Goal: Task Accomplishment & Management: Manage account settings

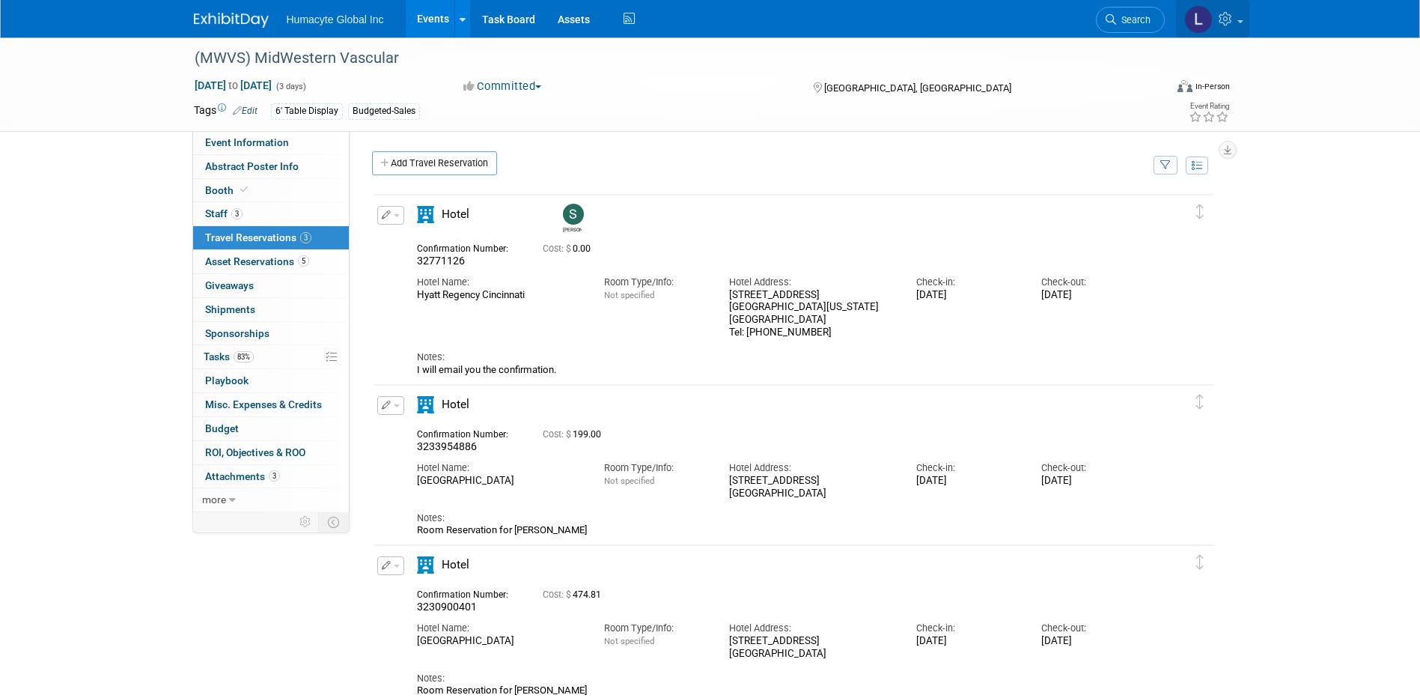
click at [1233, 14] on icon at bounding box center [1227, 18] width 17 height 13
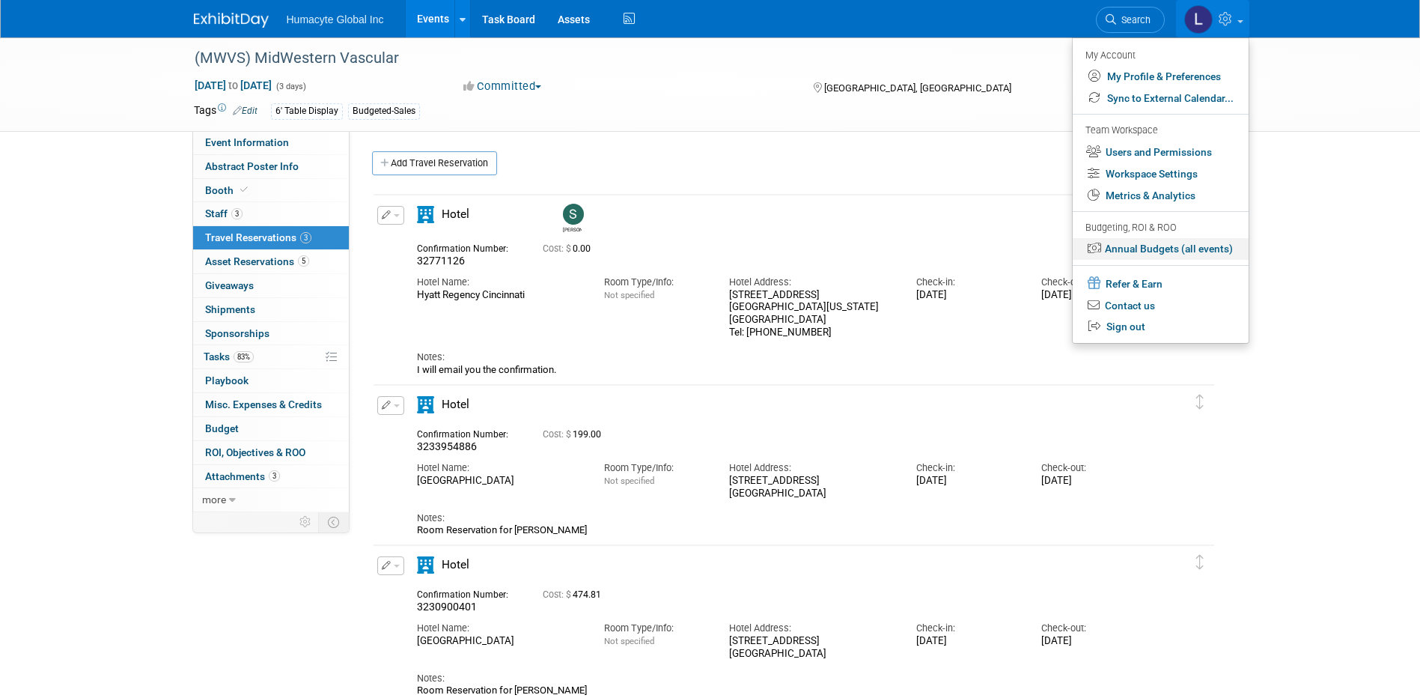
click at [1182, 245] on link "Annual Budgets (all events)" at bounding box center [1161, 249] width 176 height 22
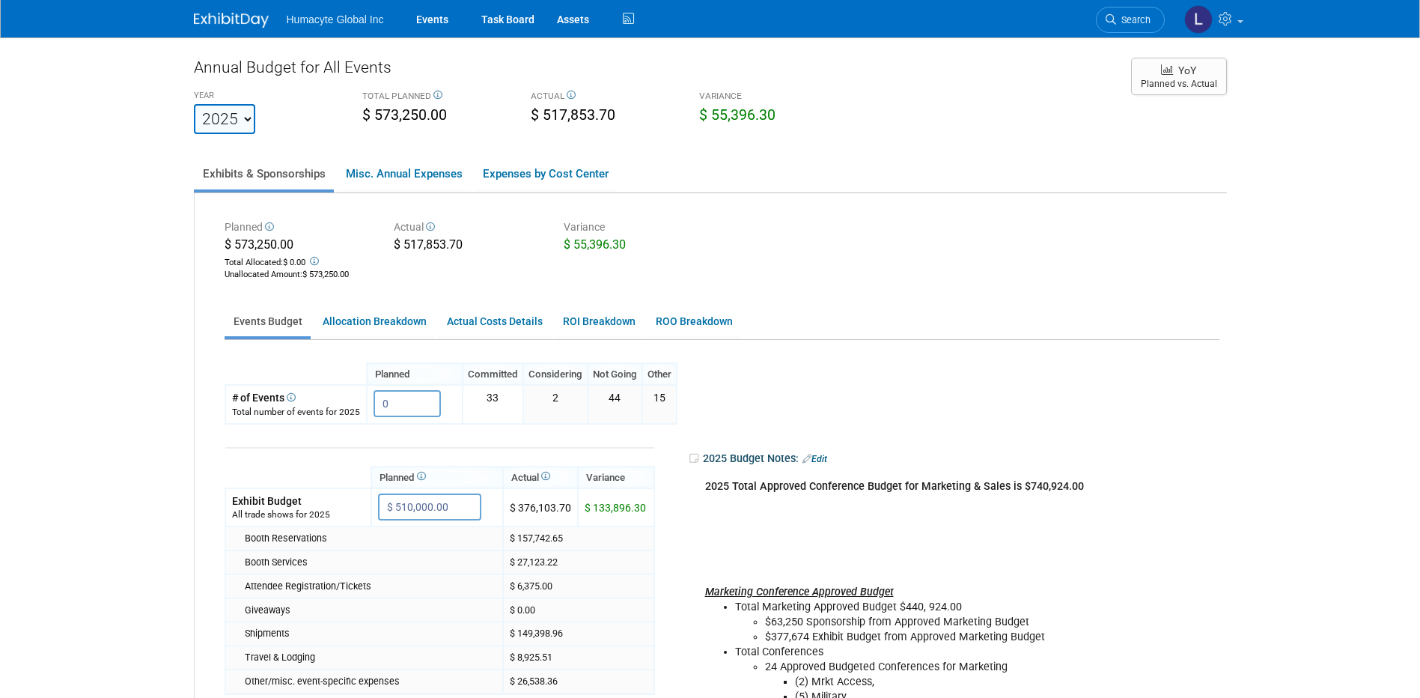
click at [868, 526] on div "2025 Total Approved Conference Budget for Marketing & Sales is $740,924.00 Mark…" at bounding box center [902, 652] width 414 height 361
click at [433, 25] on link "Events" at bounding box center [432, 18] width 55 height 37
click at [1229, 21] on icon at bounding box center [1227, 18] width 17 height 13
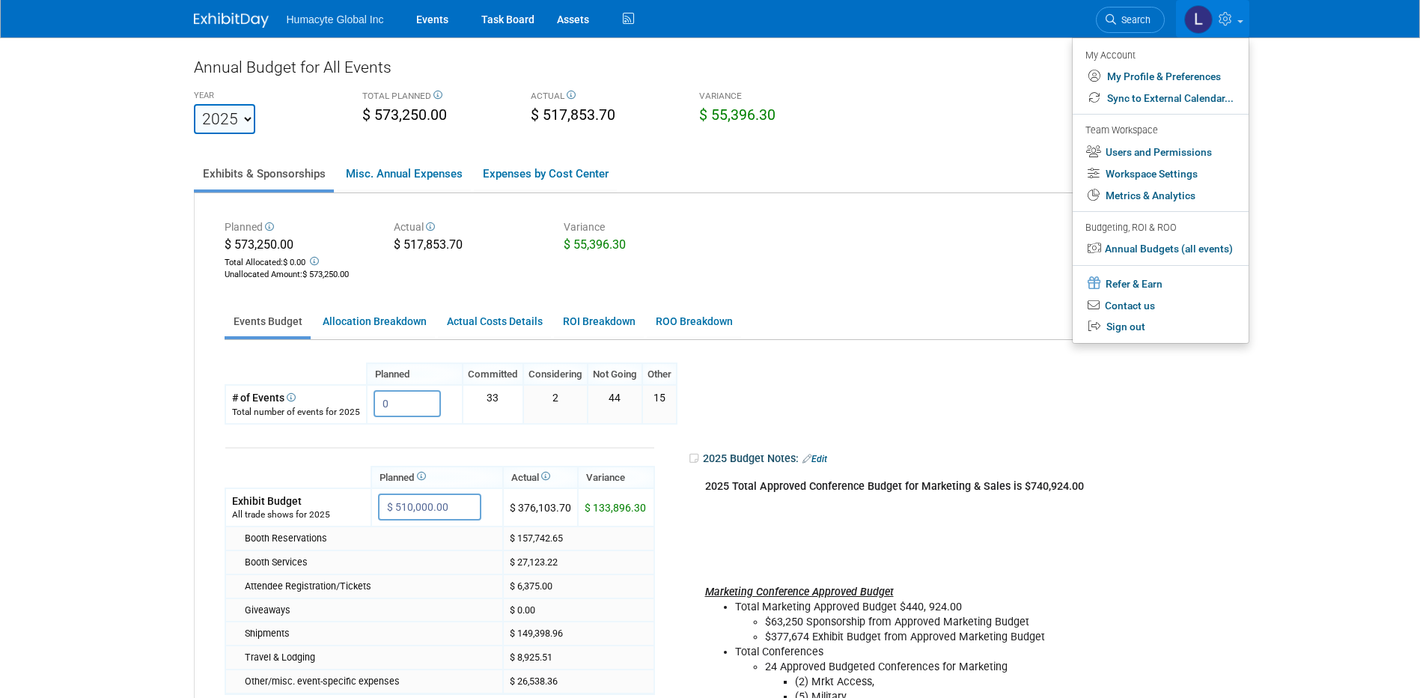
click at [943, 141] on div "Annual Budget for All Events YEAR 2022 2023 2024 2025 2026 2027 2028 2029 2030 …" at bounding box center [710, 473] width 1033 height 835
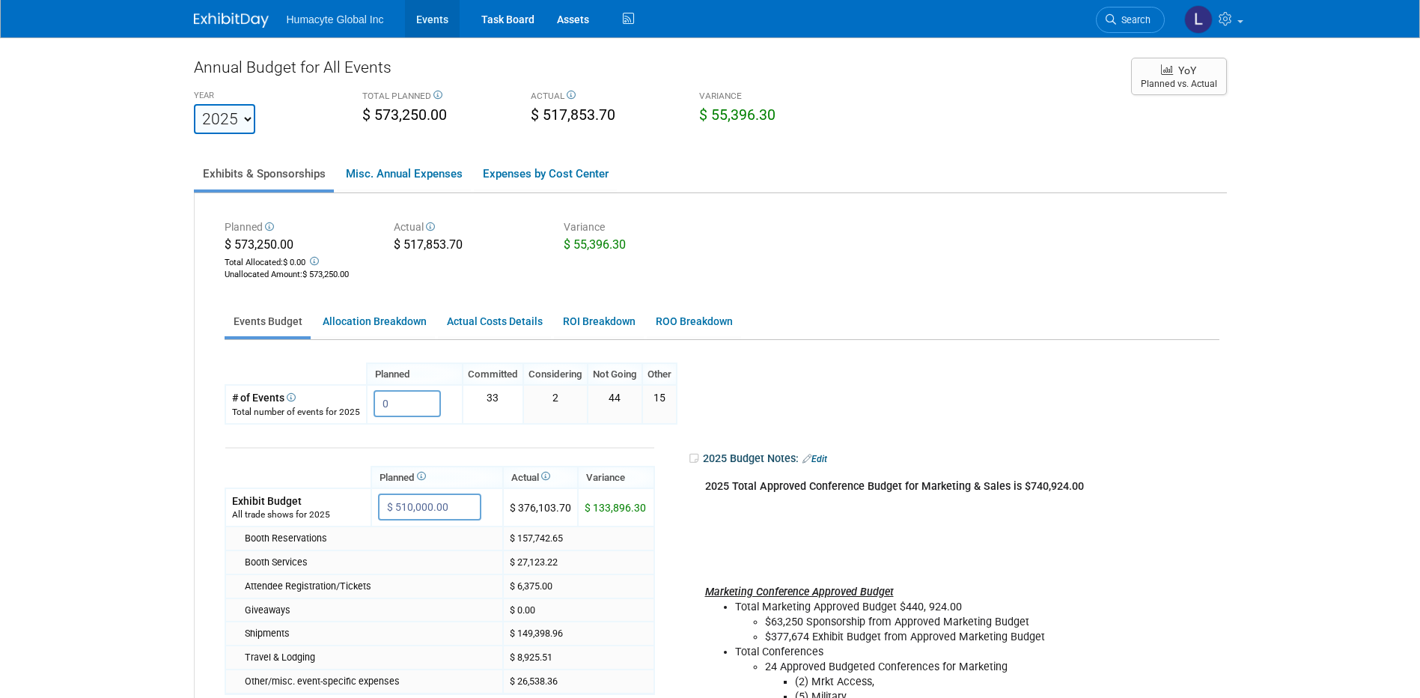
click at [427, 25] on link "Events" at bounding box center [432, 18] width 55 height 37
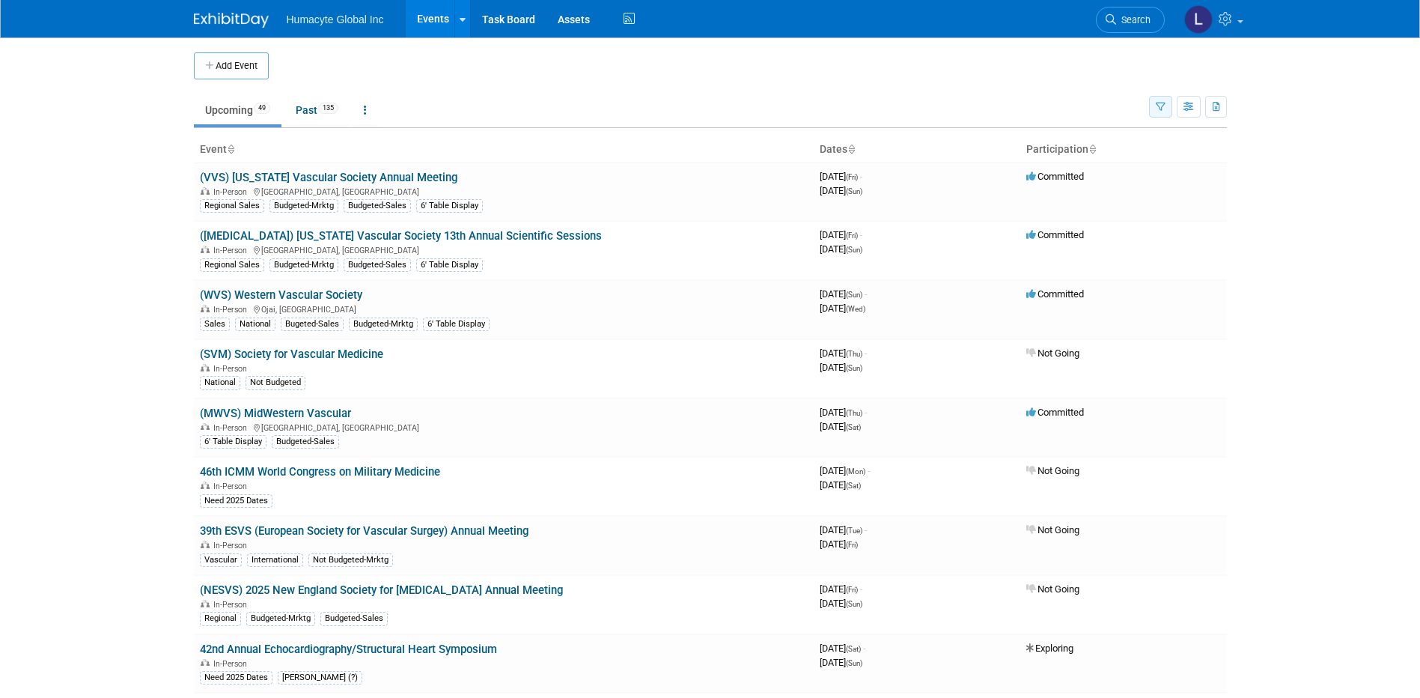
click at [1157, 106] on icon "button" at bounding box center [1161, 108] width 10 height 10
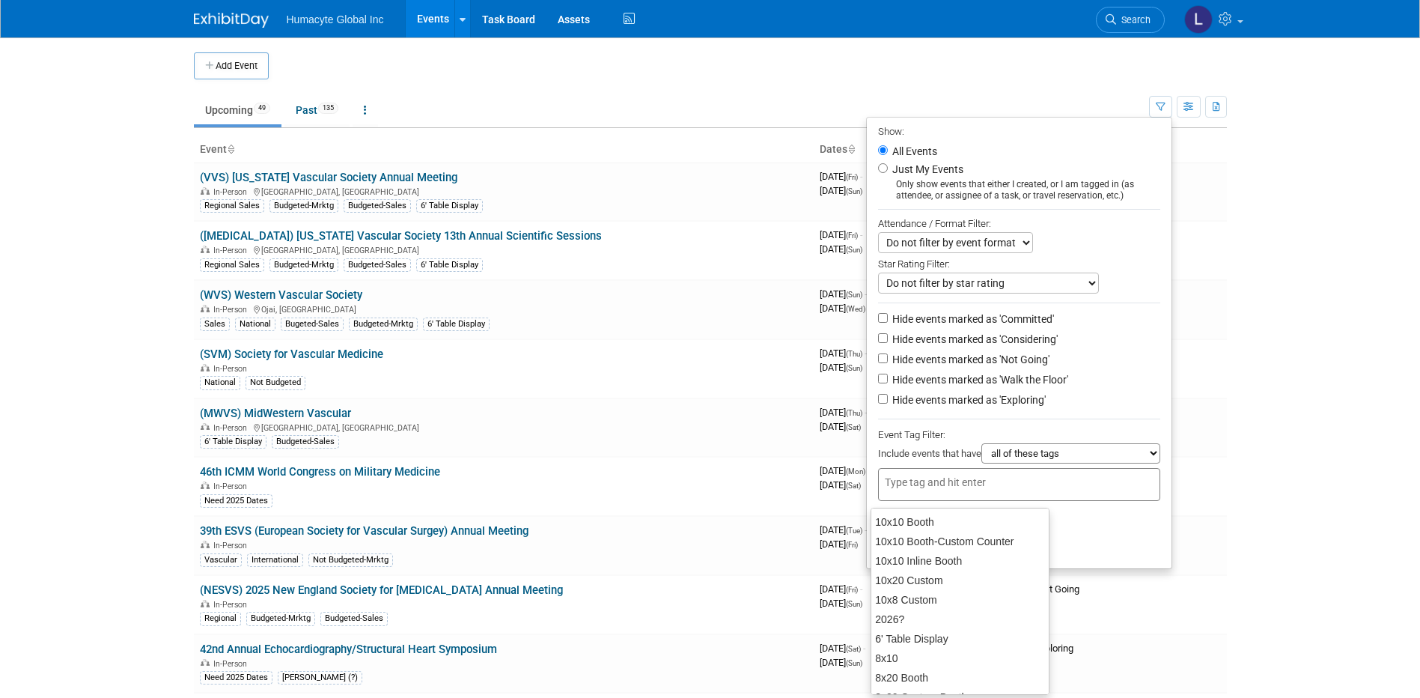
click at [928, 486] on input "text" at bounding box center [945, 482] width 120 height 15
type input "regio"
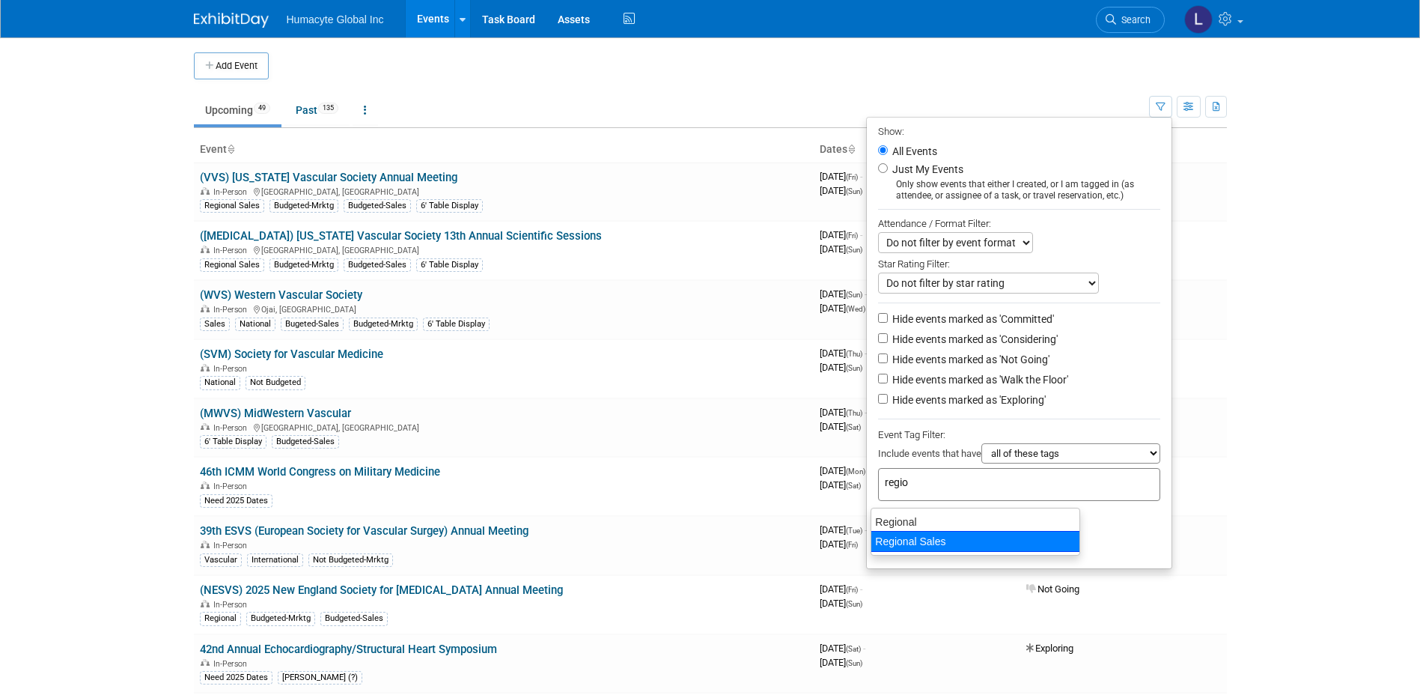
click at [897, 538] on div "Regional Sales" at bounding box center [976, 541] width 210 height 21
type input "Regional Sales"
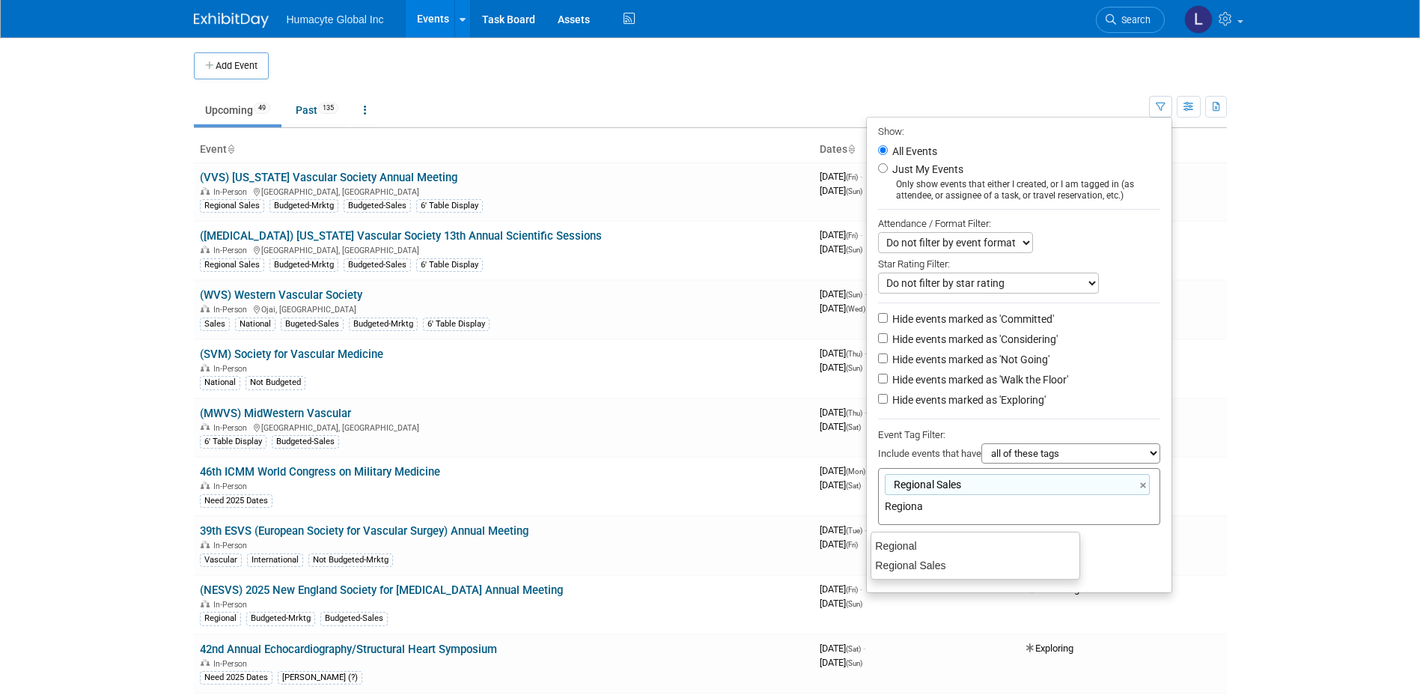
type input "Regional"
click at [898, 539] on div "Regional" at bounding box center [976, 545] width 210 height 21
type input "Regional Sales, Regional"
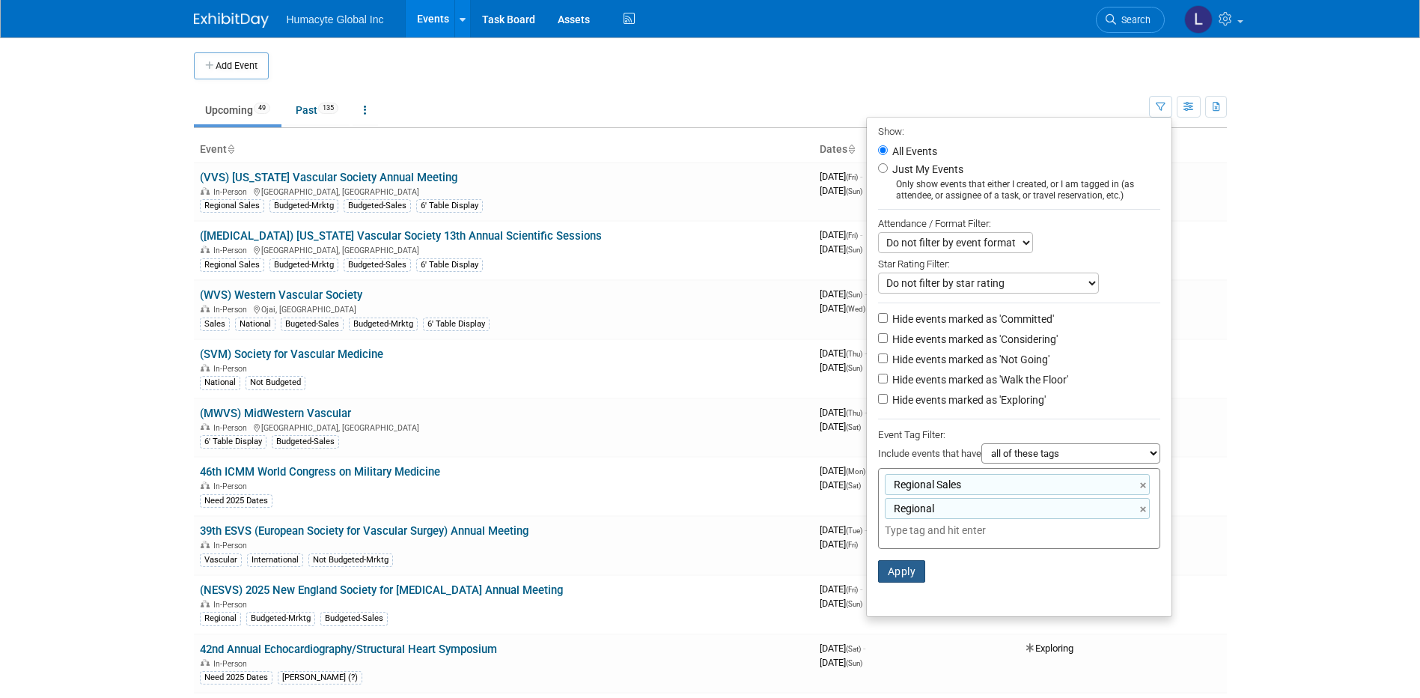
click at [891, 574] on button "Apply" at bounding box center [902, 571] width 48 height 22
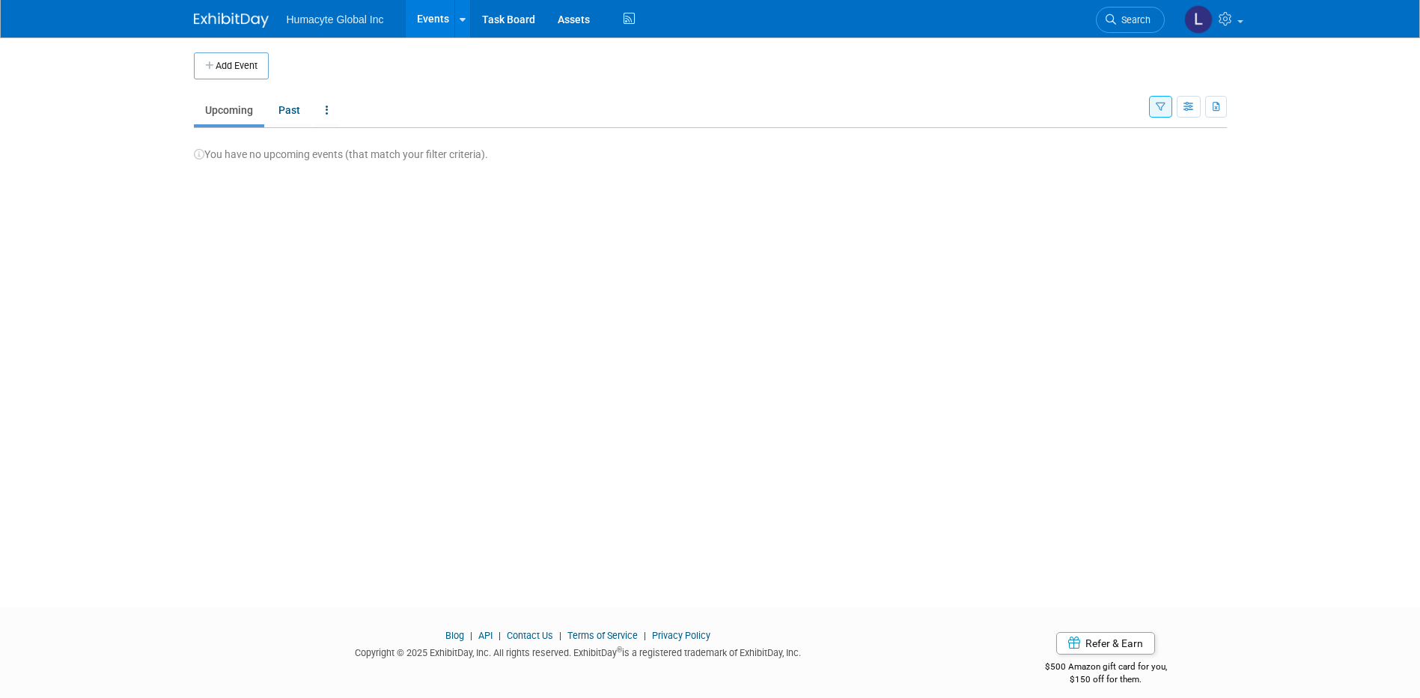
click at [1160, 112] on button "button" at bounding box center [1160, 107] width 23 height 22
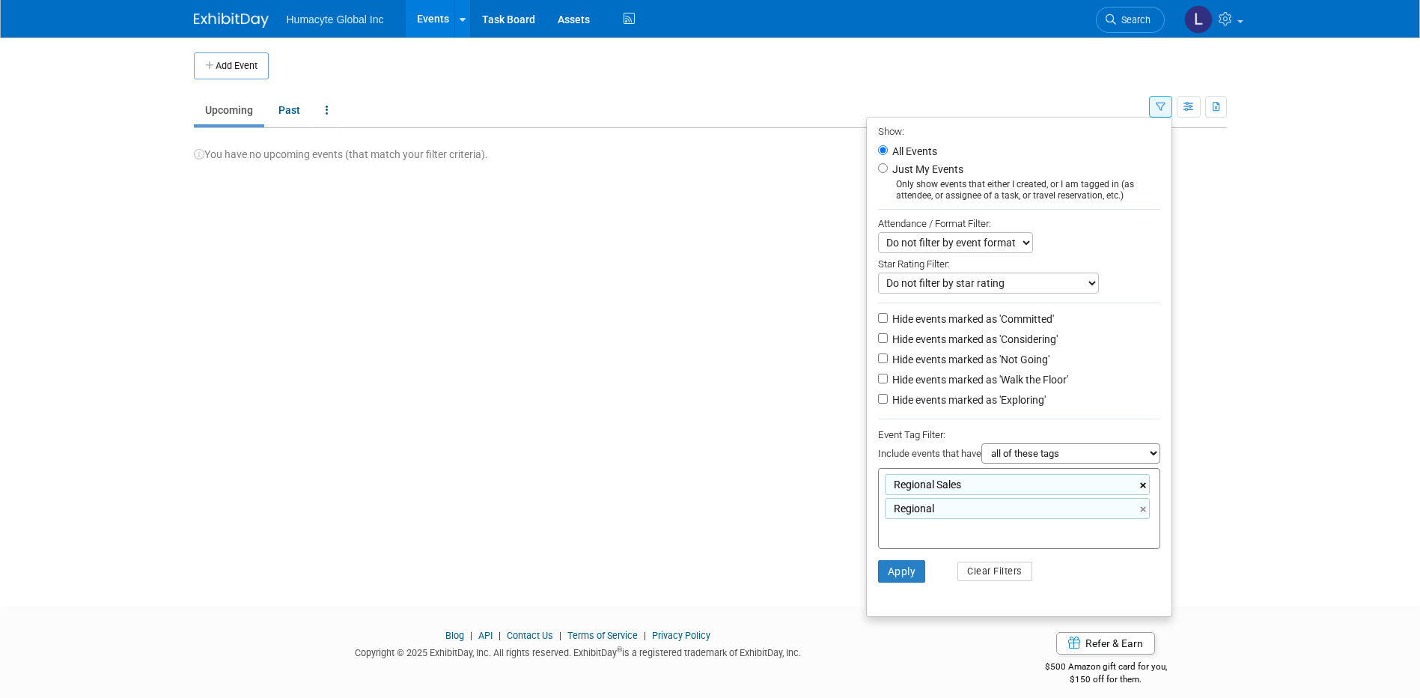
click at [1141, 488] on link "×" at bounding box center [1145, 485] width 10 height 17
type input "Regional"
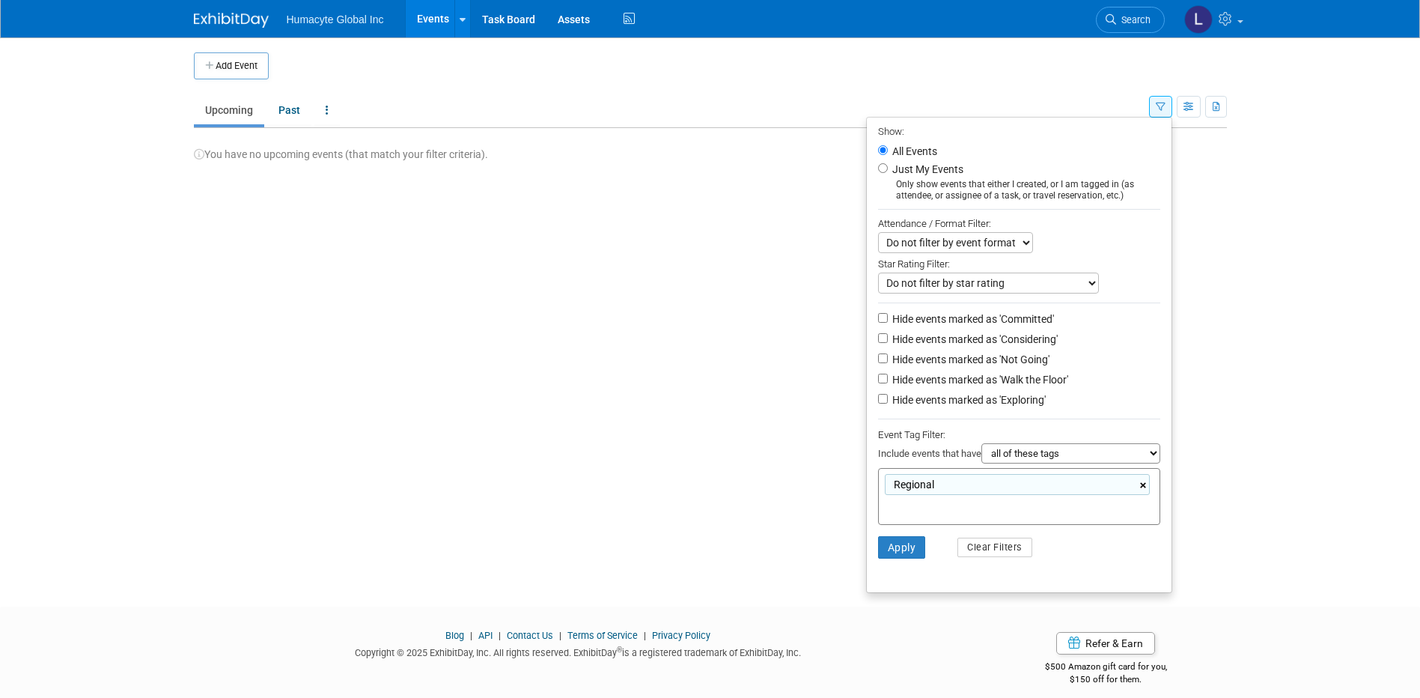
click at [1143, 488] on link "×" at bounding box center [1145, 485] width 10 height 17
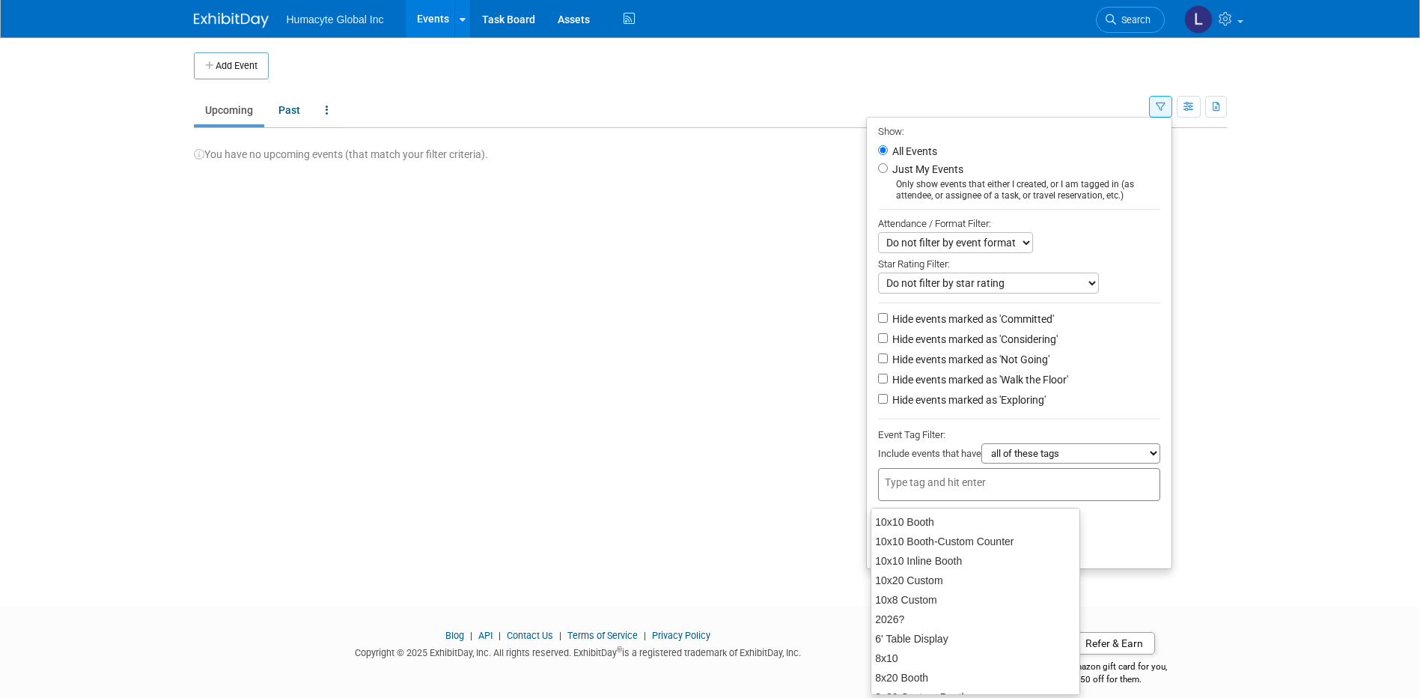
click at [1322, 445] on body "Humacyte Global Inc Events Add Event Bulk Upload Events Shareable Event Boards …" at bounding box center [710, 349] width 1420 height 698
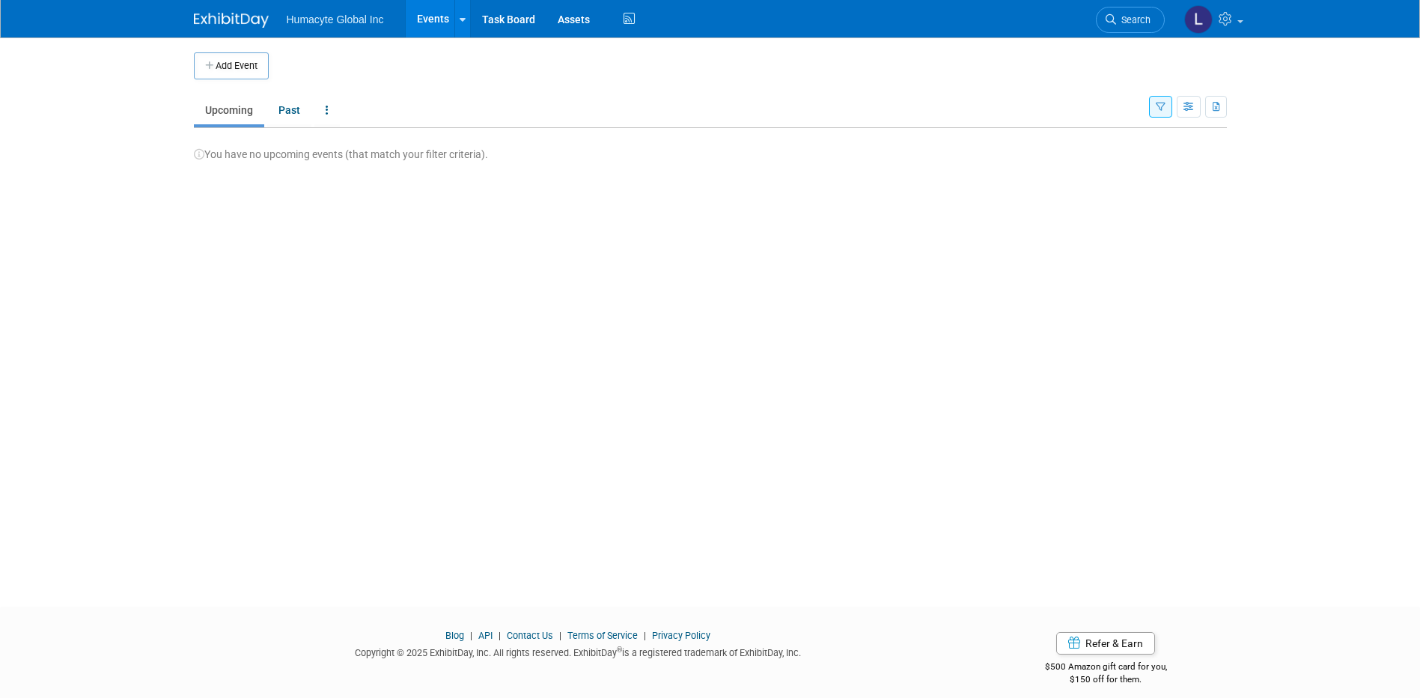
click at [873, 190] on div "Add Event New Event Duplicate Event Warning There is another event in your work…" at bounding box center [711, 308] width 1056 height 542
click at [1158, 111] on icon "button" at bounding box center [1161, 108] width 10 height 10
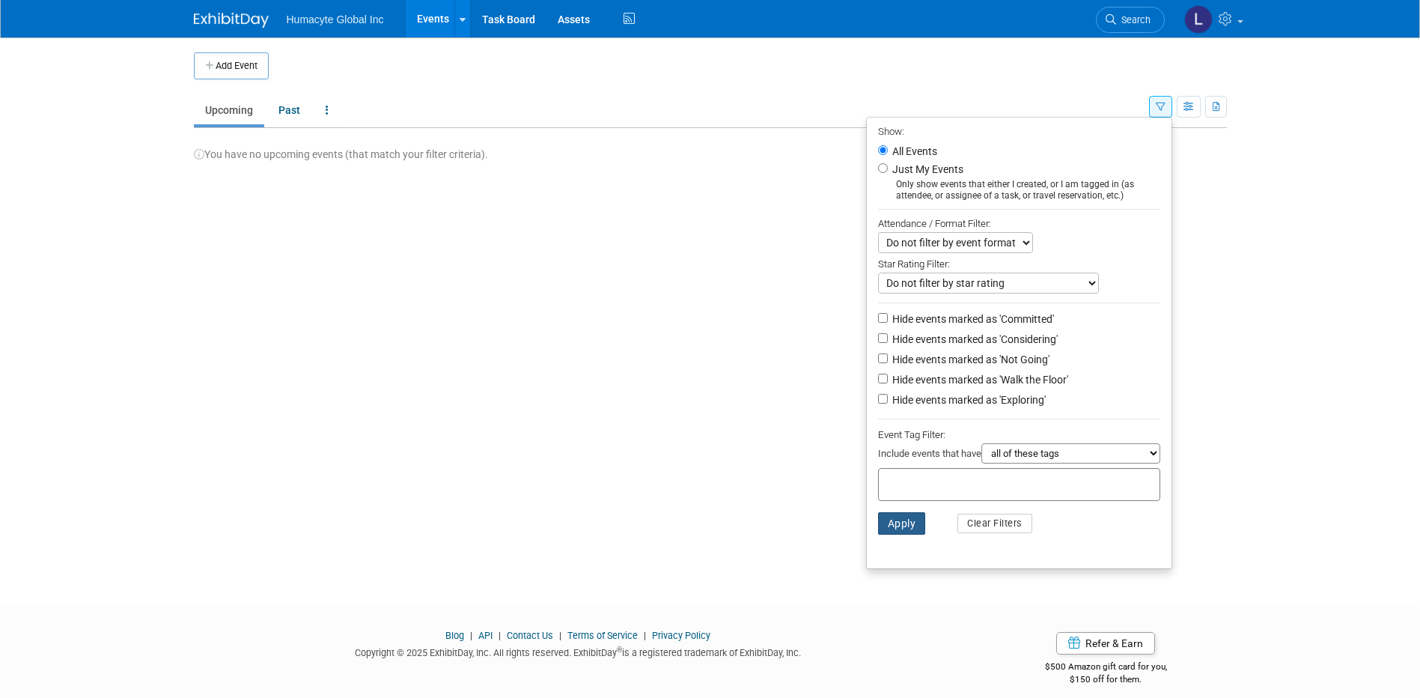
click at [899, 534] on button "Apply" at bounding box center [902, 523] width 48 height 22
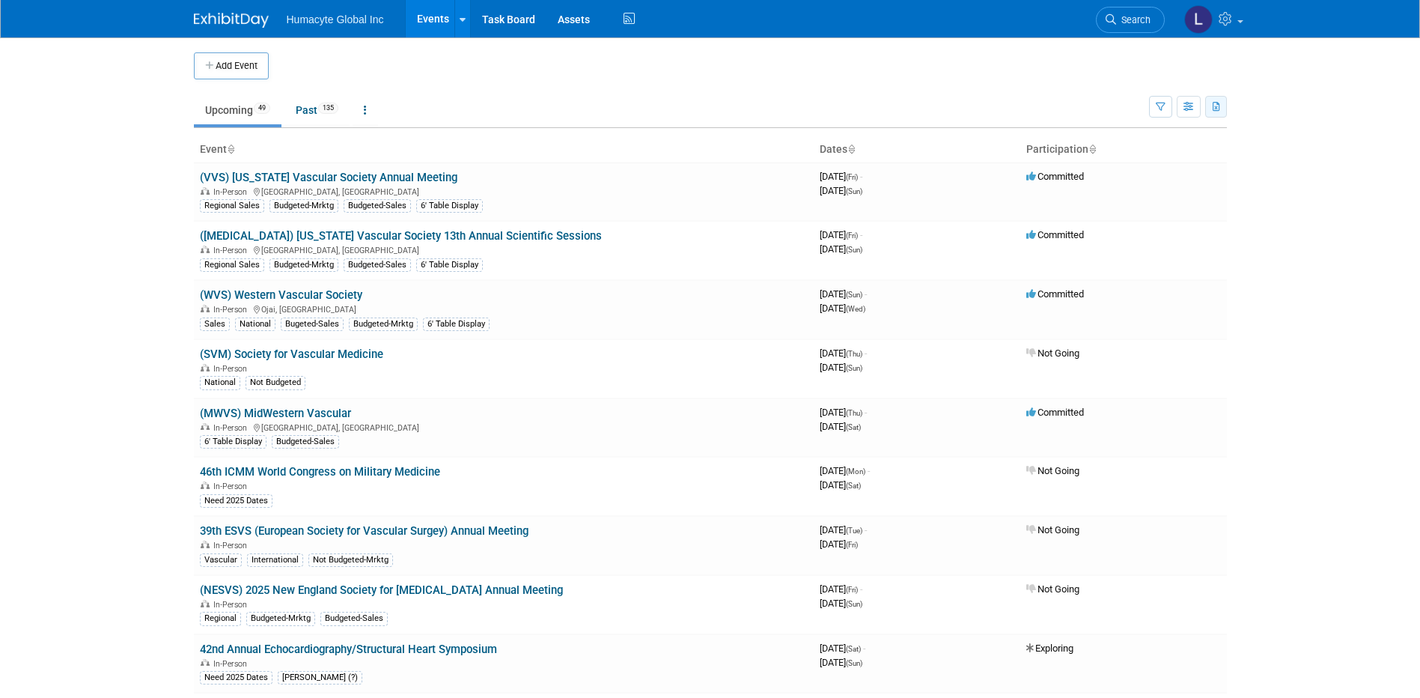
click at [1215, 108] on icon "button" at bounding box center [1217, 108] width 8 height 10
click at [1117, 179] on span "(184 Events)" at bounding box center [1131, 178] width 51 height 10
click at [1221, 104] on button "button" at bounding box center [1216, 107] width 22 height 22
click at [1091, 178] on link "Export All (184 Events)" at bounding box center [1134, 177] width 162 height 21
click at [715, 105] on ul "Upcoming 49 Past 135 All Events 184 Past and Upcoming Grouped Annually Events g…" at bounding box center [671, 111] width 955 height 34
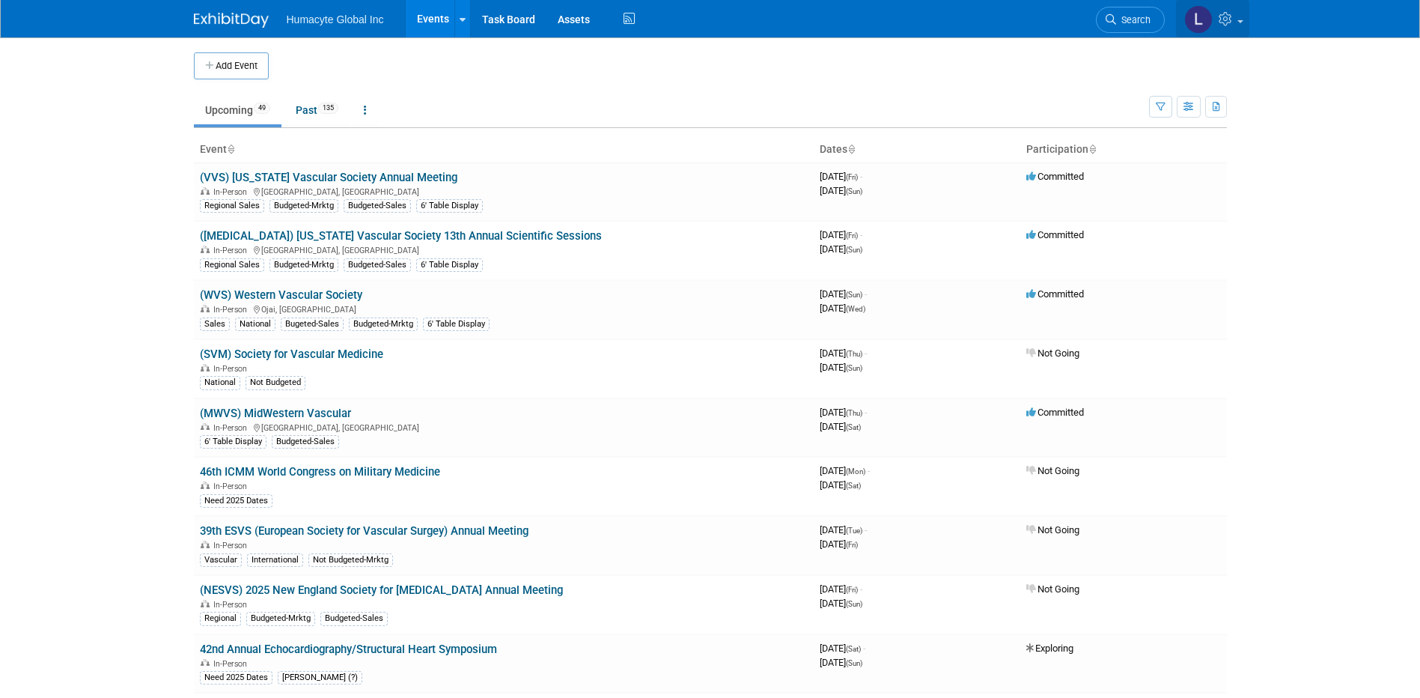
click at [1229, 19] on icon at bounding box center [1227, 18] width 17 height 13
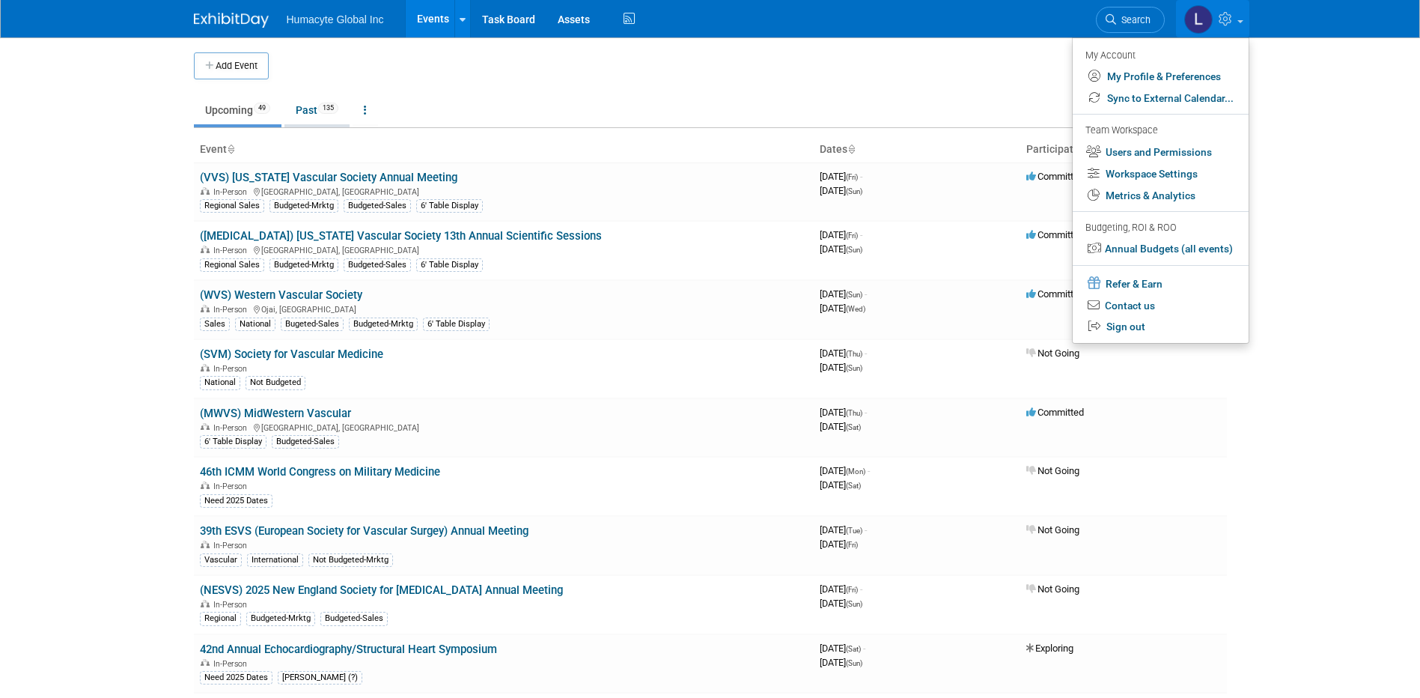
click at [310, 113] on link "Past 135" at bounding box center [316, 110] width 65 height 28
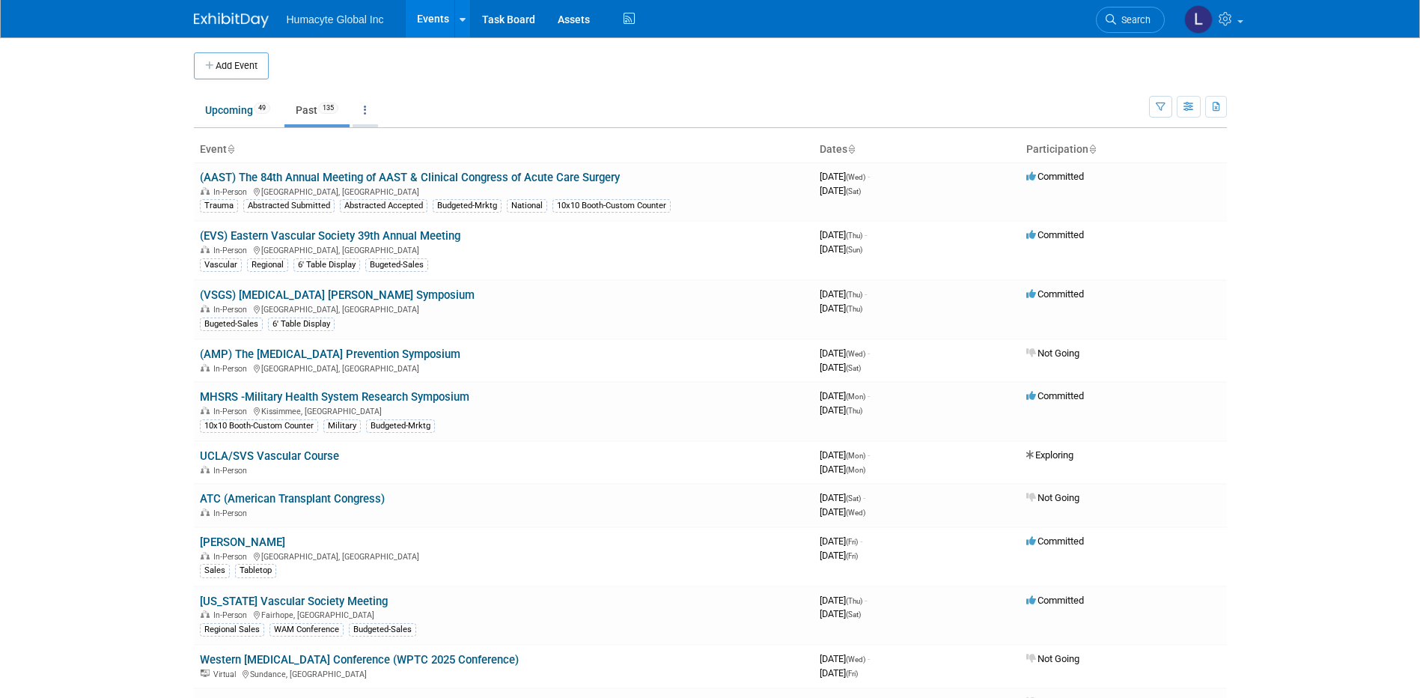
click at [365, 105] on link at bounding box center [365, 110] width 25 height 28
click at [397, 177] on link "Grouped Annually Events grouped by year" at bounding box center [412, 177] width 119 height 33
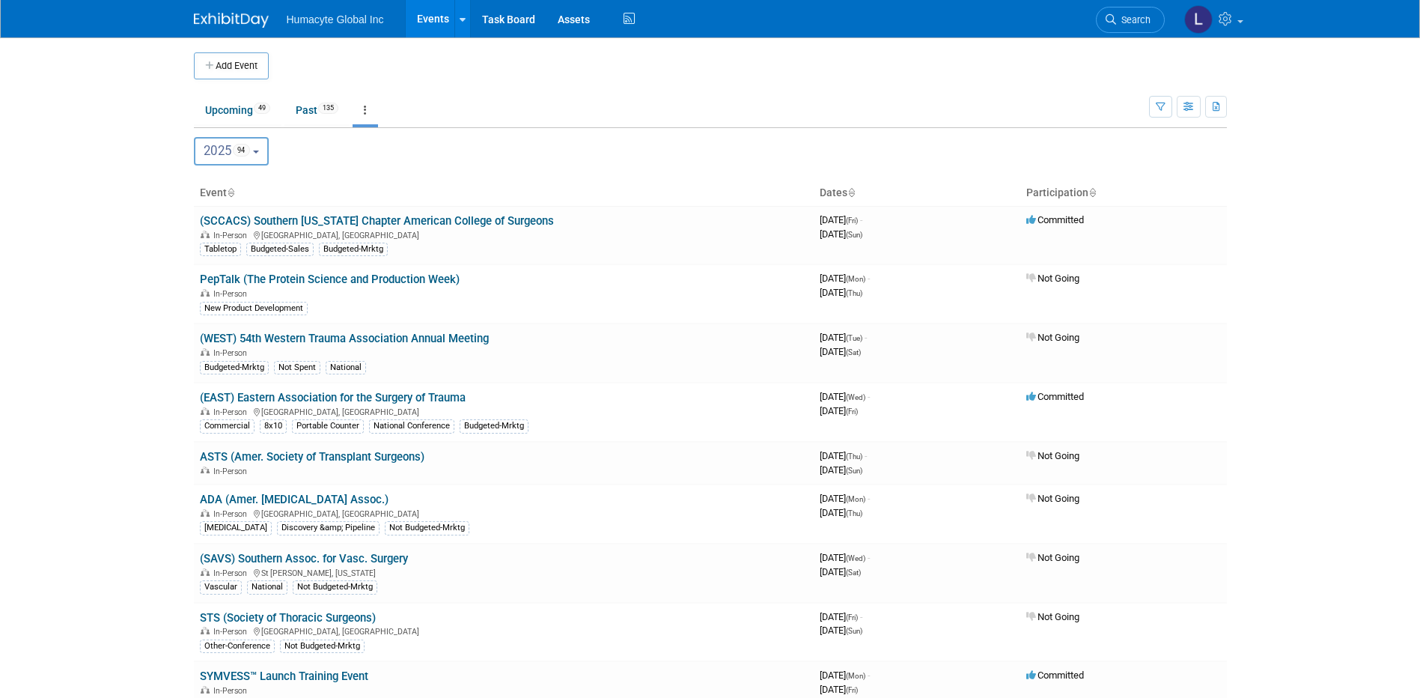
click at [213, 150] on span "2025 94" at bounding box center [227, 150] width 46 height 15
click at [228, 247] on label "2025 94" at bounding box center [234, 248] width 64 height 25
click at [207, 247] on input "2025 94" at bounding box center [202, 248] width 10 height 10
click at [886, 72] on td at bounding box center [723, 65] width 908 height 27
click at [462, 11] on div at bounding box center [463, 18] width 6 height 15
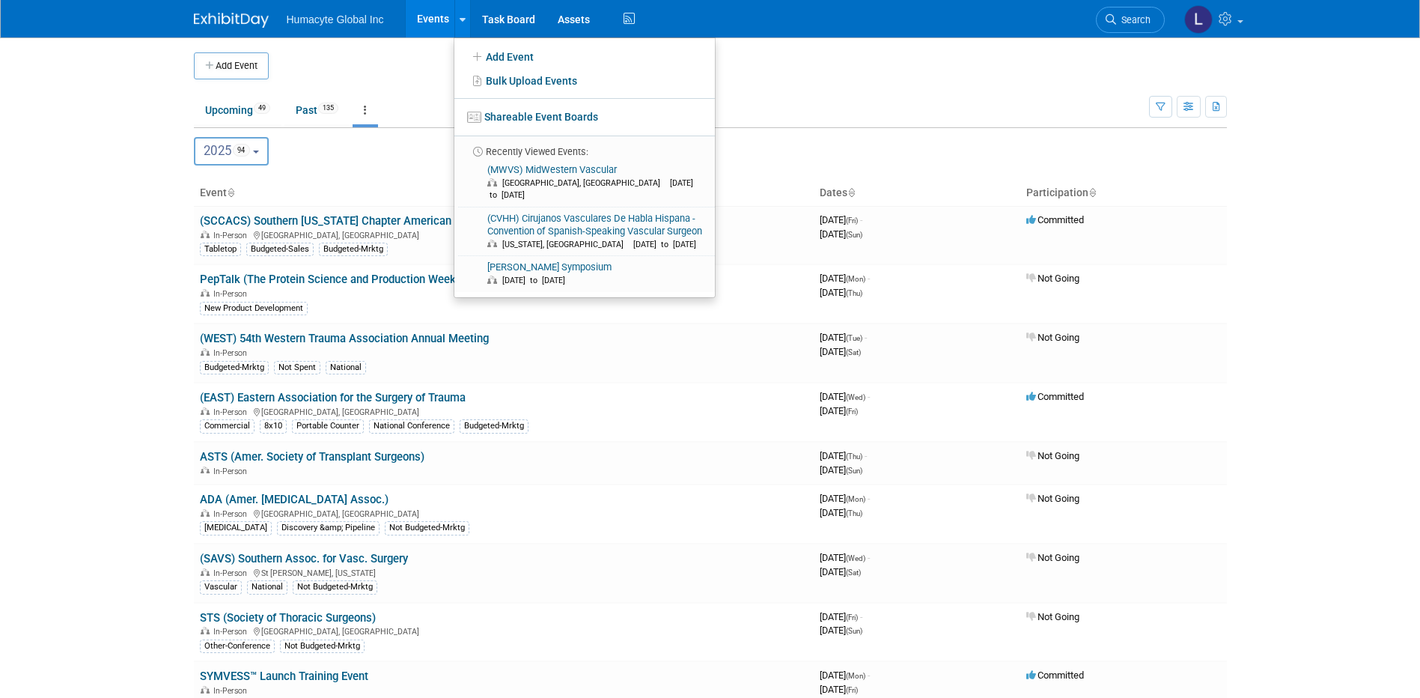
click at [935, 57] on td at bounding box center [723, 65] width 908 height 27
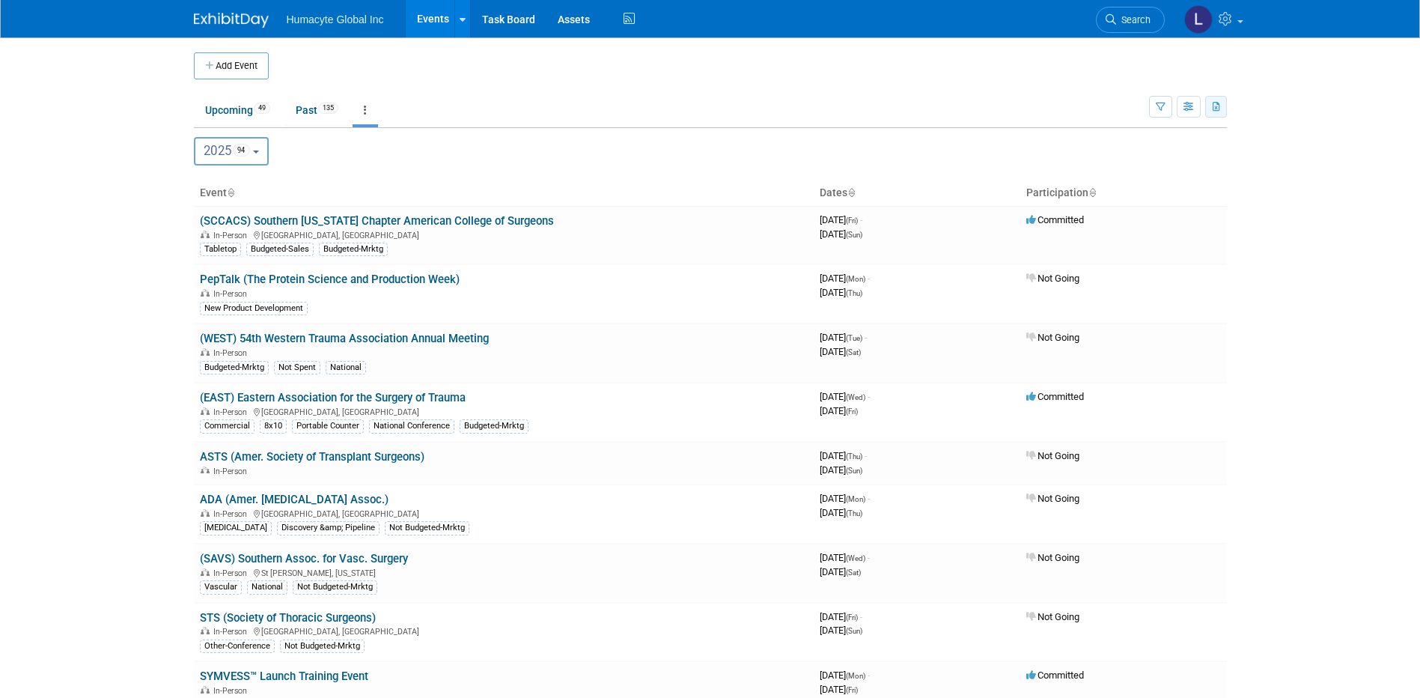
click at [1226, 109] on button "button" at bounding box center [1216, 107] width 22 height 22
click at [1085, 177] on link "Export All (184 Events)" at bounding box center [1134, 177] width 162 height 21
click at [1223, 13] on icon at bounding box center [1227, 18] width 17 height 13
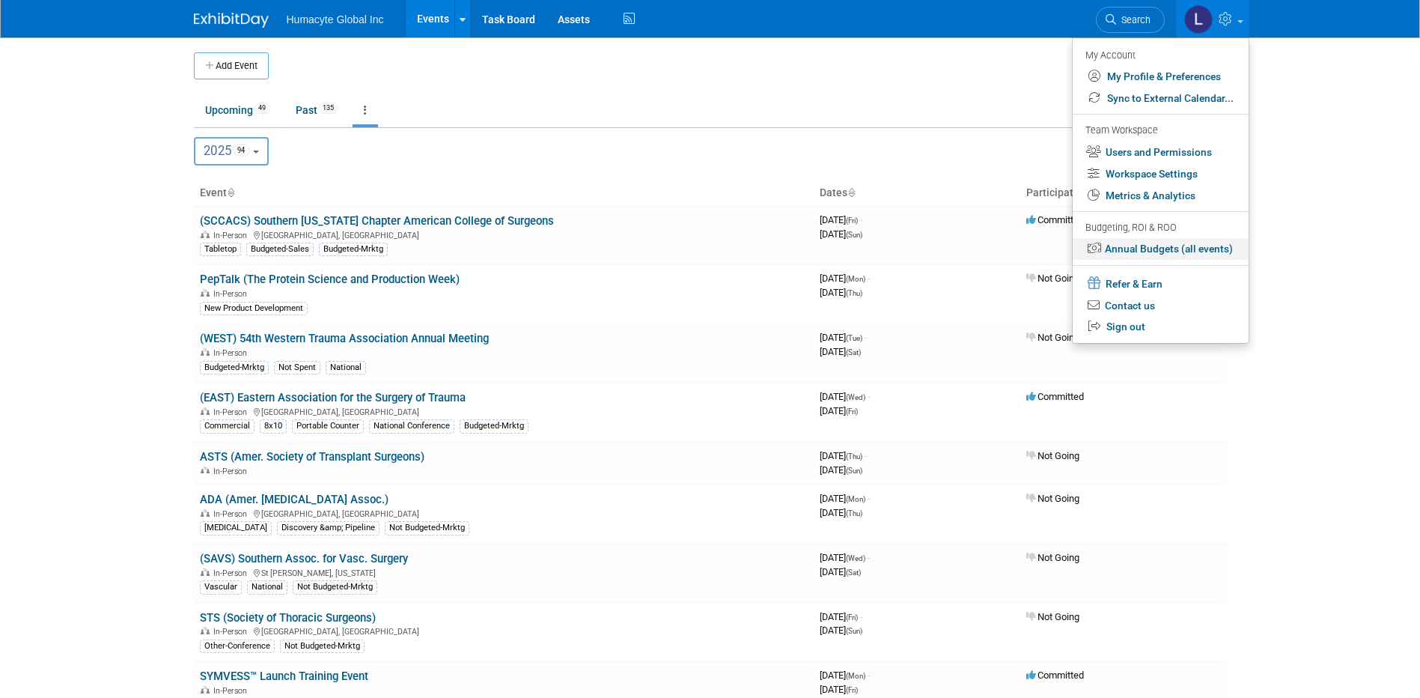
click at [1143, 246] on link "Annual Budgets (all events)" at bounding box center [1161, 249] width 176 height 22
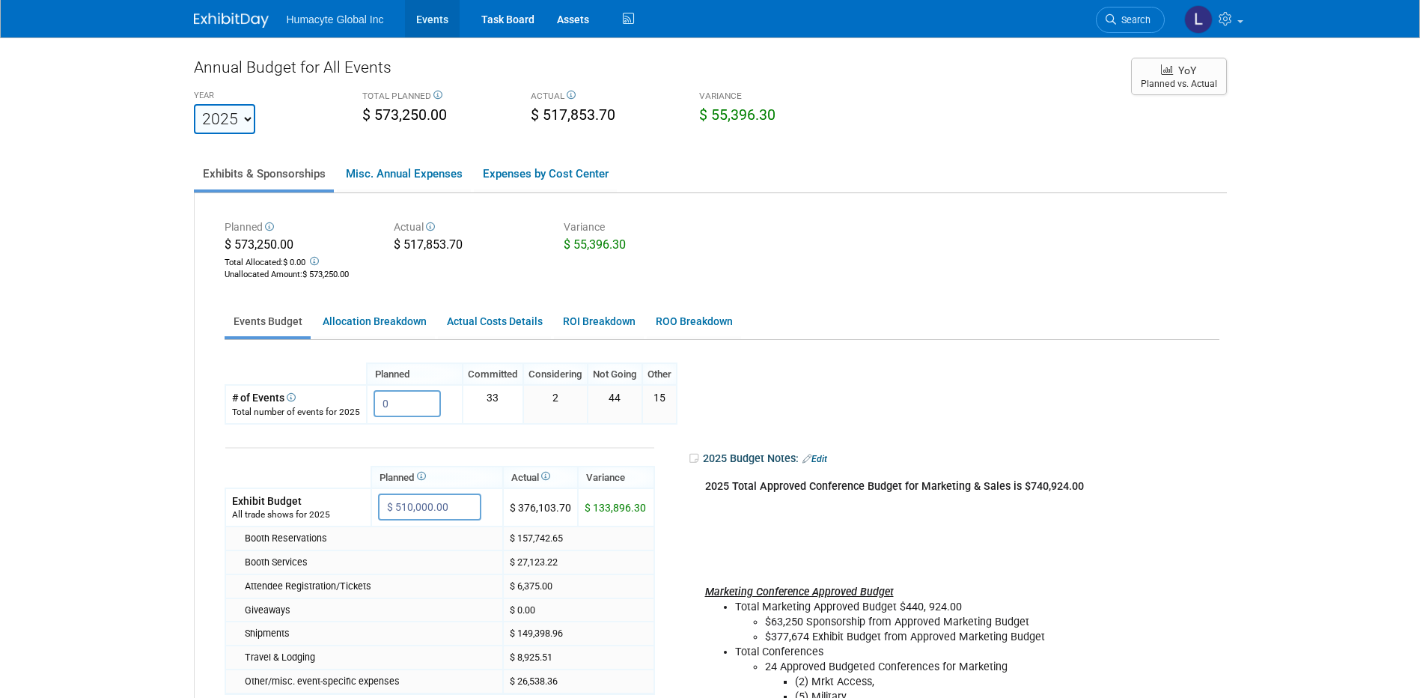
click at [439, 10] on link "Events" at bounding box center [432, 18] width 55 height 37
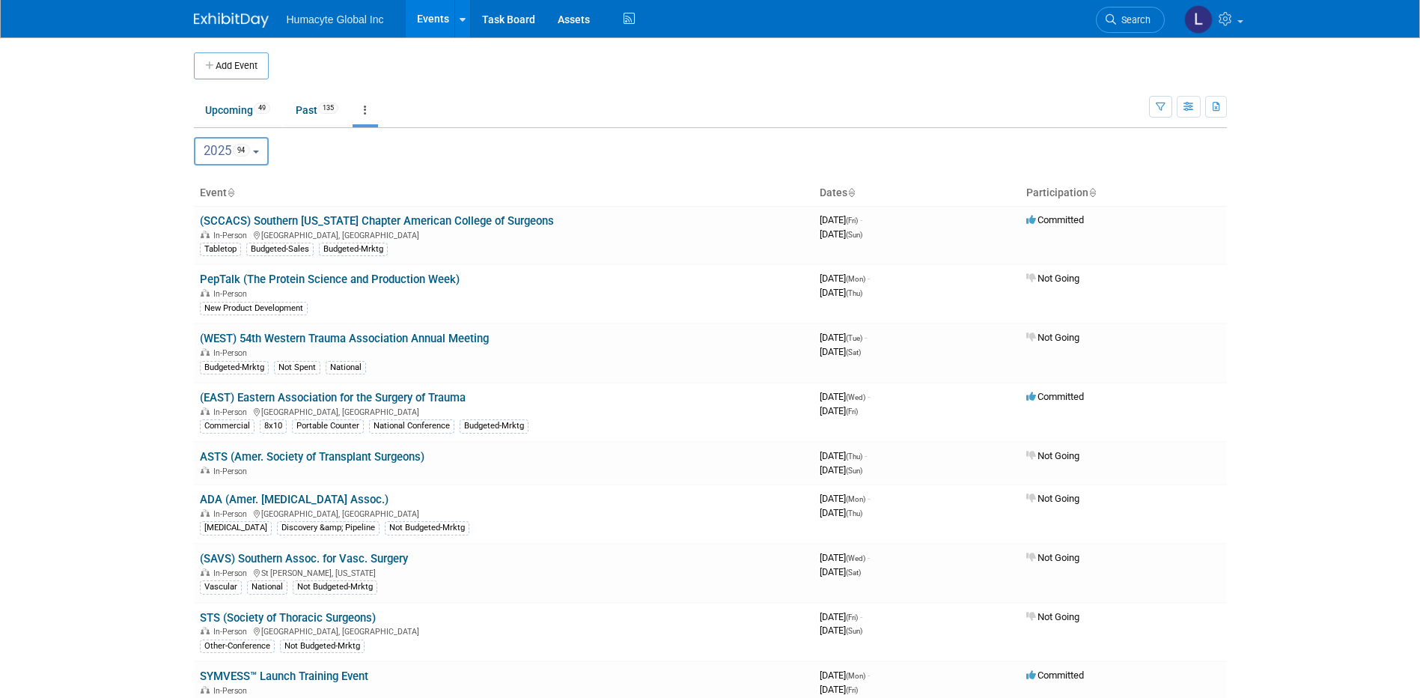
click at [264, 146] on button "2025 94" at bounding box center [232, 151] width 76 height 28
click at [220, 276] on label "2026 16" at bounding box center [234, 279] width 64 height 25
click at [207, 276] on input "2026 16" at bounding box center [202, 278] width 10 height 10
select select "2026"
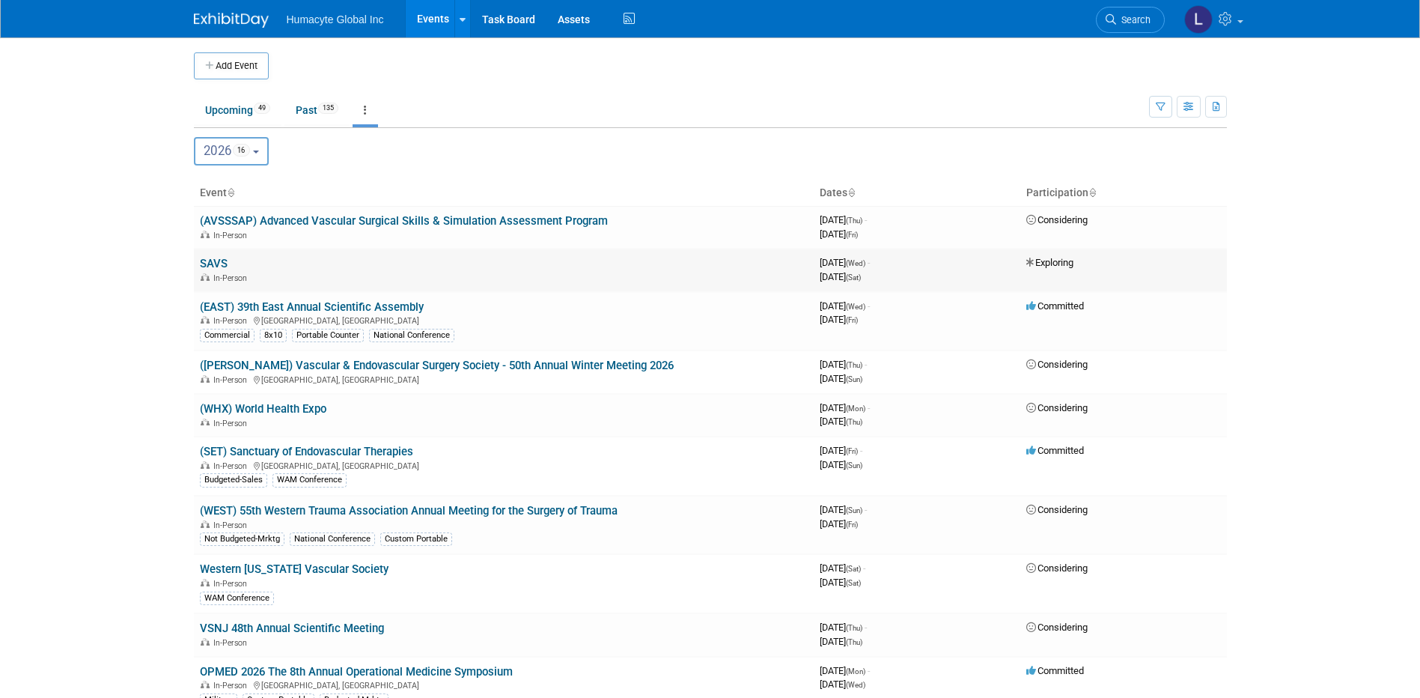
click at [216, 258] on link "SAVS" at bounding box center [214, 263] width 28 height 13
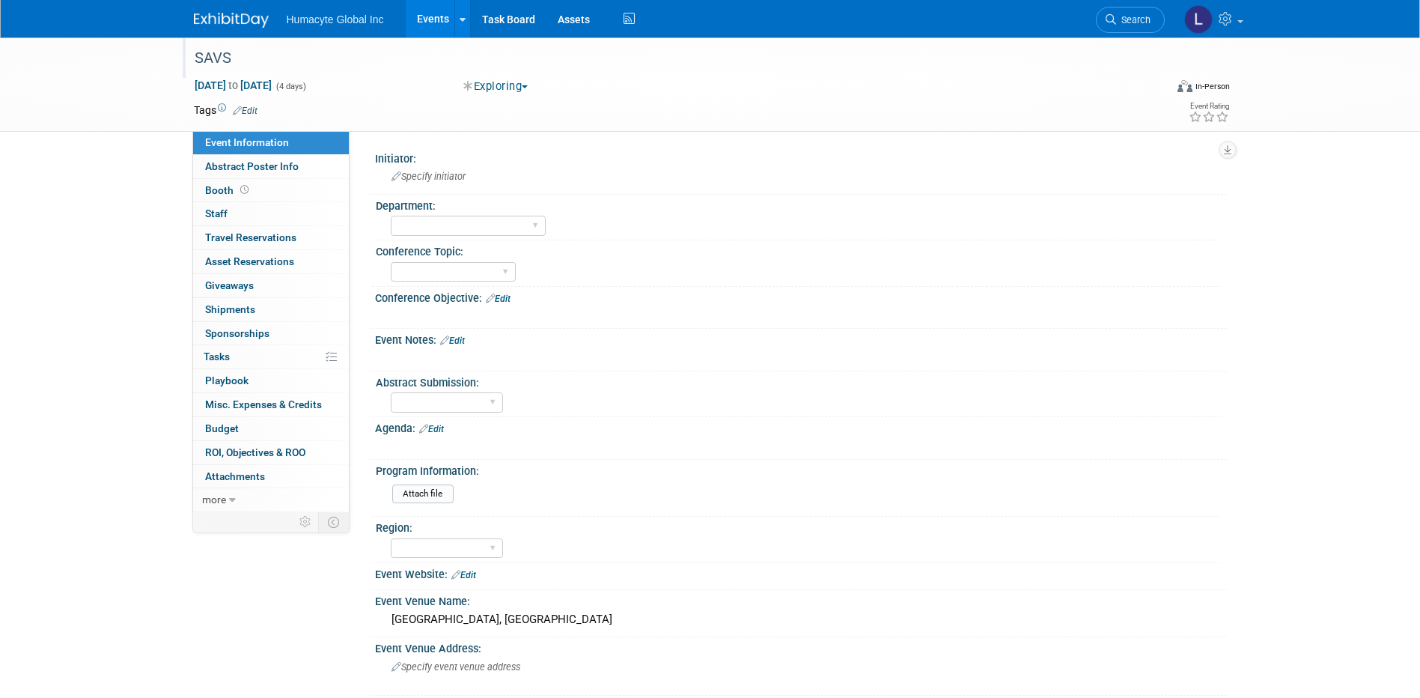
click at [370, 53] on div "SAVS" at bounding box center [665, 58] width 953 height 27
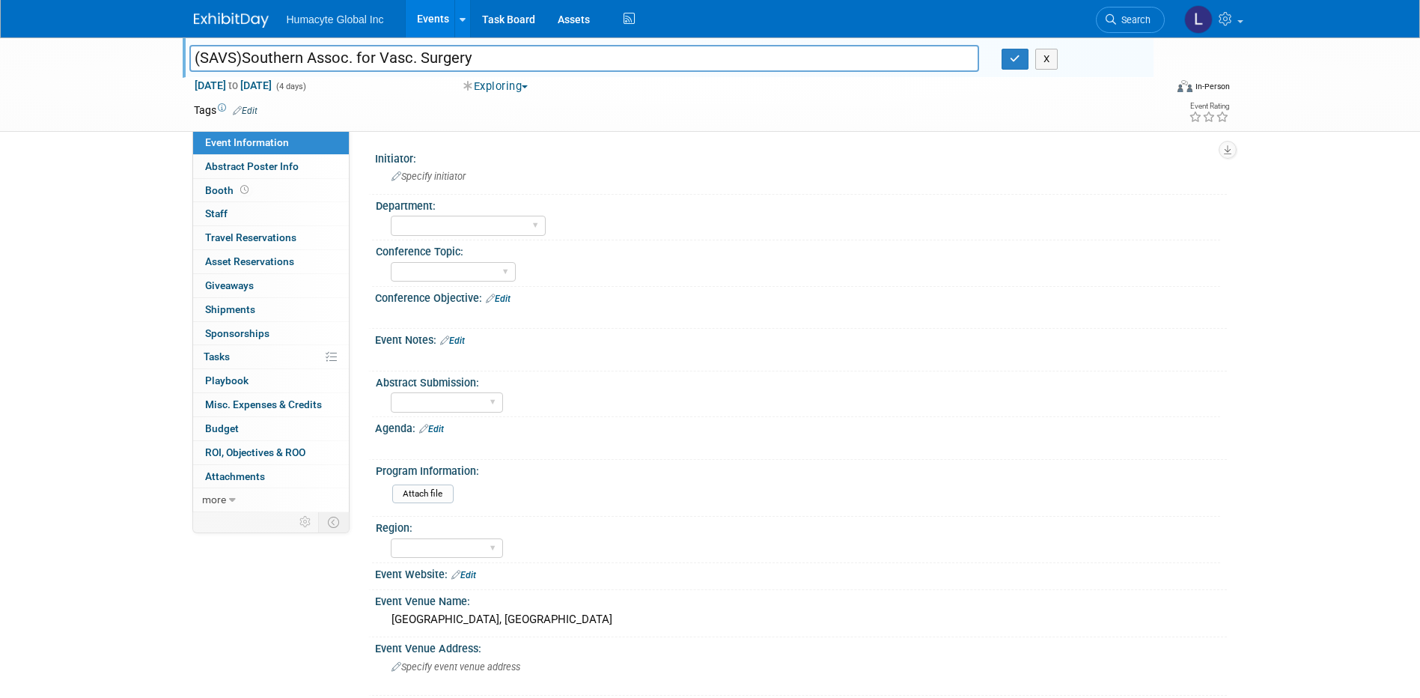
click at [245, 63] on input "(SAVS)Southern Assoc. for Vasc. Surgery" at bounding box center [584, 58] width 791 height 26
type input "(SAVS) Southern Assoc. for Vasc. Surgery"
click at [273, 85] on span "Jan 21, 2026 to Jan 24, 2026" at bounding box center [233, 85] width 79 height 13
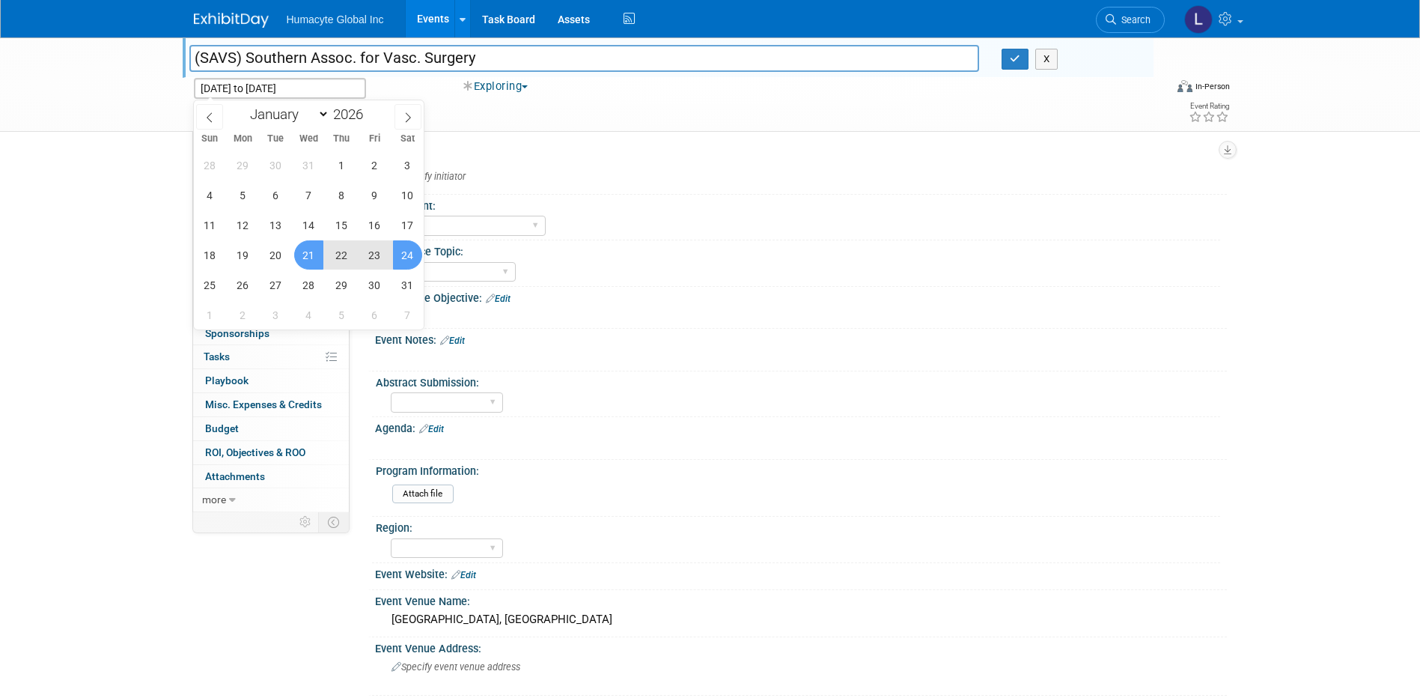
click at [585, 100] on div "Tags Edit" at bounding box center [624, 110] width 860 height 20
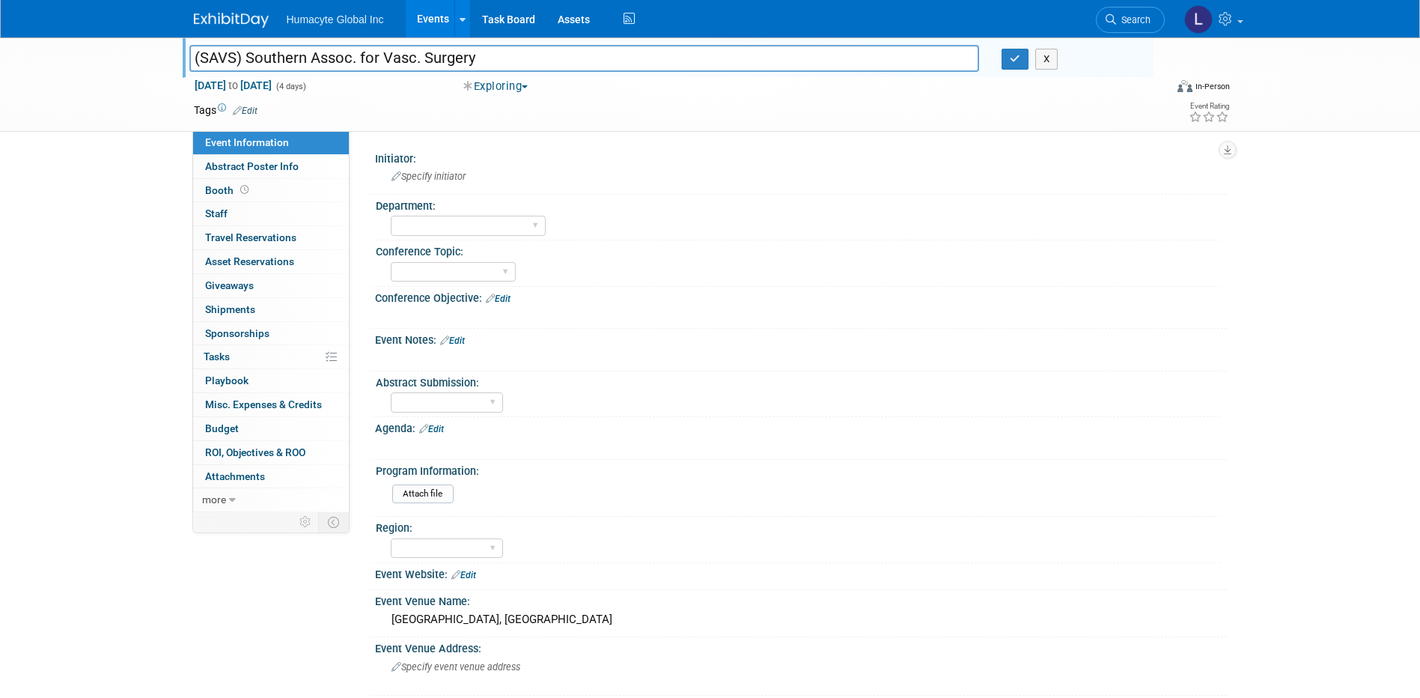
click at [244, 107] on link "Edit" at bounding box center [245, 111] width 25 height 10
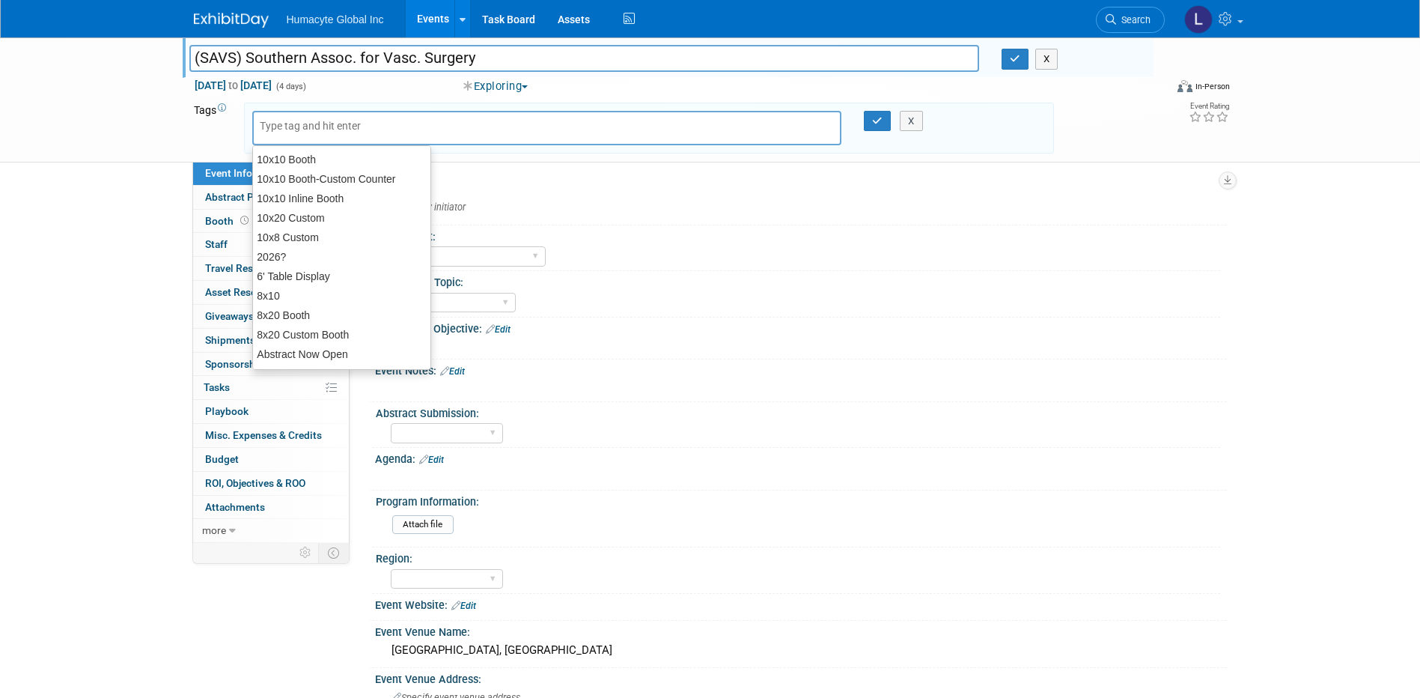
click at [278, 130] on input "text" at bounding box center [320, 125] width 120 height 15
paste input "Vascular, National, Not Budget"
type input "Vascular, National, Not Budget"
drag, startPoint x: 501, startPoint y: 133, endPoint x: 508, endPoint y: 137, distance: 8.1
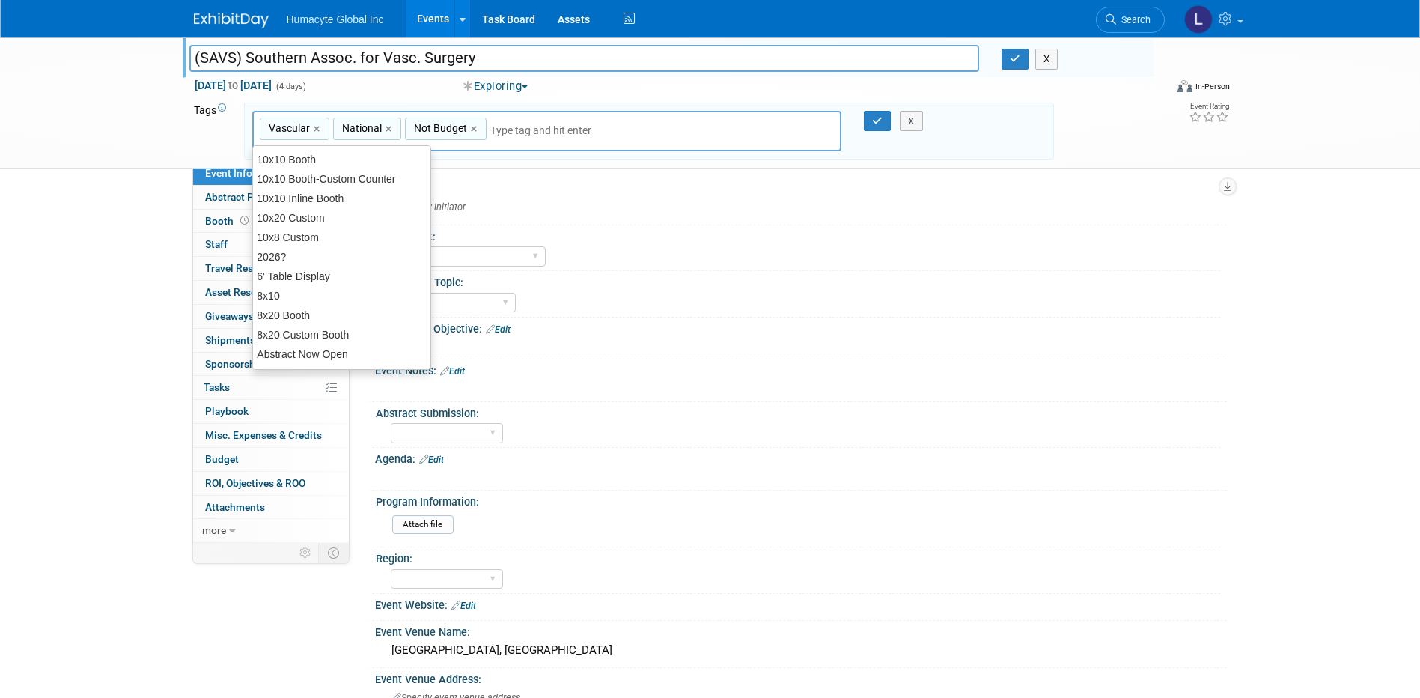
click at [502, 134] on input "text" at bounding box center [595, 130] width 210 height 15
click at [873, 119] on icon "button" at bounding box center [877, 121] width 10 height 10
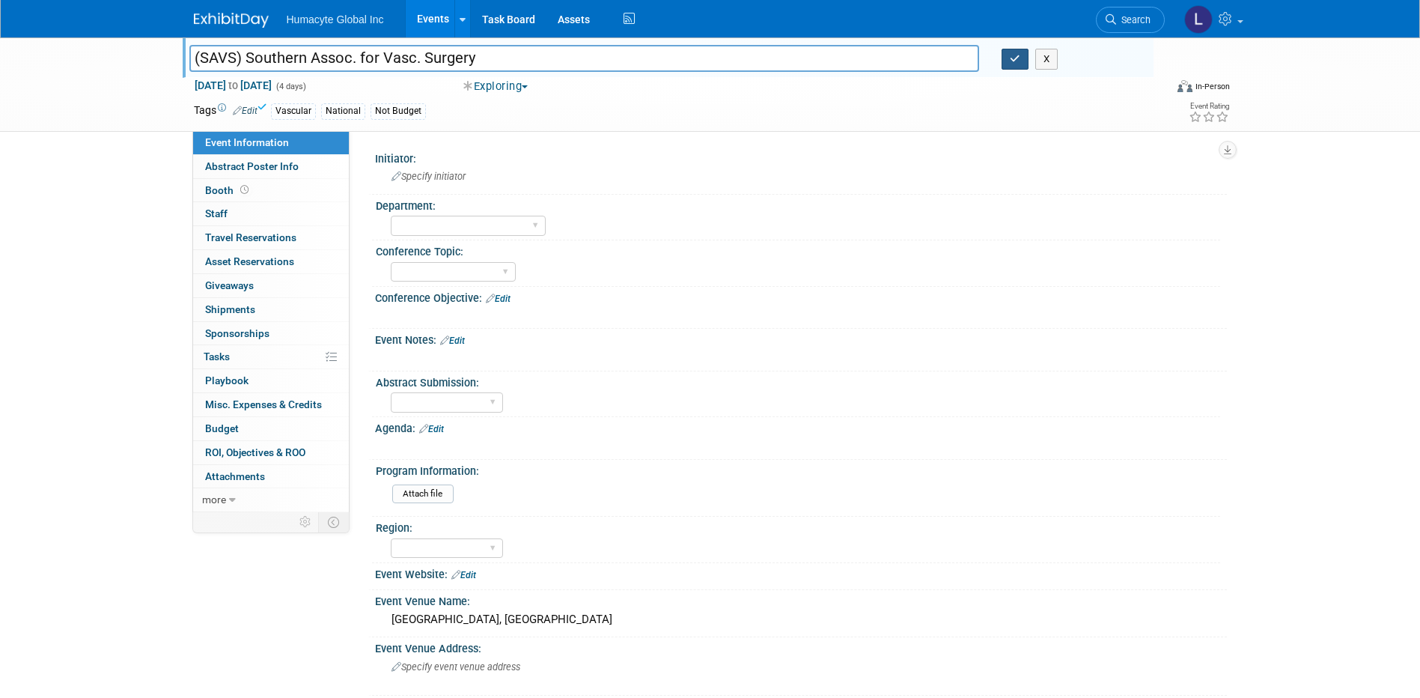
click at [1010, 56] on icon "button" at bounding box center [1015, 59] width 10 height 10
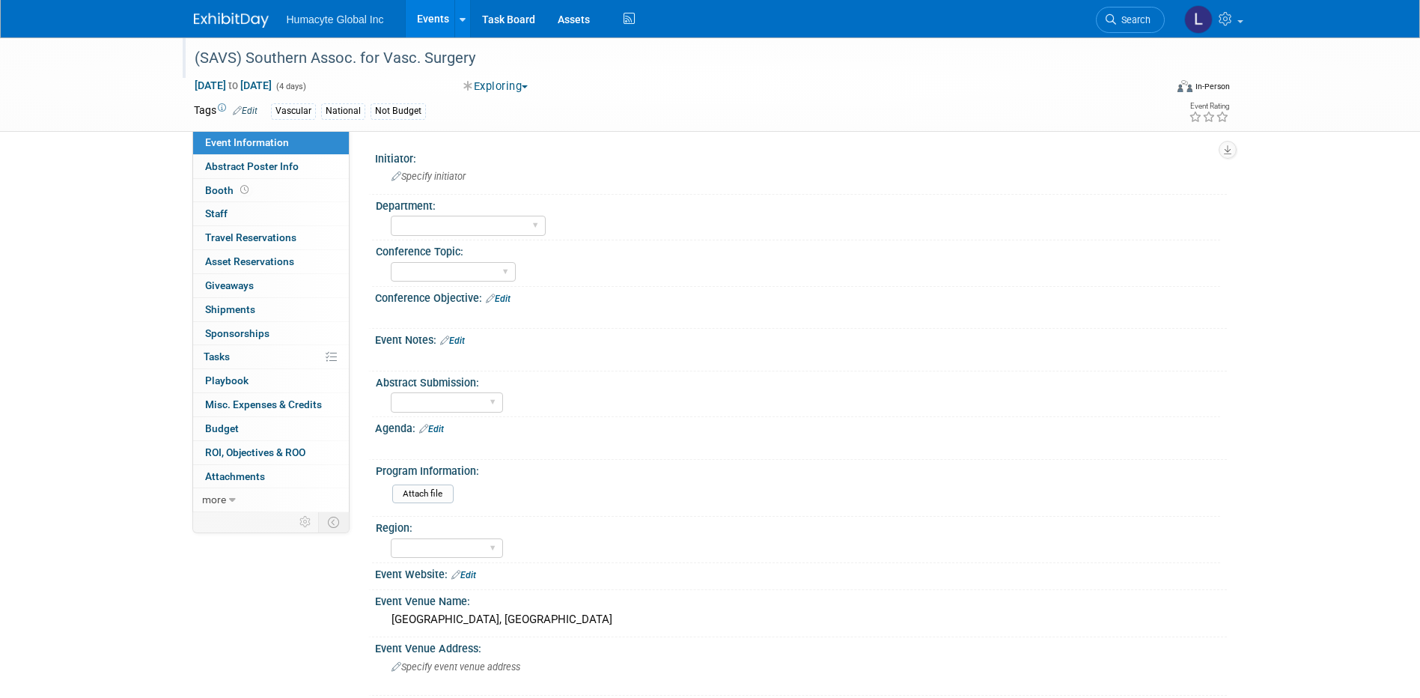
click at [528, 88] on span "button" at bounding box center [525, 86] width 6 height 3
click at [519, 146] on link "Not Going" at bounding box center [518, 152] width 118 height 21
click at [434, 11] on link "Events" at bounding box center [433, 18] width 55 height 37
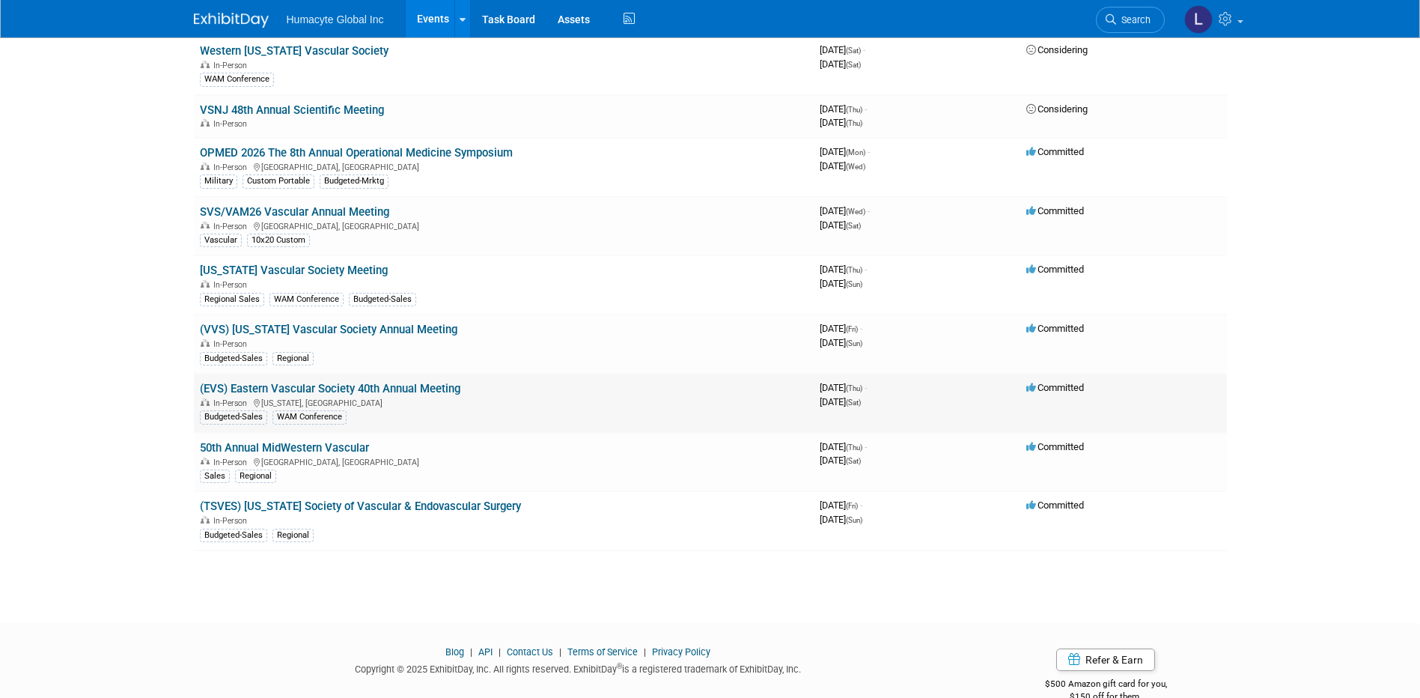
scroll to position [564, 0]
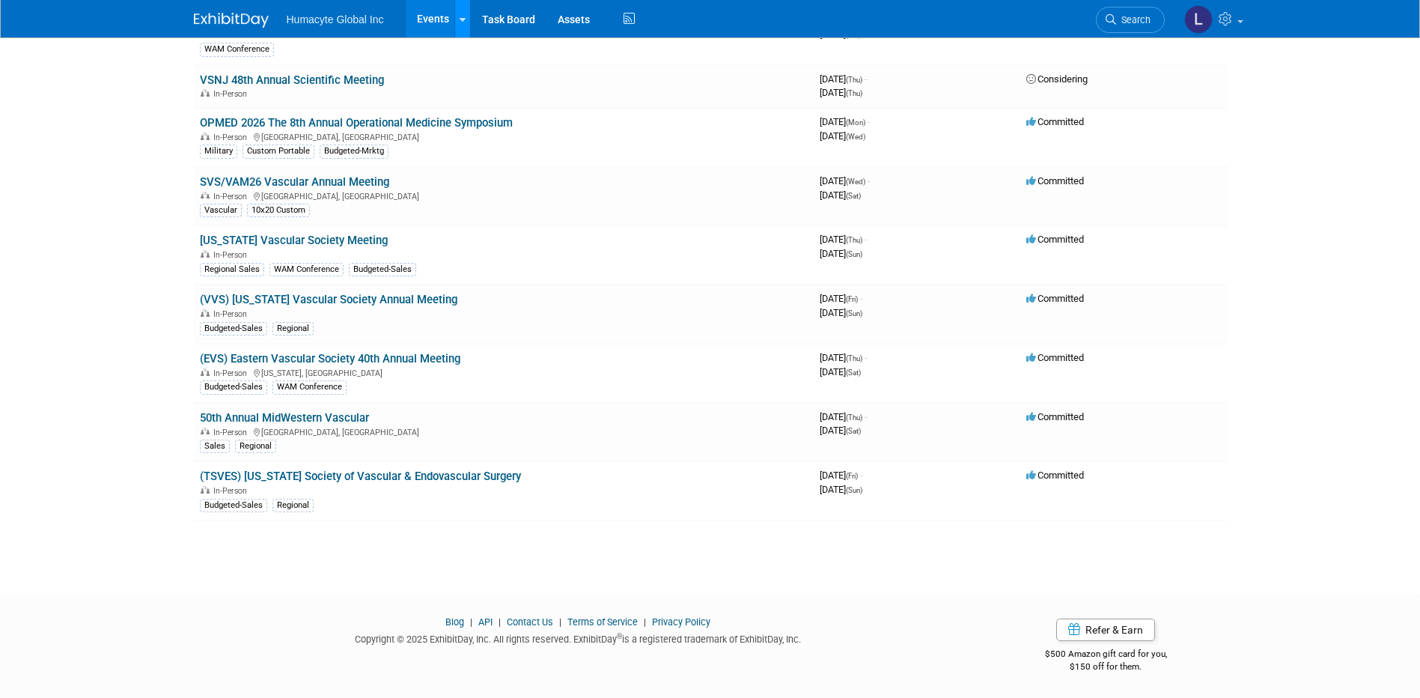
click at [460, 18] on icon at bounding box center [463, 20] width 6 height 10
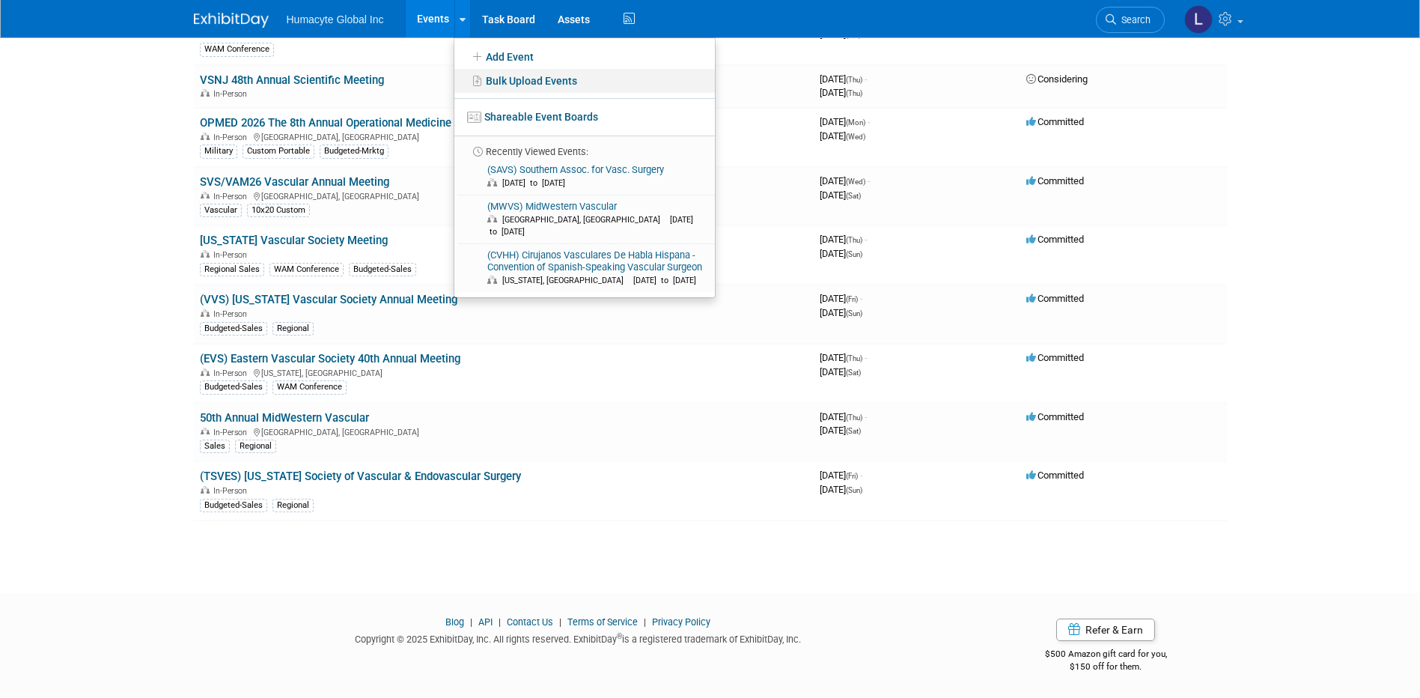
click at [524, 81] on link "Bulk Upload Events" at bounding box center [584, 81] width 261 height 24
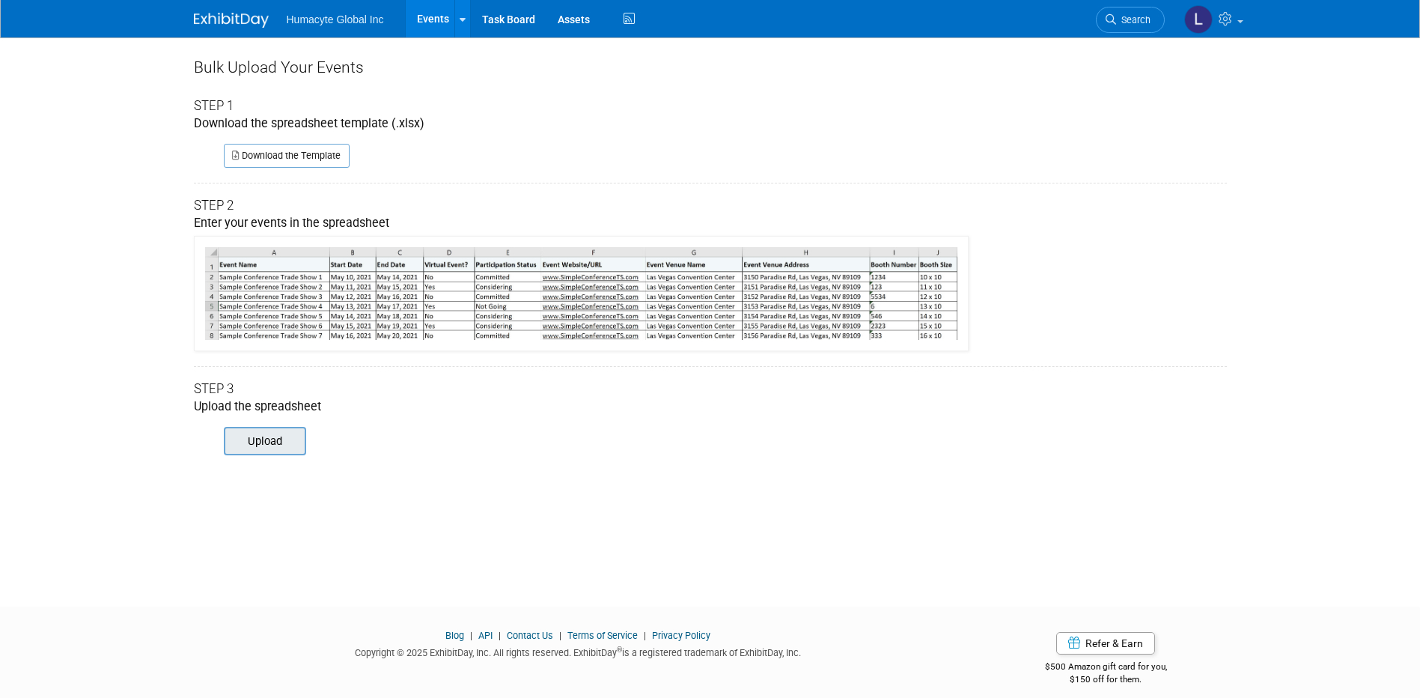
click at [288, 442] on input "file" at bounding box center [203, 440] width 204 height 25
type input "C:\fakepath\ExhibitDay_Workspace_Export_Events__2025-9-14_95024874.xlsx"
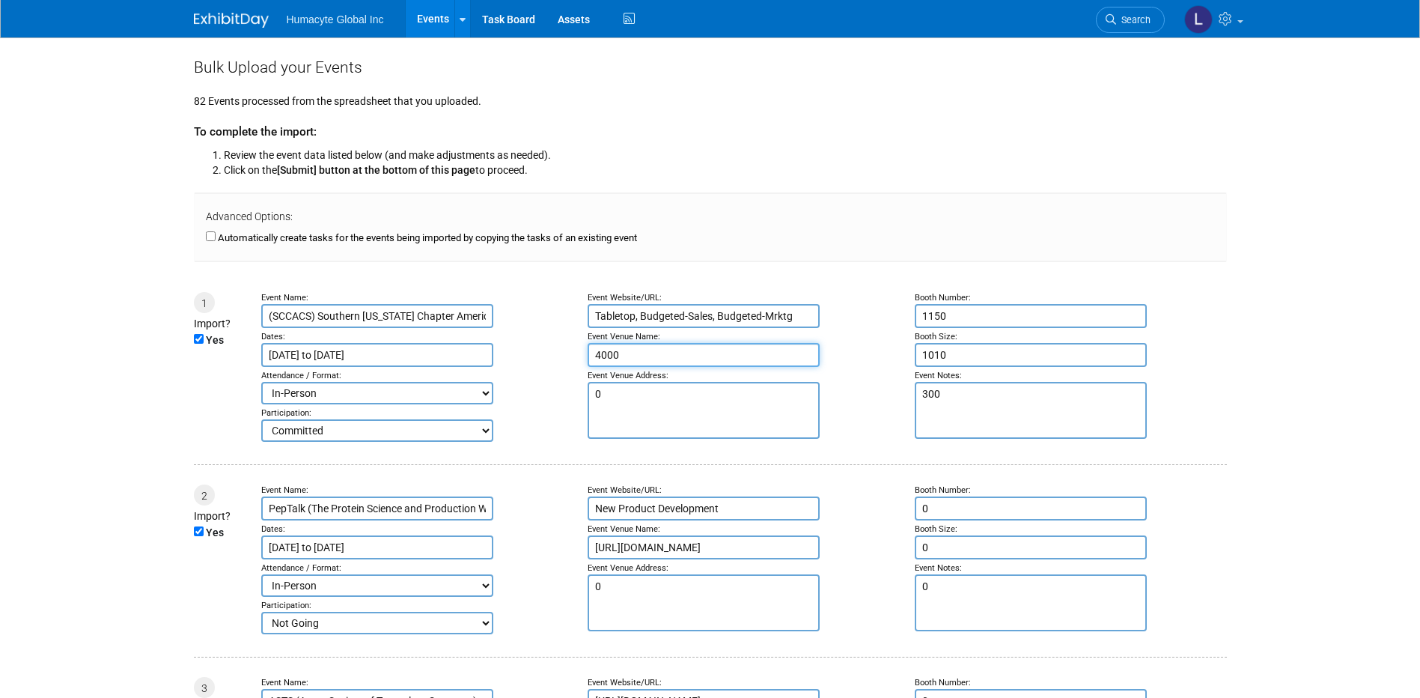
drag, startPoint x: 686, startPoint y: 357, endPoint x: 569, endPoint y: 339, distance: 118.2
click at [569, 339] on tr "1 Import? Yes Event Name: (SCCACS) Southern California Chapter American College…" at bounding box center [710, 367] width 1033 height 150
click at [544, 324] on div "(SCCACS) Southern [US_STATE] Chapter American College of Surgeons" at bounding box center [417, 316] width 312 height 24
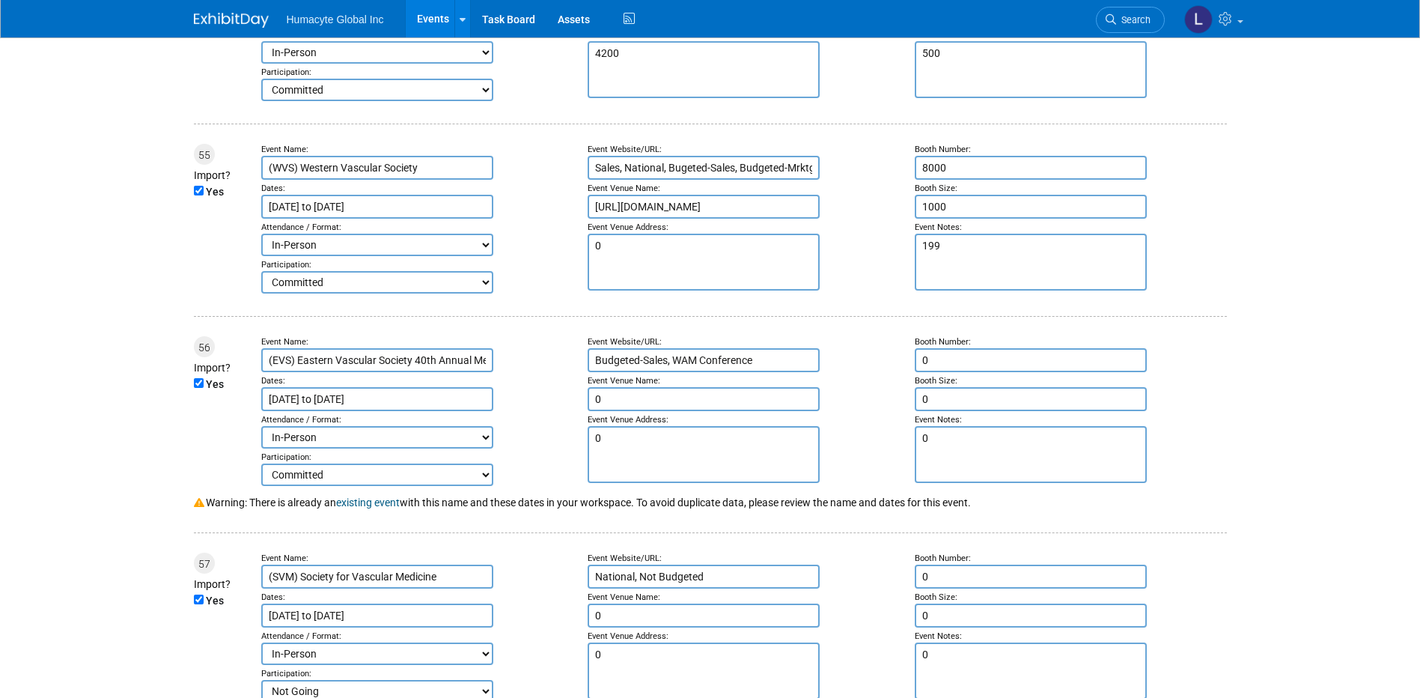
scroll to position [10631, 0]
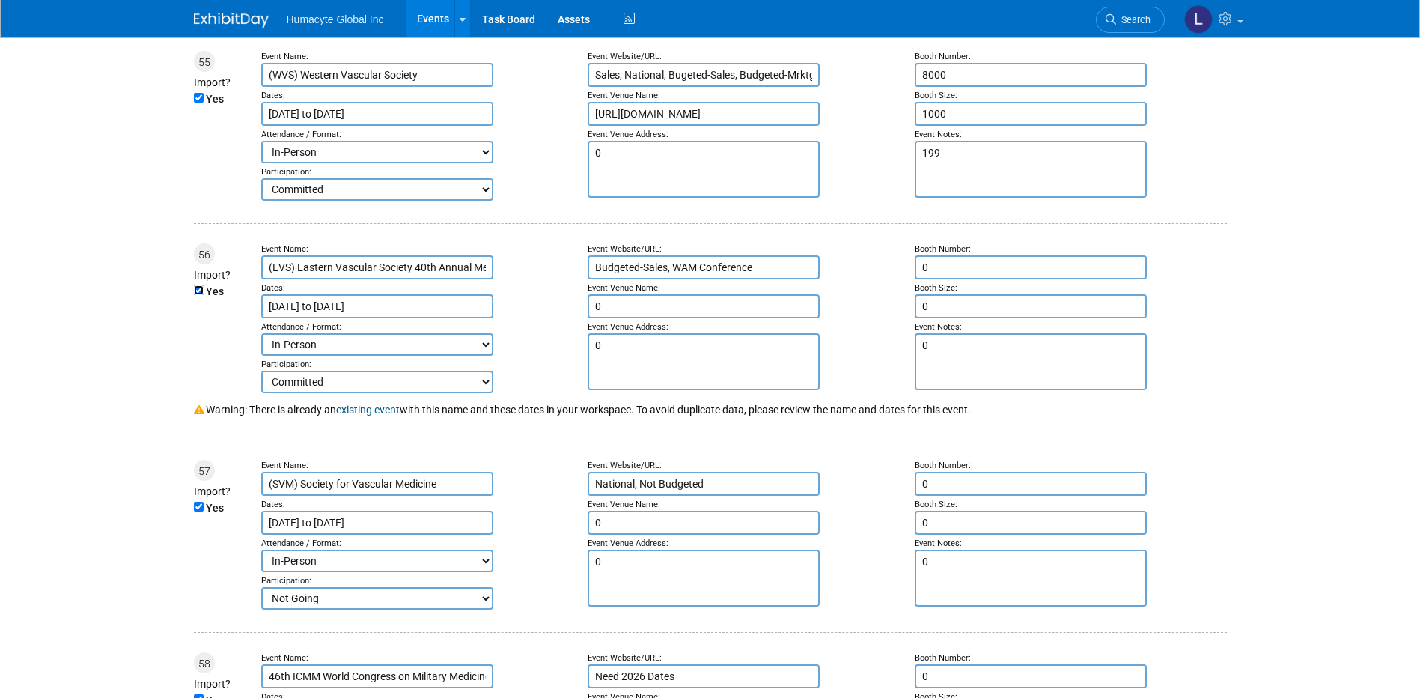
click at [198, 295] on input "Yes" at bounding box center [199, 290] width 10 height 10
checkbox input "false"
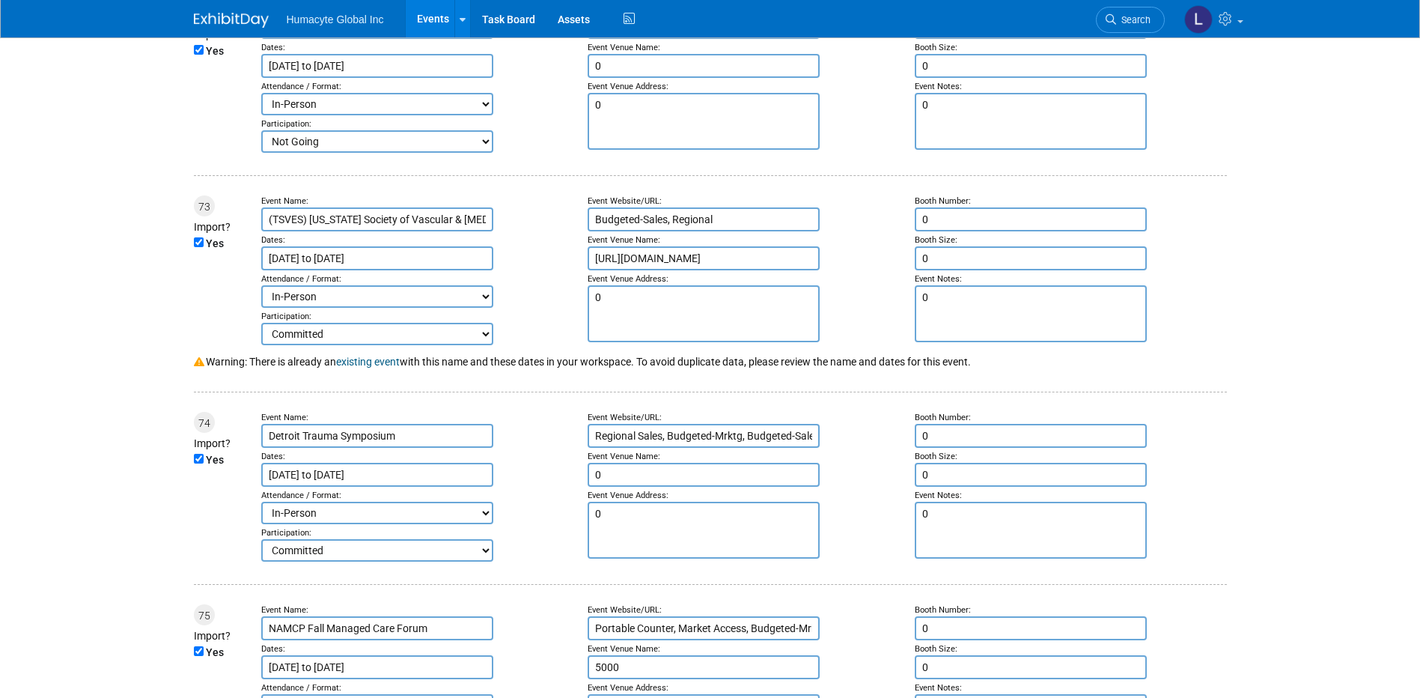
scroll to position [13999, 0]
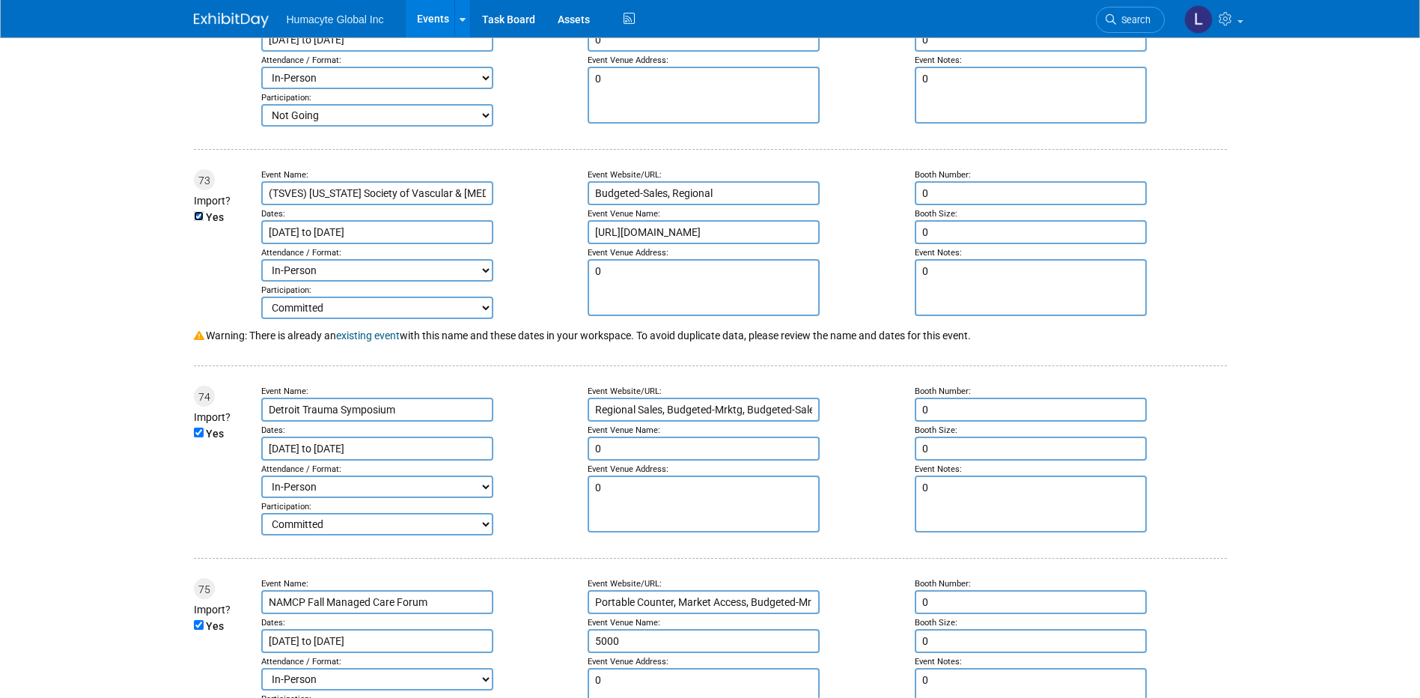
click at [198, 221] on input "Yes" at bounding box center [199, 216] width 10 height 10
checkbox input "false"
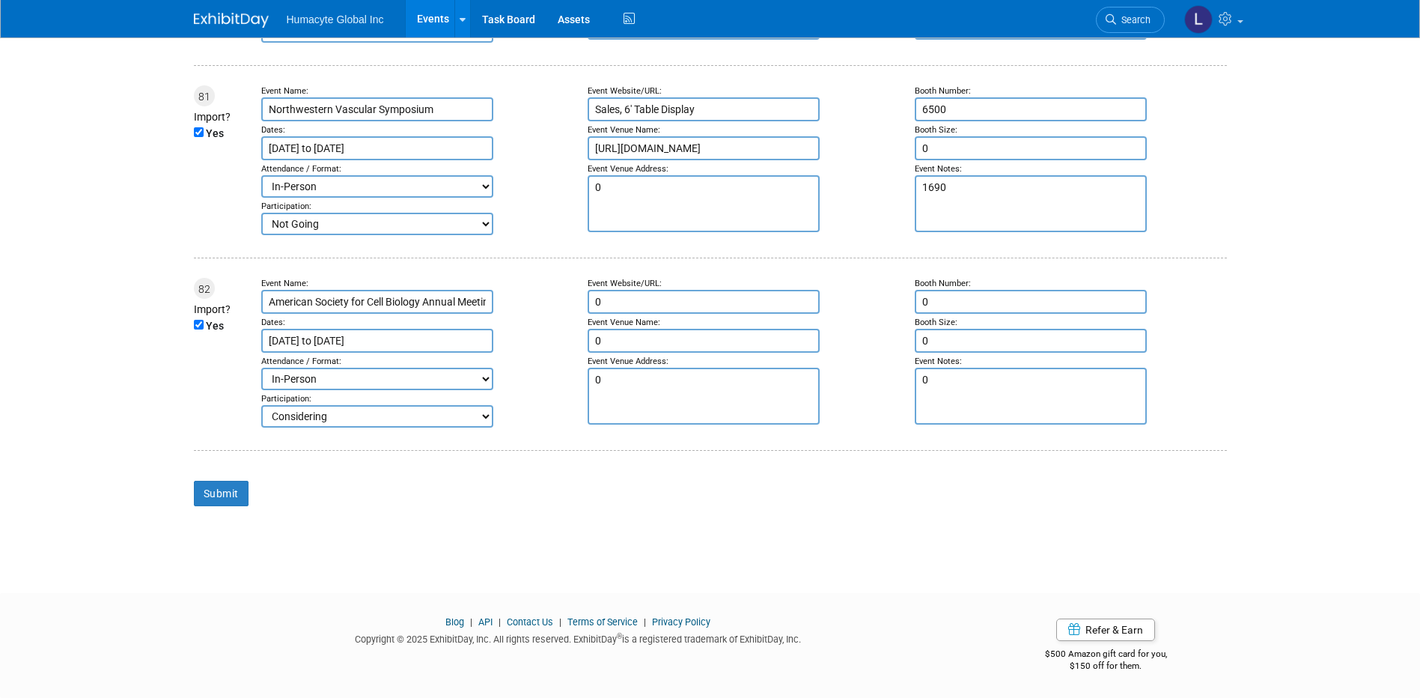
scroll to position [15769, 0]
click at [216, 496] on input "Submit" at bounding box center [221, 493] width 55 height 25
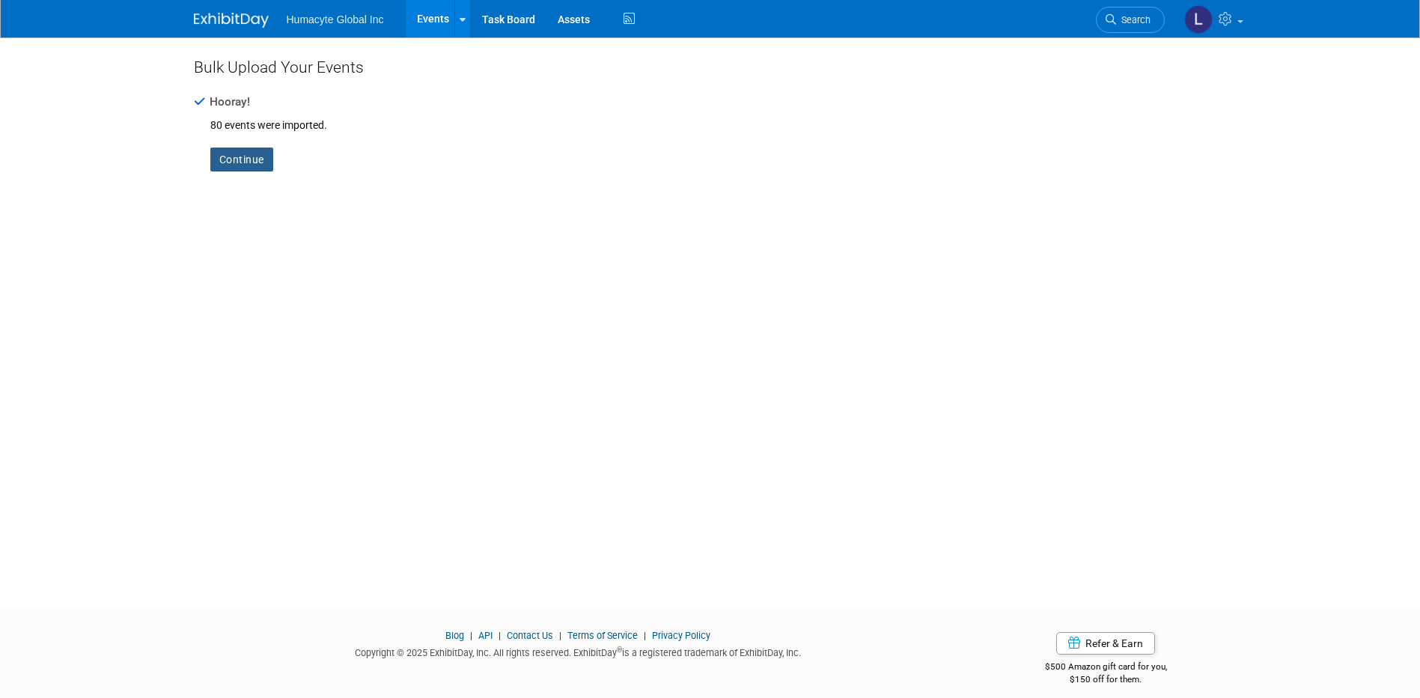
click at [243, 160] on link "Continue" at bounding box center [241, 159] width 63 height 24
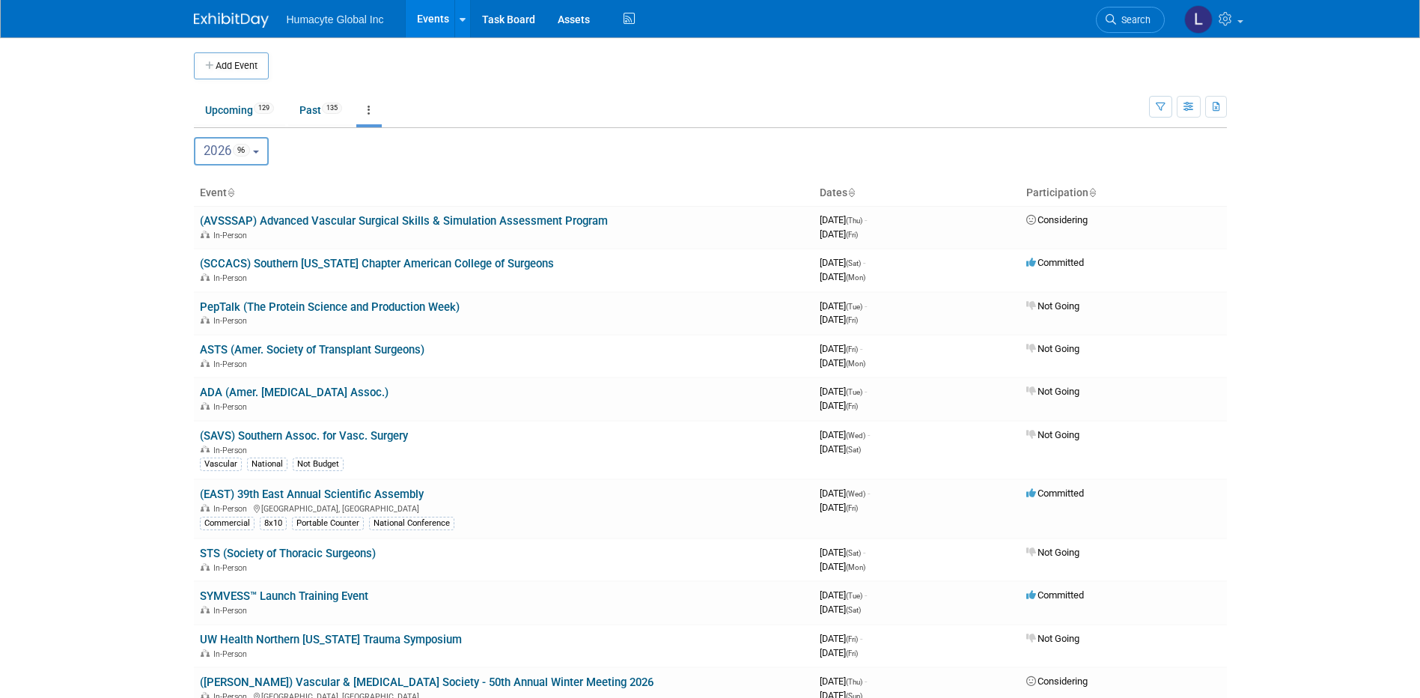
click at [261, 148] on button "2026 96" at bounding box center [232, 151] width 76 height 28
click at [229, 244] on label "2025 94" at bounding box center [234, 248] width 64 height 25
click at [207, 244] on input "2025 94" at bounding box center [202, 248] width 10 height 10
select select "2025"
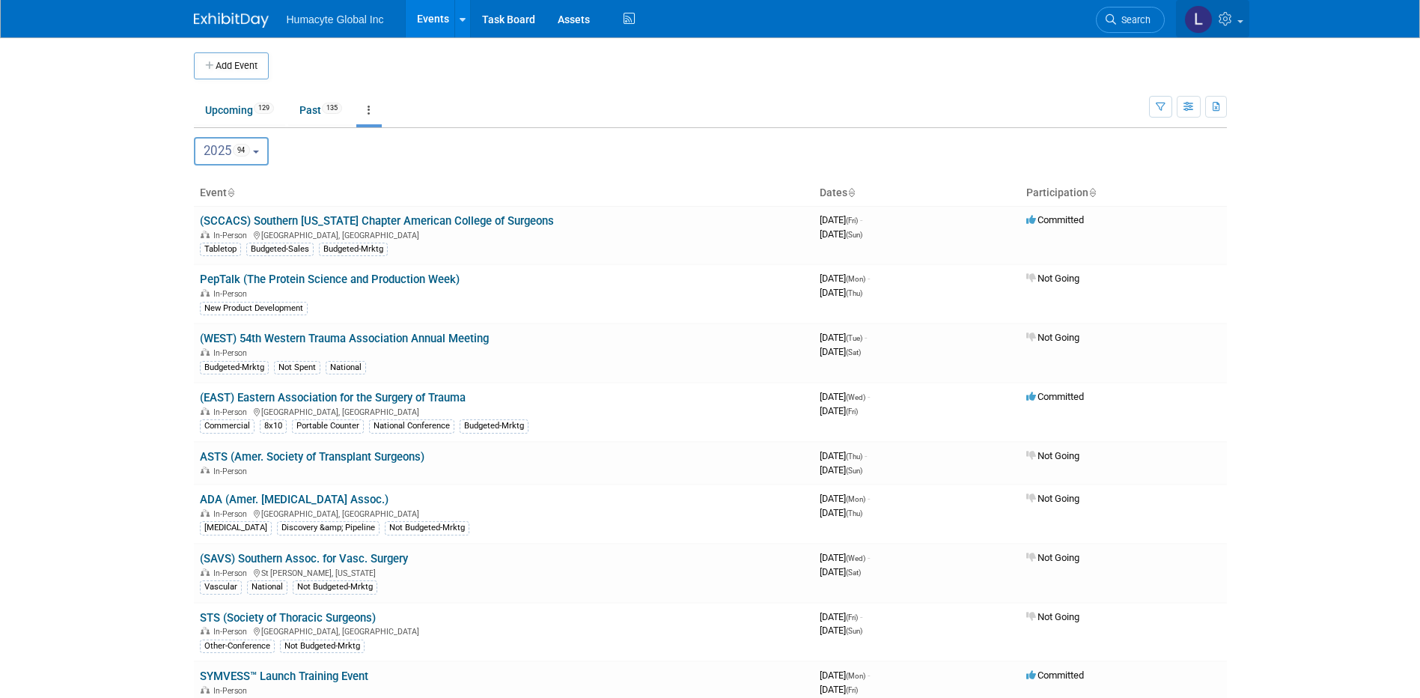
click at [1232, 4] on link at bounding box center [1212, 18] width 73 height 37
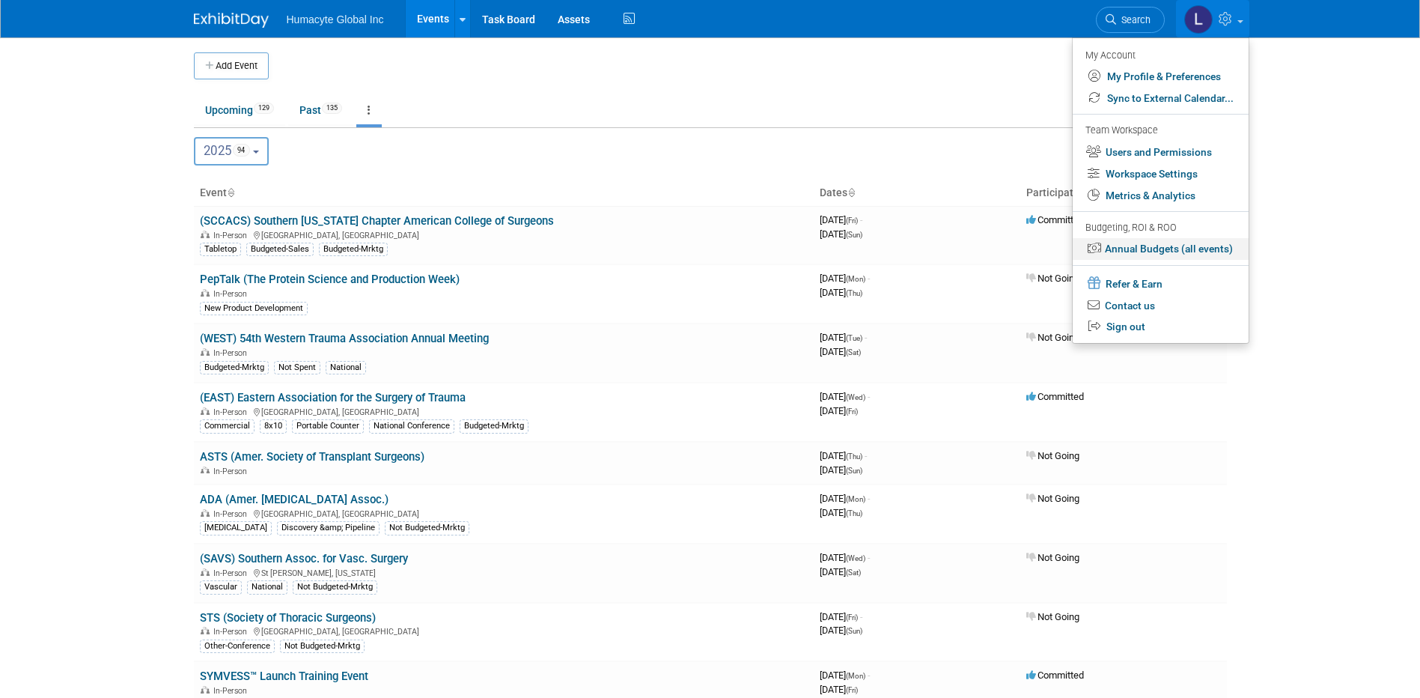
click at [1154, 251] on link "Annual Budgets (all events)" at bounding box center [1161, 249] width 176 height 22
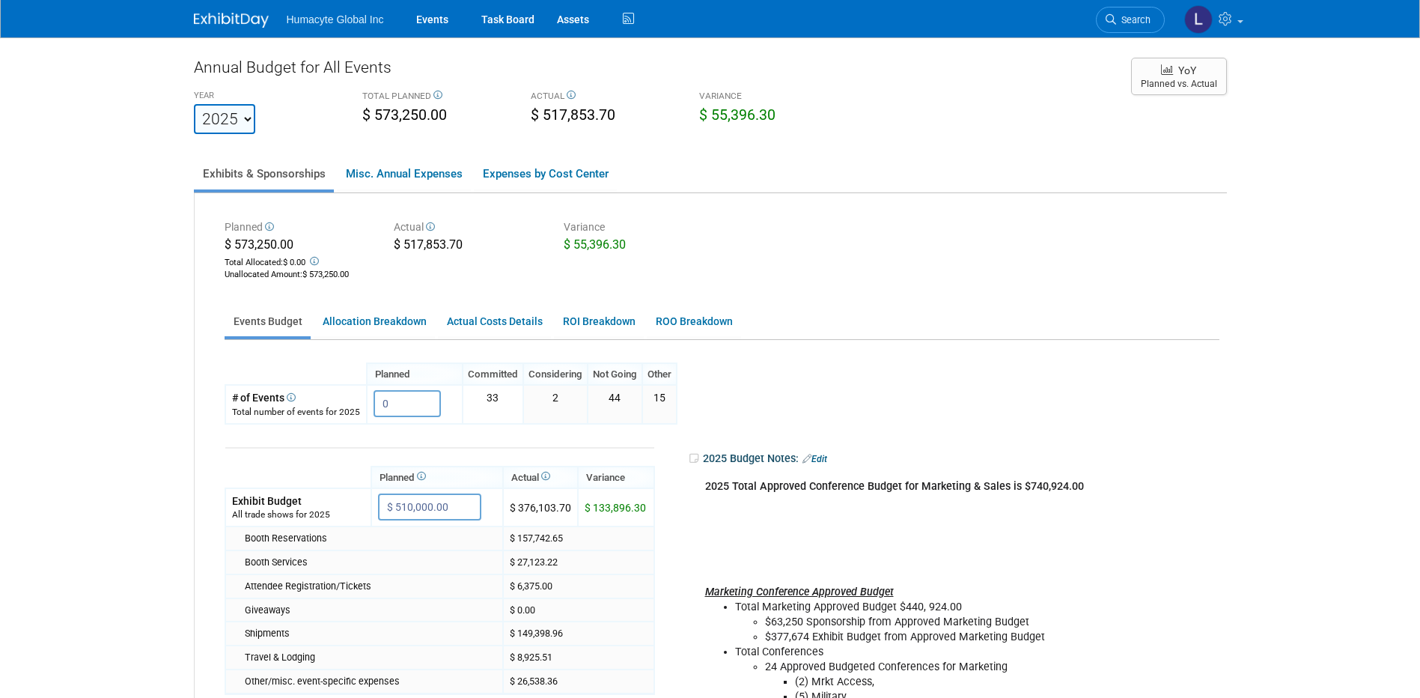
click at [273, 173] on link "Exhibits & Sponsorships" at bounding box center [264, 173] width 140 height 31
click at [247, 121] on select "2022 2023 2024 2025 2026 2027 2028 2029 2030 2031" at bounding box center [224, 119] width 61 height 30
click at [310, 155] on div "Annual Budget for All Events YEAR 2022 2023 2024 2025 2026 2027 2028 2029 2030 …" at bounding box center [710, 473] width 1033 height 835
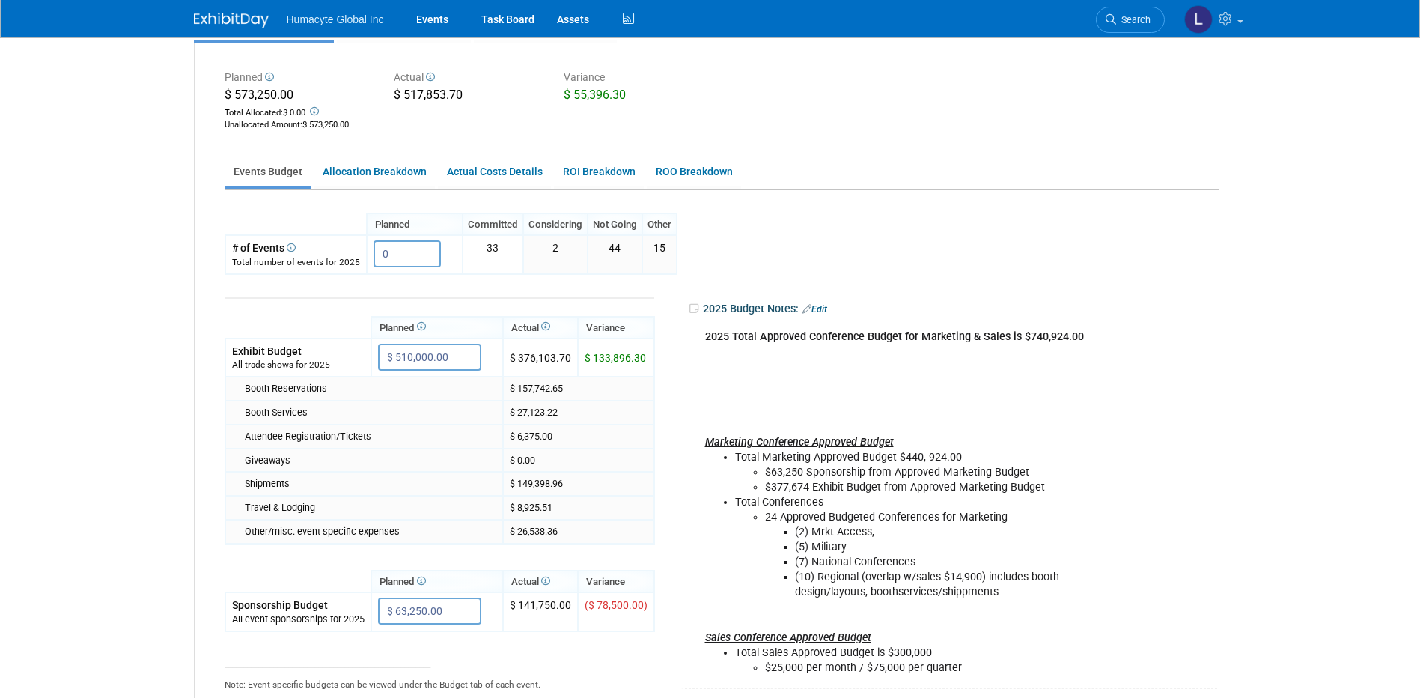
scroll to position [225, 0]
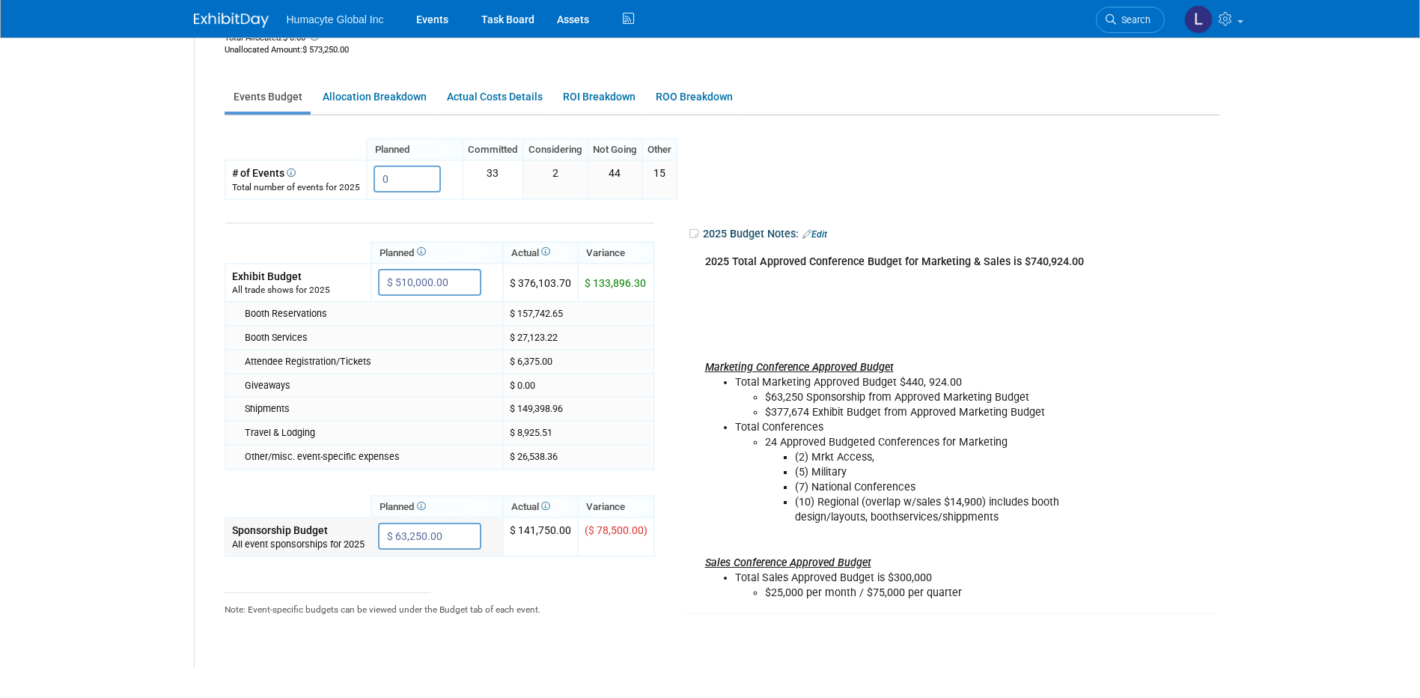
click at [457, 535] on input "$ 63,250.00" at bounding box center [429, 536] width 103 height 27
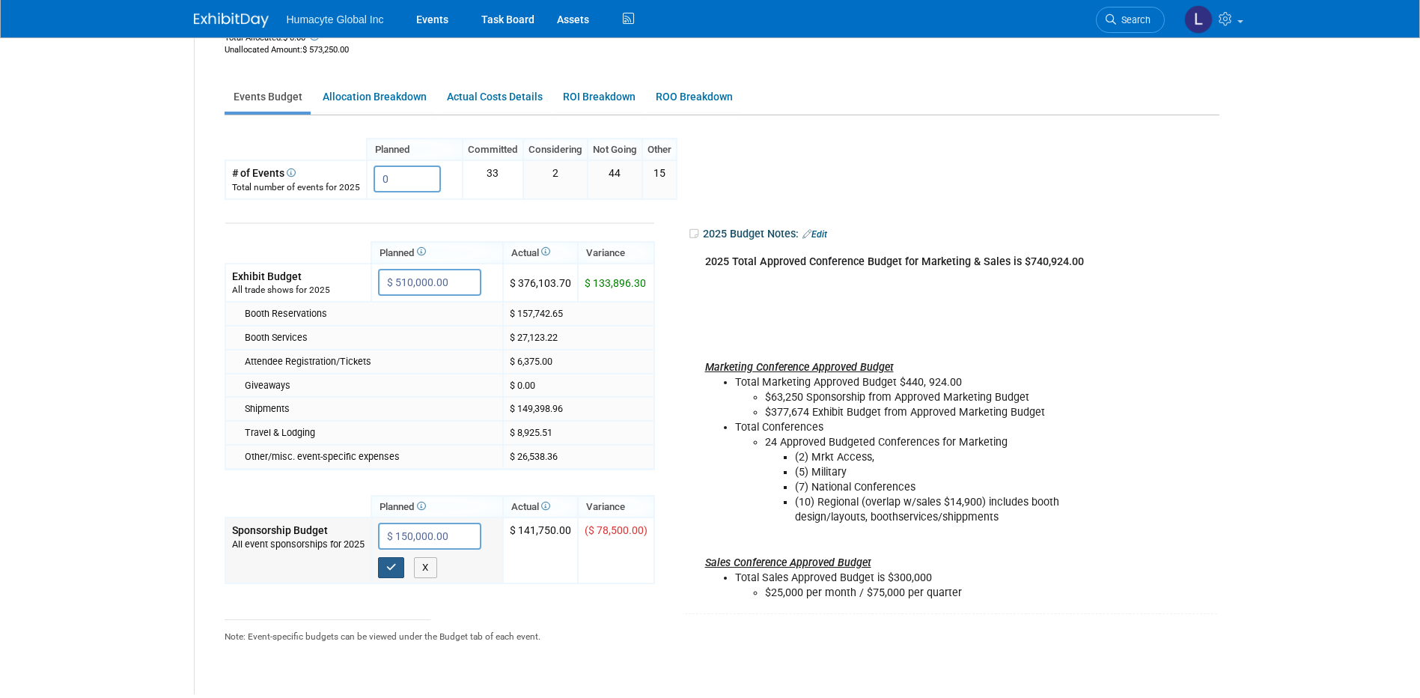
click at [380, 568] on button "button" at bounding box center [391, 567] width 27 height 21
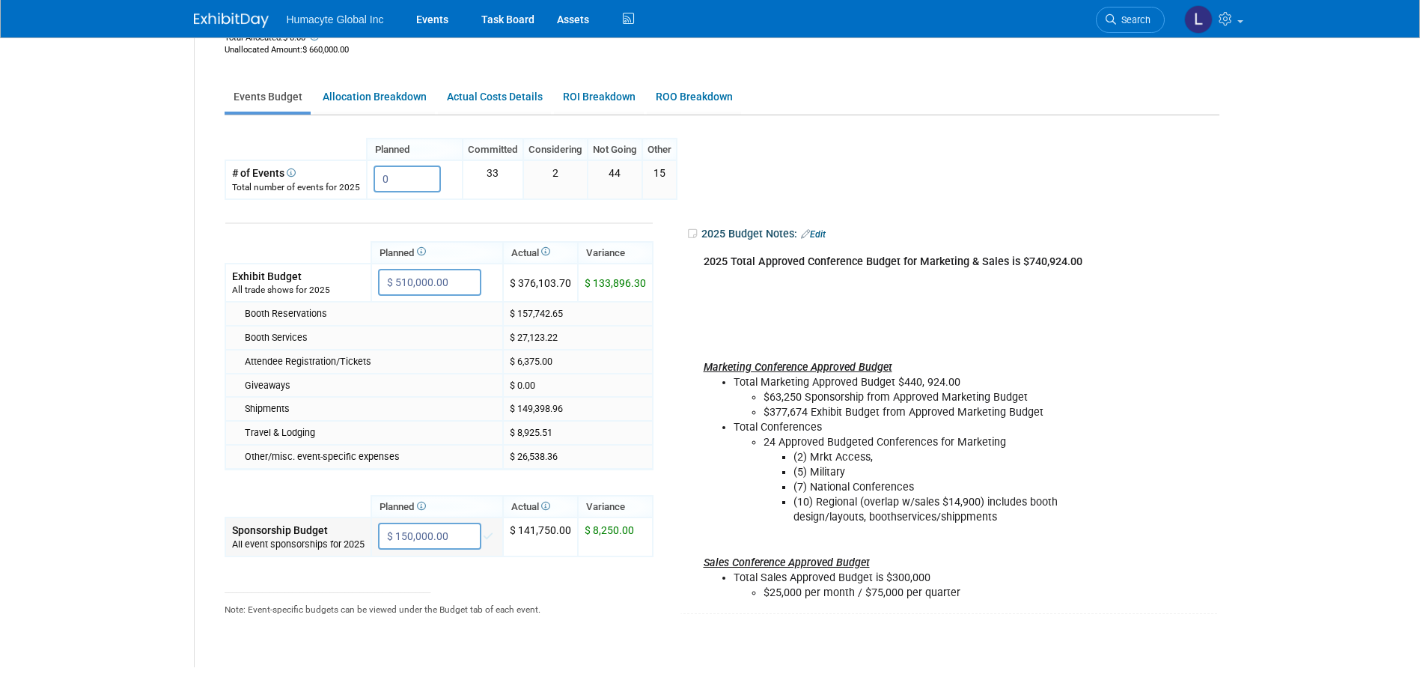
click at [390, 532] on input "$ 150,000.00" at bounding box center [429, 536] width 103 height 27
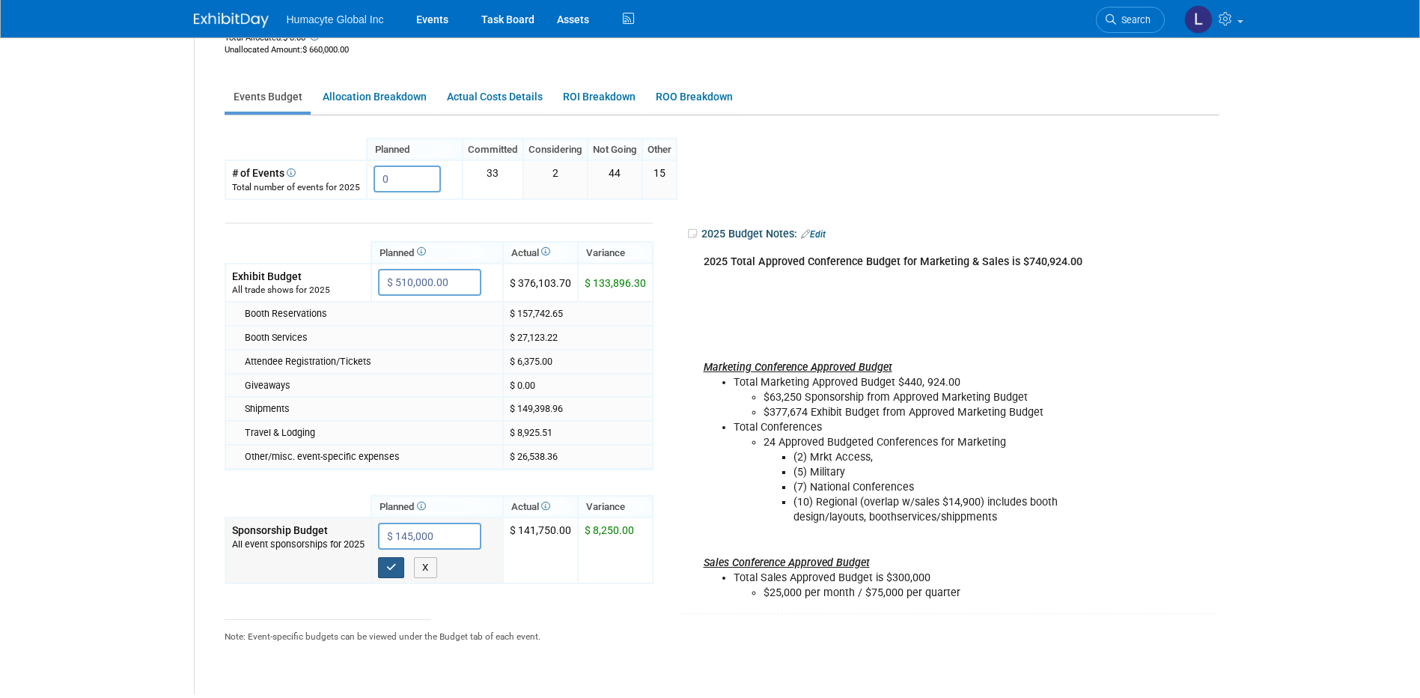
type input "$ 145,000.00"
click at [389, 569] on icon "button" at bounding box center [391, 567] width 10 height 10
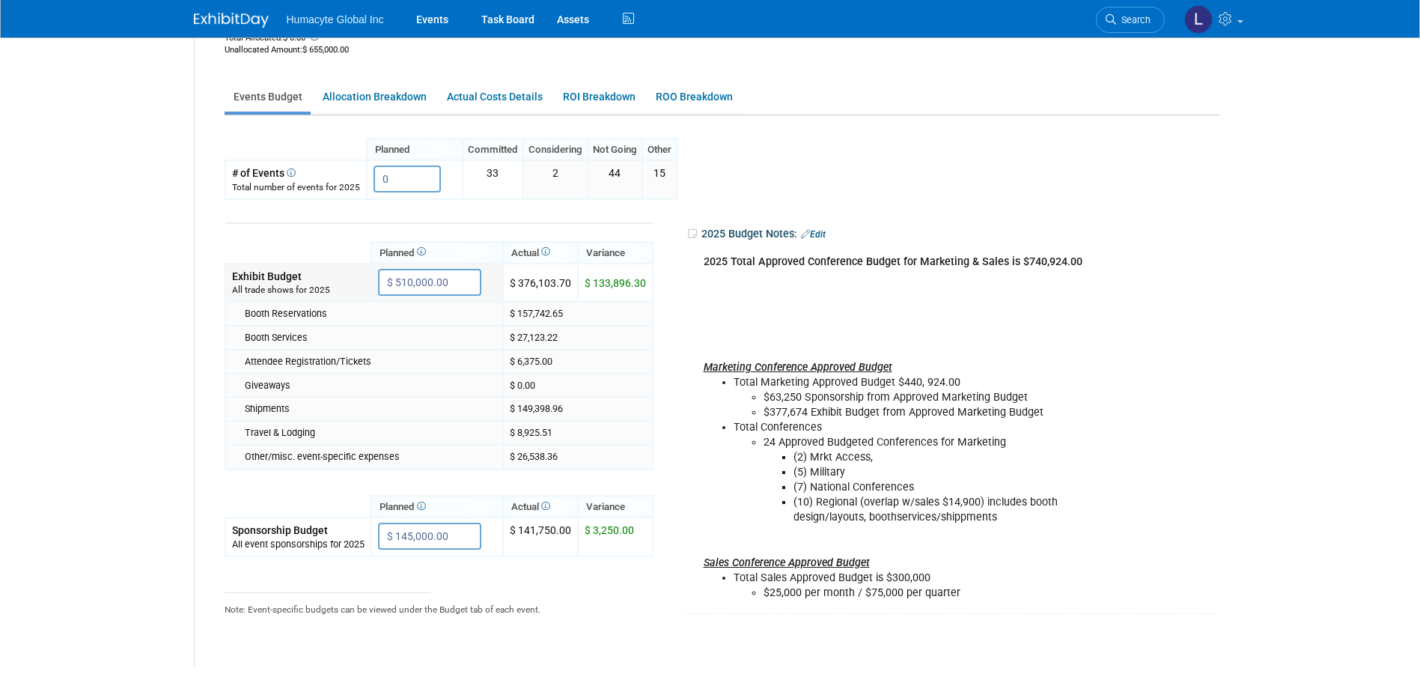
click at [395, 270] on input "$ 510,000.00" at bounding box center [429, 282] width 103 height 27
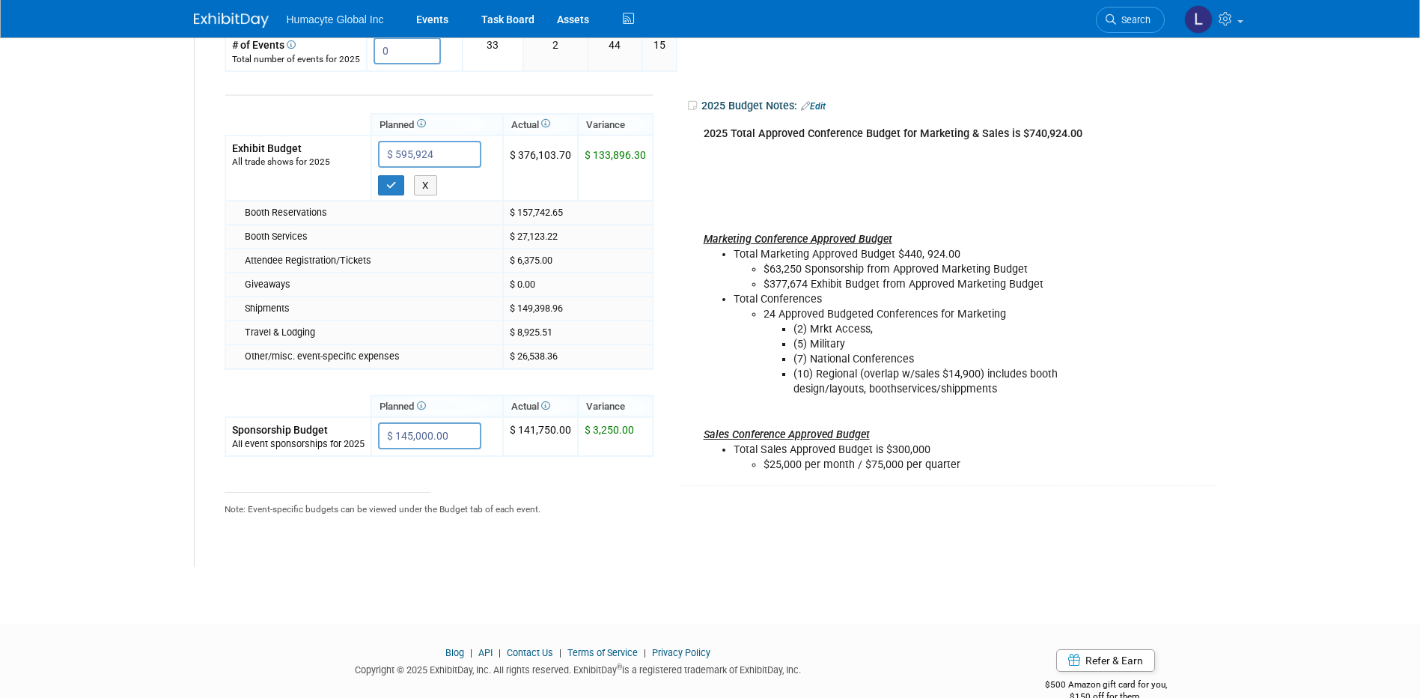
scroll to position [374, 0]
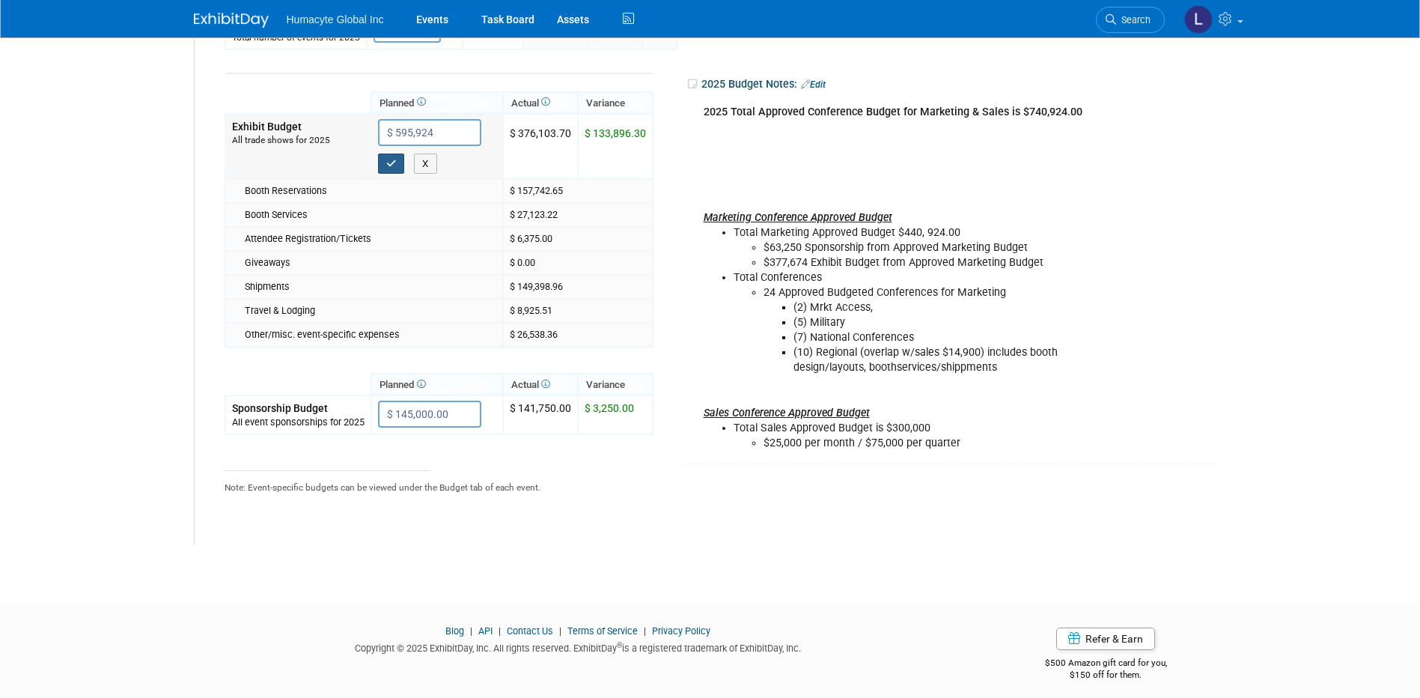
type input "$ 595,924.00"
click at [387, 166] on icon "button" at bounding box center [391, 164] width 10 height 10
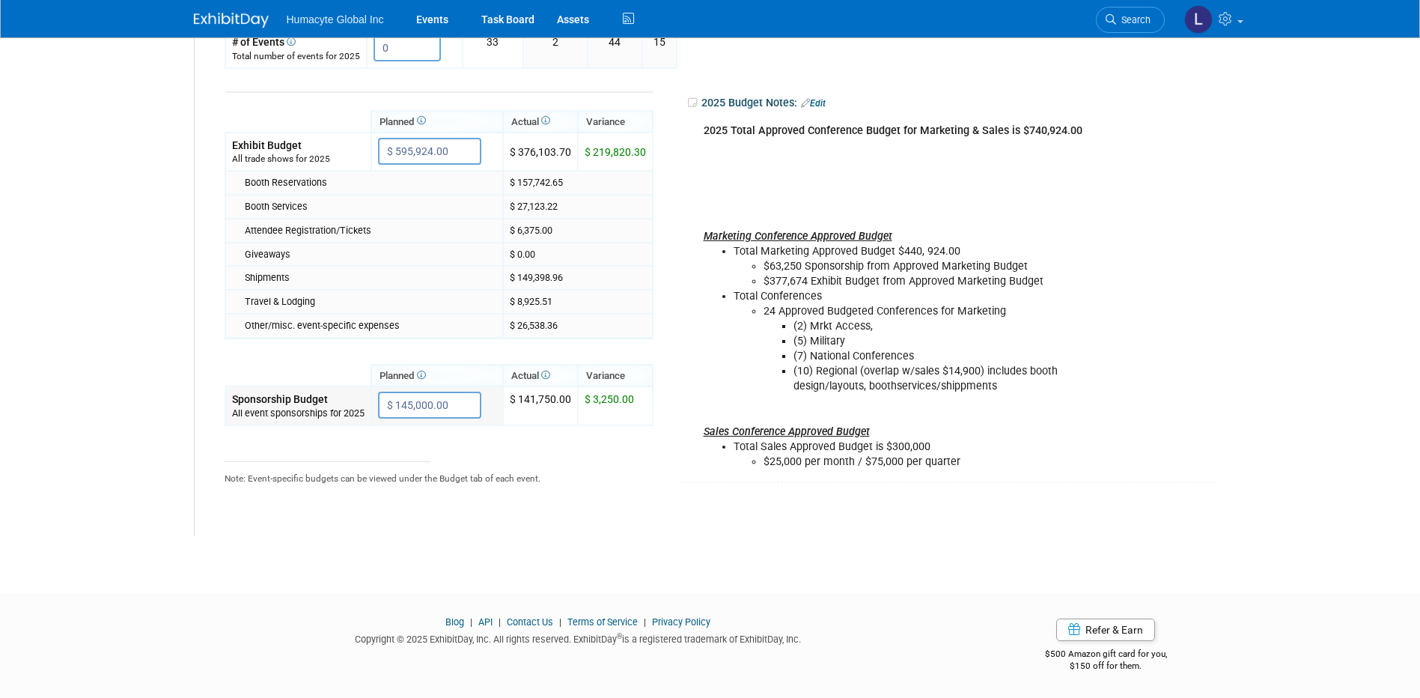
drag, startPoint x: 393, startPoint y: 401, endPoint x: 407, endPoint y: 404, distance: 13.7
click at [407, 404] on input "$ 145,000.00" at bounding box center [429, 405] width 103 height 27
click at [460, 403] on input "$ 145,000.00" at bounding box center [429, 405] width 103 height 27
drag, startPoint x: 465, startPoint y: 404, endPoint x: 366, endPoint y: 386, distance: 100.4
click at [366, 386] on tr "Sponsorship Budget All event sponsorships for 2025 $ 145,000.00 X $ 3,250.00" at bounding box center [438, 405] width 427 height 39
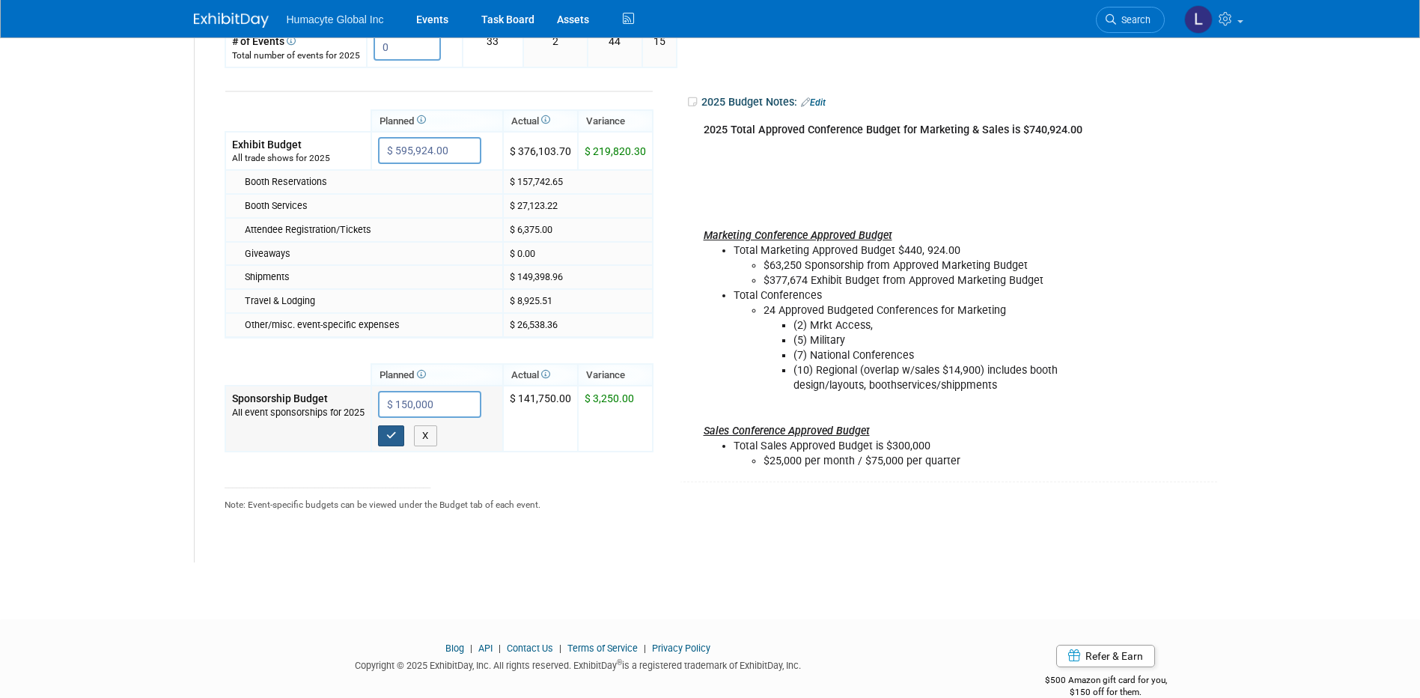
type input "$ 150,000.00"
click at [389, 442] on button "button" at bounding box center [391, 435] width 27 height 21
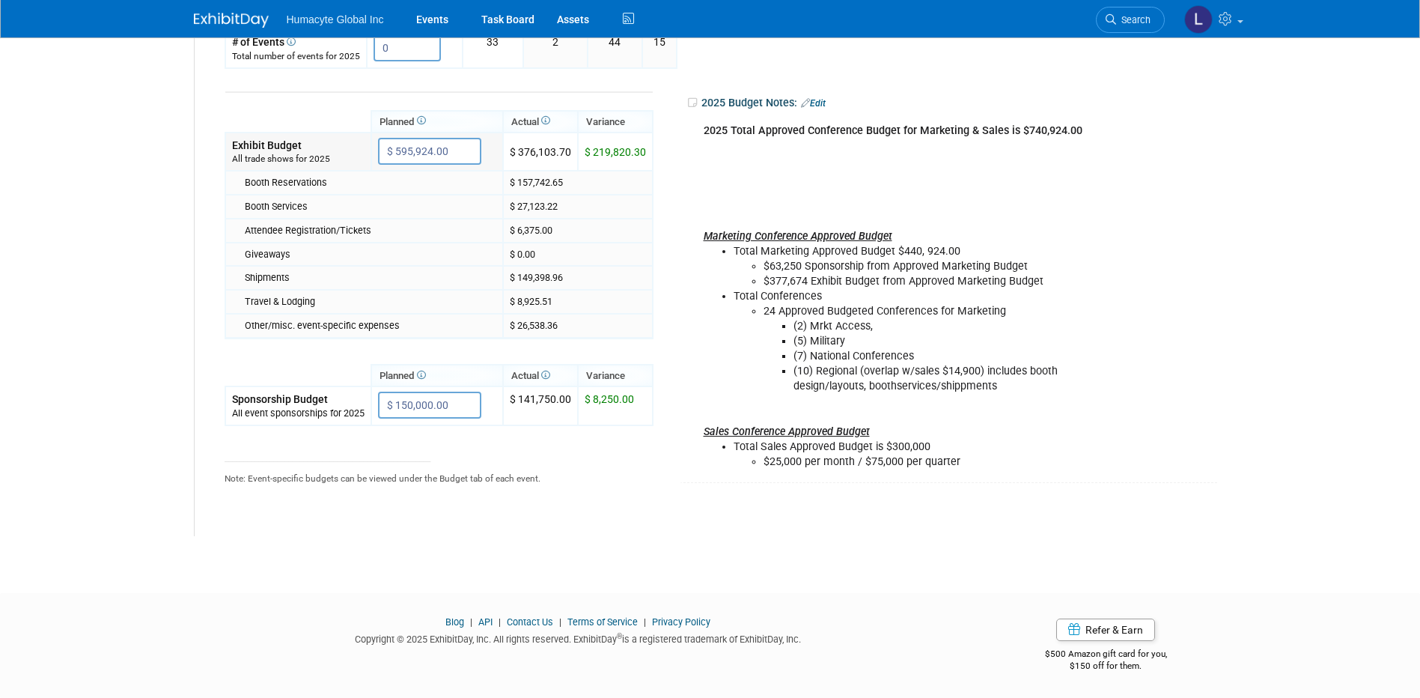
click at [410, 153] on input "$ 595,924.00" at bounding box center [429, 151] width 103 height 27
click at [412, 149] on input "$ 595,924.00" at bounding box center [429, 151] width 103 height 27
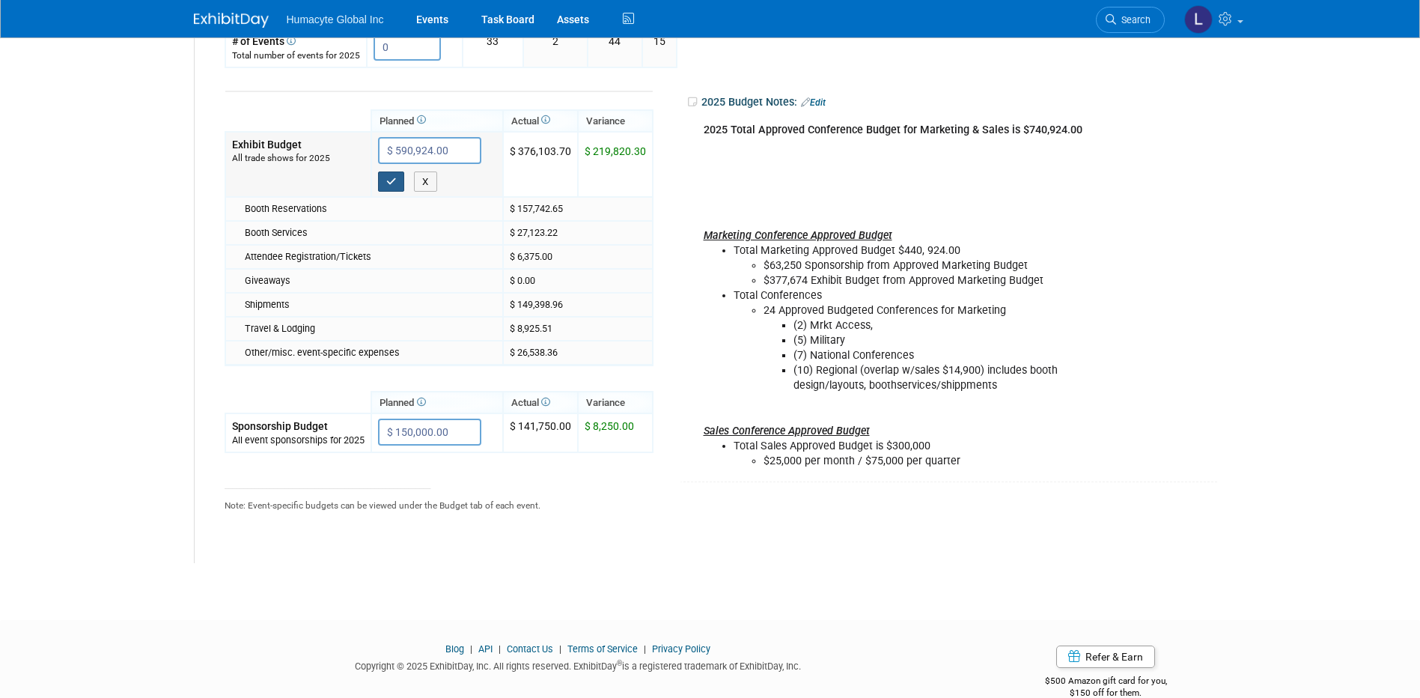
click at [388, 183] on icon "button" at bounding box center [391, 182] width 10 height 10
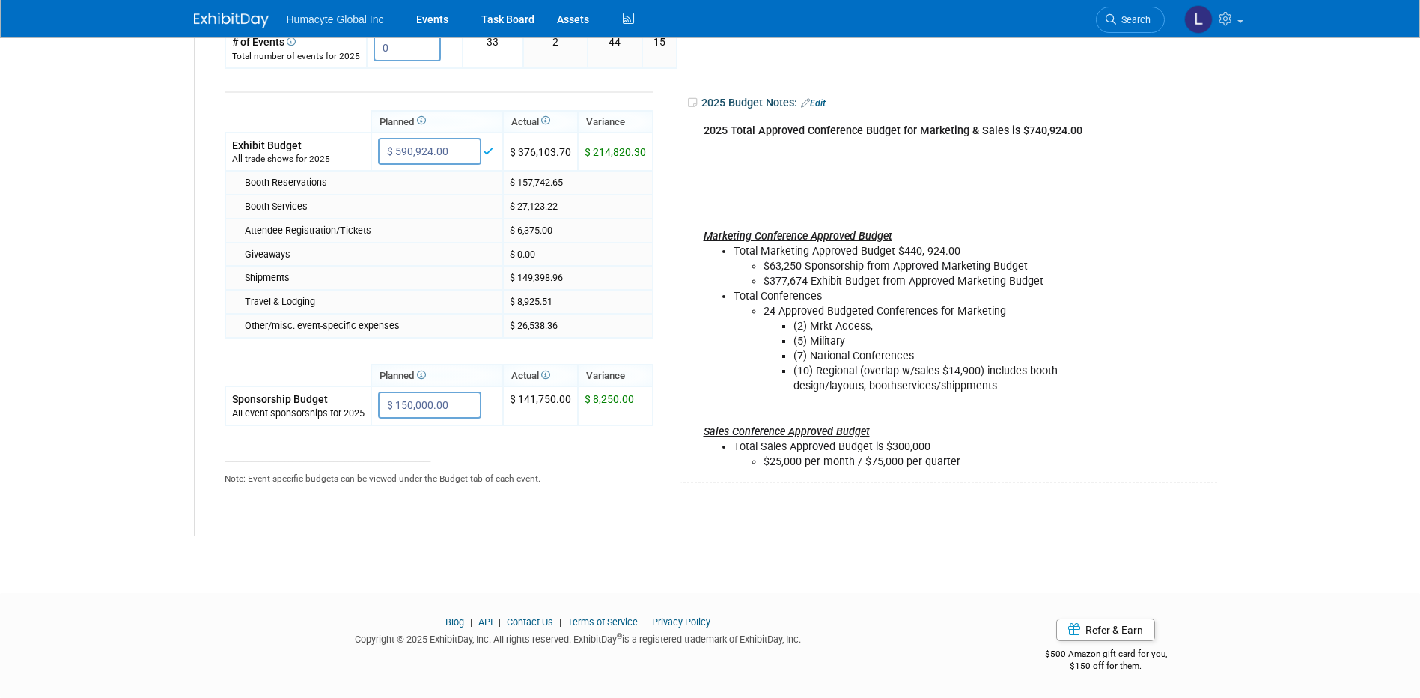
click at [871, 498] on tr "Planned Actual X X" at bounding box center [718, 302] width 987 height 467
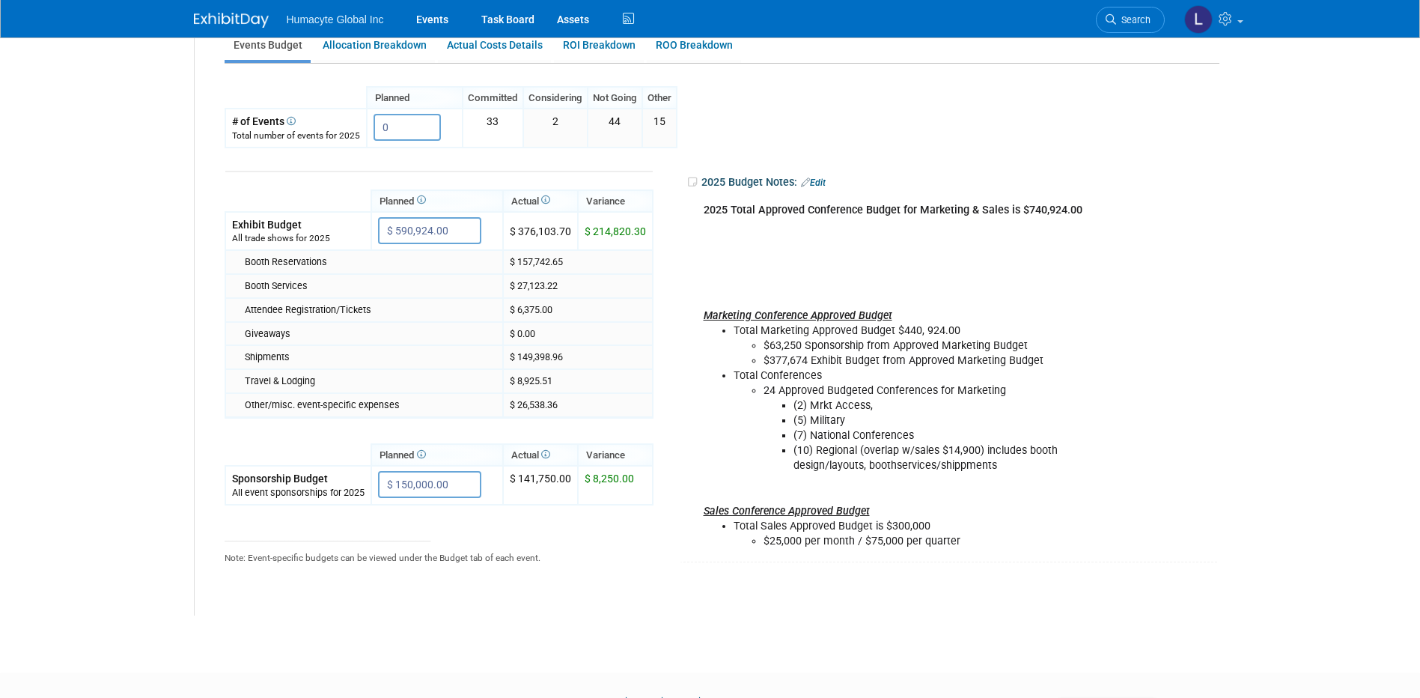
scroll to position [207, 0]
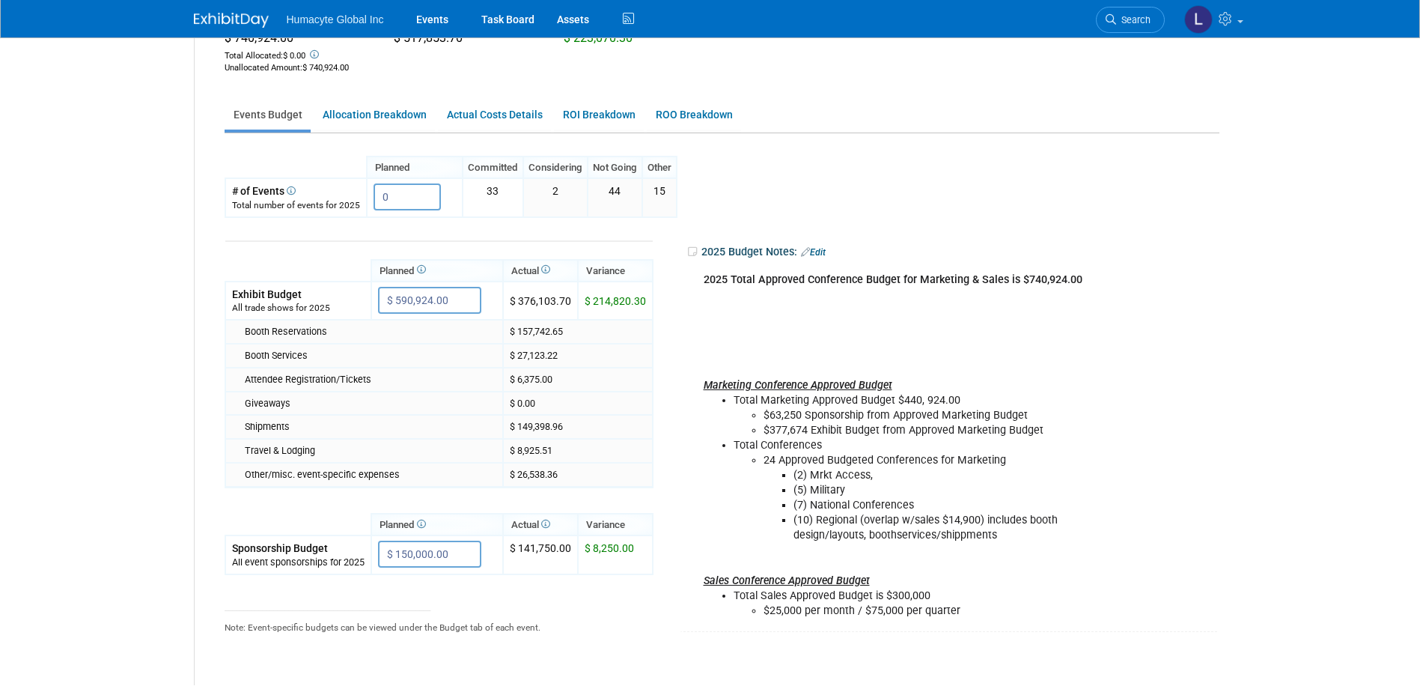
click at [1050, 412] on li "$63,250 Sponsorship from Approved Marketing Budget" at bounding box center [932, 415] width 336 height 15
click at [966, 567] on div "2025 Total Approved Conference Budget for Marketing & Sales is $740,924.00 Mark…" at bounding box center [900, 445] width 415 height 361
click at [829, 434] on li "$377,674 Exhibit Budget from Approved Marketing Budget" at bounding box center [932, 430] width 336 height 15
click at [977, 401] on li "Total Marketing Approved Budget $440, 924.00 $63,250 Sponsorship from Approved …" at bounding box center [917, 415] width 366 height 45
click at [882, 410] on li "$63,250 Sponsorship from Approved Marketing Budget" at bounding box center [932, 415] width 336 height 15
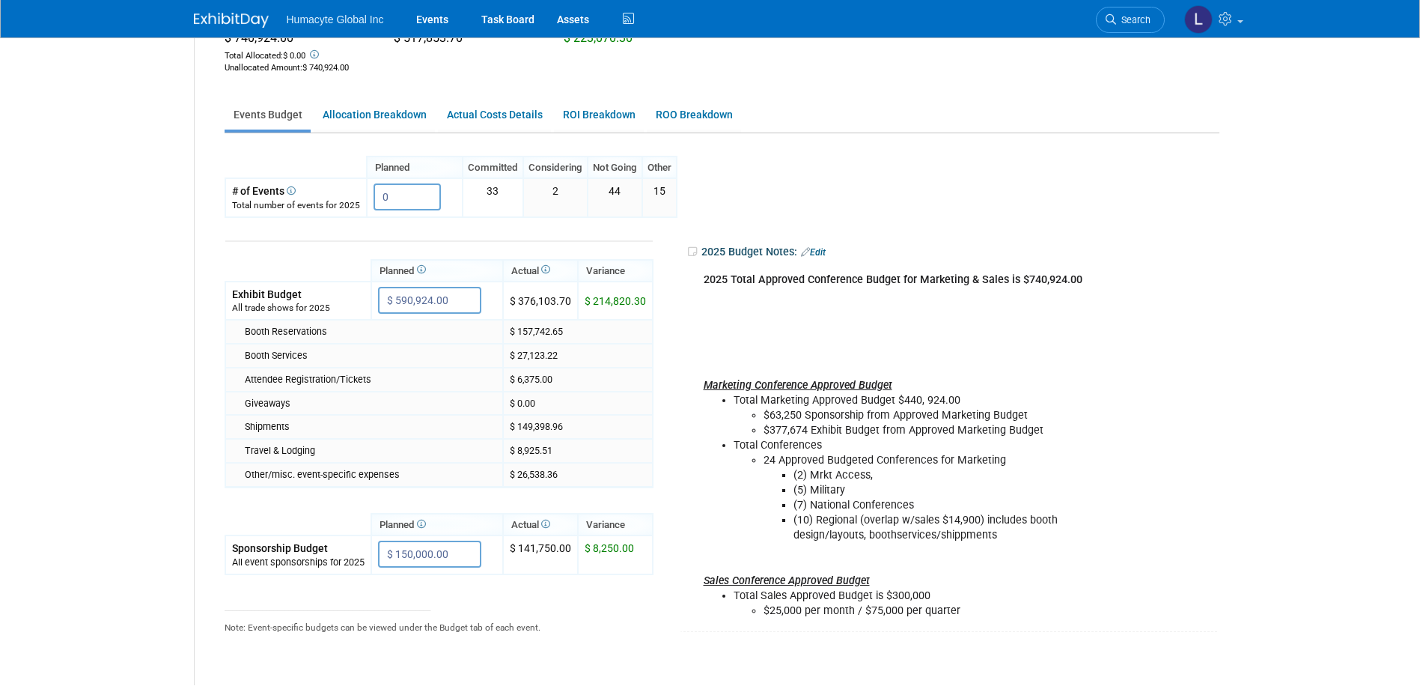
click at [815, 417] on li "$63,250 Sponsorship from Approved Marketing Budget" at bounding box center [932, 415] width 336 height 15
click at [967, 463] on li "24 Approved Budgeted Conferences for Marketing (2) Mrkt Access, (5) Military (7…" at bounding box center [932, 498] width 336 height 90
click at [841, 328] on div "2025 Total Approved Conference Budget for Marketing & Sales is $740,924.00 Mark…" at bounding box center [900, 445] width 415 height 361
click at [818, 312] on div "2025 Total Approved Conference Budget for Marketing & Sales is $740,924.00 Mark…" at bounding box center [900, 445] width 415 height 361
click at [862, 394] on li "Total Marketing Approved Budget $440, 924.00 $63,250 Sponsorship from Approved …" at bounding box center [917, 415] width 366 height 45
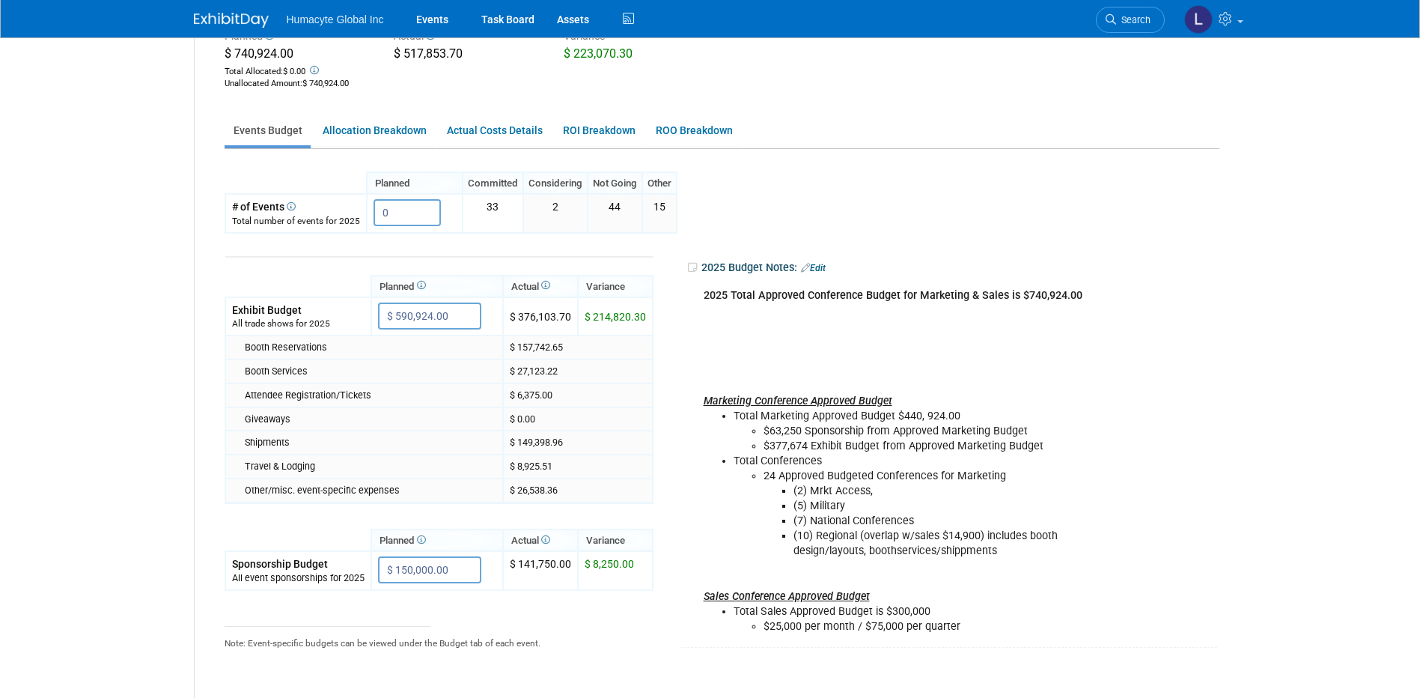
scroll to position [225, 0]
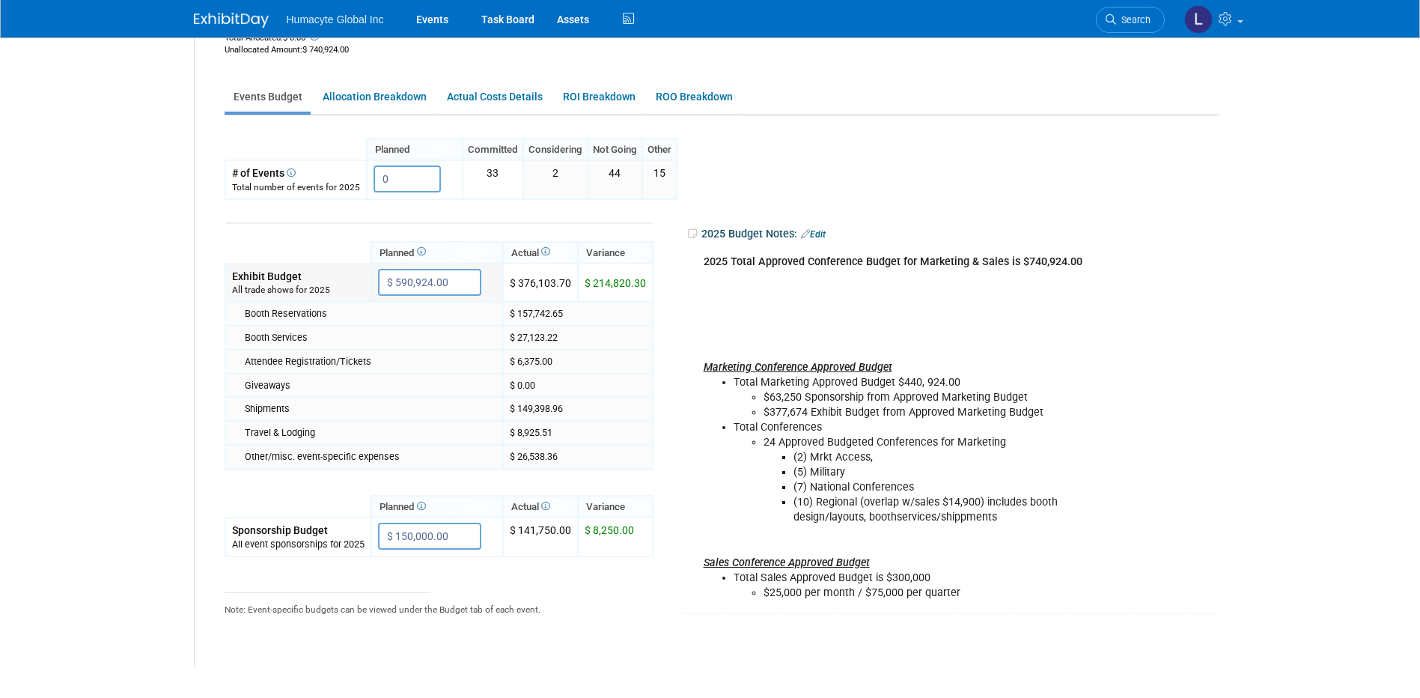
click at [460, 278] on input "$ 590,924.00" at bounding box center [429, 282] width 103 height 27
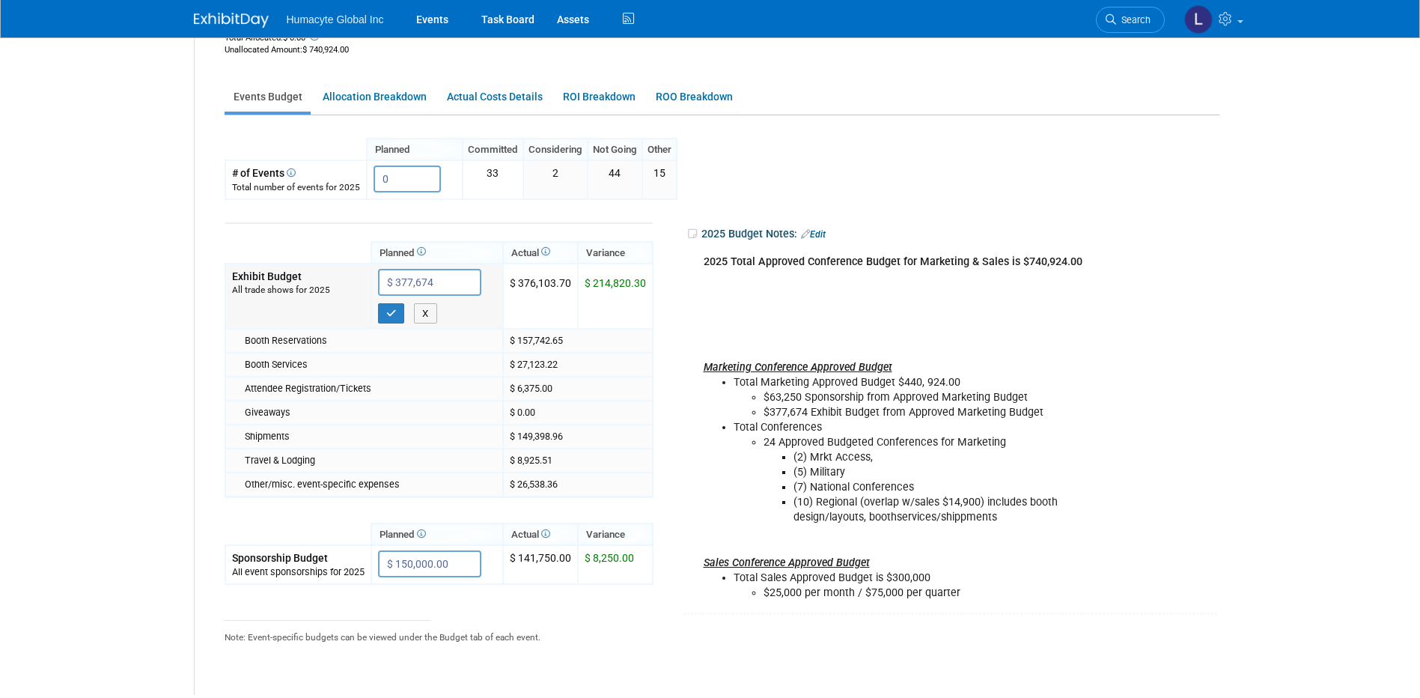
drag, startPoint x: 441, startPoint y: 284, endPoint x: 382, endPoint y: 267, distance: 61.4
click at [382, 267] on td "$ 377,674 X" at bounding box center [437, 297] width 132 height 66
type input "$ 540,924.00"
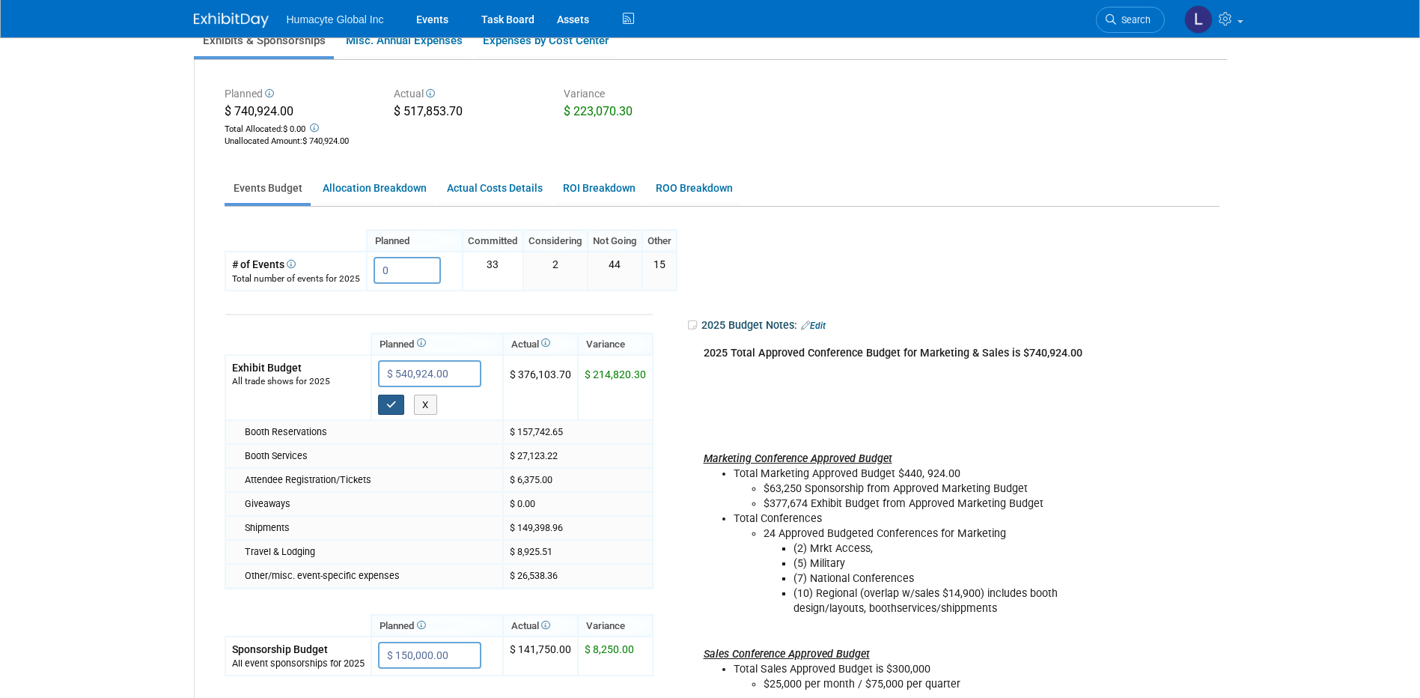
scroll to position [75, 0]
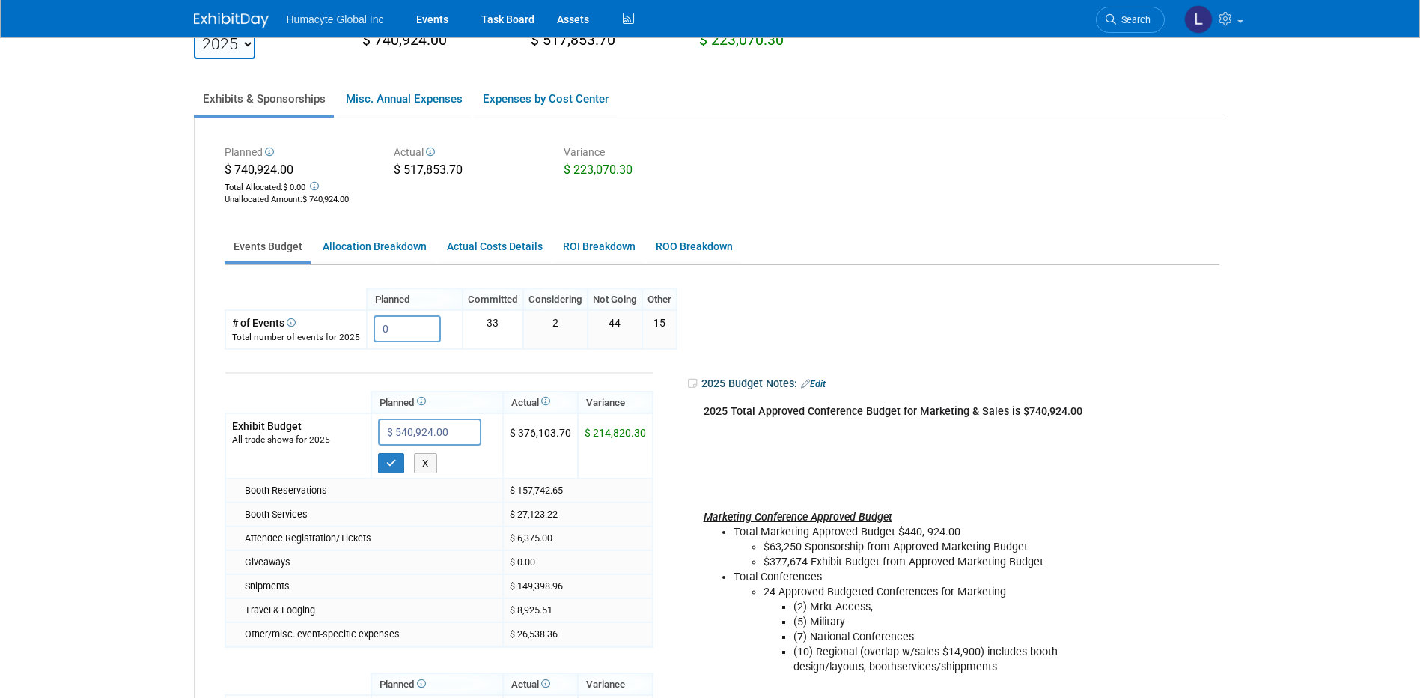
click at [289, 248] on link "Events Budget" at bounding box center [268, 246] width 86 height 29
click at [355, 242] on link "Allocation Breakdown" at bounding box center [374, 246] width 121 height 29
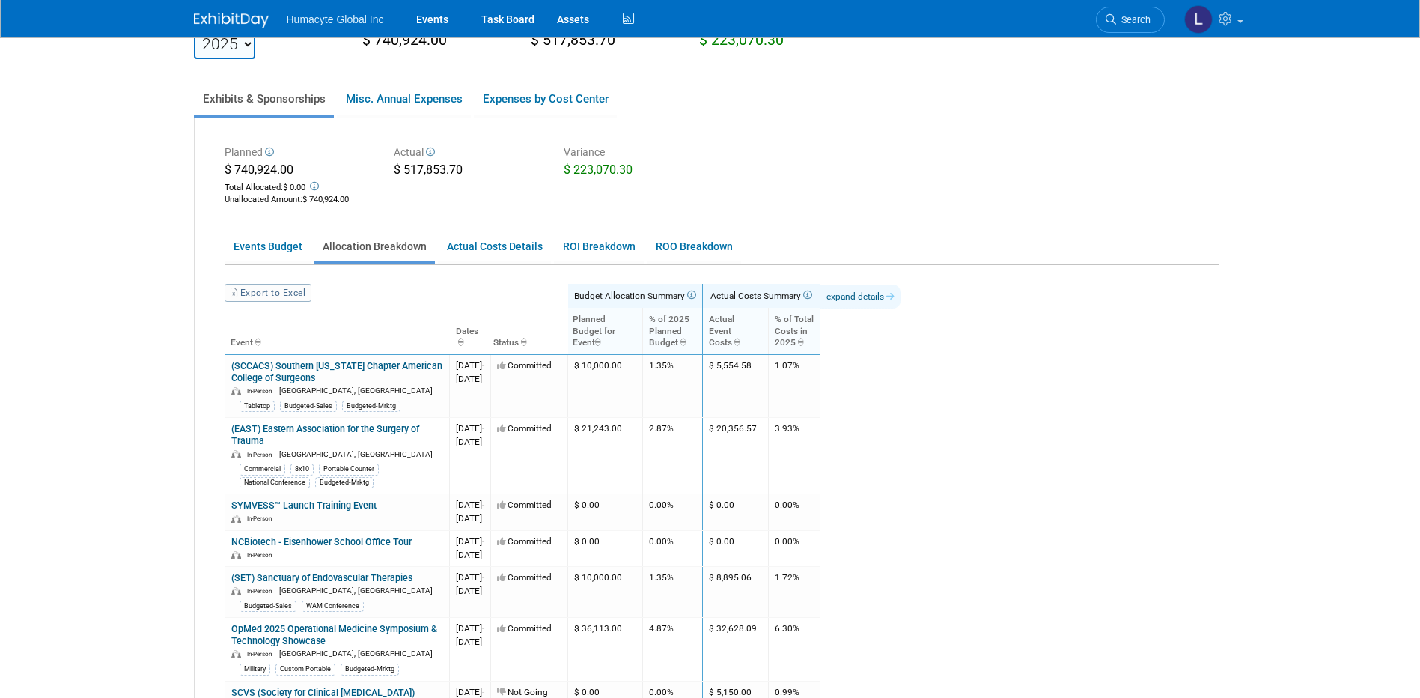
click at [901, 298] on link "expand details" at bounding box center [861, 296] width 80 height 24
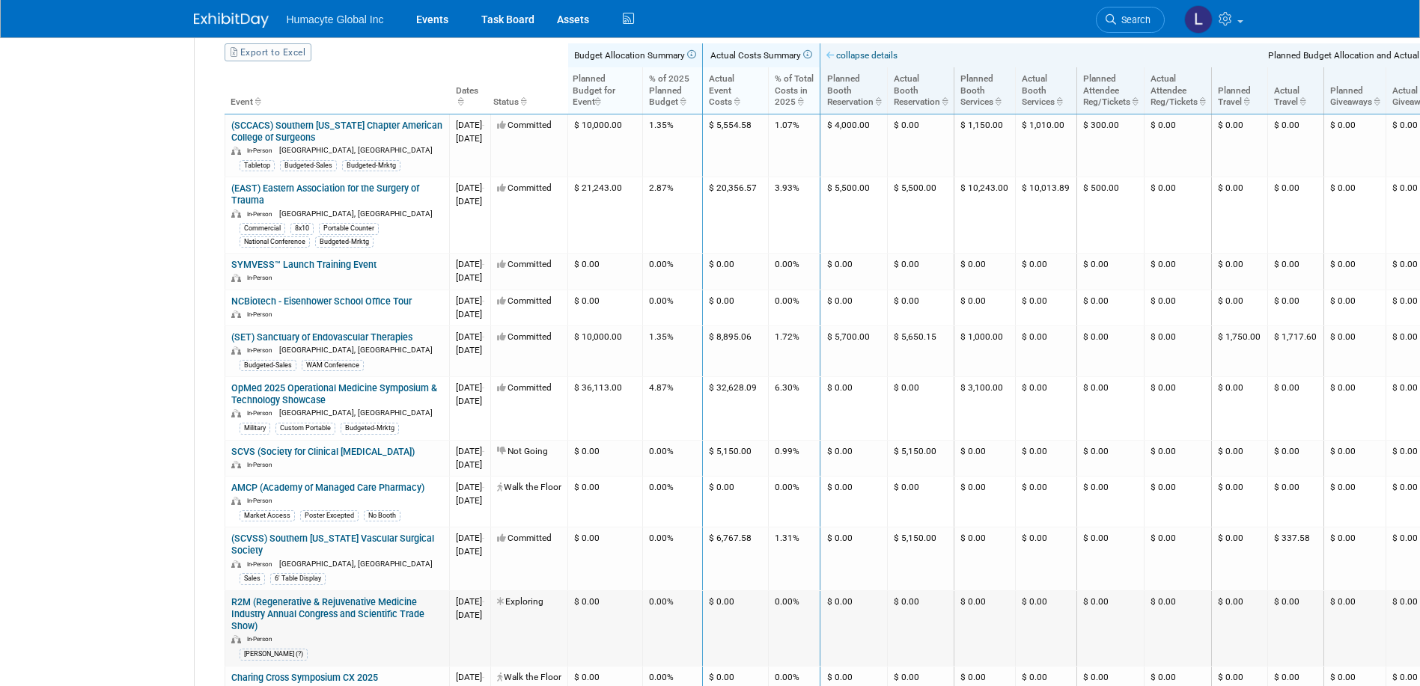
scroll to position [0, 0]
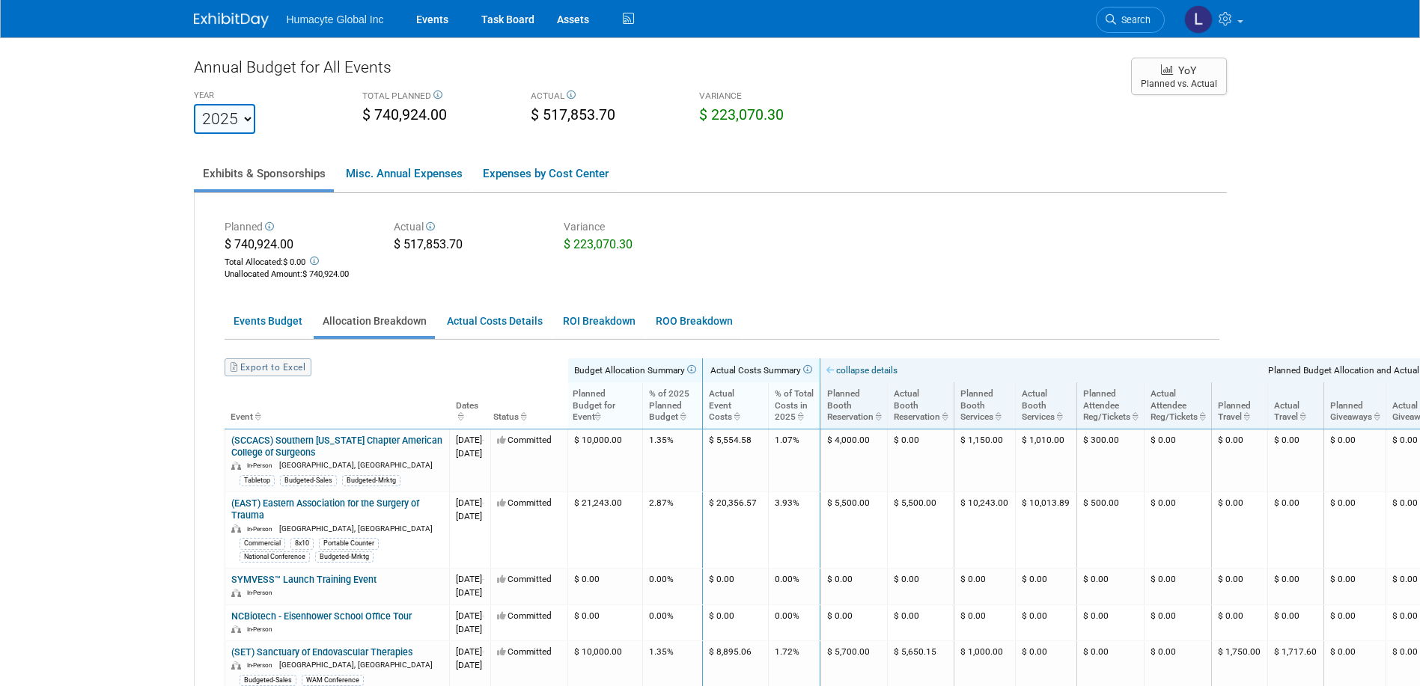
click at [275, 371] on link "Export to Excel" at bounding box center [268, 368] width 87 height 18
click at [816, 180] on ul "Exhibits & Sponsorships Misc. Annual Expenses Expenses by Cost Center" at bounding box center [710, 174] width 1033 height 37
click at [430, 19] on link "Events" at bounding box center [432, 18] width 55 height 37
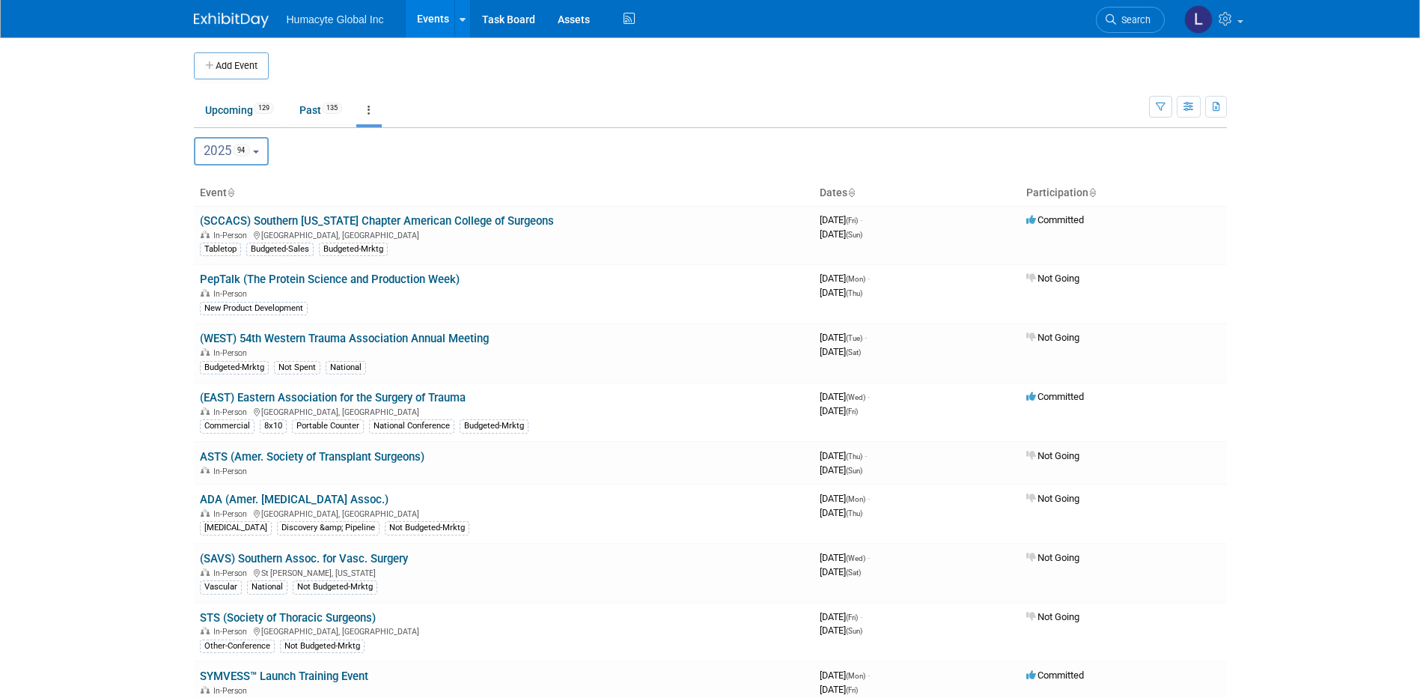
click at [1269, 145] on body "Humacyte Global Inc Events Add Event Bulk Upload Events Shareable Event Boards …" at bounding box center [710, 349] width 1420 height 698
click at [253, 218] on link "(SCCACS) Southern [US_STATE] Chapter American College of Surgeons" at bounding box center [377, 220] width 354 height 13
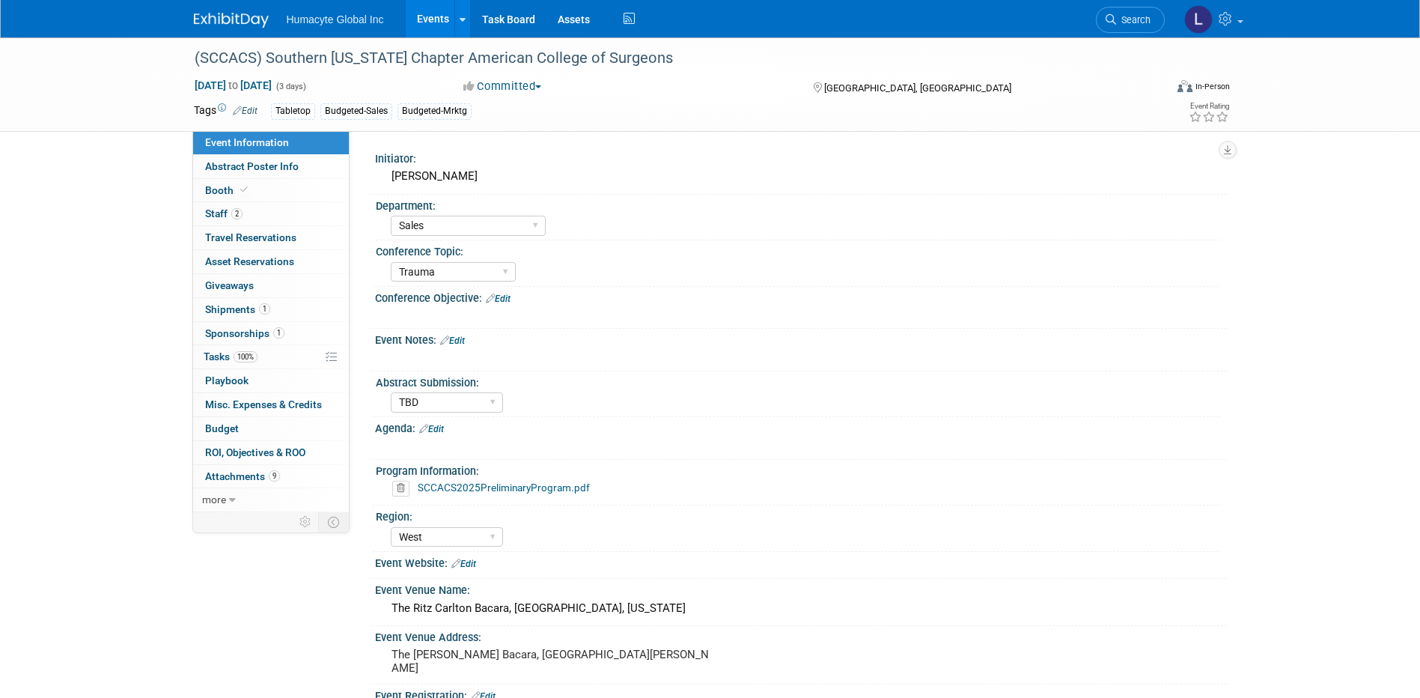
select select "Sales"
select select "Trauma"
select select "TBD"
select select "West"
click at [219, 432] on span "Budget" at bounding box center [222, 428] width 34 height 12
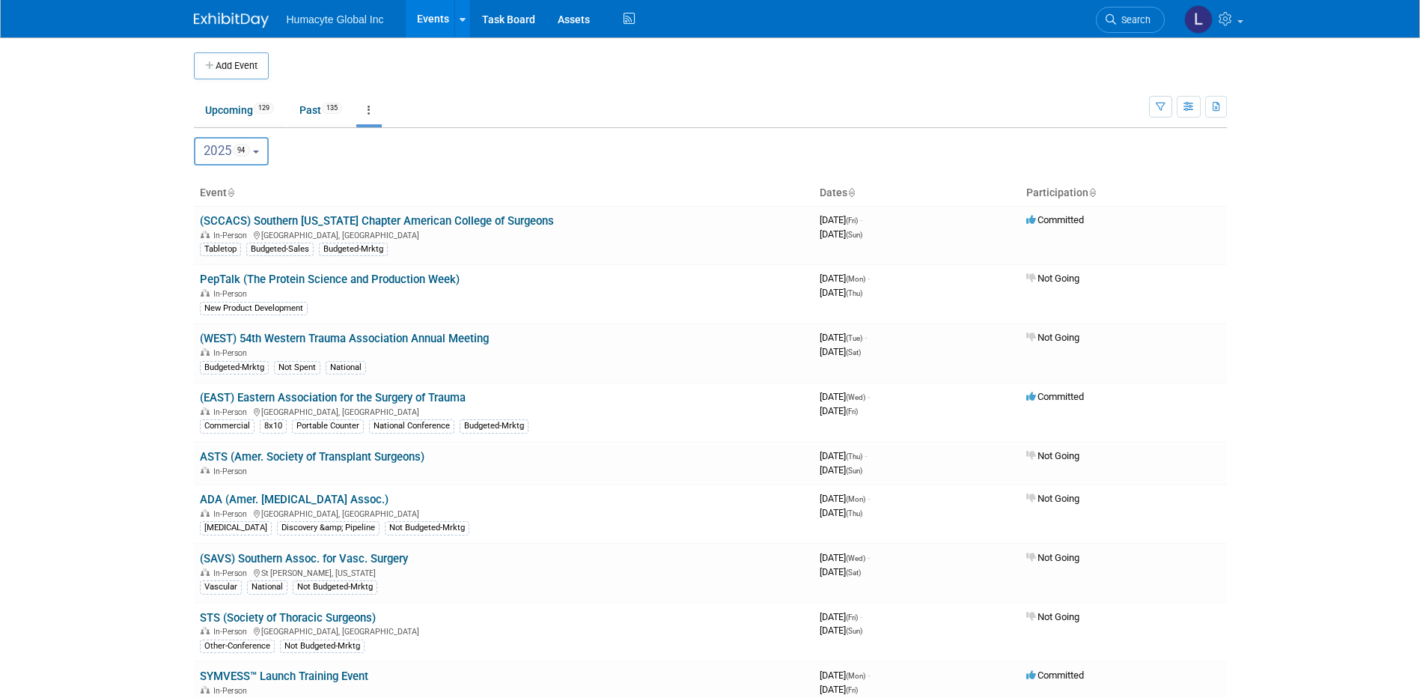
drag, startPoint x: 81, startPoint y: 494, endPoint x: 110, endPoint y: 474, distance: 35.5
click at [81, 494] on body "Humacyte Global Inc Events Add Event Bulk Upload Events Shareable Event Boards …" at bounding box center [710, 349] width 1420 height 698
click at [1160, 106] on icon "button" at bounding box center [1161, 108] width 10 height 10
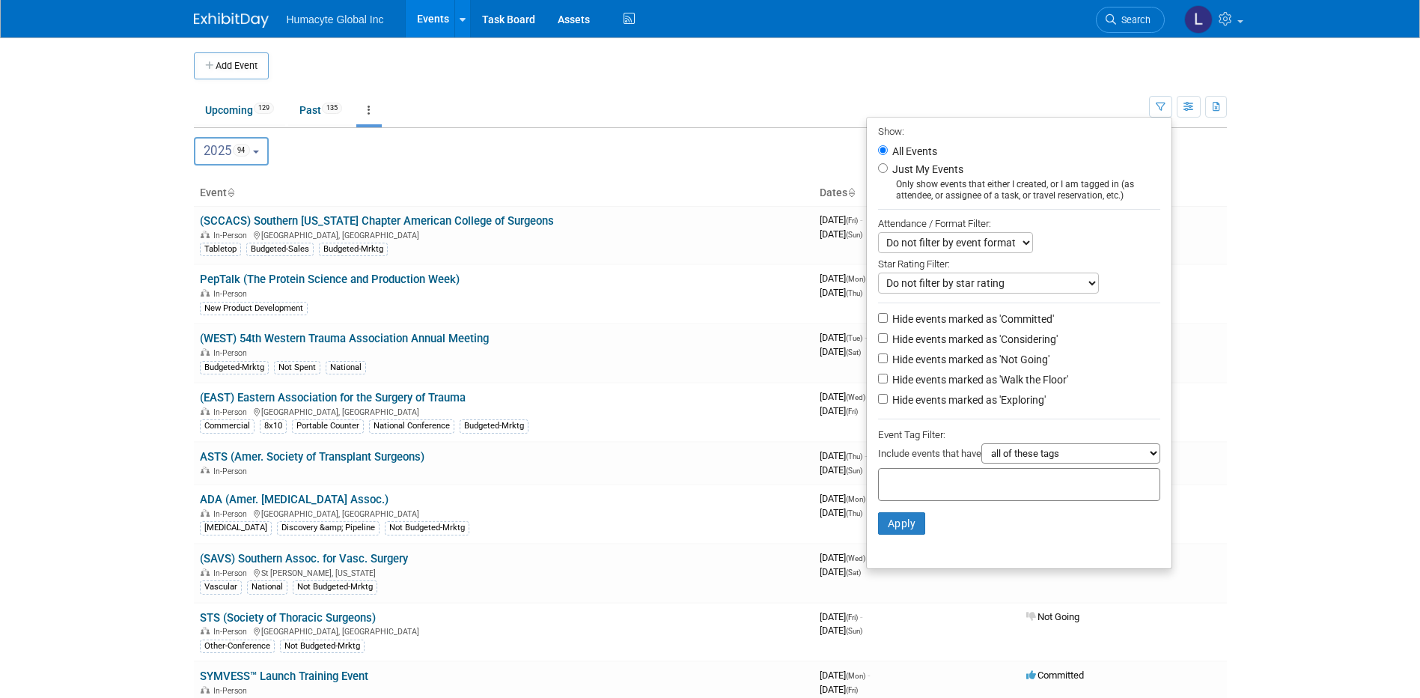
click at [958, 362] on label "Hide events marked as 'Not Going'" at bounding box center [969, 359] width 160 height 15
click at [888, 362] on input "Hide events marked as 'Not Going'" at bounding box center [883, 358] width 10 height 10
checkbox input "true"
click at [896, 341] on label "Hide events marked as 'Considering'" at bounding box center [973, 339] width 168 height 15
click at [888, 341] on input "Hide events marked as 'Considering'" at bounding box center [883, 338] width 10 height 10
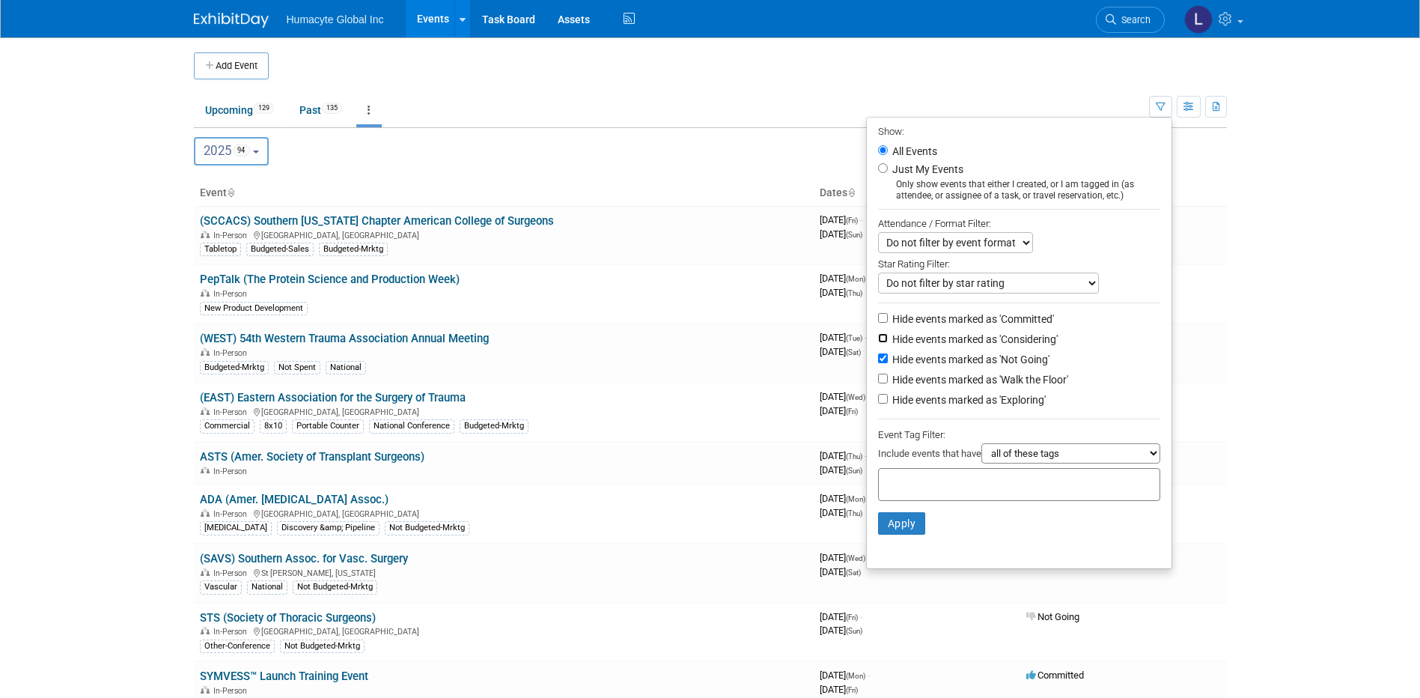
checkbox input "true"
click at [892, 387] on label "Hide events marked as 'Walk the Floor'" at bounding box center [978, 379] width 179 height 15
click at [888, 383] on input "Hide events marked as 'Walk the Floor'" at bounding box center [883, 379] width 10 height 10
checkbox input "true"
click at [892, 407] on label "Hide events marked as 'Exploring'" at bounding box center [967, 399] width 156 height 15
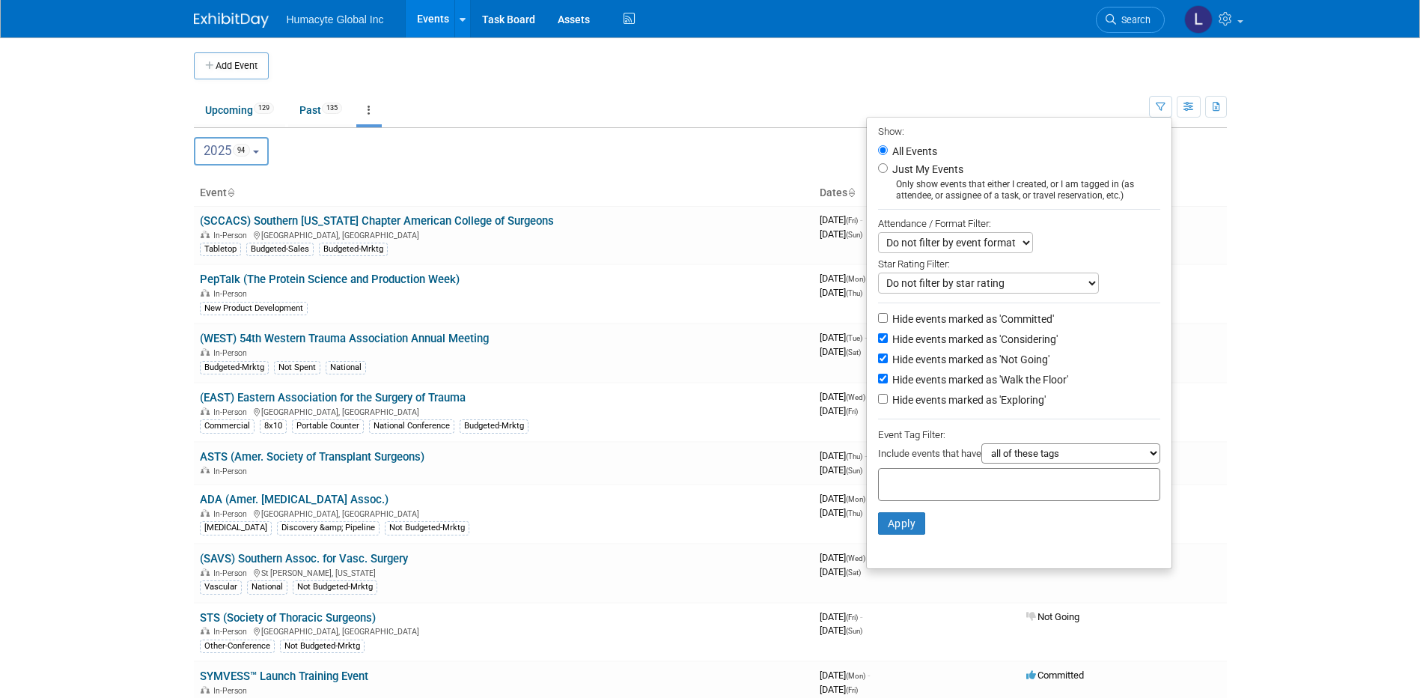
click at [888, 404] on input "Hide events marked as 'Exploring'" at bounding box center [883, 399] width 10 height 10
checkbox input "true"
click at [900, 535] on button "Apply" at bounding box center [902, 523] width 48 height 22
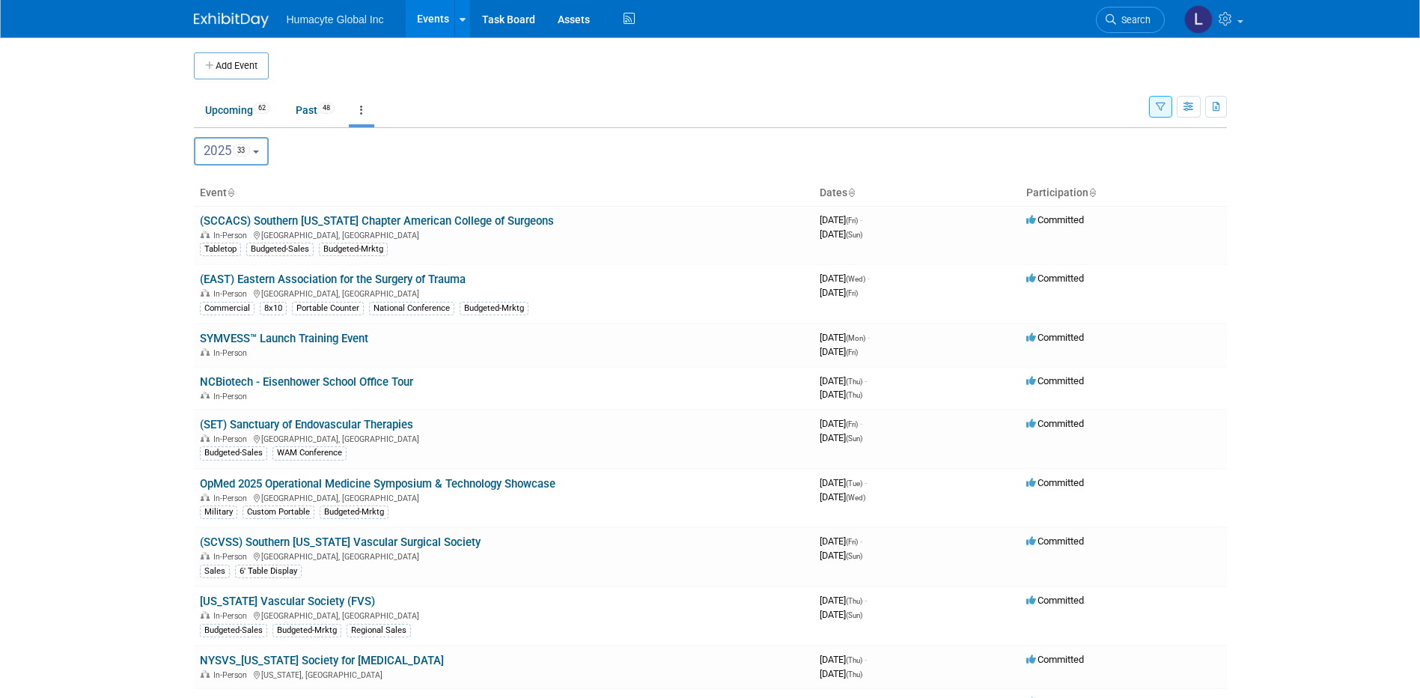
click at [1165, 107] on button "button" at bounding box center [1160, 107] width 23 height 22
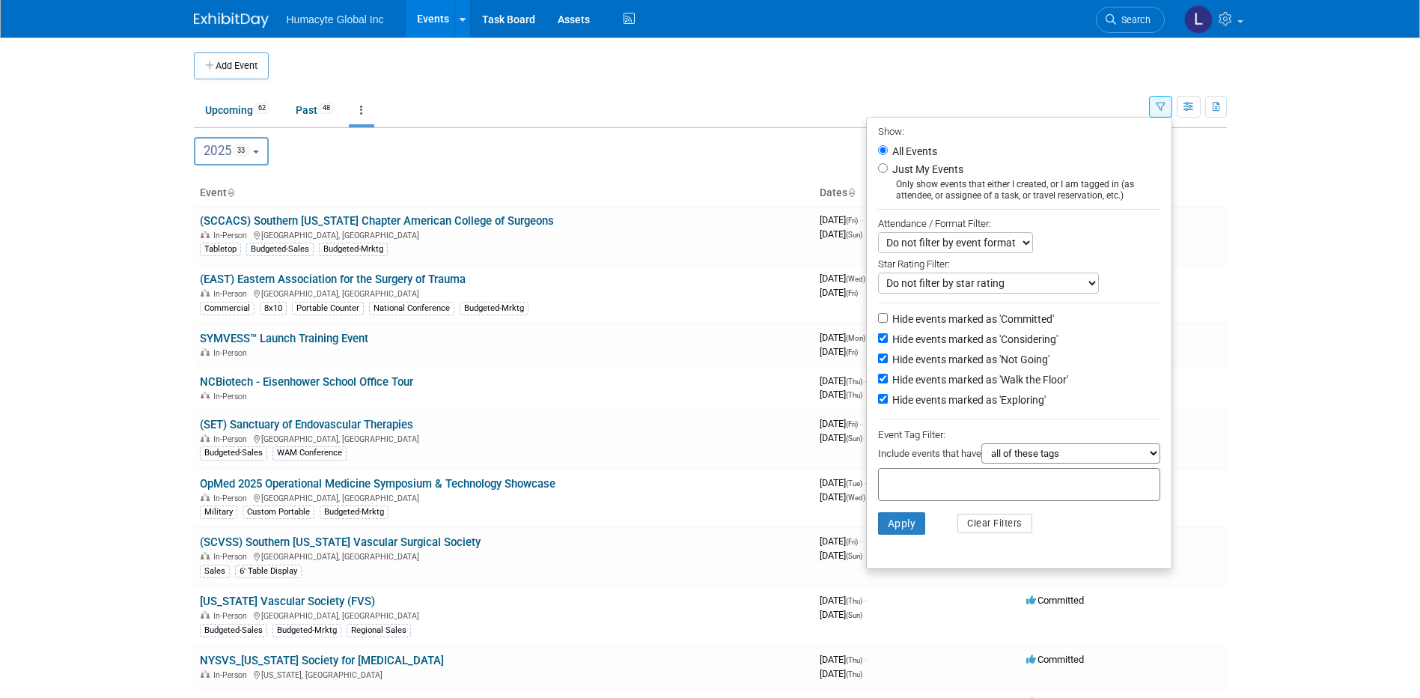
click at [958, 488] on input "text" at bounding box center [945, 482] width 120 height 15
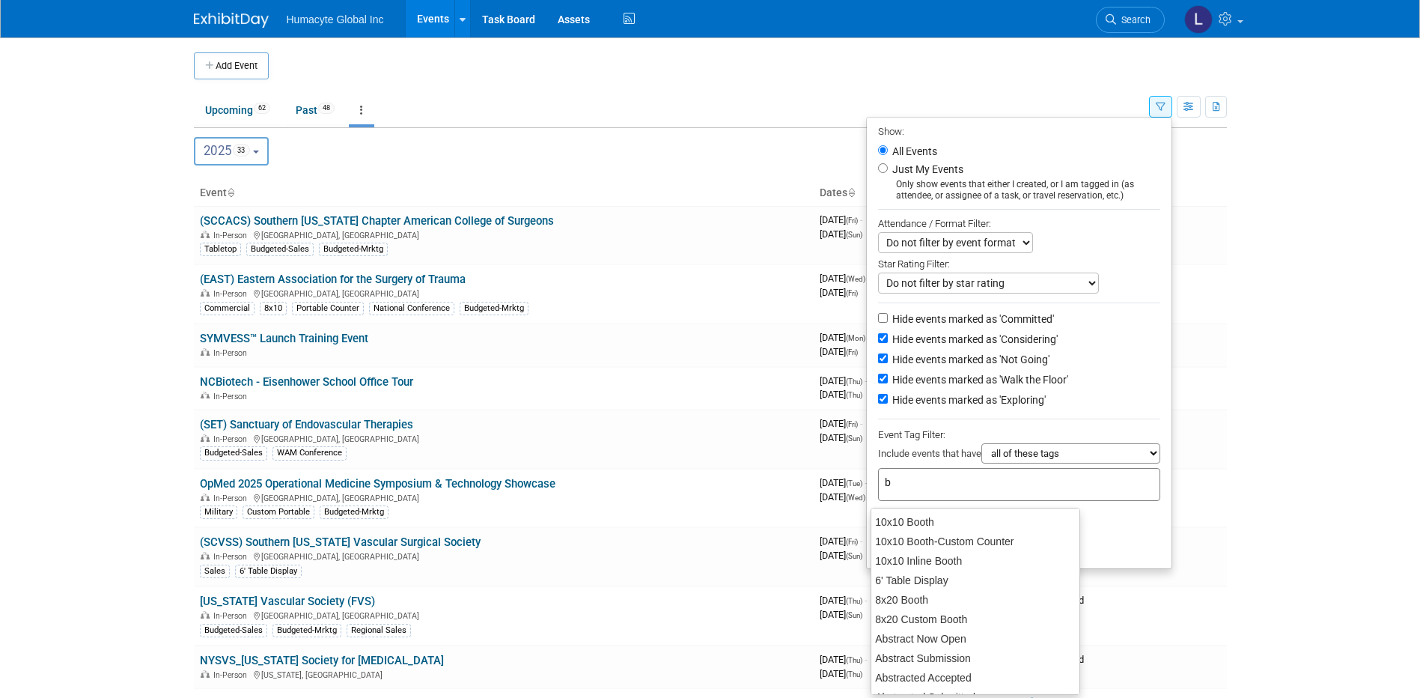
type input "bu"
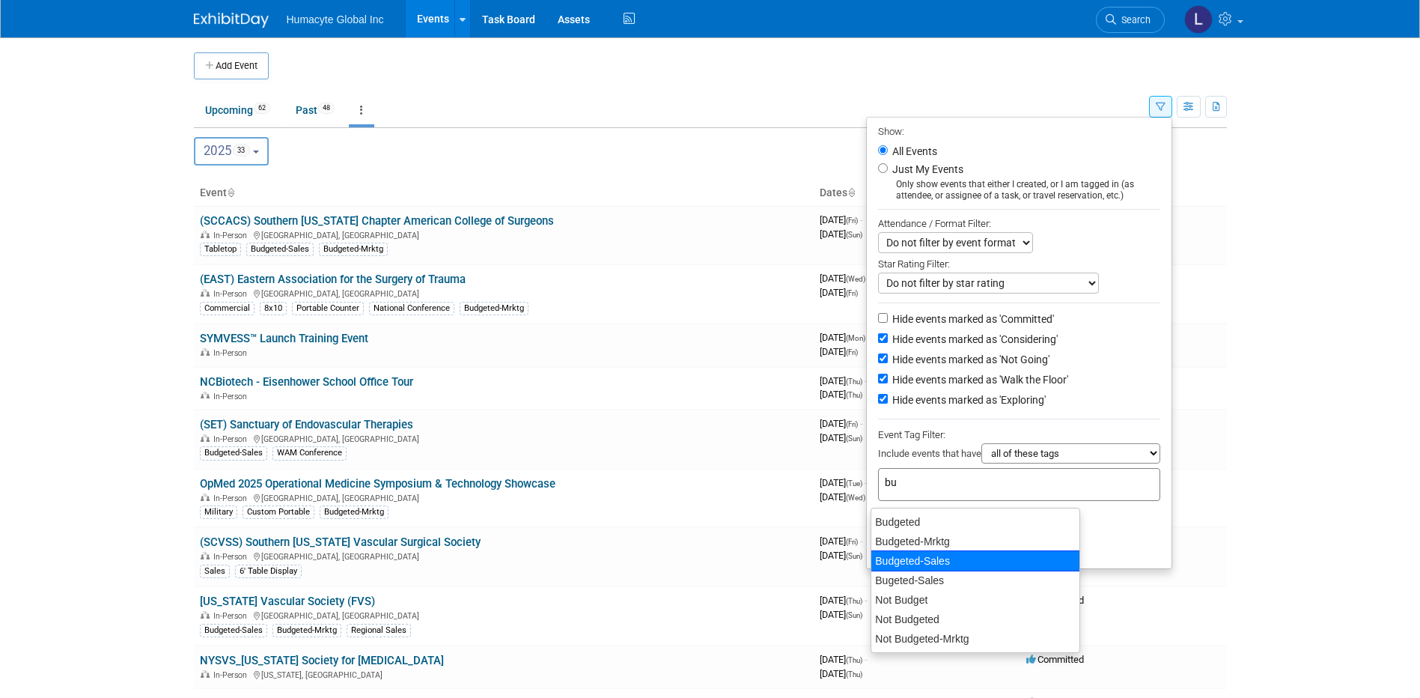
click at [946, 558] on div "Budgeted-Sales" at bounding box center [976, 560] width 210 height 21
type input "Budgeted-Sales"
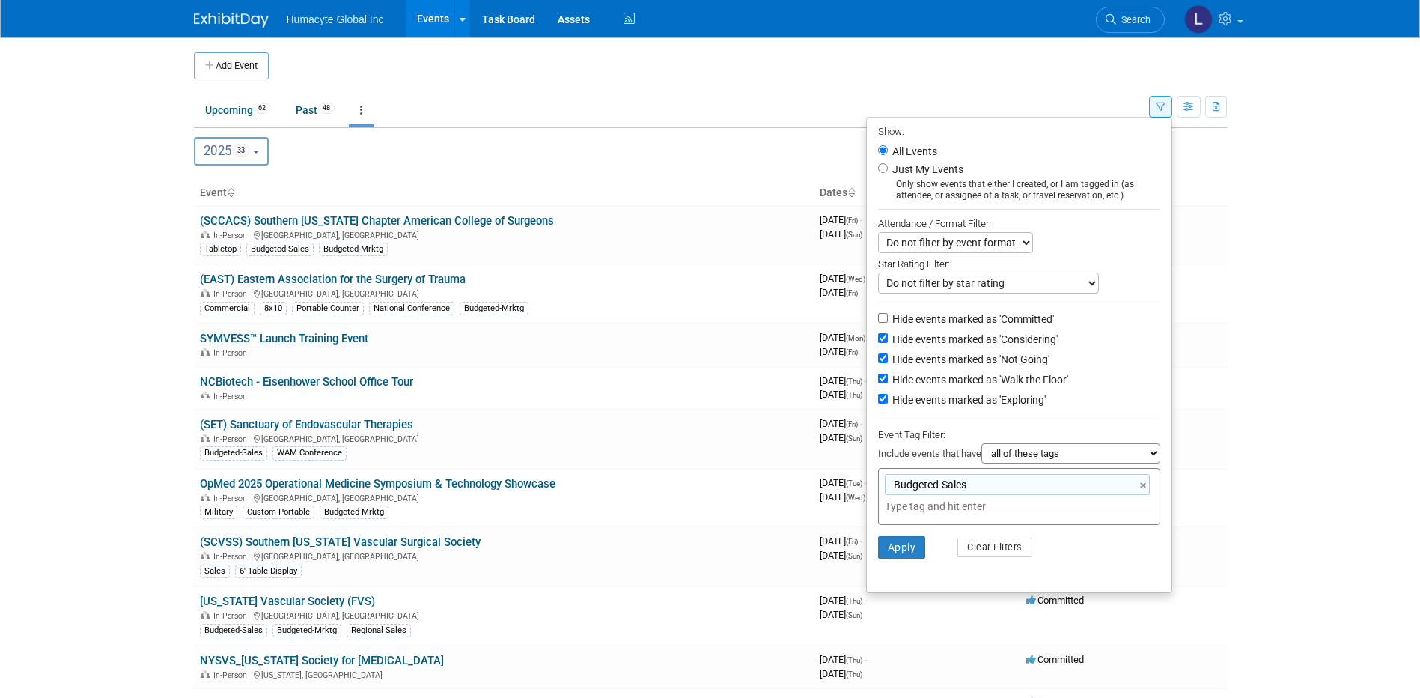
click at [902, 520] on div "Budgeted-Sales Budgeted-Sales ×" at bounding box center [1019, 496] width 282 height 57
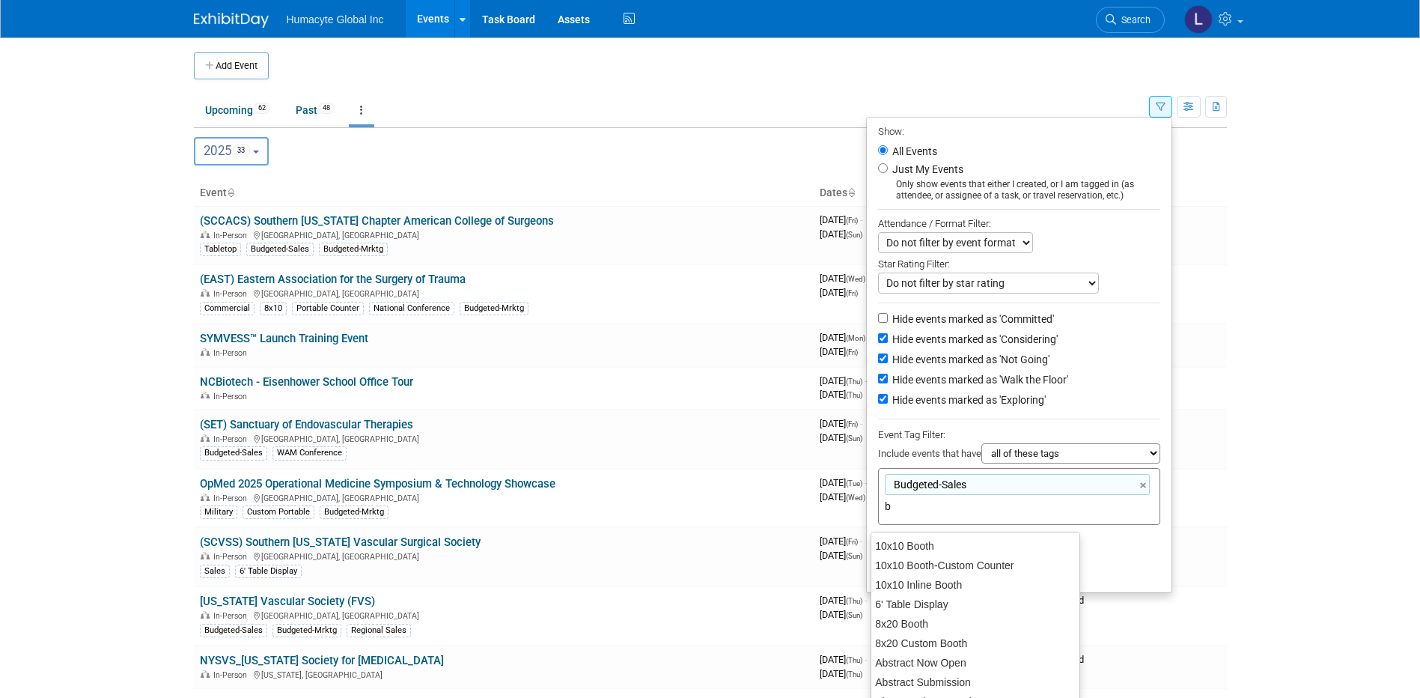
type input "bu"
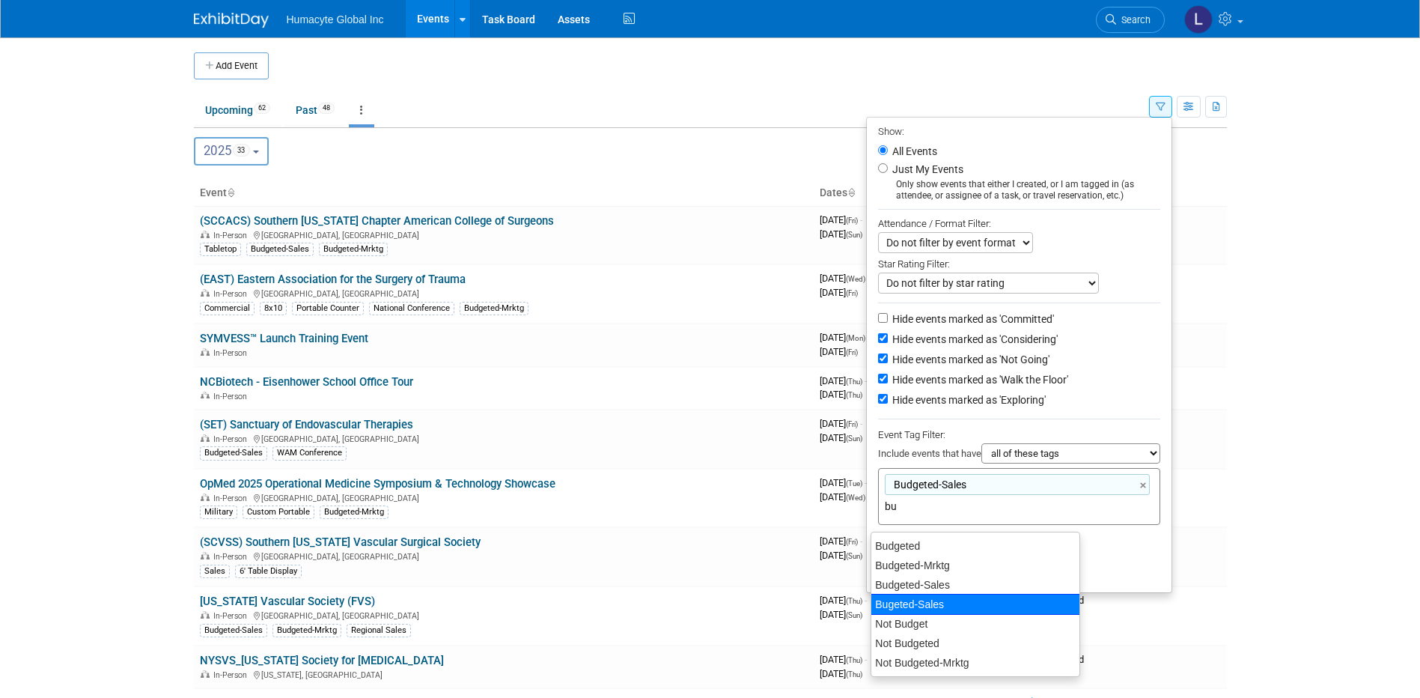
click at [925, 605] on div "Bugeted-Sales" at bounding box center [976, 604] width 210 height 21
type input "Budgeted-Sales, Bugeted-Sales"
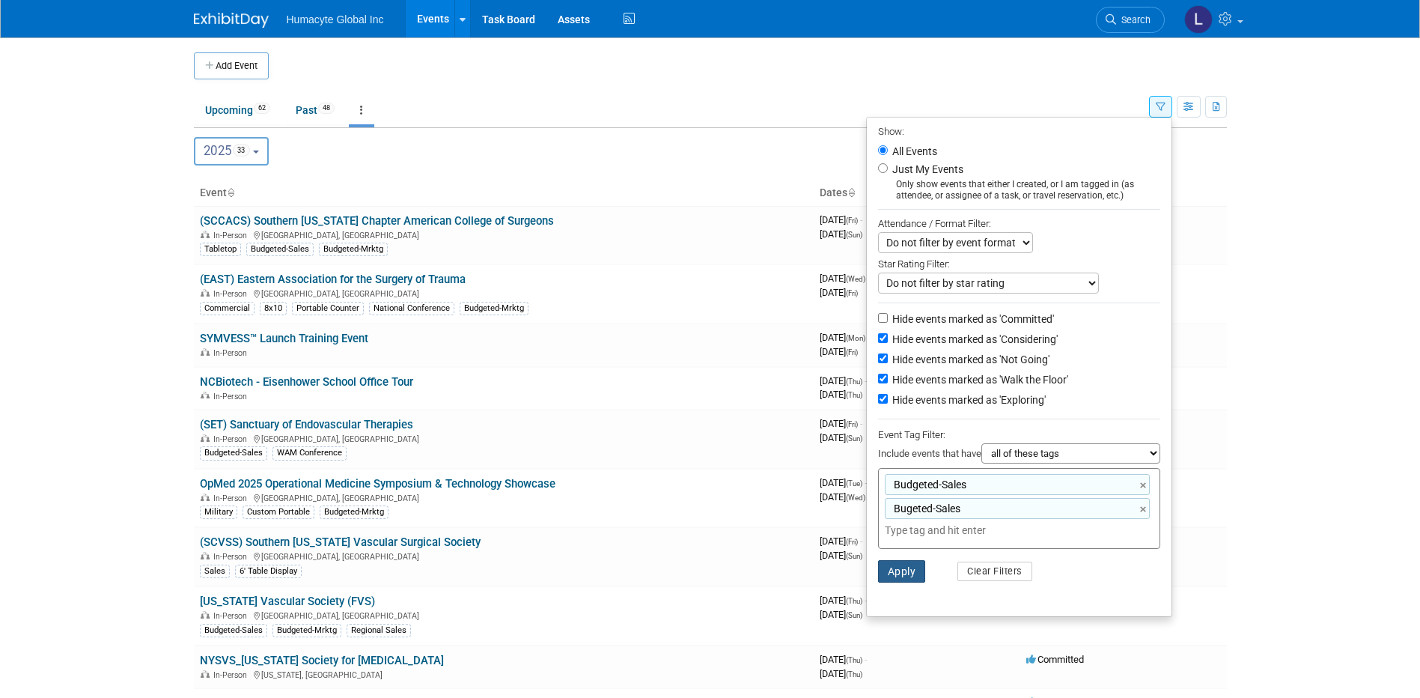
click at [892, 582] on button "Apply" at bounding box center [902, 571] width 48 height 22
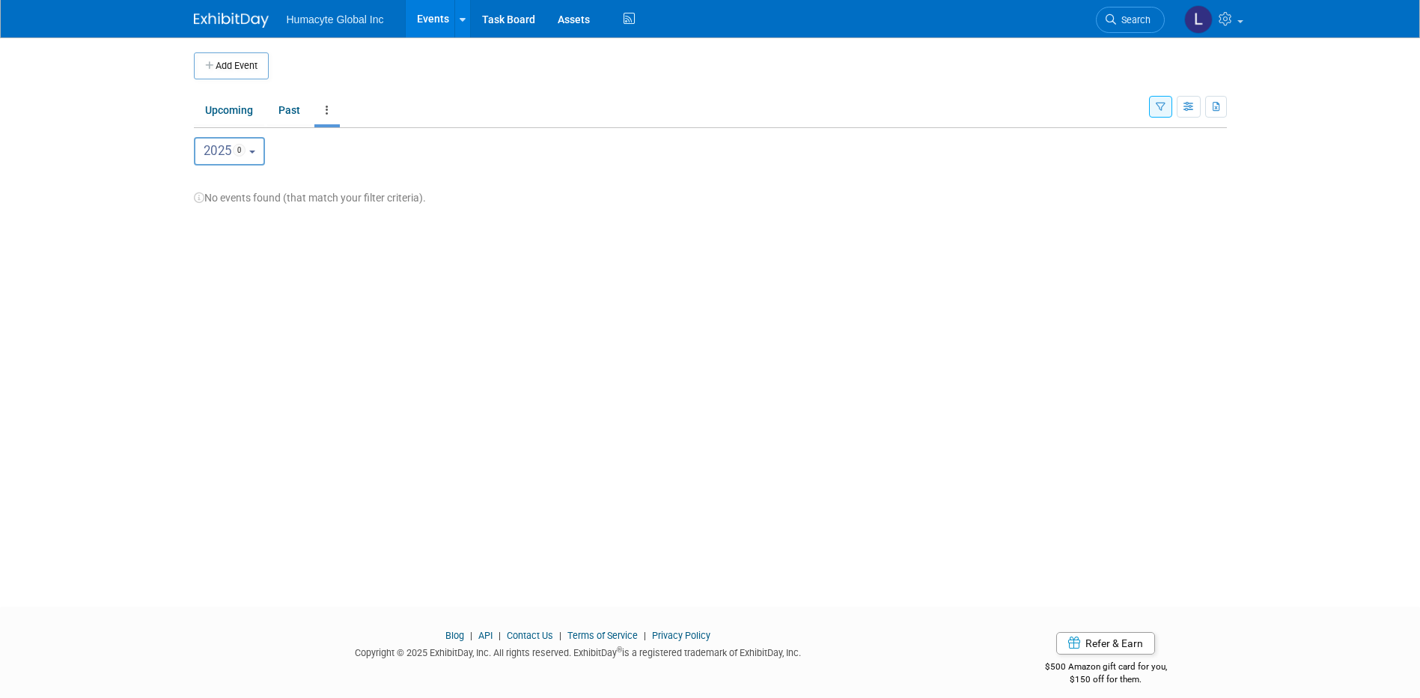
click at [1157, 104] on icon "button" at bounding box center [1161, 108] width 10 height 10
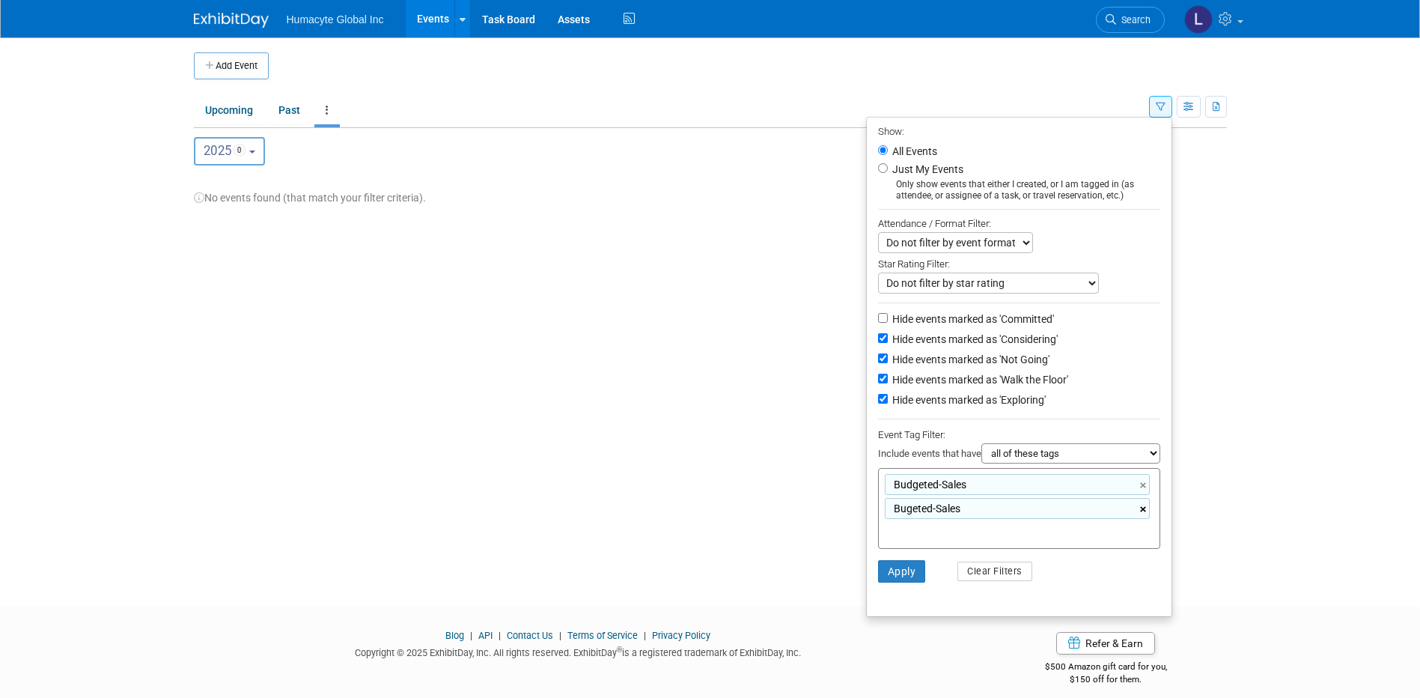
click at [1140, 513] on link "×" at bounding box center [1145, 509] width 10 height 17
type input "Budgeted-Sales"
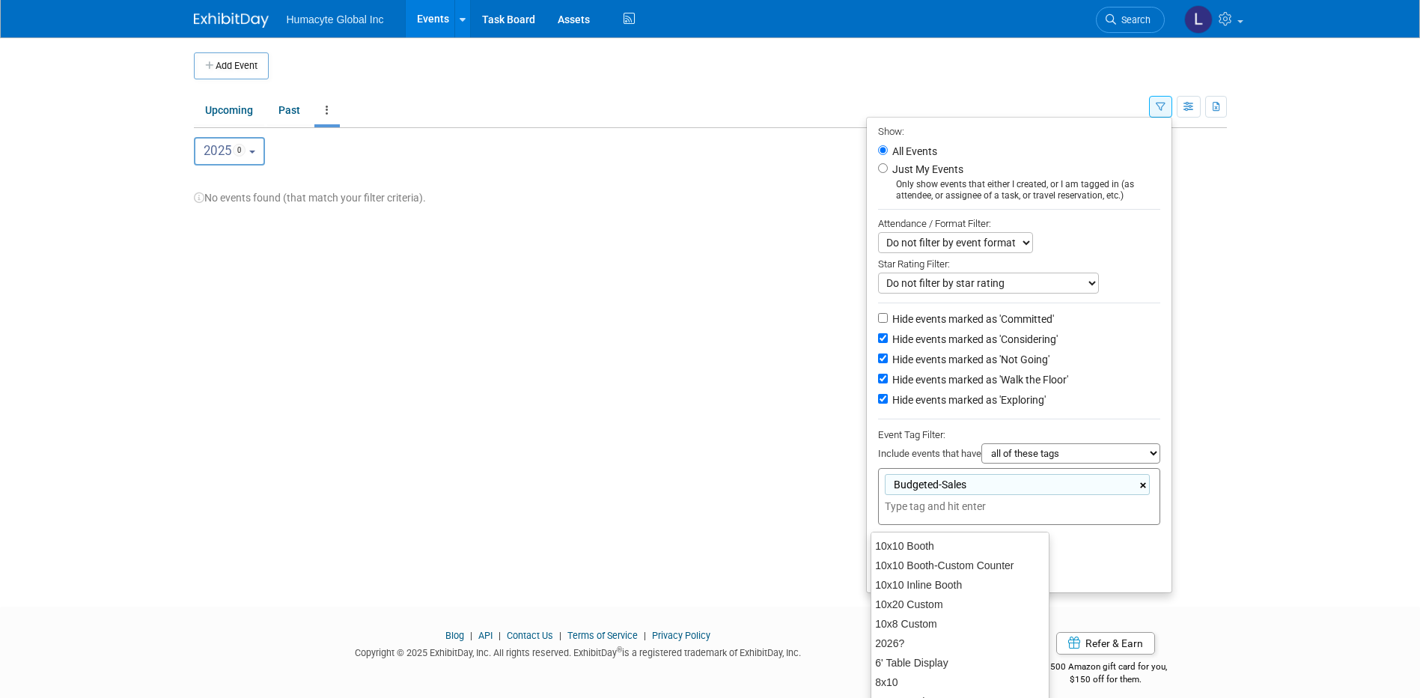
click at [1143, 488] on link "×" at bounding box center [1145, 485] width 10 height 17
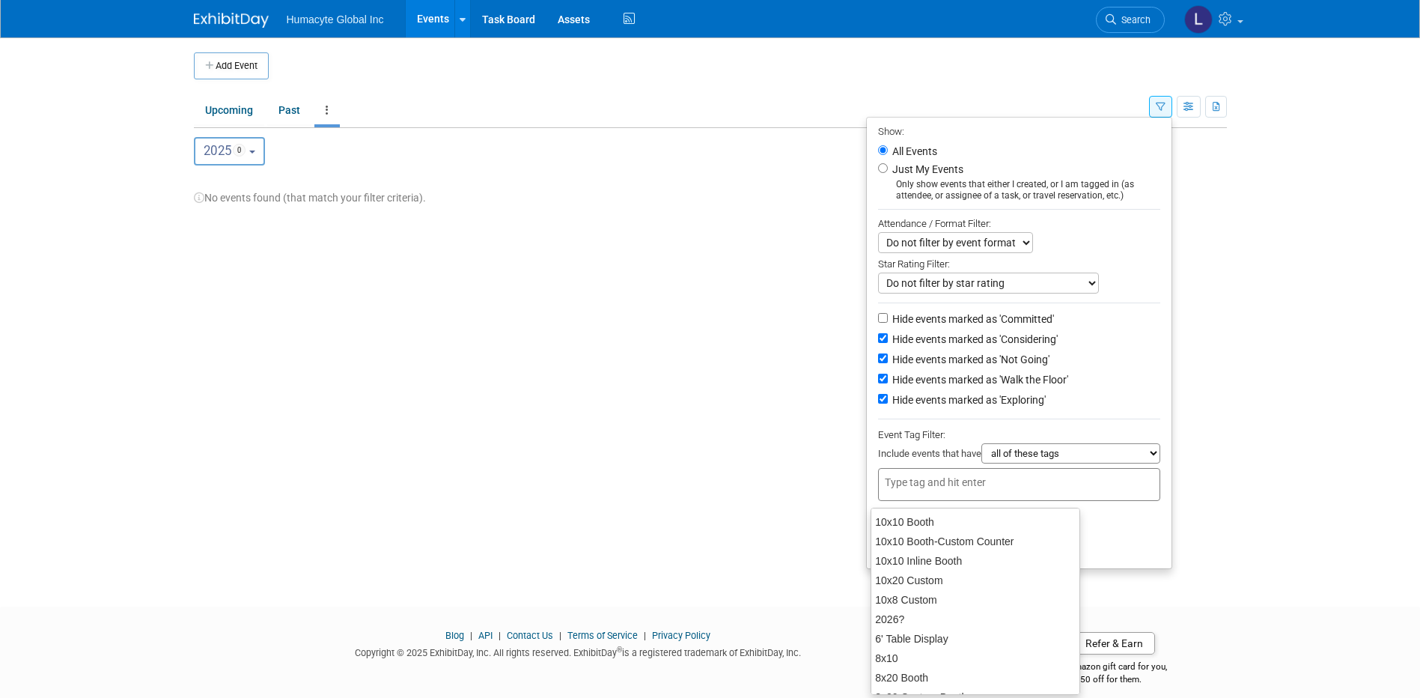
click at [1118, 546] on li "Apply Clear Filters" at bounding box center [1019, 523] width 305 height 45
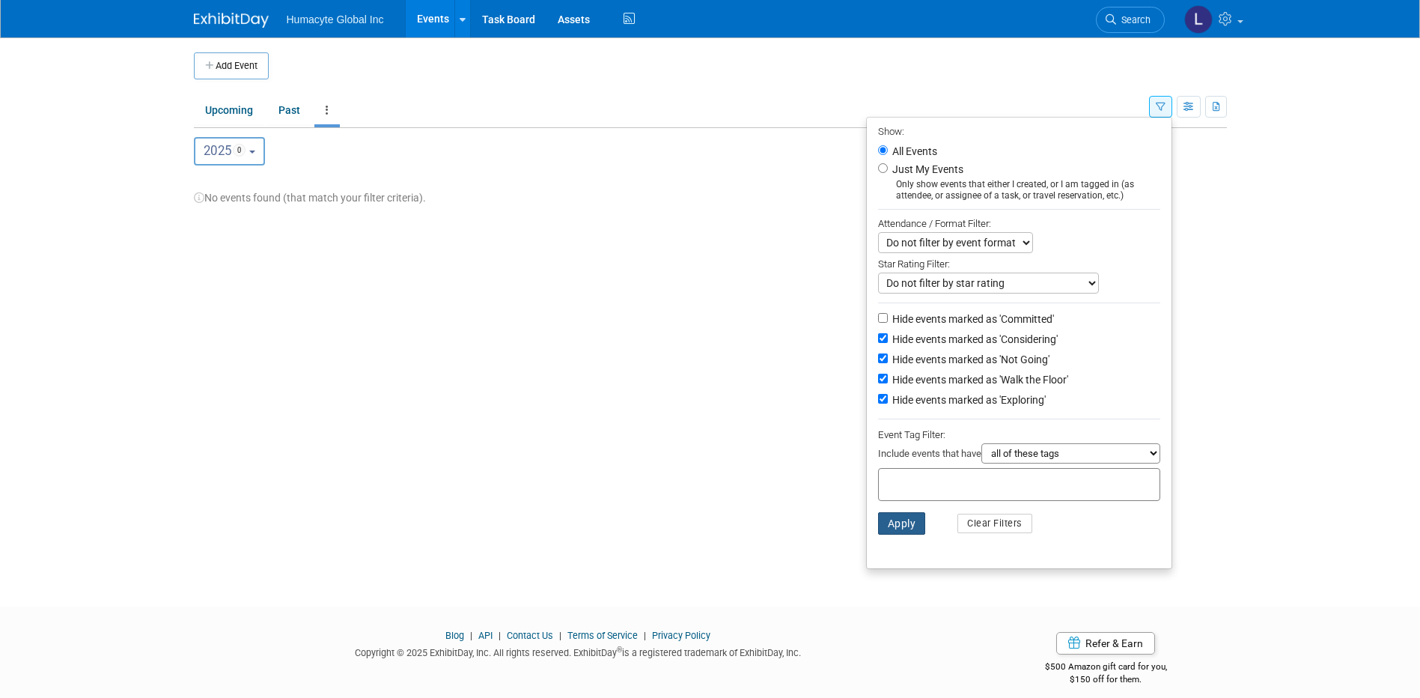
click at [893, 529] on button "Apply" at bounding box center [902, 523] width 48 height 22
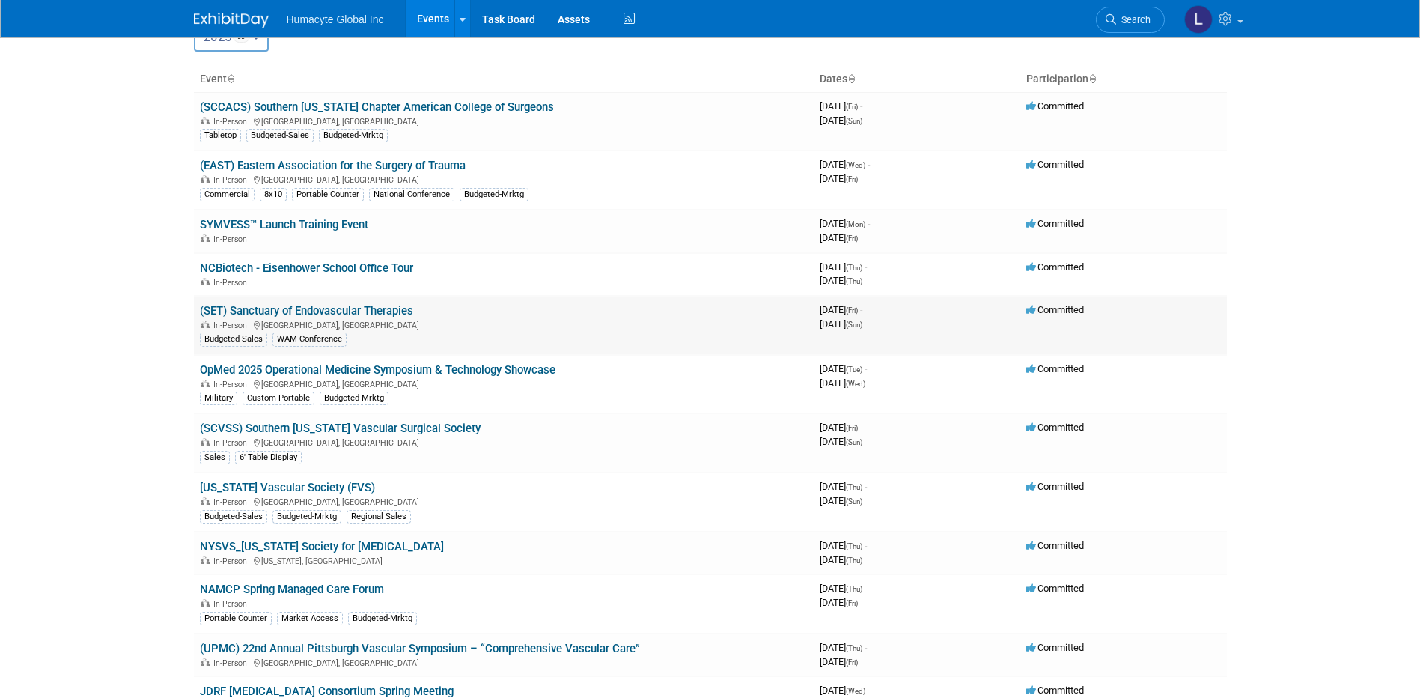
scroll to position [150, 0]
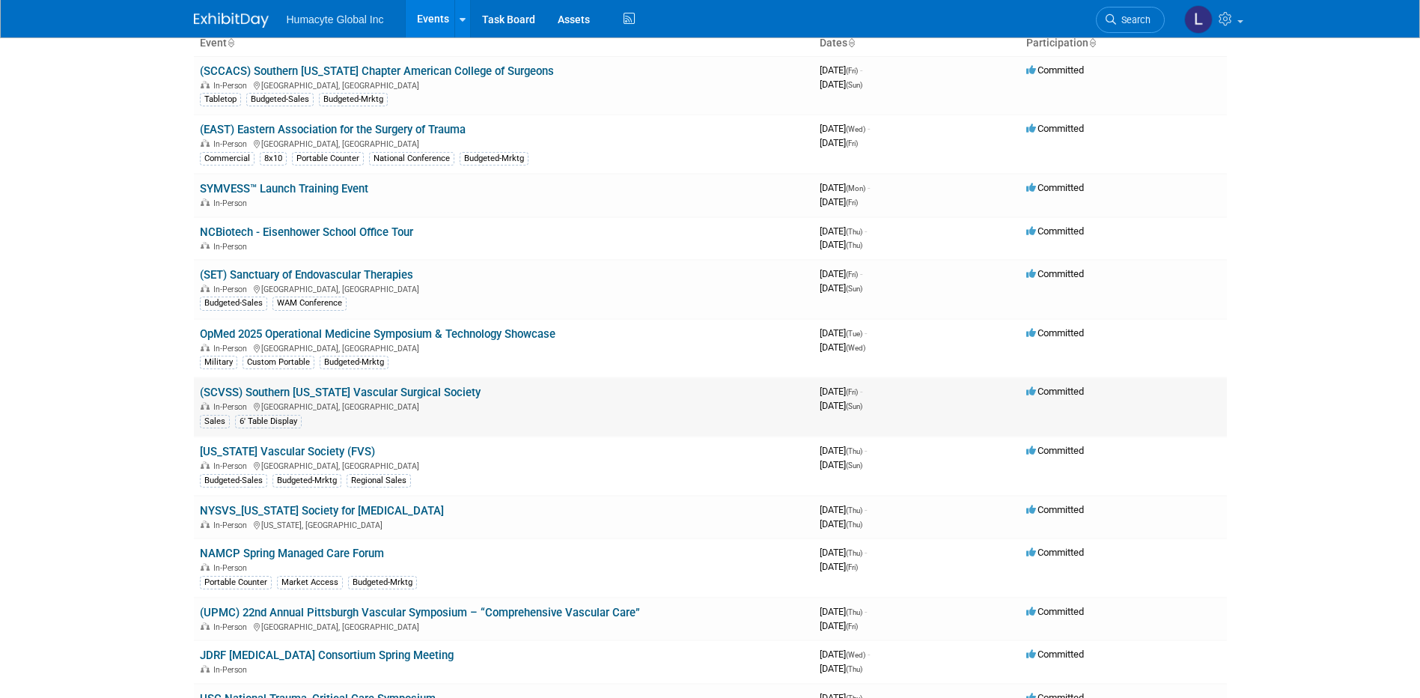
click at [336, 394] on link "(SCVSS) Southern [US_STATE] Vascular Surgical Society" at bounding box center [340, 392] width 281 height 13
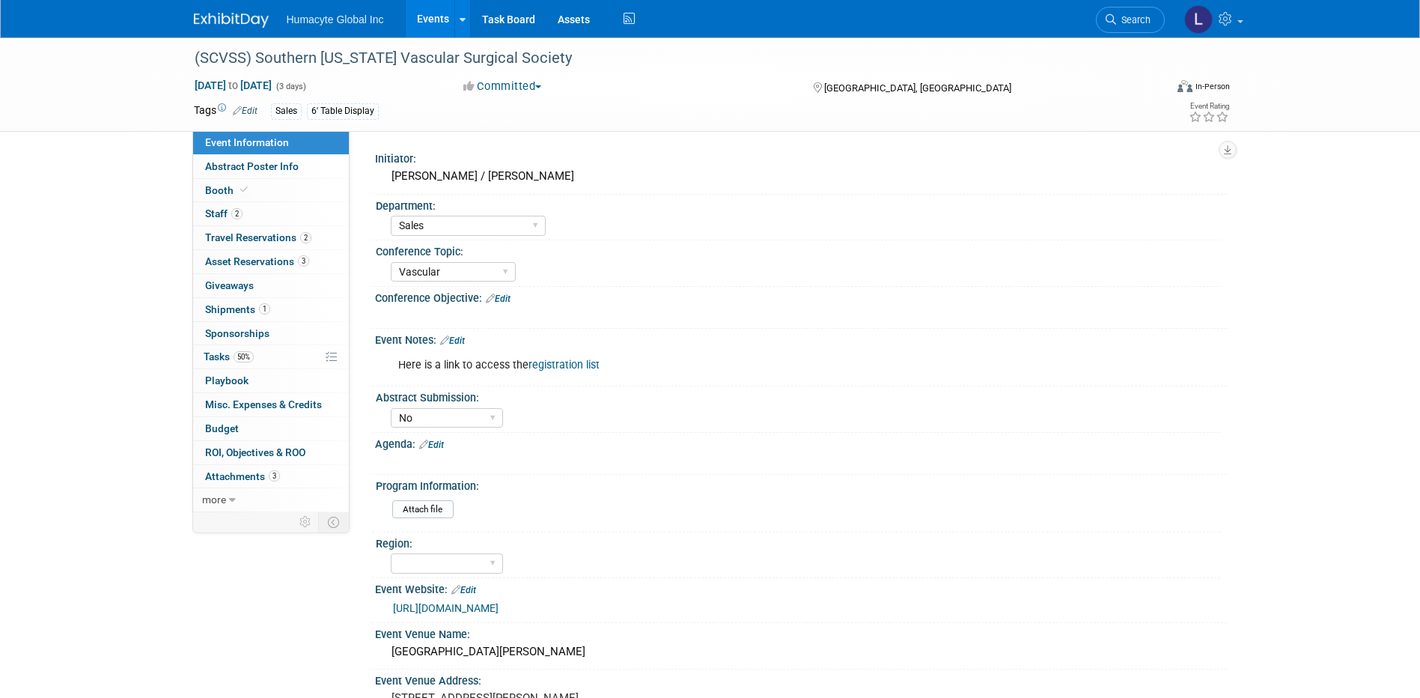
select select "Sales"
select select "Vascular"
select select "No"
click at [222, 427] on span "Budget" at bounding box center [222, 428] width 34 height 12
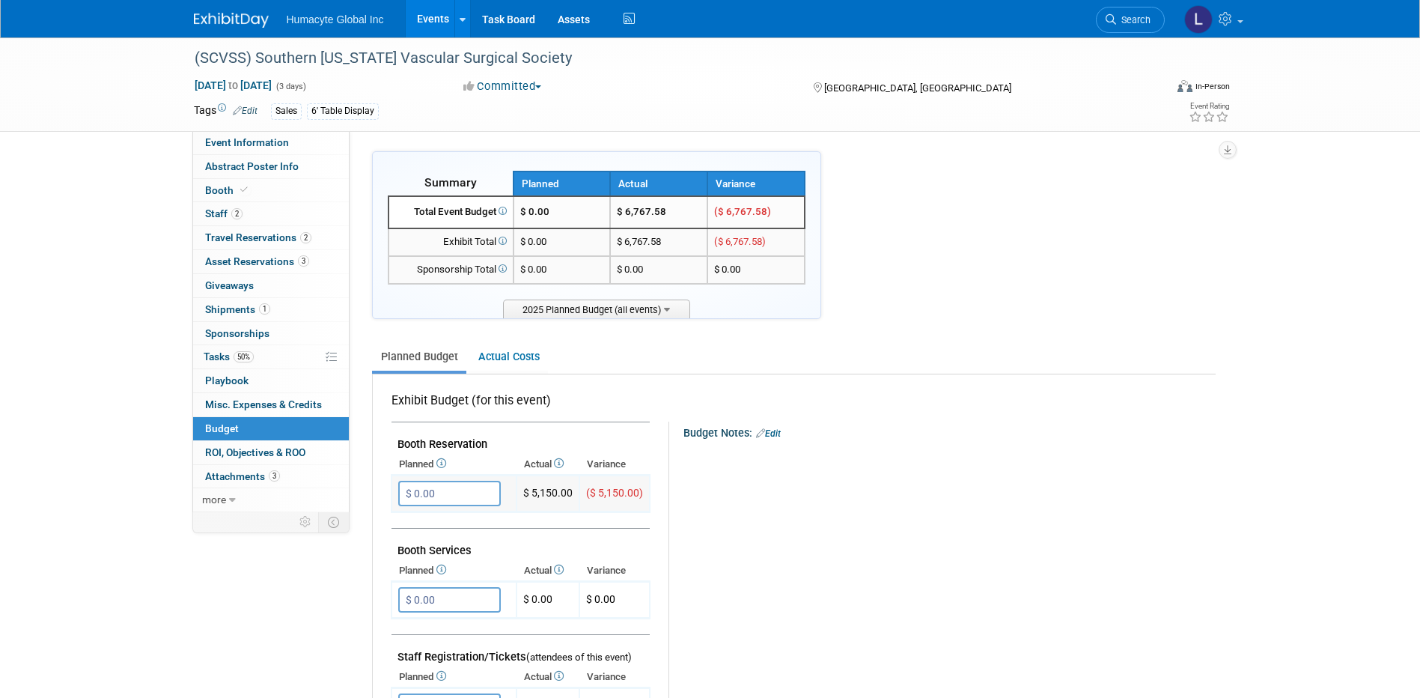
click at [461, 489] on input "$ 0.00" at bounding box center [449, 493] width 103 height 25
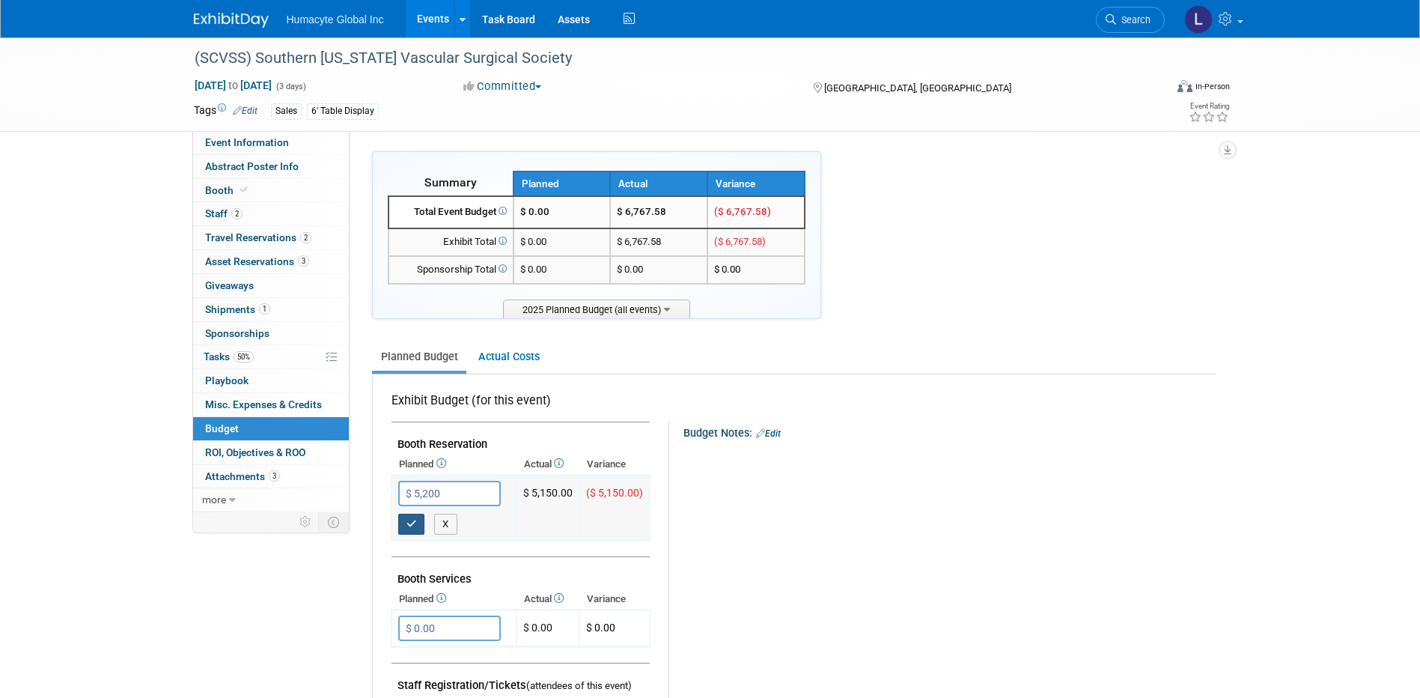
type input "$ 5,200.00"
click at [415, 526] on icon "button" at bounding box center [412, 524] width 10 height 10
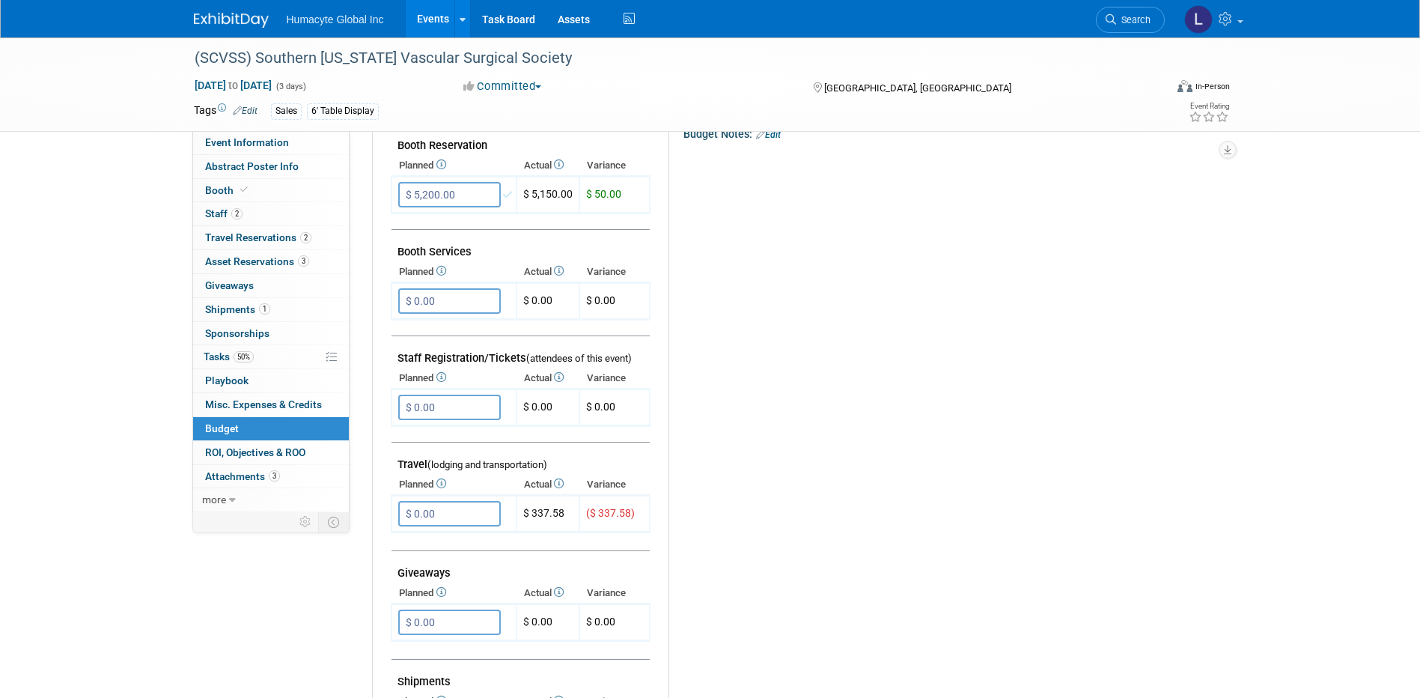
scroll to position [299, 0]
click at [470, 517] on input "$ 0.00" at bounding box center [449, 512] width 103 height 25
type input "$ 500.00"
click at [413, 546] on icon "button" at bounding box center [412, 543] width 10 height 10
click at [234, 238] on span "Travel Reservations 2" at bounding box center [258, 237] width 106 height 12
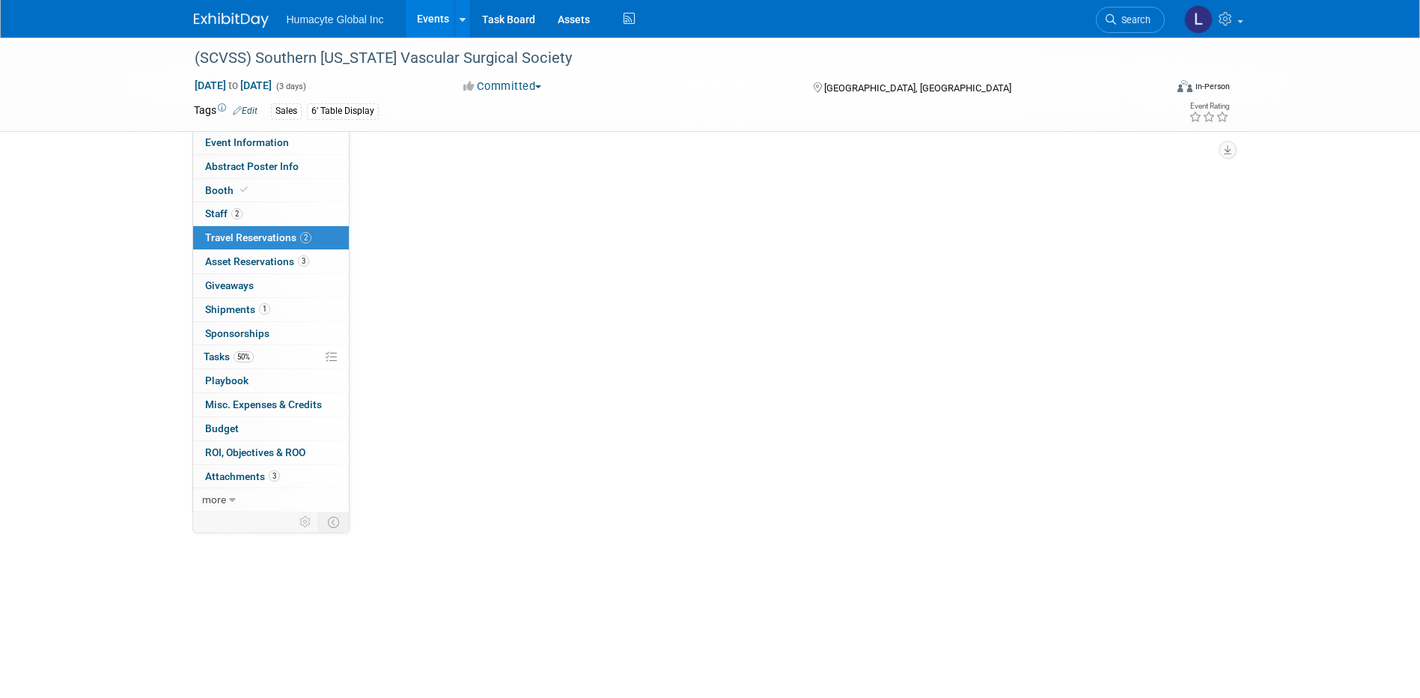
scroll to position [0, 0]
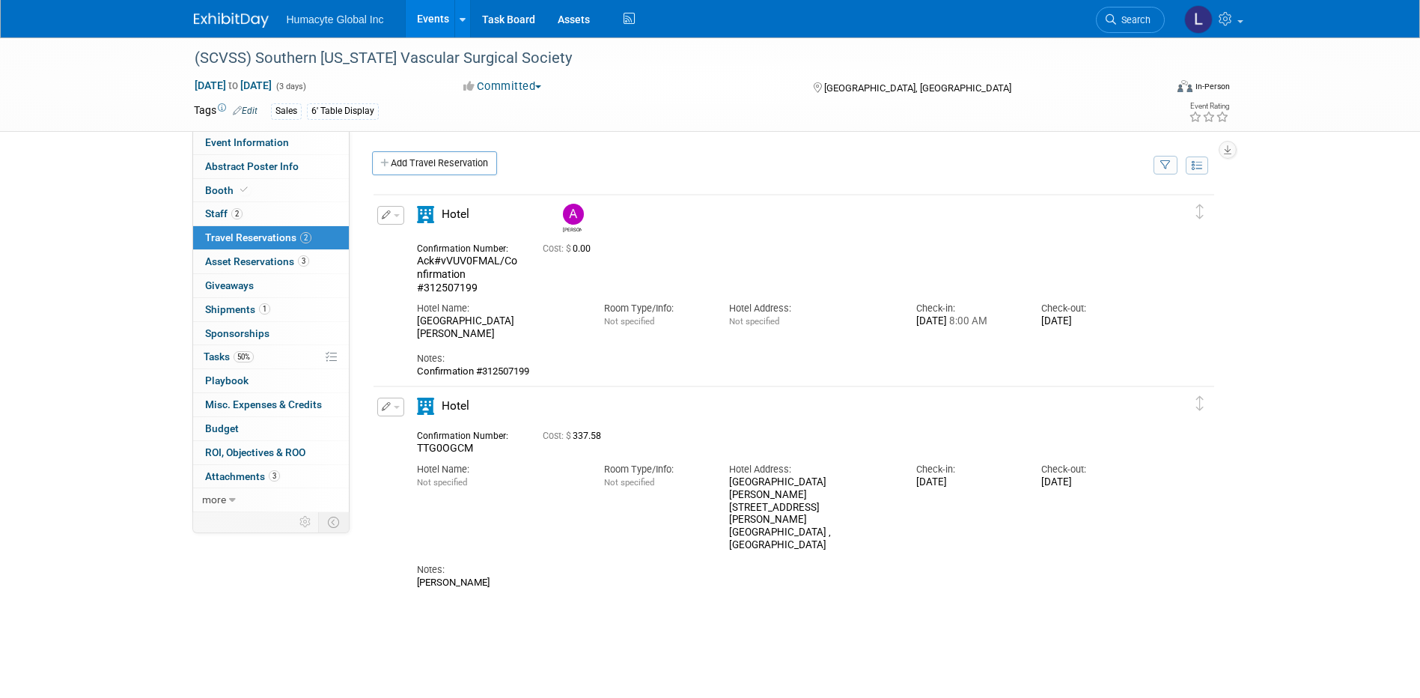
click at [398, 411] on button "button" at bounding box center [390, 407] width 27 height 19
click at [426, 427] on button "Edit Reservation" at bounding box center [441, 433] width 127 height 22
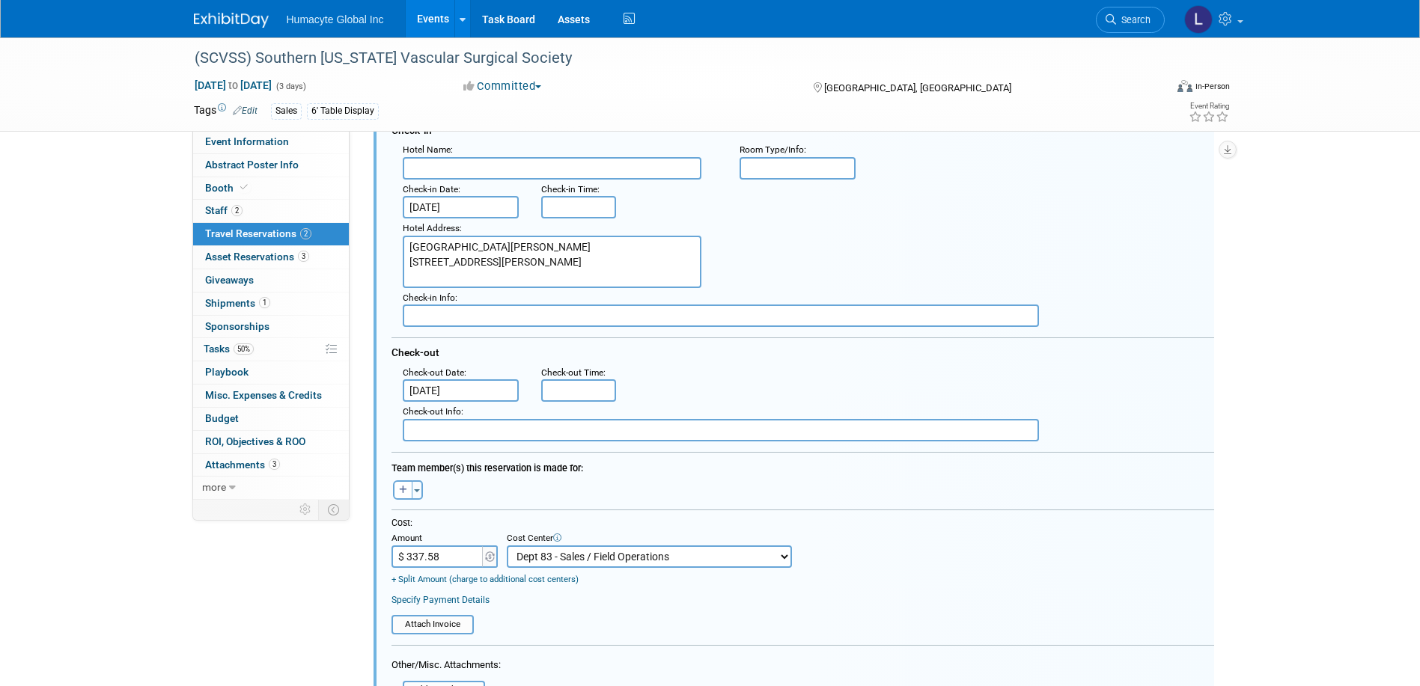
scroll to position [517, 0]
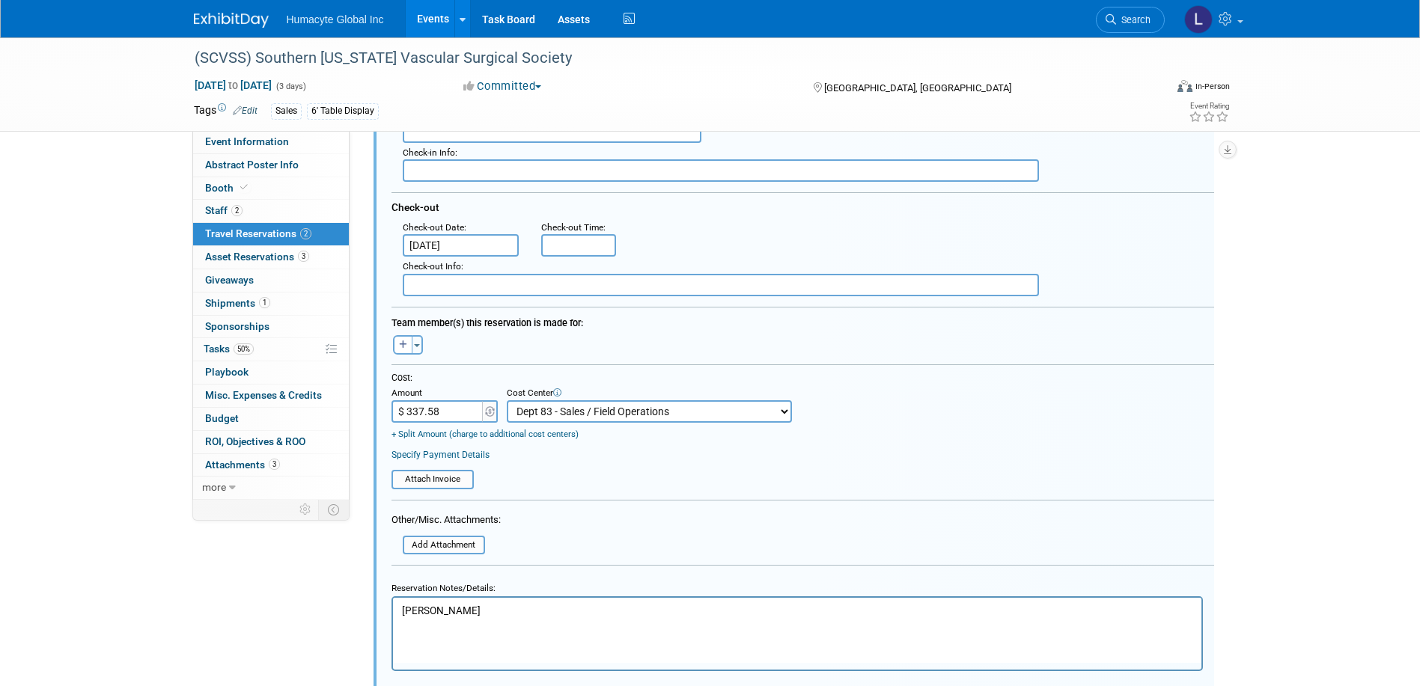
click at [475, 417] on input "$ 337.58" at bounding box center [439, 412] width 94 height 22
type input "$ 0.00"
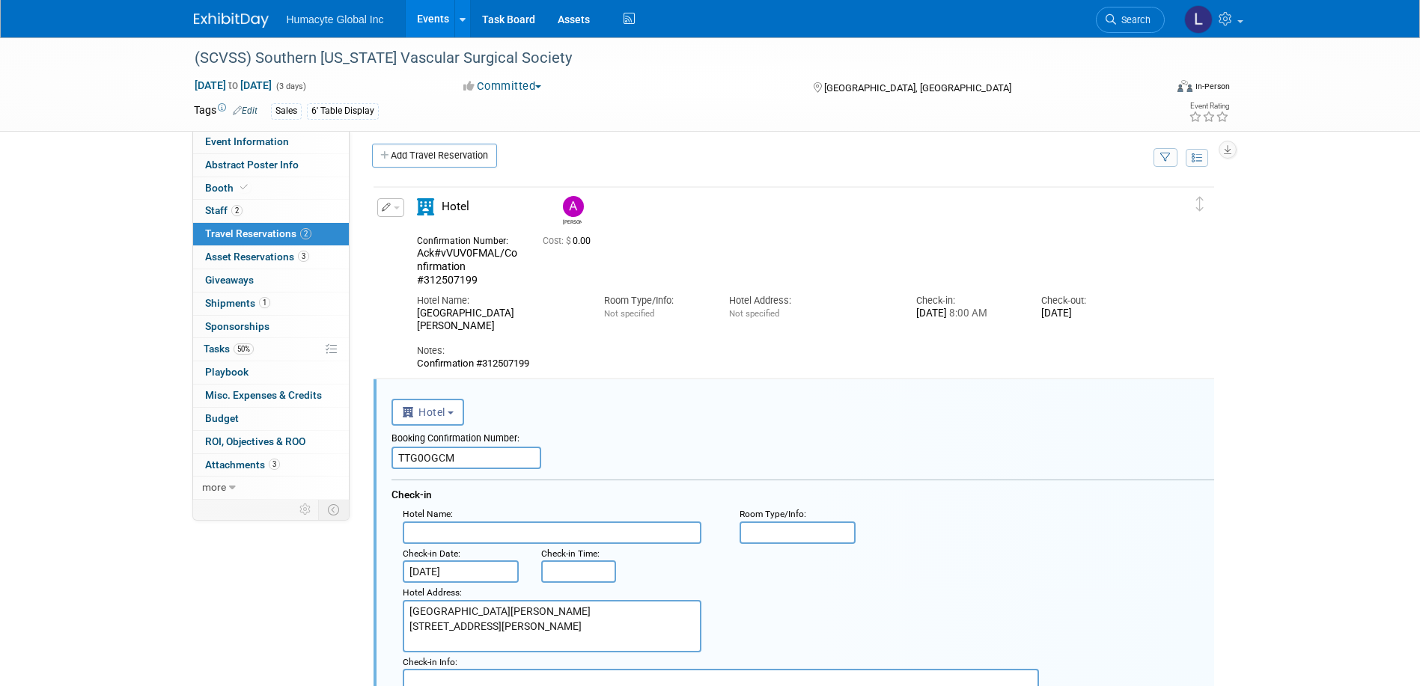
scroll to position [0, 0]
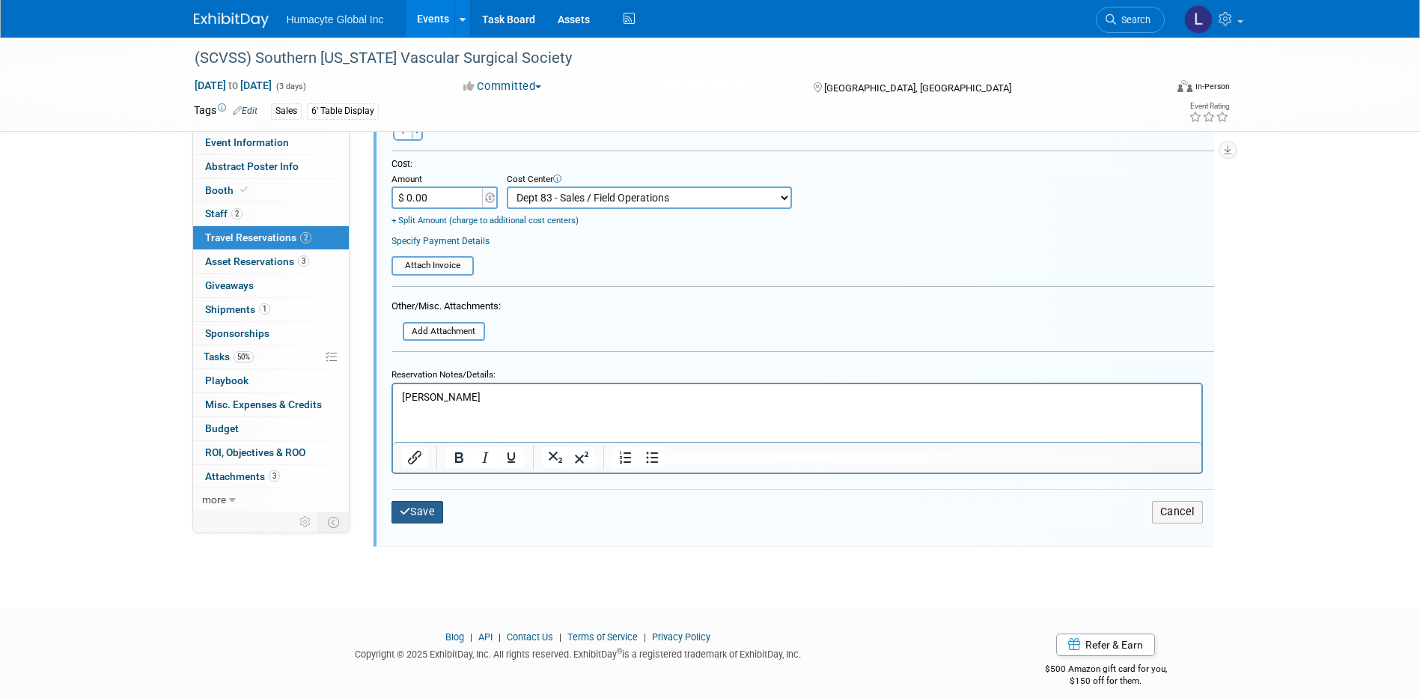
click at [426, 515] on button "Save" at bounding box center [418, 512] width 52 height 22
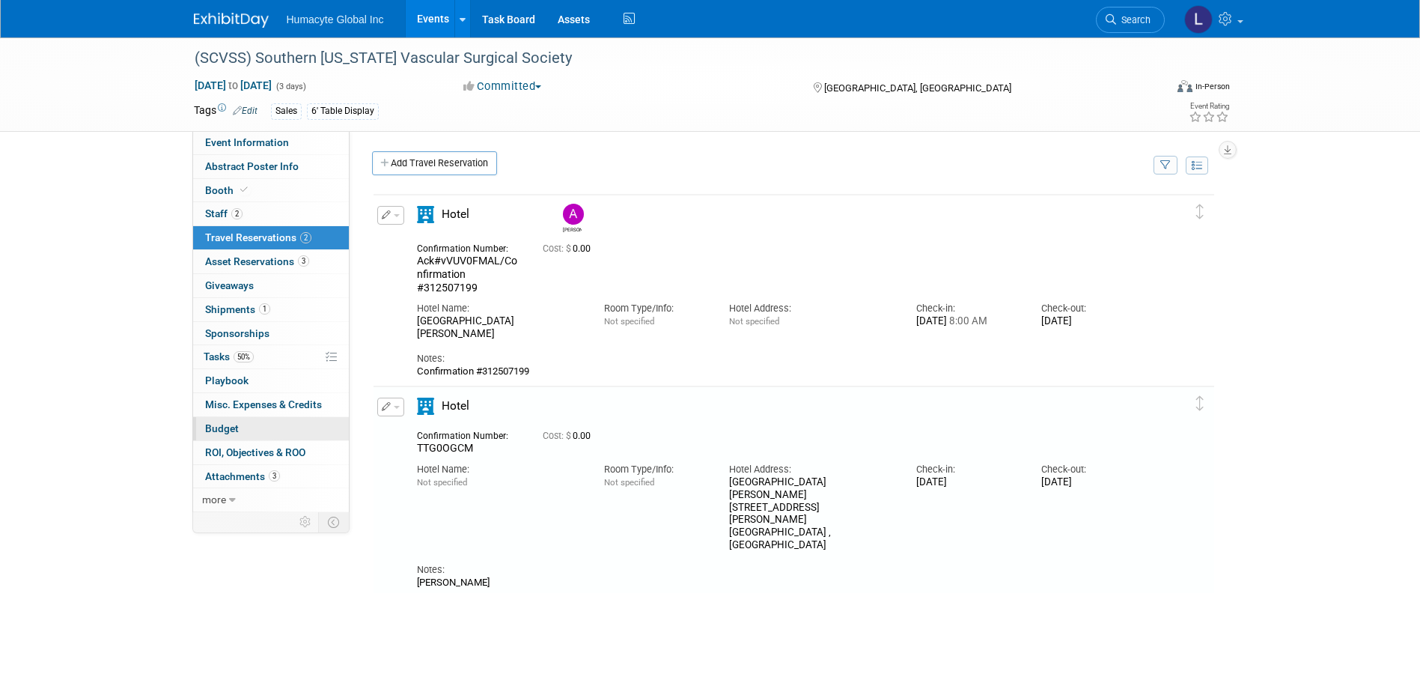
click at [222, 422] on span "Budget" at bounding box center [222, 428] width 34 height 12
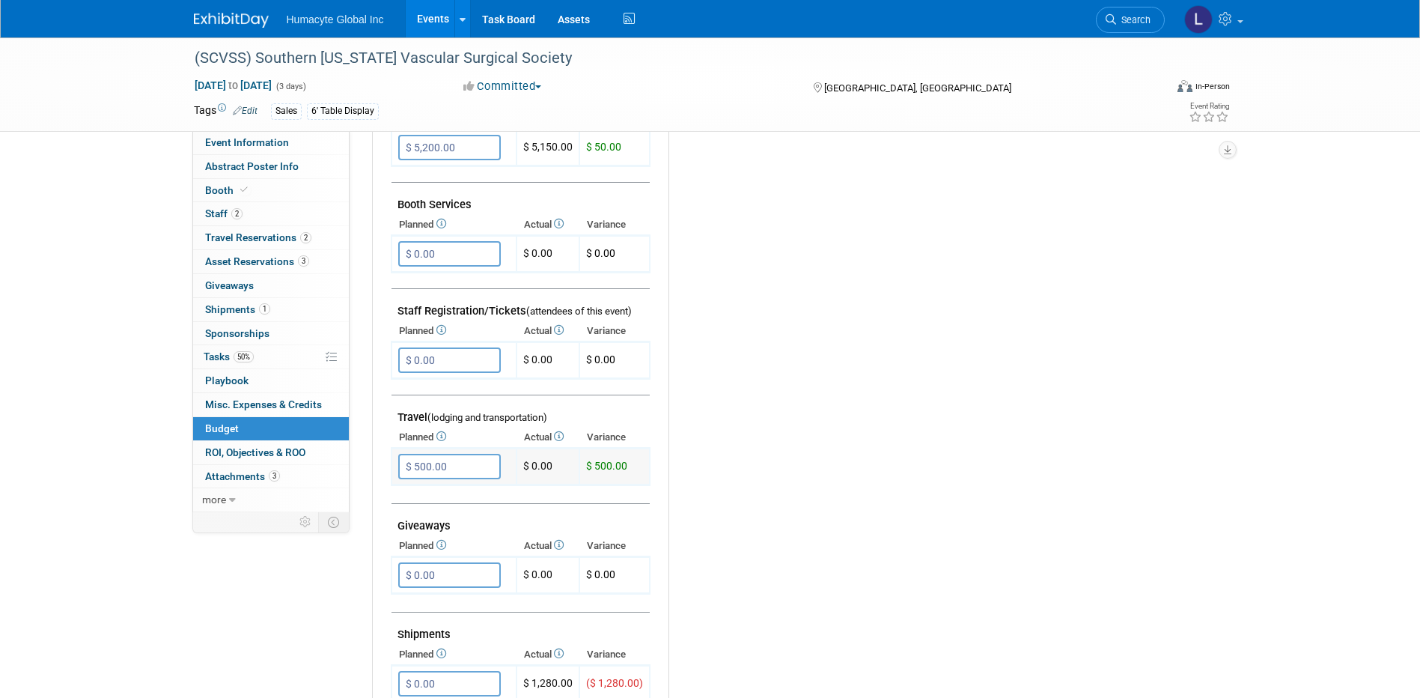
scroll to position [374, 0]
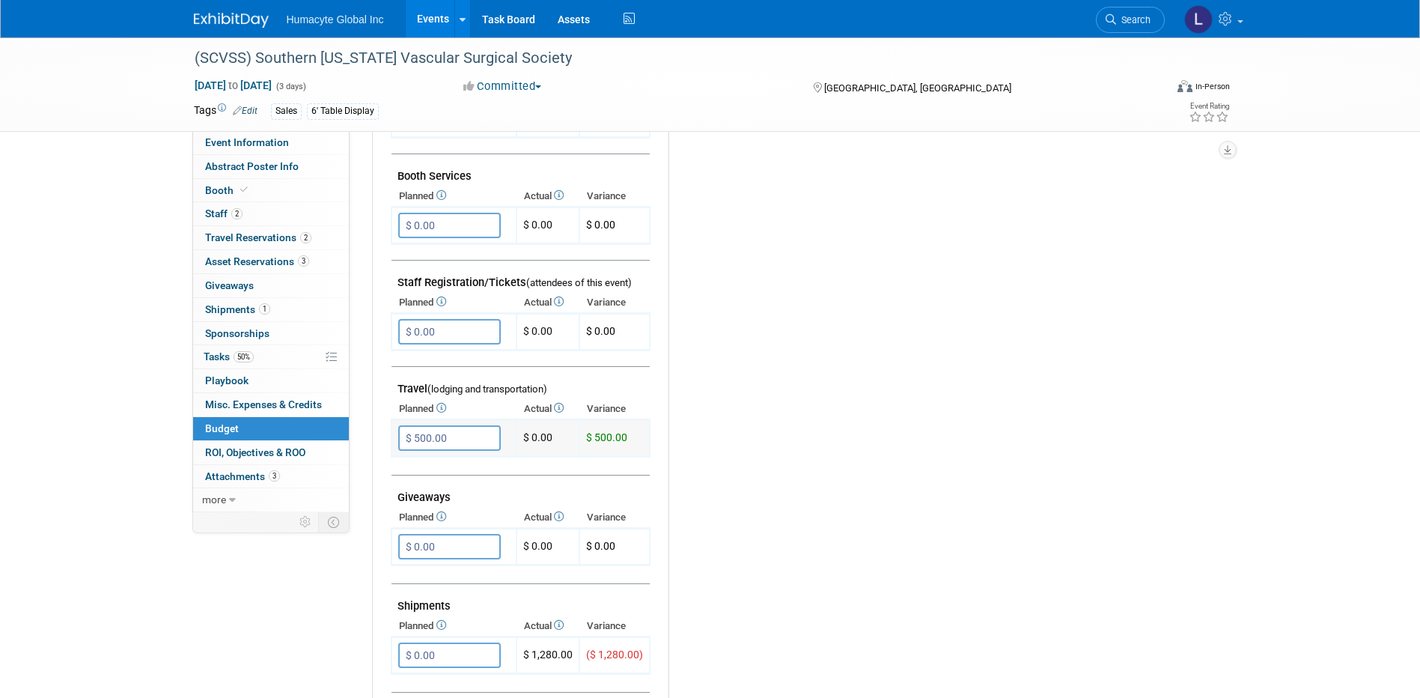
click at [474, 441] on input "$ 500.00" at bounding box center [449, 437] width 103 height 25
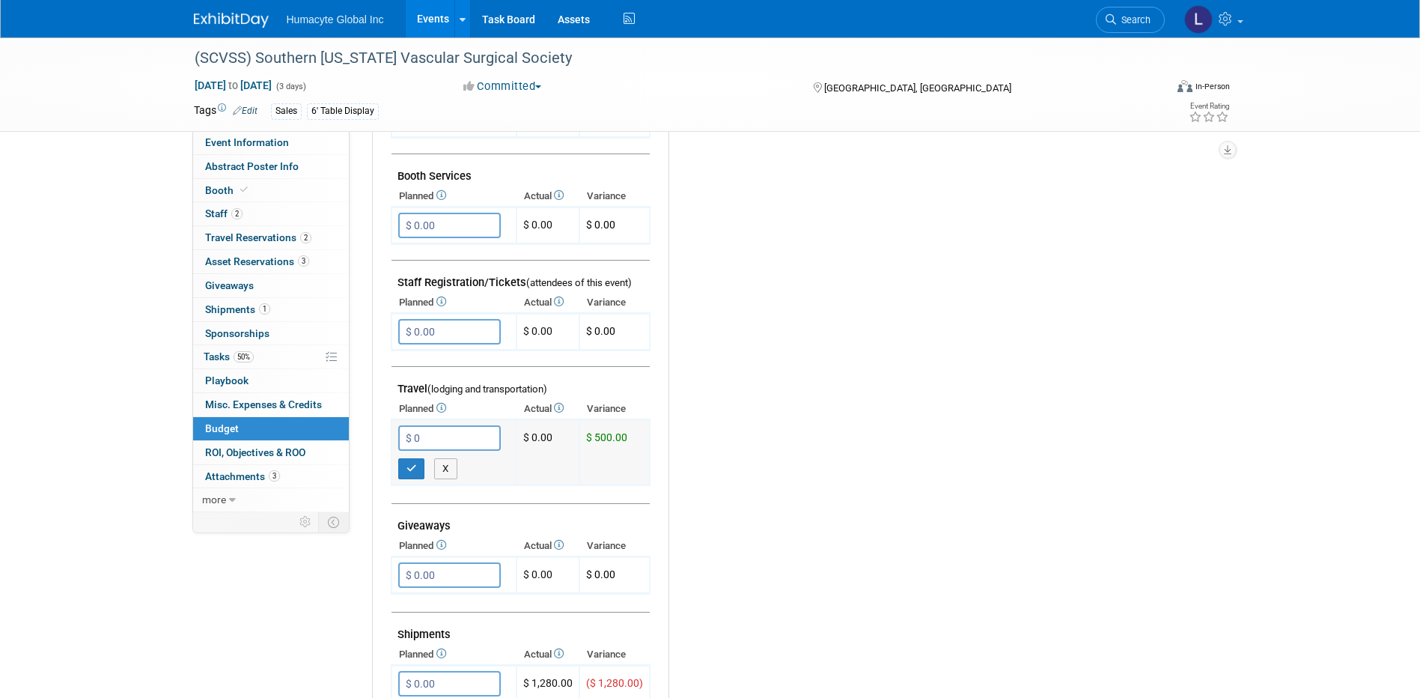
type input "$ 0.00"
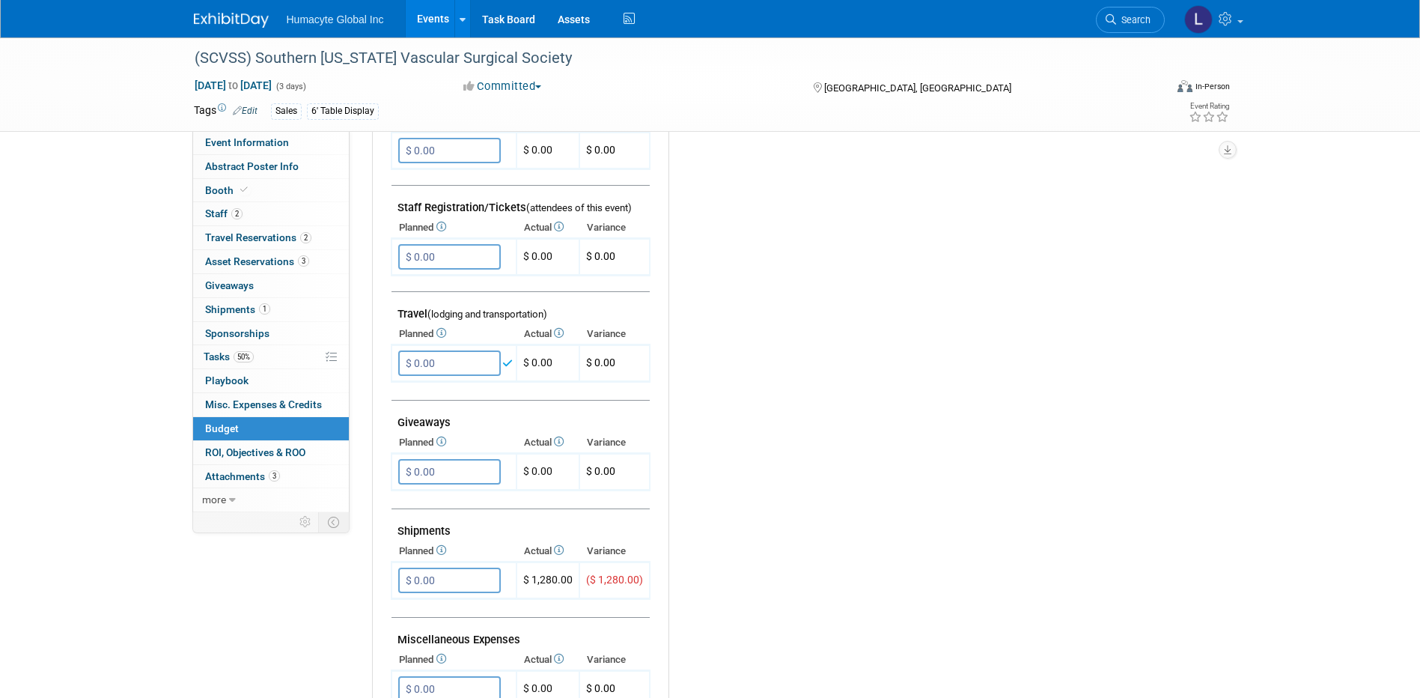
scroll to position [524, 0]
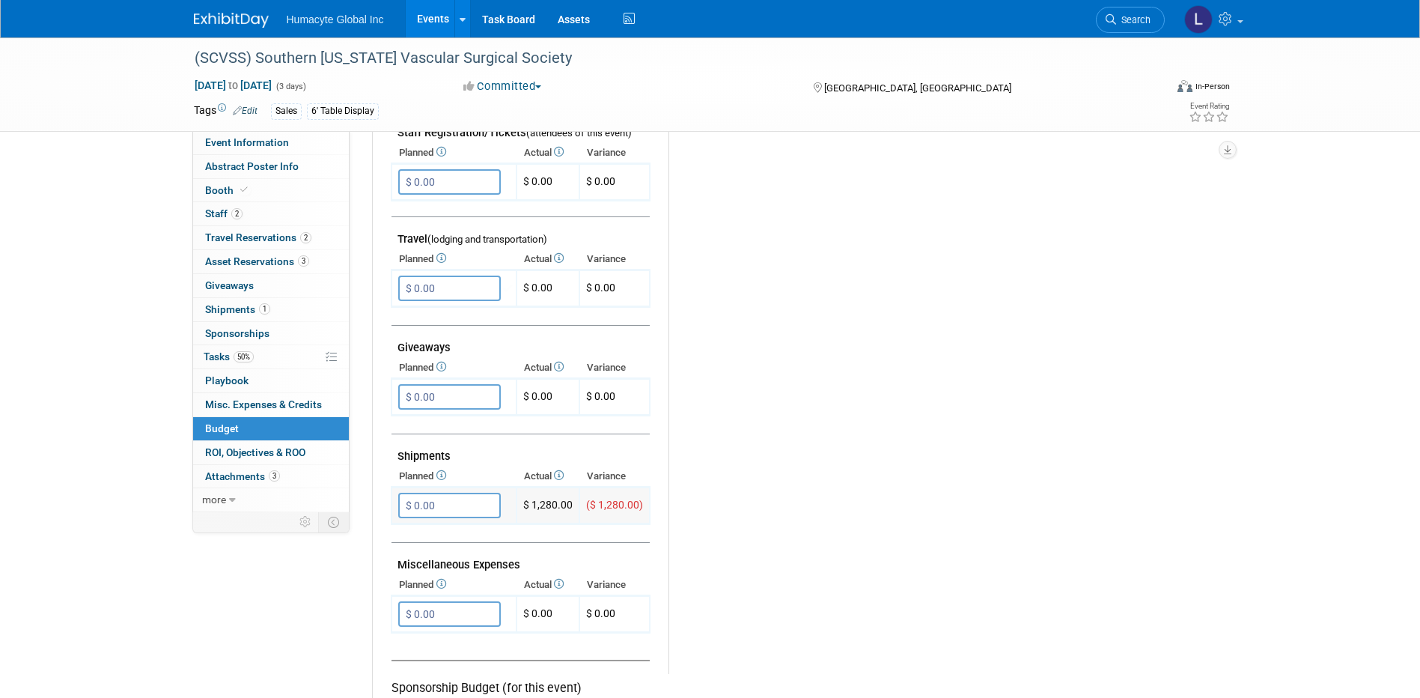
click at [462, 508] on input "$ 0.00" at bounding box center [449, 505] width 103 height 25
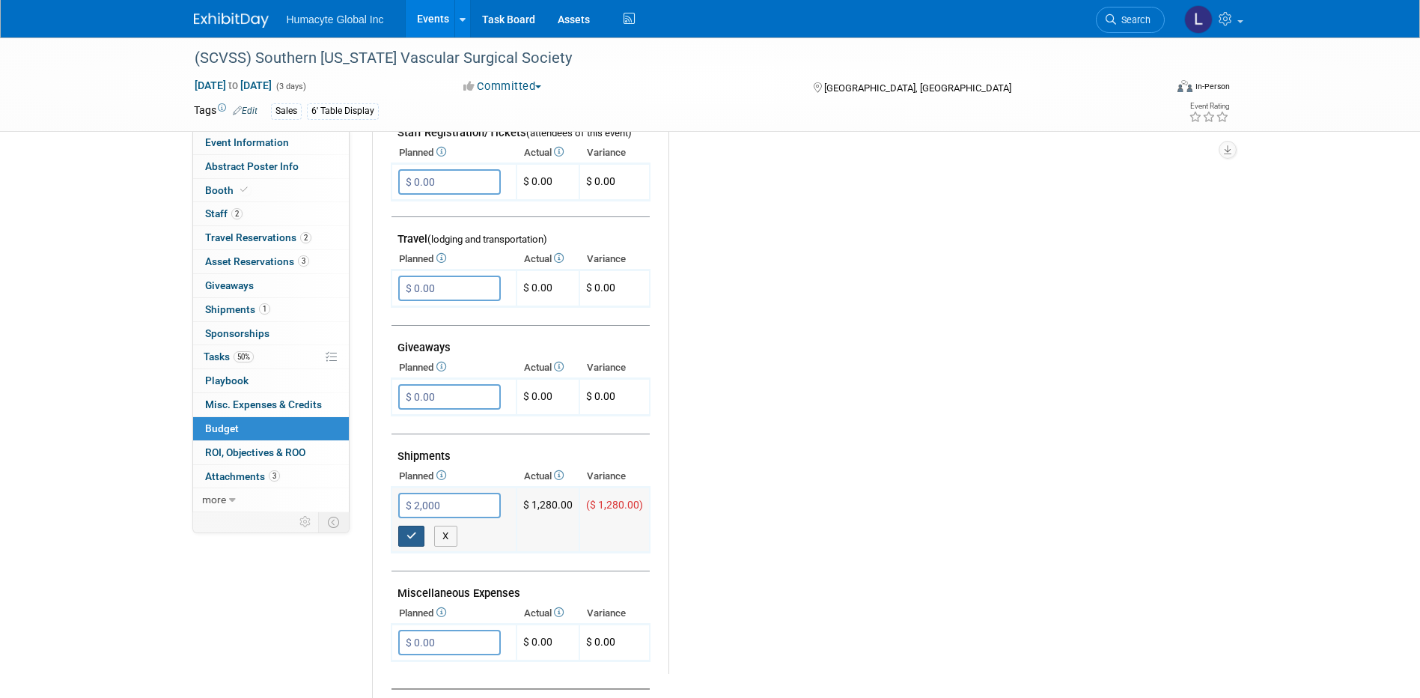
type input "$ 2,000.00"
click at [415, 544] on button "button" at bounding box center [411, 536] width 27 height 21
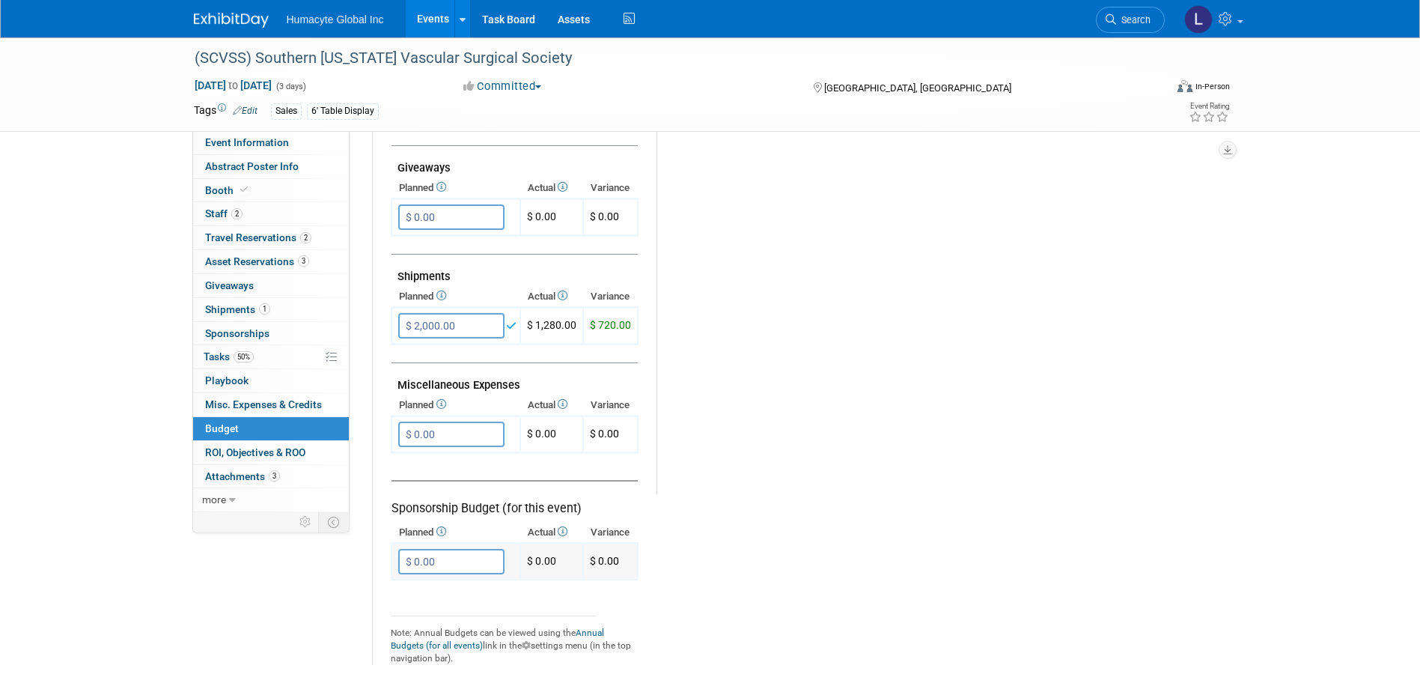
scroll to position [749, 0]
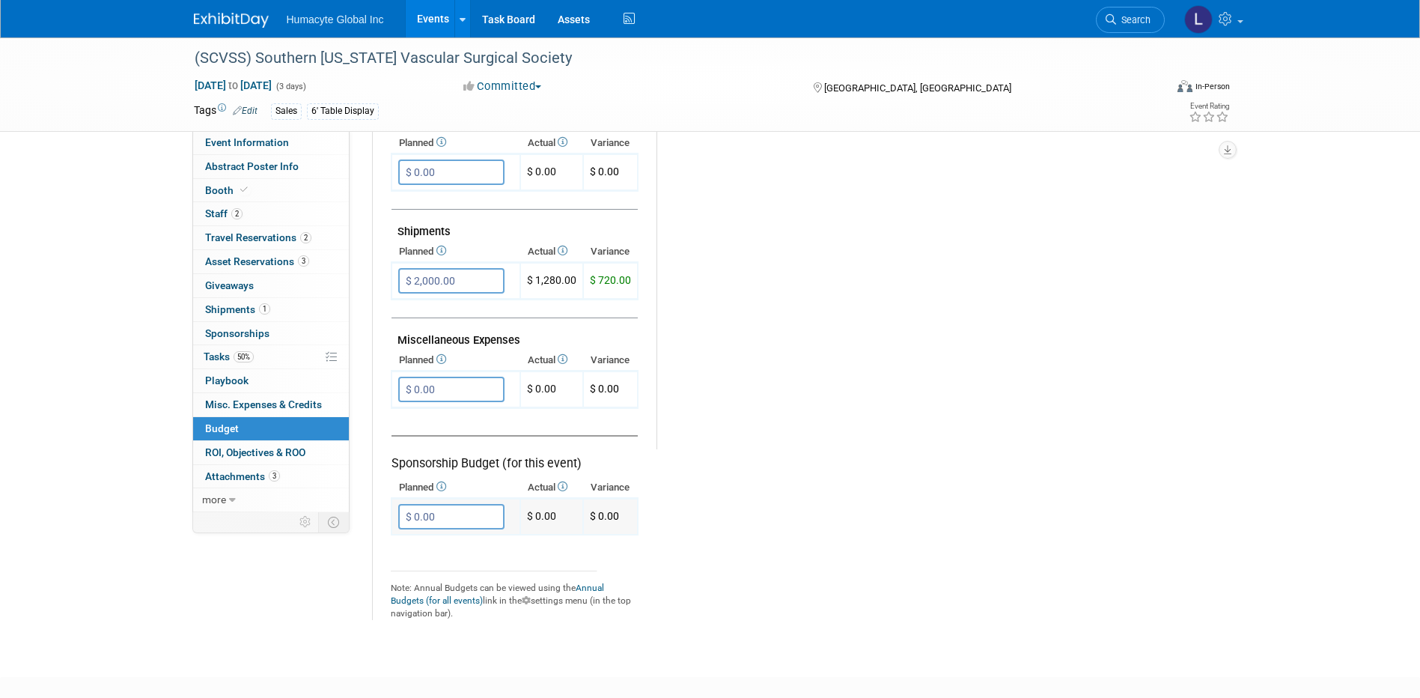
click at [471, 519] on input "$ 0.00" at bounding box center [451, 516] width 106 height 25
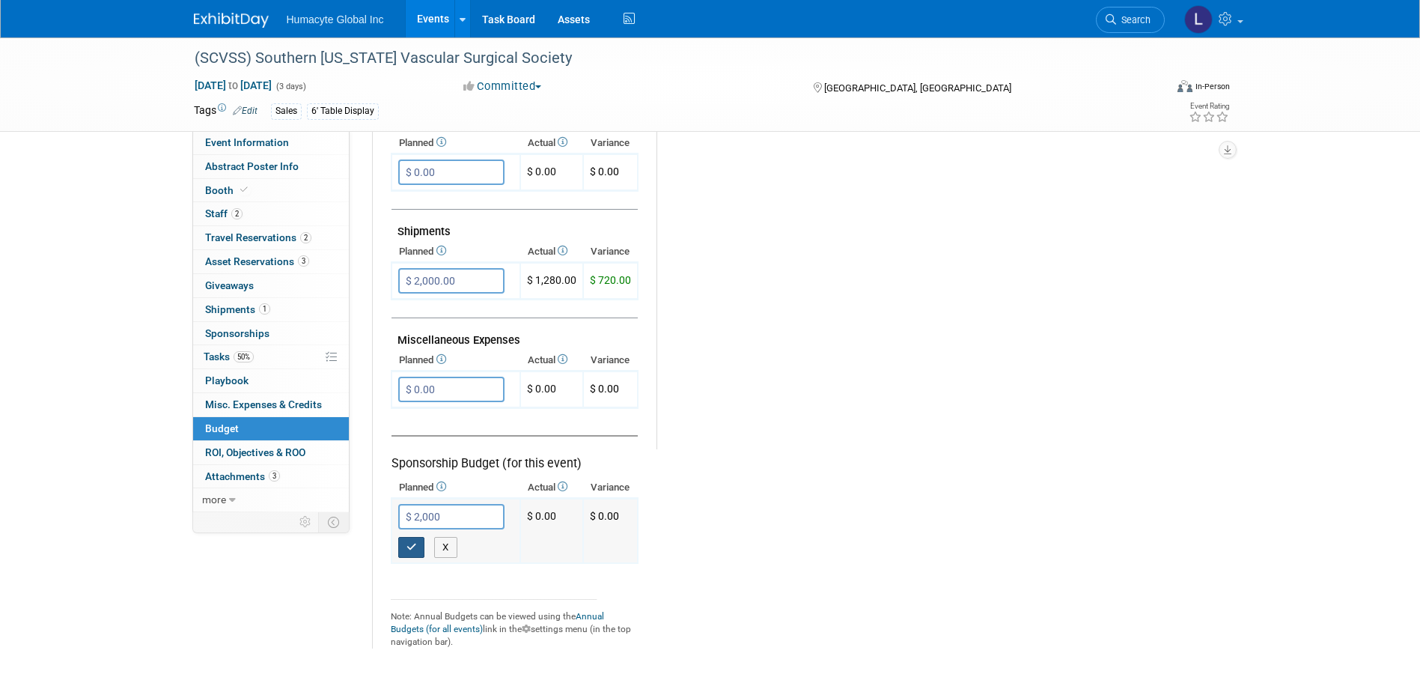
type input "$ 2,000.00"
click at [400, 549] on button "button" at bounding box center [411, 547] width 27 height 21
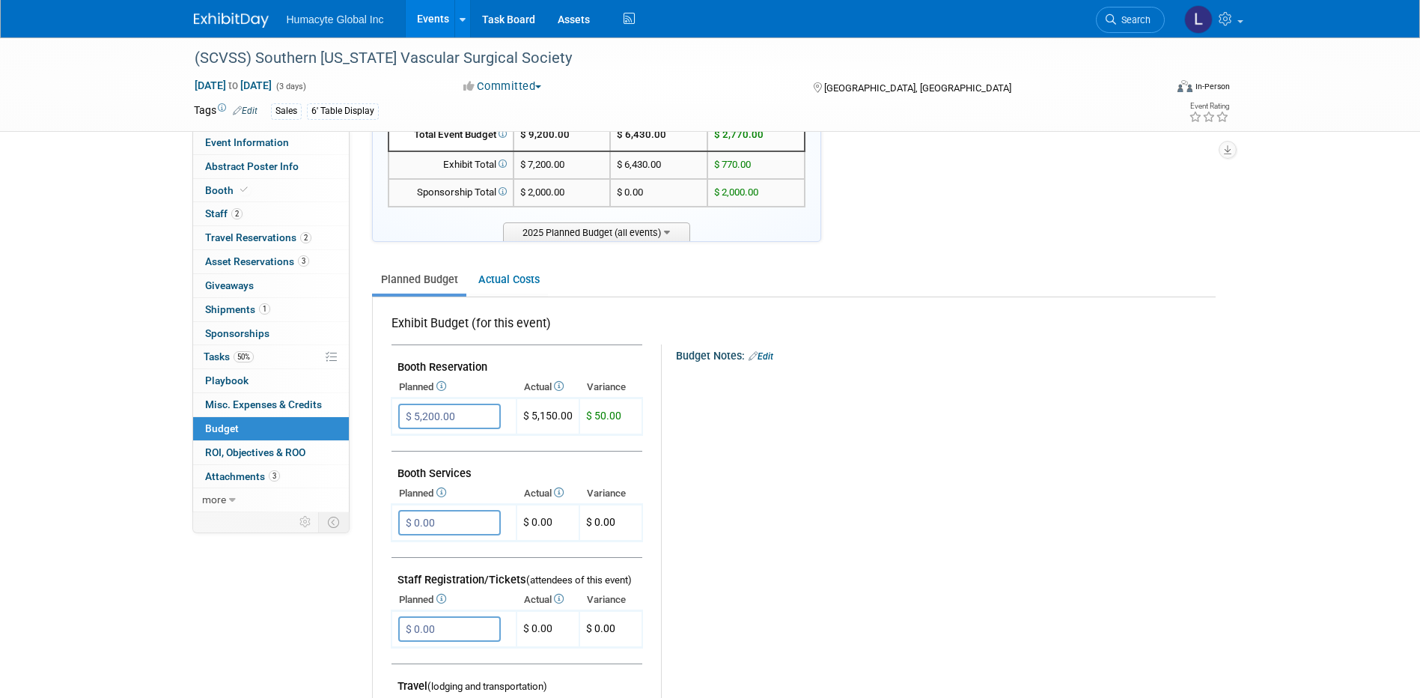
scroll to position [150, 0]
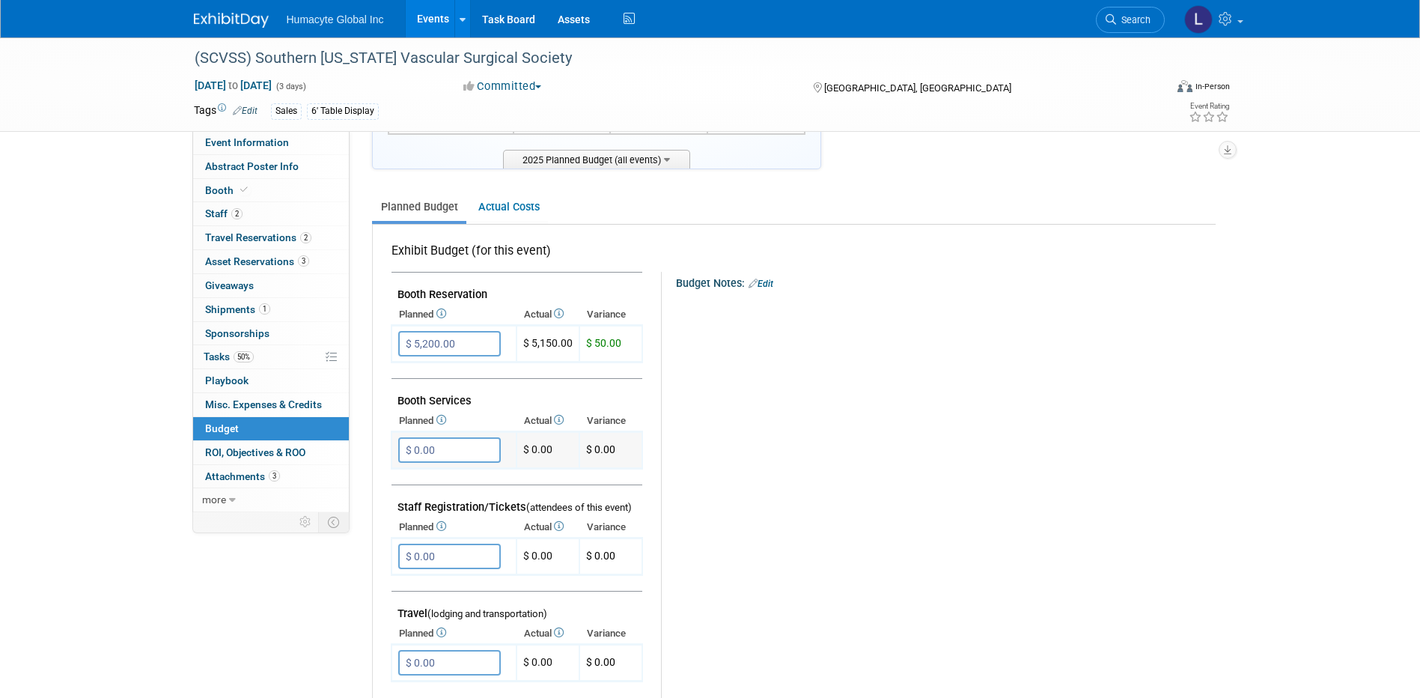
click at [473, 454] on input "$ 0.00" at bounding box center [449, 449] width 103 height 25
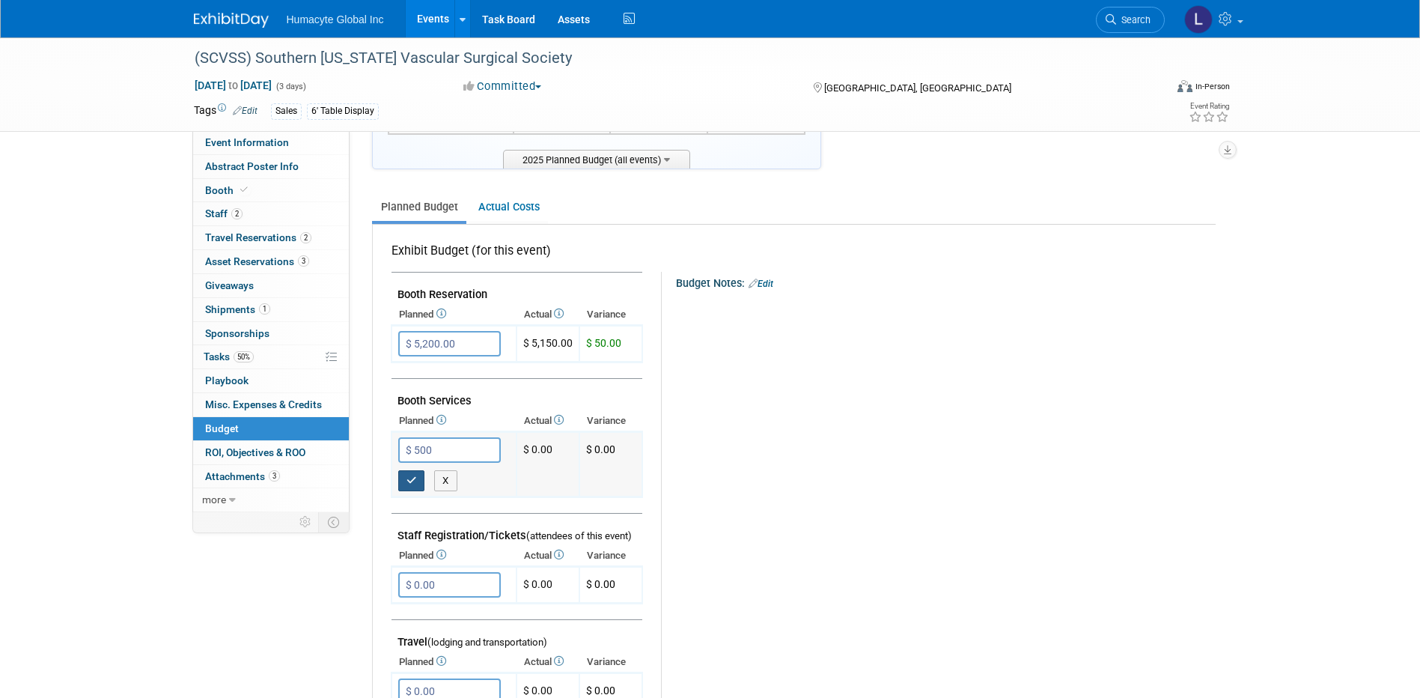
type input "$ 500.00"
click at [418, 478] on button "button" at bounding box center [411, 480] width 27 height 21
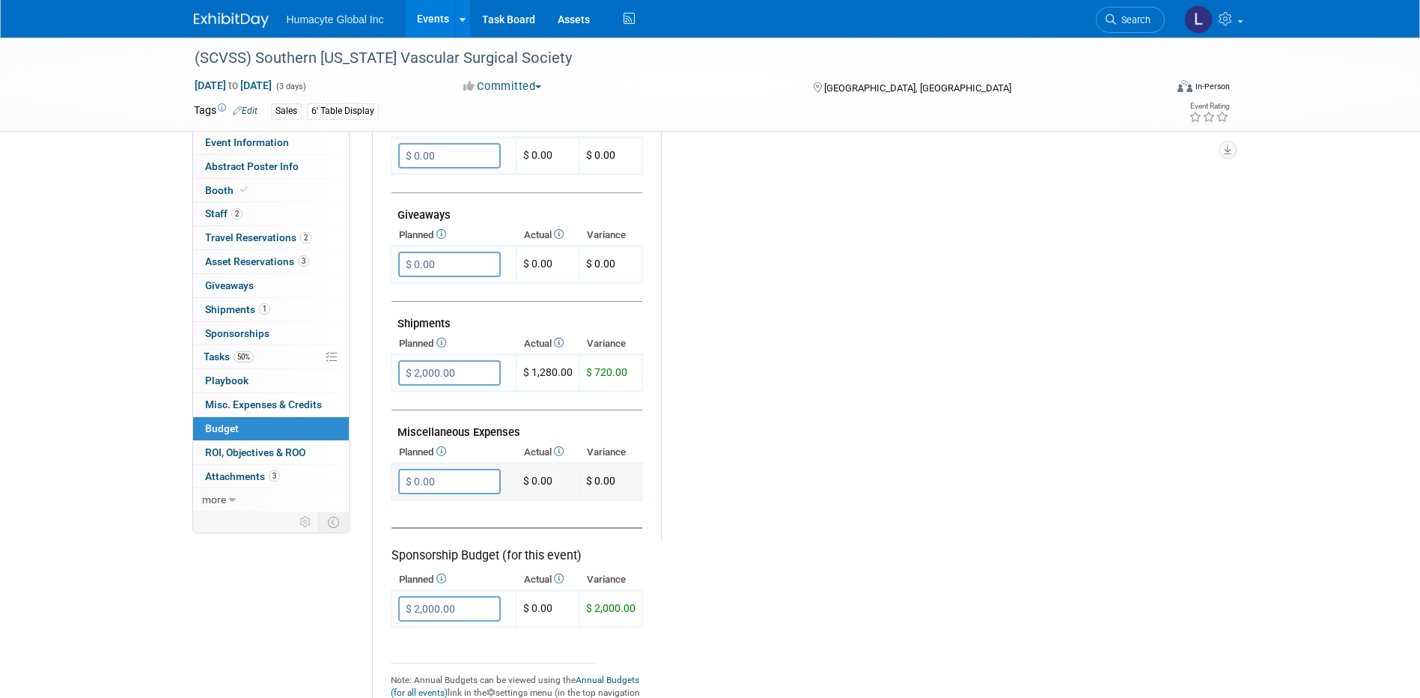
scroll to position [674, 0]
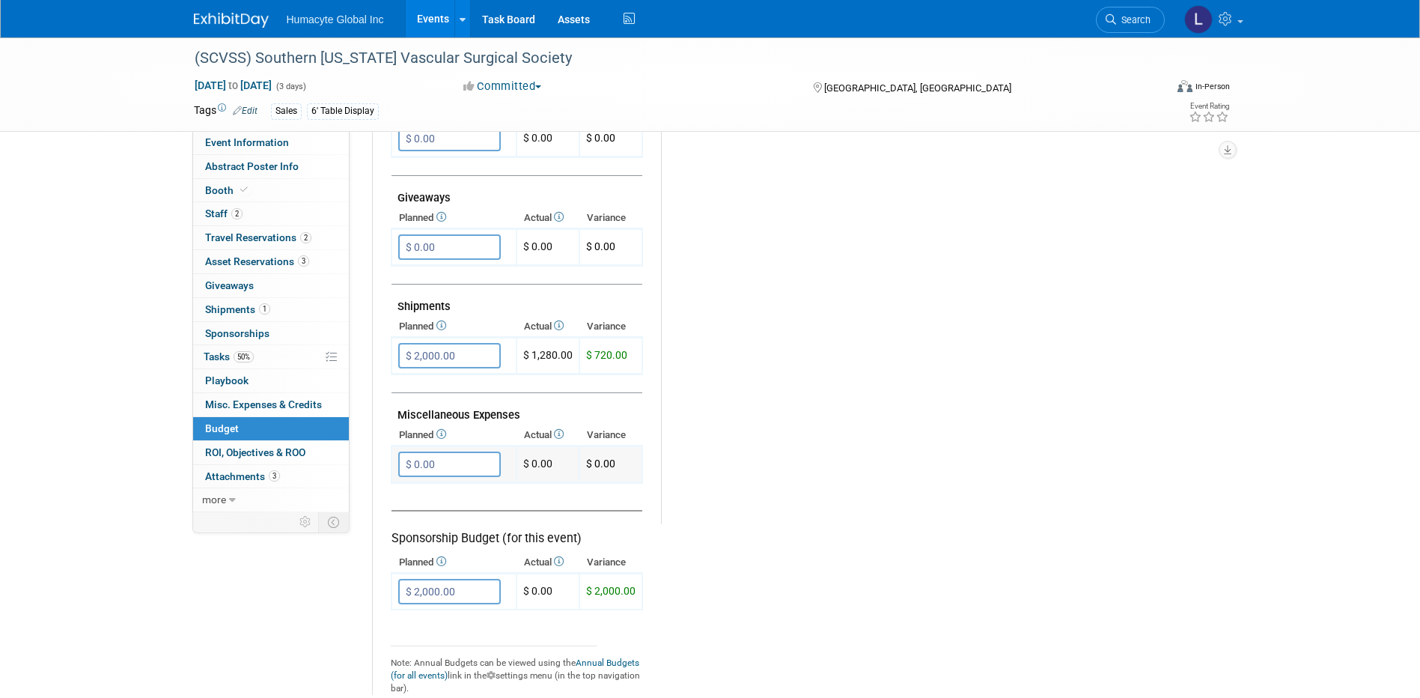
click at [477, 472] on input "$ 0.00" at bounding box center [449, 463] width 103 height 25
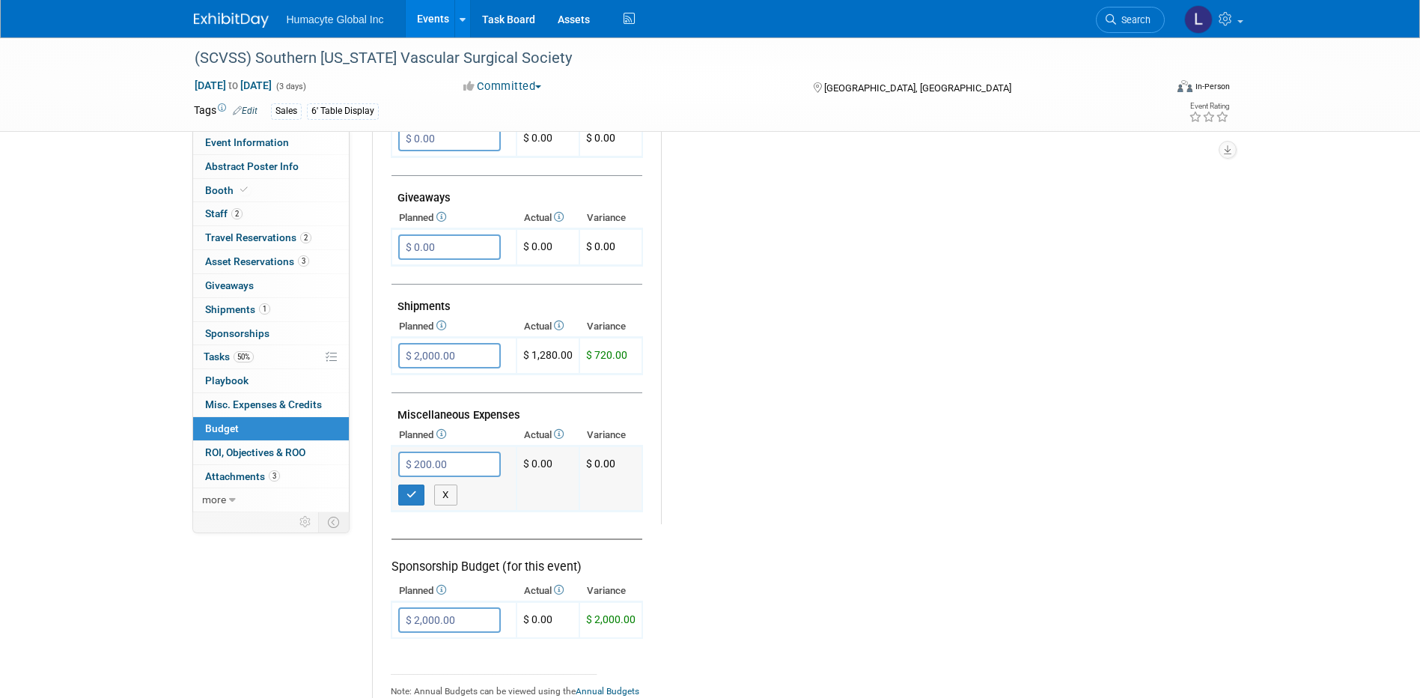
click at [410, 481] on div "X" at bounding box center [457, 491] width 118 height 28
click at [413, 496] on icon "button" at bounding box center [412, 495] width 10 height 10
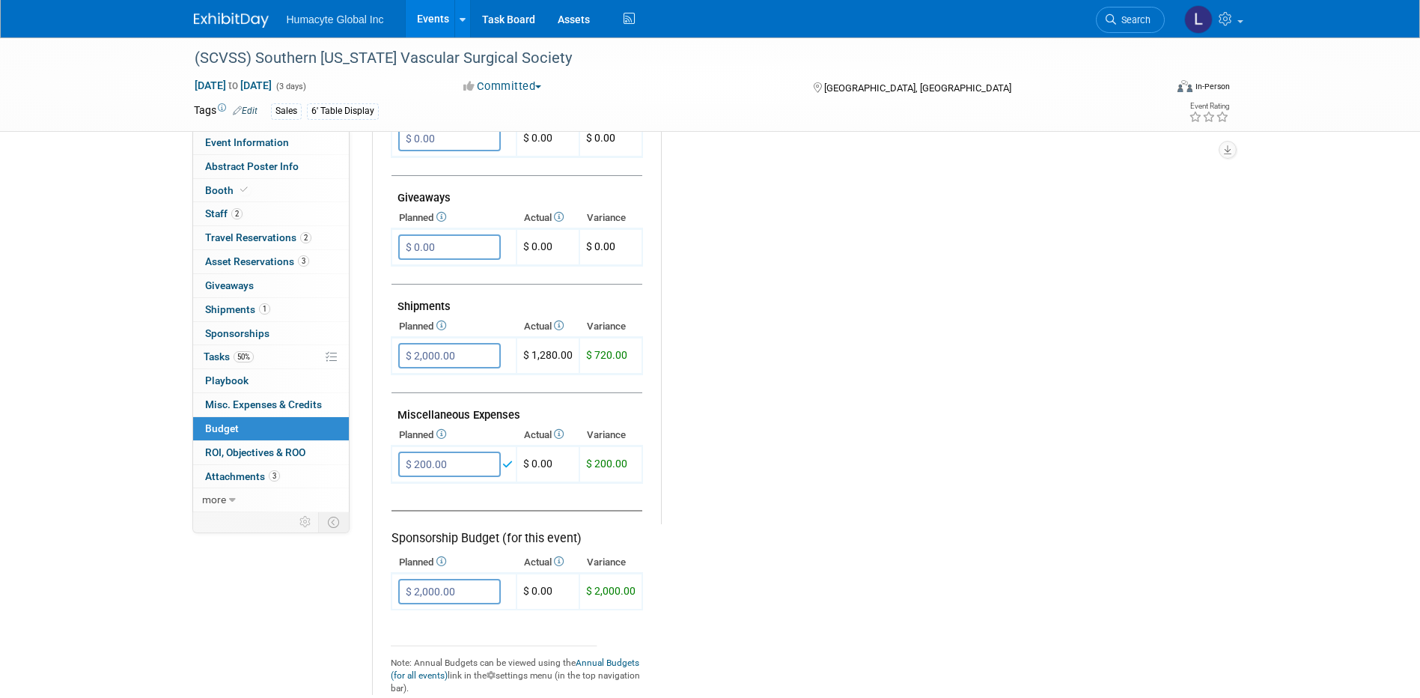
click at [670, 538] on tr "Exhibit Budget (for this event) Booth Reservation $ 5,200.00 X $ 50.00" at bounding box center [800, 198] width 818 height 994
click at [457, 461] on input "$ 200.00" at bounding box center [449, 463] width 103 height 25
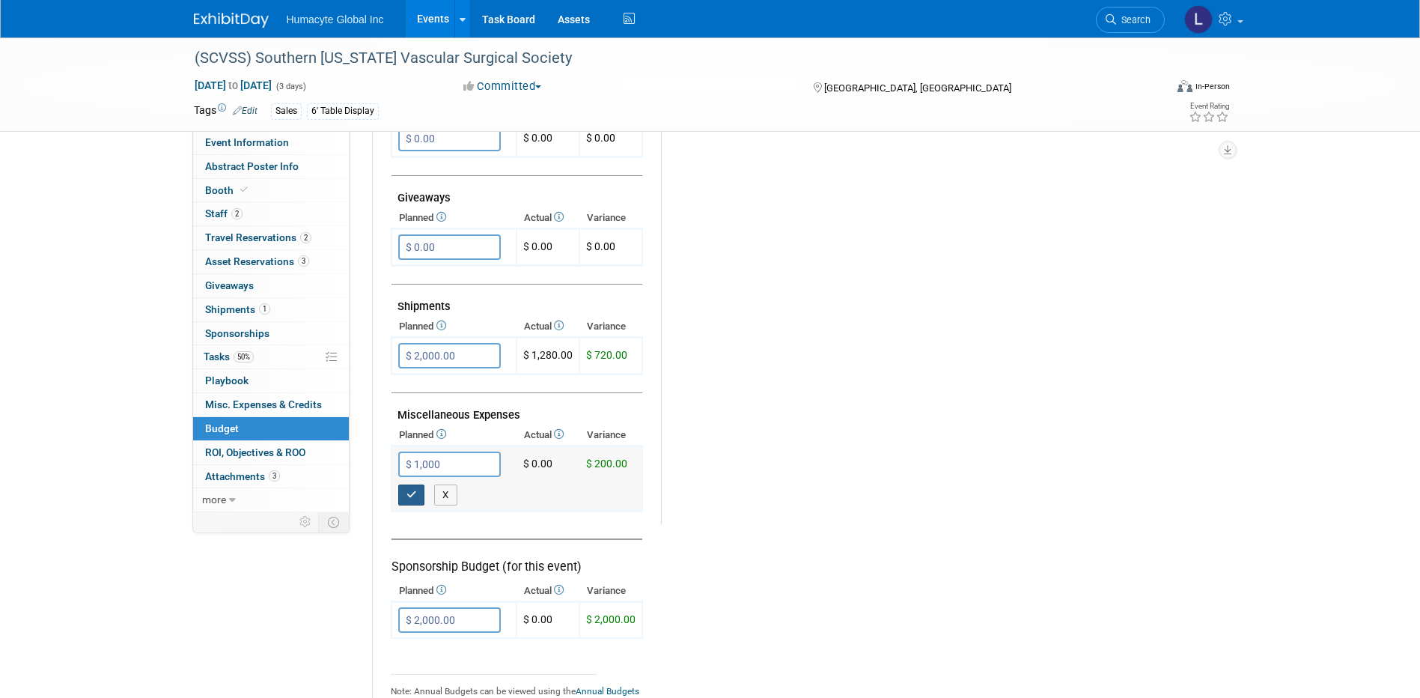
type input "$ 1,000.00"
click at [412, 490] on icon "button" at bounding box center [412, 495] width 10 height 10
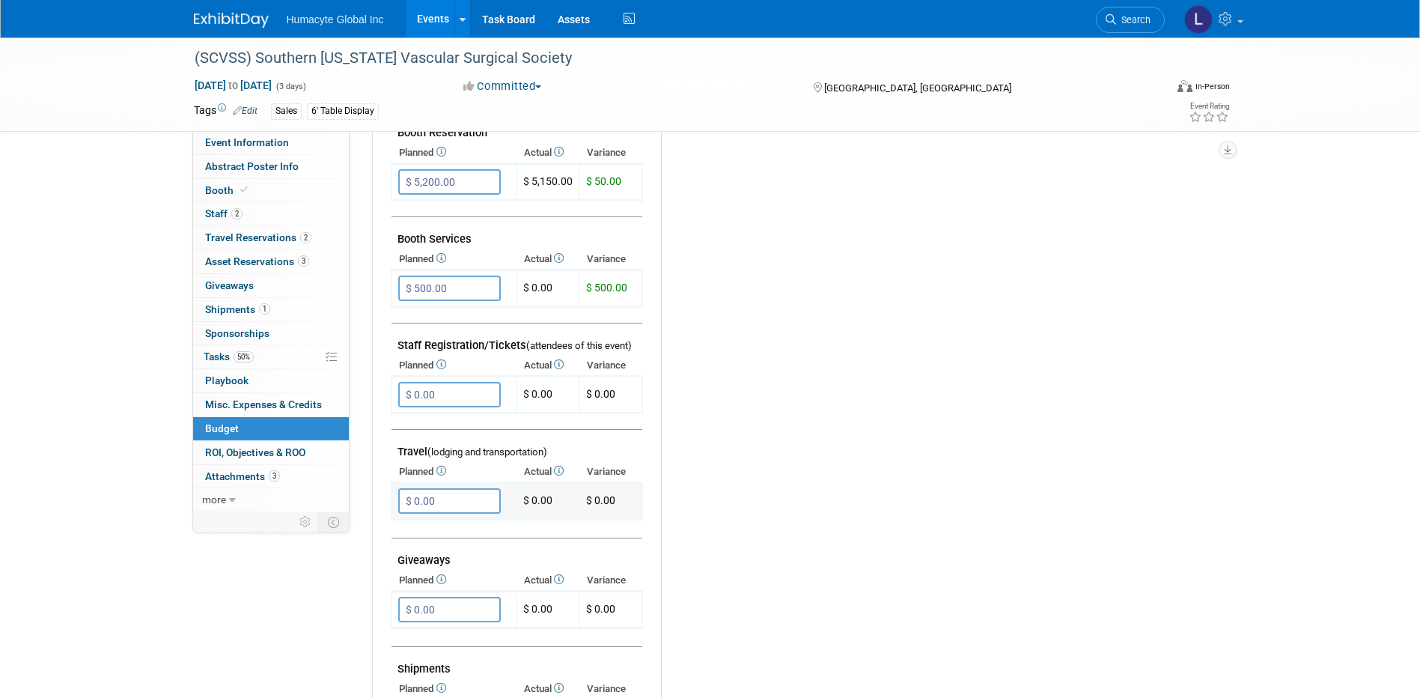
scroll to position [225, 0]
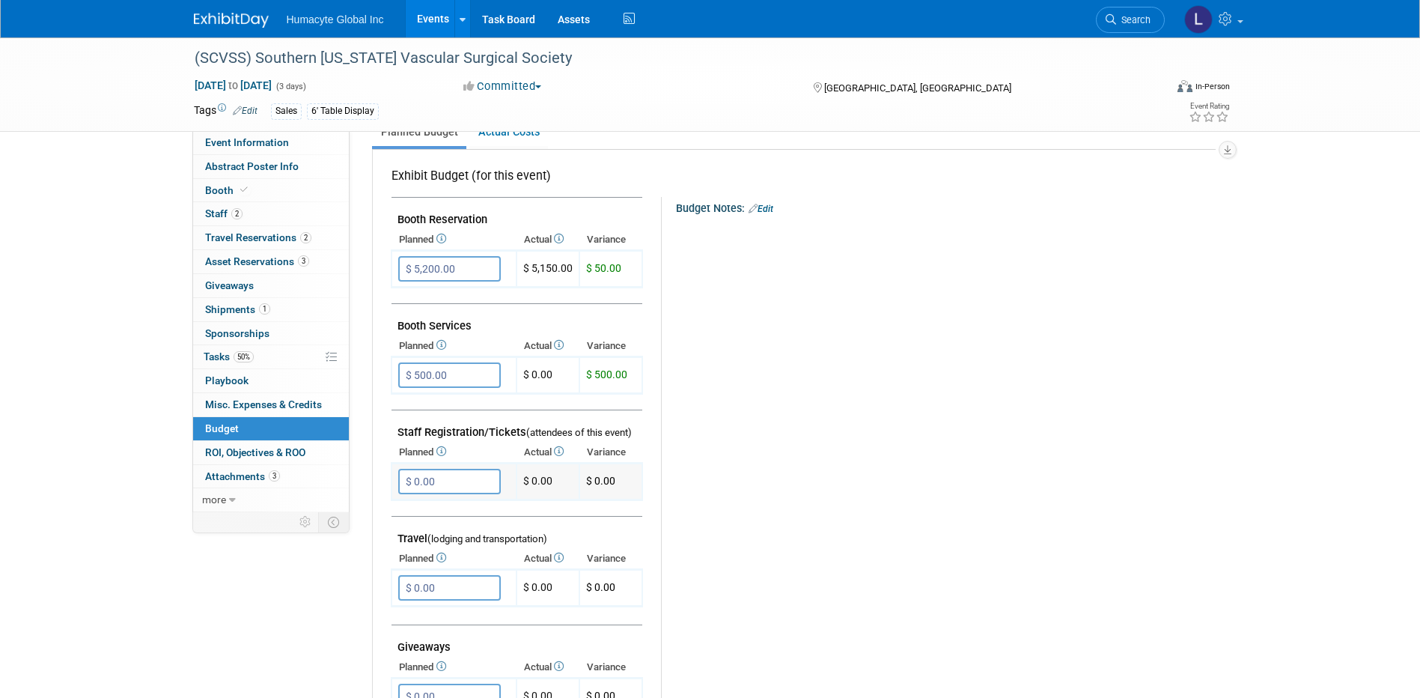
click at [482, 484] on input "$ 0.00" at bounding box center [449, 481] width 103 height 25
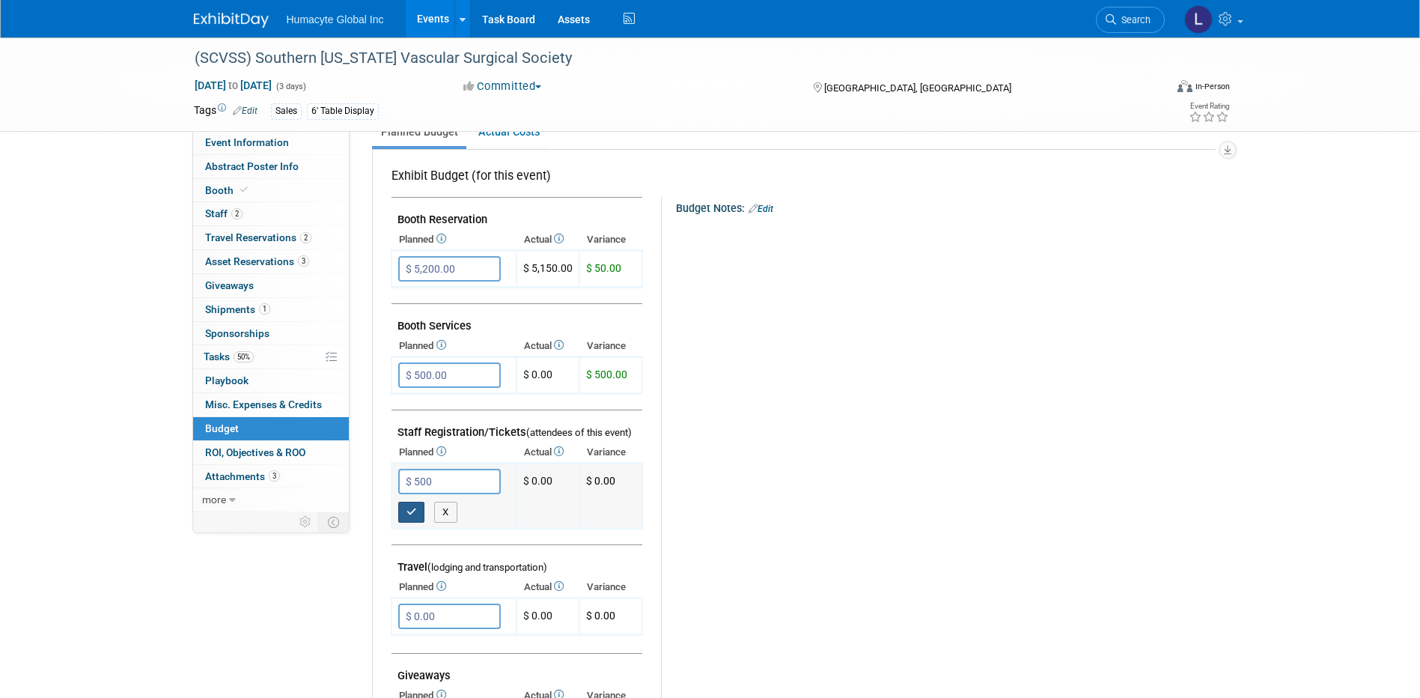
type input "$ 500.00"
click at [415, 510] on icon "button" at bounding box center [412, 512] width 10 height 10
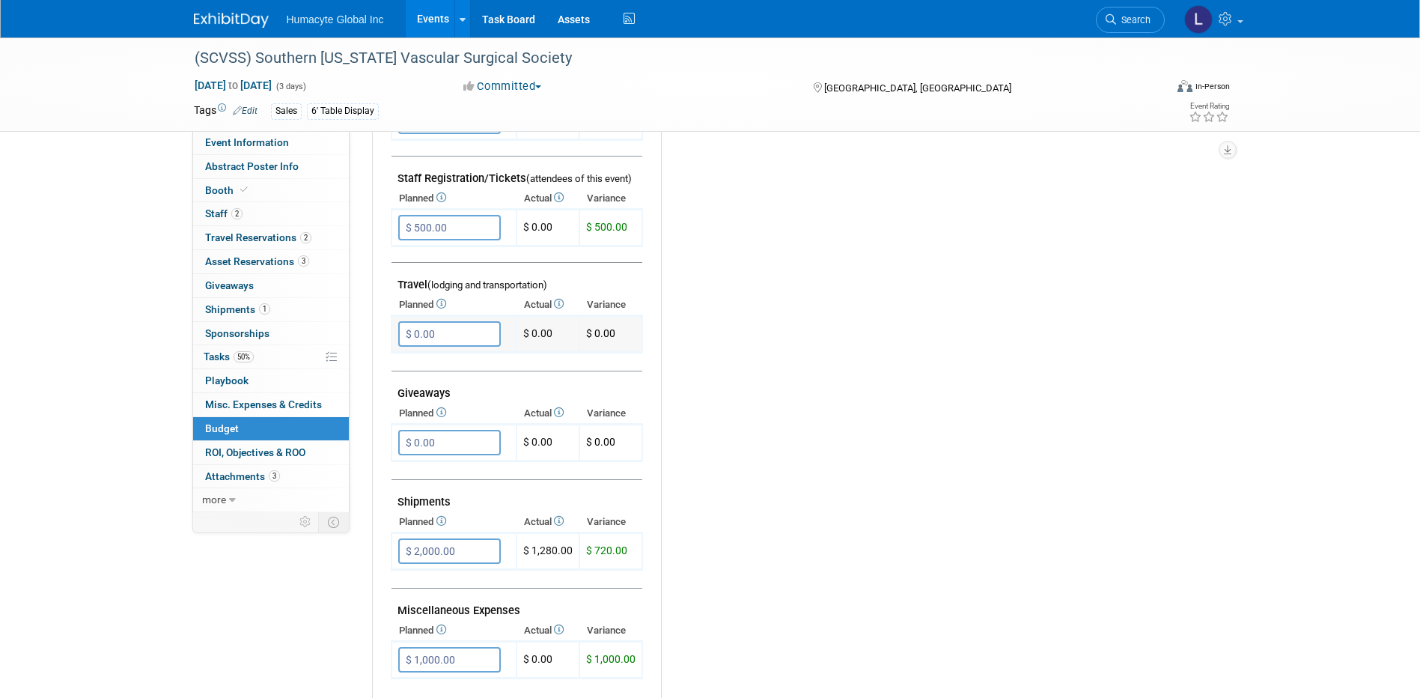
scroll to position [524, 0]
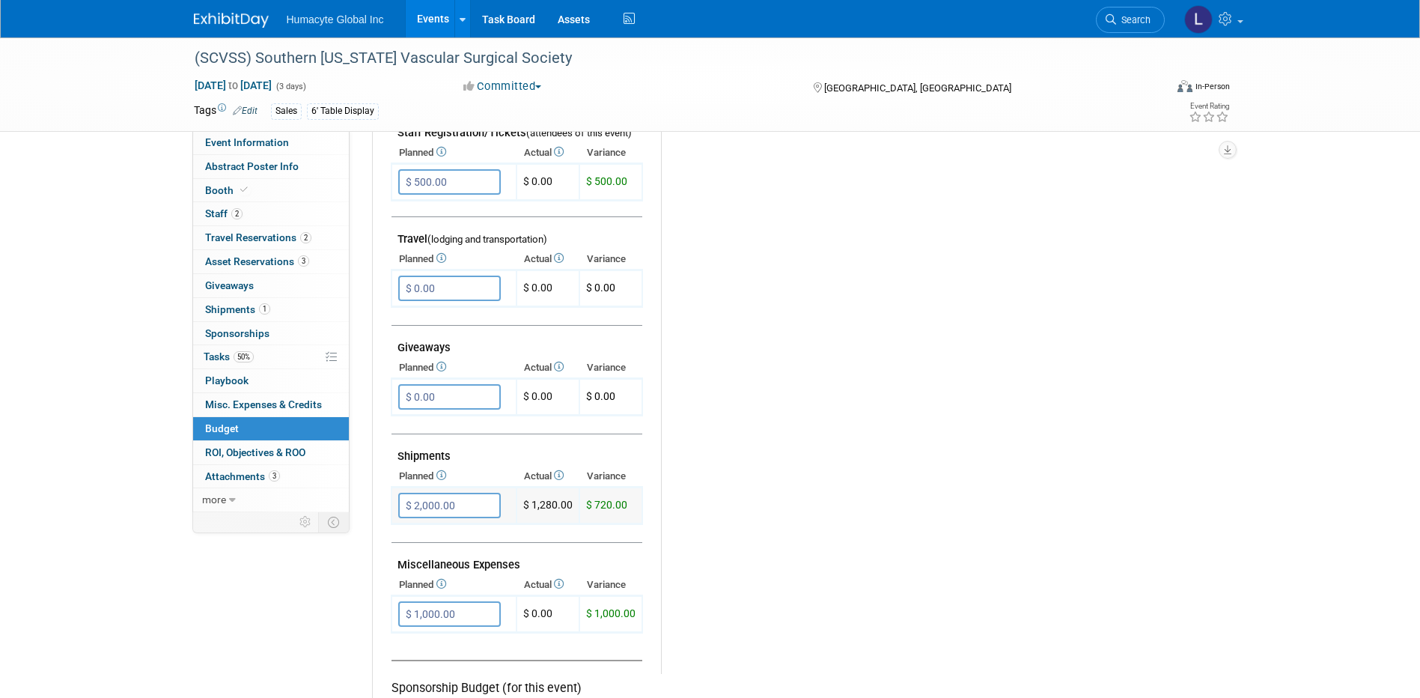
click at [457, 505] on input "$ 2,000.00" at bounding box center [449, 505] width 103 height 25
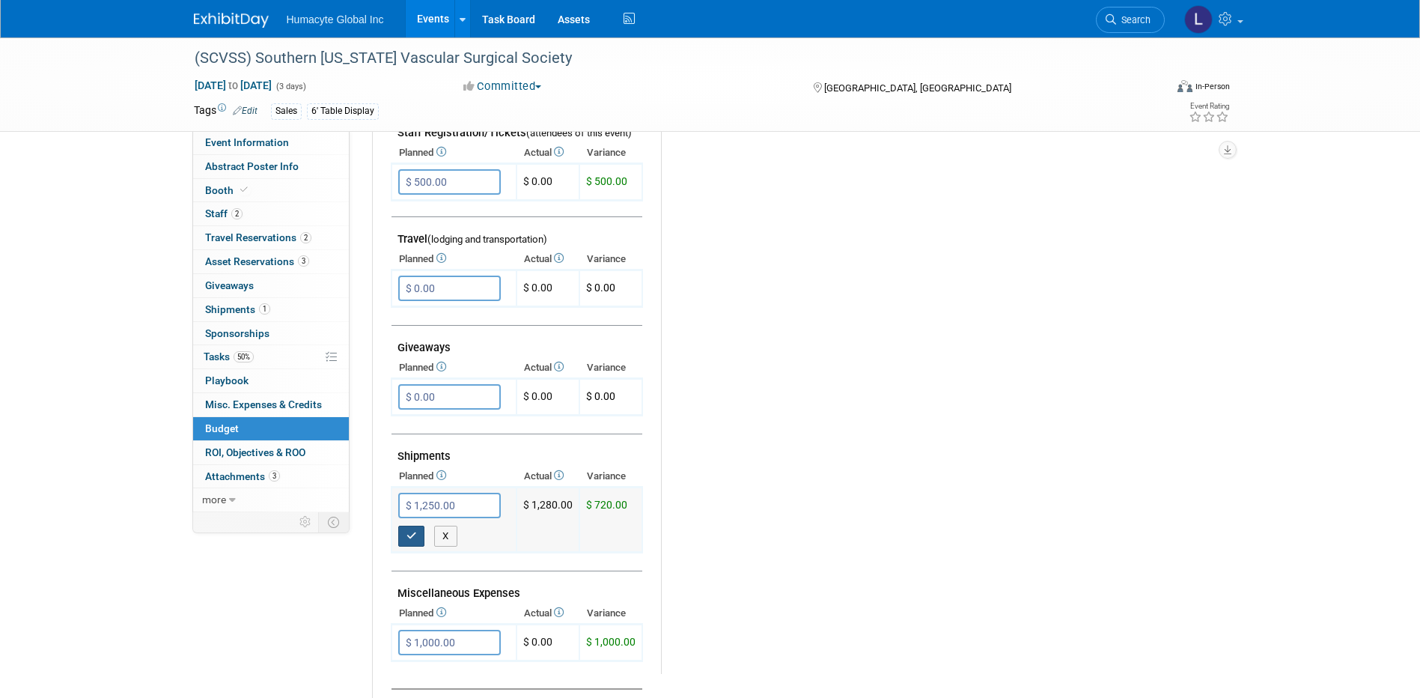
click at [413, 530] on button "button" at bounding box center [411, 536] width 27 height 21
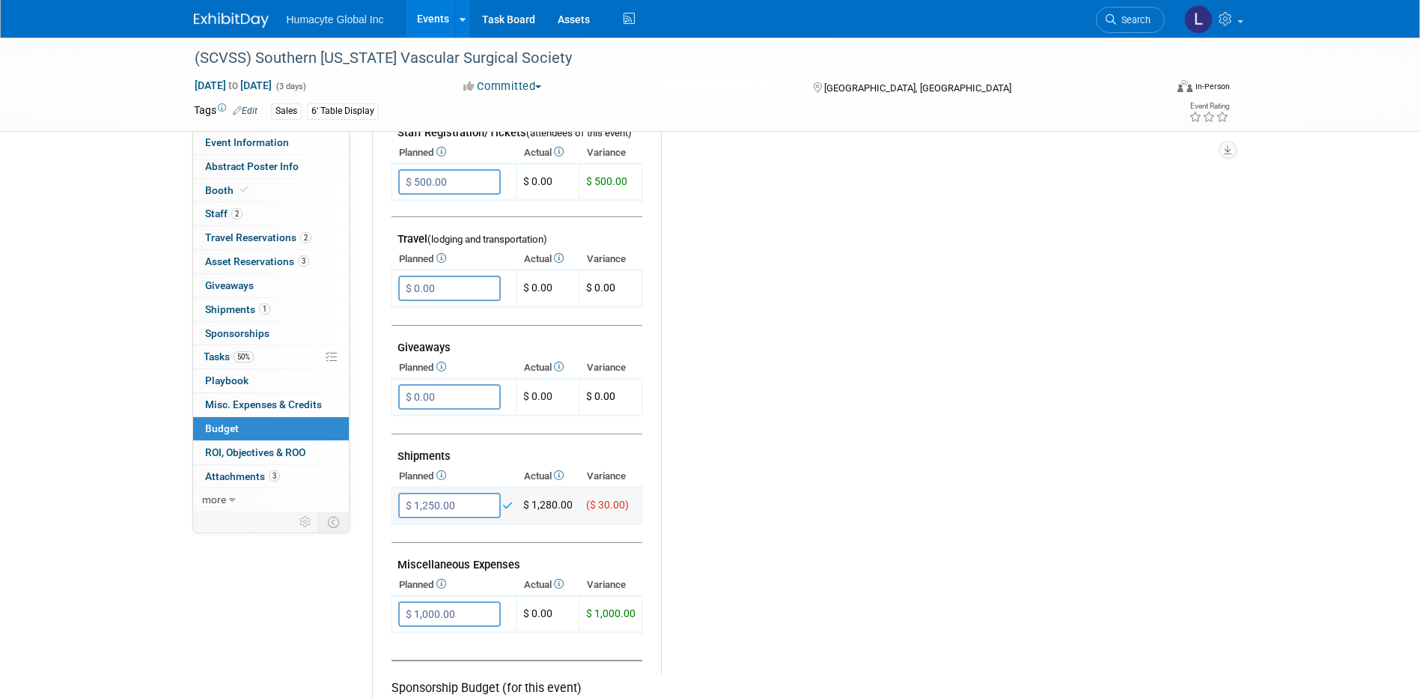
click at [426, 505] on input "$ 1,250.00" at bounding box center [449, 505] width 103 height 25
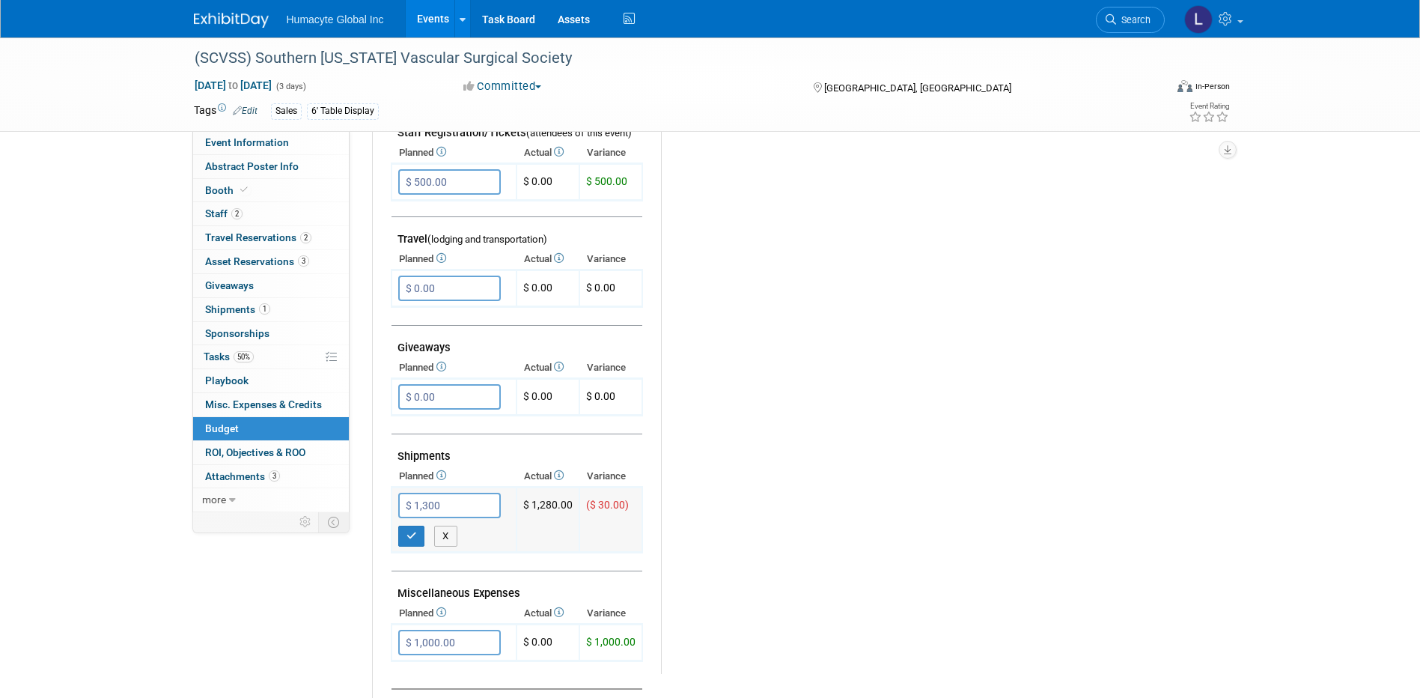
type input "$ 1,300.00"
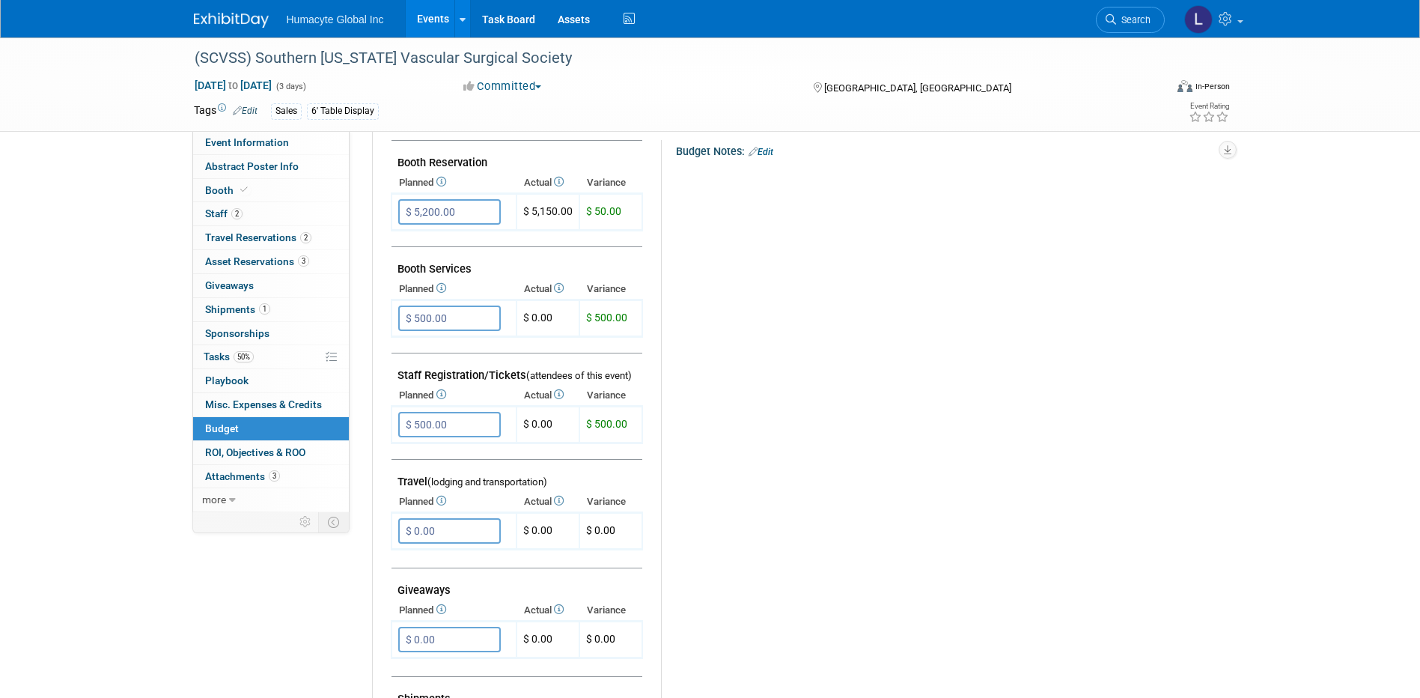
scroll to position [299, 0]
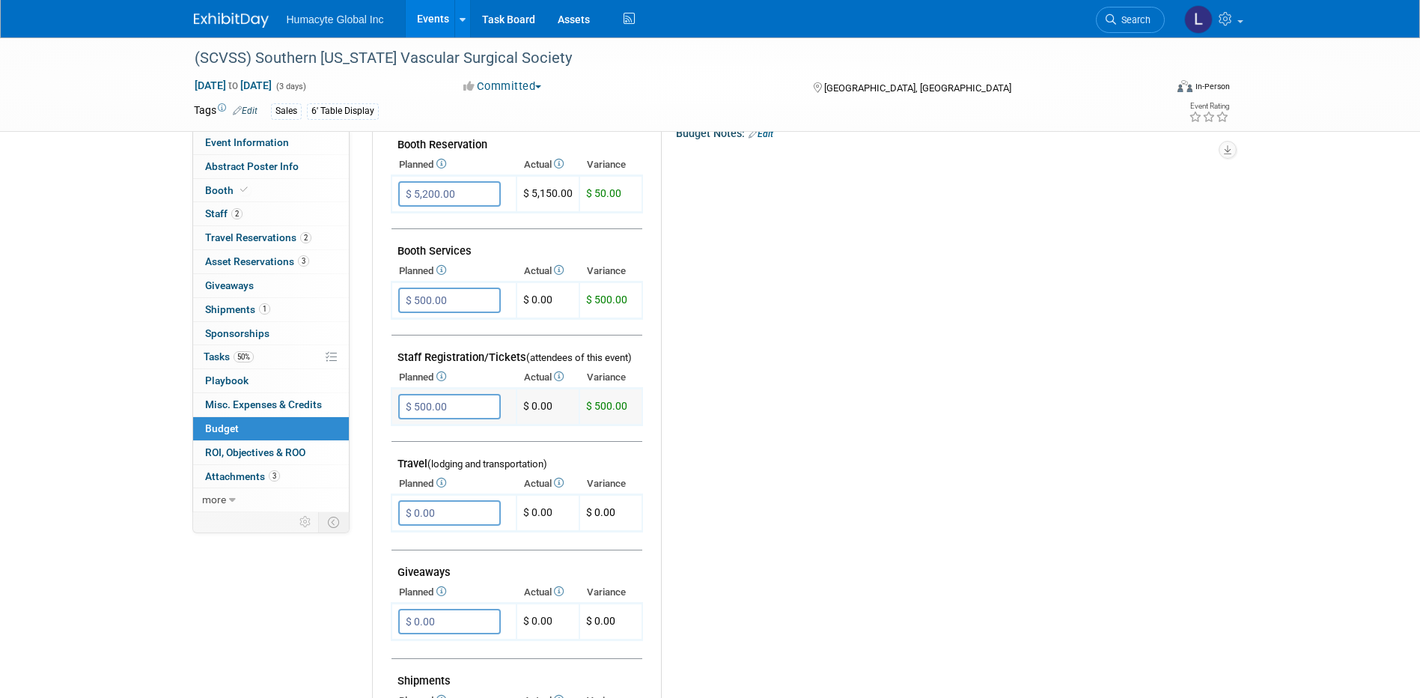
click at [447, 402] on input "$ 500.00" at bounding box center [449, 406] width 103 height 25
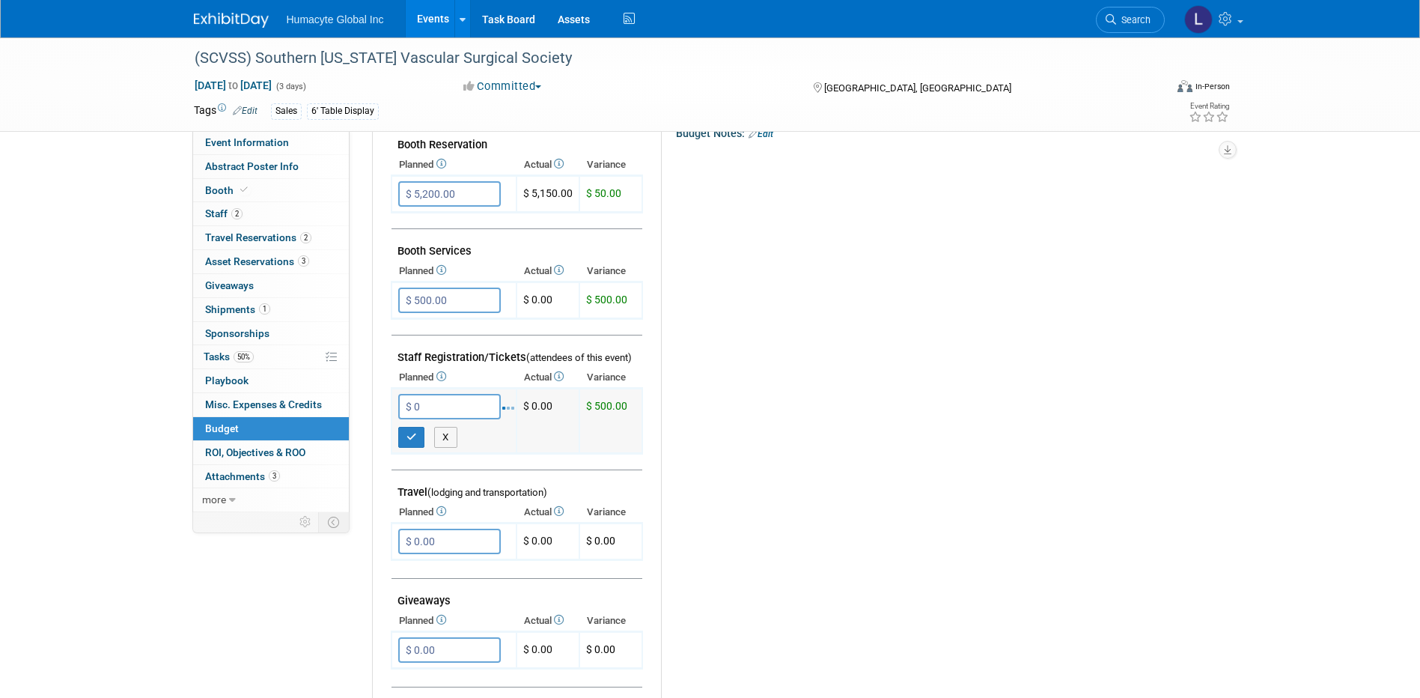
type input "$ 0.00"
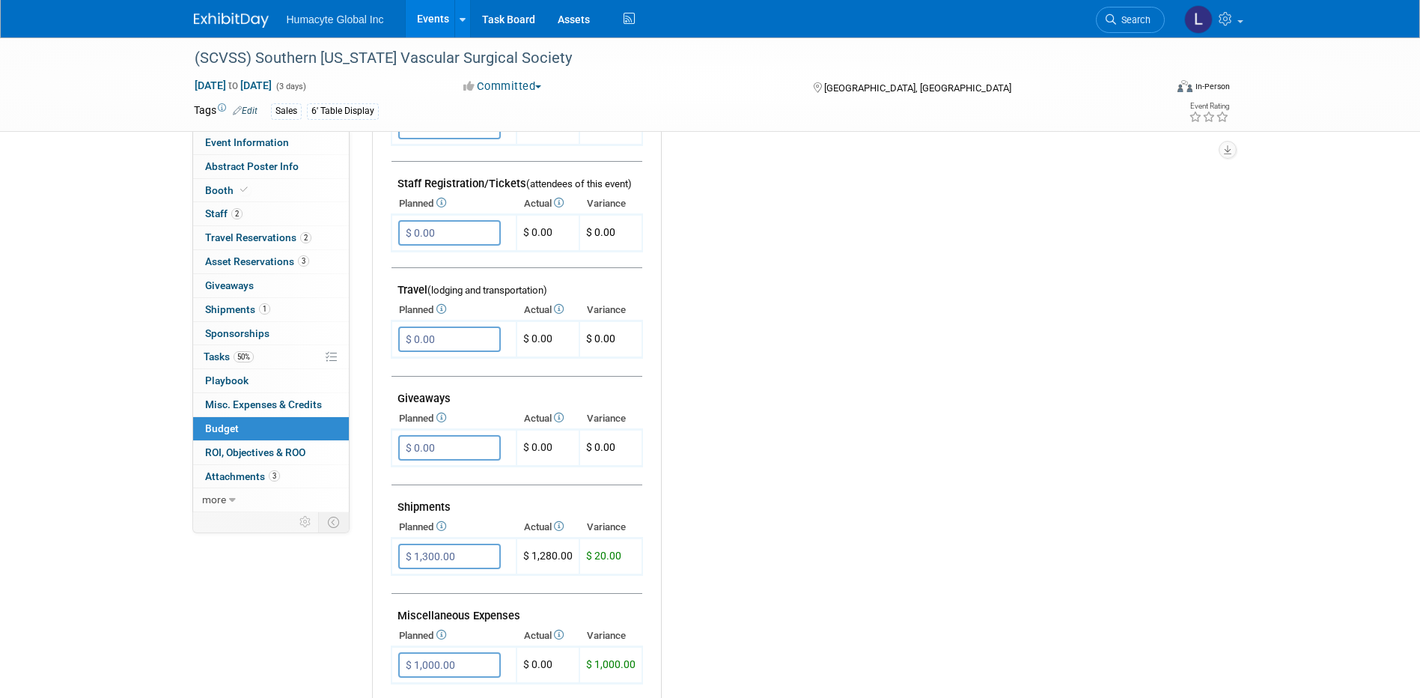
scroll to position [0, 0]
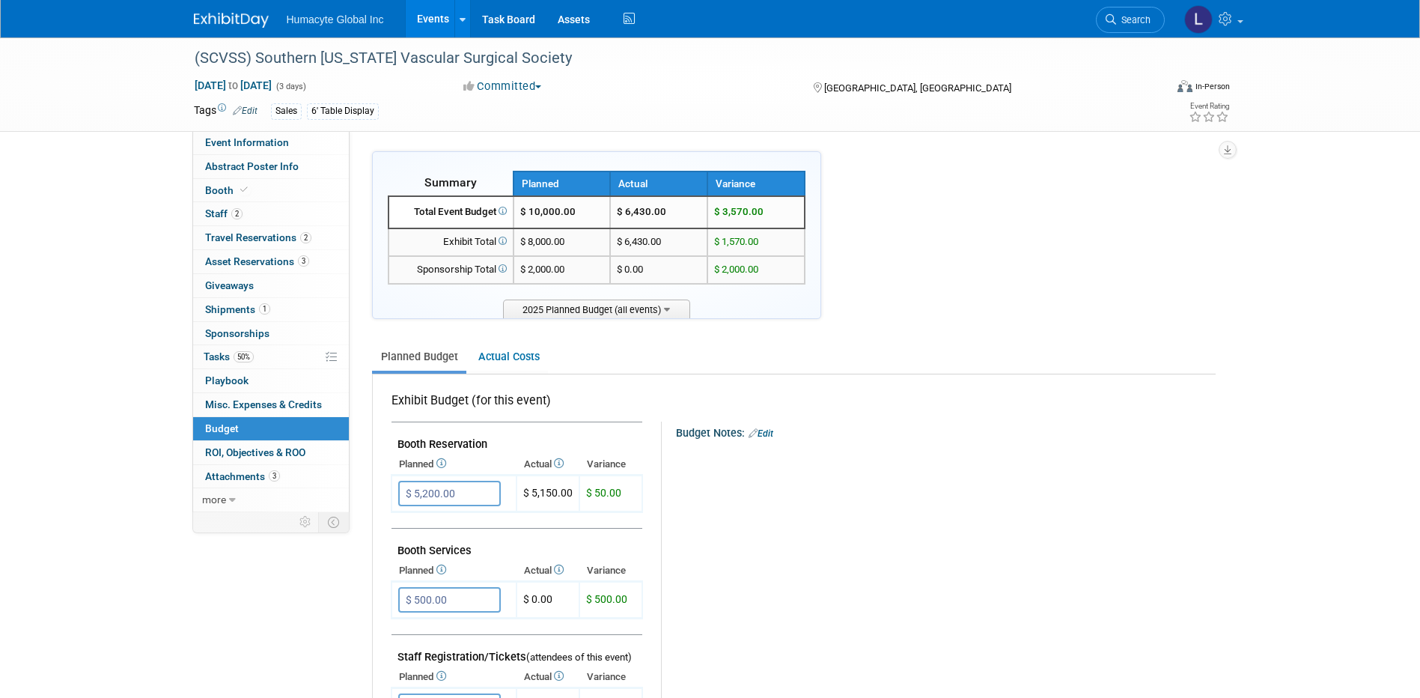
click at [651, 370] on ul "Planned Budget Actual Costs" at bounding box center [794, 357] width 844 height 33
click at [935, 364] on ul "Planned Budget Actual Costs" at bounding box center [794, 357] width 844 height 33
click at [741, 372] on ul "Planned Budget Actual Costs" at bounding box center [794, 357] width 844 height 33
click at [415, 22] on link "Events" at bounding box center [433, 18] width 55 height 37
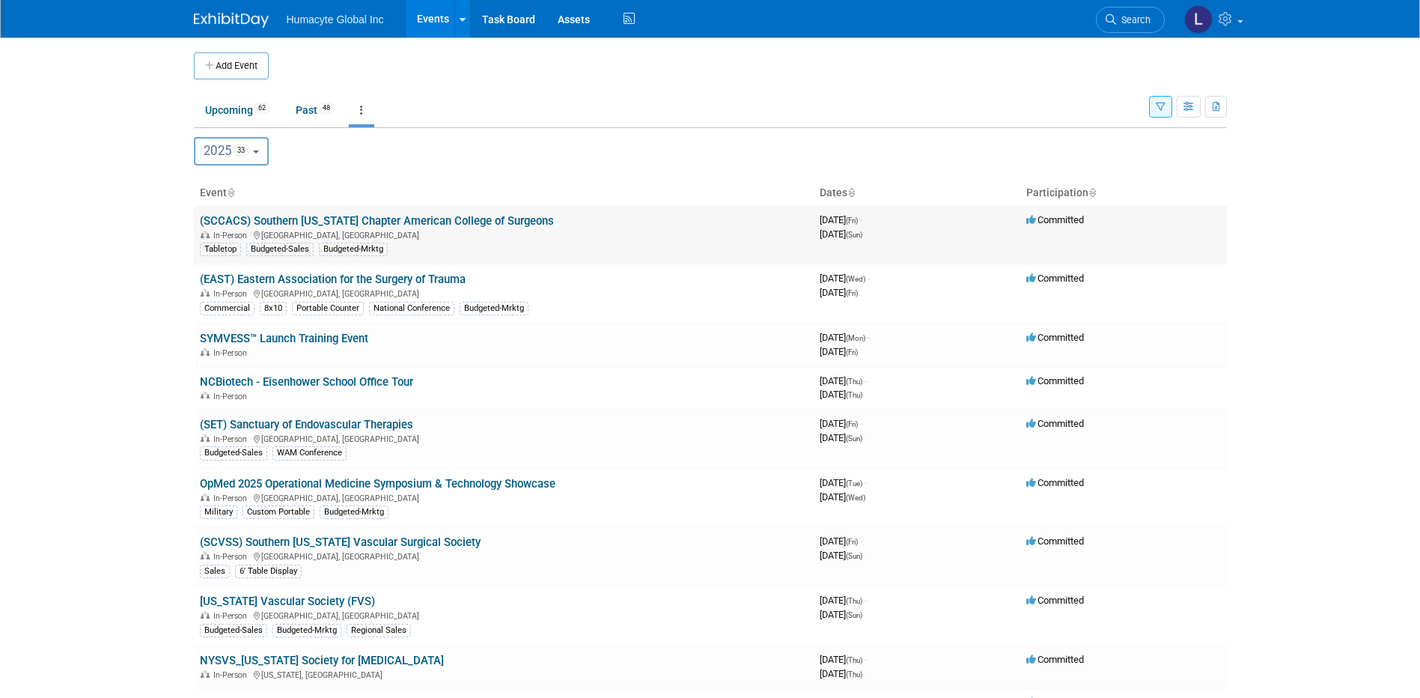
click at [305, 216] on link "(SCCACS) Southern [US_STATE] Chapter American College of Surgeons" at bounding box center [377, 220] width 354 height 13
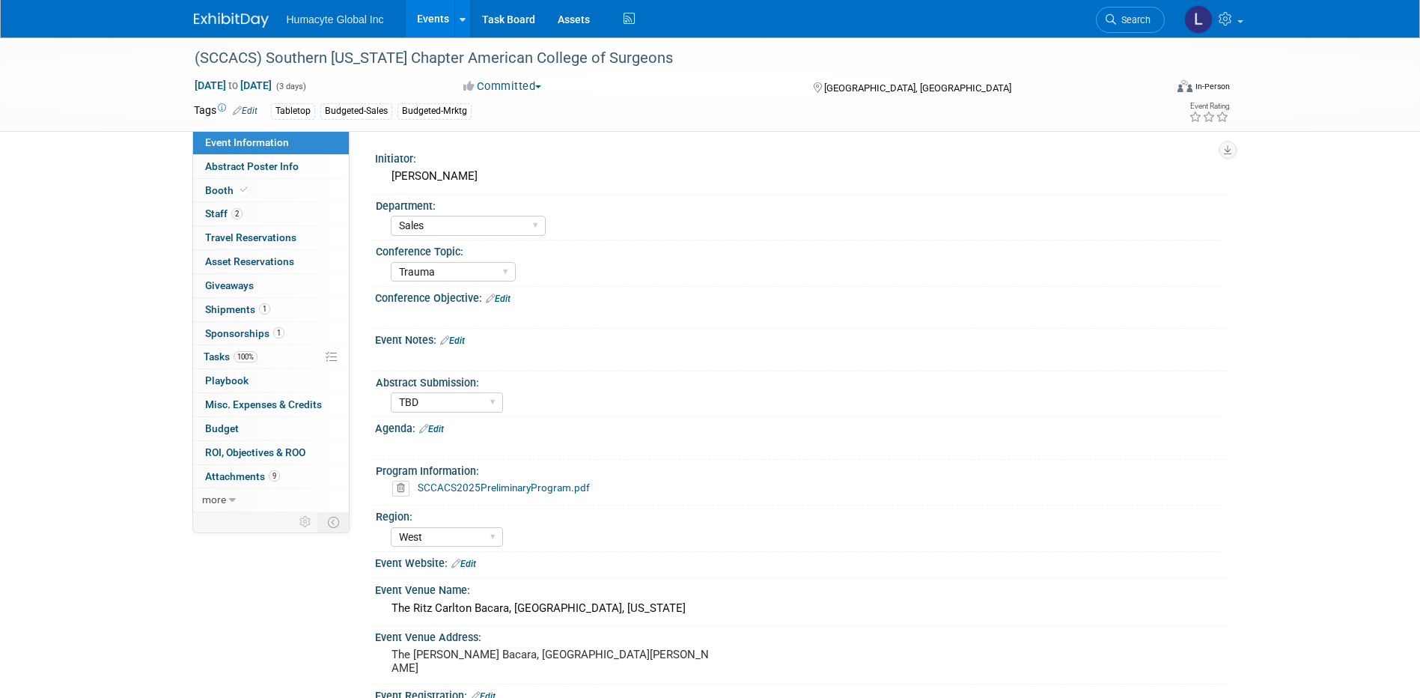
select select "Sales"
select select "Trauma"
select select "TBD"
select select "West"
click at [227, 430] on span "Budget" at bounding box center [222, 428] width 34 height 12
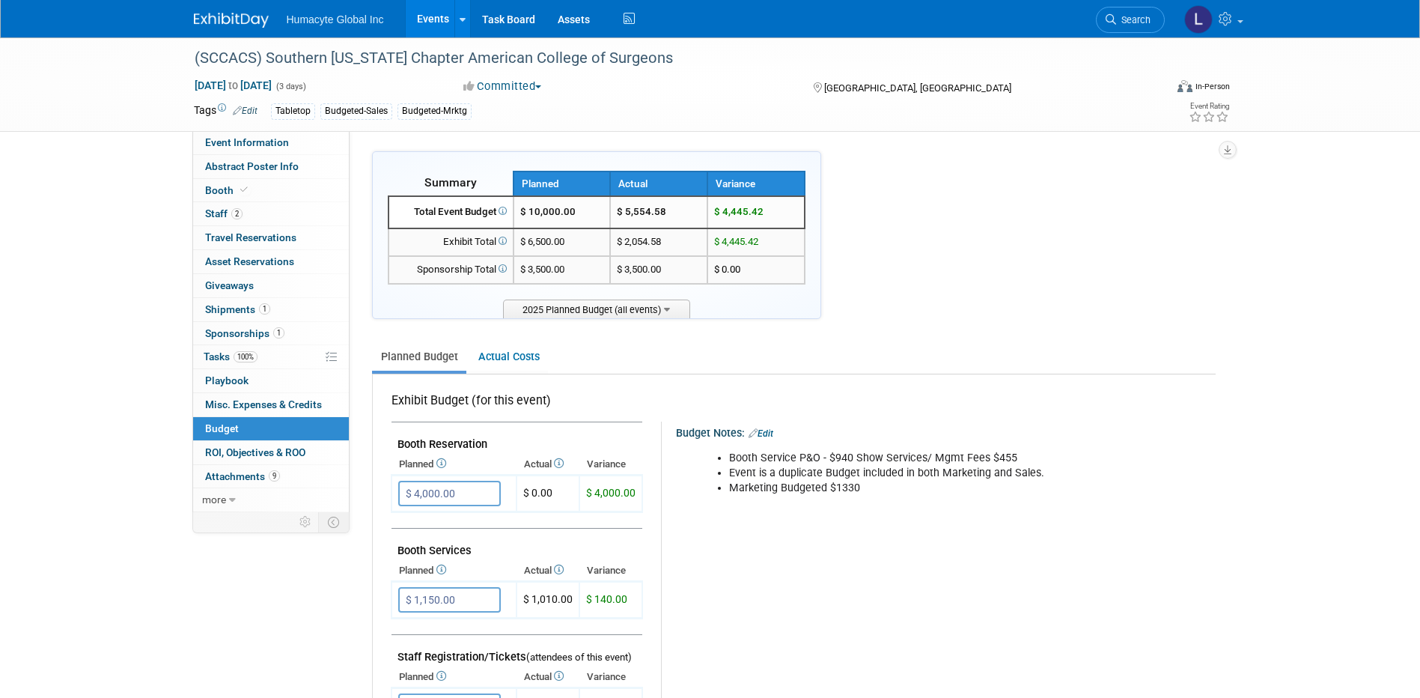
click at [433, 16] on link "Events" at bounding box center [433, 18] width 55 height 37
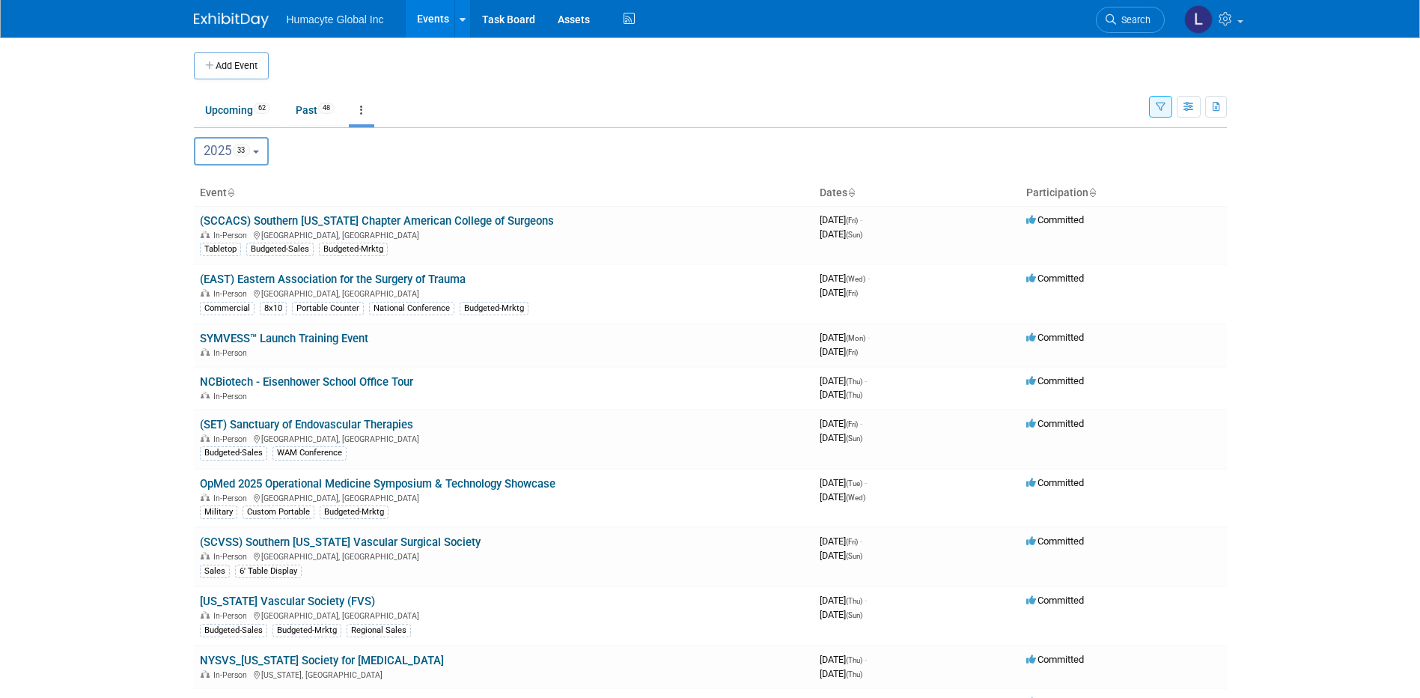
click at [223, 153] on span "2025 33" at bounding box center [227, 150] width 46 height 15
click at [368, 112] on link at bounding box center [361, 110] width 25 height 28
click at [645, 146] on div "2023 <span class="tabBadge yearBadge" >1</span> 2024 <span class="tabBadge year…" at bounding box center [710, 151] width 1033 height 28
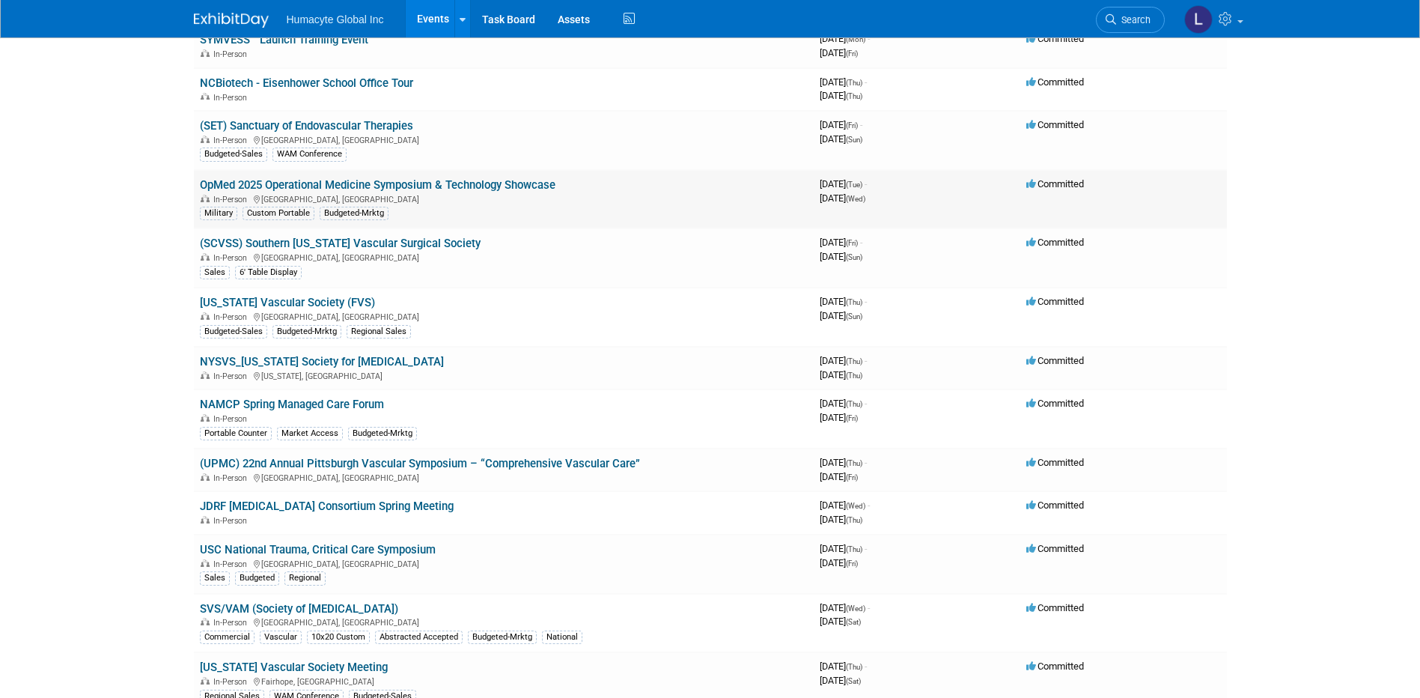
scroll to position [299, 0]
click at [319, 242] on link "(SCVSS) Southern [US_STATE] Vascular Surgical Society" at bounding box center [340, 242] width 281 height 13
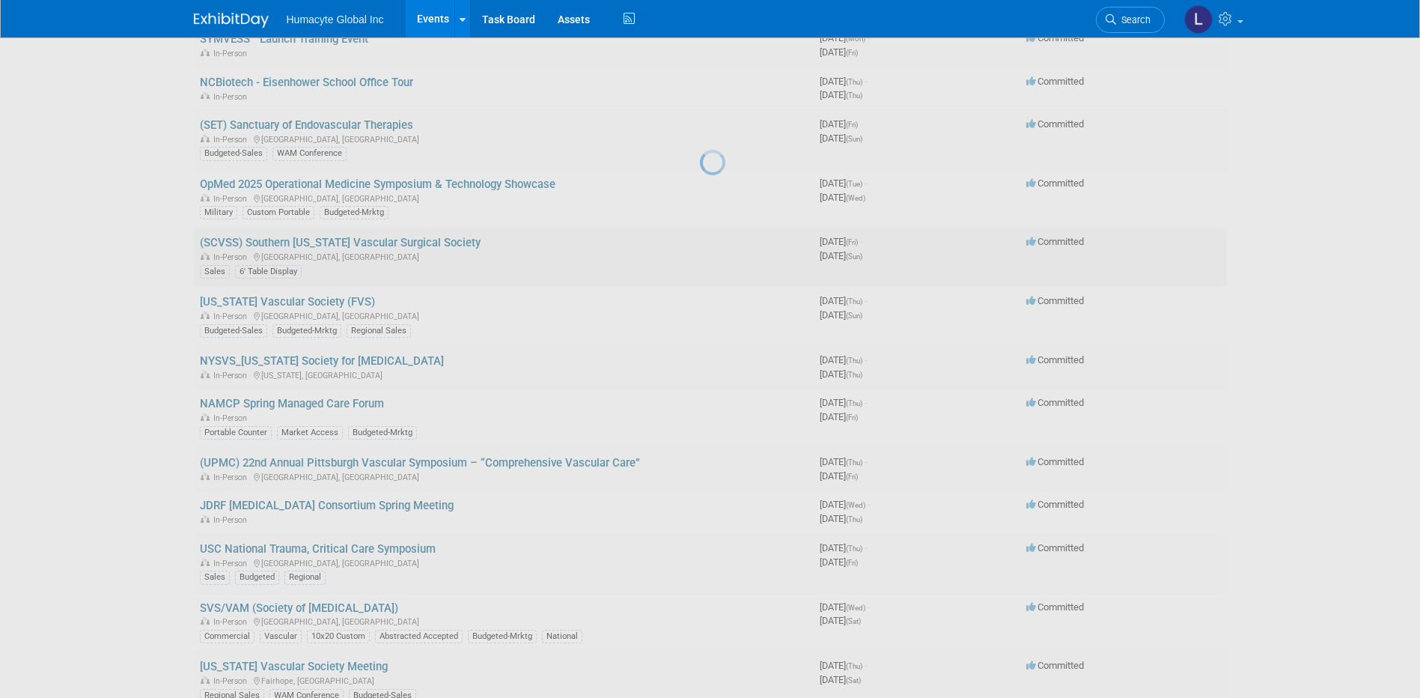
click at [700, 242] on div at bounding box center [710, 349] width 21 height 698
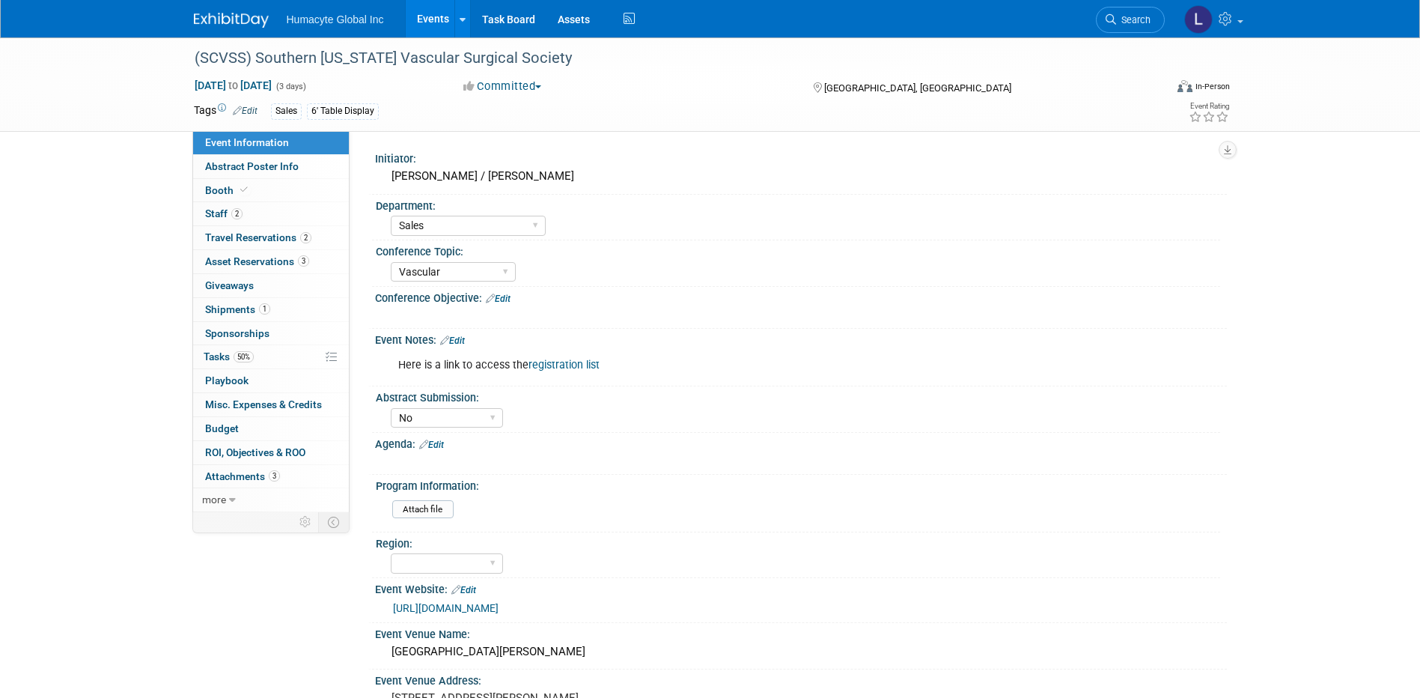
select select "Sales"
select select "Vascular"
select select "No"
click at [218, 424] on span "Budget" at bounding box center [222, 428] width 34 height 12
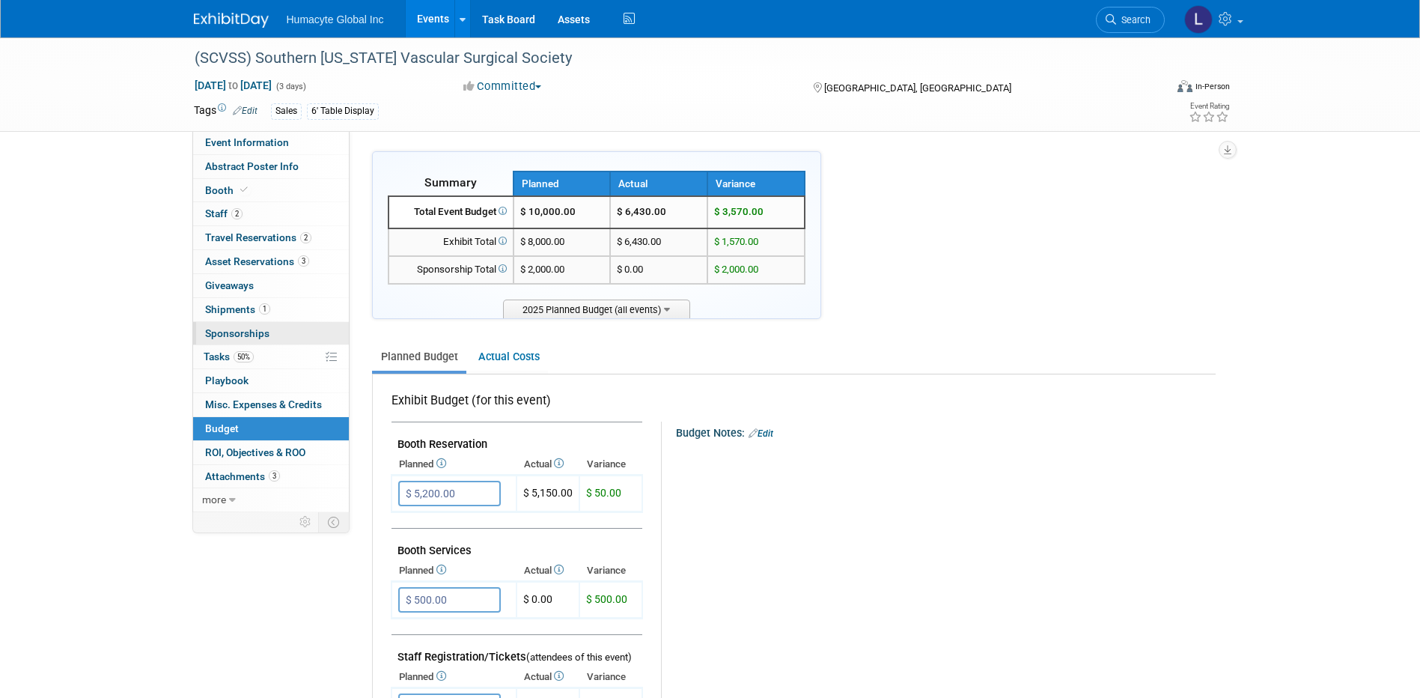
click at [239, 334] on span "Sponsorships 0" at bounding box center [237, 333] width 64 height 12
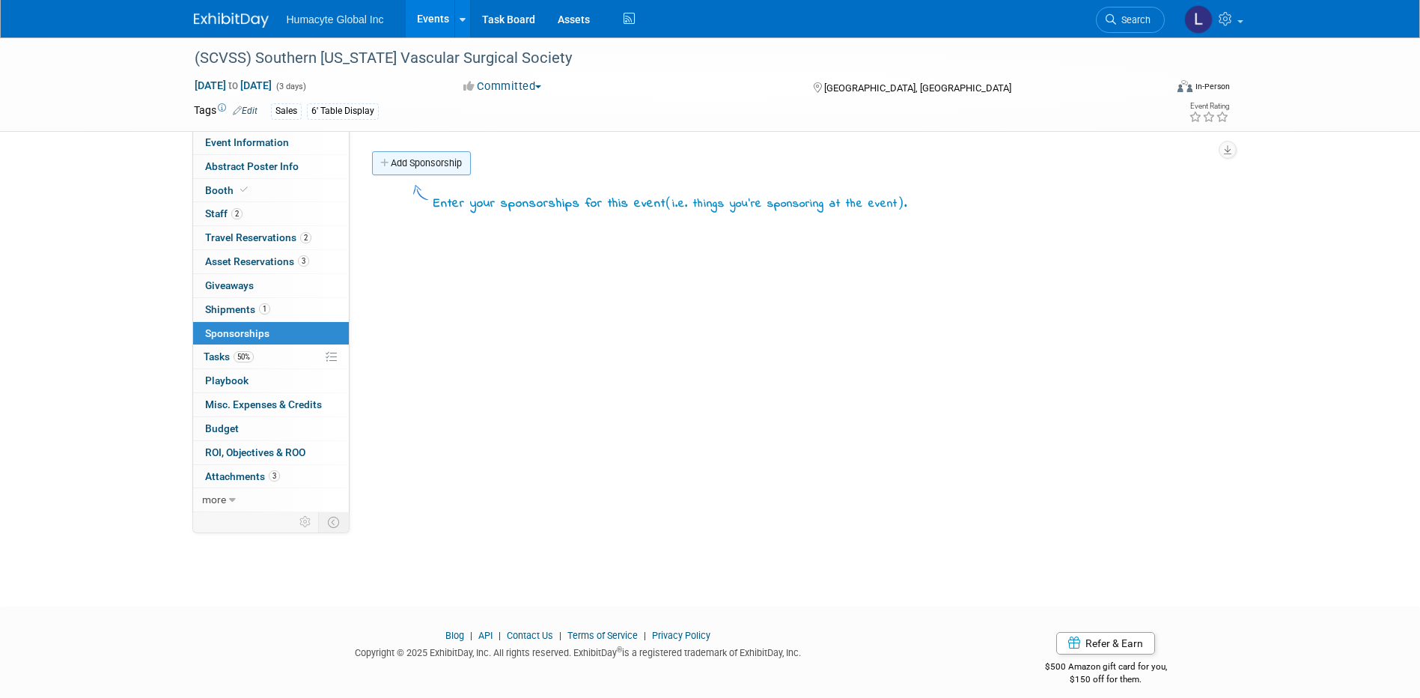
click at [460, 162] on link "Add Sponsorship" at bounding box center [421, 163] width 99 height 24
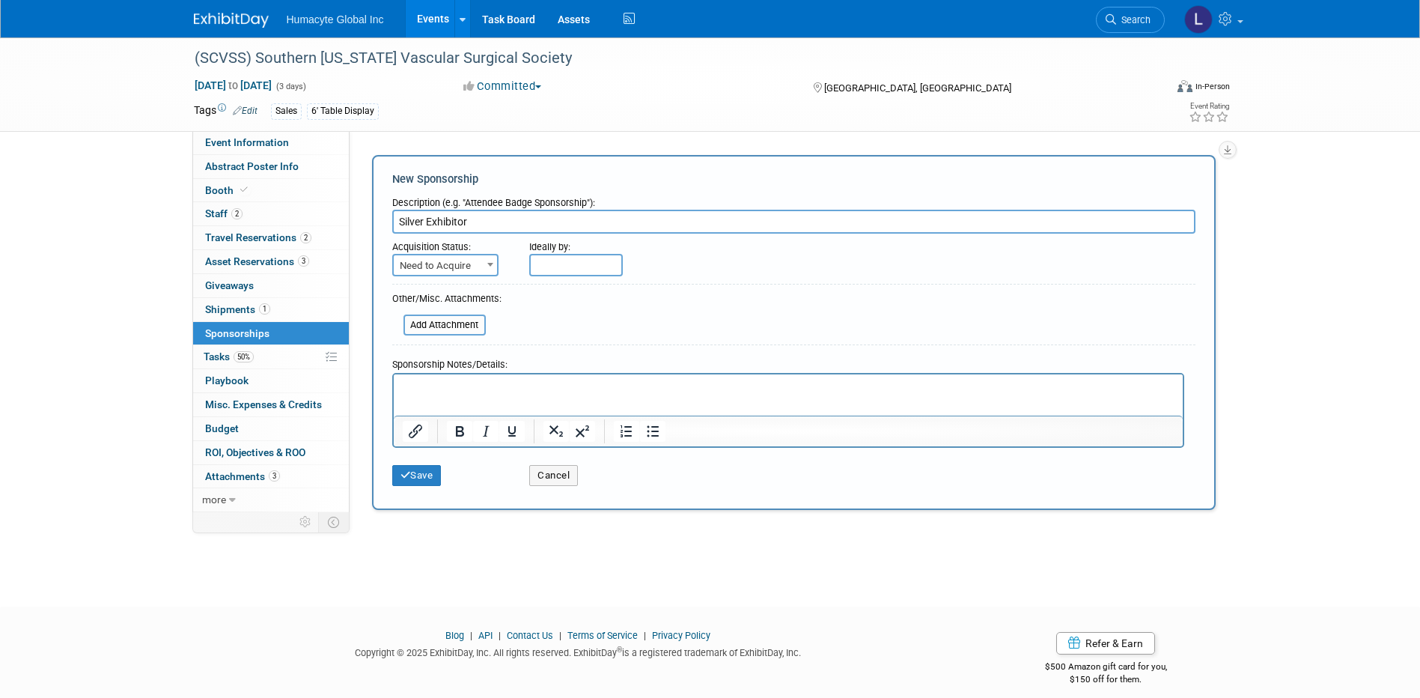
type input "Silver Exhibitor"
click at [461, 386] on p "Rich Text Area. Press ALT-0 for help." at bounding box center [788, 387] width 772 height 15
click at [593, 377] on html "includes 2 badges" at bounding box center [787, 384] width 789 height 21
click at [464, 264] on span "Need to Acquire" at bounding box center [445, 265] width 103 height 21
select select "2"
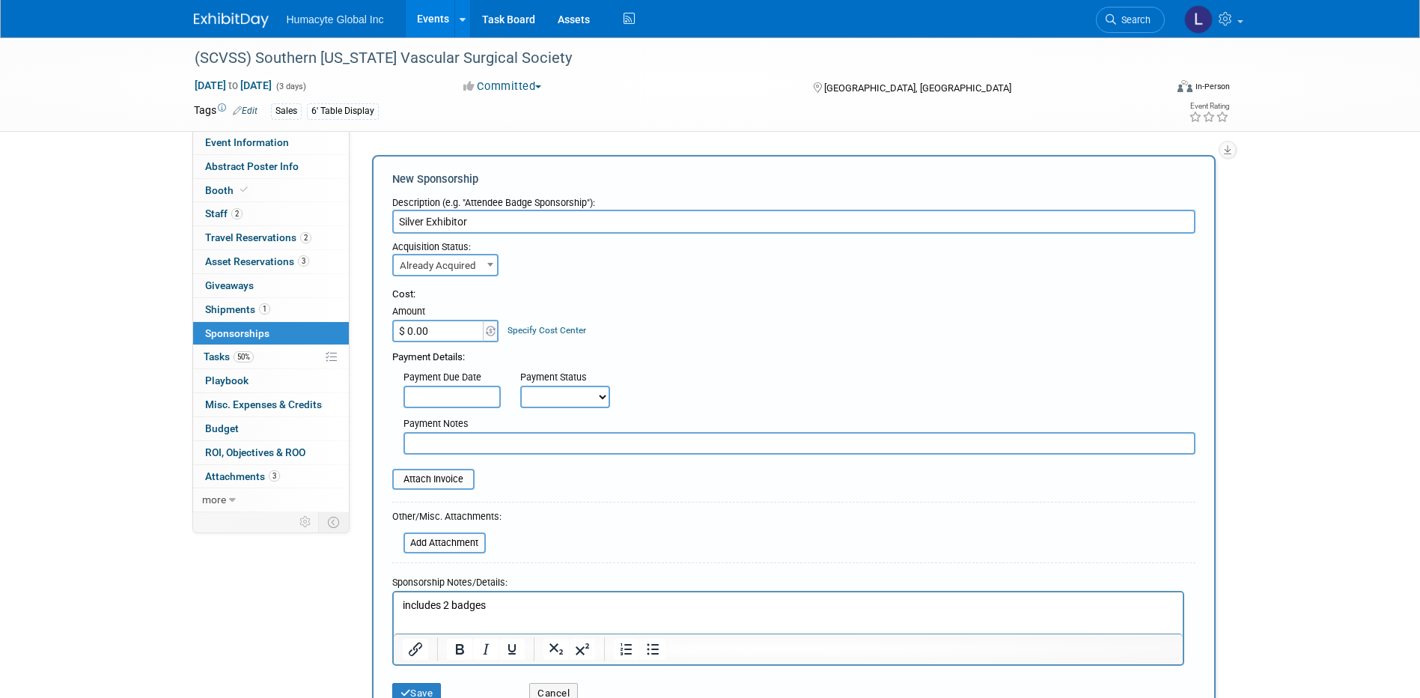
click at [446, 332] on input "$ 0.00" at bounding box center [439, 331] width 94 height 22
type input "$ 5,150.00"
click at [581, 330] on link "Specify Cost Center" at bounding box center [547, 330] width 79 height 10
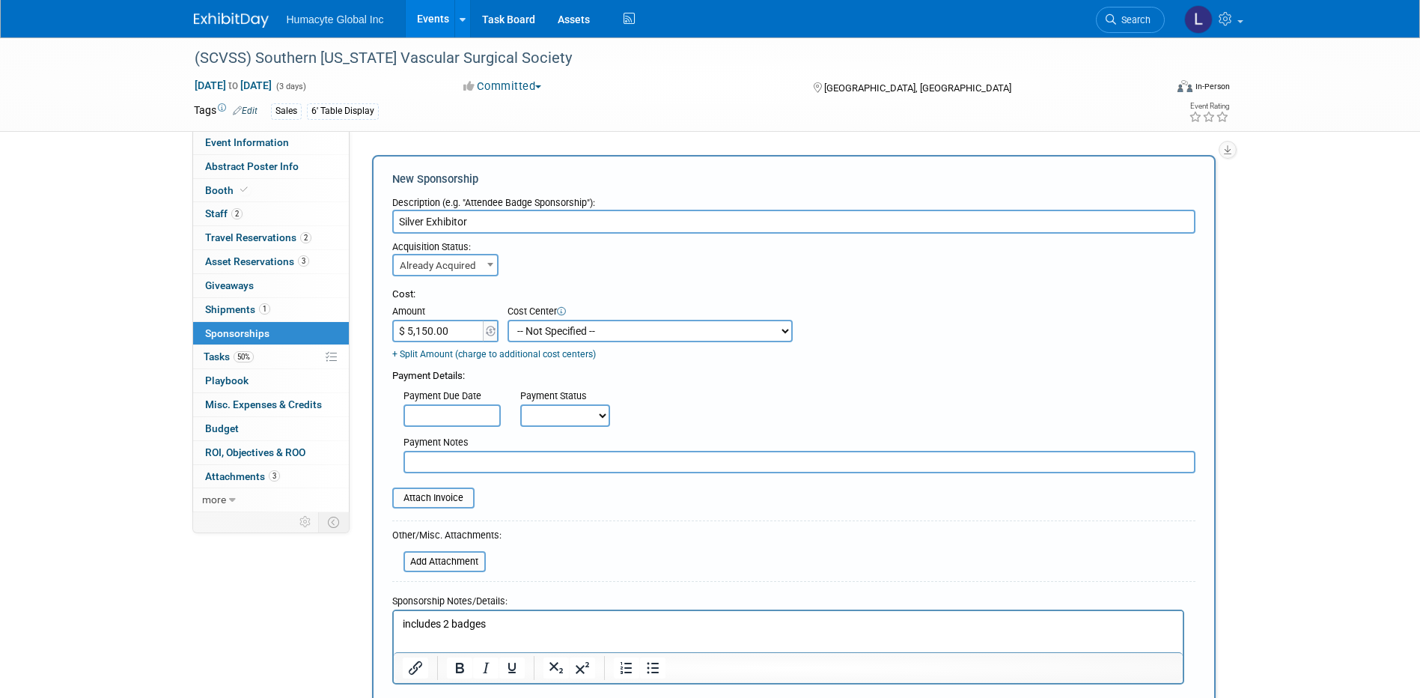
click at [580, 332] on select "-- Not Specified -- Dept 10 - Clinical Dept 11 - Clinical Ops Dept 12 - Medical…" at bounding box center [650, 331] width 285 height 22
select select "18966166"
click at [508, 320] on select "-- Not Specified -- Dept 10 - Clinical Dept 11 - Clinical Ops Dept 12 - Medical…" at bounding box center [650, 331] width 285 height 22
click at [707, 408] on div "Payment Due Date Payment Status Not Paid Yet Partially Paid Paid in Full Next P…" at bounding box center [794, 404] width 826 height 43
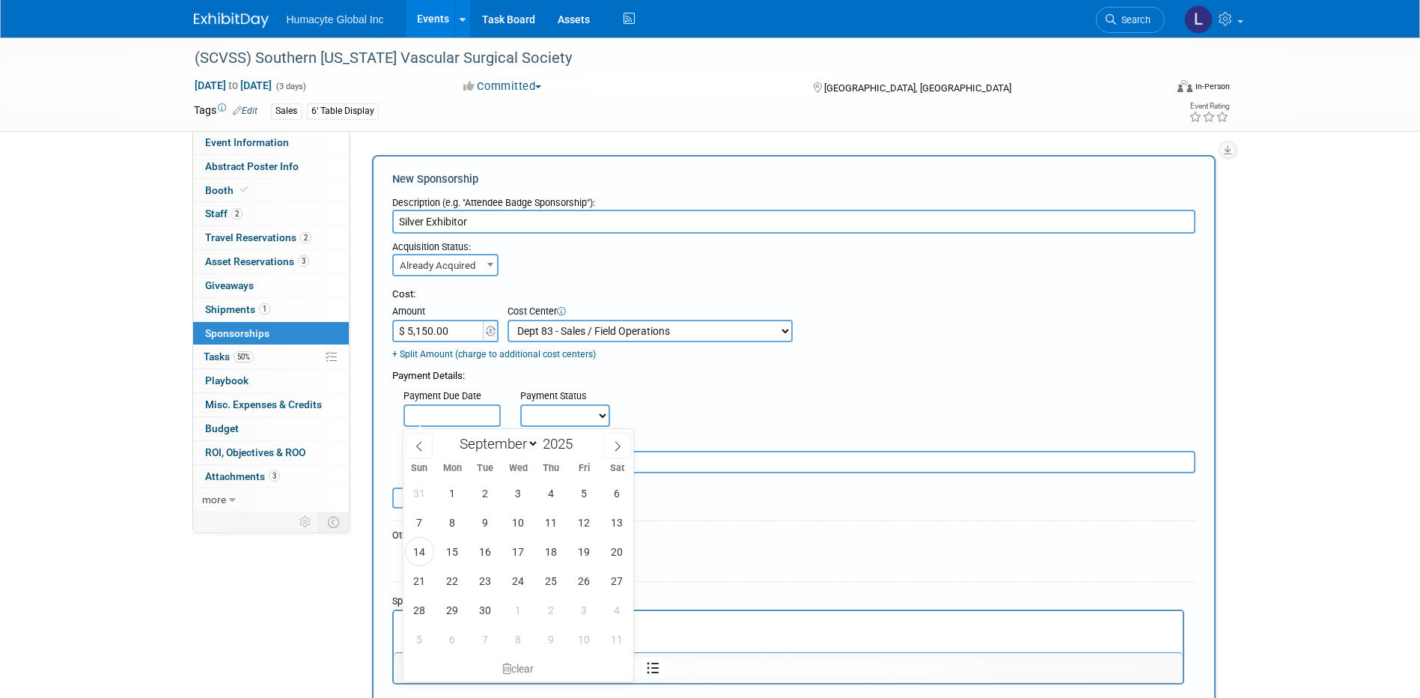
click at [462, 414] on input "text" at bounding box center [452, 415] width 97 height 22
click at [423, 448] on icon at bounding box center [419, 446] width 10 height 10
click at [423, 449] on icon at bounding box center [419, 446] width 10 height 10
click at [422, 448] on icon at bounding box center [419, 446] width 10 height 10
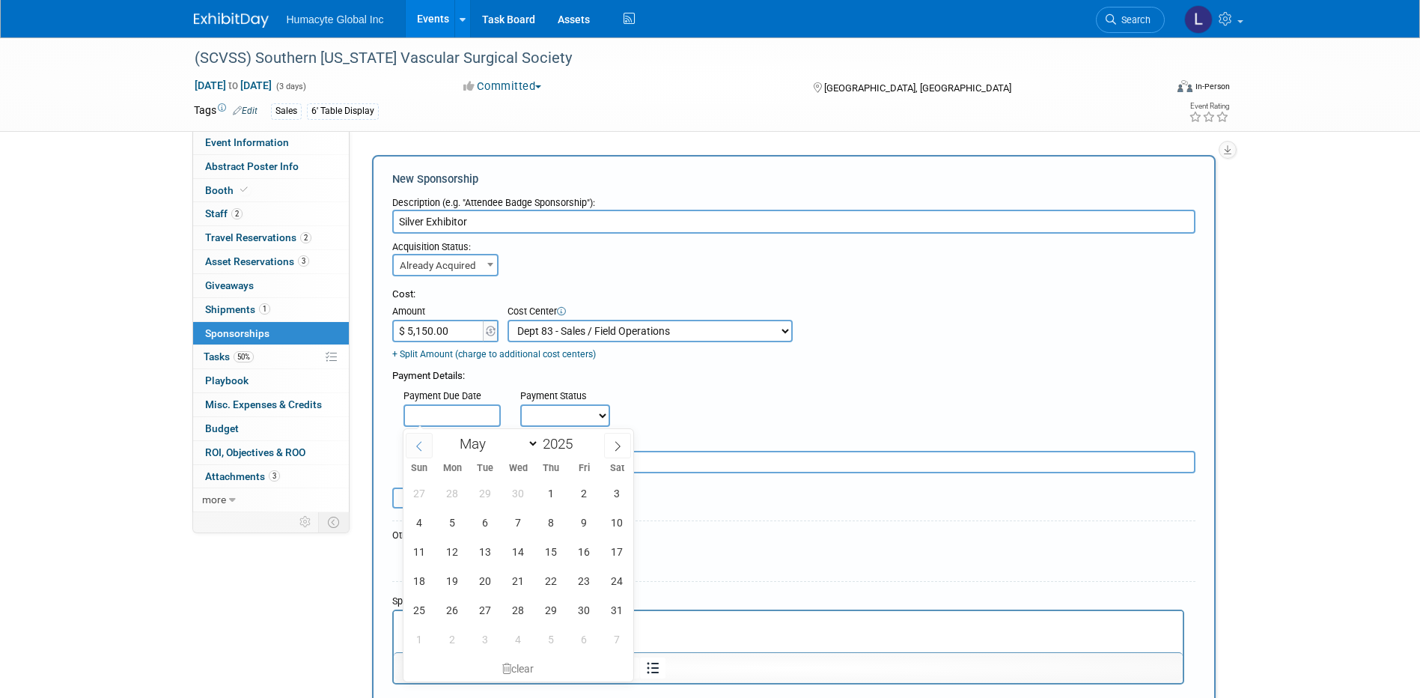
click at [422, 447] on icon at bounding box center [419, 446] width 10 height 10
click at [422, 449] on icon at bounding box center [419, 446] width 10 height 10
click at [422, 450] on icon at bounding box center [419, 446] width 10 height 10
select select "1"
click at [548, 522] on span "6" at bounding box center [551, 522] width 29 height 29
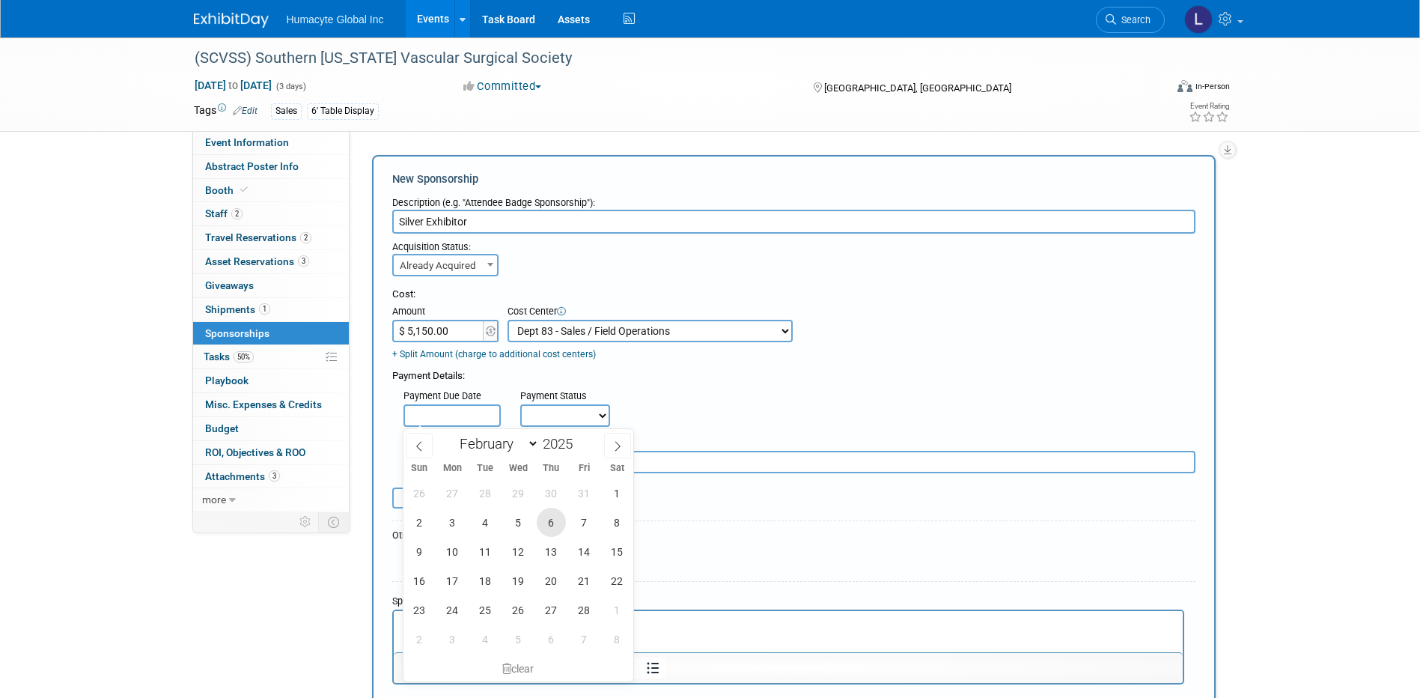
type input "Feb 6, 2025"
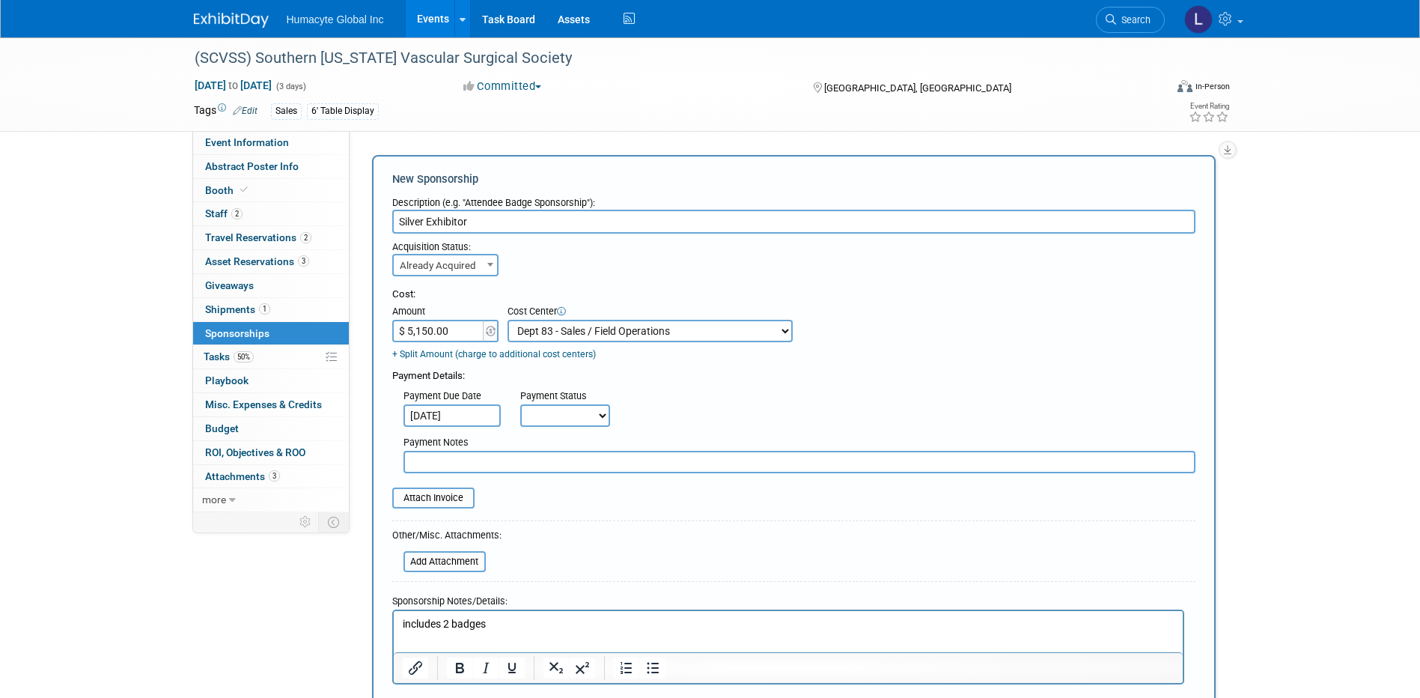
click at [565, 413] on select "Not Paid Yet Partially Paid Paid in Full" at bounding box center [565, 415] width 90 height 22
select select "1"
click at [520, 405] on select "Not Paid Yet Partially Paid Paid in Full" at bounding box center [565, 415] width 90 height 22
click at [768, 391] on div "Payment Due Date Feb 6, 2025 Payment Status Not Paid Yet Partially Paid Paid in…" at bounding box center [794, 404] width 826 height 43
click at [675, 392] on div "Payment Due Date Feb 6, 2025 Payment Status Not Paid Yet Partially Paid Paid in…" at bounding box center [794, 404] width 826 height 43
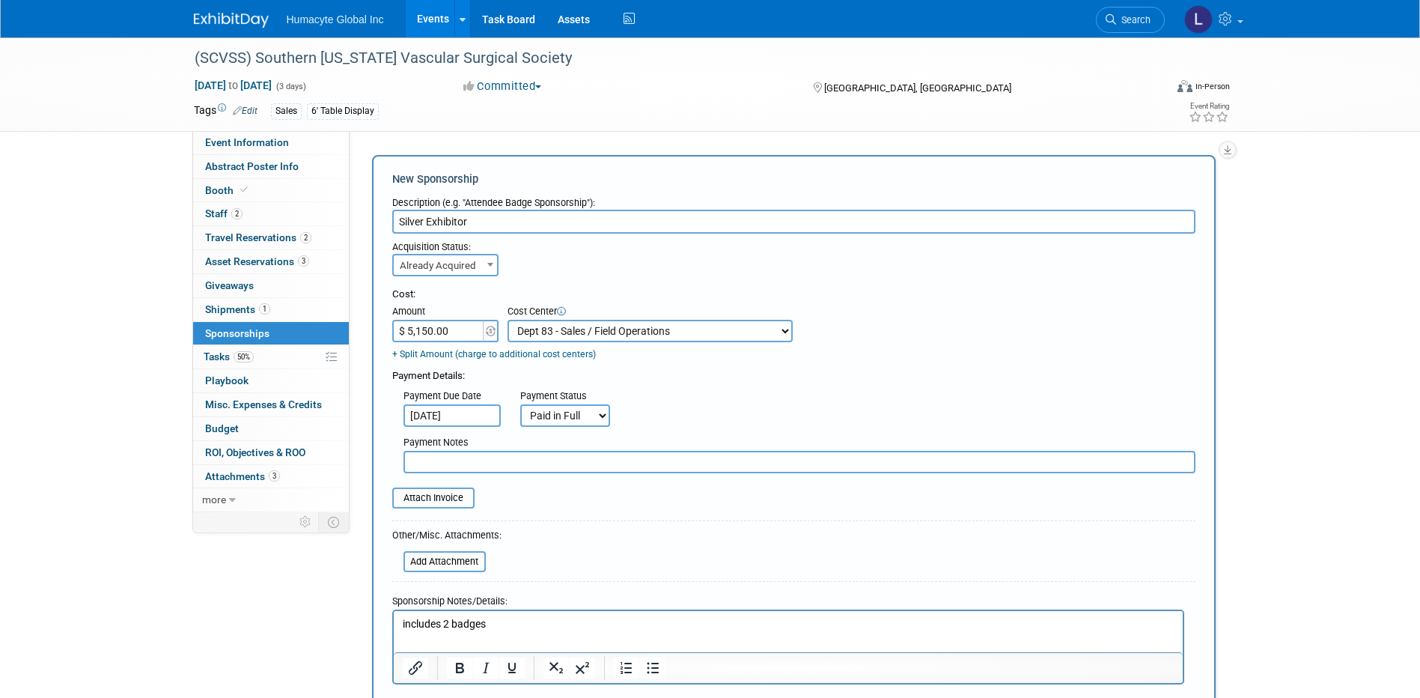
drag, startPoint x: 606, startPoint y: 377, endPoint x: 613, endPoint y: 378, distance: 7.5
click at [608, 378] on div "Payment Details:" at bounding box center [793, 372] width 803 height 22
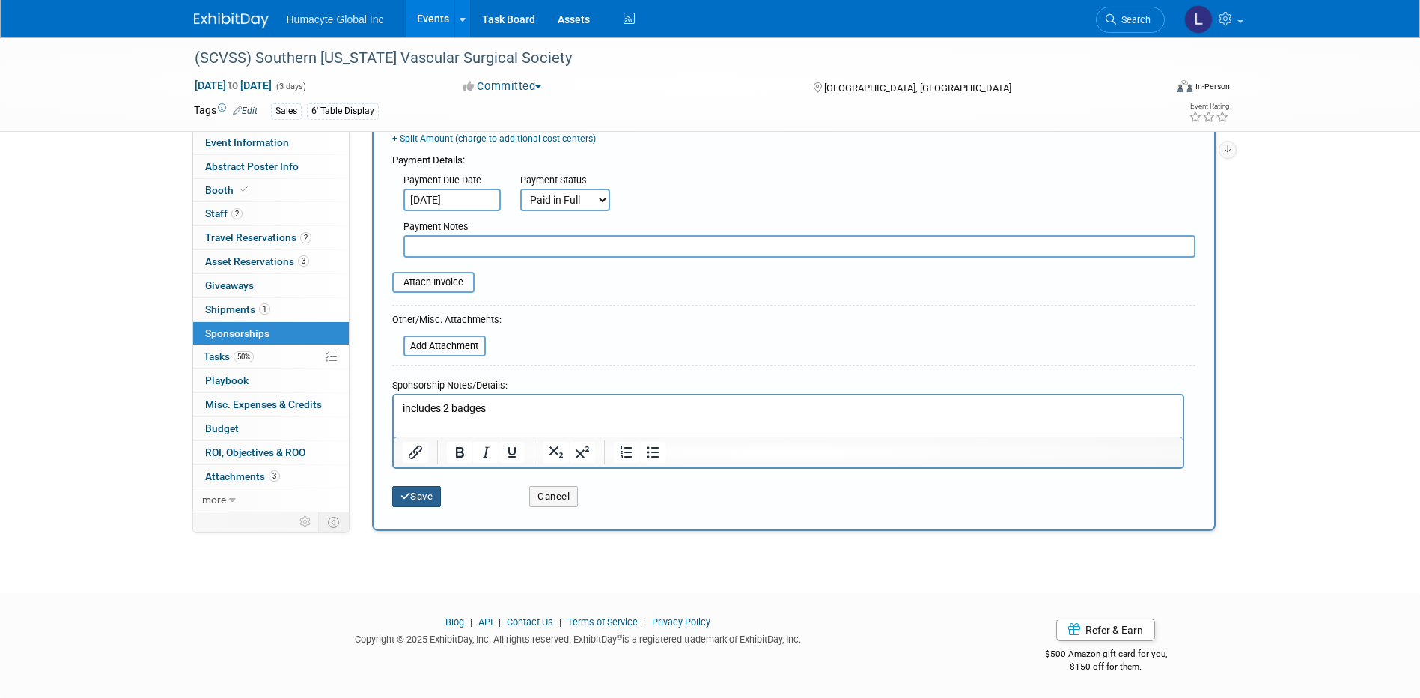
click at [429, 487] on button "Save" at bounding box center [416, 496] width 49 height 21
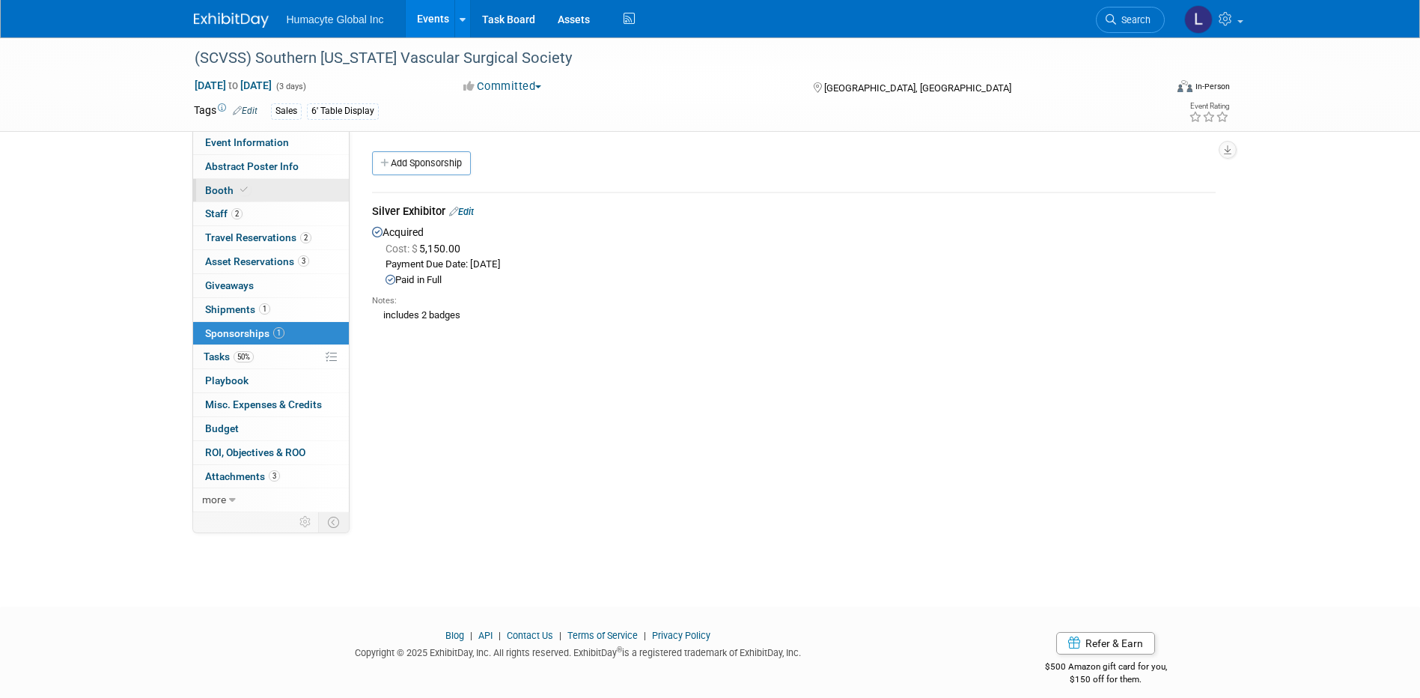
click at [222, 185] on span "Booth" at bounding box center [228, 190] width 46 height 12
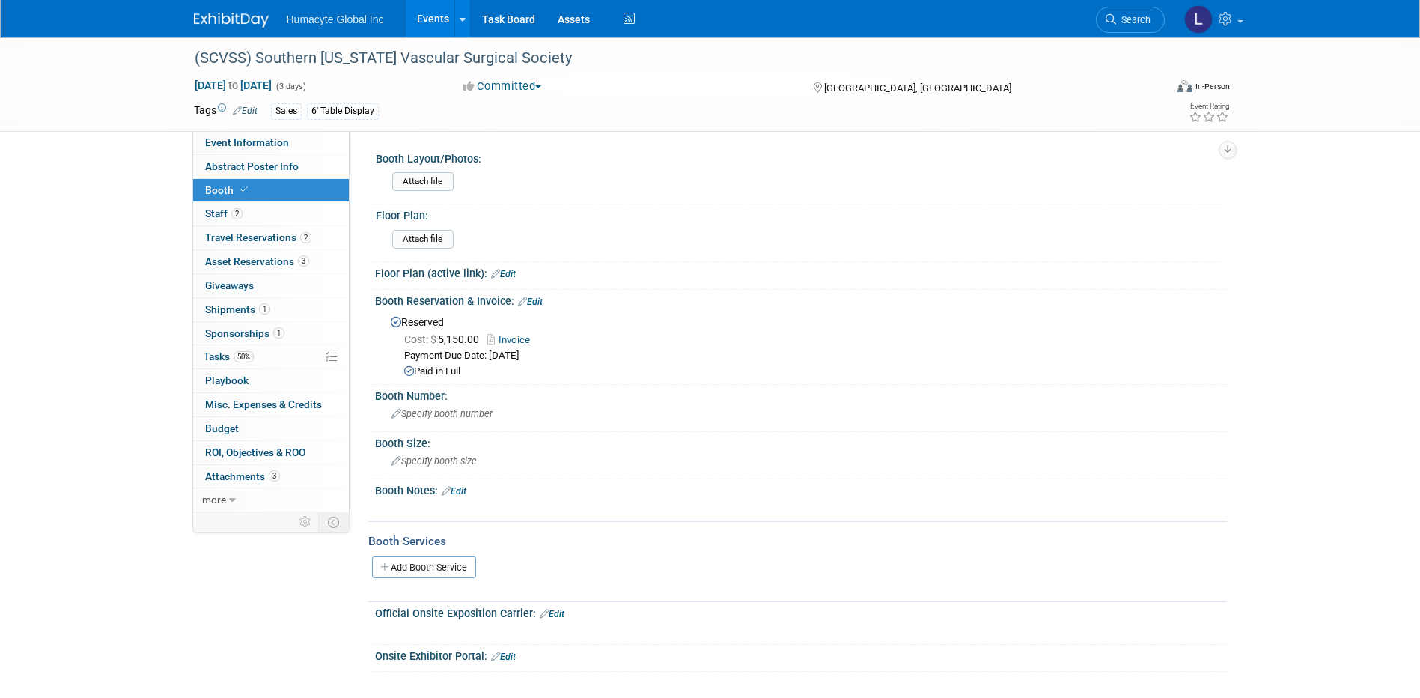
click at [539, 304] on link "Edit" at bounding box center [530, 301] width 25 height 10
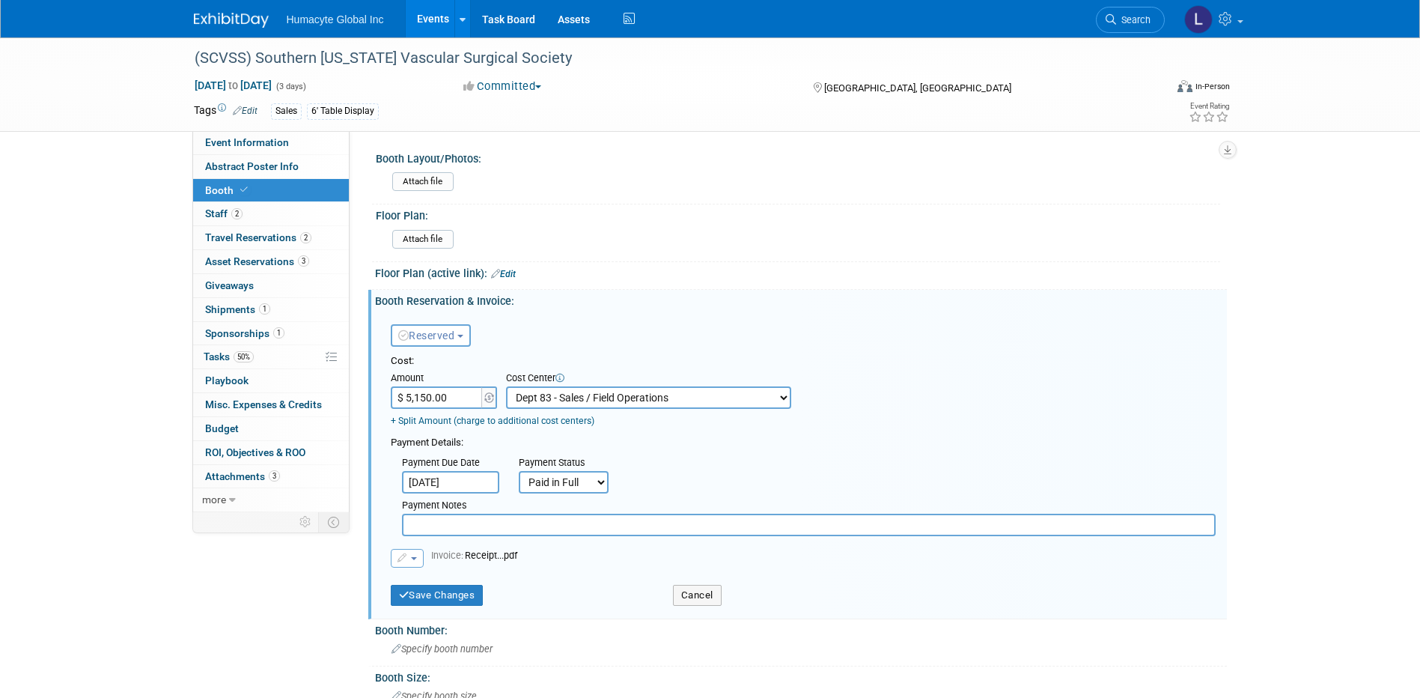
click at [411, 567] on button "button" at bounding box center [407, 558] width 33 height 19
click at [448, 604] on link "Remove attachment" at bounding box center [467, 602] width 150 height 21
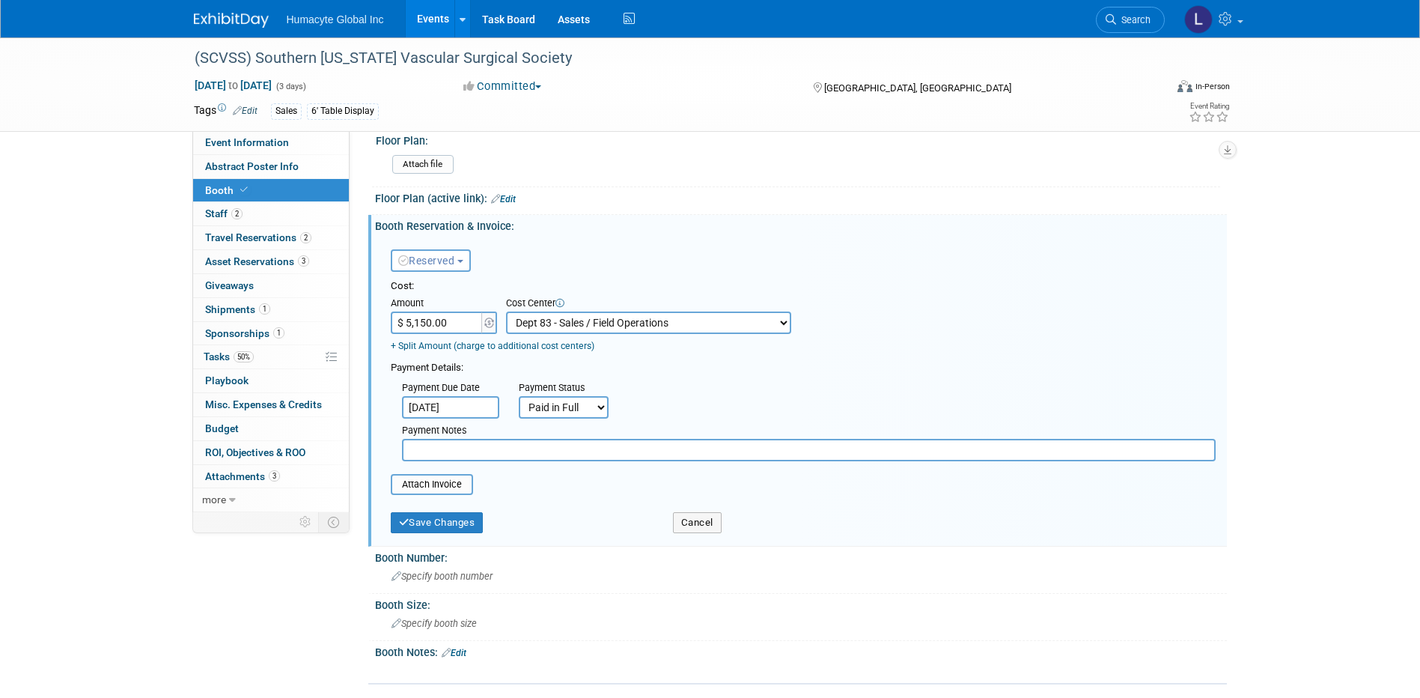
scroll to position [150, 0]
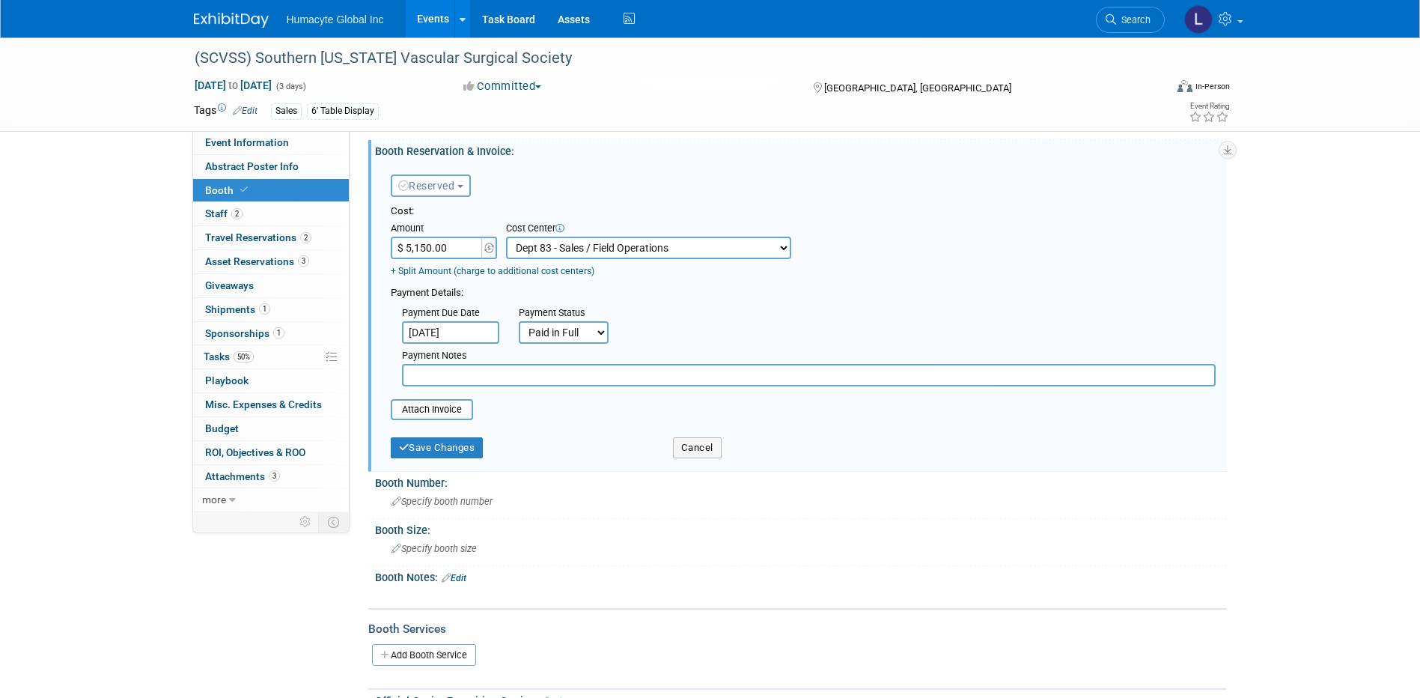
click at [450, 197] on div "Reserved Need to Reserve Reserved No Reservation Required" at bounding box center [473, 182] width 187 height 43
click at [449, 196] on button "Reserved" at bounding box center [431, 185] width 80 height 22
click at [436, 183] on span "Reserved" at bounding box center [426, 186] width 57 height 12
click at [658, 142] on div "Booth Reservation & Invoice: Edit" at bounding box center [801, 149] width 852 height 19
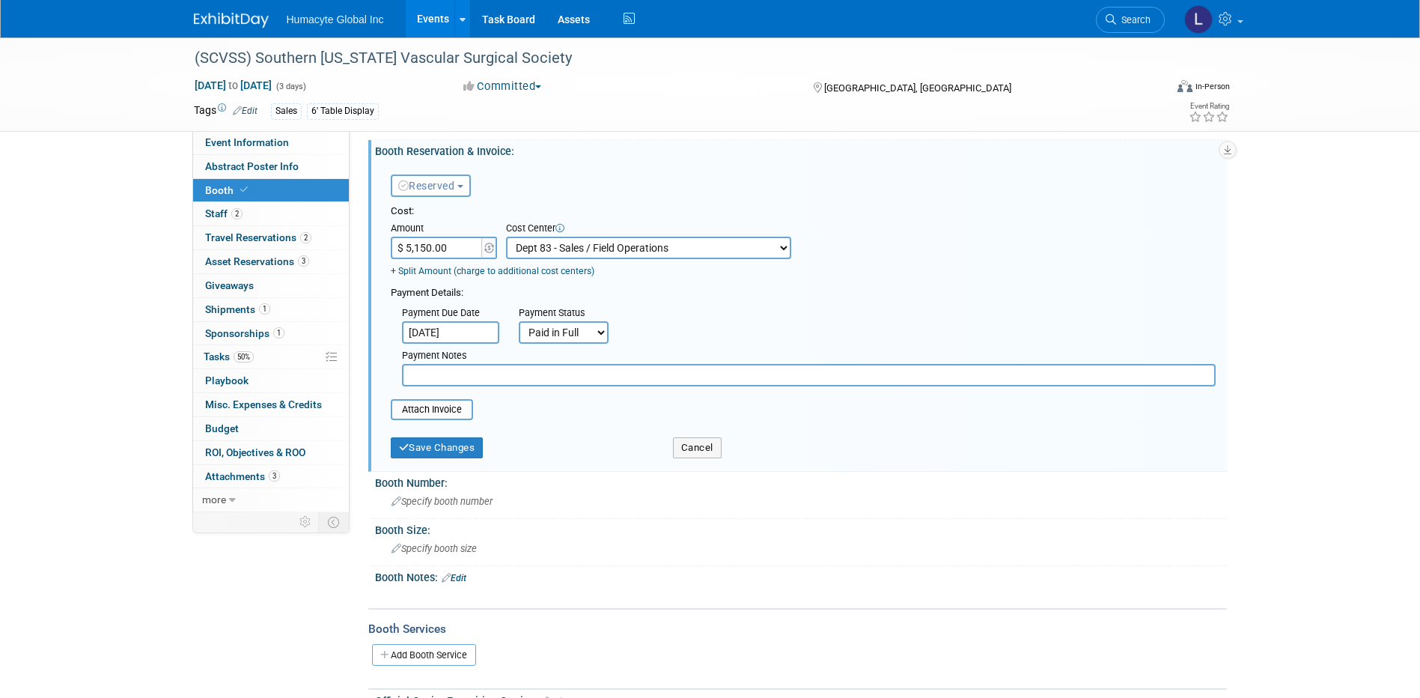
click at [453, 249] on input "$ 5,150.00" at bounding box center [438, 248] width 94 height 22
type input "$"
type input "$ 0.00"
click at [660, 269] on td "+ Split Amount (charge to additional cost centers)" at bounding box center [591, 268] width 401 height 19
click at [630, 247] on select "-- Not Specified -- Dept 10 - Clinical Dept 11 - Clinical Ops Dept 12 - Medical…" at bounding box center [648, 248] width 285 height 22
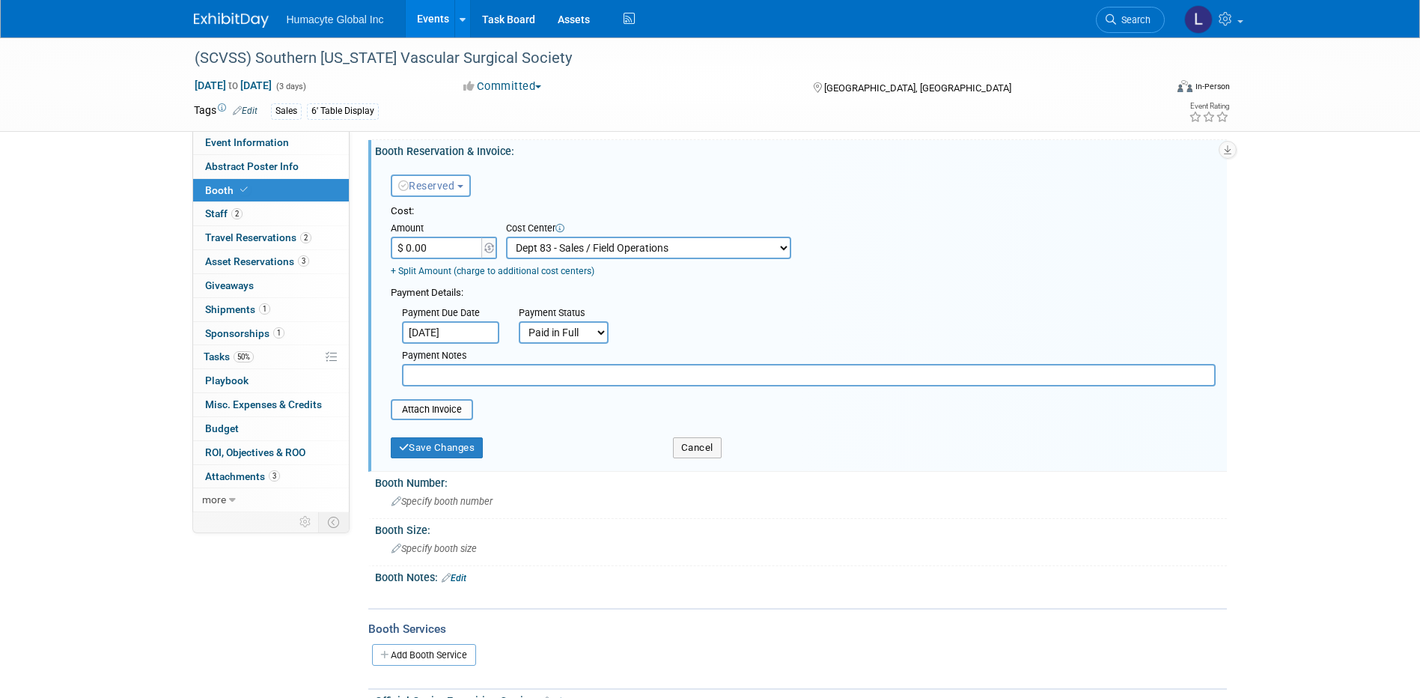
select select "0"
click at [506, 237] on select "-- Not Specified -- Dept 10 - Clinical Dept 11 - Clinical Ops Dept 12 - Medical…" at bounding box center [648, 248] width 285 height 22
click at [744, 305] on div "Payment Due Date Feb 6, 2025 Payment Status Not Paid Yet Partially Paid Paid in…" at bounding box center [803, 343] width 847 height 86
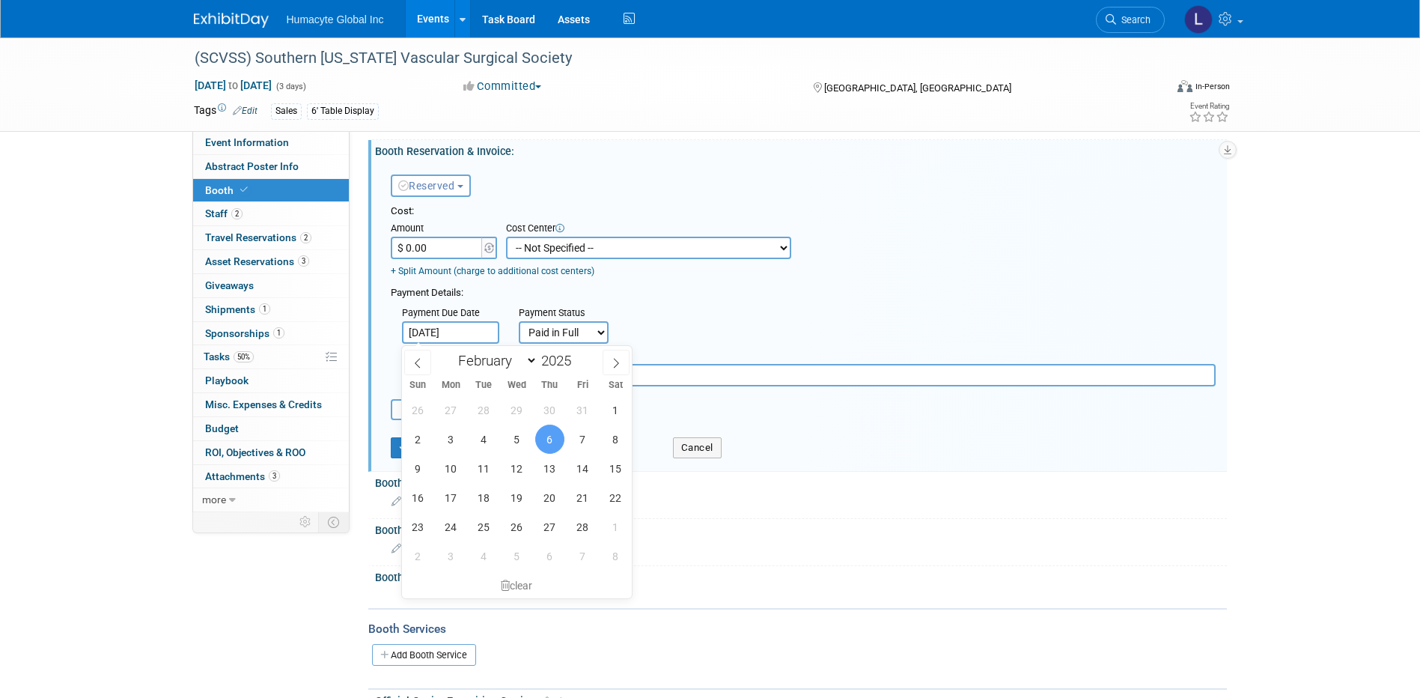
click at [481, 328] on input "Feb 6, 2025" at bounding box center [450, 332] width 97 height 22
click at [526, 597] on div "clear" at bounding box center [517, 585] width 231 height 25
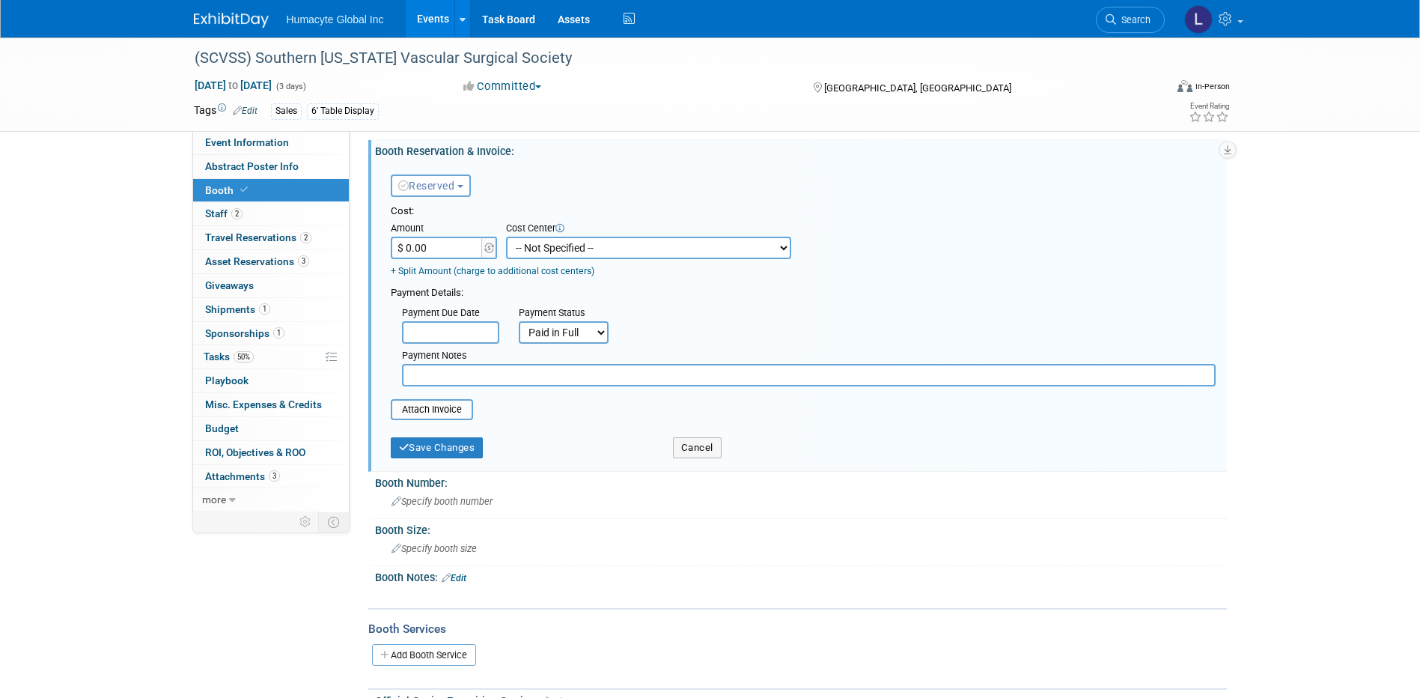
click at [575, 330] on select "Not Paid Yet Partially Paid Paid in Full" at bounding box center [564, 332] width 90 height 22
select select "0"
click at [519, 322] on select "Not Paid Yet Partially Paid Paid in Full" at bounding box center [564, 332] width 90 height 22
click at [742, 335] on div "Payment Due Date Payment Status Not Paid Yet Partially Paid Paid in Full Next P…" at bounding box center [803, 343] width 847 height 86
click at [418, 441] on button "Save Changes" at bounding box center [437, 447] width 93 height 21
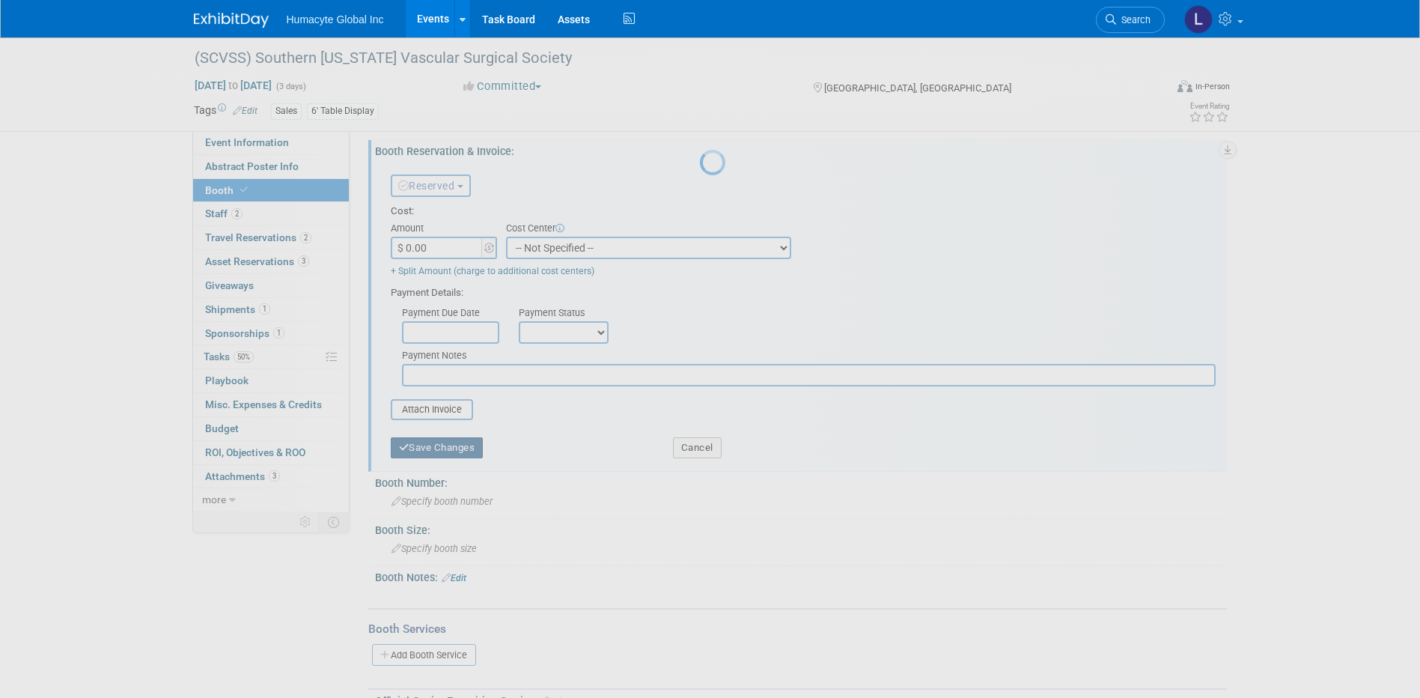
scroll to position [105, 0]
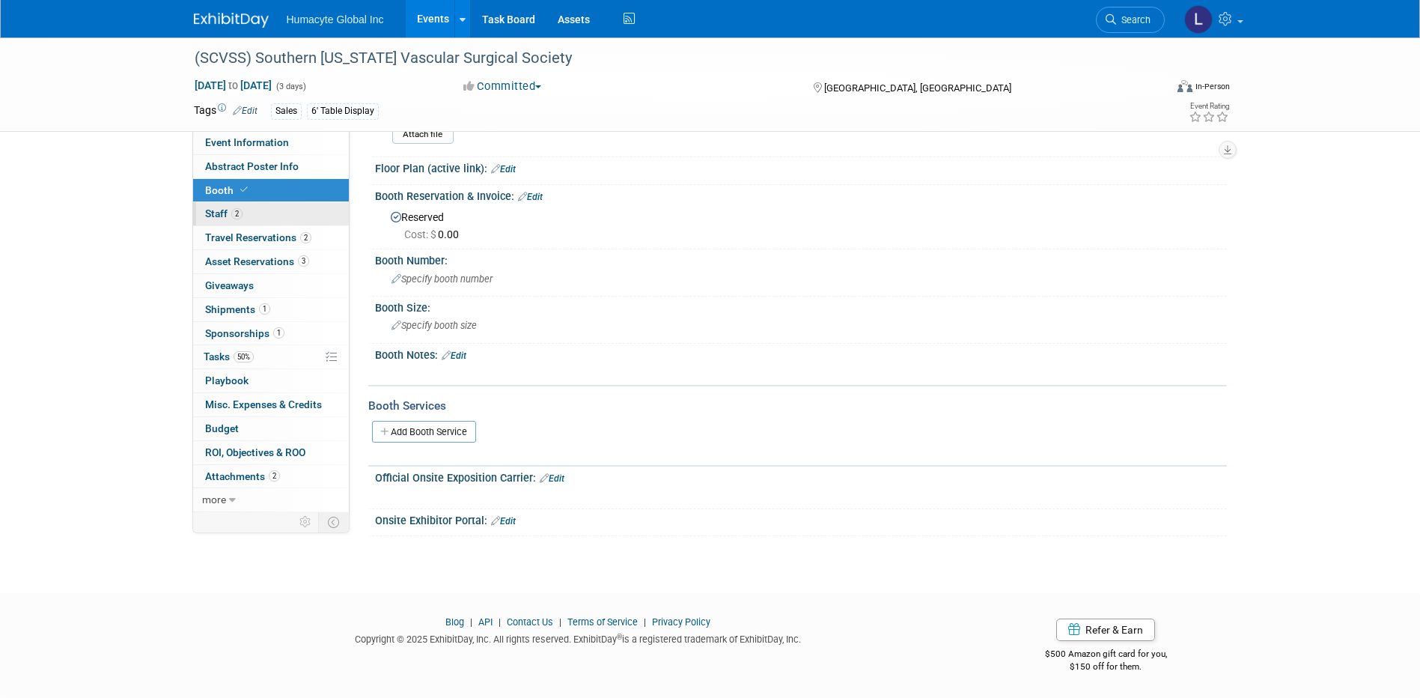
click at [215, 215] on span "Staff 2" at bounding box center [223, 213] width 37 height 12
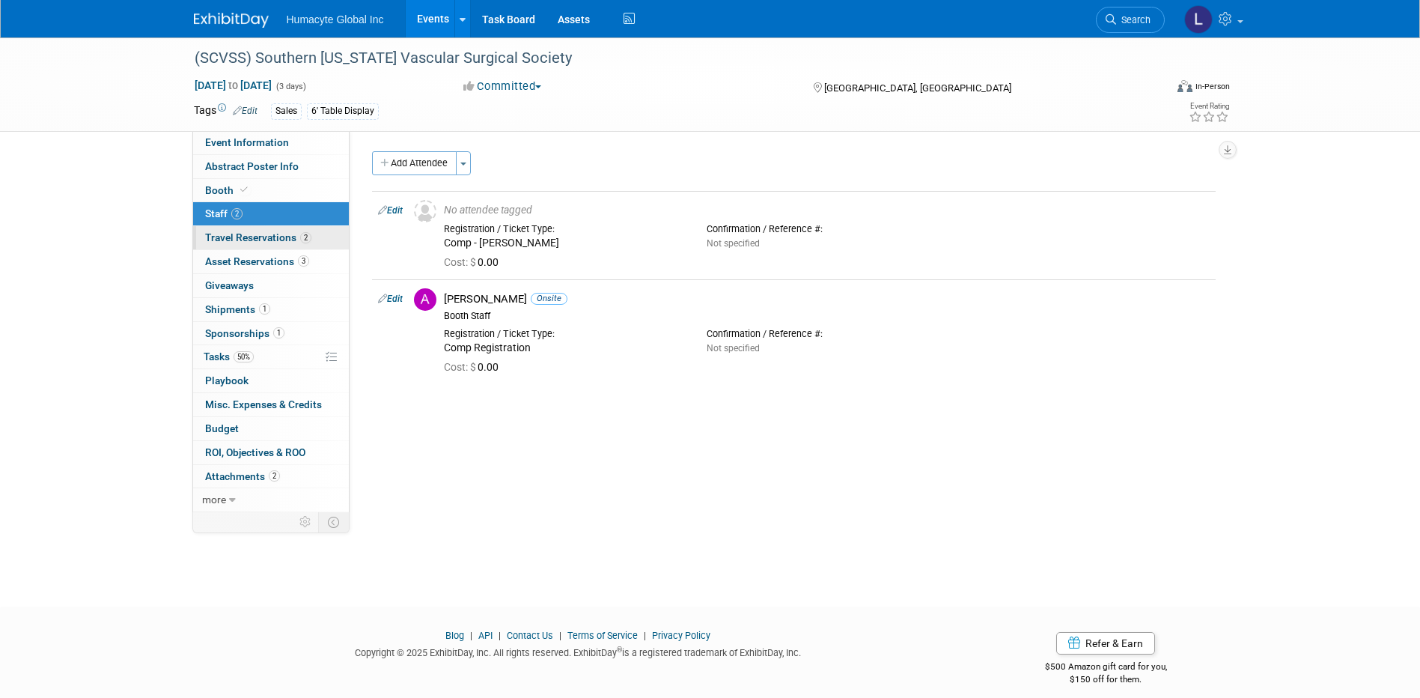
click at [228, 235] on span "Travel Reservations 2" at bounding box center [258, 237] width 106 height 12
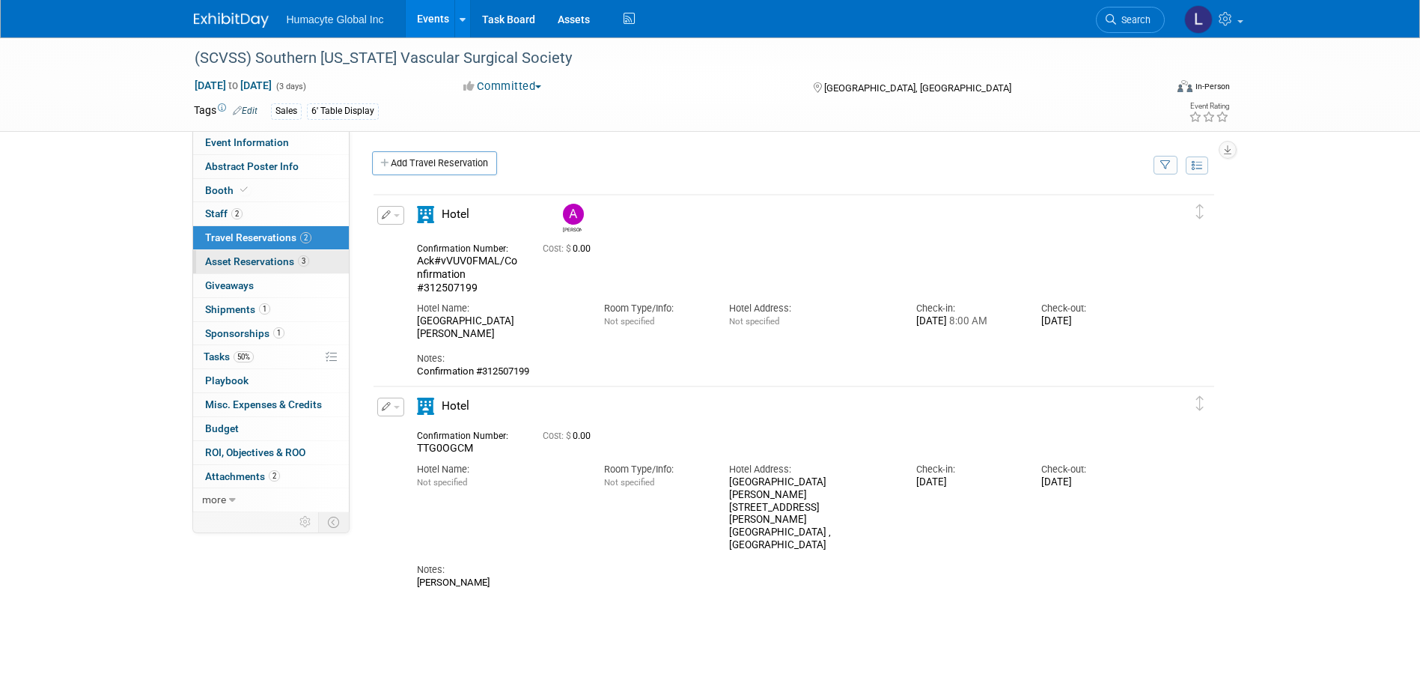
click at [235, 258] on span "Asset Reservations 3" at bounding box center [257, 261] width 104 height 12
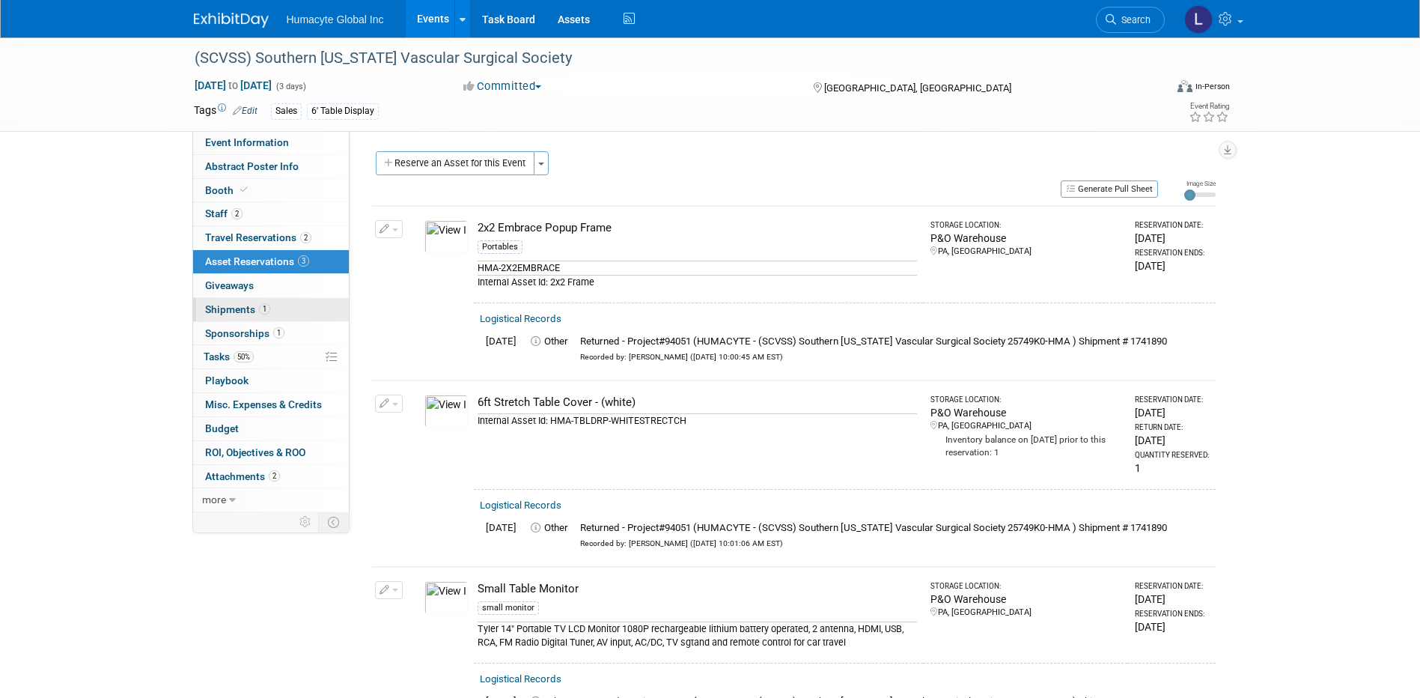
click at [221, 304] on span "Shipments 1" at bounding box center [237, 309] width 65 height 12
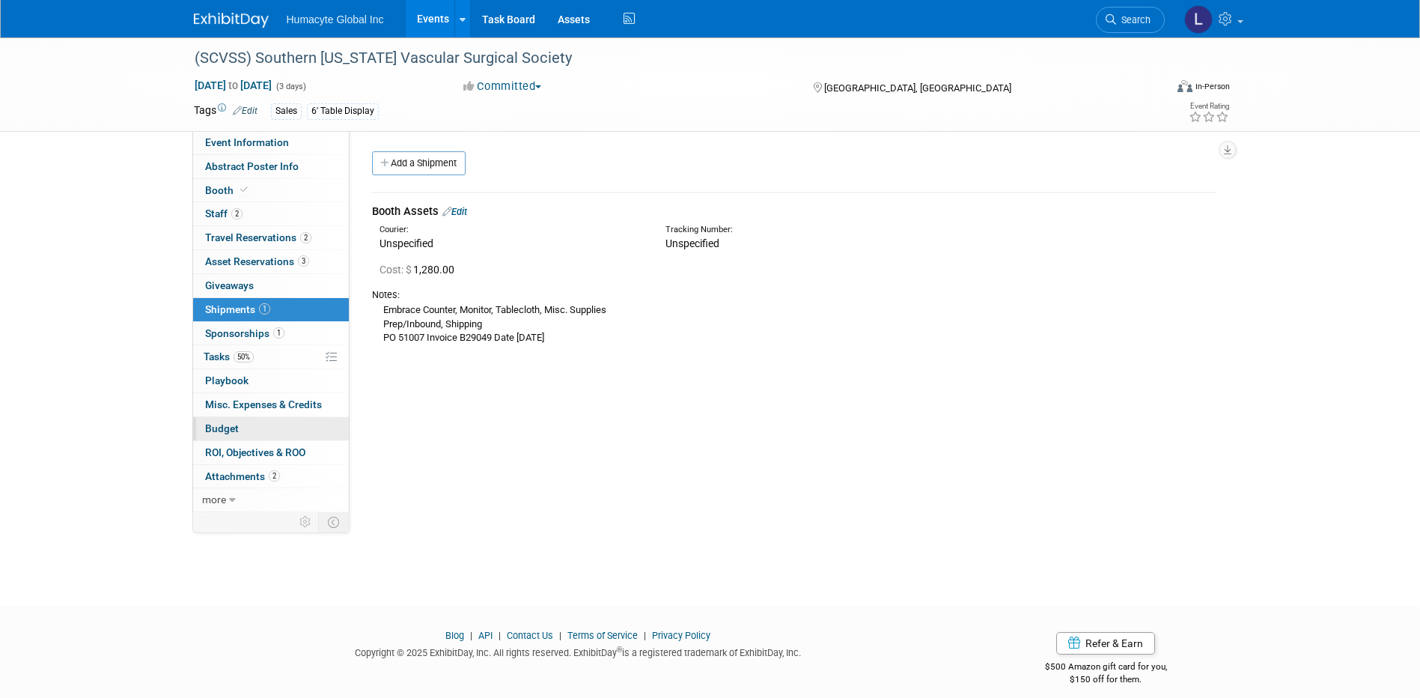
click at [215, 429] on span "Budget" at bounding box center [222, 428] width 34 height 12
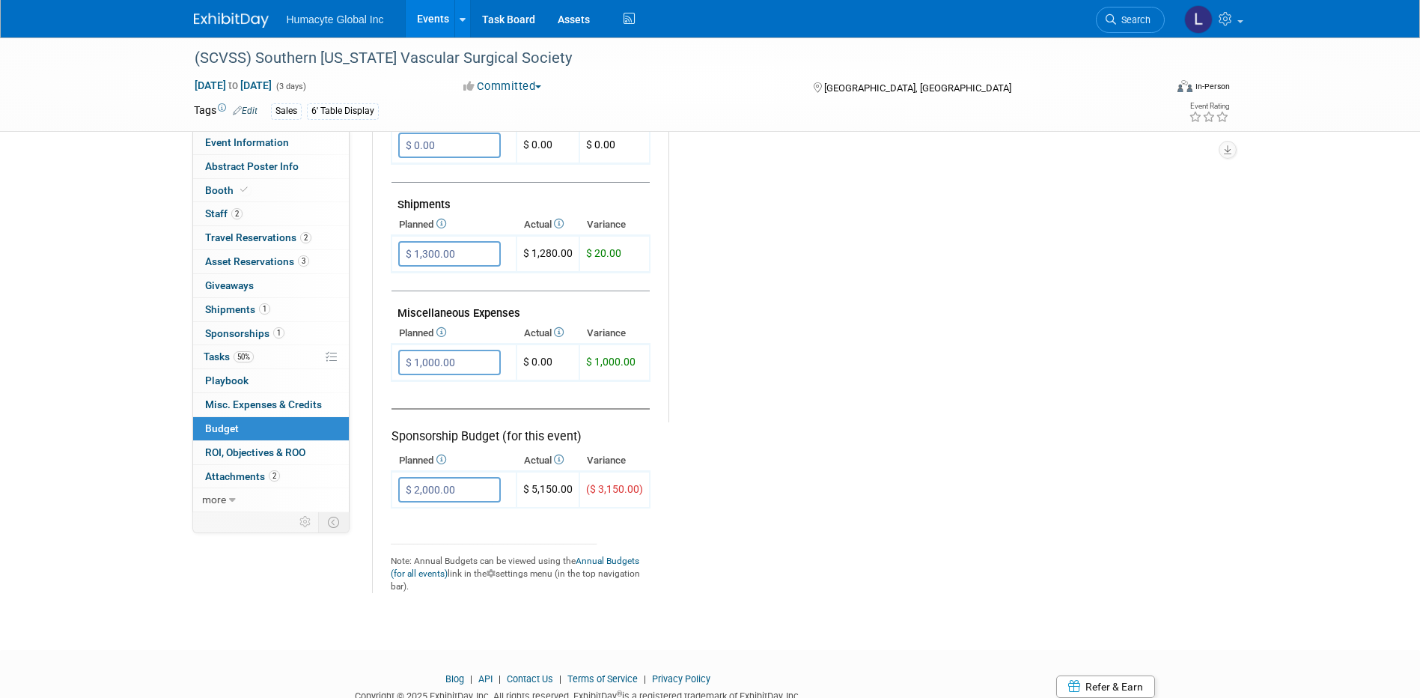
scroll to position [749, 0]
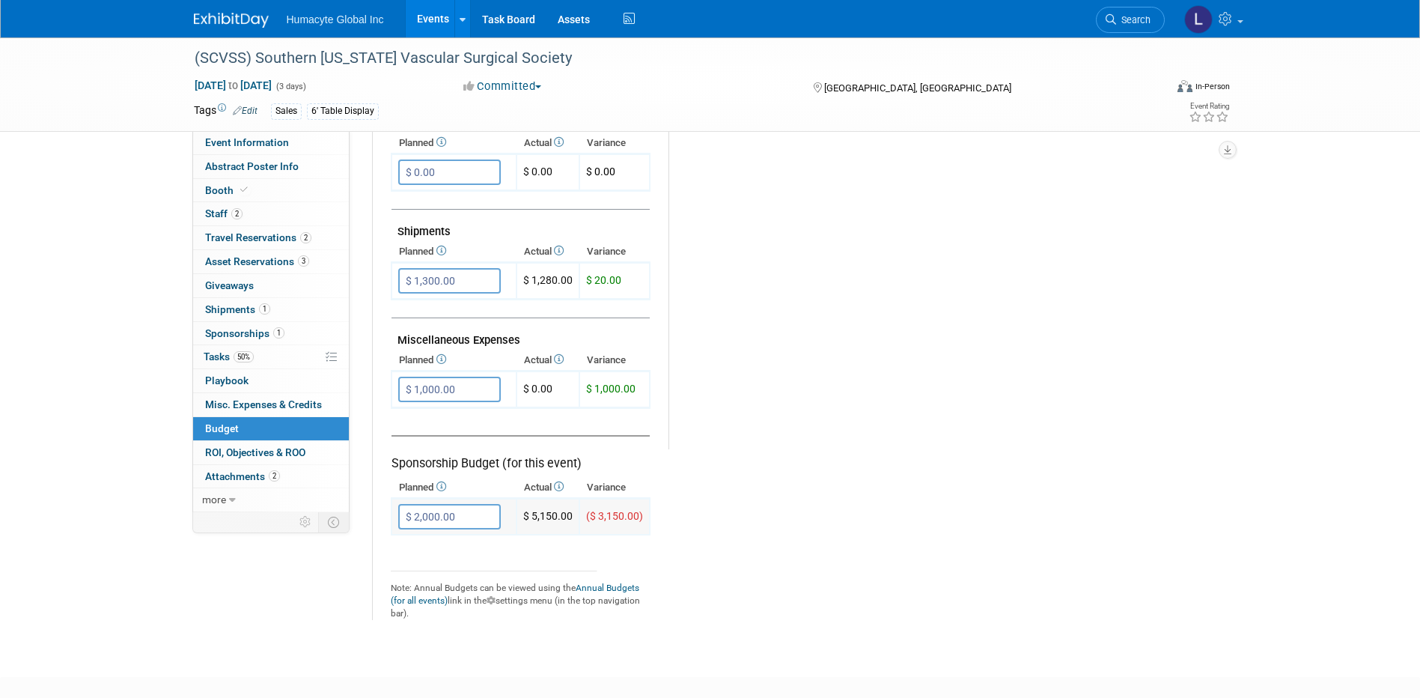
click at [472, 519] on input "$ 2,000.00" at bounding box center [449, 516] width 103 height 25
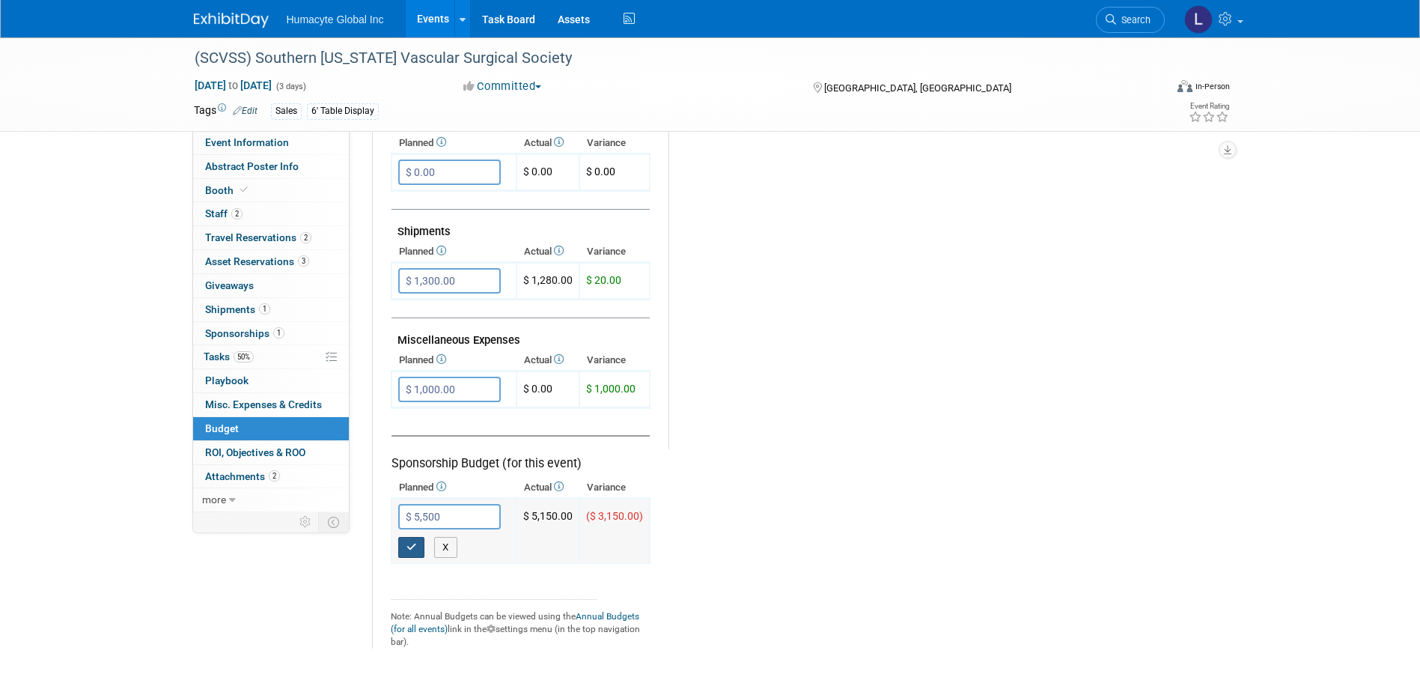
type input "$ 5,500.00"
click at [416, 544] on button "button" at bounding box center [411, 547] width 27 height 21
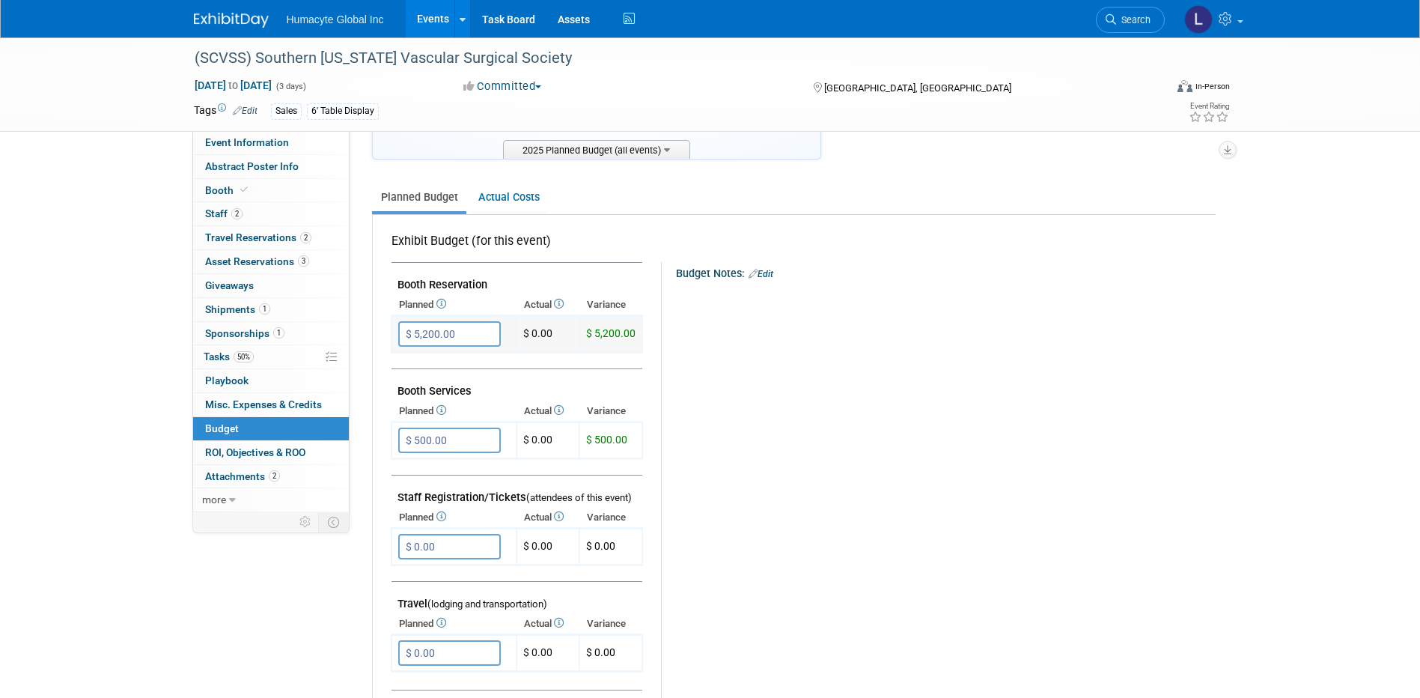
scroll to position [150, 0]
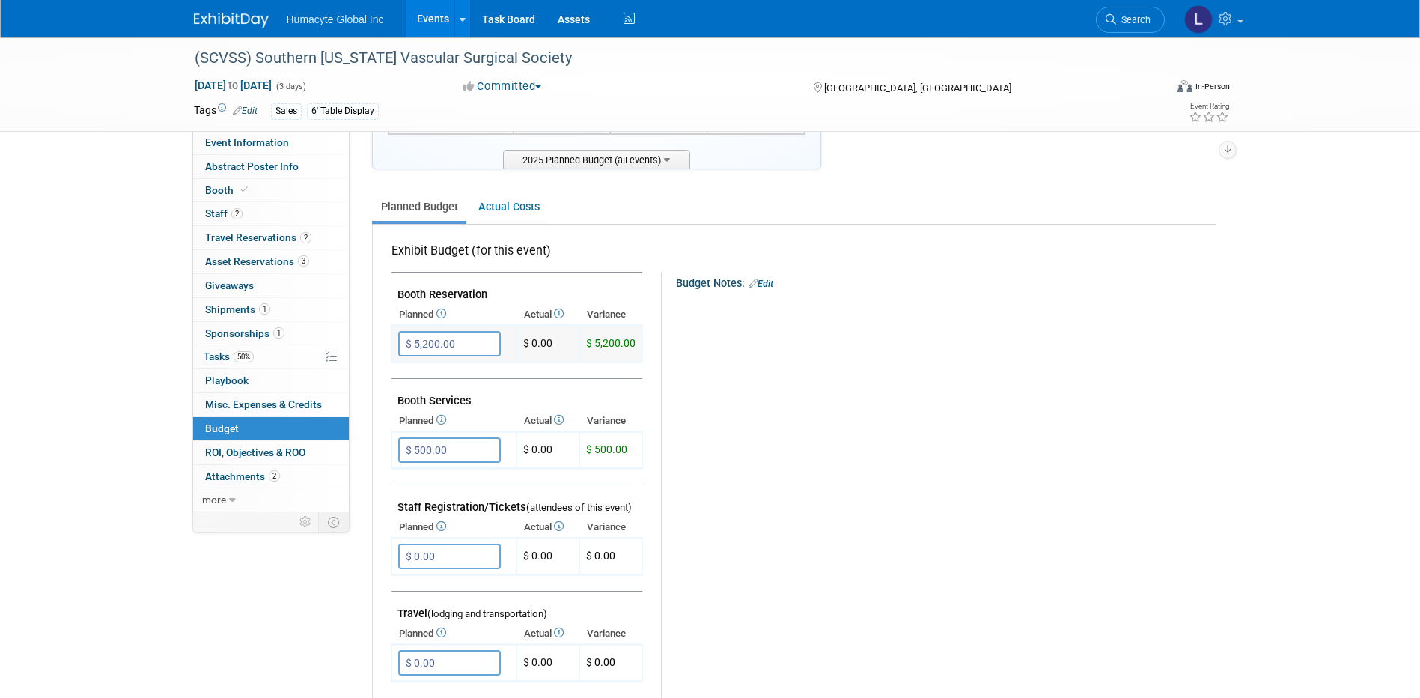
click at [476, 341] on input "$ 5,200.00" at bounding box center [449, 343] width 103 height 25
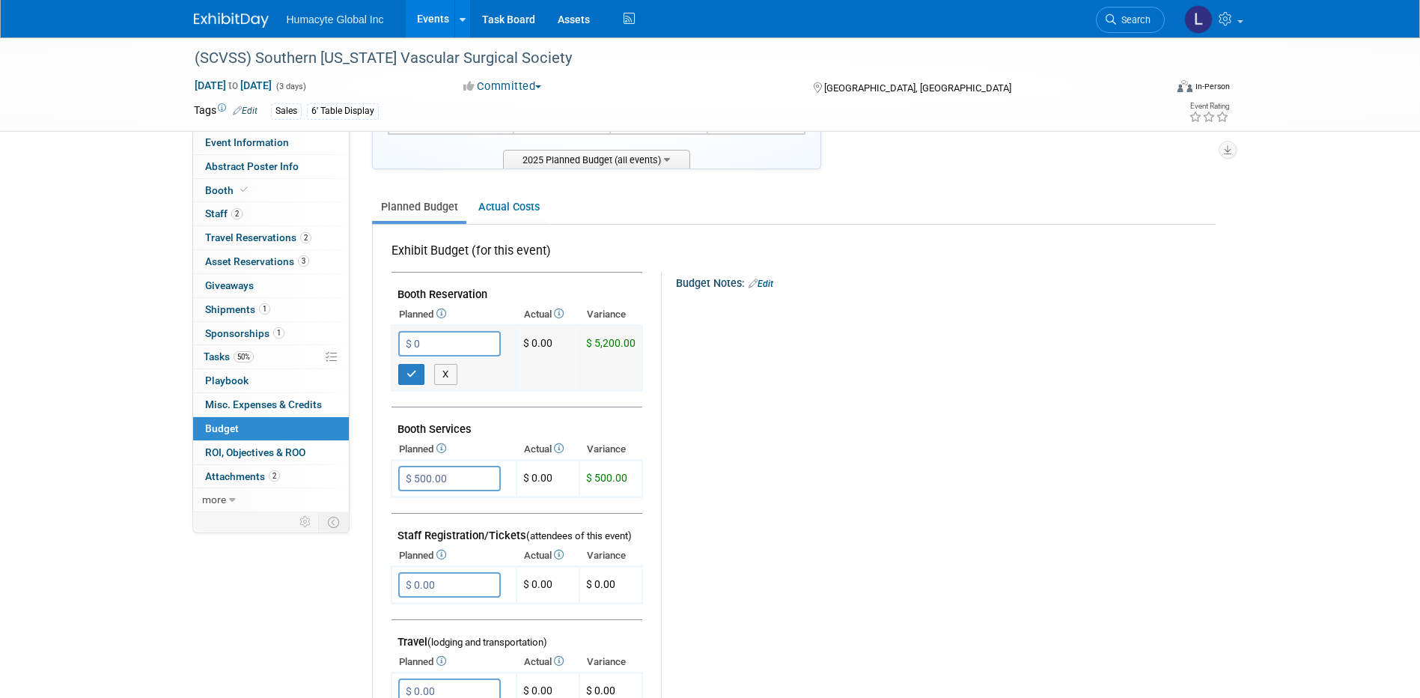
type input "$ 0.00"
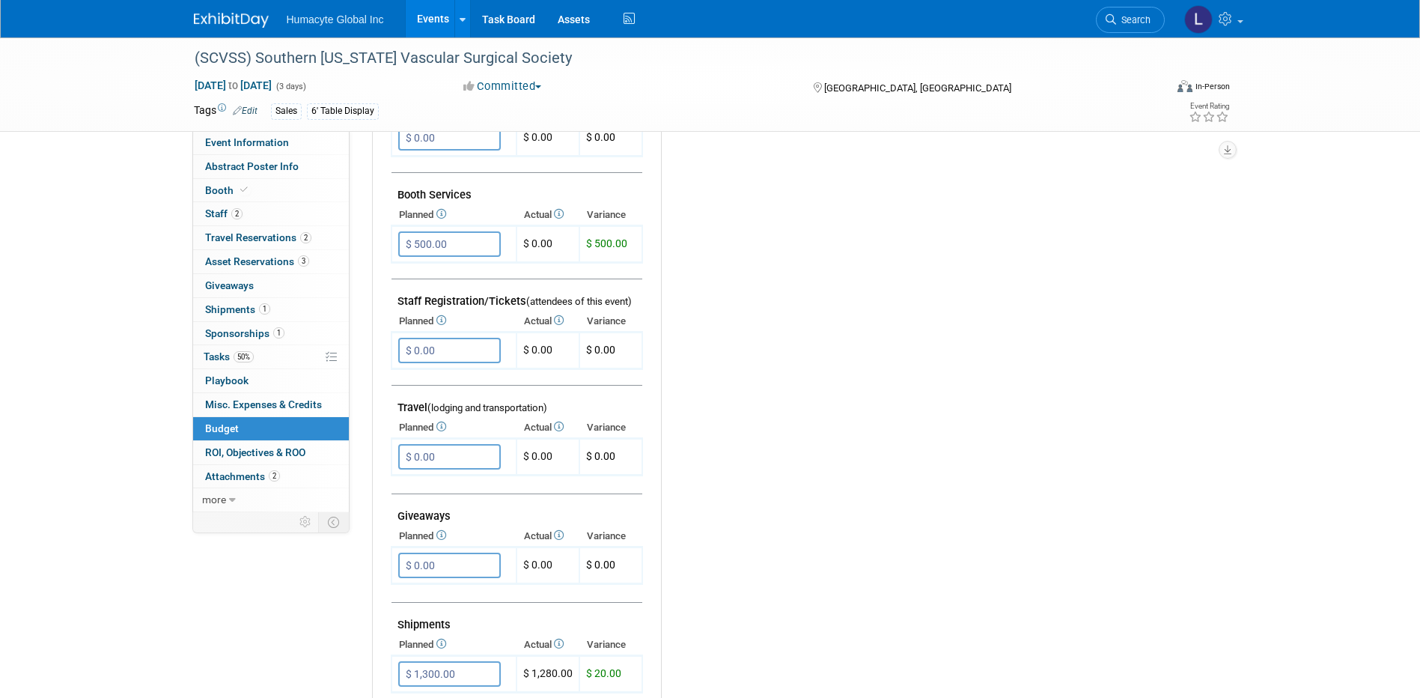
scroll to position [374, 0]
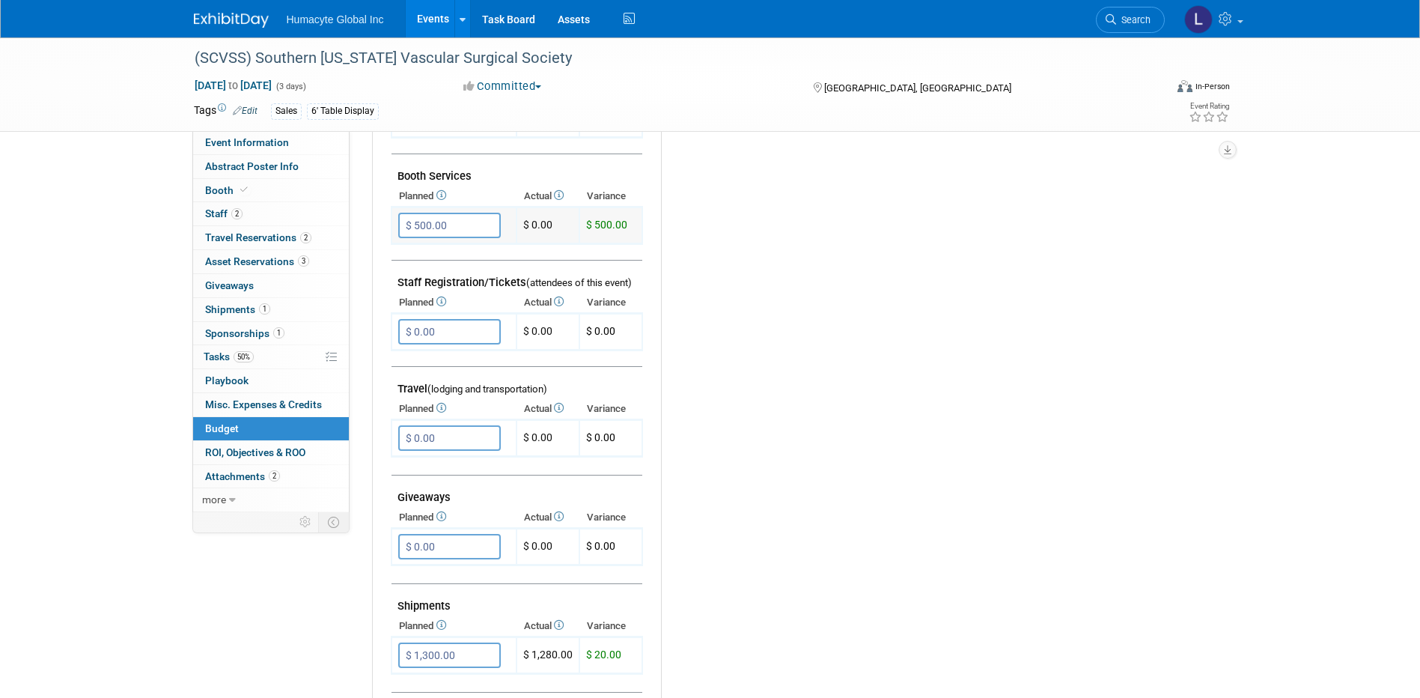
click at [476, 222] on input "$ 500.00" at bounding box center [449, 225] width 103 height 25
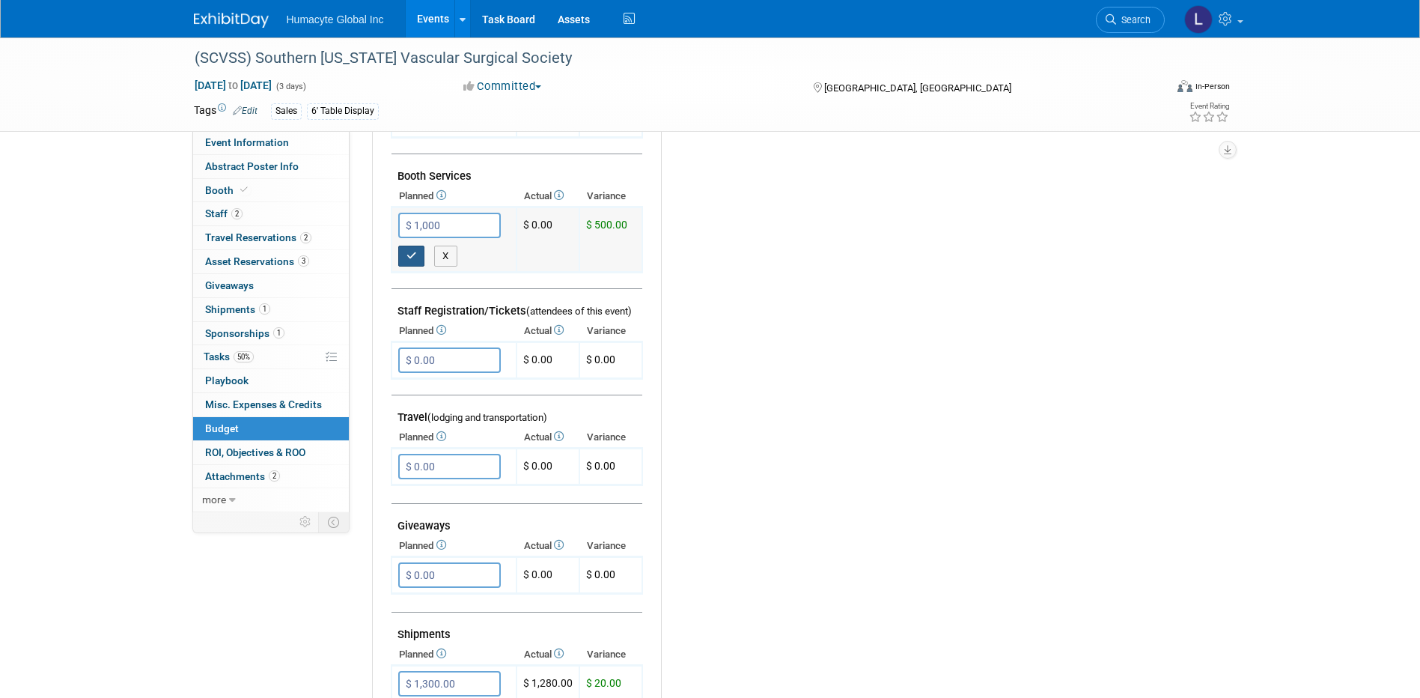
type input "$ 1,000.00"
click at [417, 255] on button "button" at bounding box center [411, 256] width 27 height 21
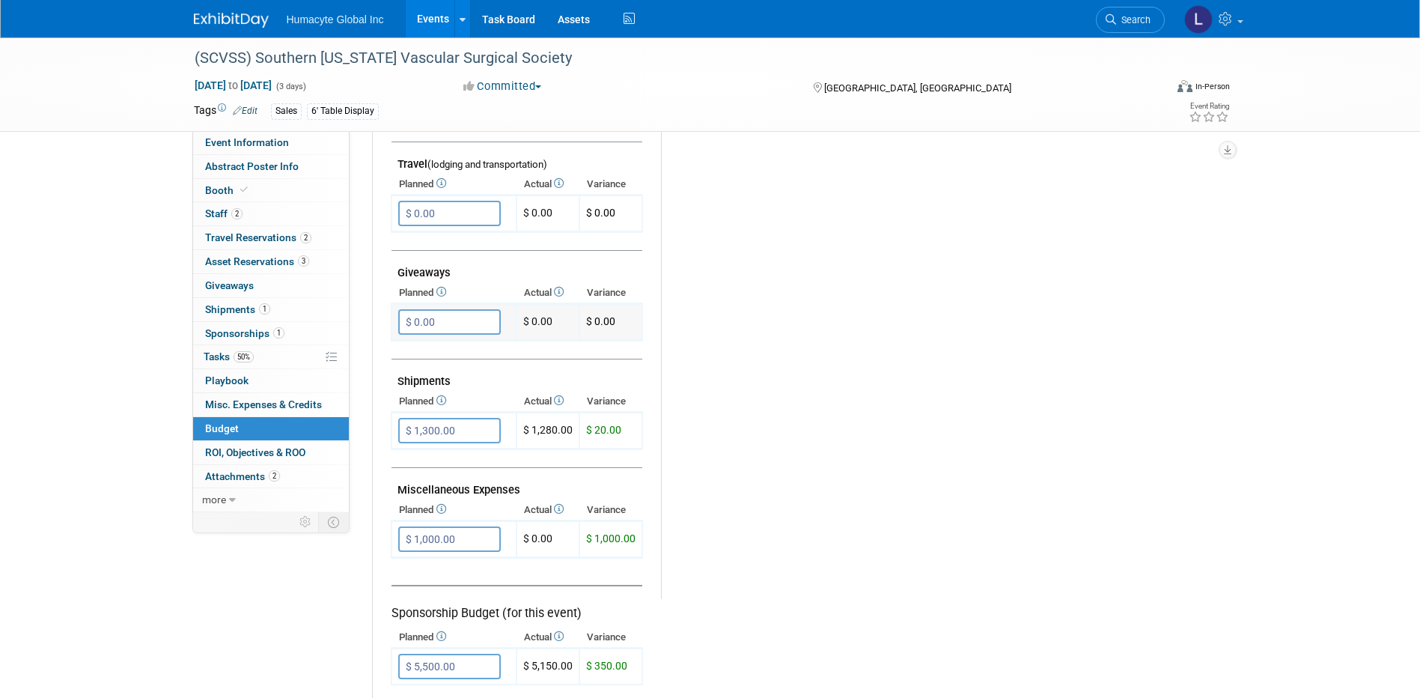
scroll to position [449, 0]
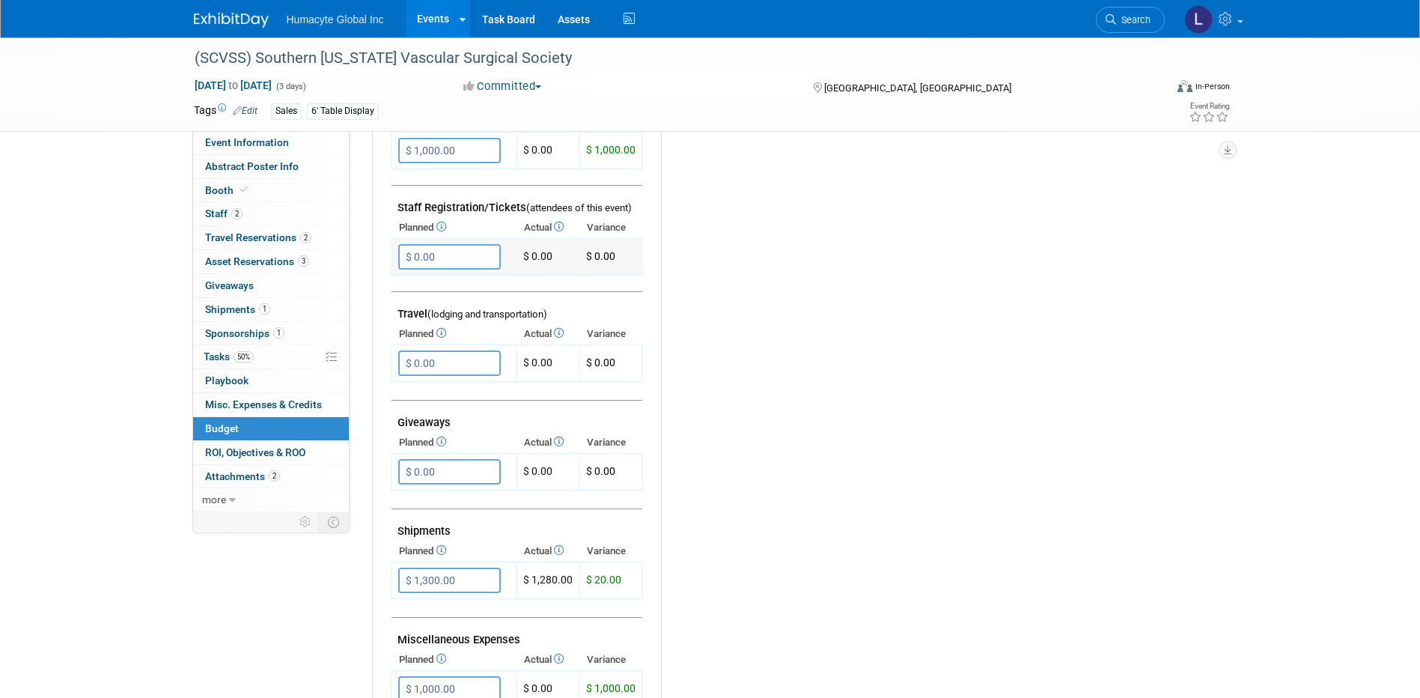
click at [481, 257] on input "$ 0.00" at bounding box center [449, 256] width 103 height 25
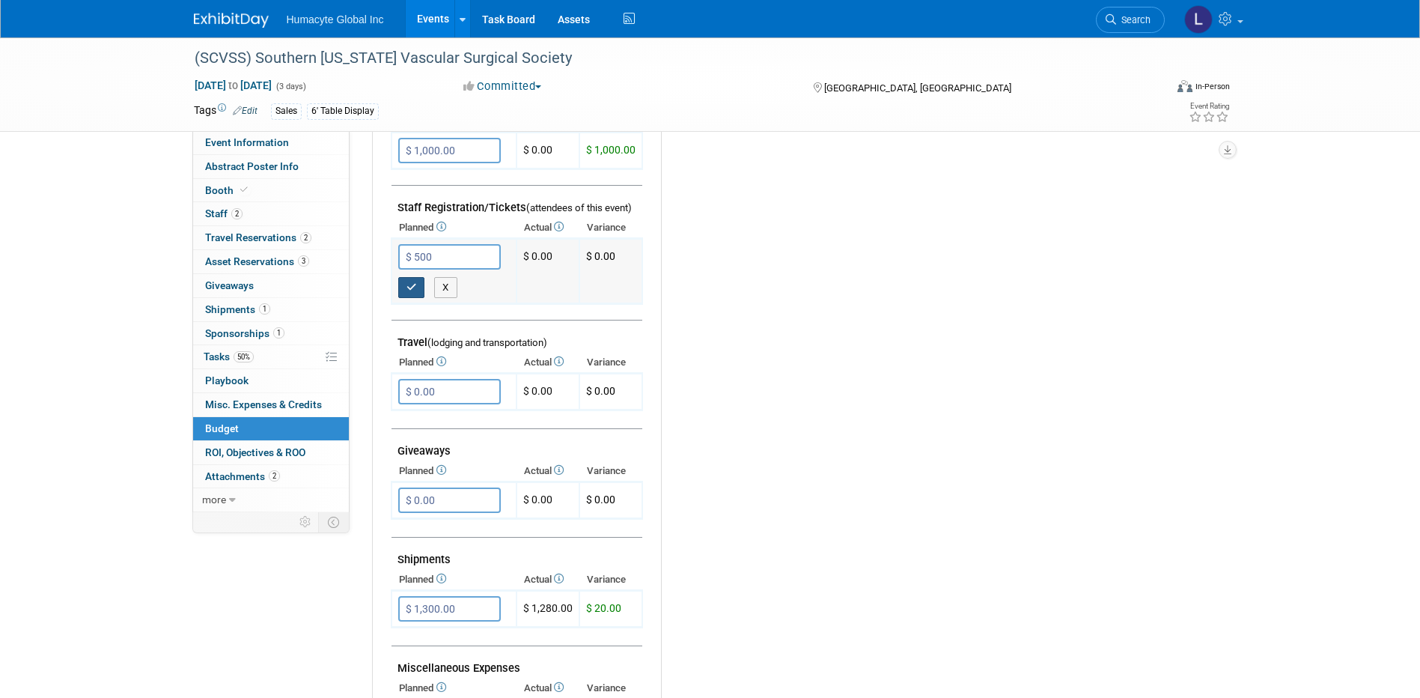
type input "$ 500.00"
click at [412, 296] on button "button" at bounding box center [411, 287] width 27 height 21
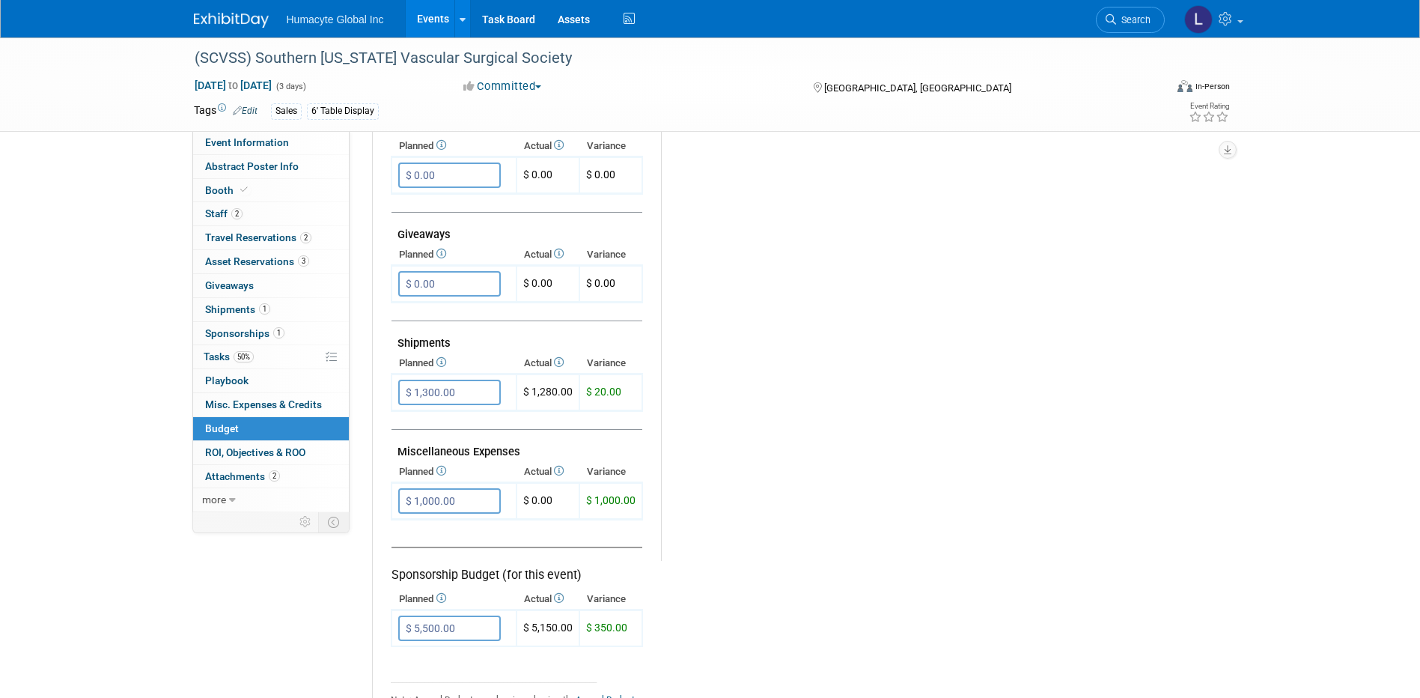
scroll to position [674, 0]
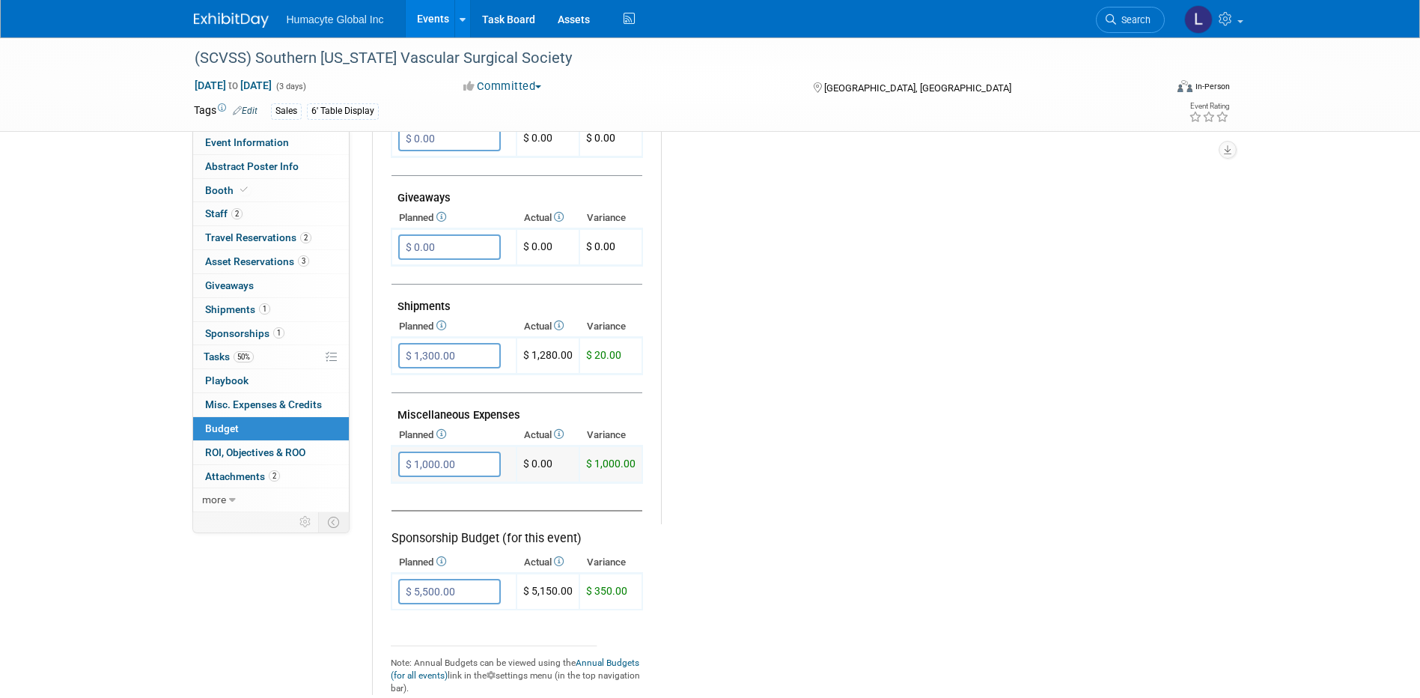
click at [481, 460] on input "$ 1,000.00" at bounding box center [449, 463] width 103 height 25
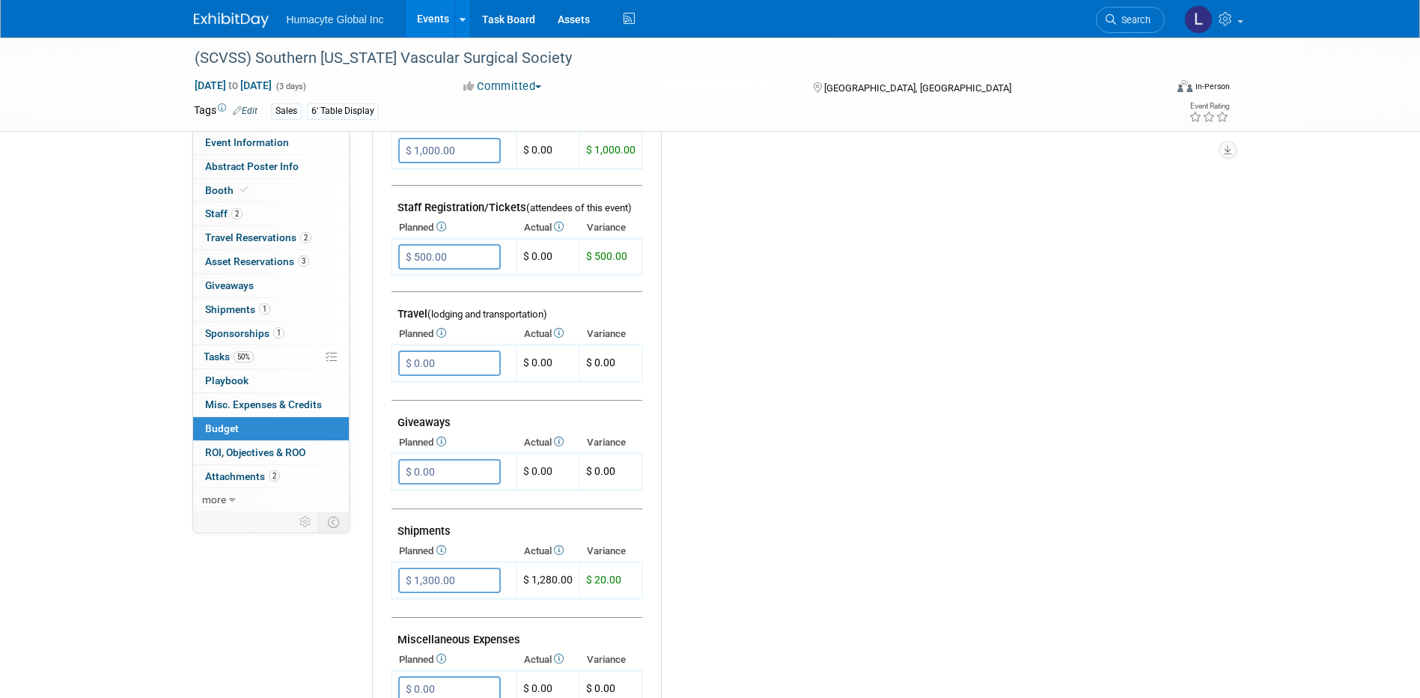
scroll to position [749, 0]
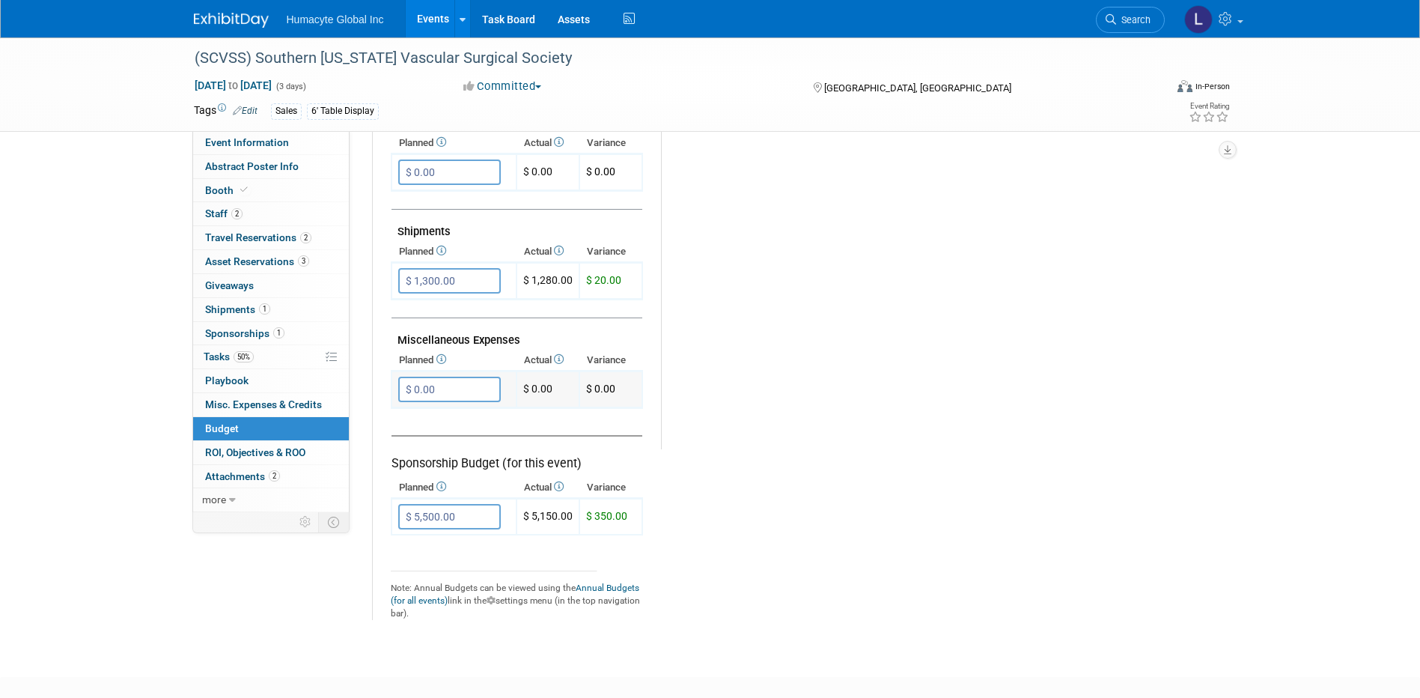
click at [457, 401] on input "$ 0.00" at bounding box center [449, 389] width 103 height 25
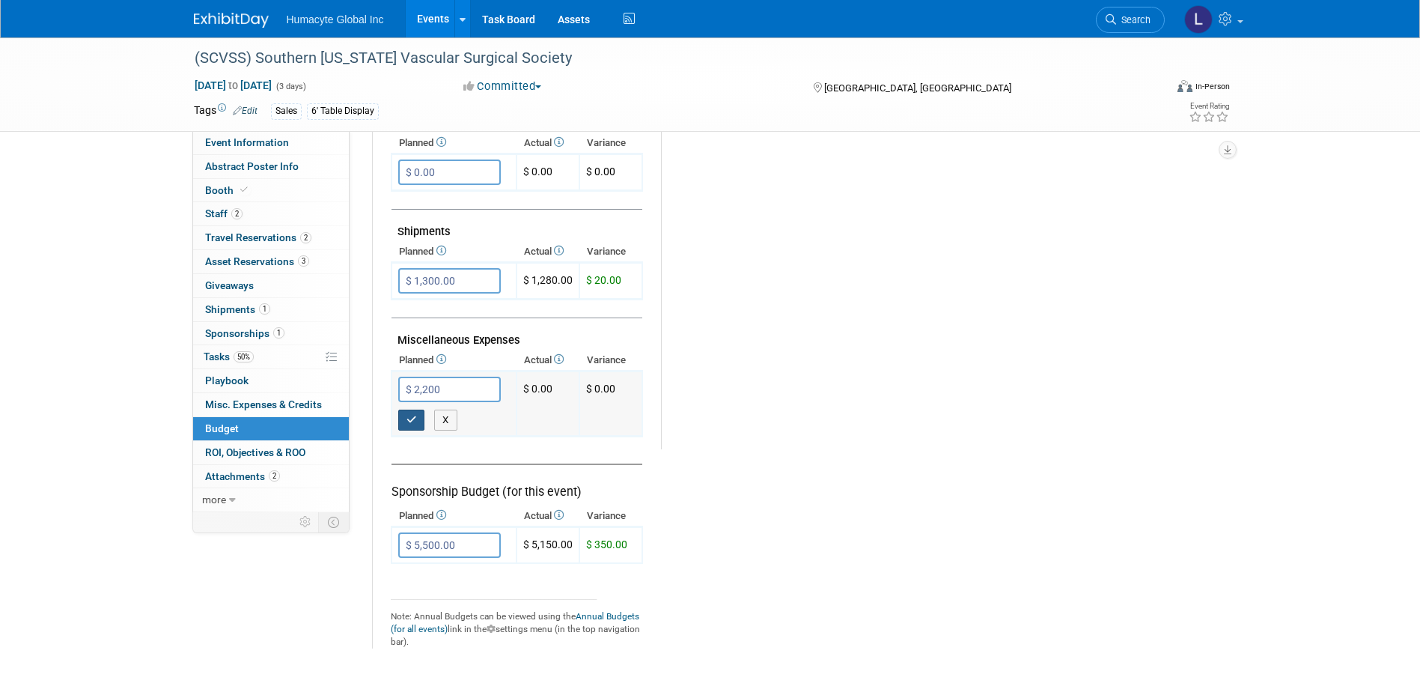
type input "$ 2,200.00"
click at [404, 420] on button "button" at bounding box center [411, 420] width 27 height 21
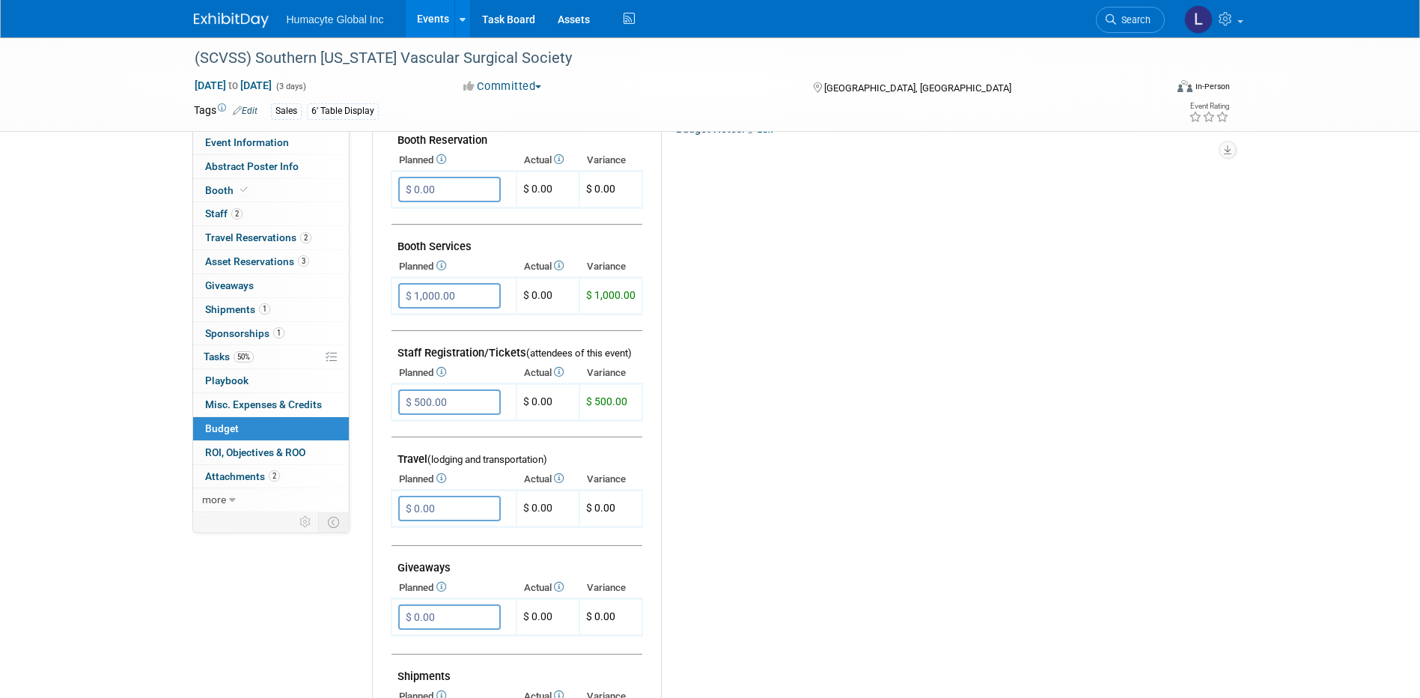
scroll to position [299, 0]
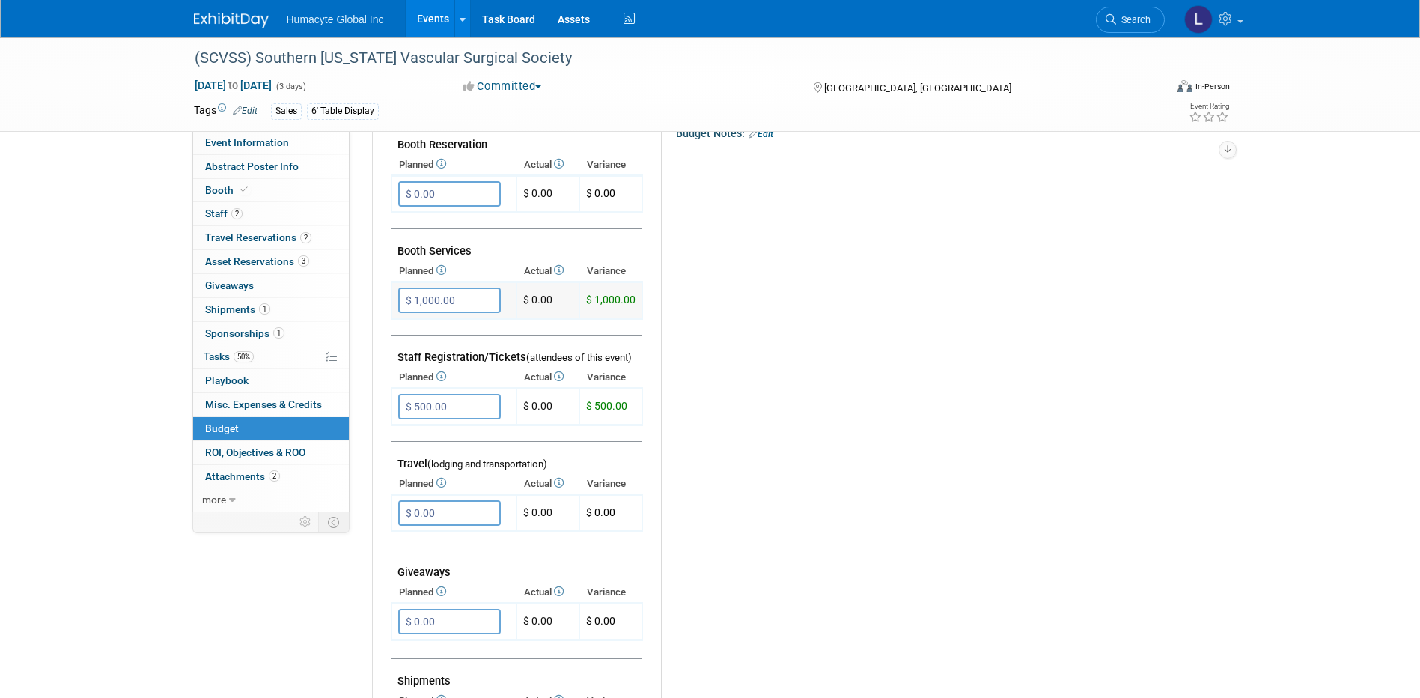
click at [437, 295] on input "$ 1,000.00" at bounding box center [449, 299] width 103 height 25
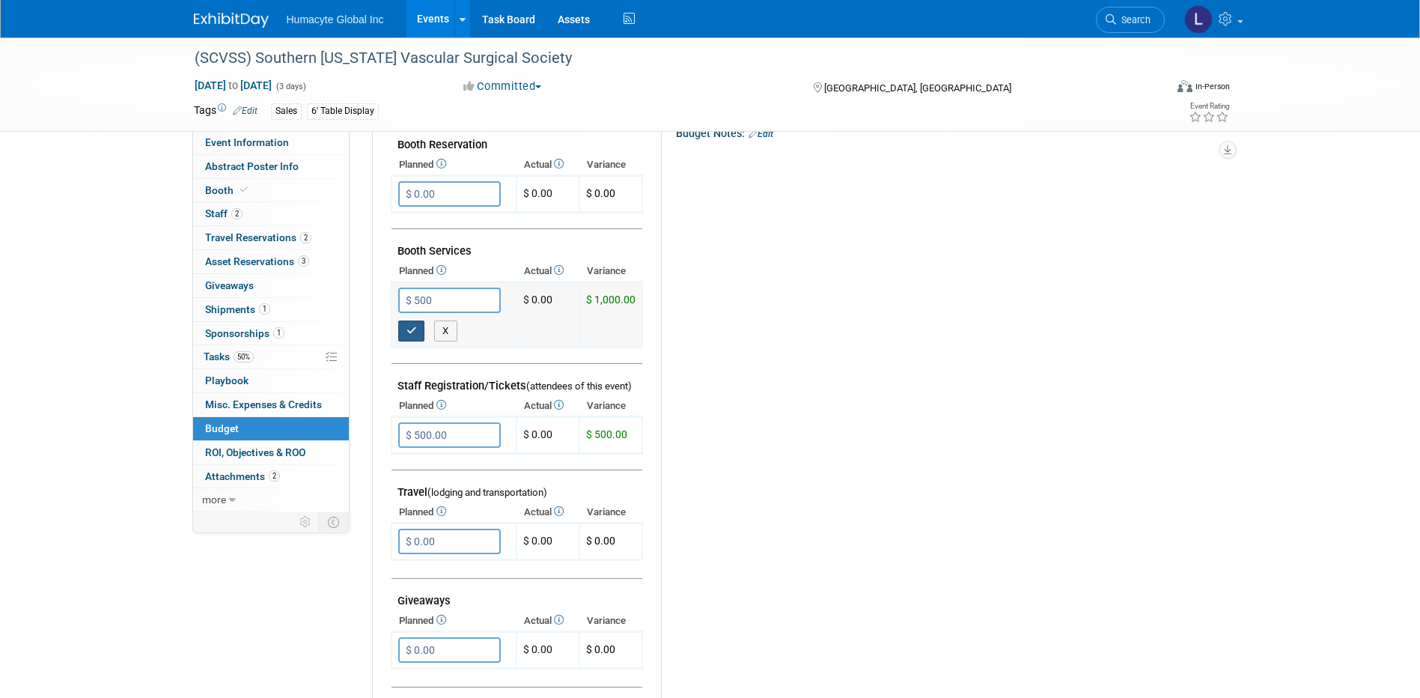
type input "$ 500.00"
click at [411, 334] on icon "button" at bounding box center [412, 331] width 10 height 10
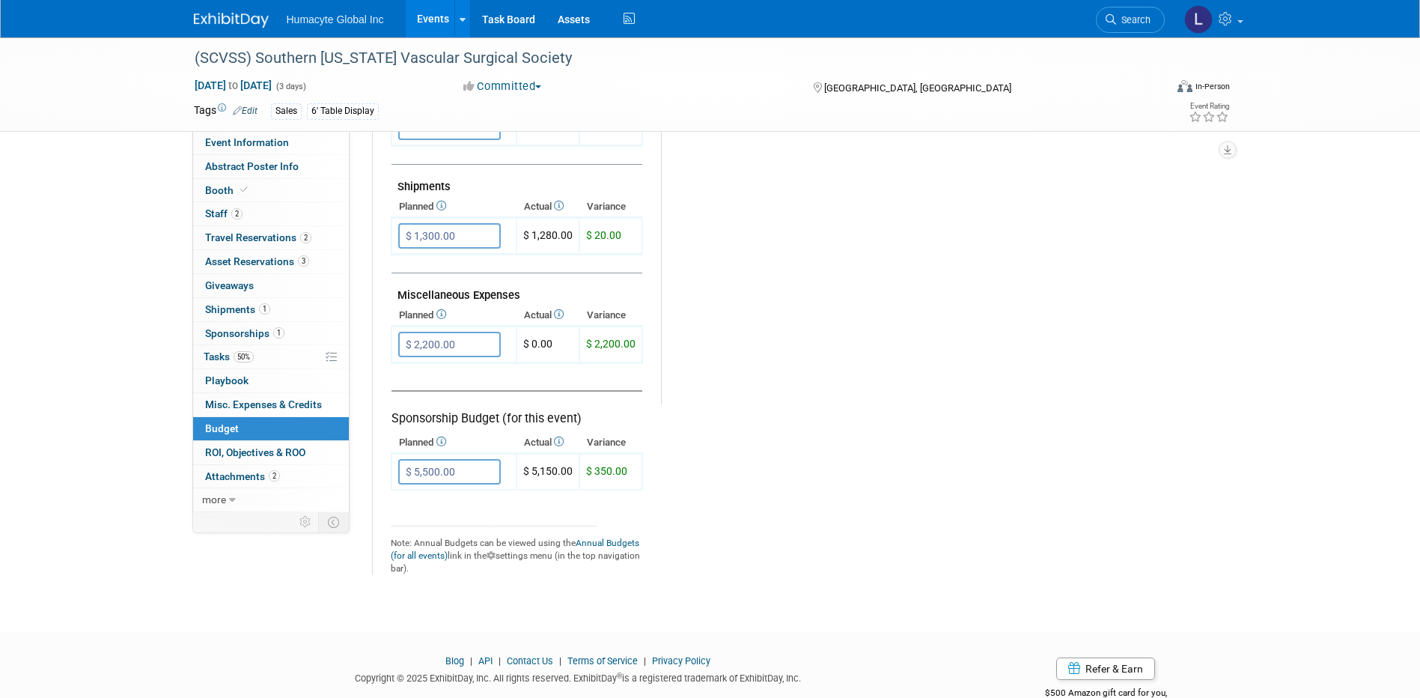
scroll to position [832, 0]
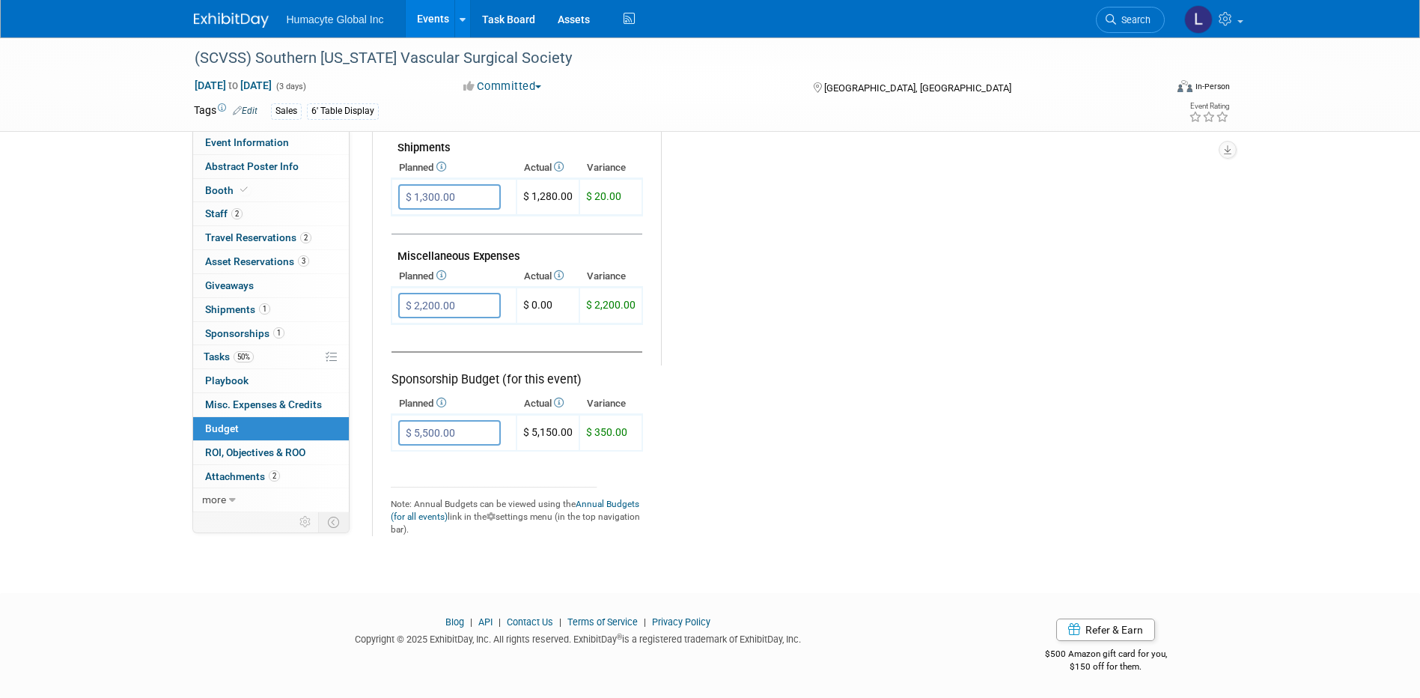
click at [433, 15] on link "Events" at bounding box center [433, 18] width 55 height 37
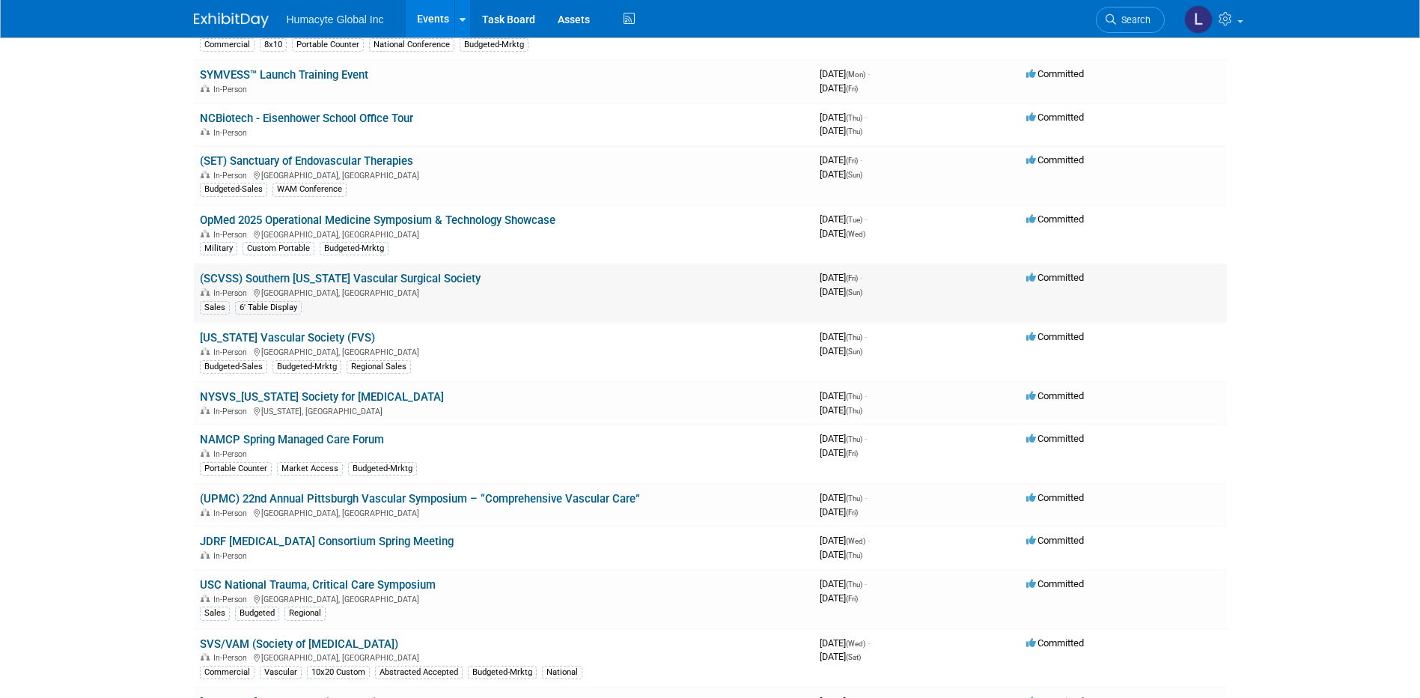
scroll to position [299, 0]
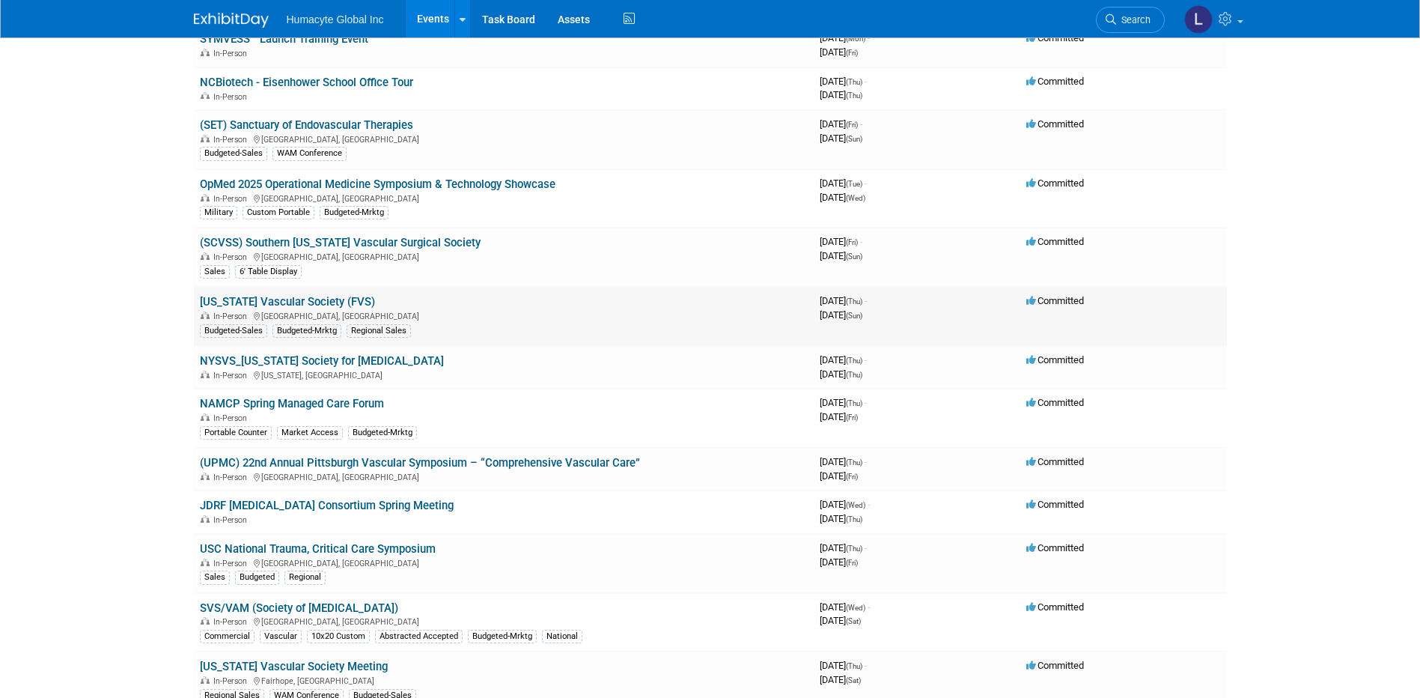
click at [246, 299] on link "[US_STATE] Vascular Society (FVS)" at bounding box center [287, 301] width 175 height 13
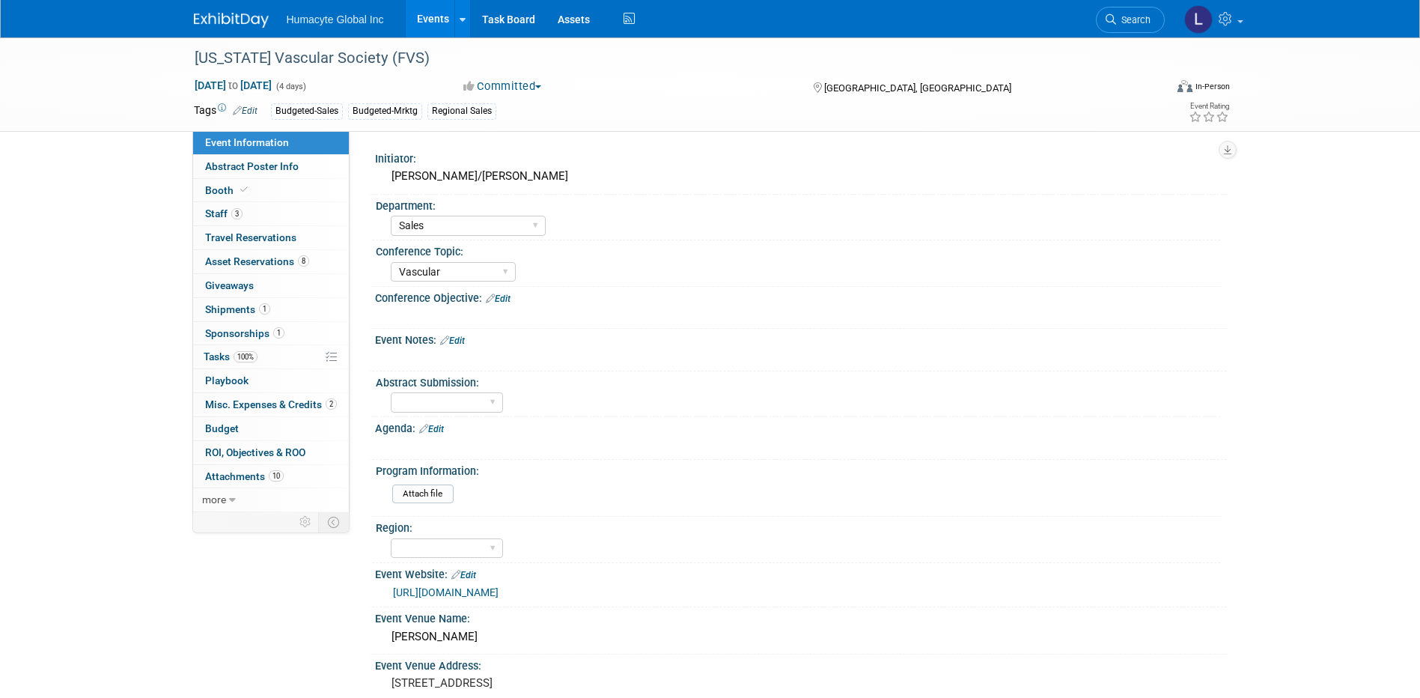
select select "Sales"
select select "Vascular"
click at [429, 9] on link "Events" at bounding box center [433, 18] width 55 height 37
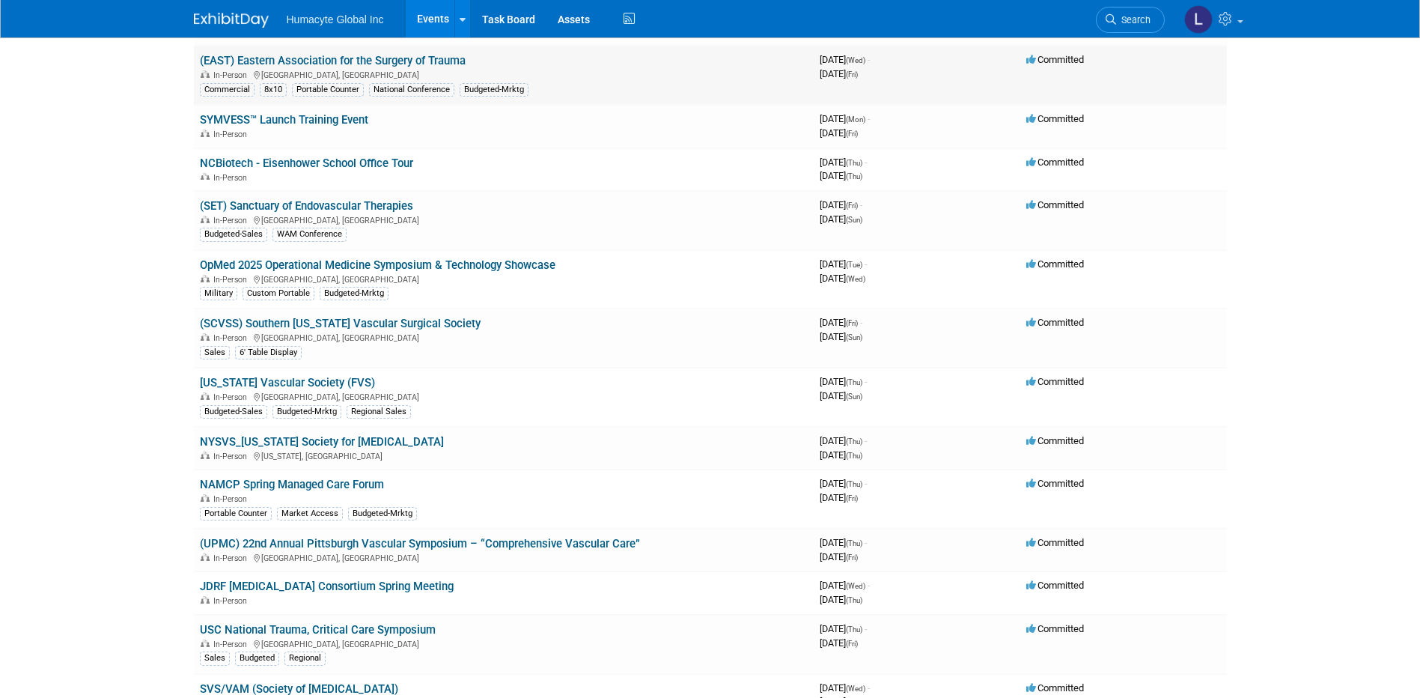
scroll to position [225, 0]
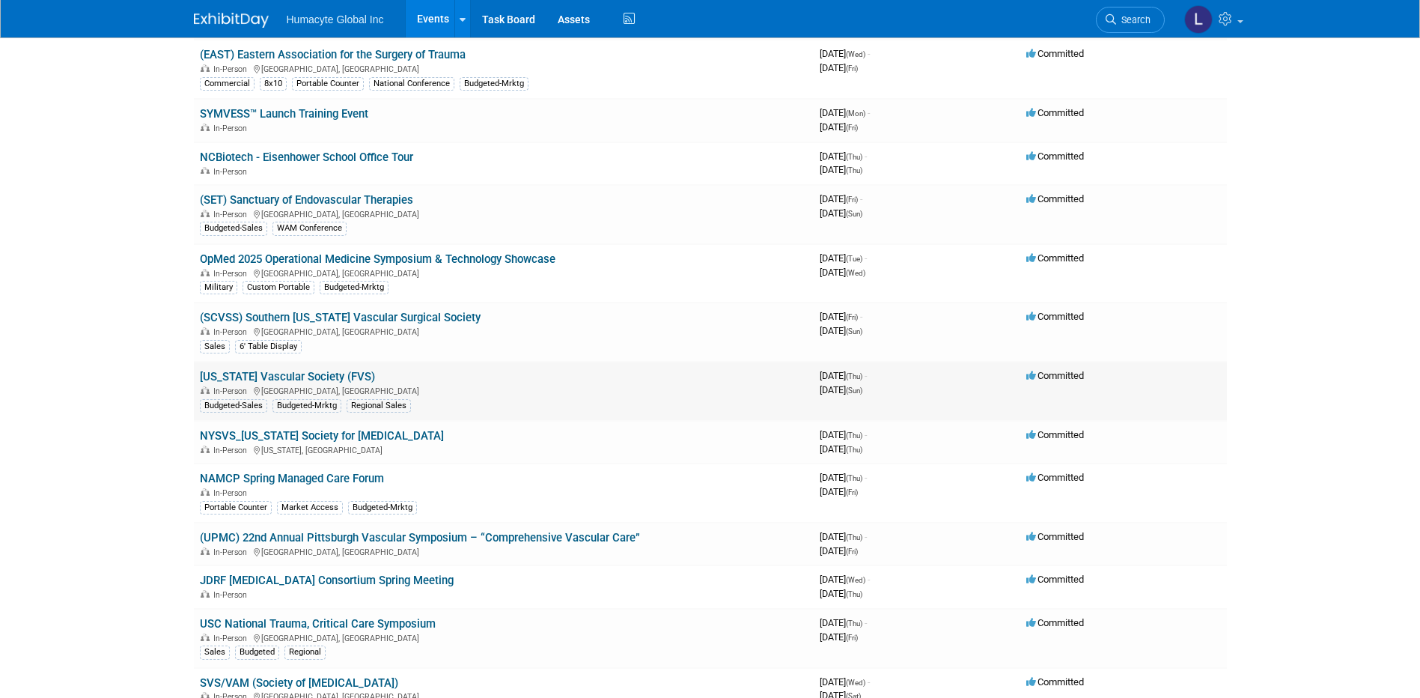
click at [274, 381] on link "[US_STATE] Vascular Society (FVS)" at bounding box center [287, 376] width 175 height 13
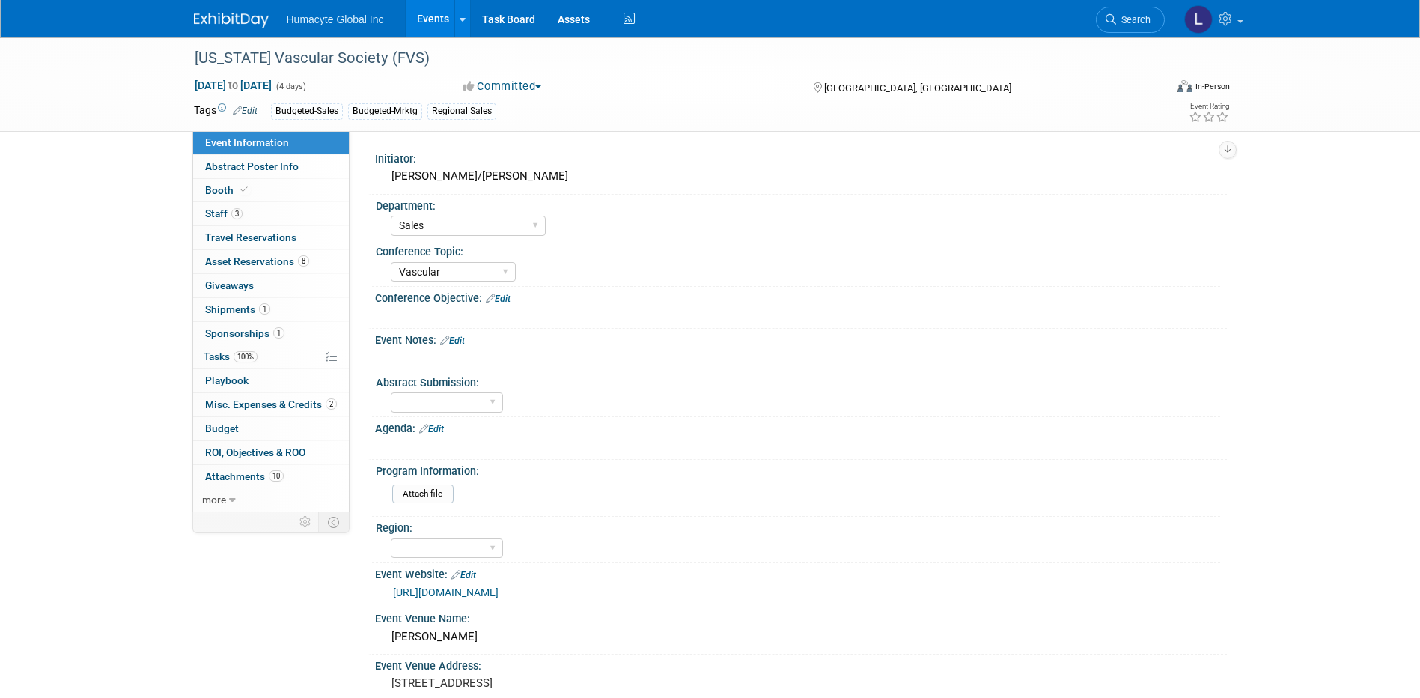
select select "Sales"
select select "Vascular"
click at [228, 424] on span "Budget" at bounding box center [222, 428] width 34 height 12
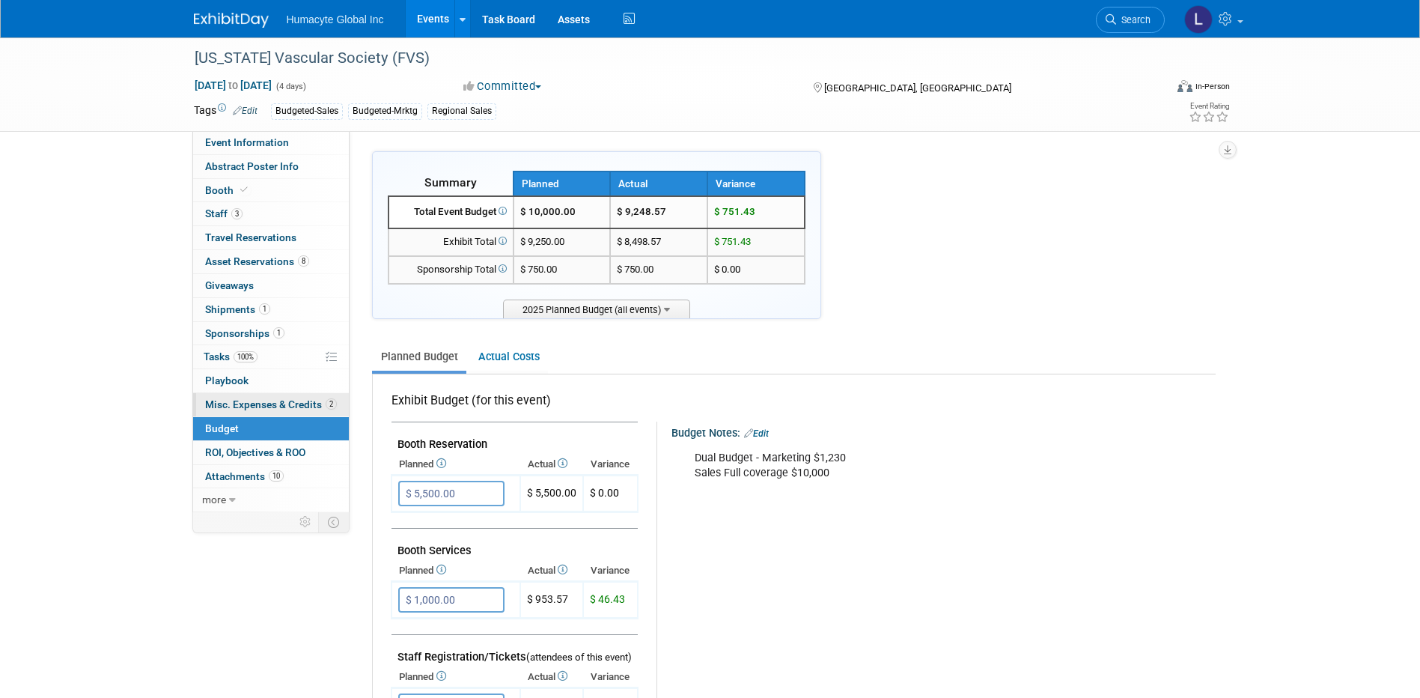
click at [252, 409] on span "Misc. Expenses & Credits 2" at bounding box center [271, 404] width 132 height 12
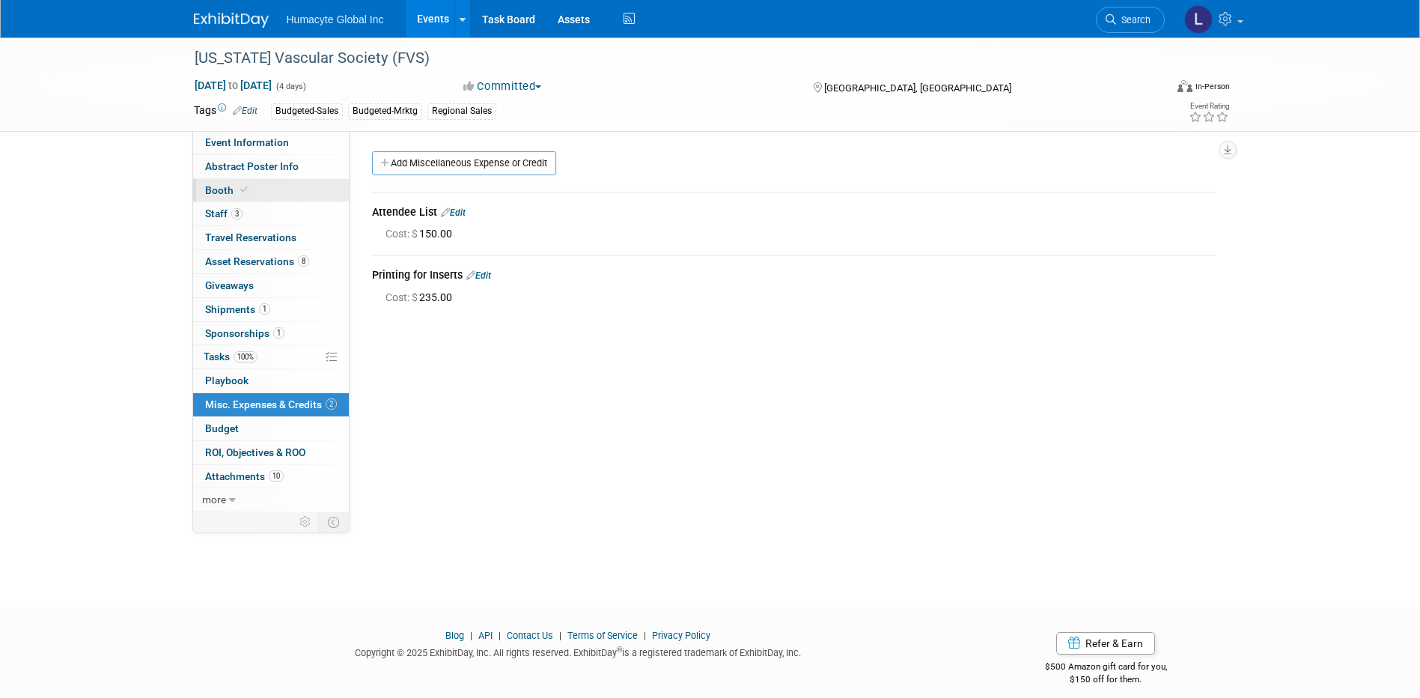
click at [232, 190] on span "Booth" at bounding box center [228, 190] width 46 height 12
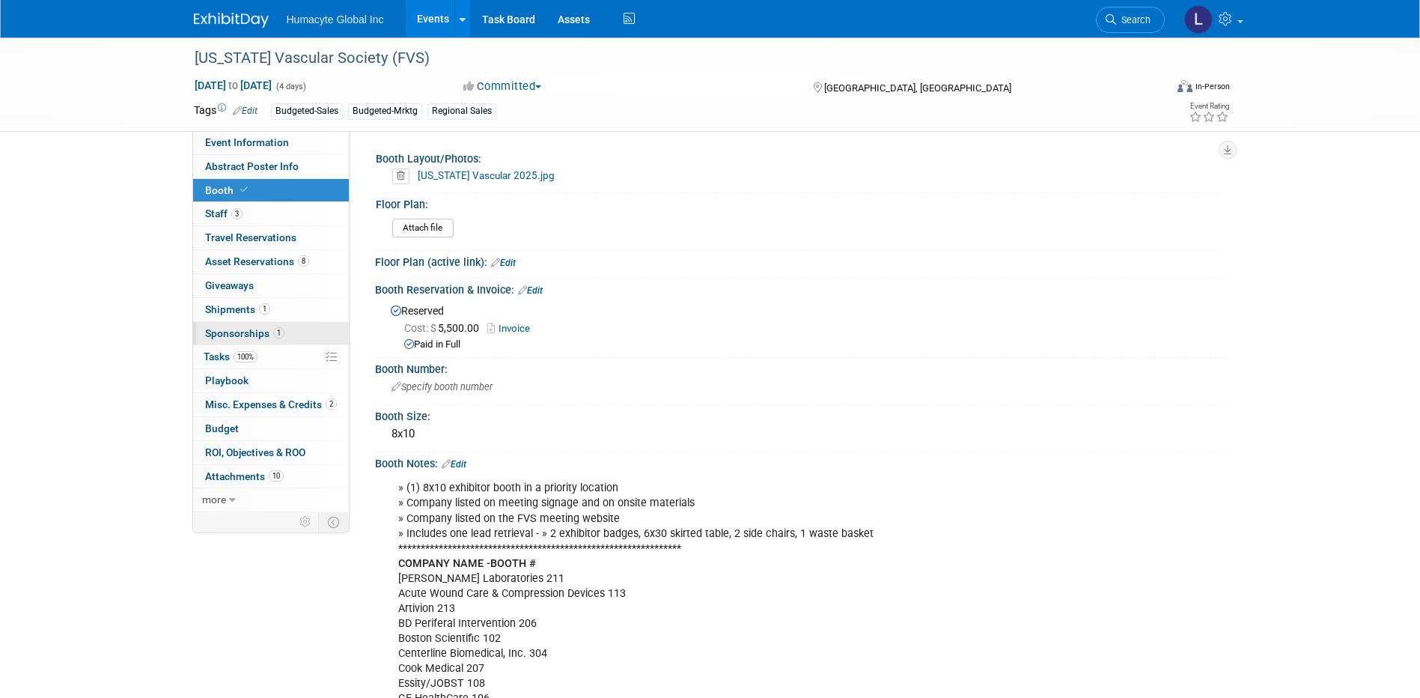
click at [240, 333] on span "Sponsorships 1" at bounding box center [244, 333] width 79 height 12
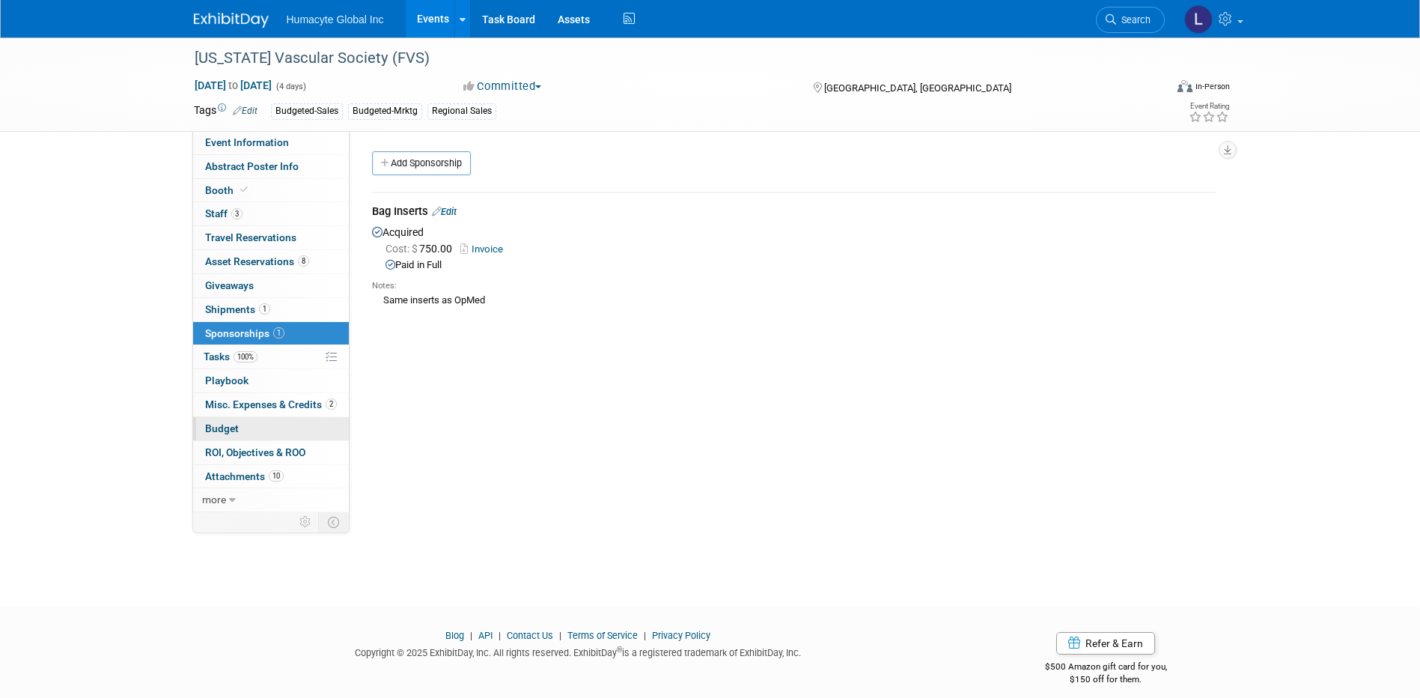
click at [229, 422] on span "Budget" at bounding box center [222, 428] width 34 height 12
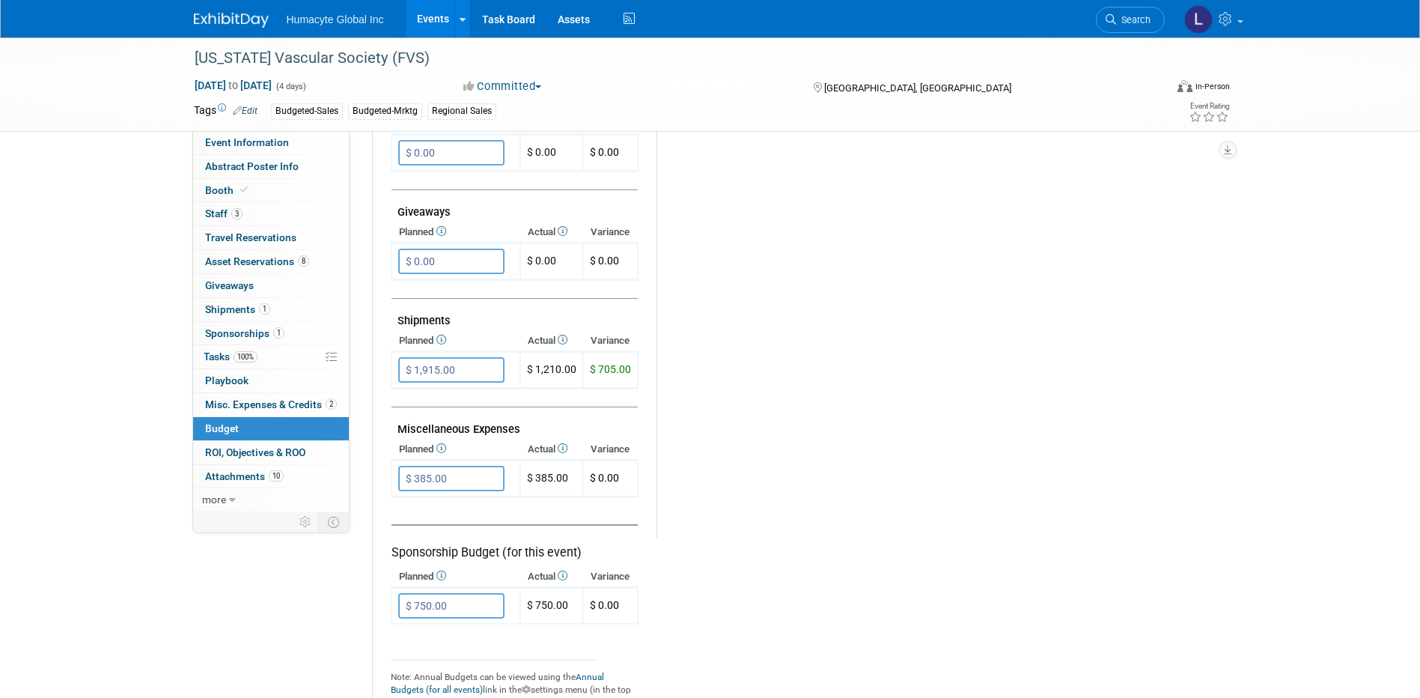
scroll to position [608, 0]
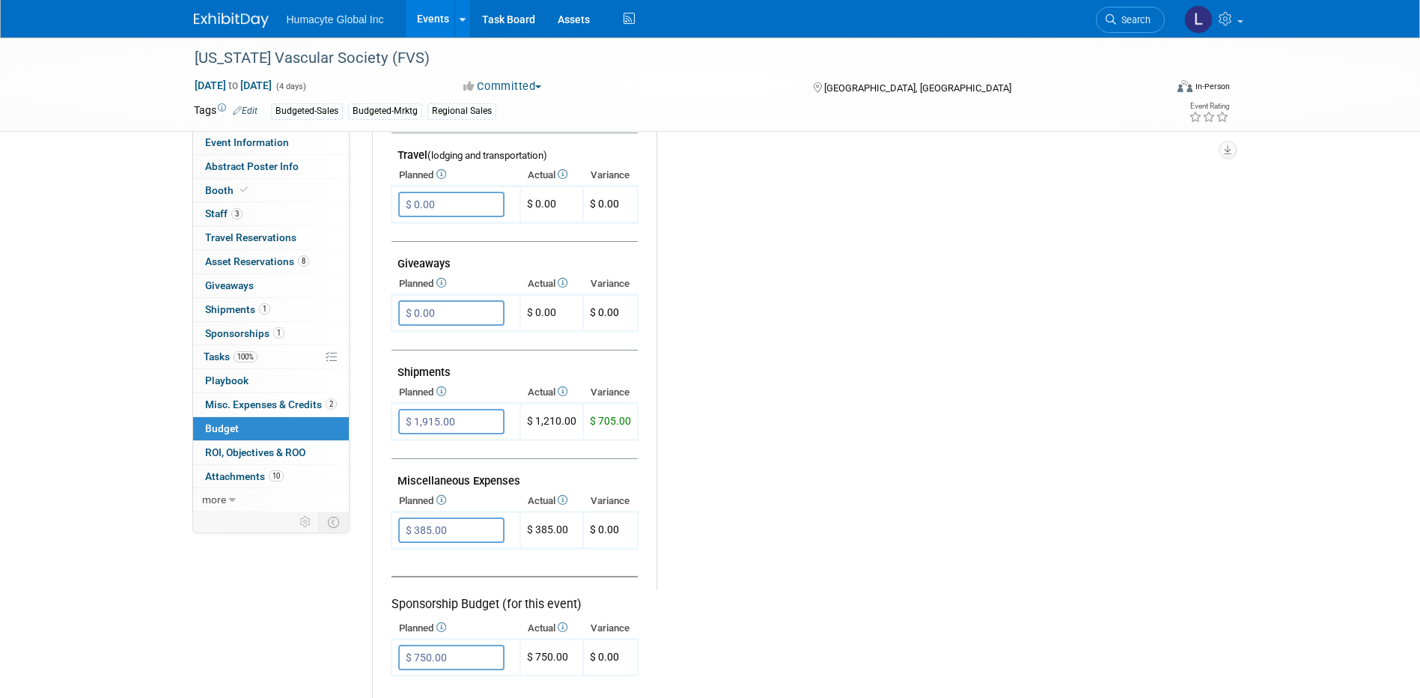
click at [435, 16] on link "Events" at bounding box center [433, 18] width 55 height 37
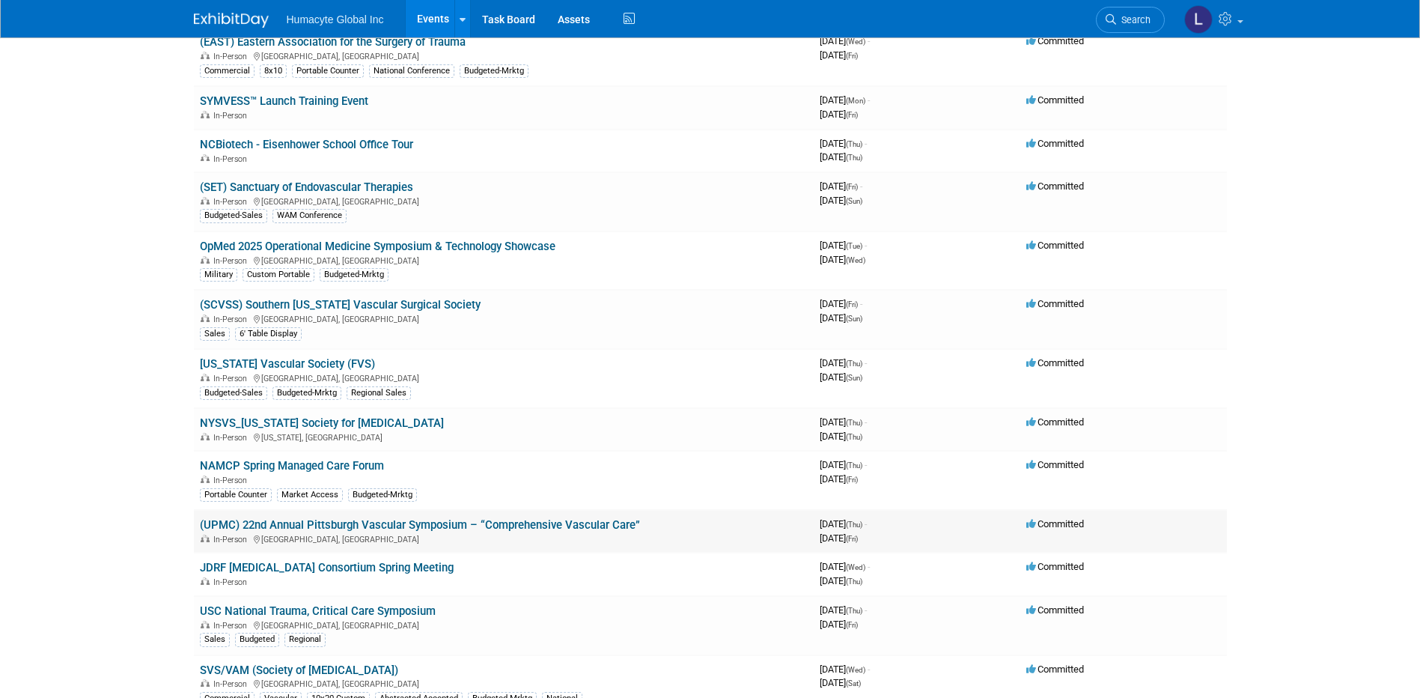
scroll to position [299, 0]
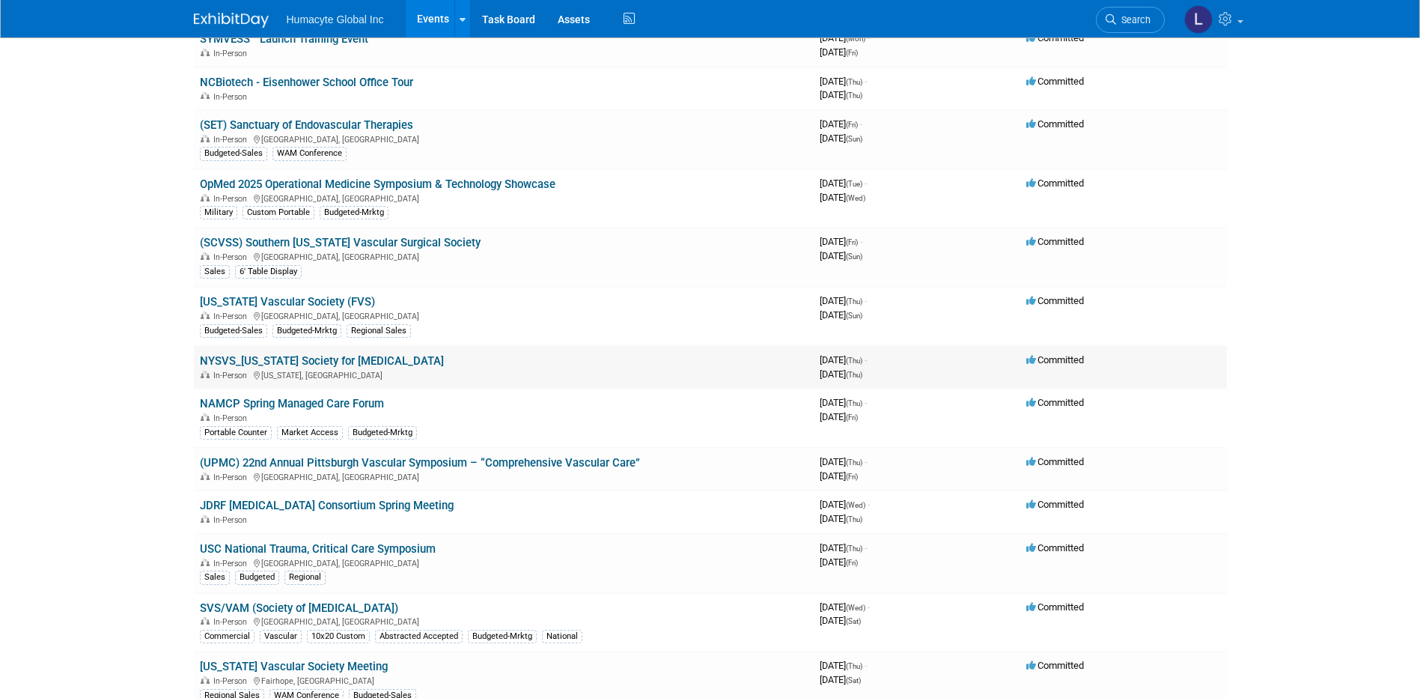
click at [256, 358] on link "NYSVS_[US_STATE] Society for [MEDICAL_DATA]" at bounding box center [322, 360] width 244 height 13
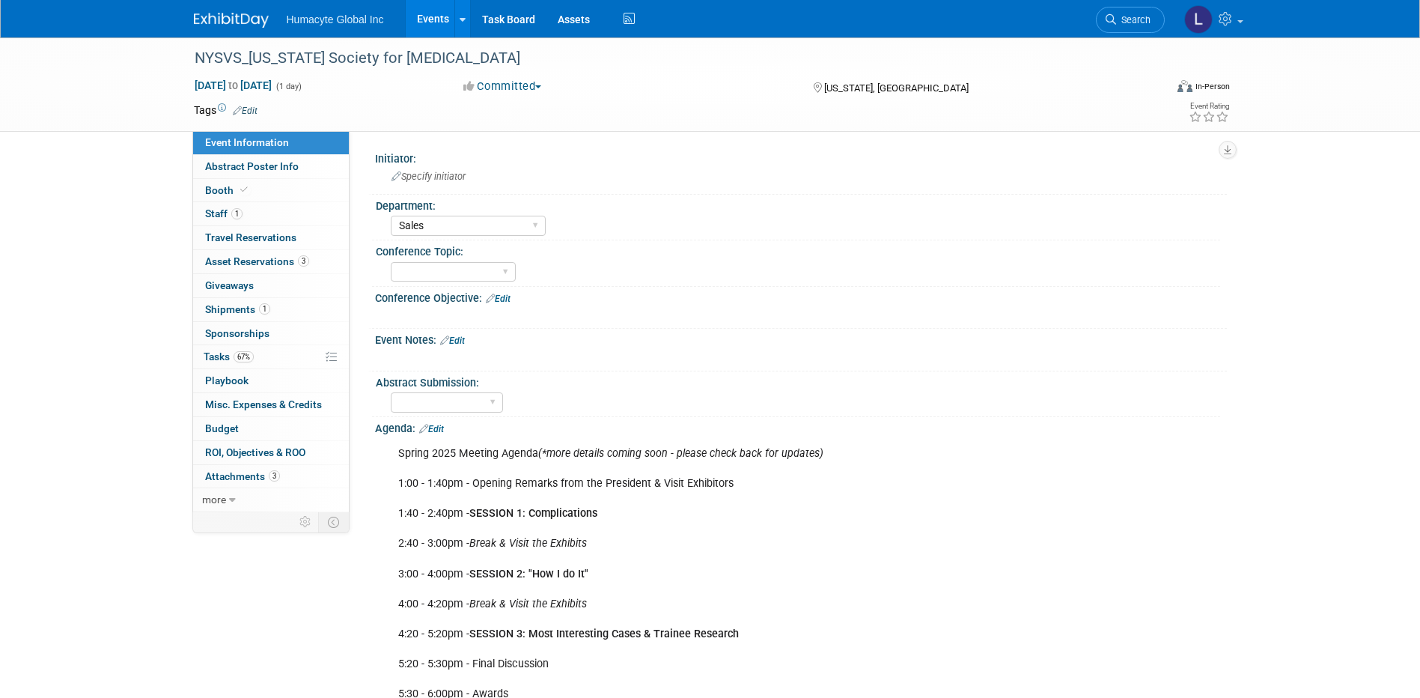
select select "Sales"
click at [216, 208] on span "Staff 1" at bounding box center [223, 213] width 37 height 12
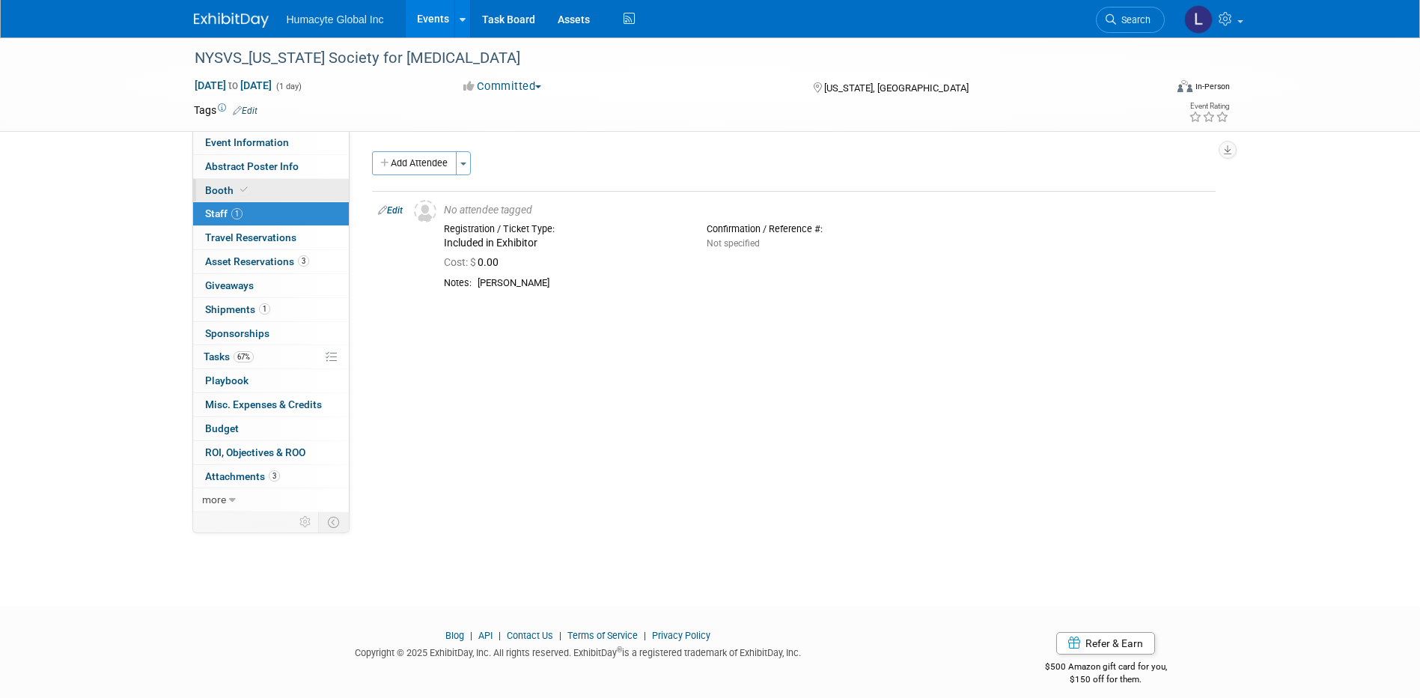
click at [219, 181] on link "Booth" at bounding box center [271, 190] width 156 height 23
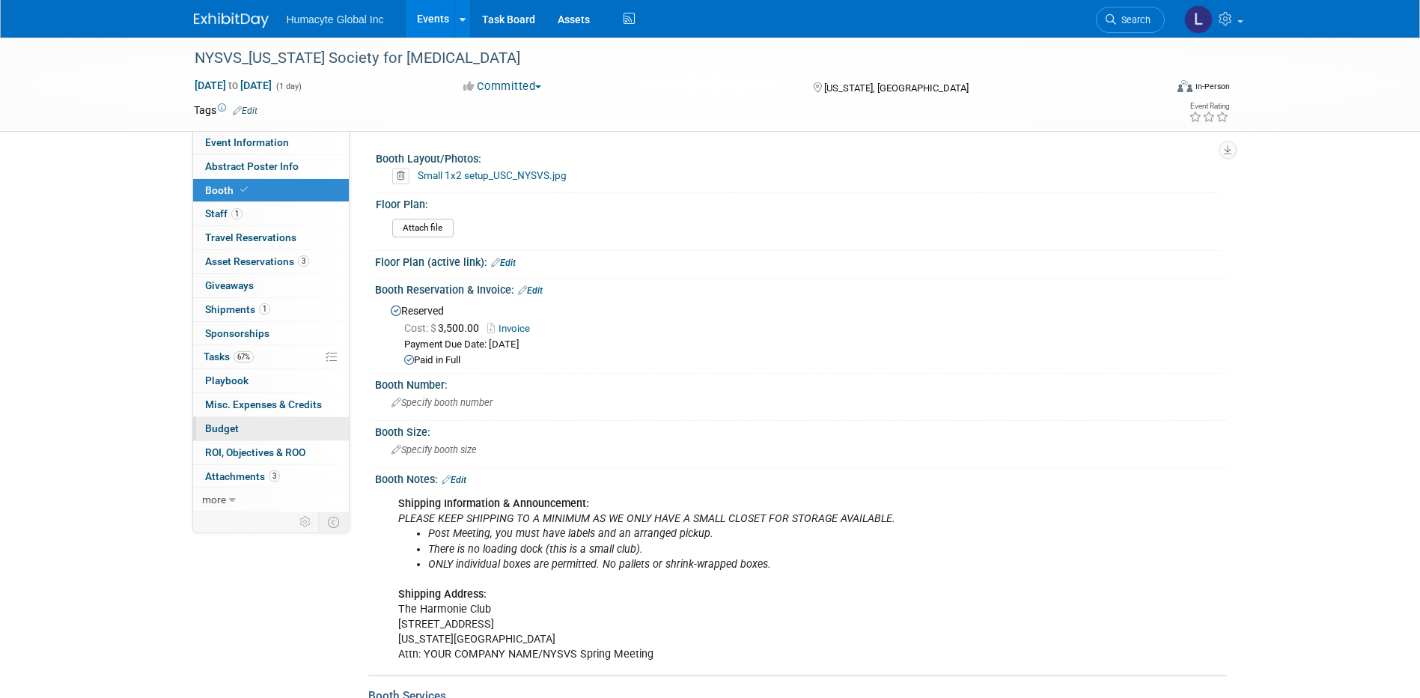
click at [219, 430] on span "Budget" at bounding box center [222, 428] width 34 height 12
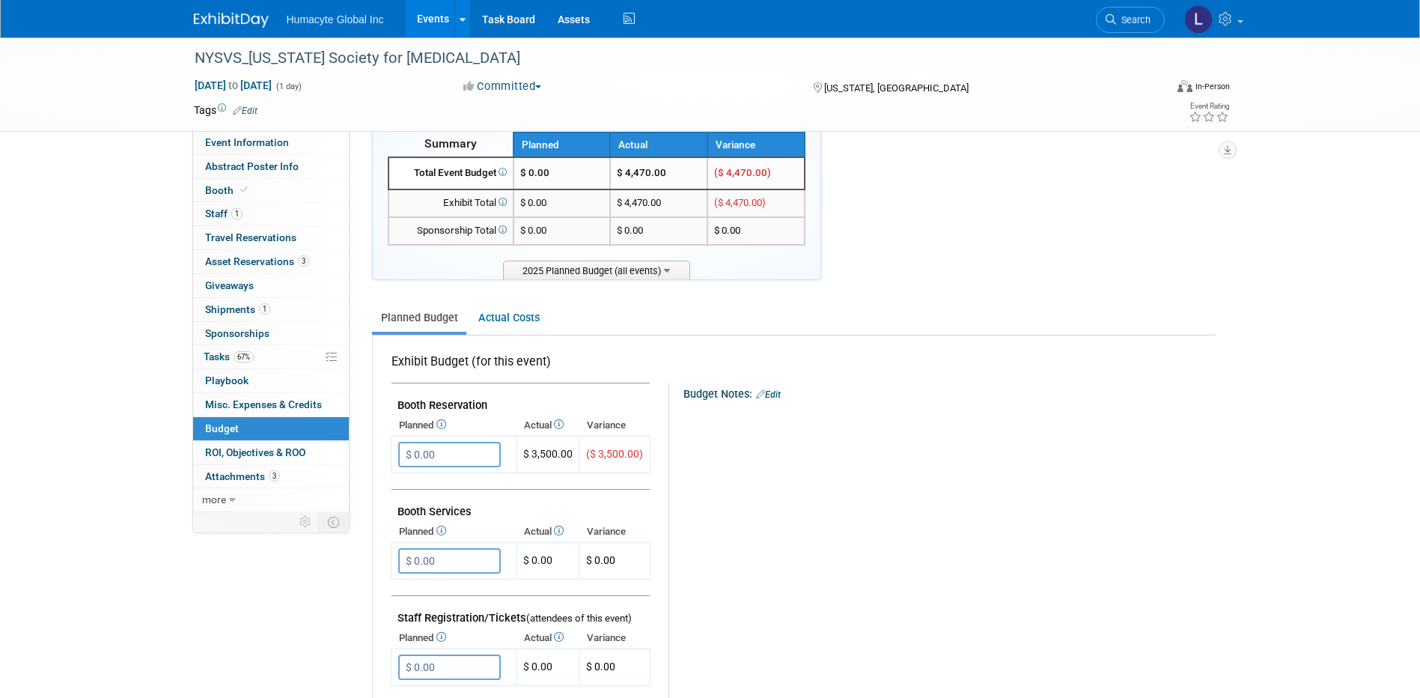
scroll to position [75, 0]
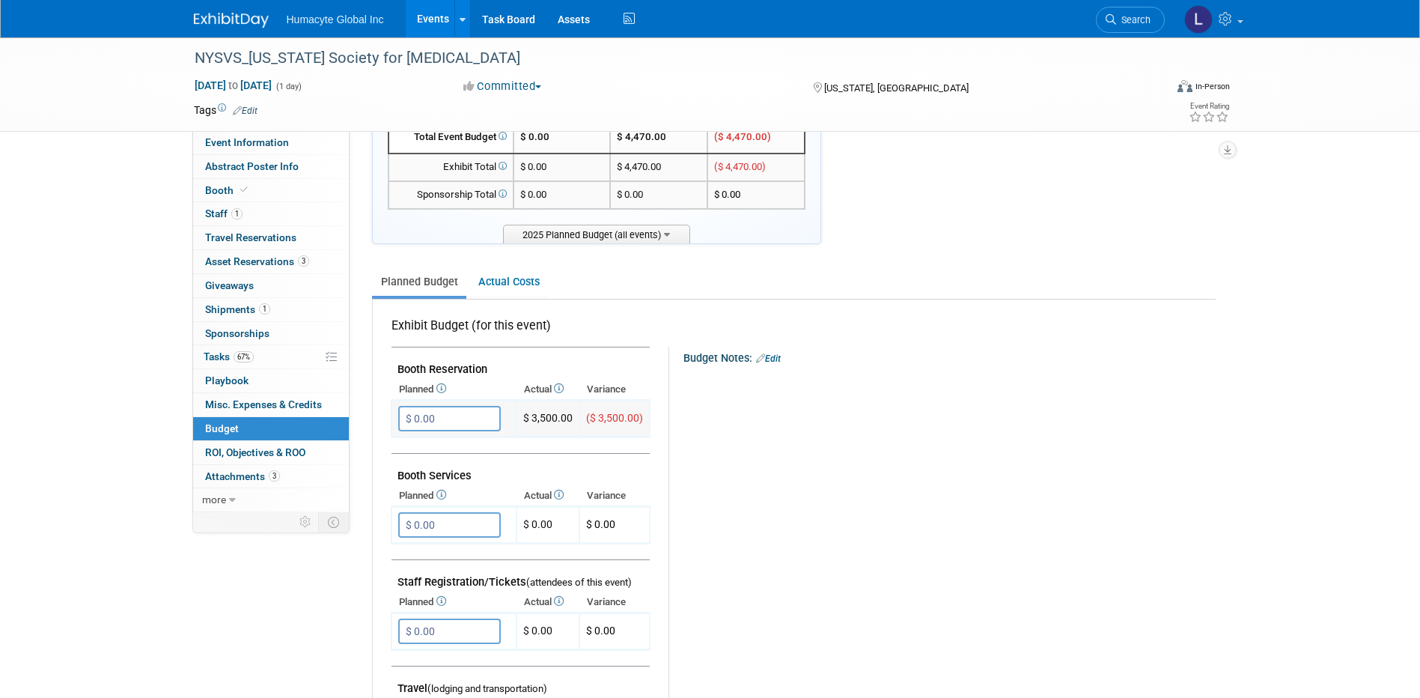
click at [457, 421] on input "$ 0.00" at bounding box center [449, 418] width 103 height 25
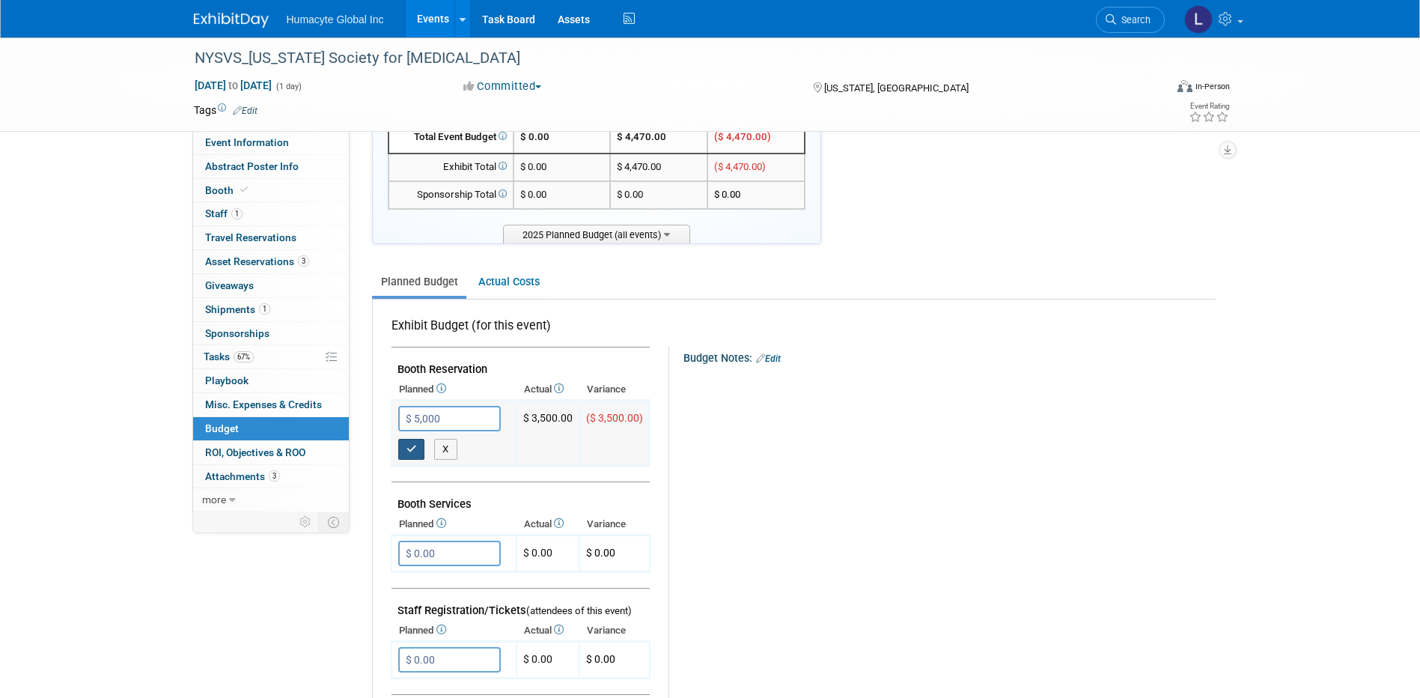
type input "$ 5,000.00"
click at [408, 448] on icon "button" at bounding box center [412, 449] width 10 height 10
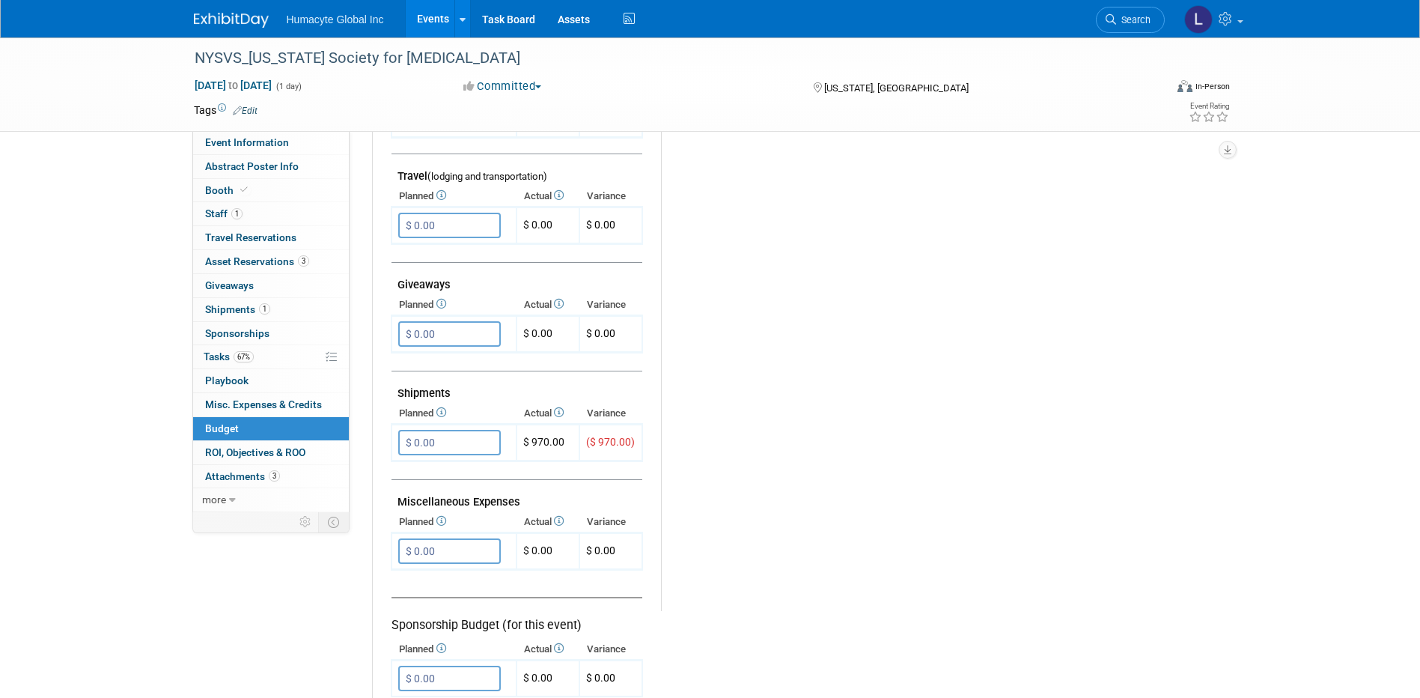
scroll to position [599, 0]
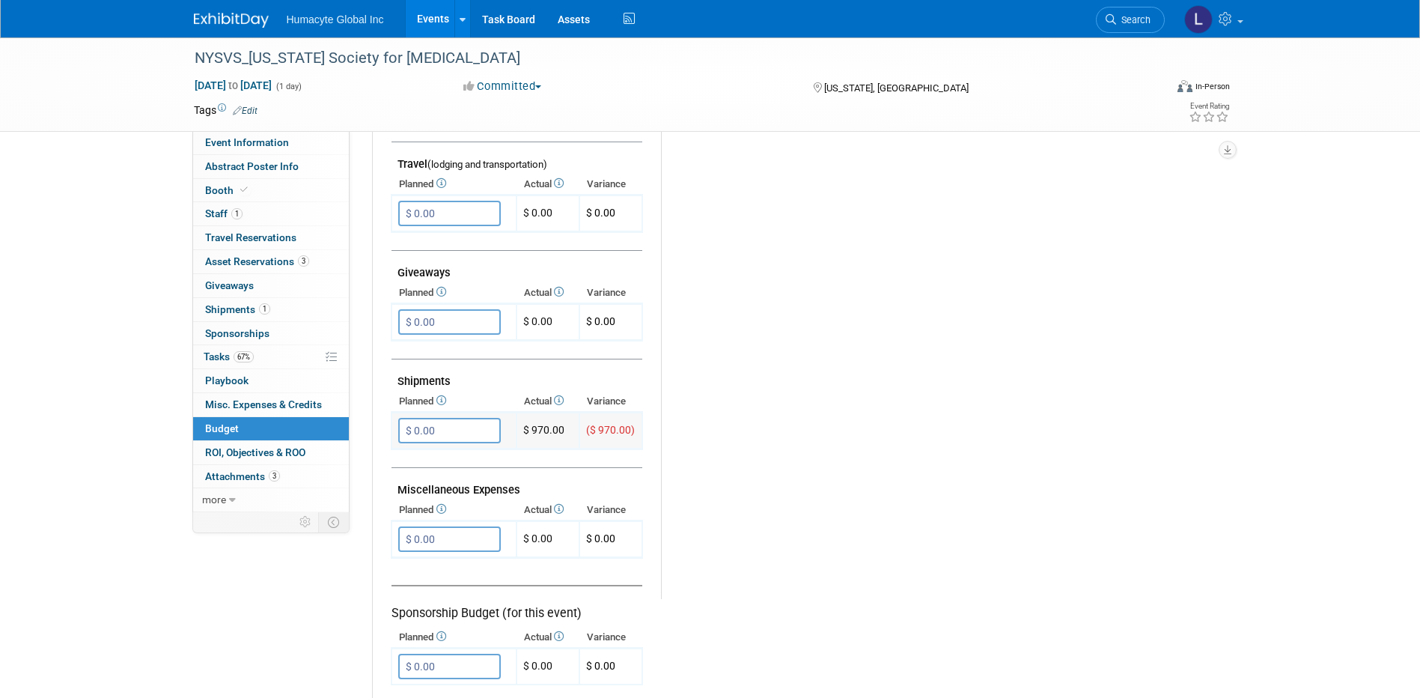
click at [469, 435] on input "$ 0.00" at bounding box center [449, 430] width 103 height 25
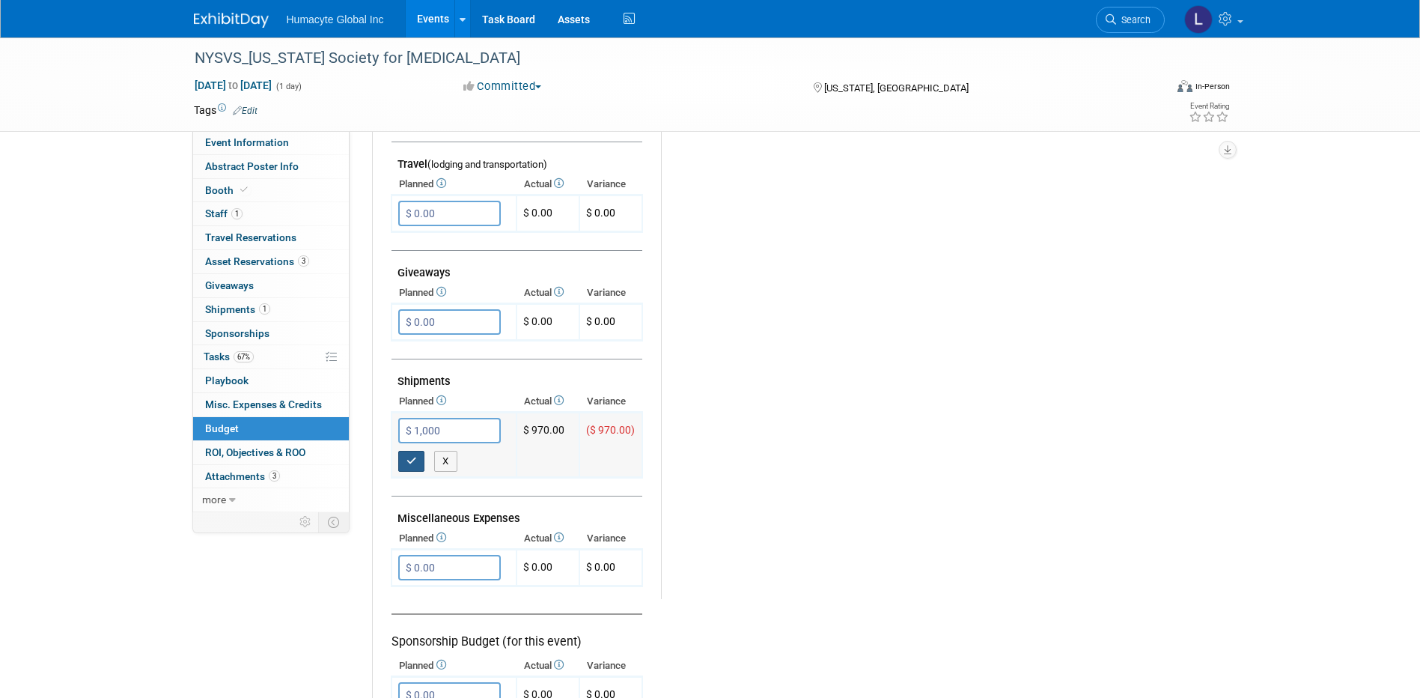
type input "$ 1,000.00"
click at [417, 466] on button "button" at bounding box center [411, 461] width 27 height 21
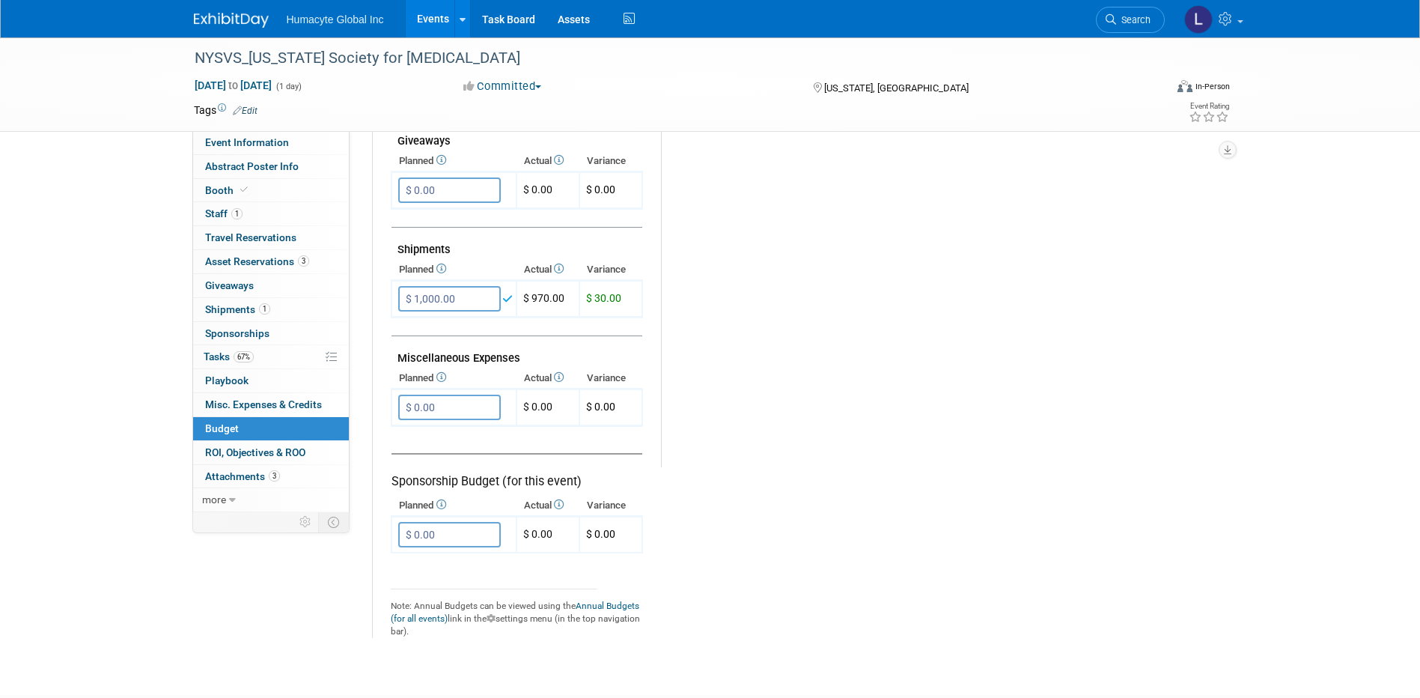
scroll to position [749, 0]
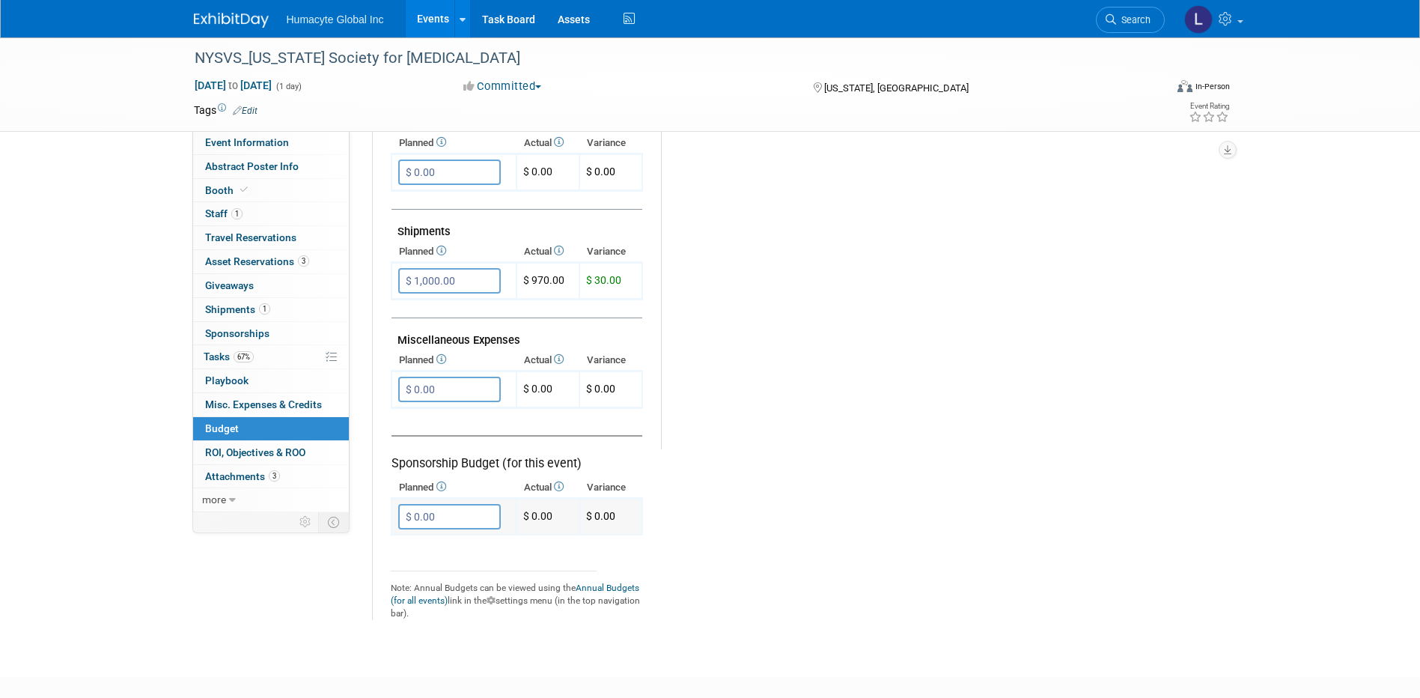
click at [481, 518] on input "$ 0.00" at bounding box center [449, 516] width 103 height 25
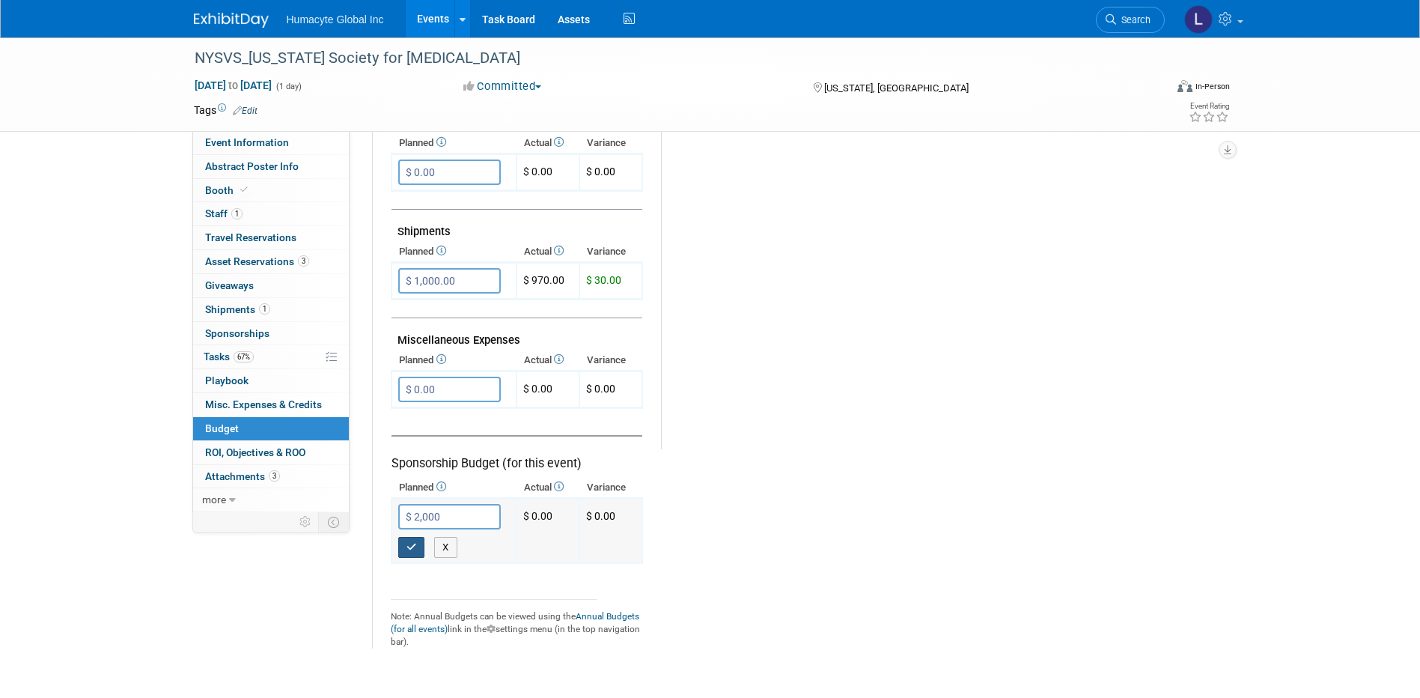
type input "$ 2,000.00"
click at [414, 550] on icon "button" at bounding box center [412, 547] width 10 height 10
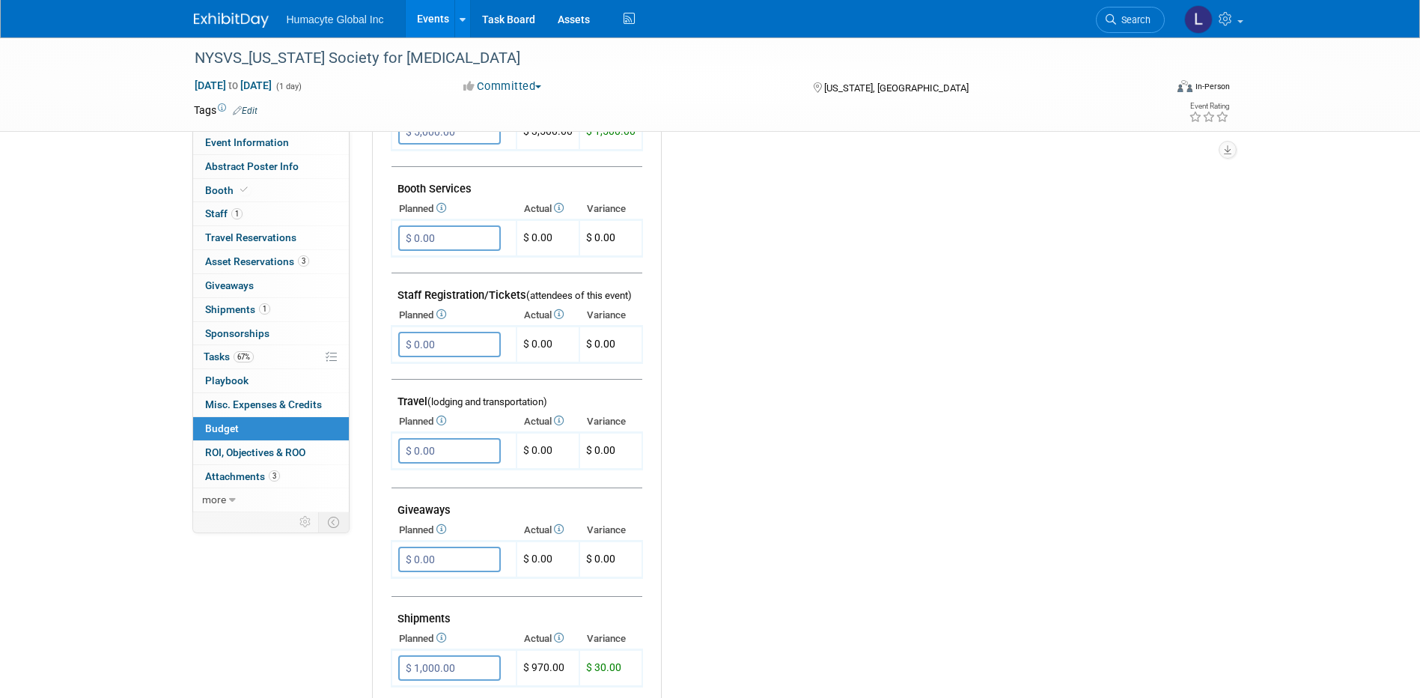
scroll to position [374, 0]
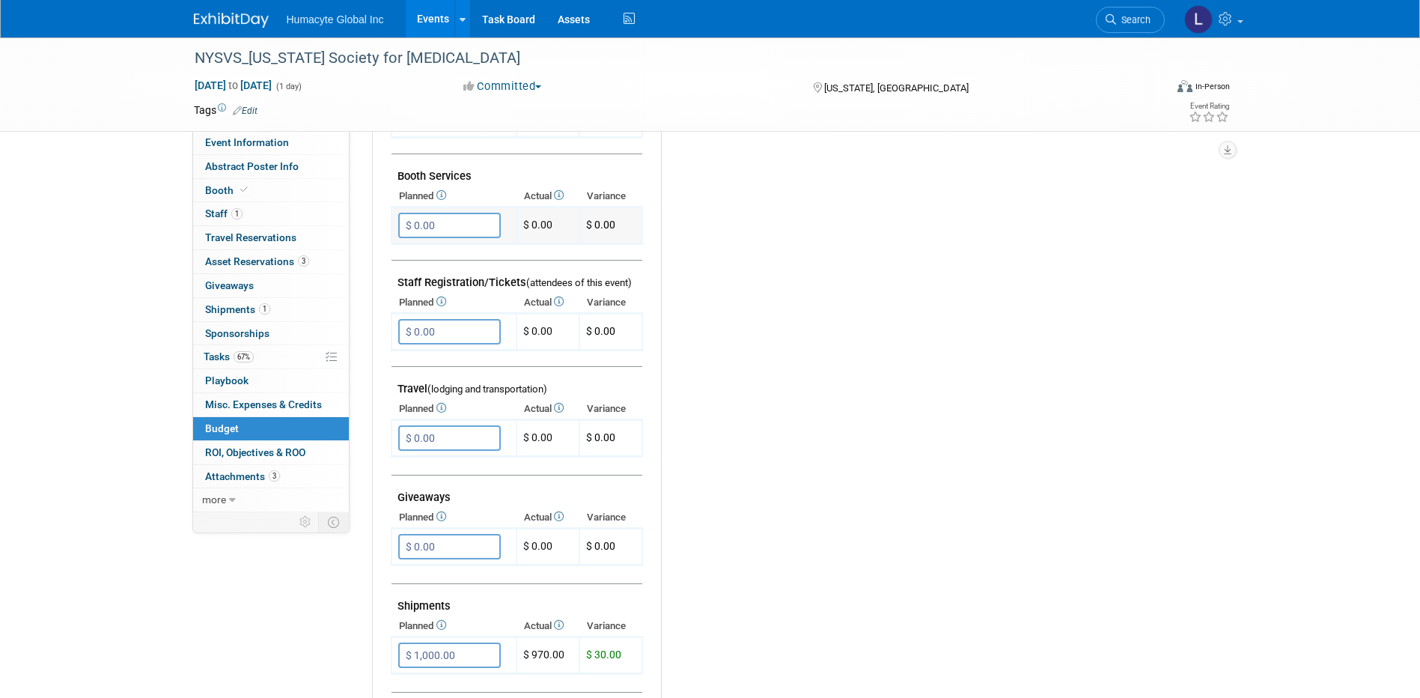
click at [478, 228] on input "$ 0.00" at bounding box center [449, 225] width 103 height 25
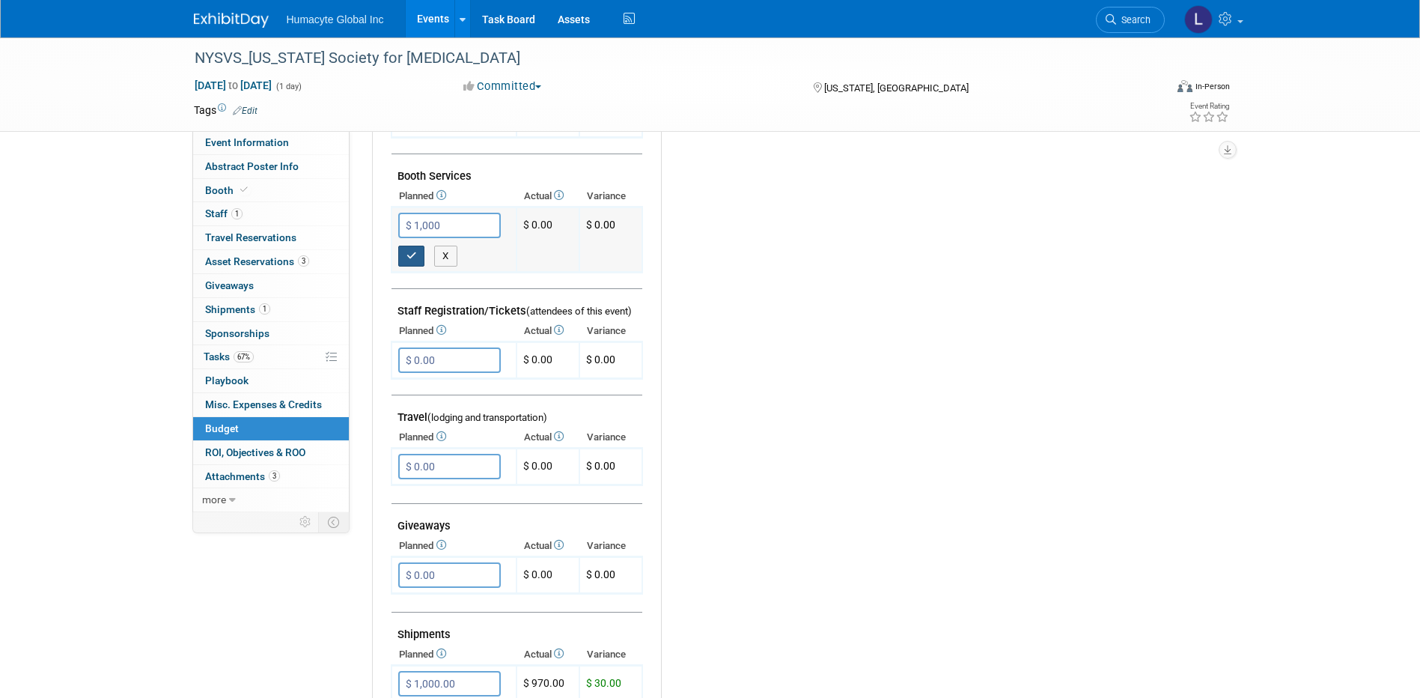
type input "$ 1,000.00"
click at [407, 258] on icon "button" at bounding box center [412, 256] width 10 height 10
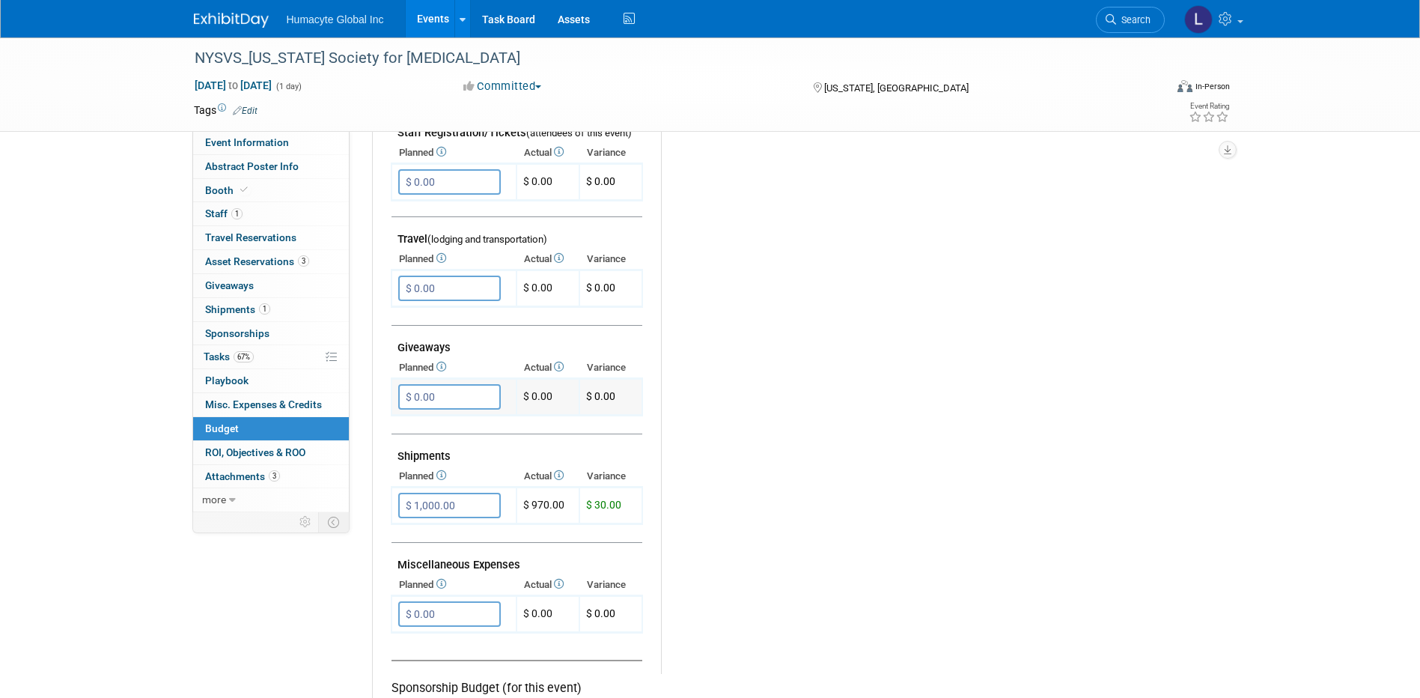
scroll to position [599, 0]
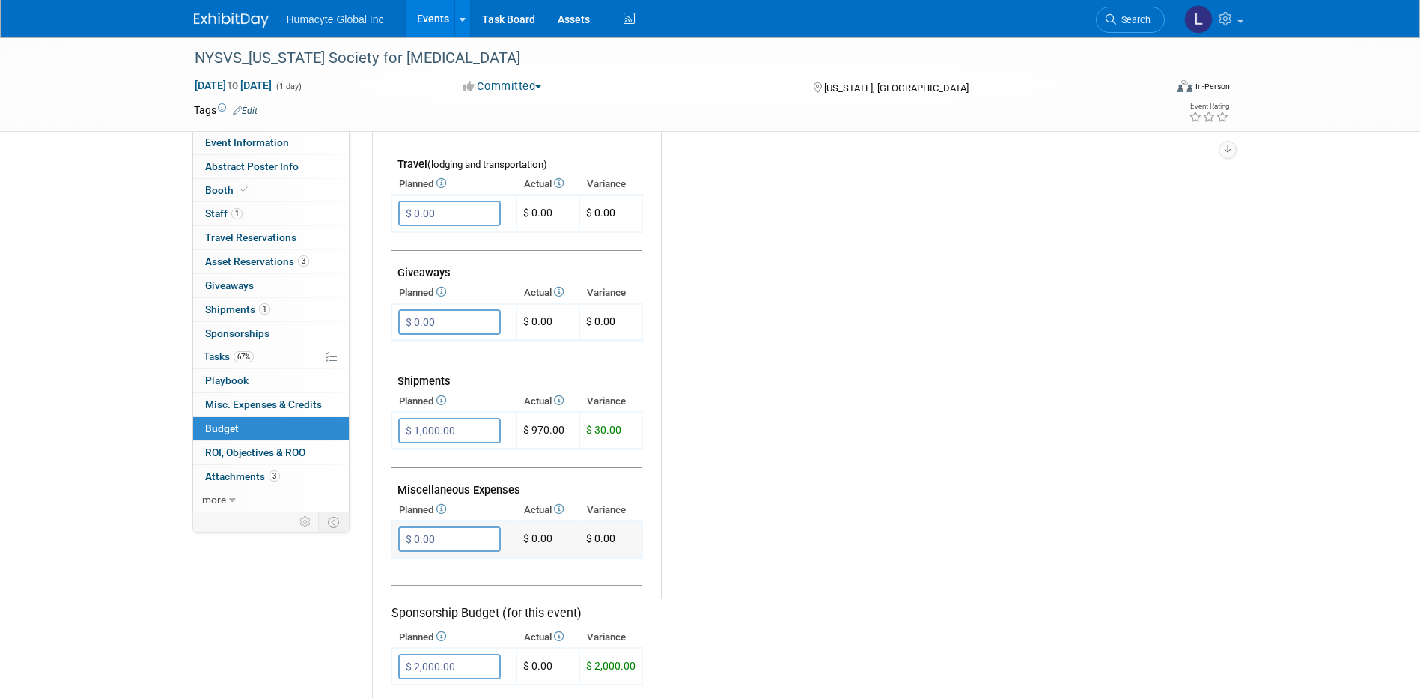
click at [469, 538] on input "$ 0.00" at bounding box center [449, 538] width 103 height 25
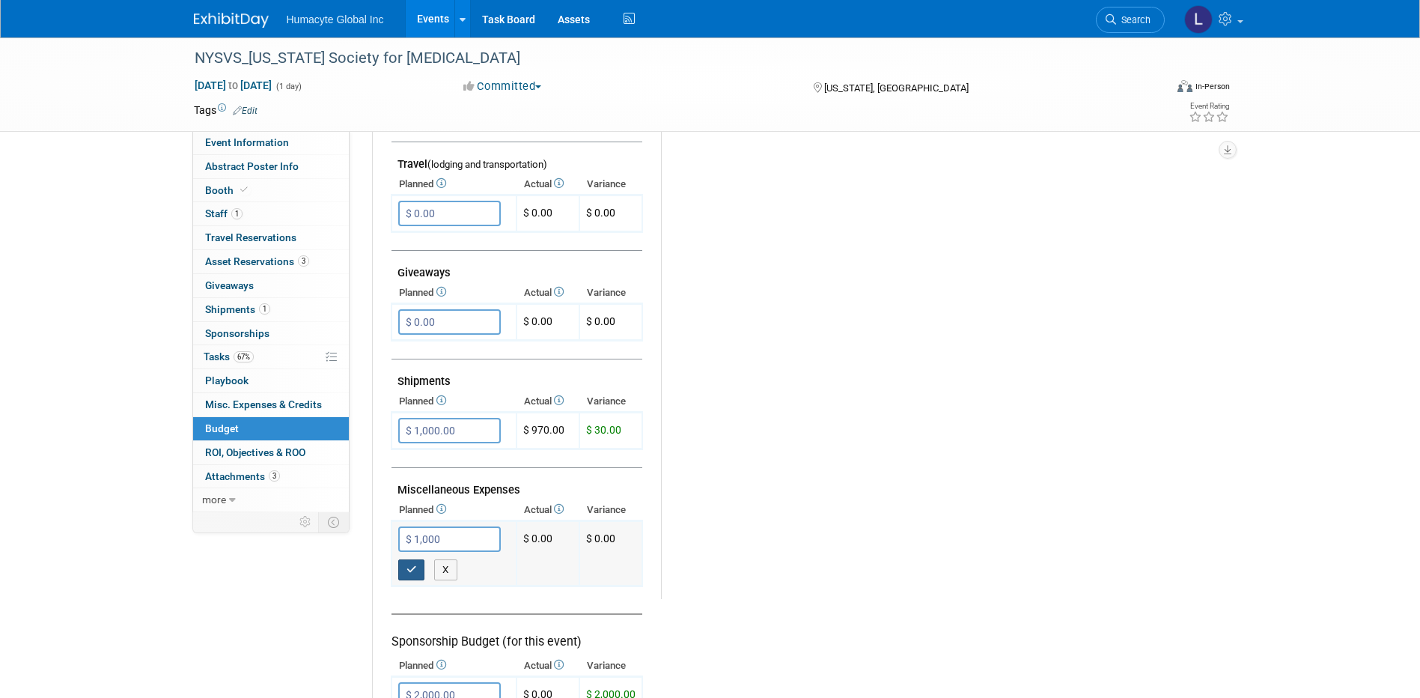
type input "$ 1,000.00"
click at [417, 570] on button "button" at bounding box center [411, 569] width 27 height 21
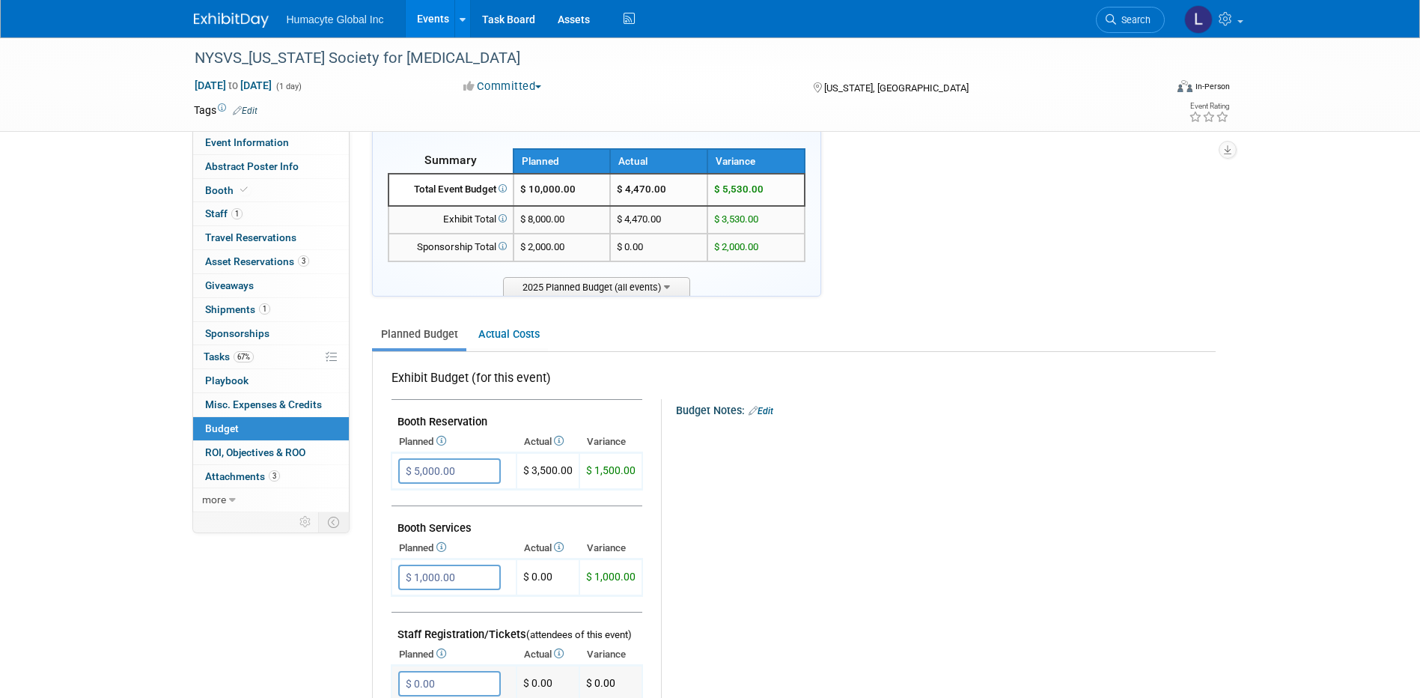
scroll to position [0, 0]
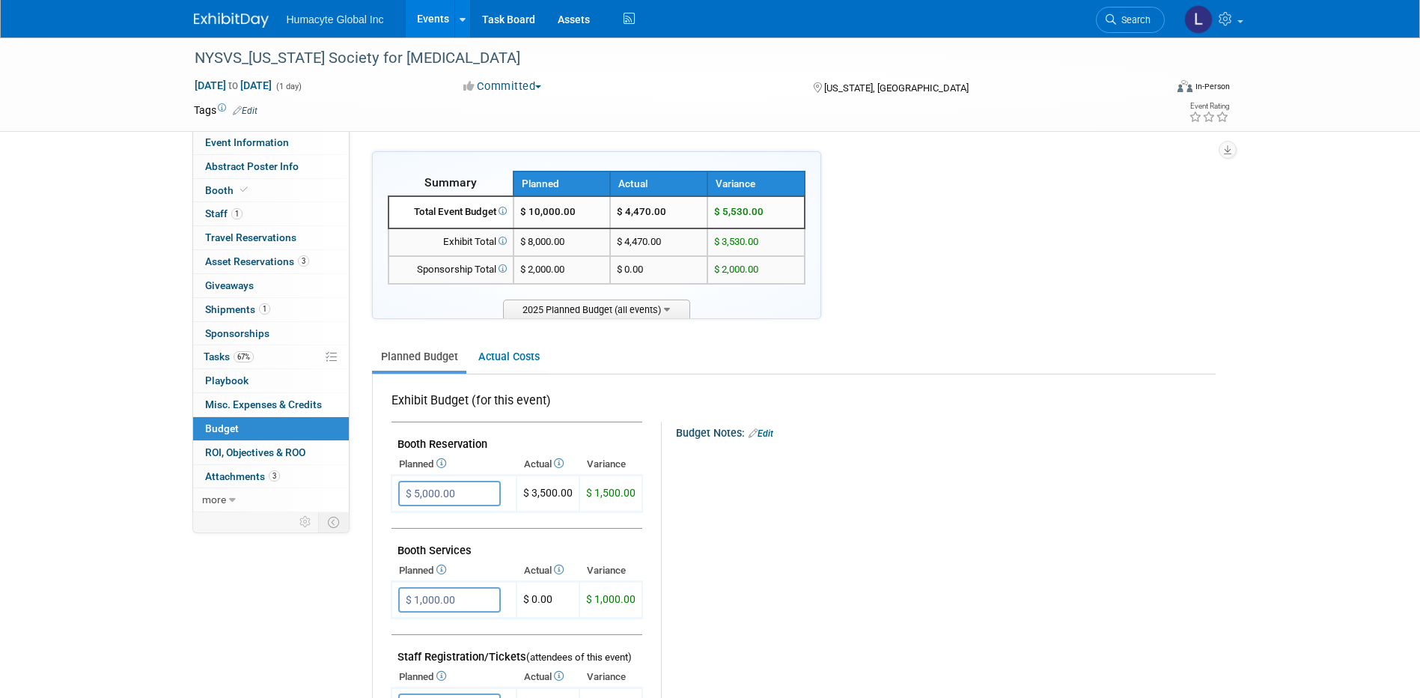
click at [432, 12] on link "Events" at bounding box center [433, 18] width 55 height 37
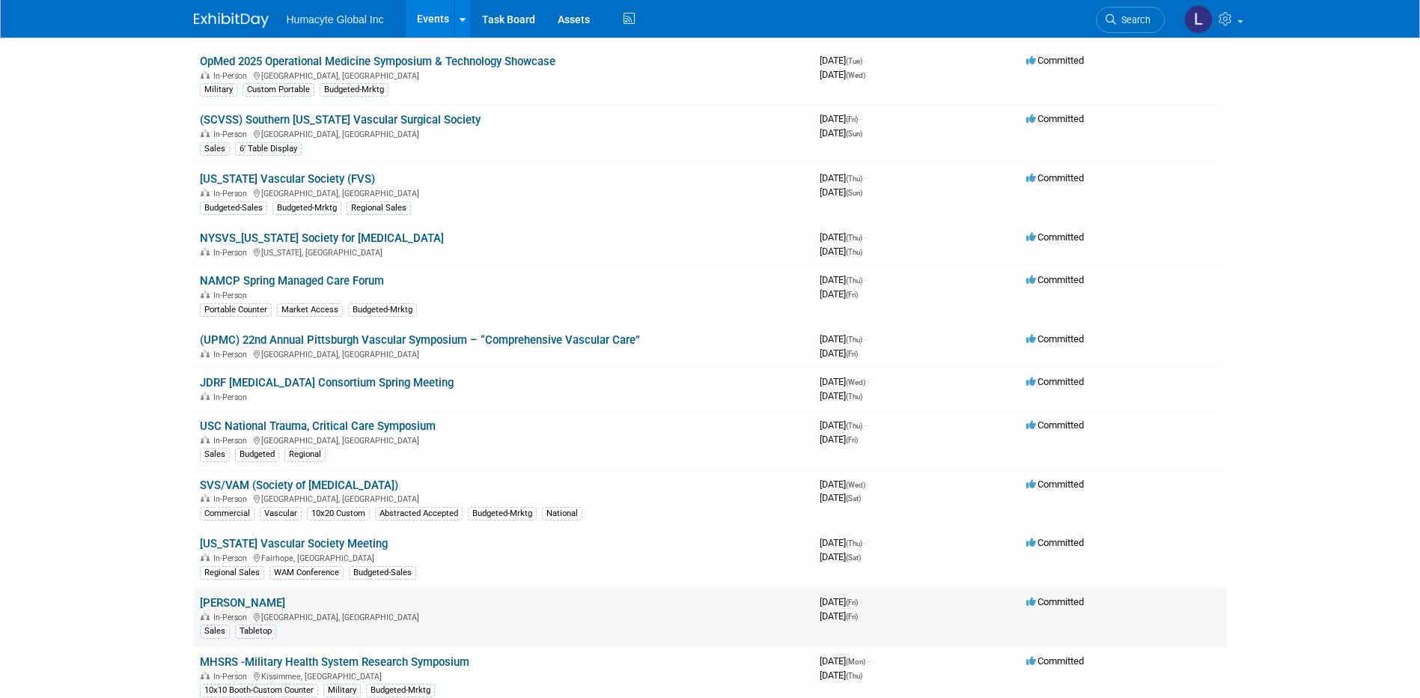
scroll to position [449, 0]
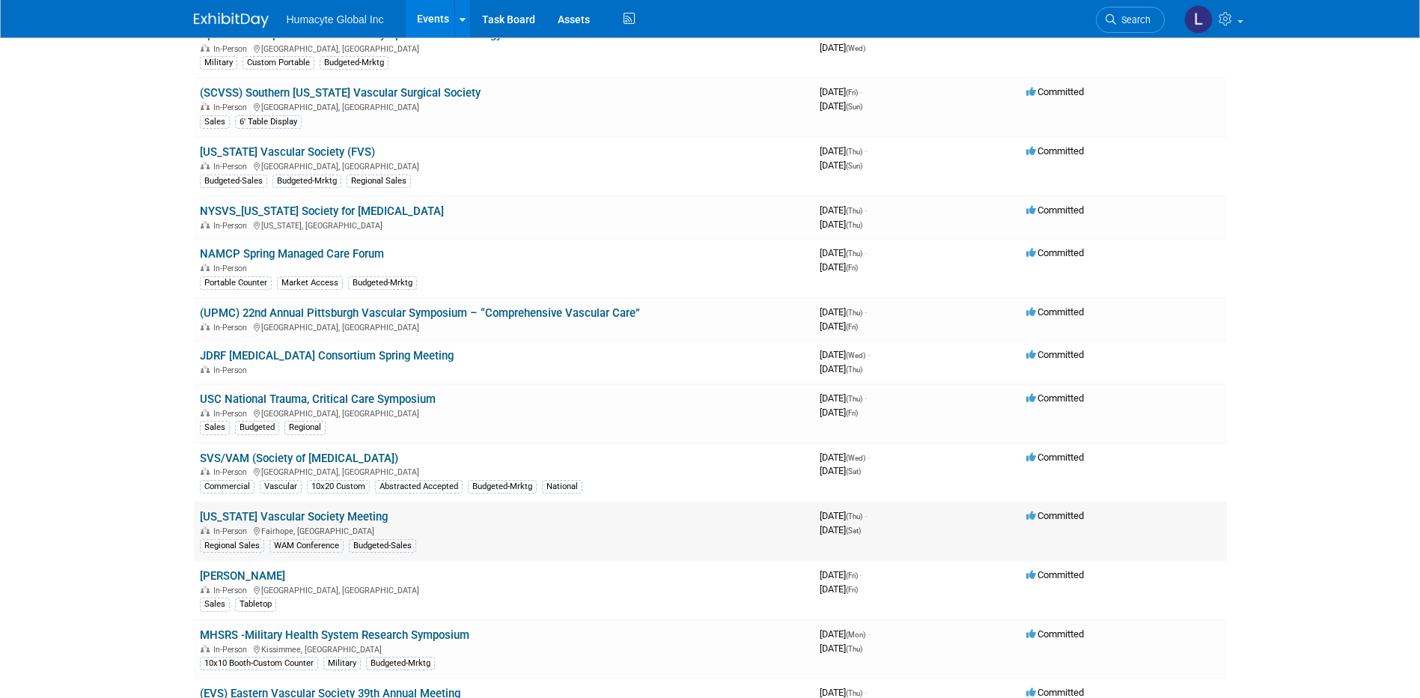
click at [261, 520] on link "[US_STATE] Vascular Society Meeting" at bounding box center [294, 516] width 188 height 13
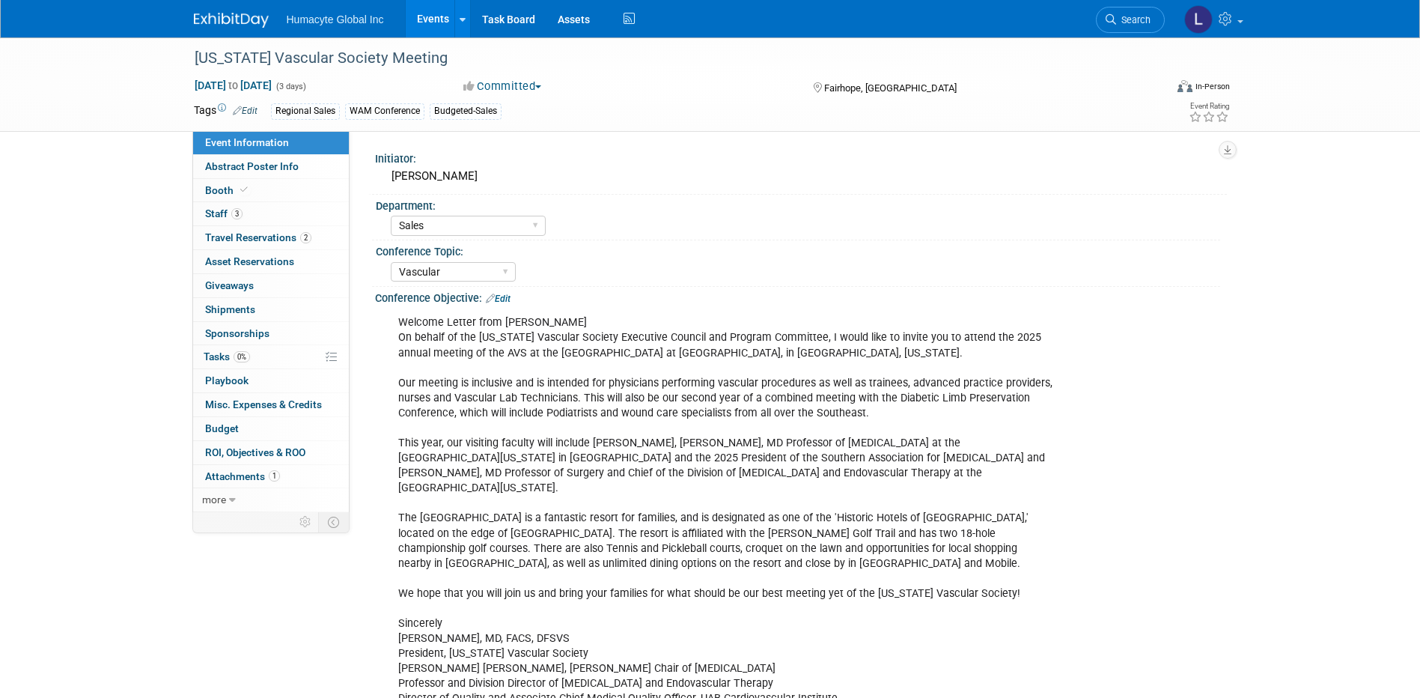
select select "Sales"
select select "Vascular"
click at [229, 423] on span "Budget" at bounding box center [222, 428] width 34 height 12
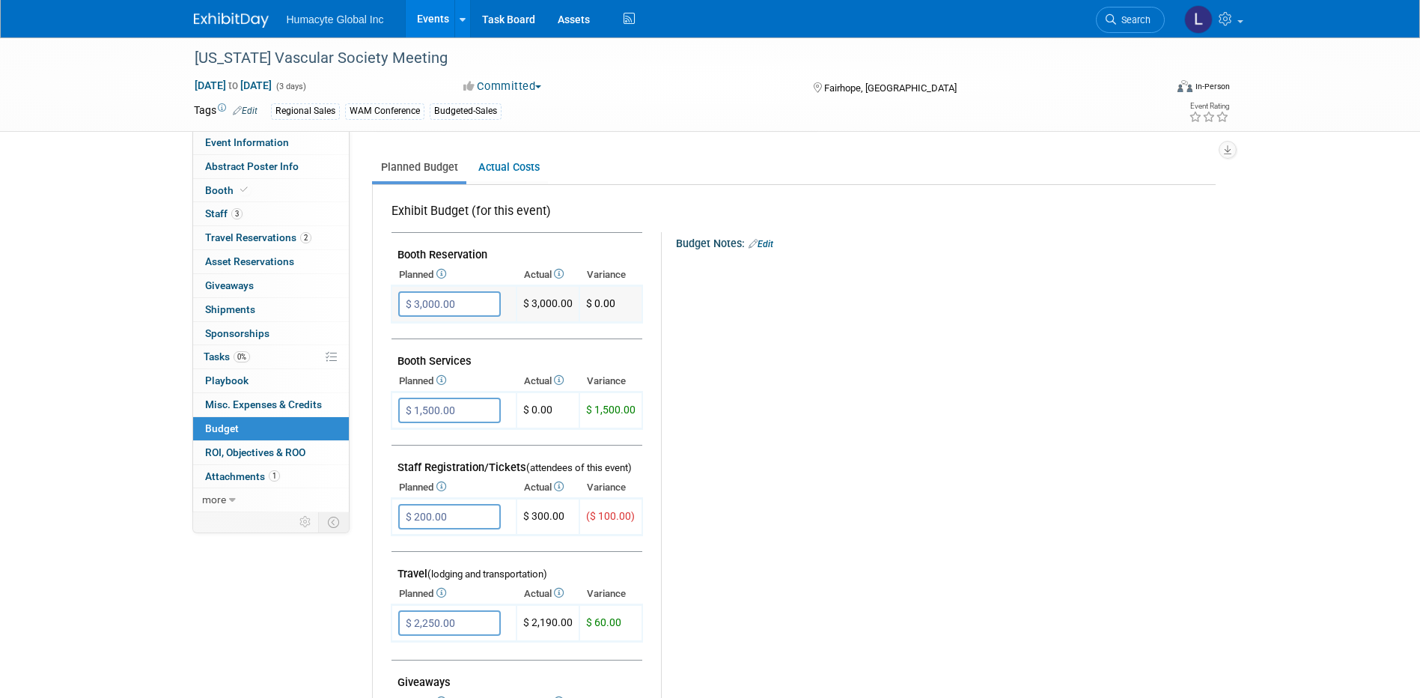
scroll to position [225, 0]
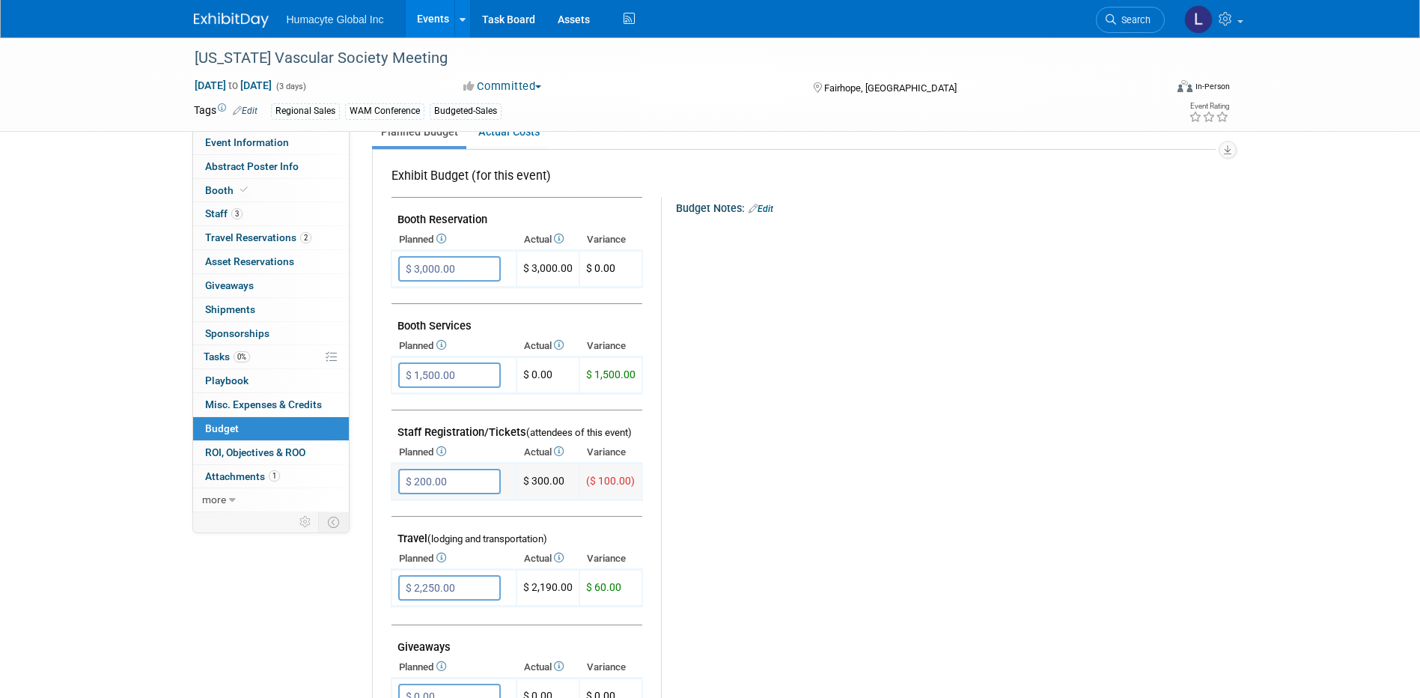
click at [442, 484] on input "$ 200.00" at bounding box center [449, 481] width 103 height 25
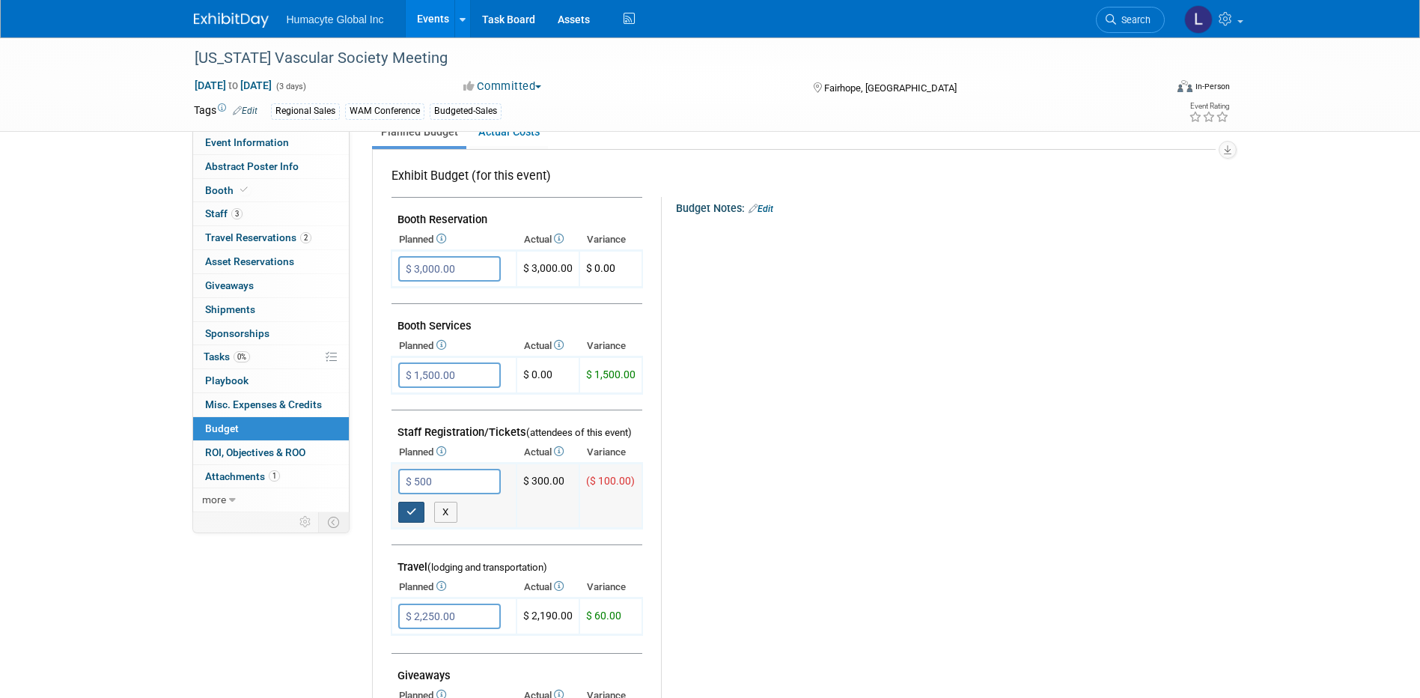
type input "$ 500.00"
click at [410, 511] on icon "button" at bounding box center [412, 512] width 10 height 10
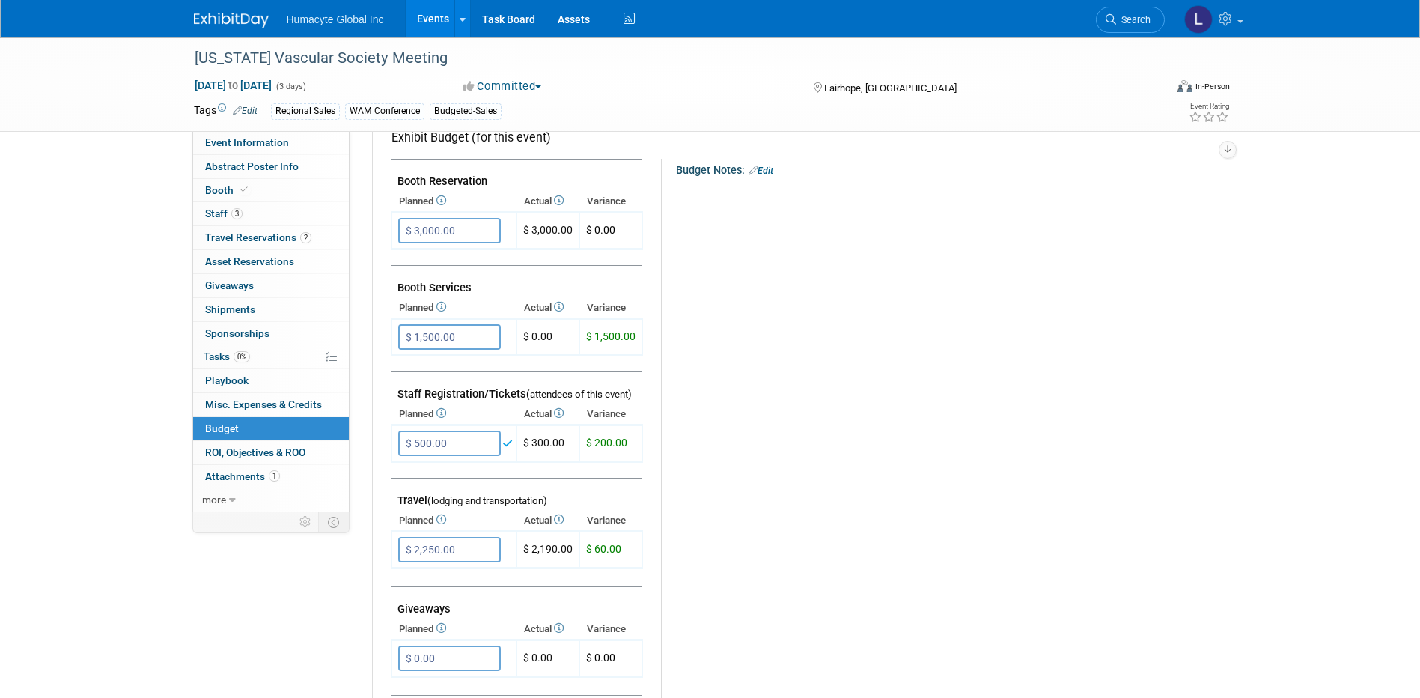
scroll to position [374, 0]
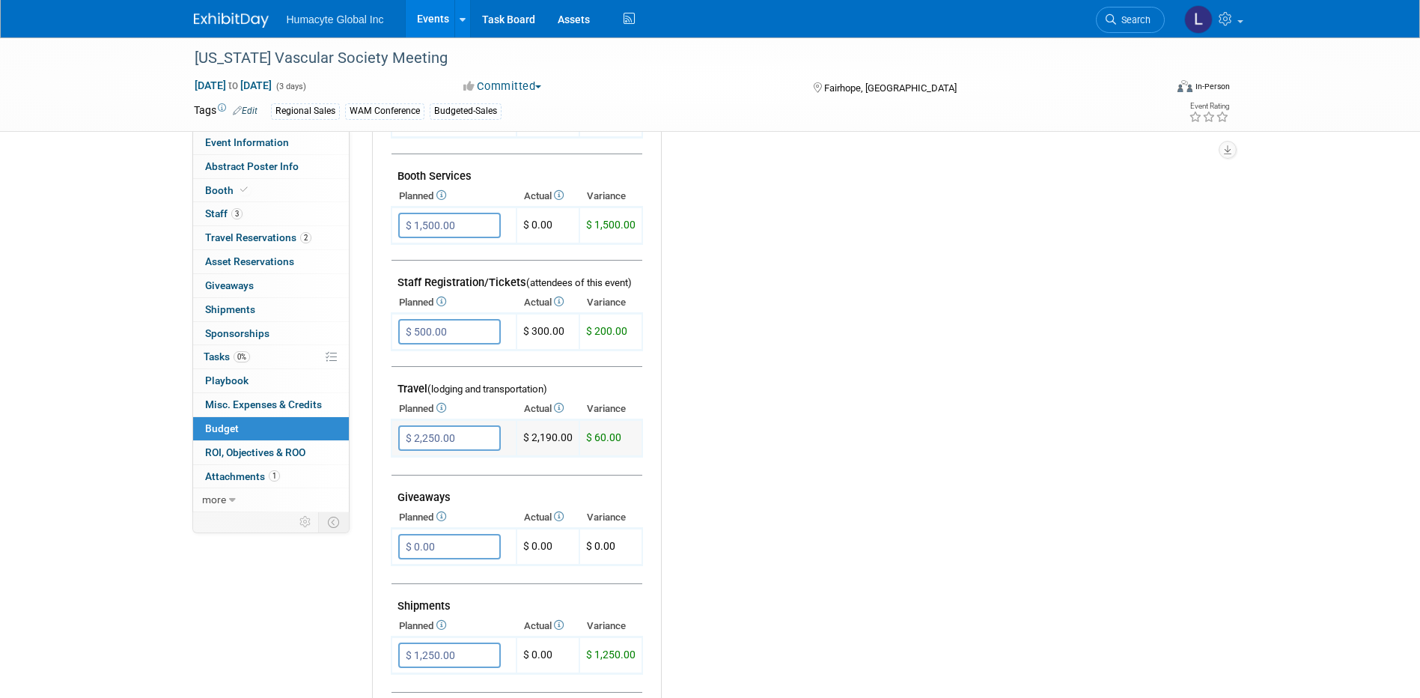
click at [471, 436] on input "$ 2,250.00" at bounding box center [449, 437] width 103 height 25
click at [241, 236] on span "Travel Reservations 2" at bounding box center [258, 237] width 106 height 12
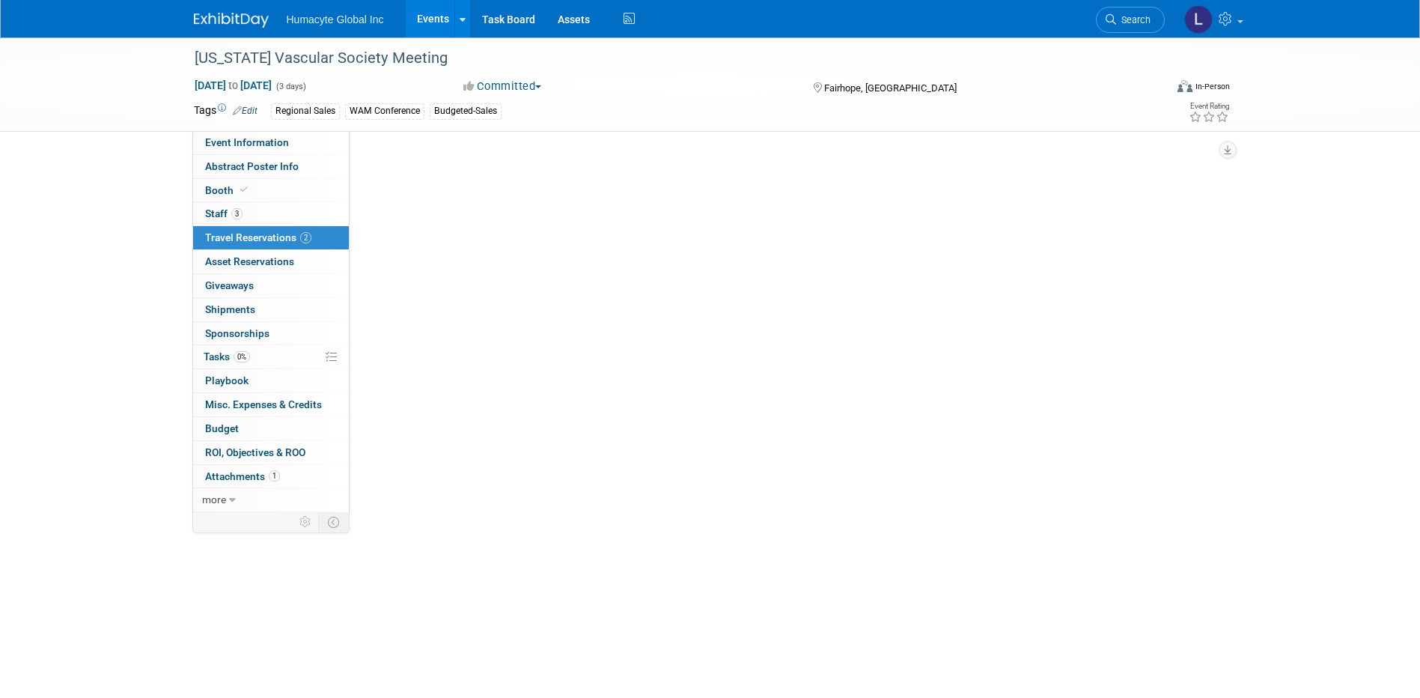
scroll to position [0, 0]
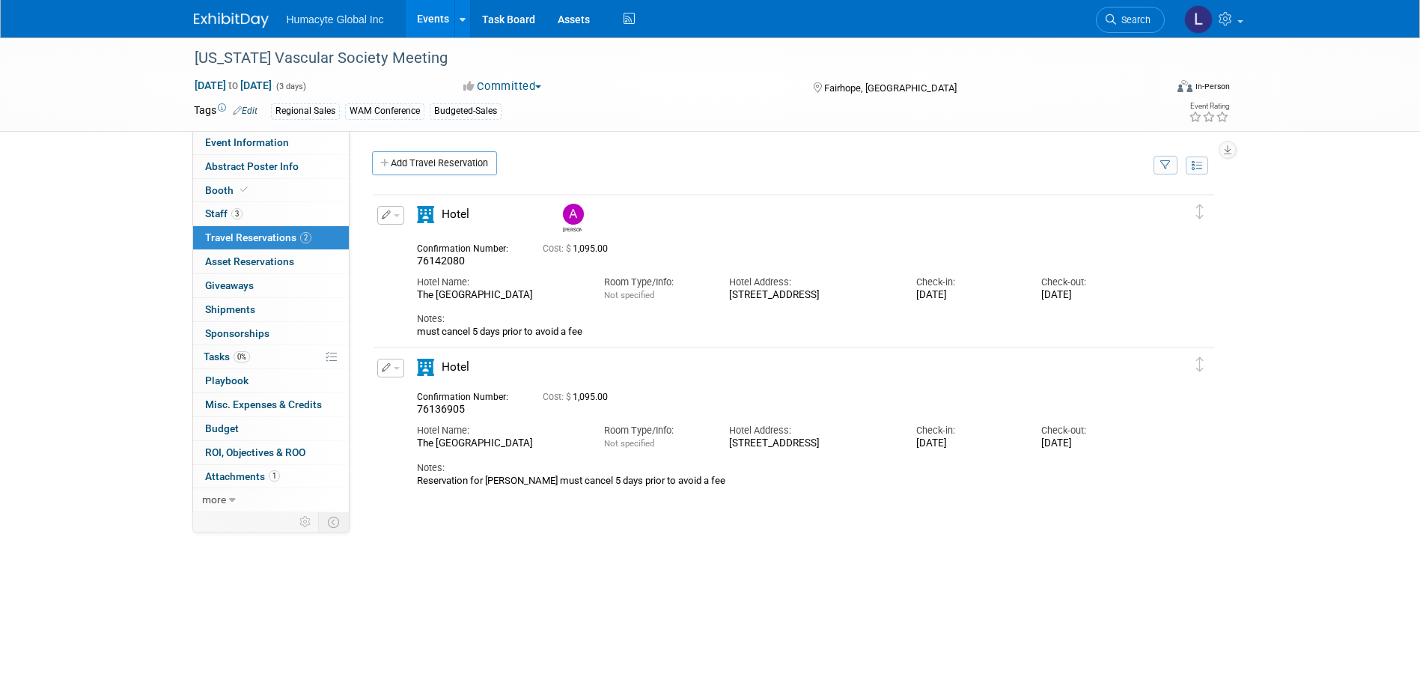
click at [396, 219] on button "button" at bounding box center [390, 215] width 27 height 19
click at [410, 241] on button "Edit Reservation" at bounding box center [441, 242] width 127 height 22
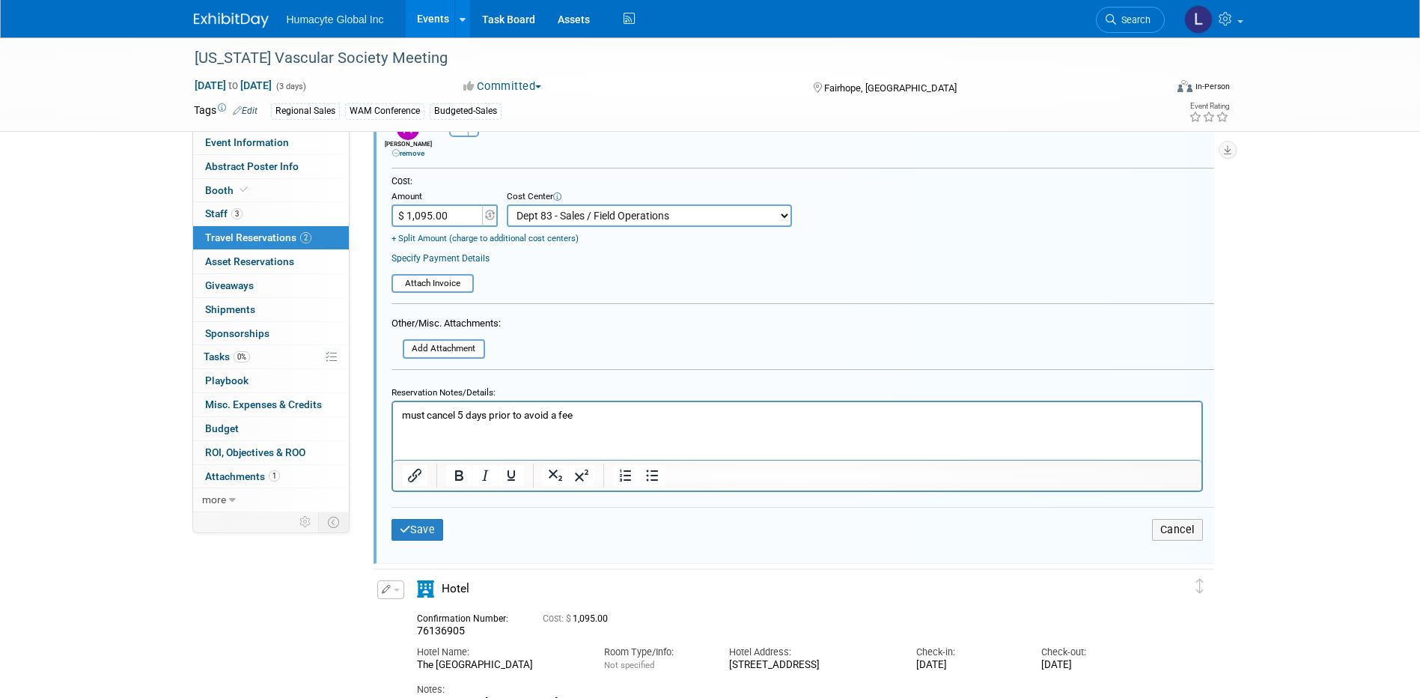
scroll to position [550, 0]
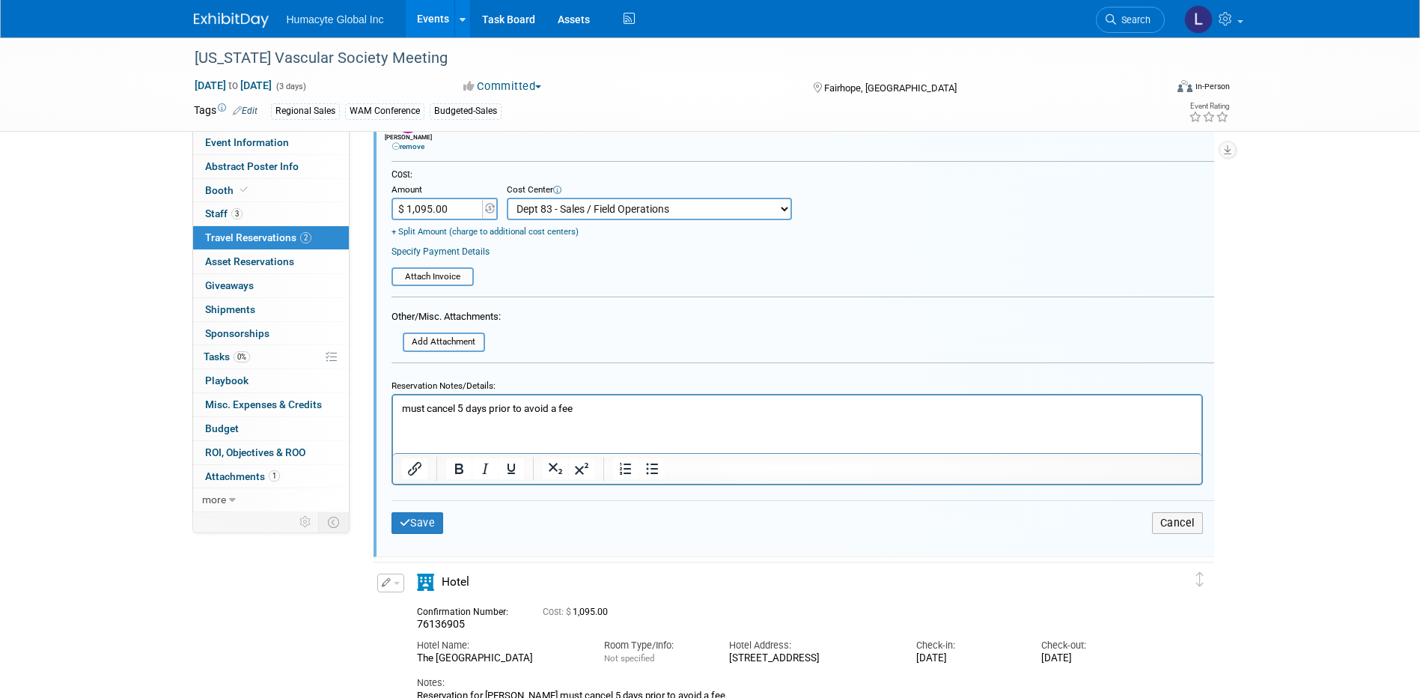
click at [457, 201] on input "$ 1,095.00" at bounding box center [439, 209] width 94 height 22
type input "$ 0.00"
click at [398, 517] on button "Save" at bounding box center [418, 523] width 52 height 22
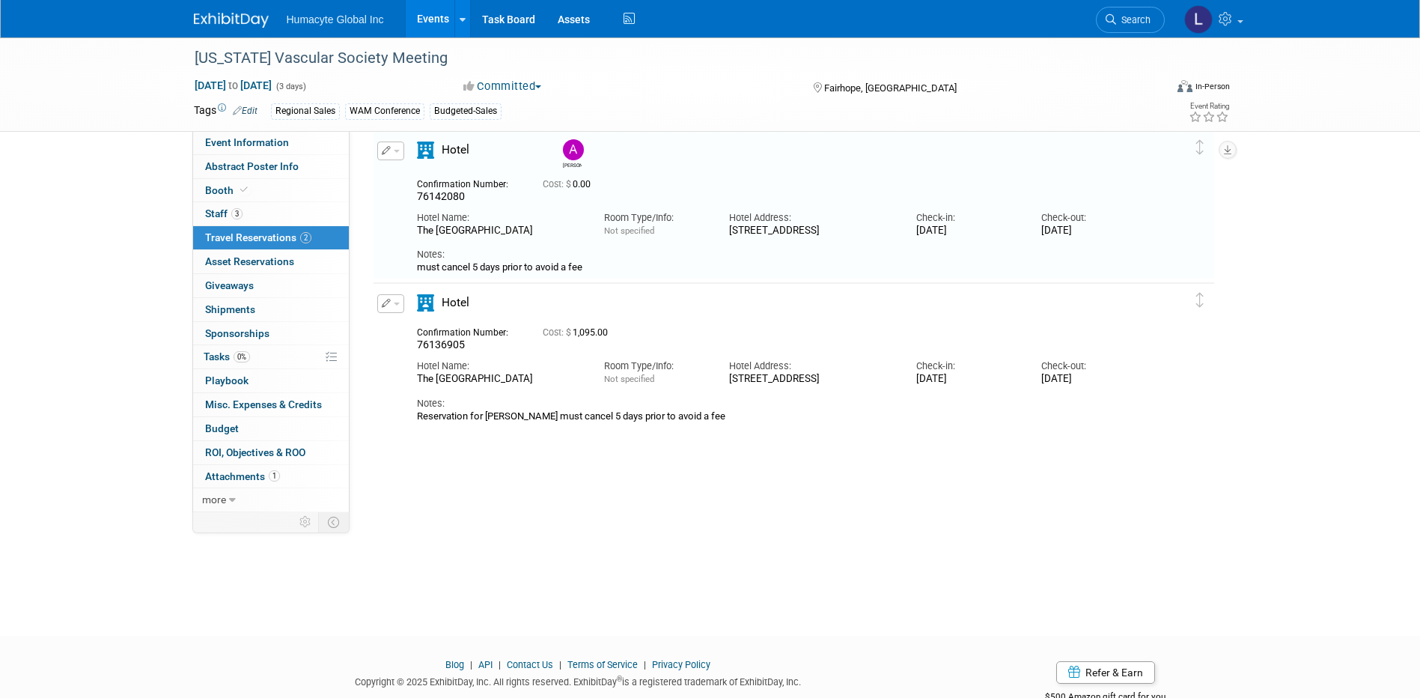
scroll to position [26, 0]
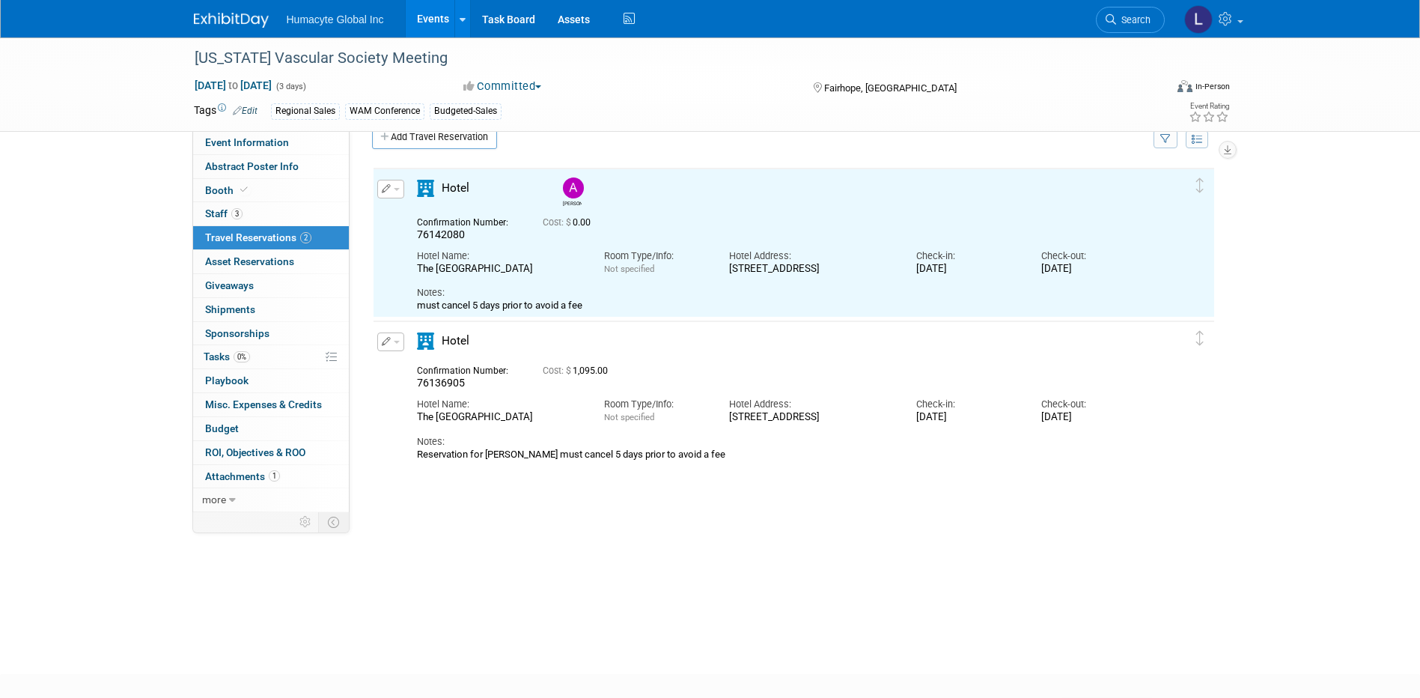
click at [395, 345] on button "button" at bounding box center [390, 341] width 27 height 19
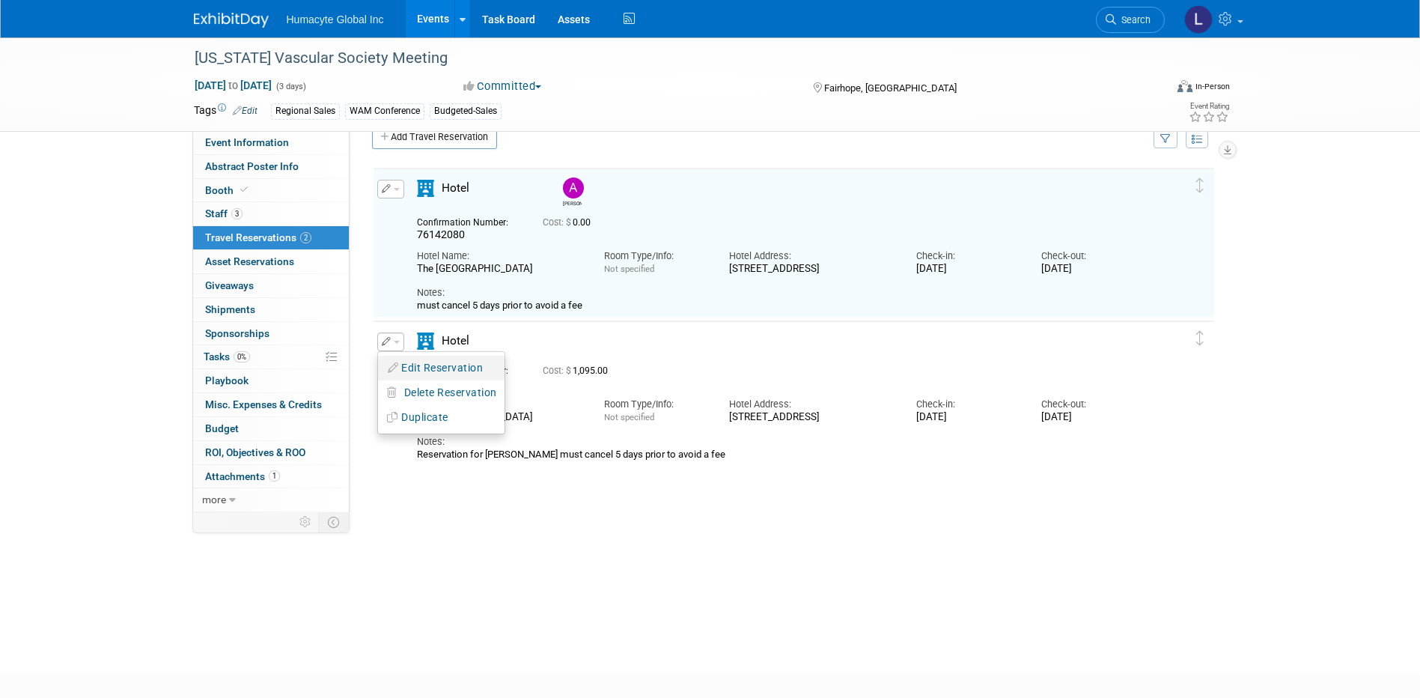
click at [429, 370] on button "Edit Reservation" at bounding box center [441, 368] width 127 height 22
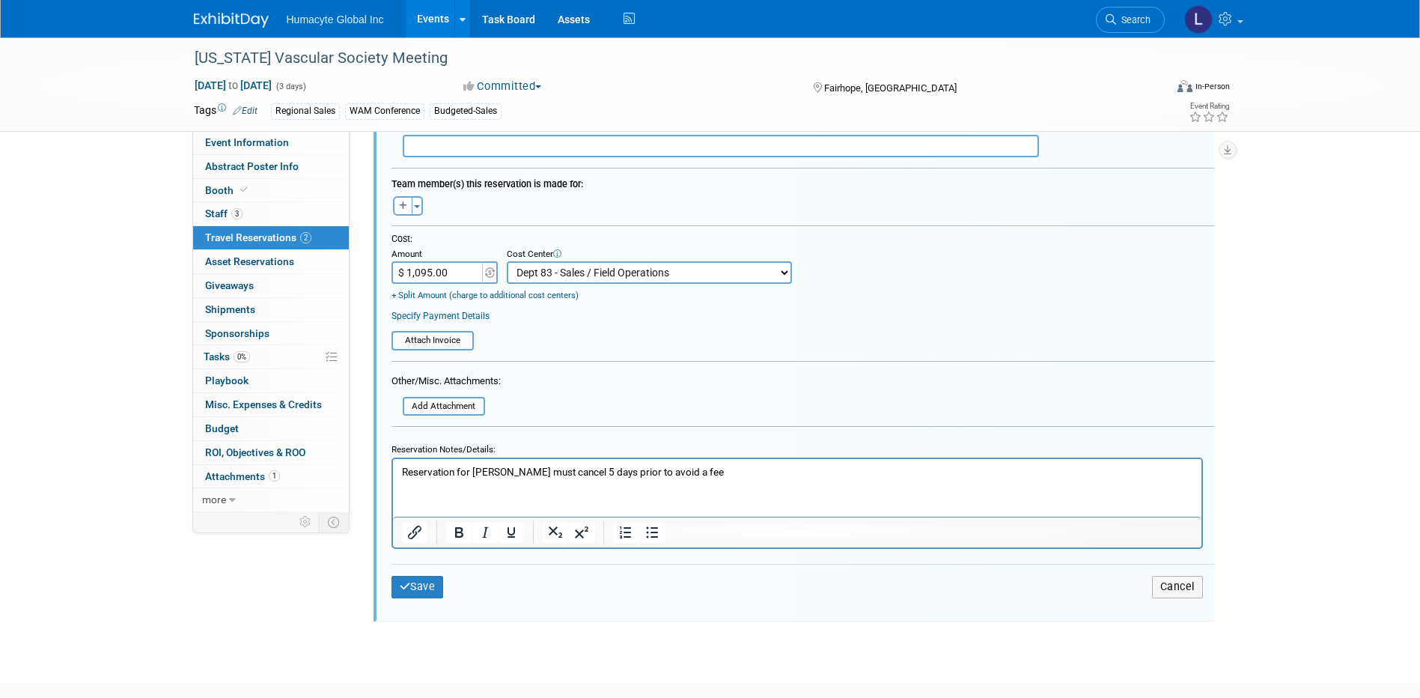
scroll to position [628, 0]
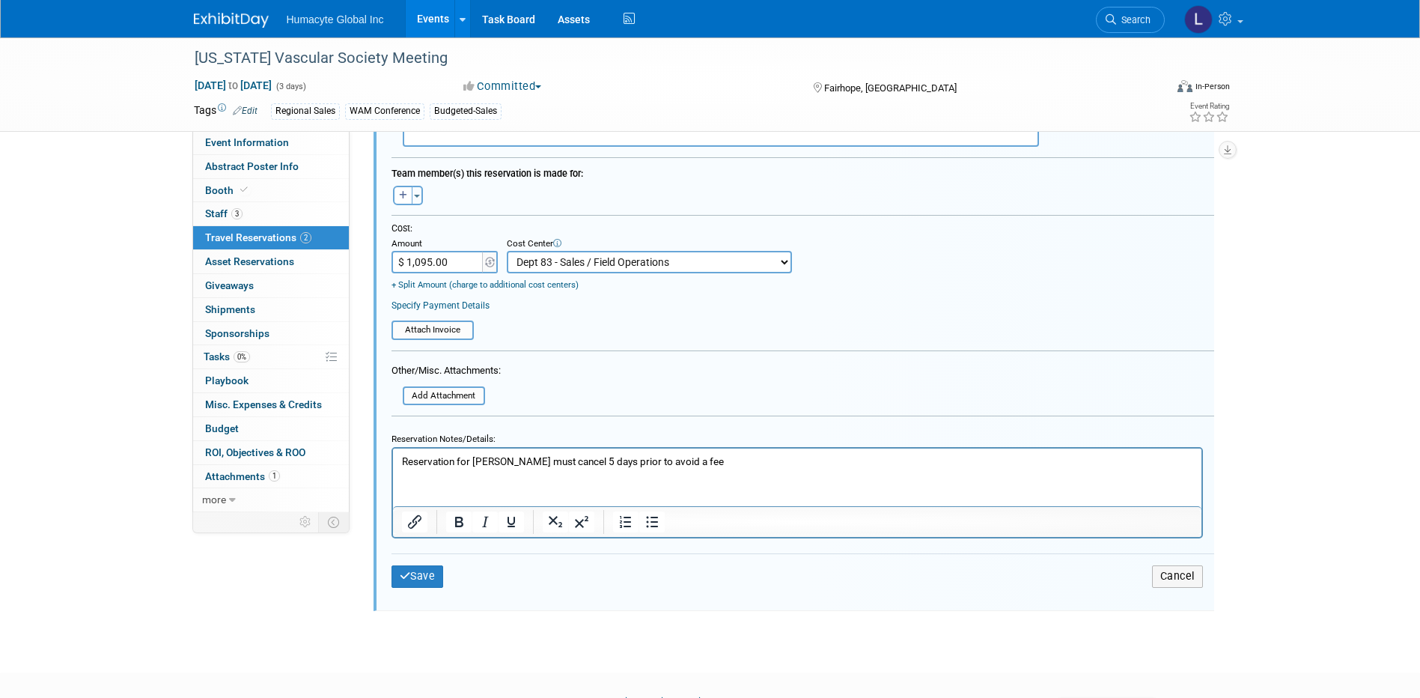
click at [464, 269] on input "$ 1,095.00" at bounding box center [439, 262] width 94 height 22
type input "$ 0.00"
click at [415, 573] on button "Save" at bounding box center [418, 576] width 52 height 22
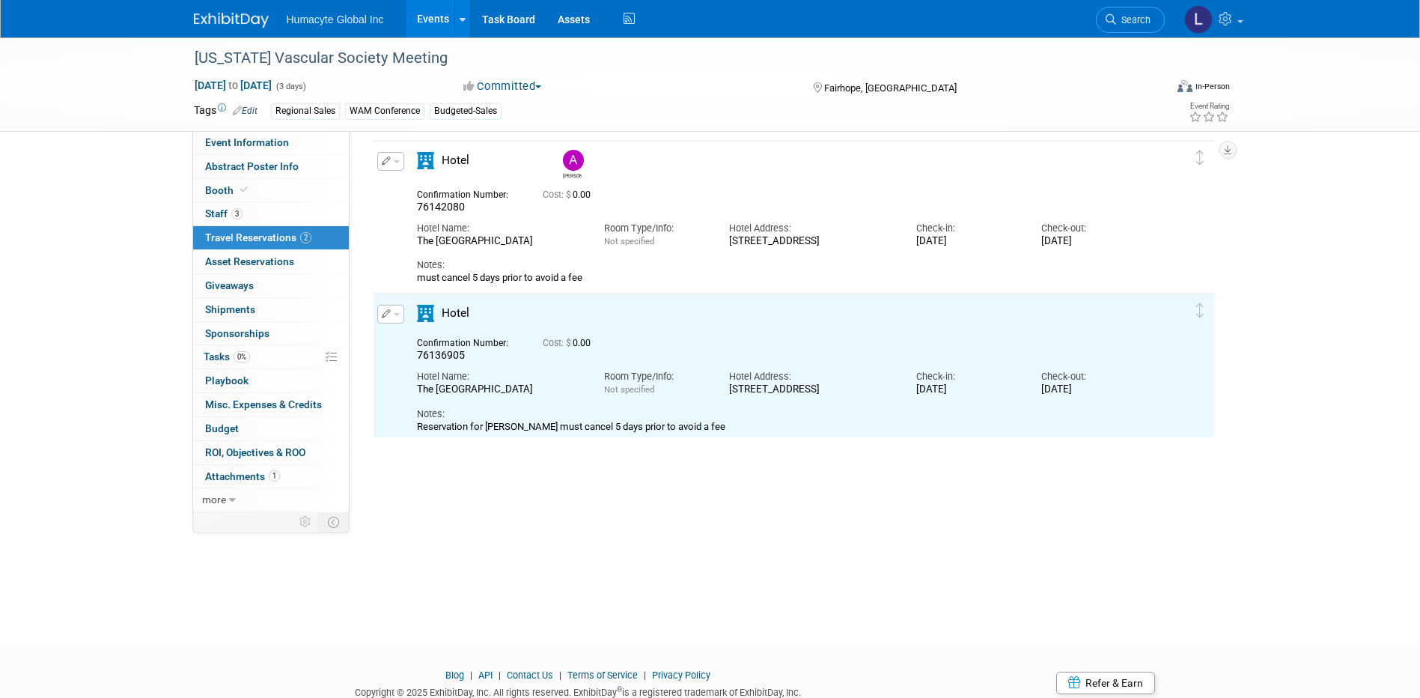
scroll to position [0, 0]
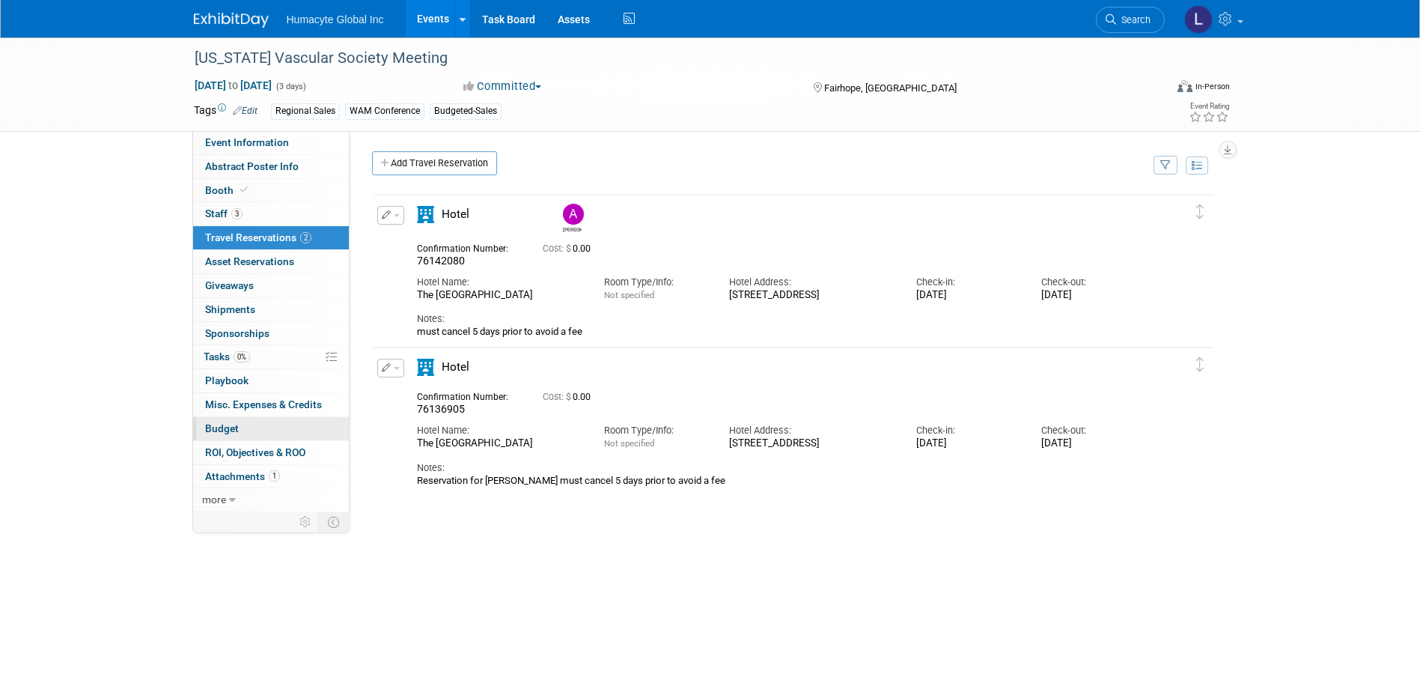
click at [208, 431] on span "Budget" at bounding box center [222, 428] width 34 height 12
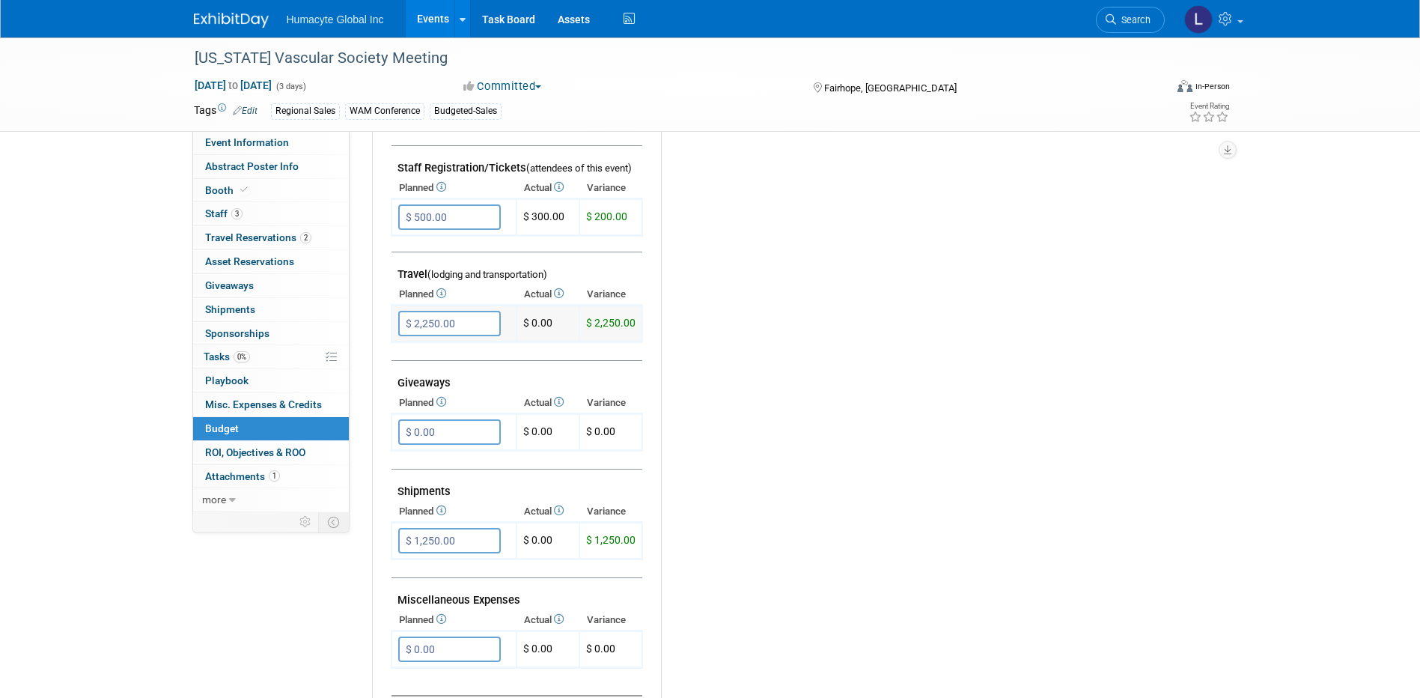
scroll to position [524, 0]
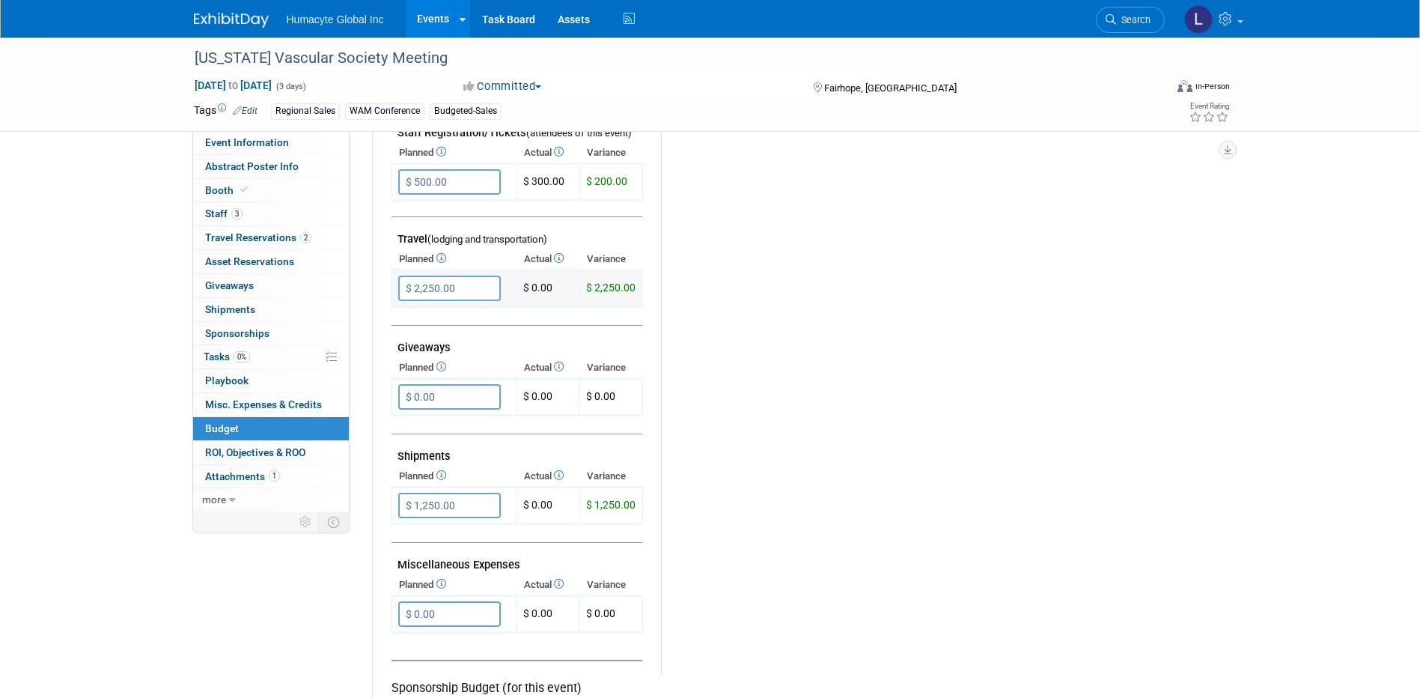
click at [469, 289] on input "$ 2,250.00" at bounding box center [449, 287] width 103 height 25
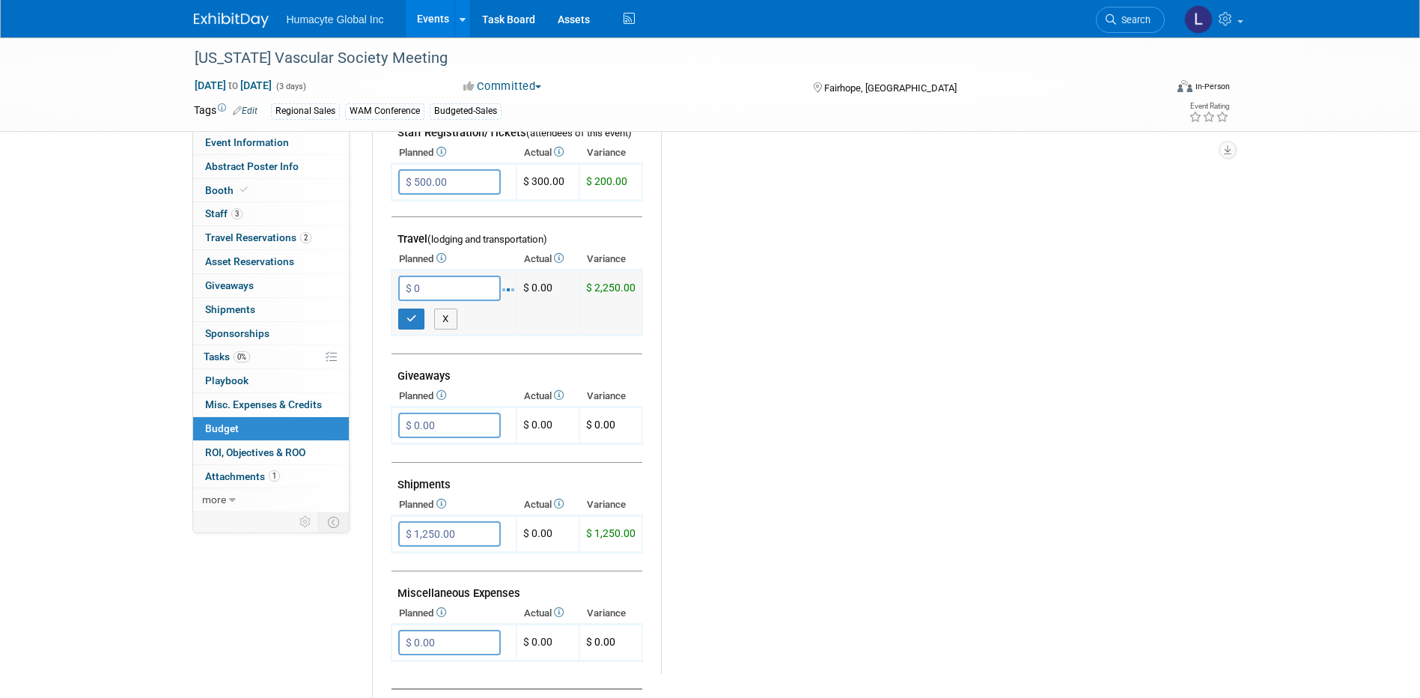
type input "$ 0.00"
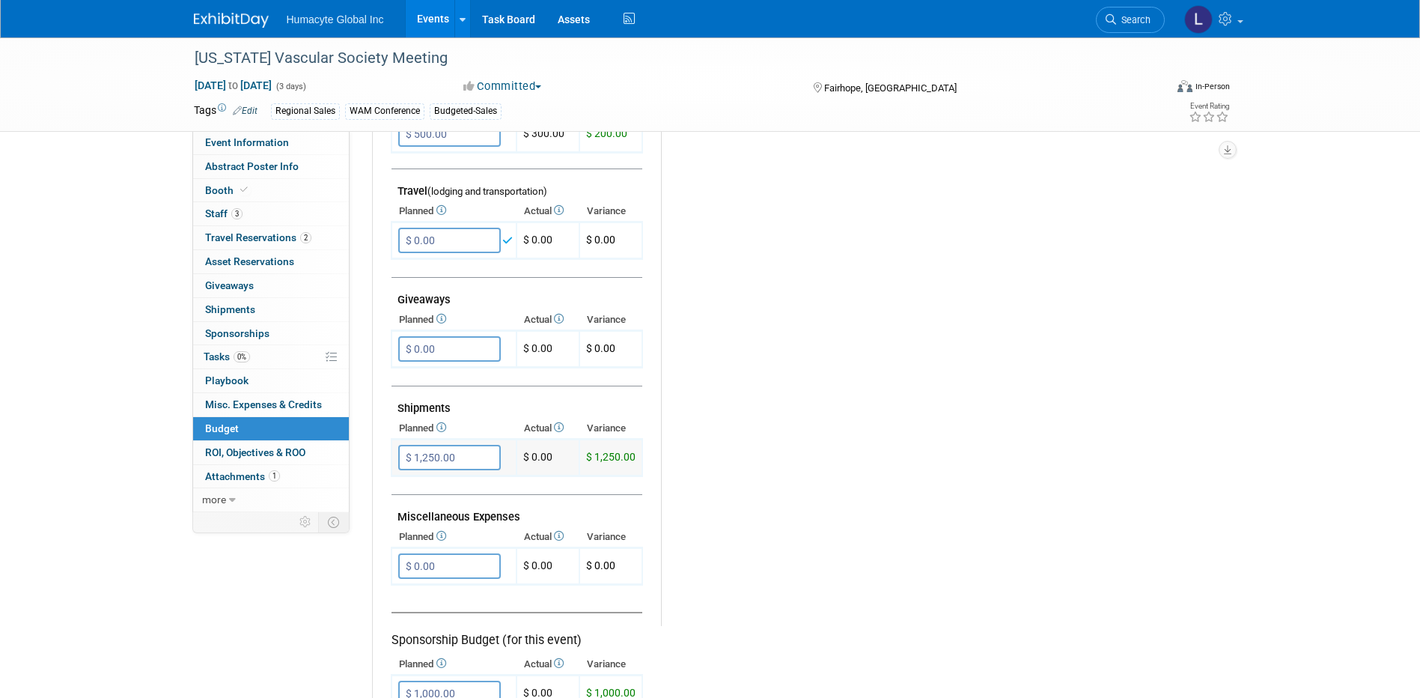
scroll to position [599, 0]
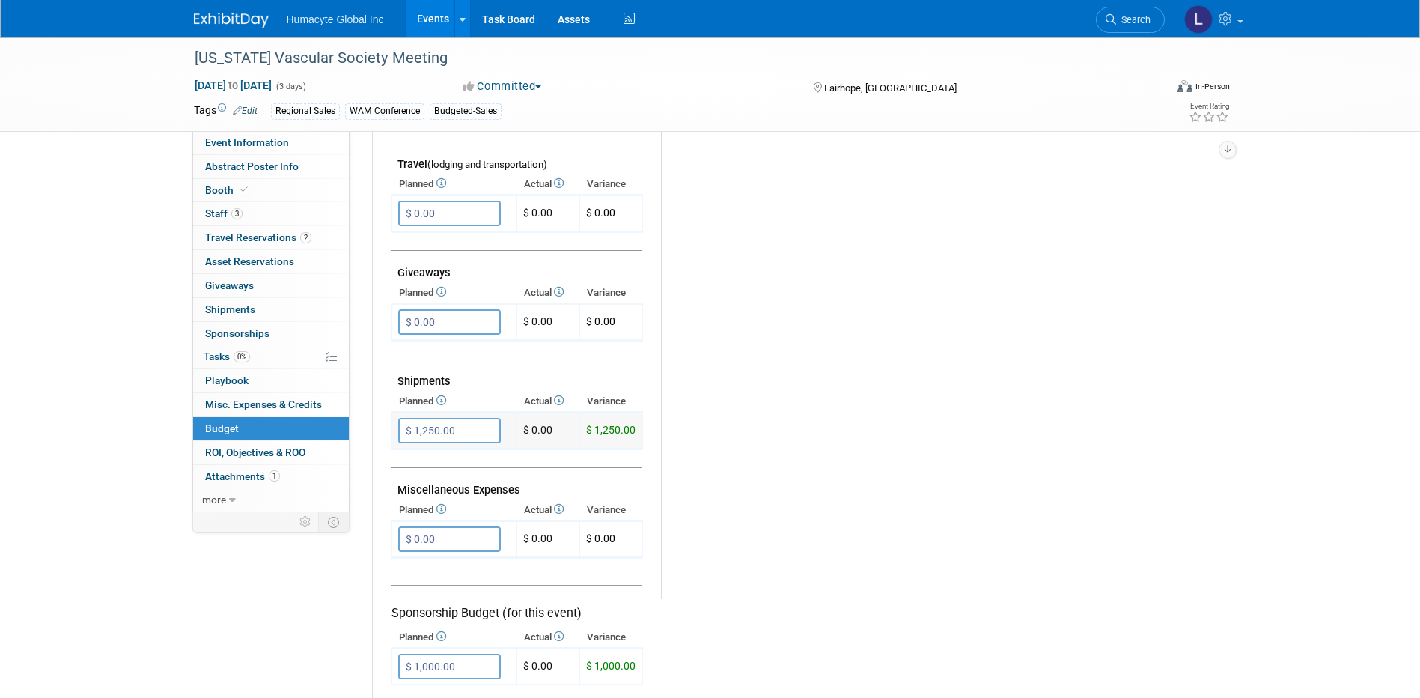
click at [472, 436] on input "$ 1,250.00" at bounding box center [449, 430] width 103 height 25
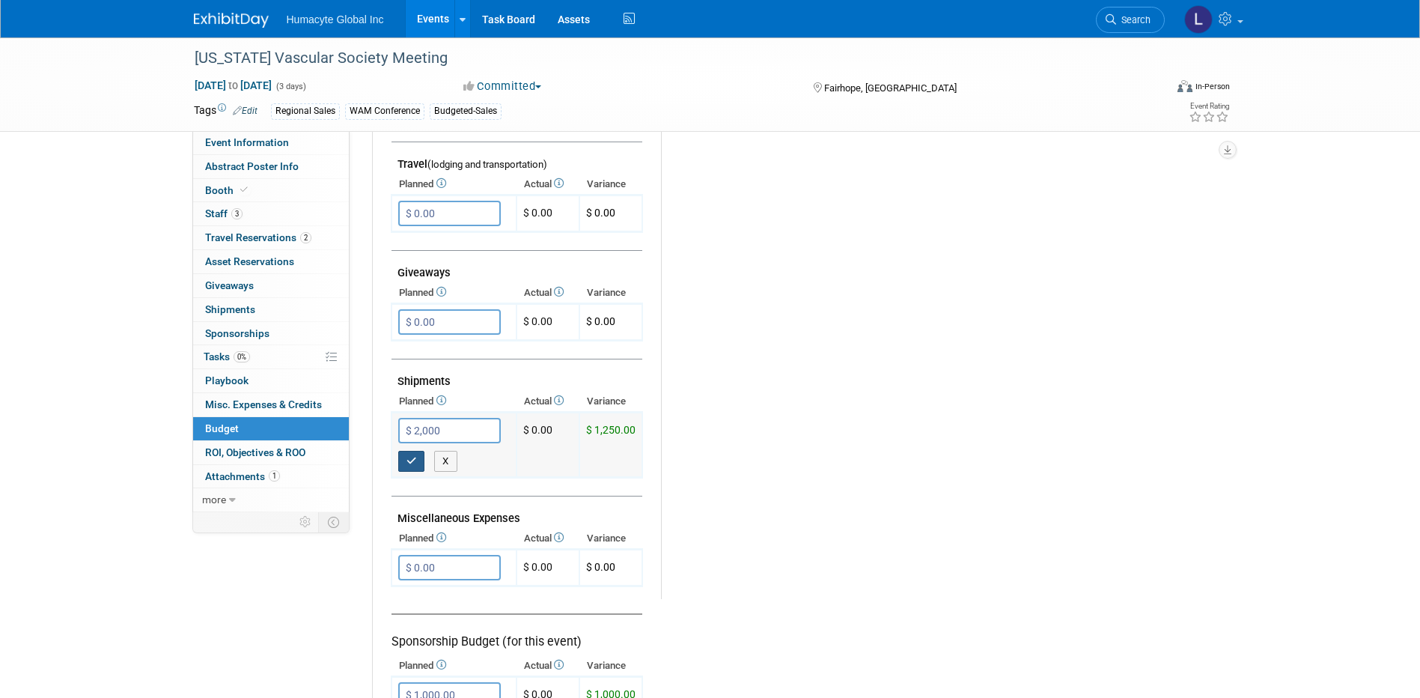
type input "$ 2,000.00"
click at [416, 461] on icon "button" at bounding box center [412, 461] width 10 height 10
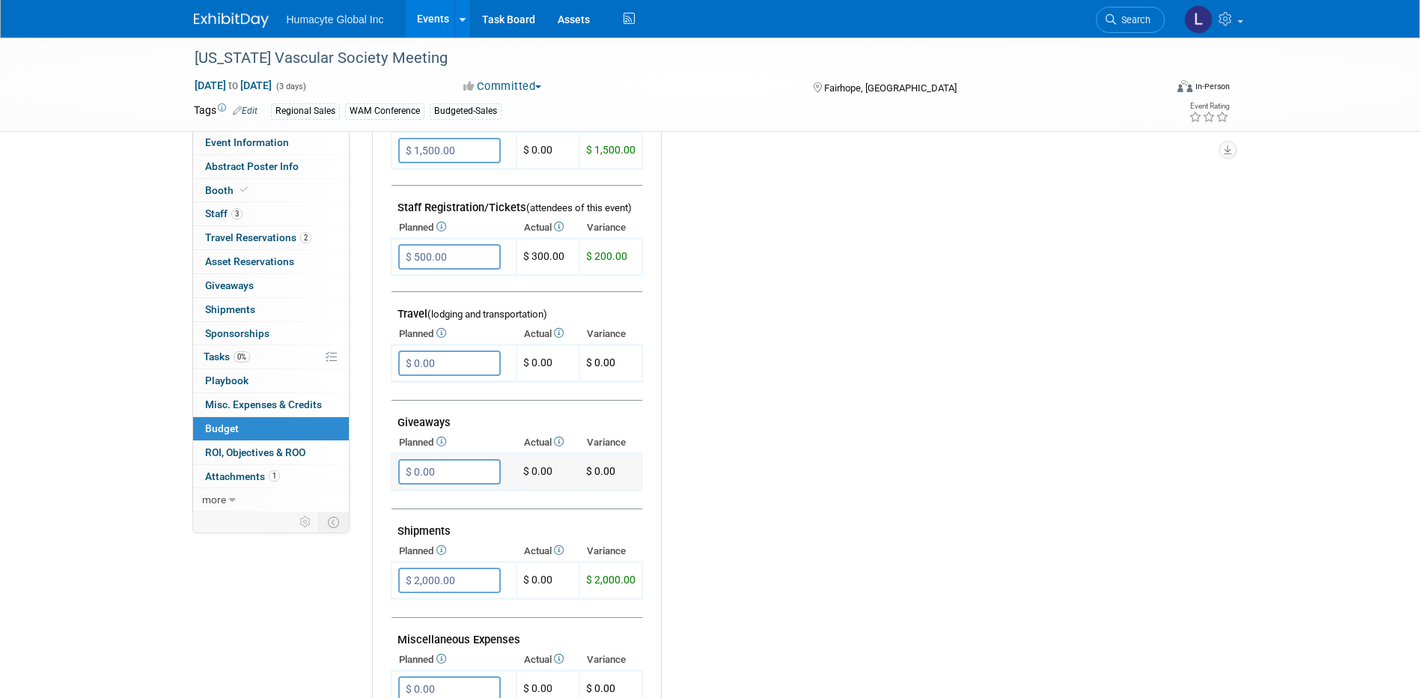
scroll to position [749, 0]
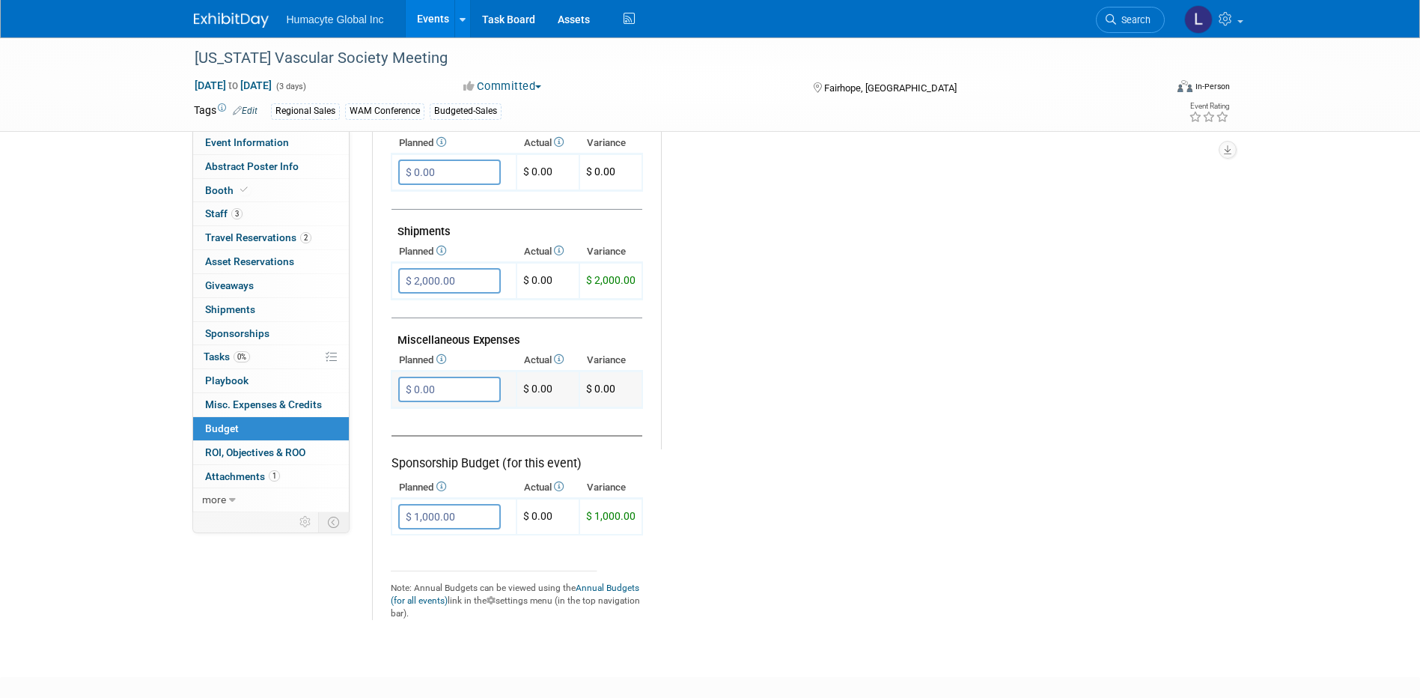
click at [454, 383] on input "$ 0.00" at bounding box center [449, 389] width 103 height 25
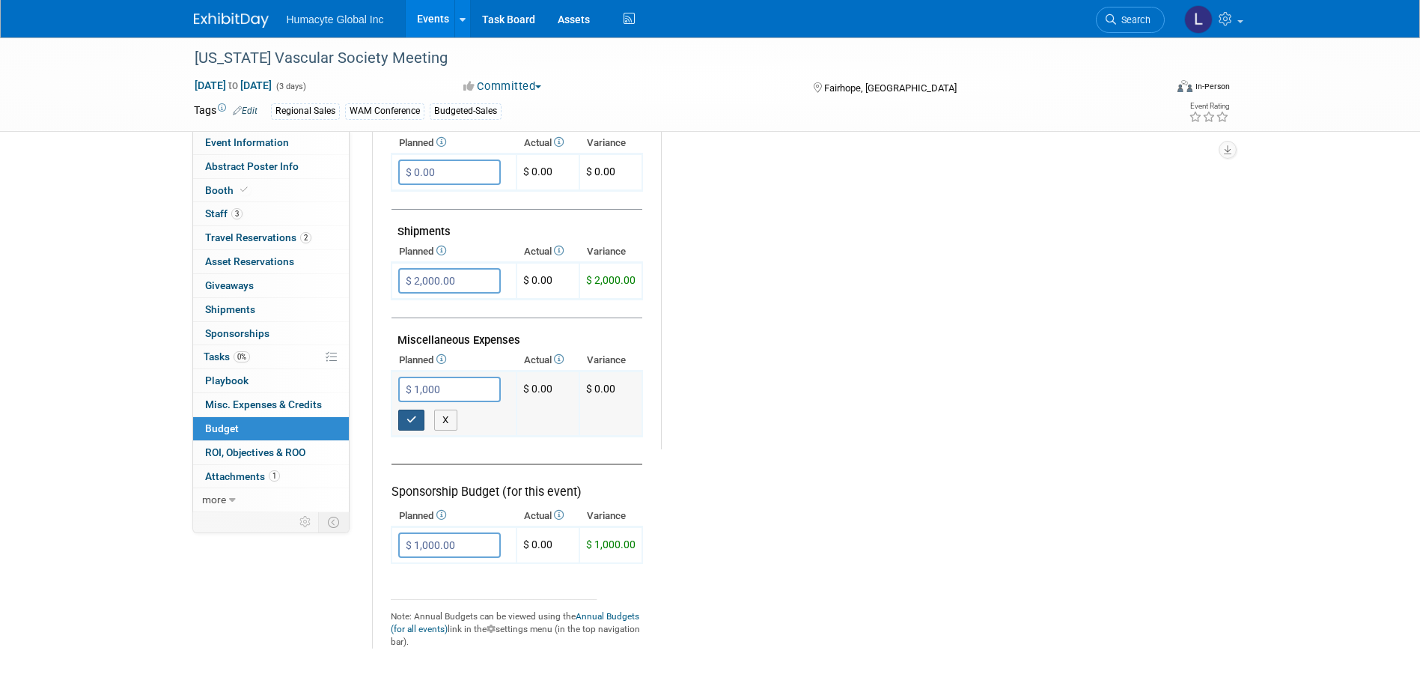
type input "$ 1,000.00"
click at [416, 421] on icon "button" at bounding box center [412, 420] width 10 height 10
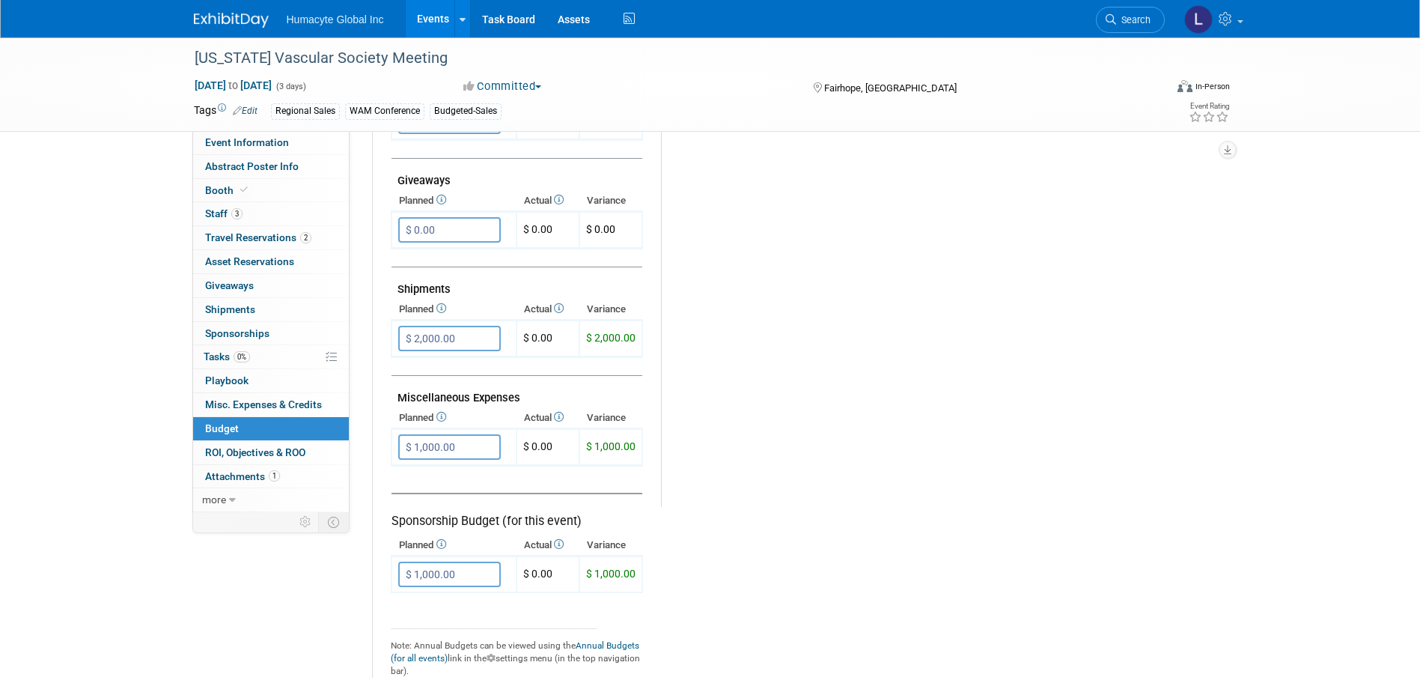
scroll to position [674, 0]
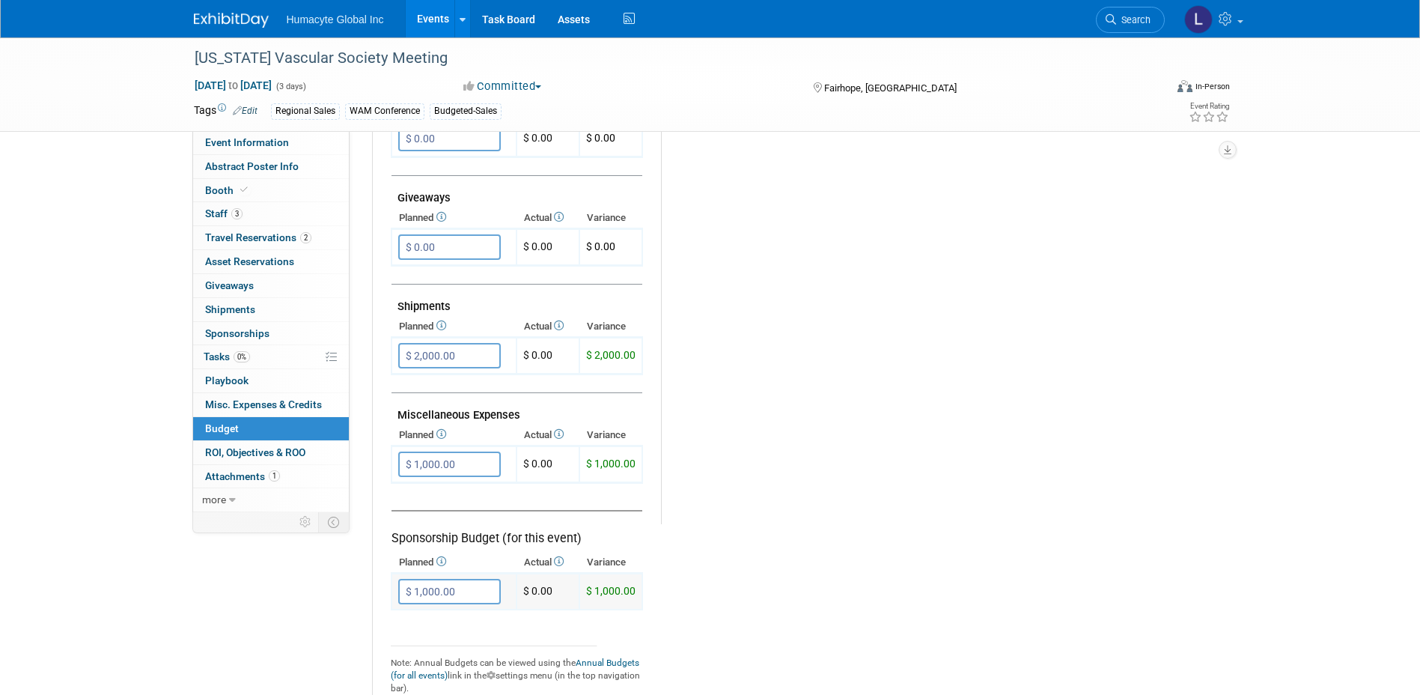
click at [415, 588] on input "$ 1,000.00" at bounding box center [449, 591] width 103 height 25
type input "$ 1,500.00"
click at [408, 610] on div "X" at bounding box center [457, 618] width 118 height 28
click at [407, 614] on button "button" at bounding box center [411, 622] width 27 height 21
click at [429, 358] on input "$ 2,000.00" at bounding box center [449, 355] width 103 height 25
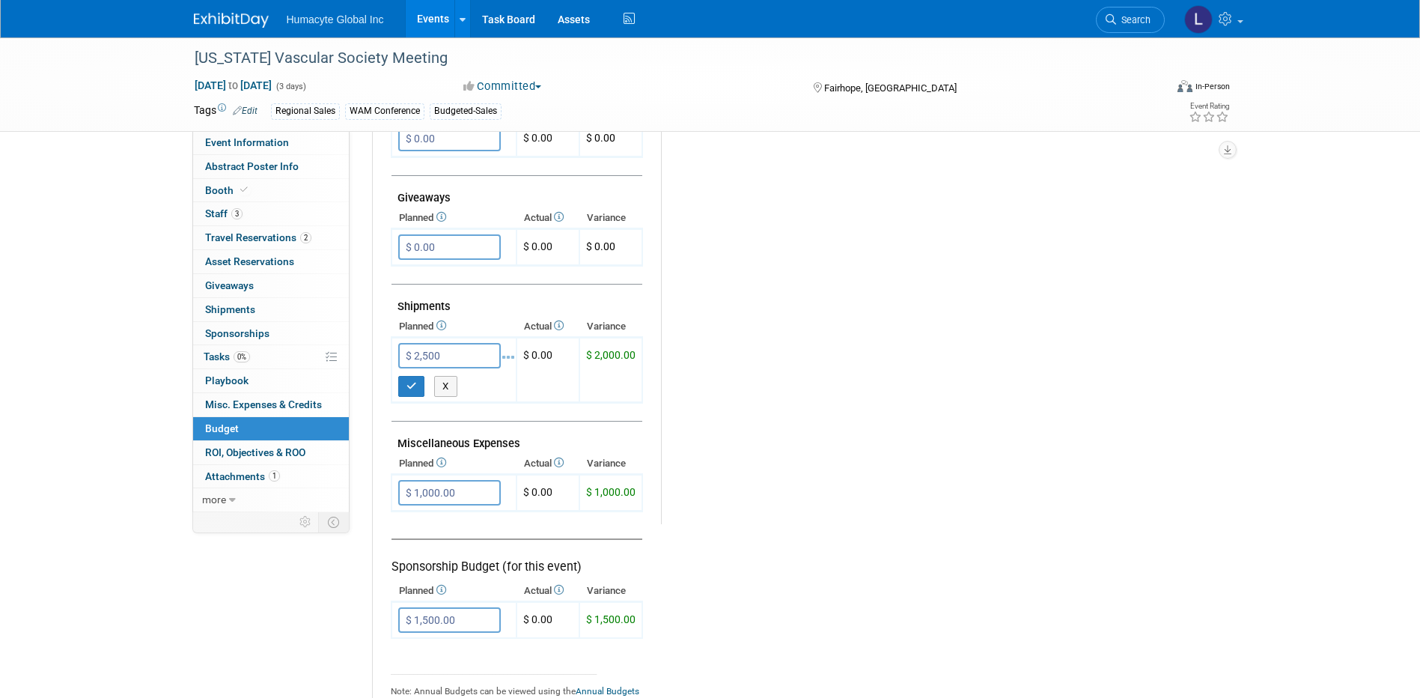
type input "$ 2,500.00"
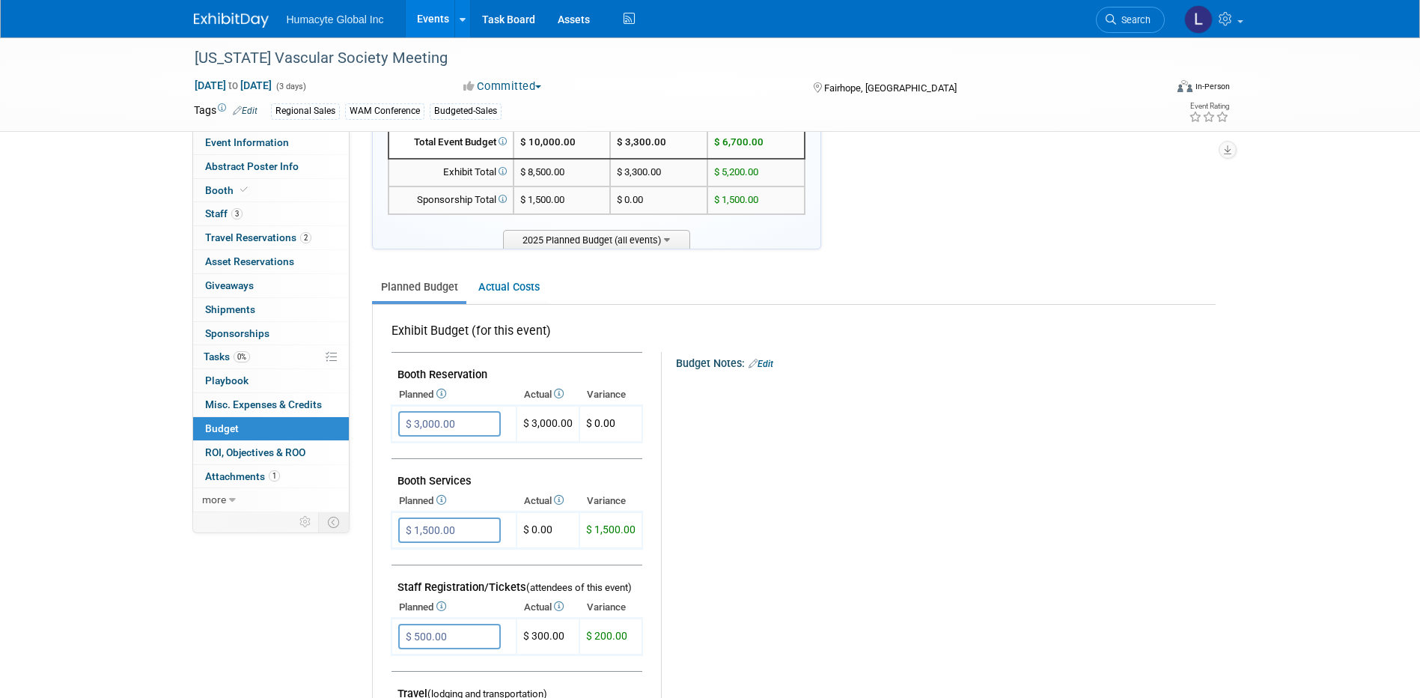
scroll to position [0, 0]
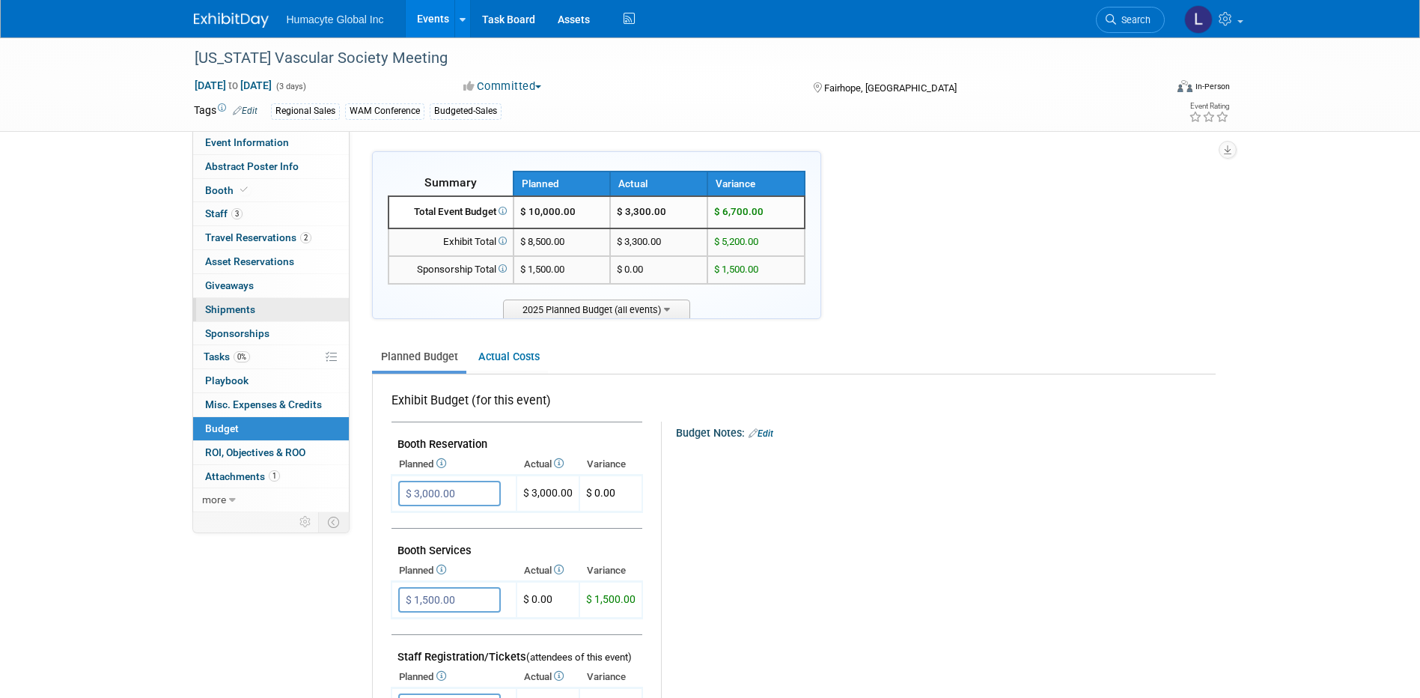
click at [226, 311] on span "Shipments 0" at bounding box center [230, 309] width 50 height 12
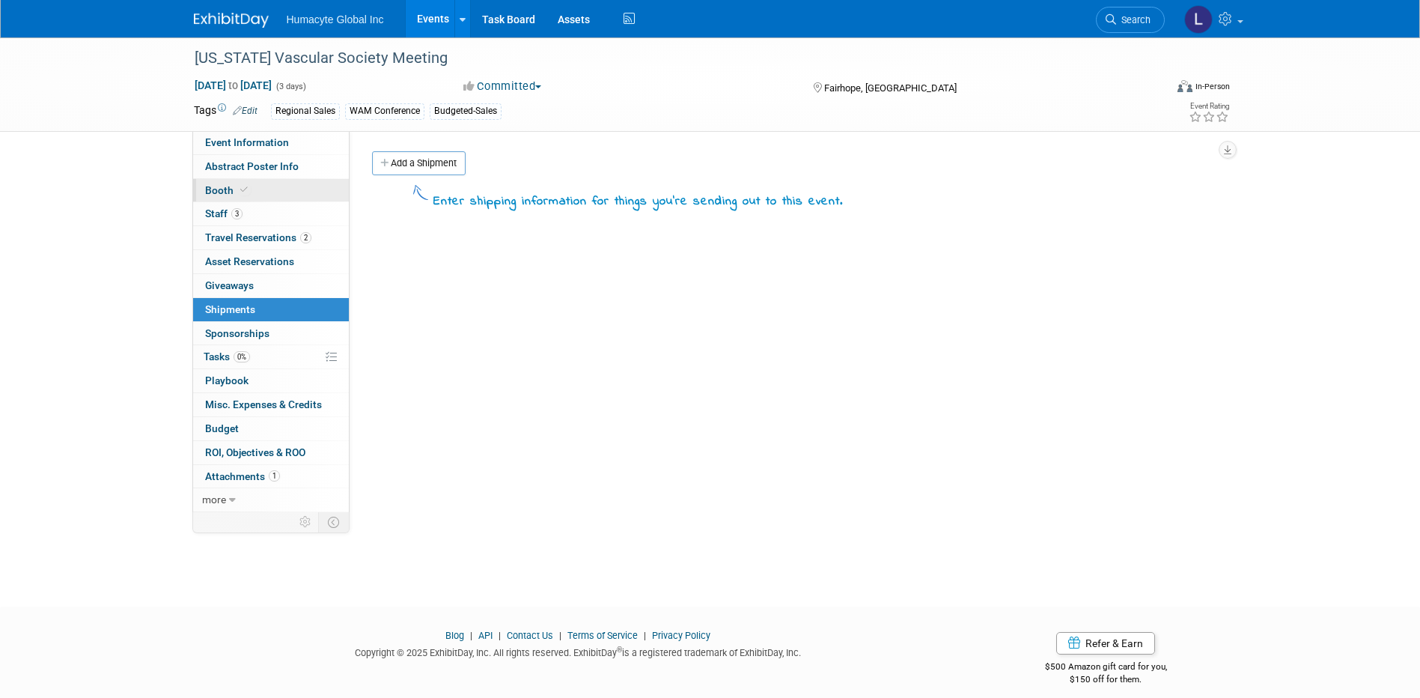
click at [226, 192] on span "Booth" at bounding box center [228, 190] width 46 height 12
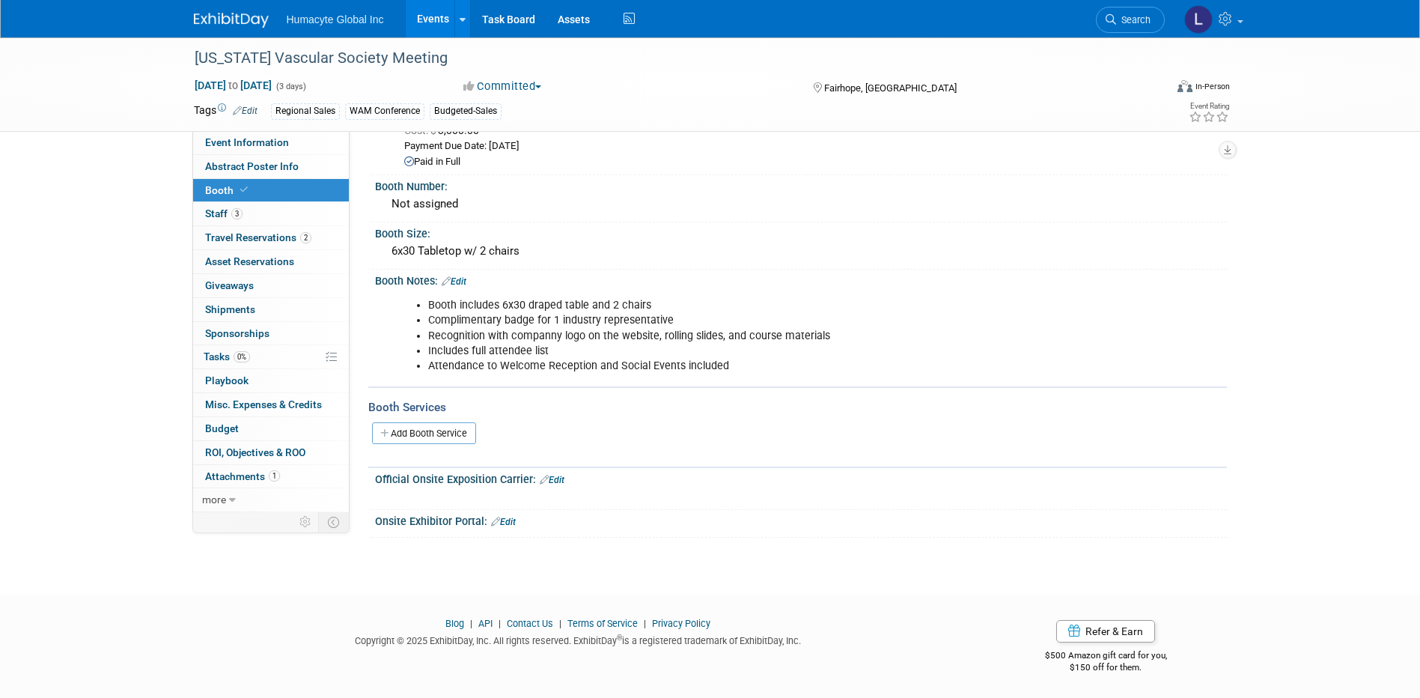
scroll to position [210, 0]
click at [407, 426] on link "Add Booth Service" at bounding box center [424, 432] width 104 height 22
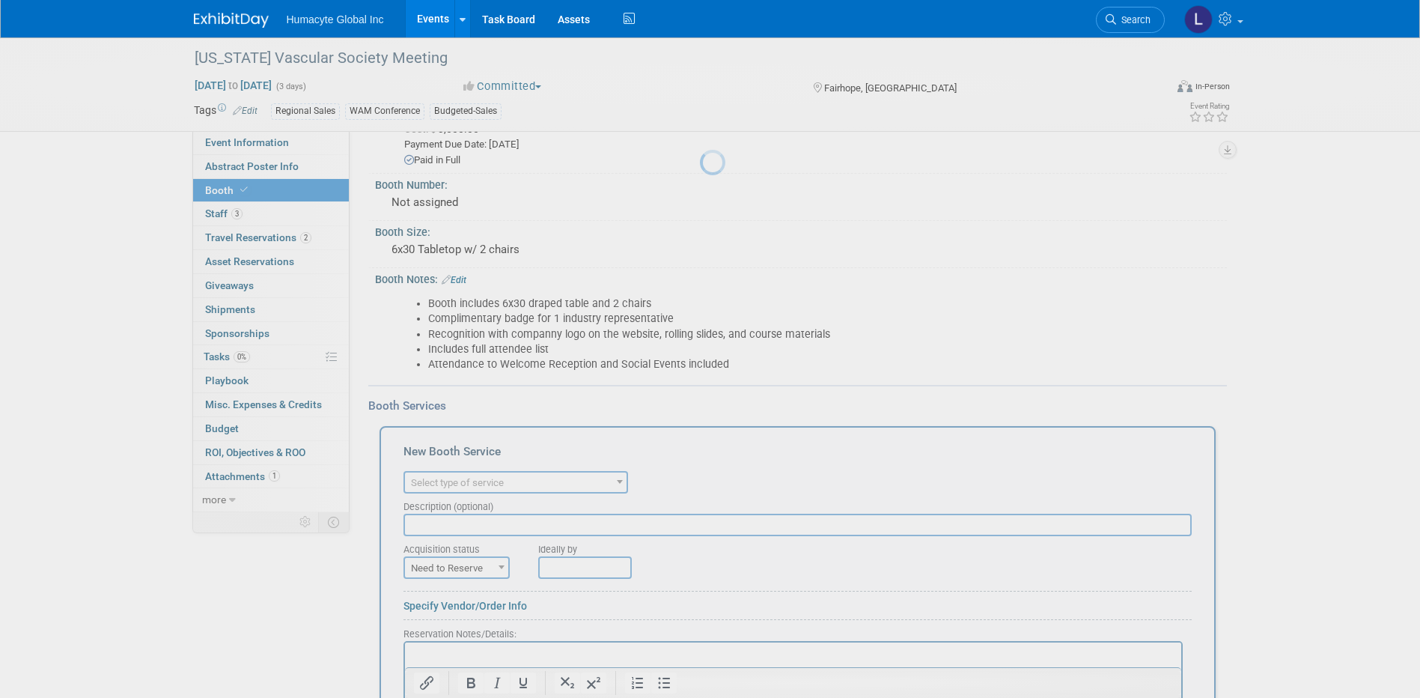
scroll to position [0, 0]
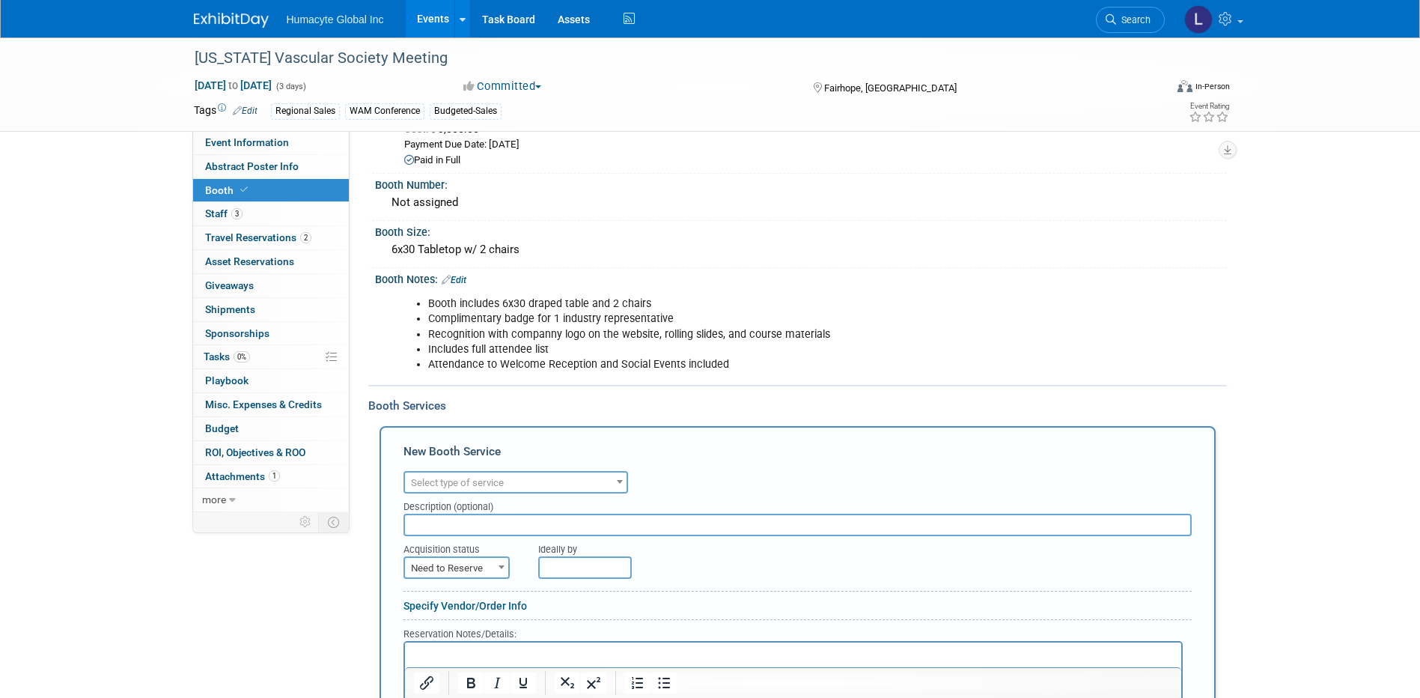
click at [444, 485] on span "Select type of service" at bounding box center [457, 482] width 93 height 11
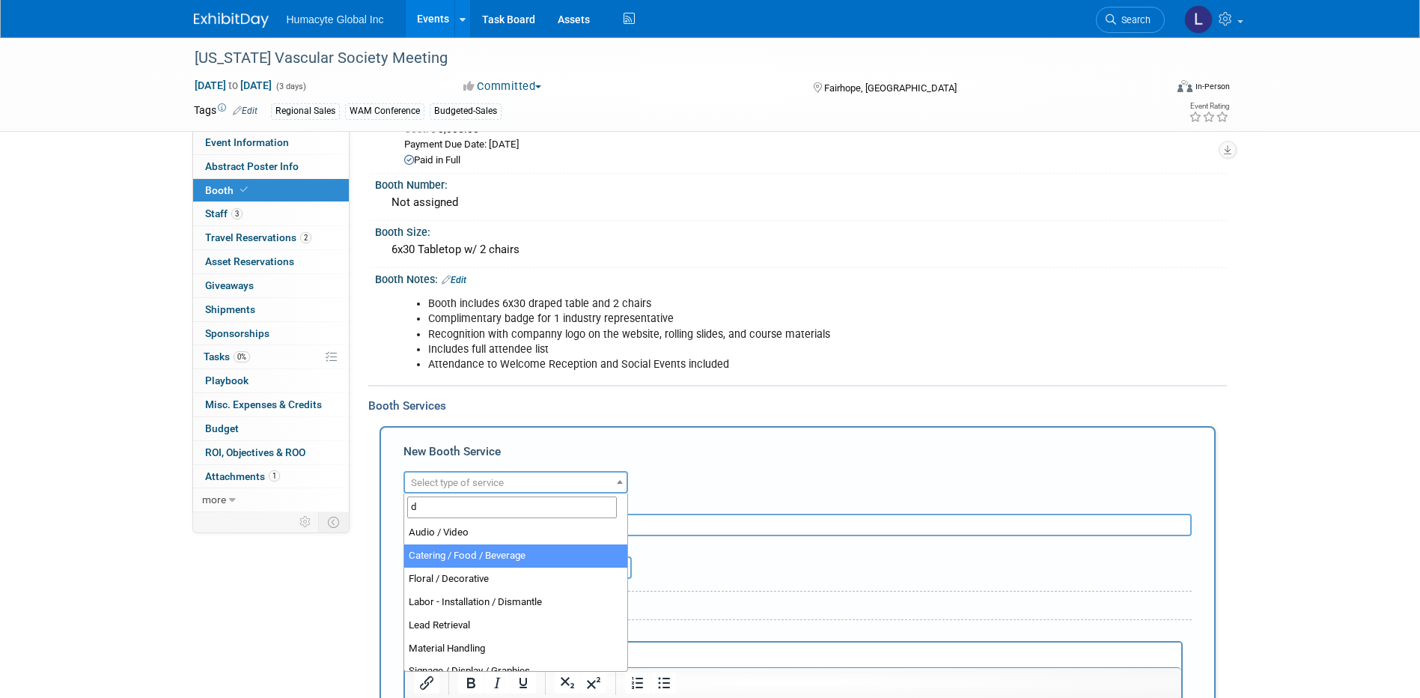
scroll to position [12, 0]
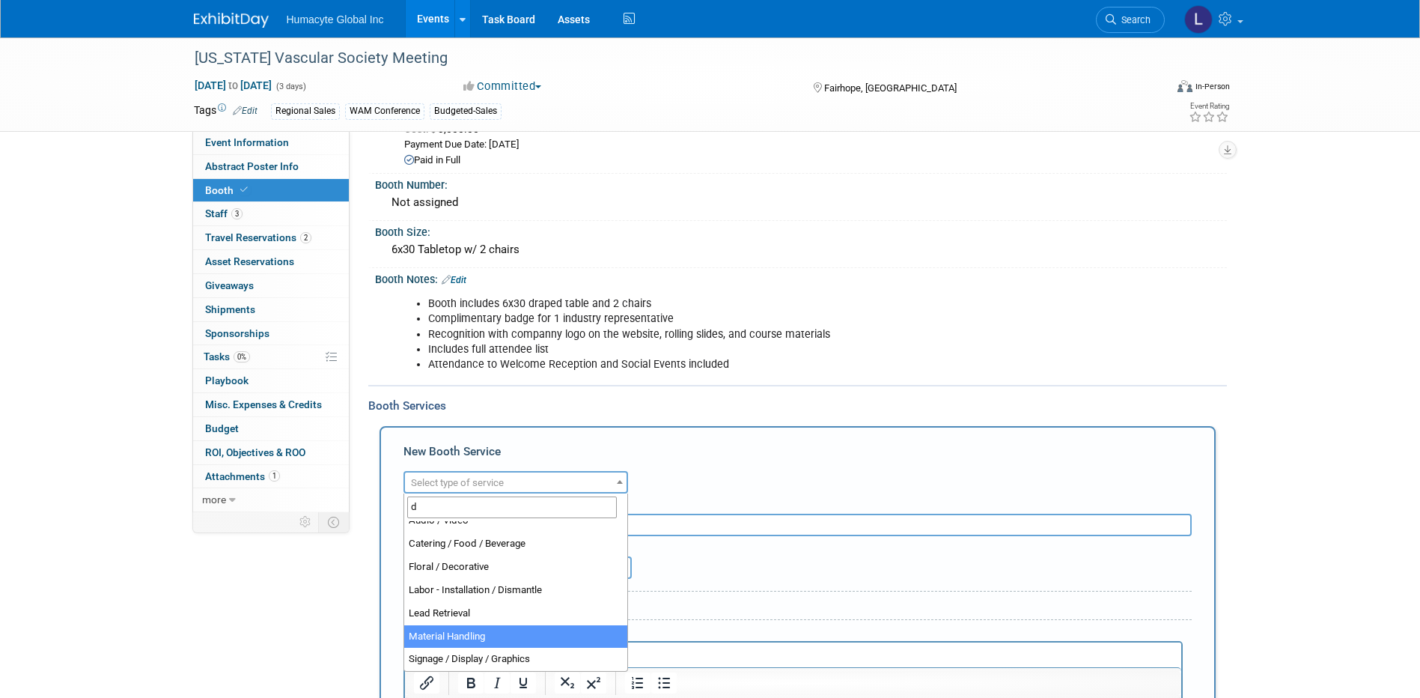
type input "d"
select select "10"
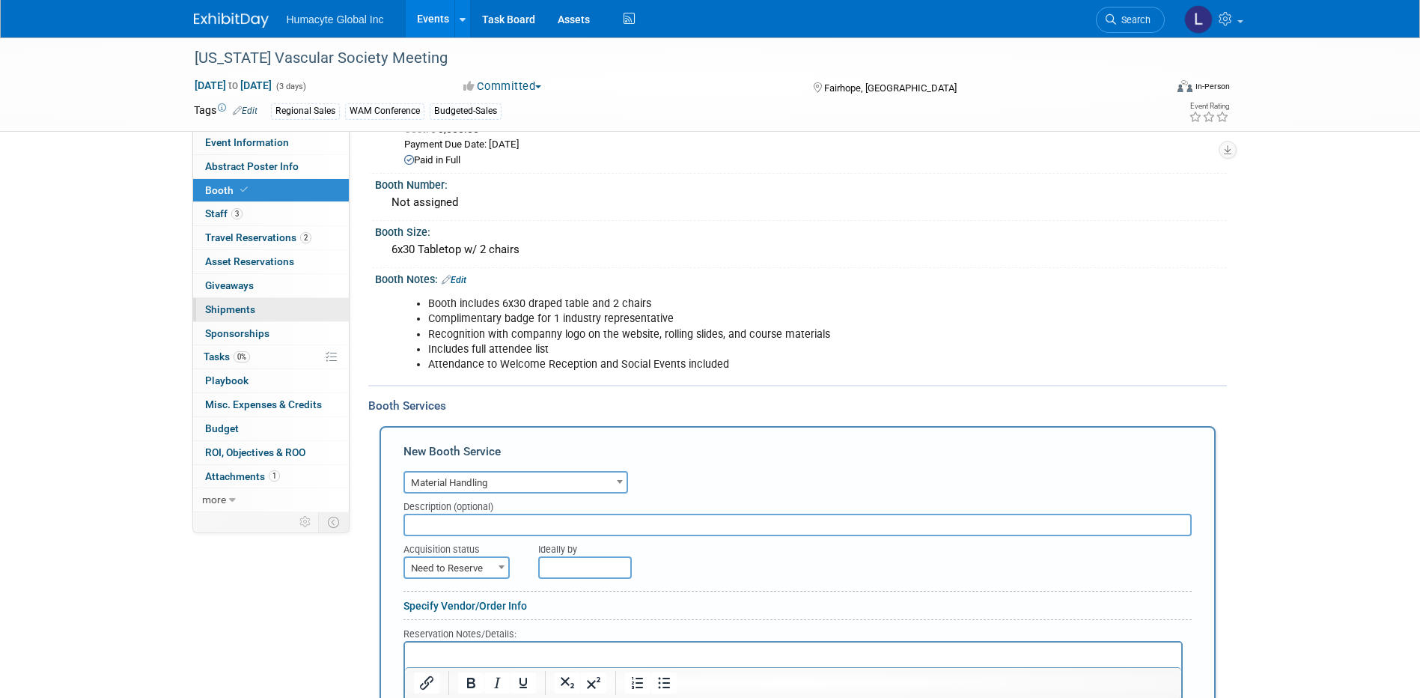
click at [213, 309] on span "Shipments 0" at bounding box center [230, 309] width 50 height 12
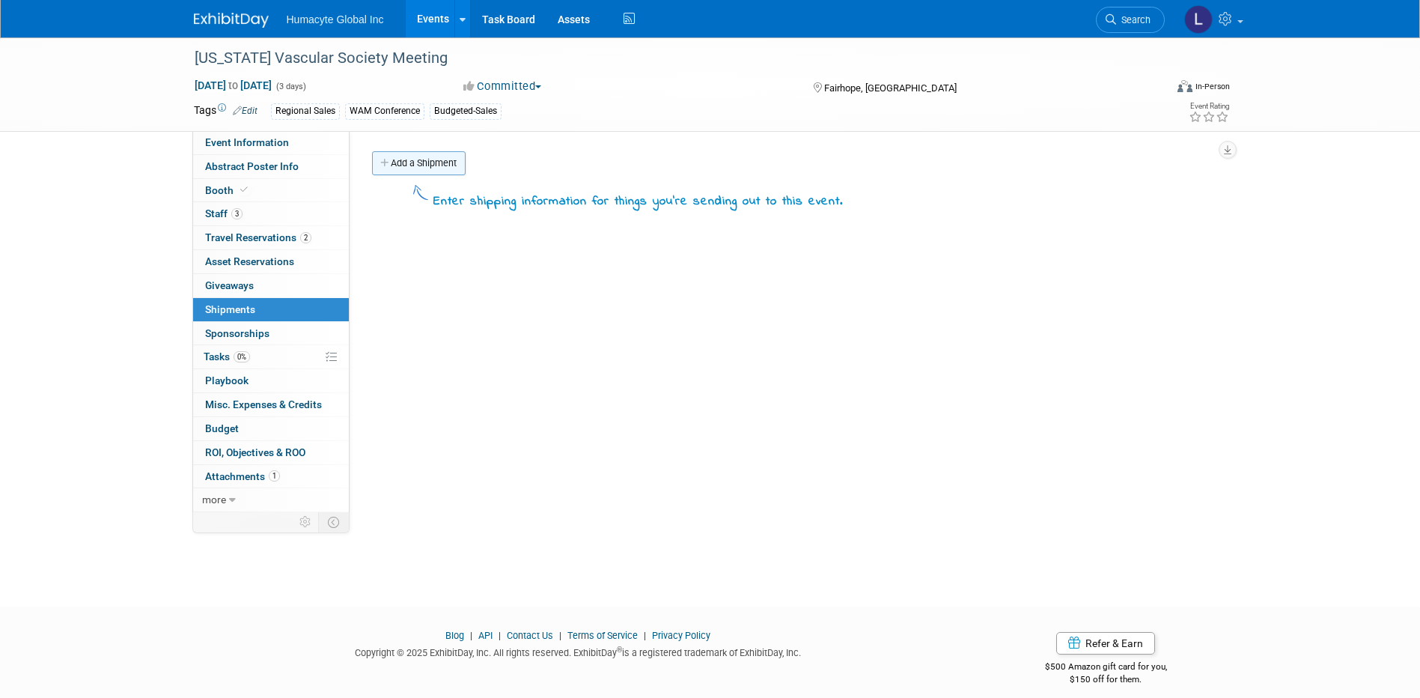
click at [408, 172] on link "Add a Shipment" at bounding box center [419, 163] width 94 height 24
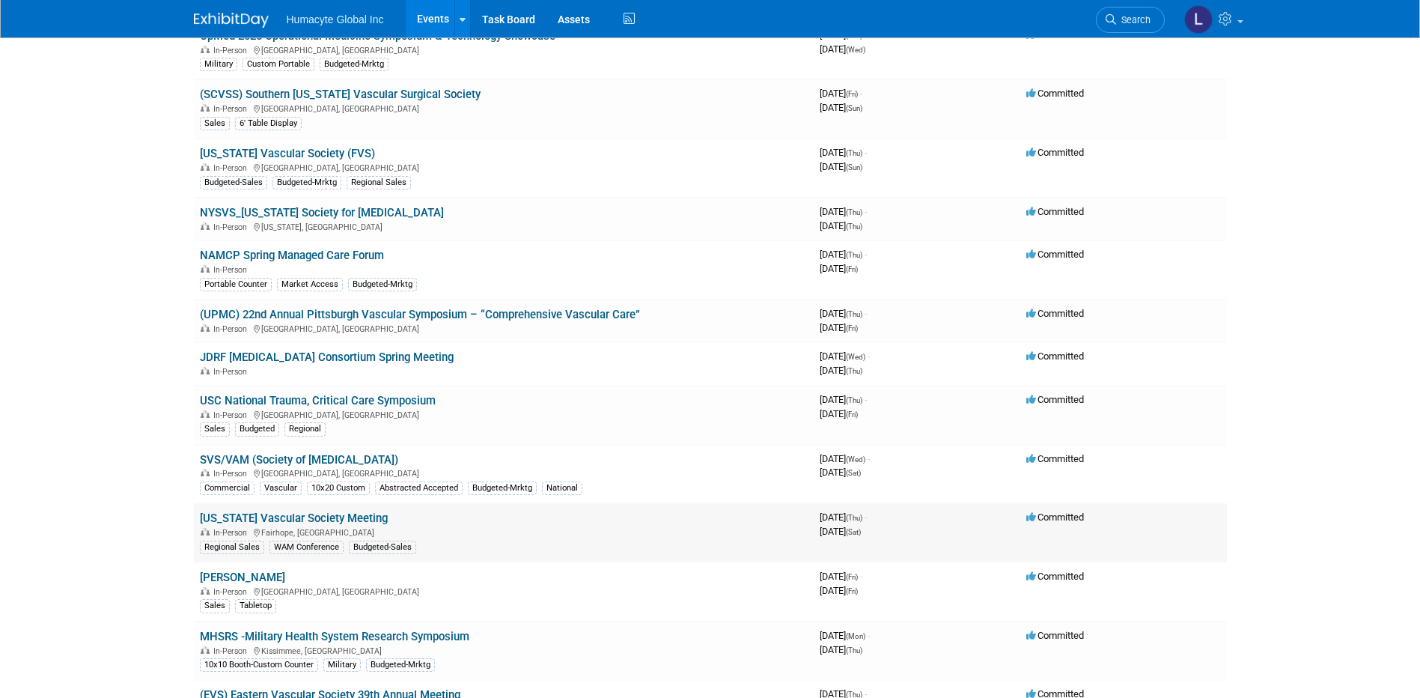
click at [272, 517] on link "[US_STATE] Vascular Society Meeting" at bounding box center [294, 517] width 188 height 13
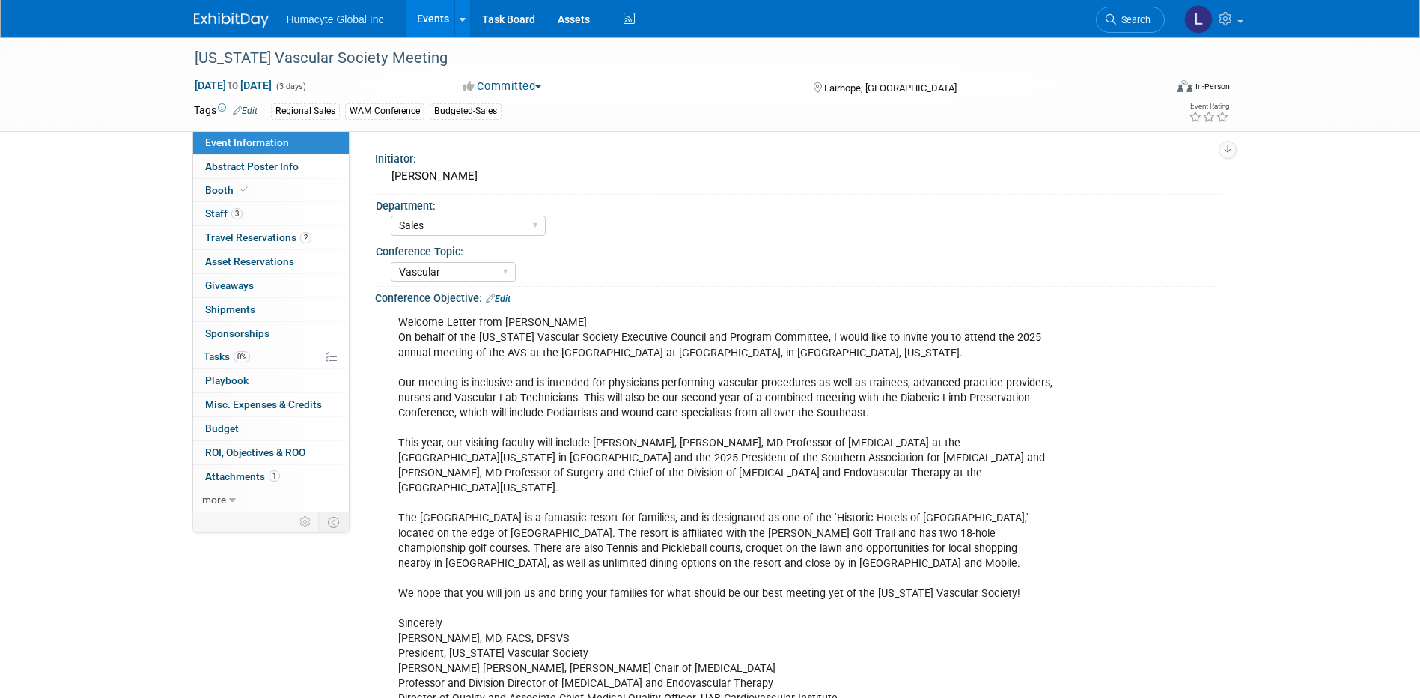
select select "Sales"
select select "Vascular"
click at [214, 190] on span "Booth" at bounding box center [228, 190] width 46 height 12
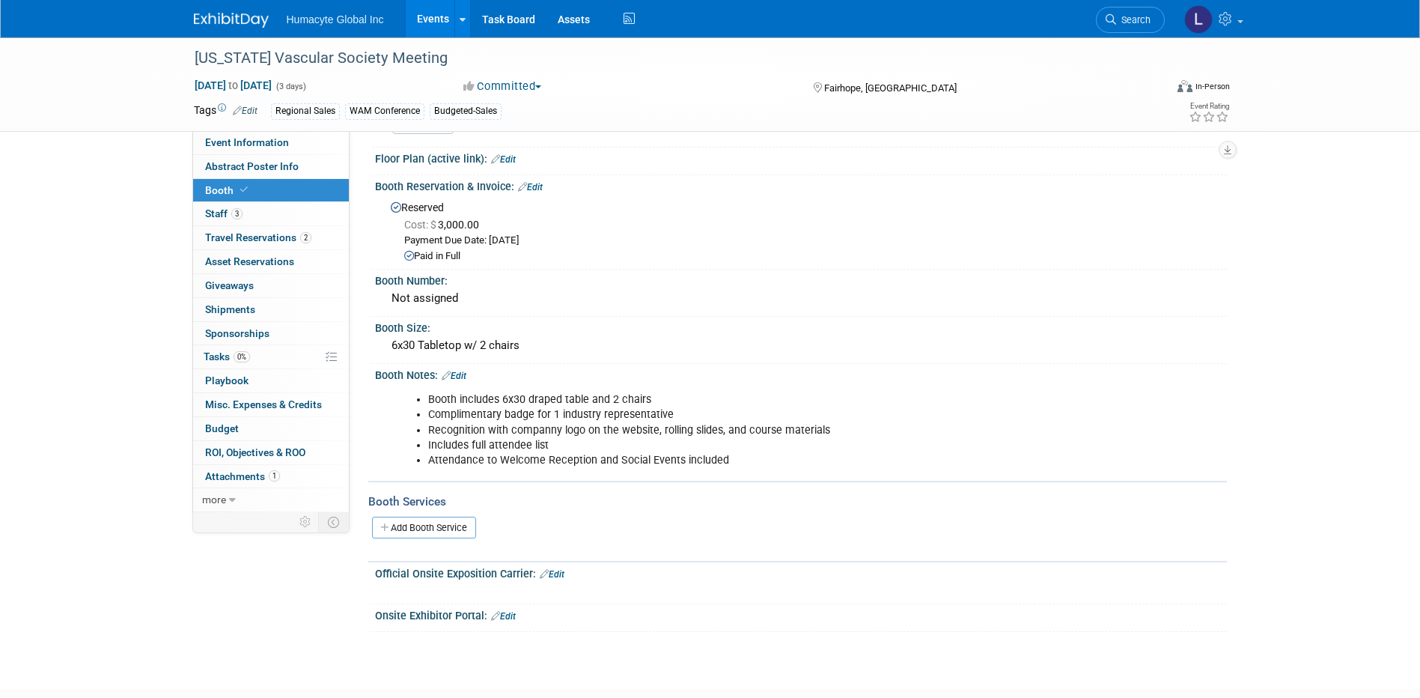
scroll to position [210, 0]
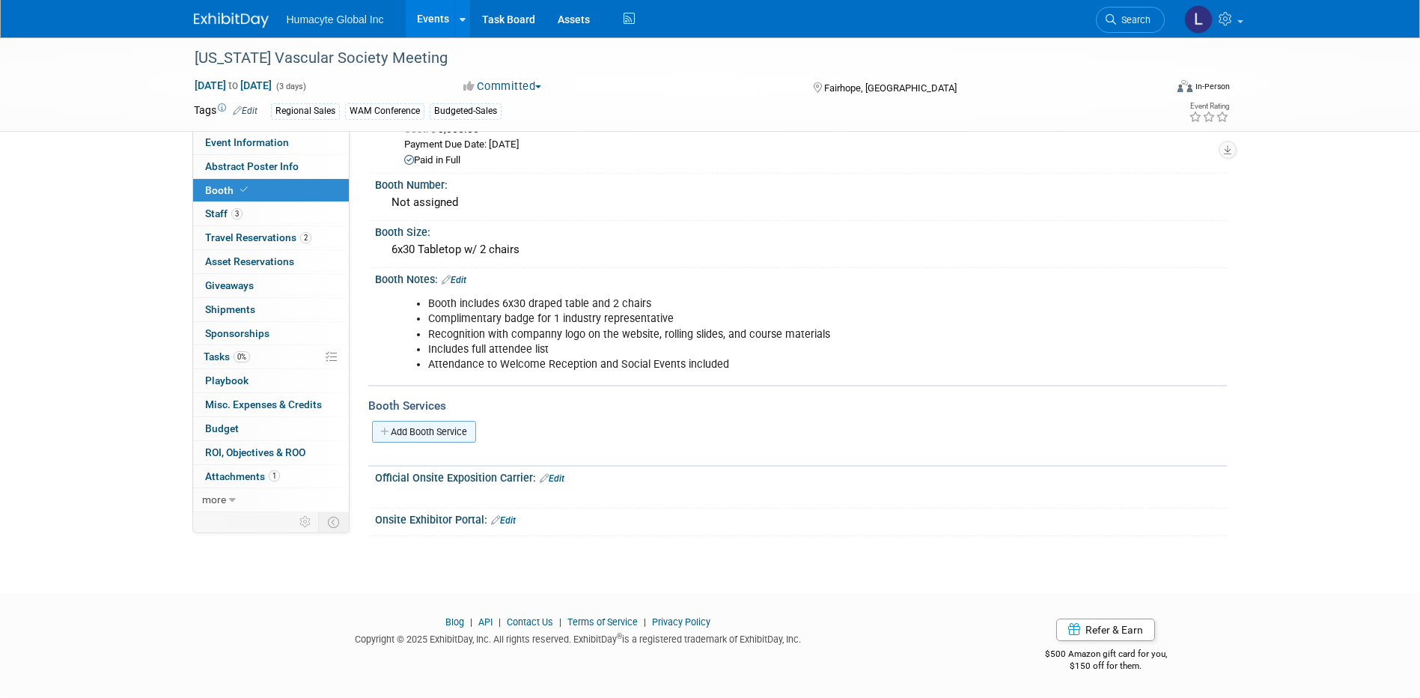
click at [440, 436] on link "Add Booth Service" at bounding box center [424, 432] width 104 height 22
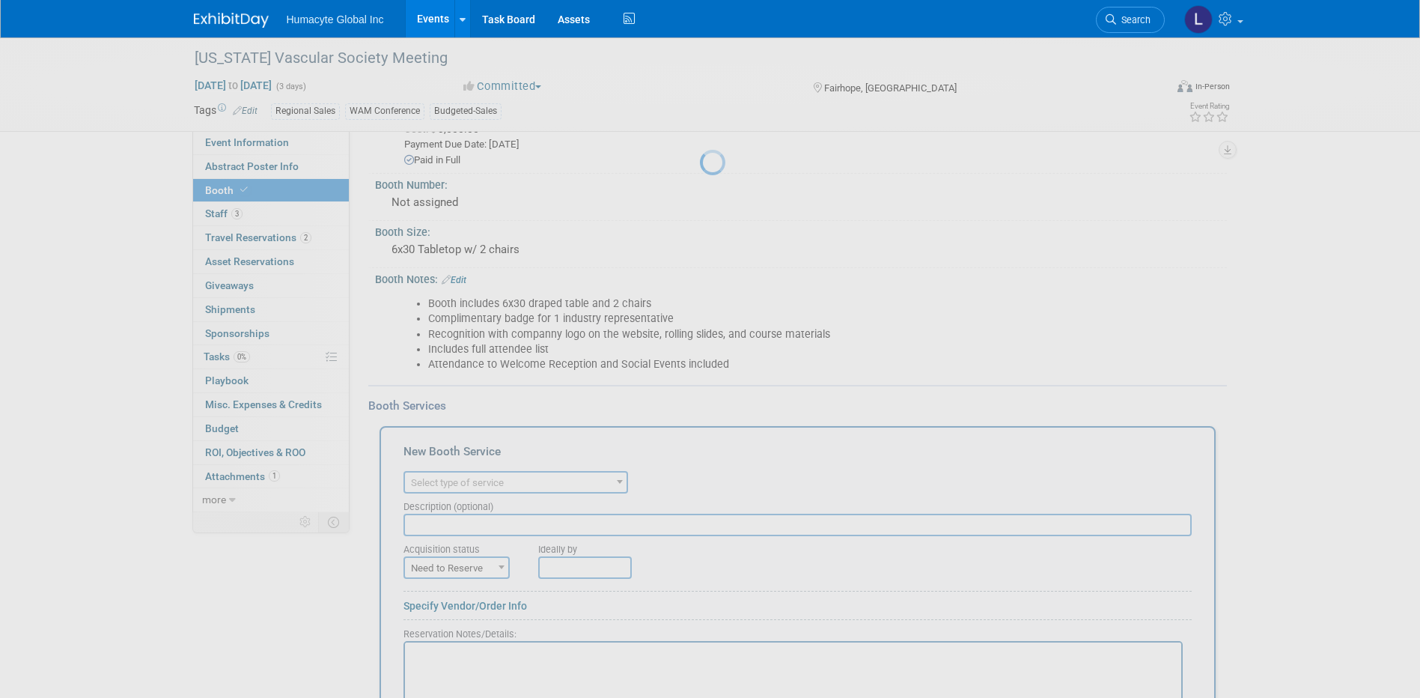
scroll to position [0, 0]
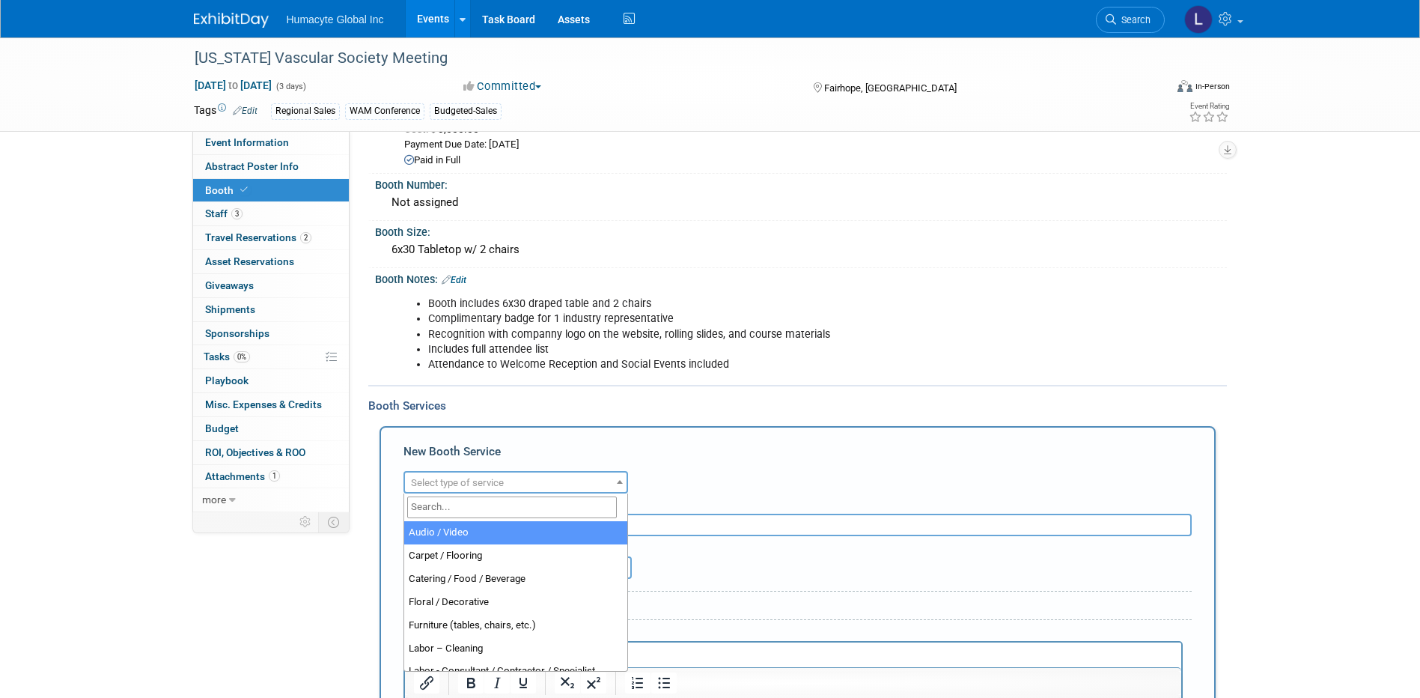
click at [463, 484] on span "Select type of service" at bounding box center [457, 482] width 93 height 11
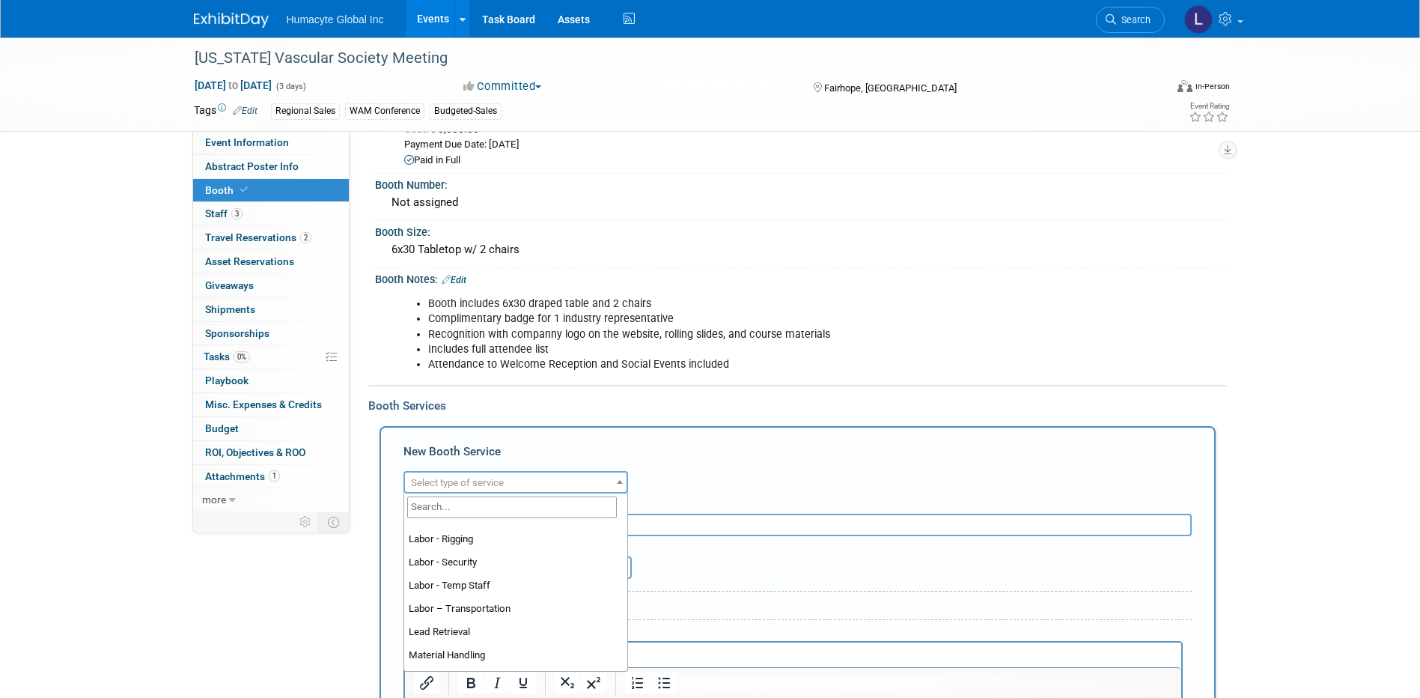
scroll to position [299, 0]
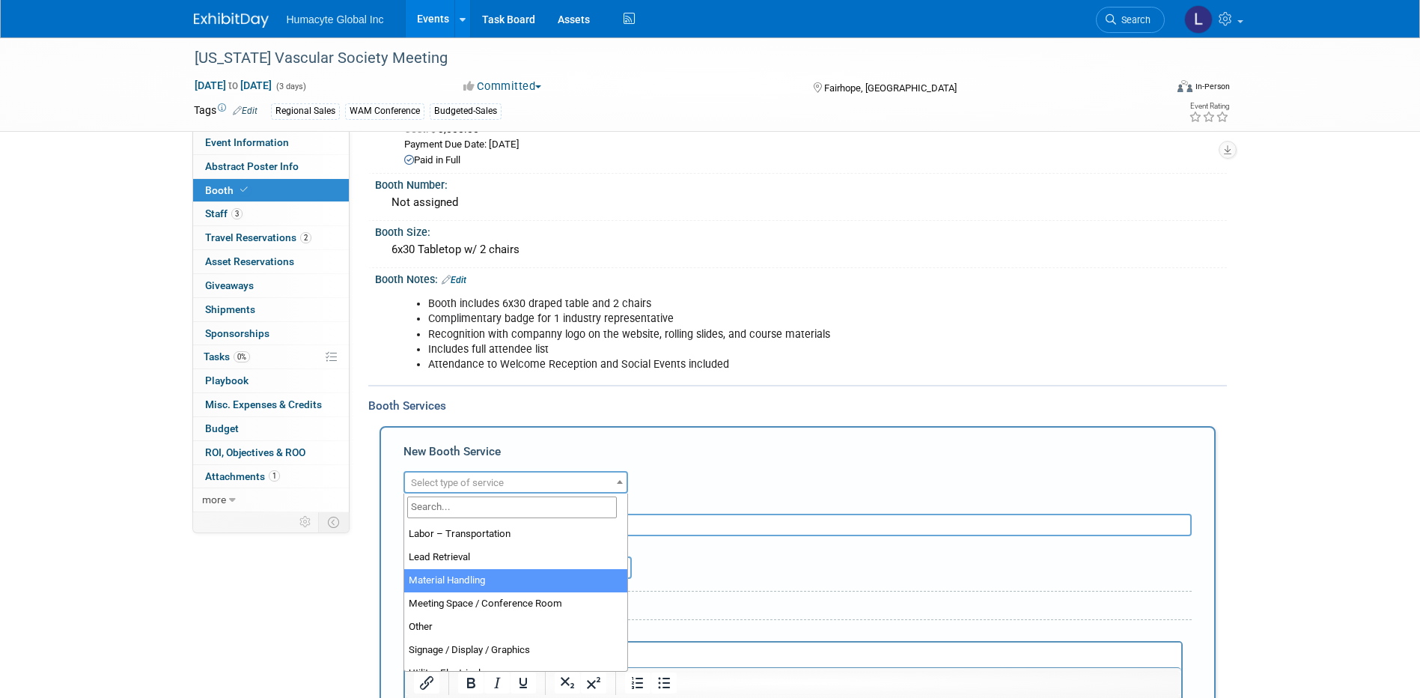
select select "10"
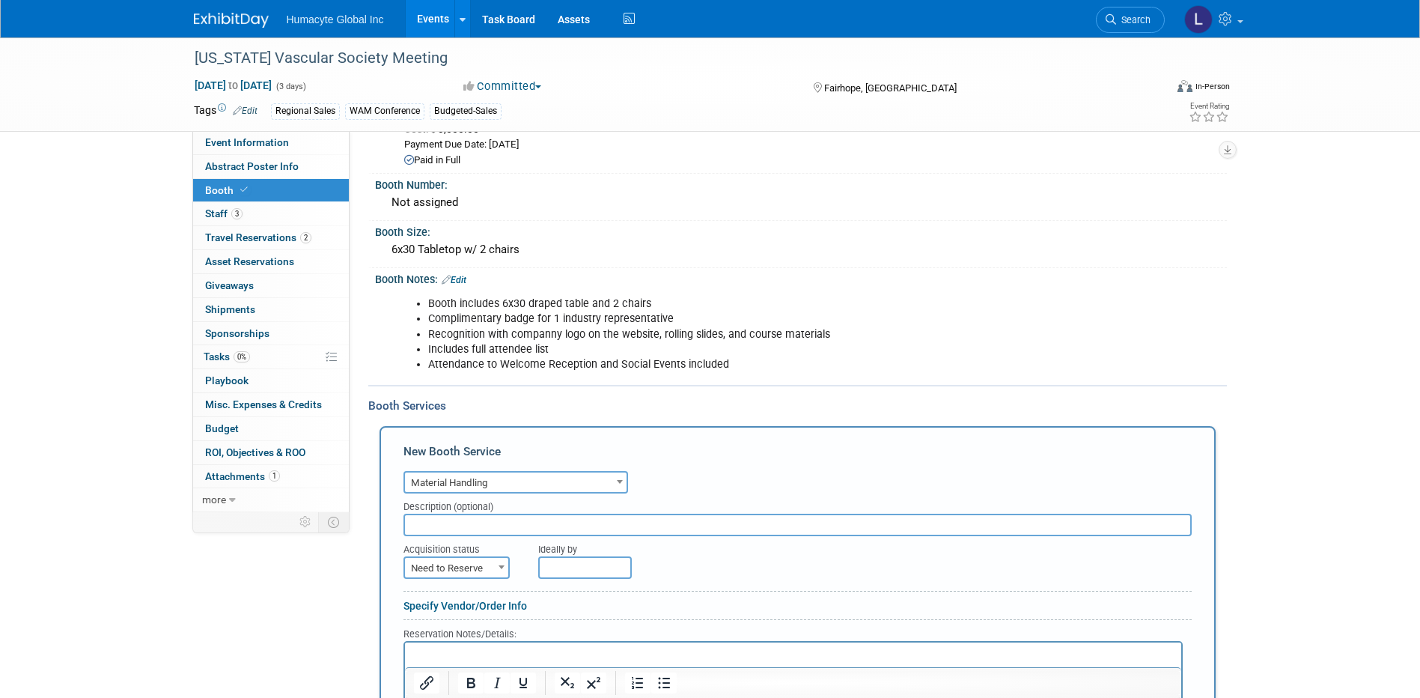
click at [452, 521] on input "text" at bounding box center [798, 525] width 788 height 22
type input "Drayage"
click at [473, 567] on span "Need to Reserve" at bounding box center [456, 568] width 103 height 21
select select "2"
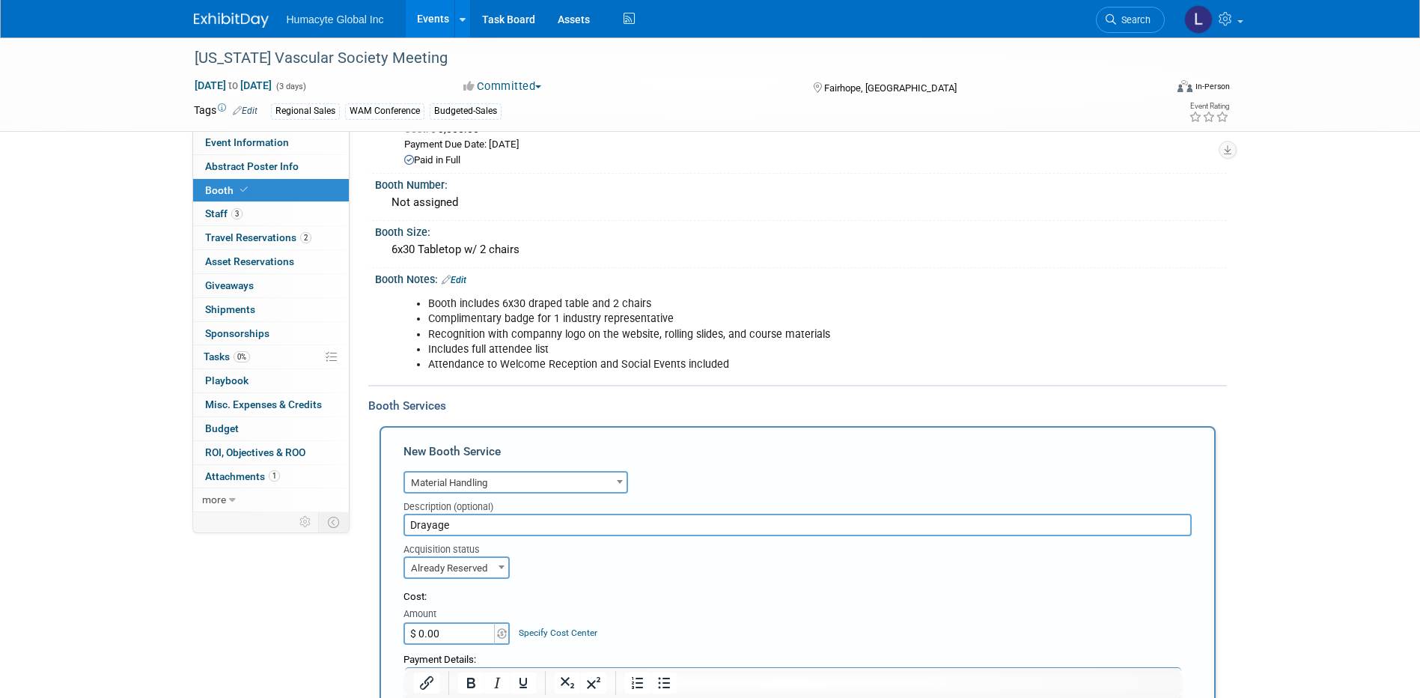
click at [449, 629] on input "$ 0.00" at bounding box center [451, 633] width 94 height 22
type input "$ 120.00"
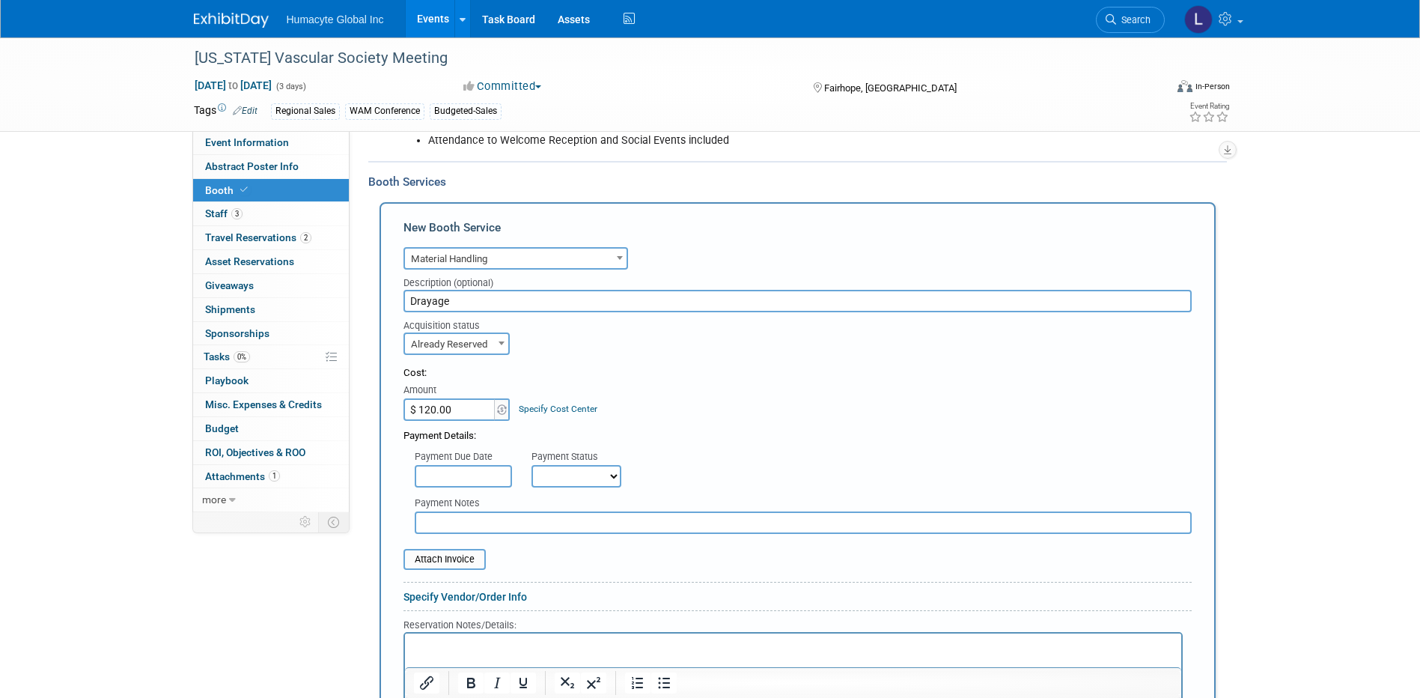
scroll to position [435, 0]
click at [571, 401] on div "Specify Cost Center" at bounding box center [558, 401] width 79 height 28
click at [571, 407] on link "Specify Cost Center" at bounding box center [558, 408] width 79 height 10
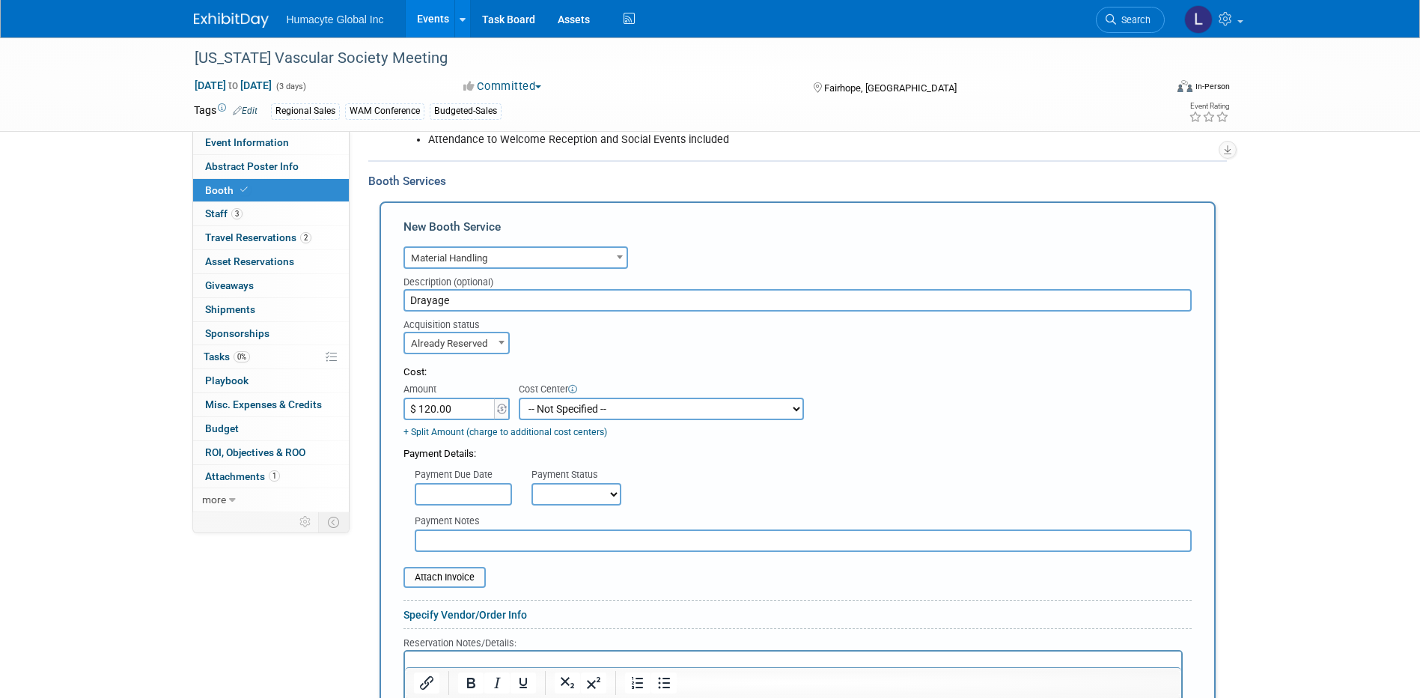
click at [568, 402] on select "-- Not Specified -- Dept 10 - Clinical Dept 11 - Clinical Ops Dept 12 - Medical…" at bounding box center [661, 409] width 285 height 22
select select "18966166"
click at [519, 398] on select "-- Not Specified -- Dept 10 - Clinical Dept 11 - Clinical Ops Dept 12 - Medical…" at bounding box center [661, 409] width 285 height 22
click at [761, 410] on select "-- Not Specified -- Dept 10 - Clinical Dept 11 - Clinical Ops Dept 12 - Medical…" at bounding box center [661, 409] width 285 height 22
click at [752, 437] on div "+ Split Amount (charge to additional cost centers)" at bounding box center [604, 432] width 401 height 13
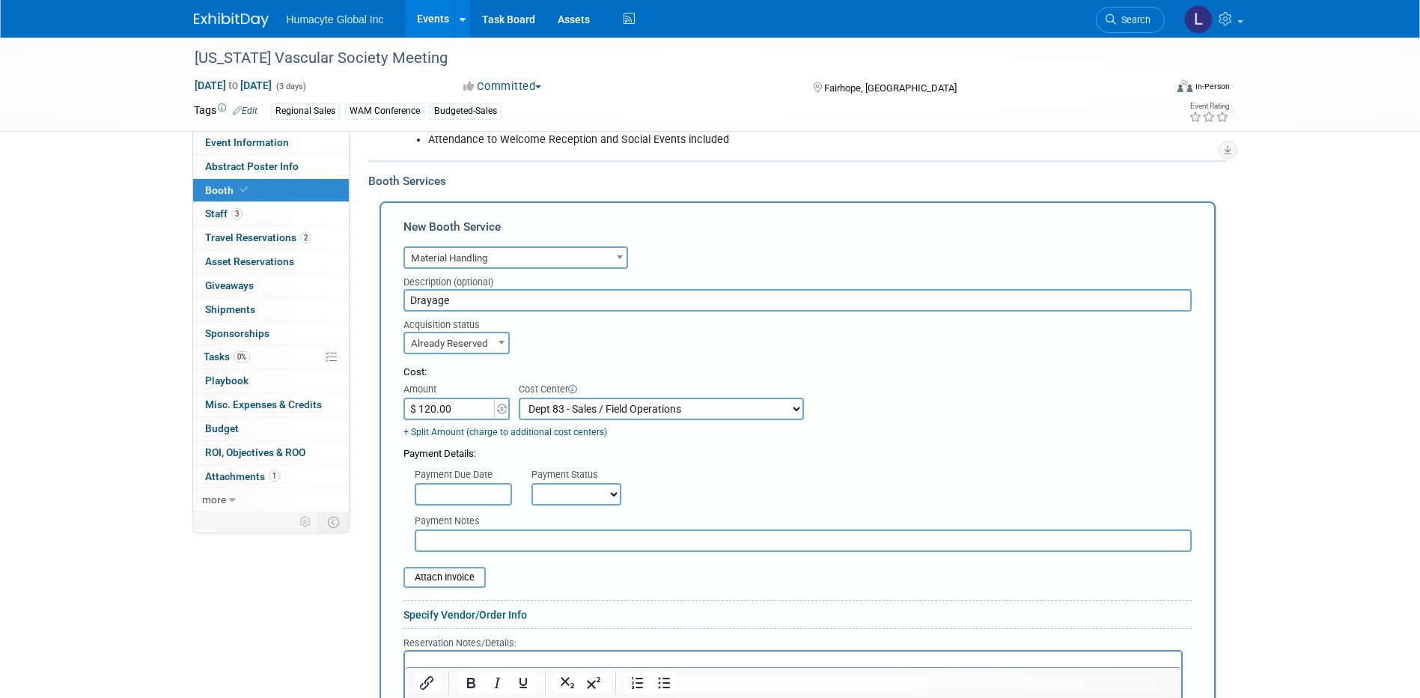
click at [582, 407] on select "-- Not Specified -- Dept 10 - Clinical Dept 11 - Clinical Ops Dept 12 - Medical…" at bounding box center [661, 409] width 285 height 22
click at [721, 483] on div "Payment Due Date Payment Status Not Paid Yet Partially Paid Paid in Full Next P…" at bounding box center [797, 483] width 811 height 44
click at [460, 482] on div "Payment Due Date" at bounding box center [462, 475] width 94 height 15
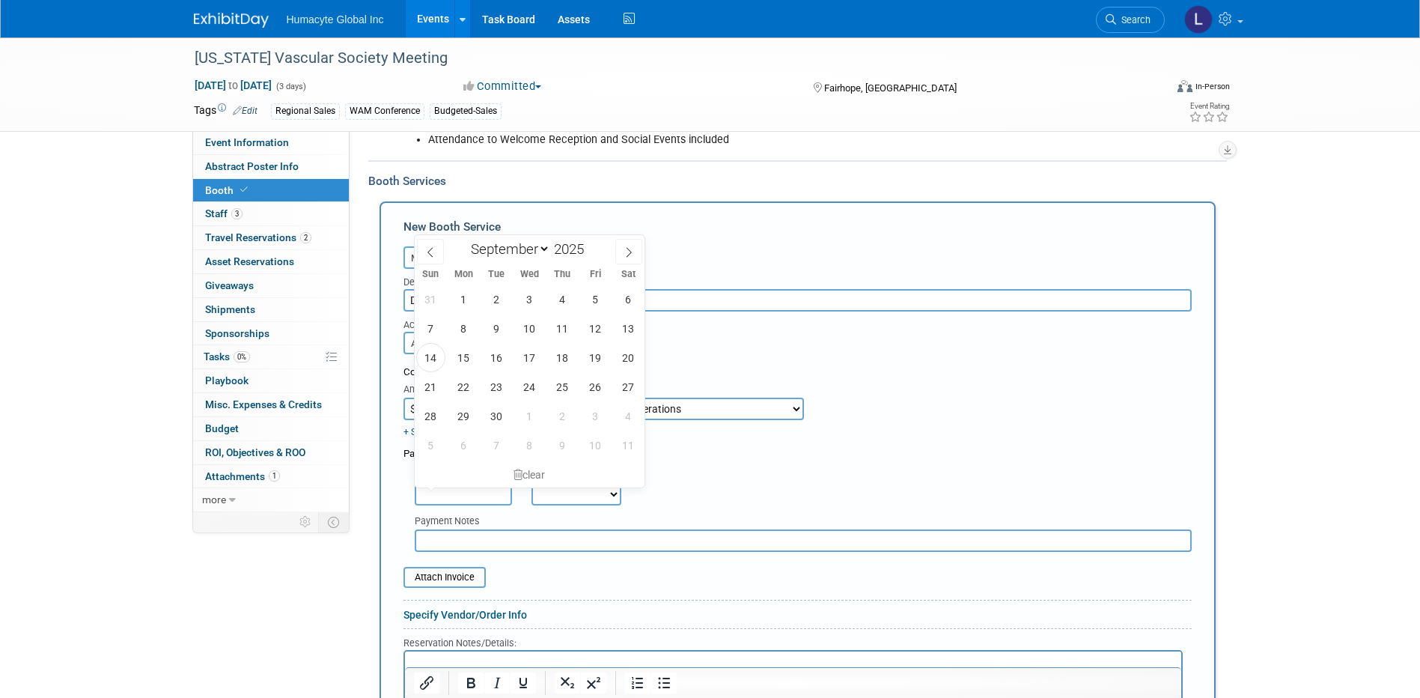
click at [461, 493] on input "text" at bounding box center [463, 494] width 97 height 22
click at [862, 492] on div "Payment Due Date Payment Status Not Paid Yet Partially Paid Paid in Full Next P…" at bounding box center [797, 483] width 811 height 44
click at [469, 490] on input "text" at bounding box center [463, 494] width 97 height 22
click at [432, 248] on icon at bounding box center [430, 252] width 10 height 10
select select "7"
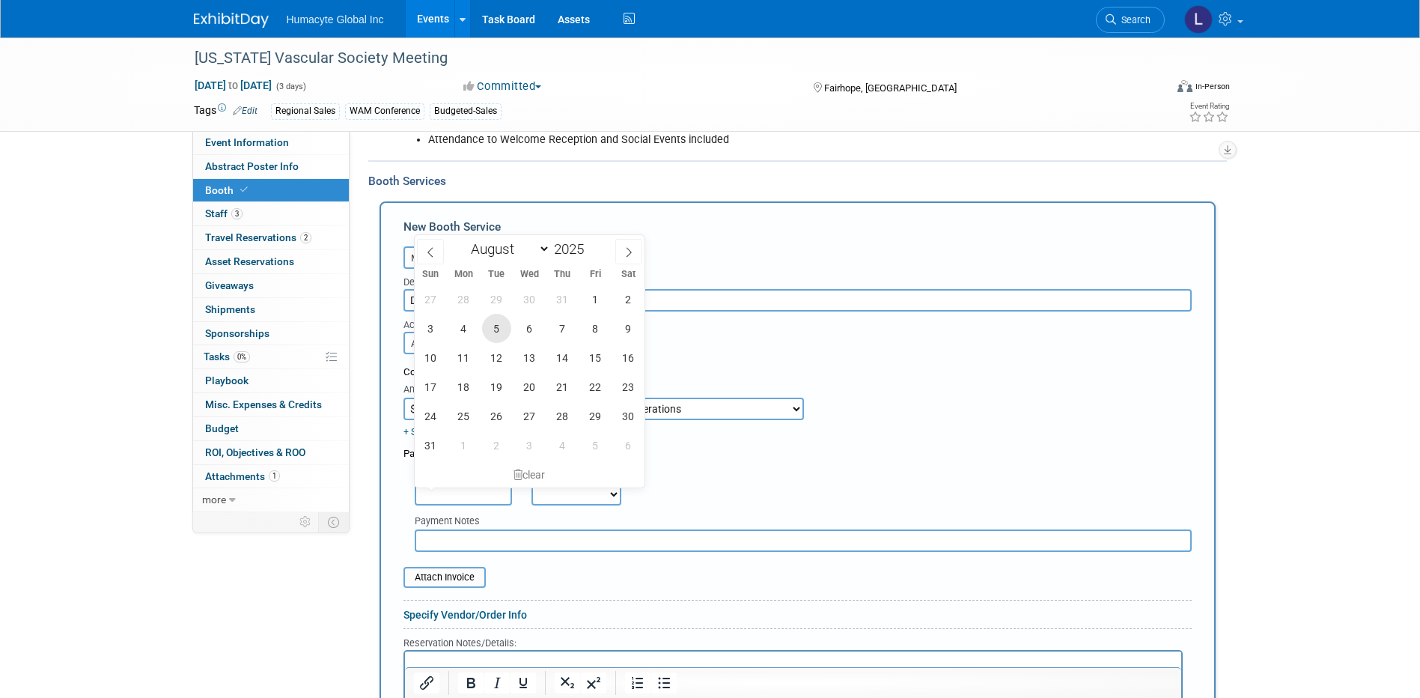
click at [501, 331] on span "5" at bounding box center [496, 328] width 29 height 29
type input "Aug 5, 2025"
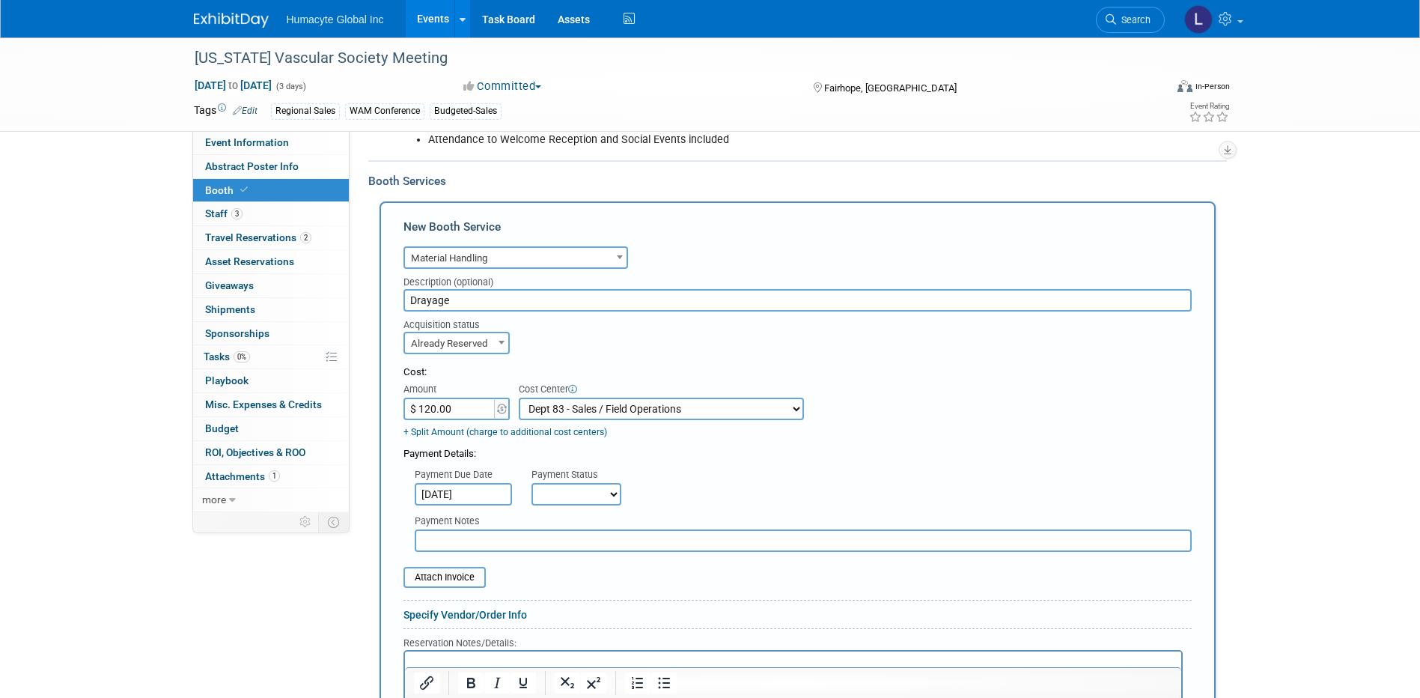
click at [694, 499] on div "Payment Due Date Aug 5, 2025 Payment Status Not Paid Yet Partially Paid Paid in…" at bounding box center [797, 483] width 811 height 44
click at [547, 493] on select "Not Paid Yet Partially Paid Paid in Full" at bounding box center [577, 494] width 90 height 22
select select "1"
click at [532, 484] on select "Not Paid Yet Partially Paid Paid in Full" at bounding box center [577, 494] width 90 height 22
click at [742, 474] on div "Payment Due Date Aug 5, 2025 Payment Status Not Paid Yet Partially Paid Paid in…" at bounding box center [797, 483] width 811 height 44
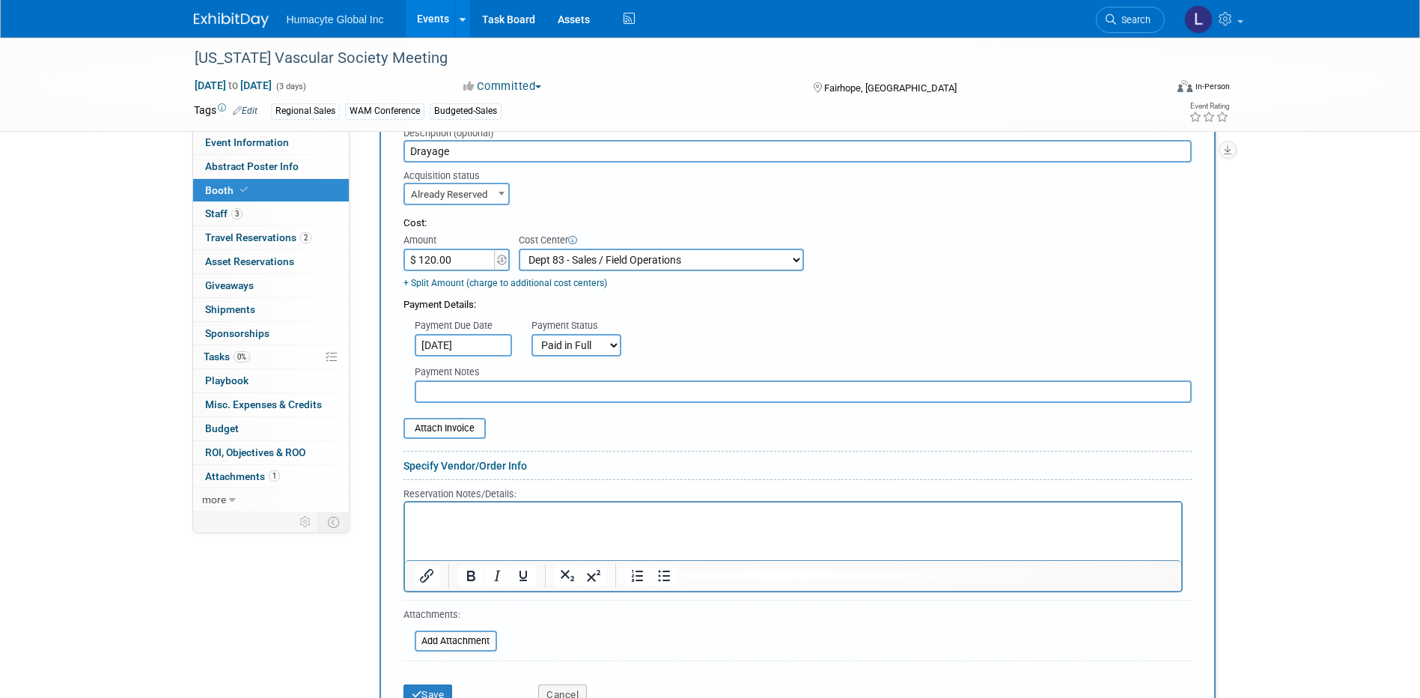
scroll to position [585, 0]
click at [472, 522] on html at bounding box center [792, 512] width 776 height 20
click at [415, 689] on icon "submit" at bounding box center [417, 694] width 10 height 10
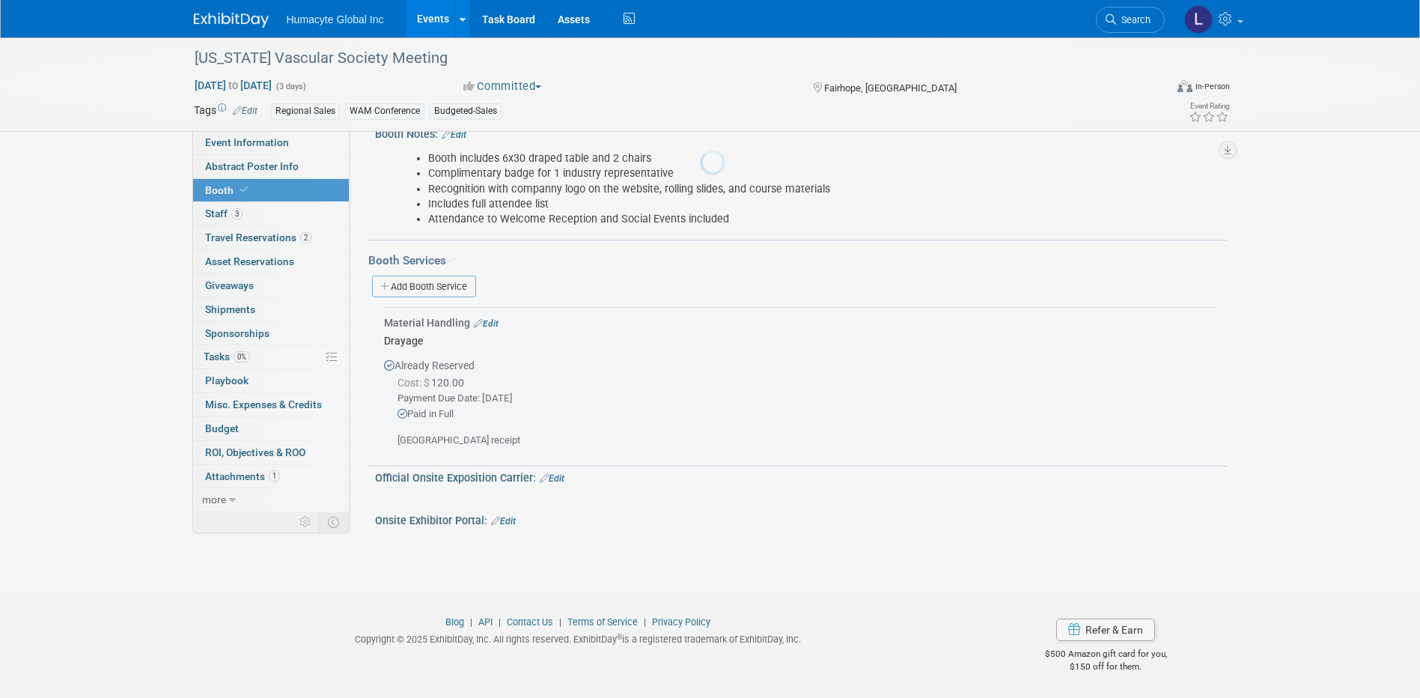
scroll to position [356, 0]
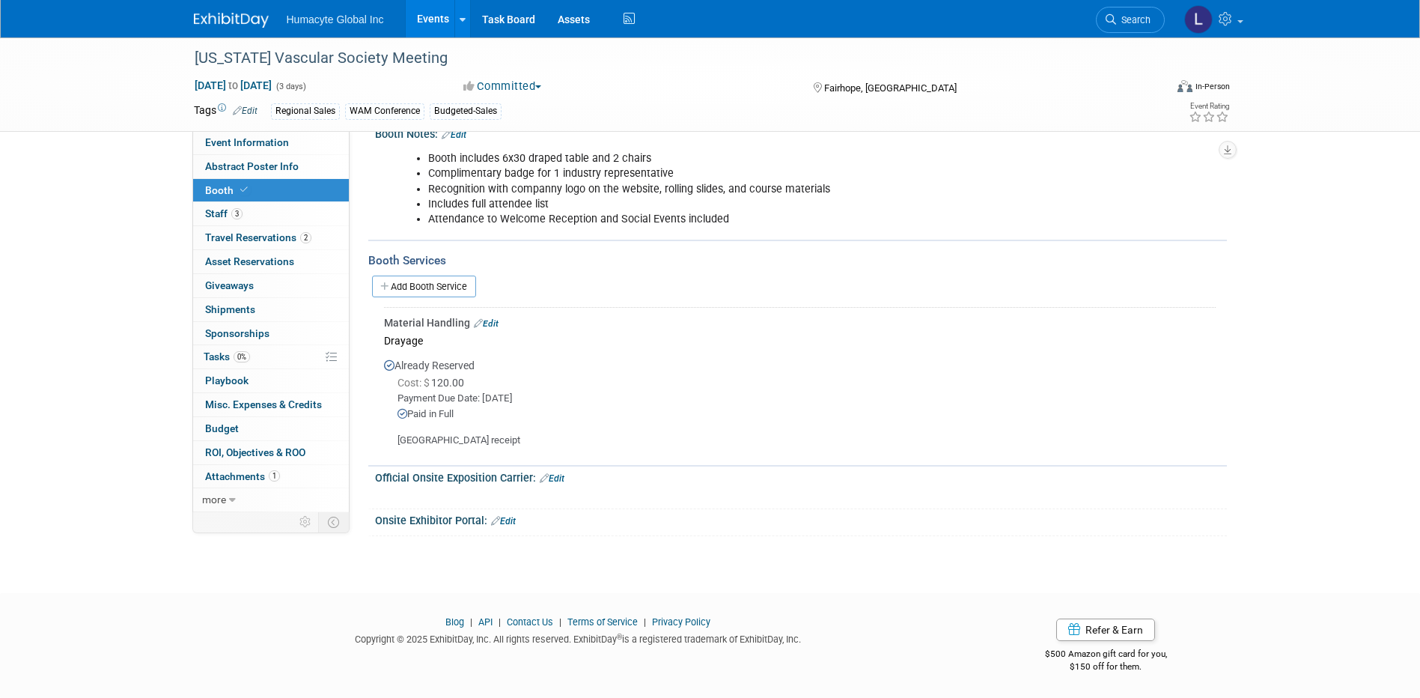
click at [486, 323] on link "Edit" at bounding box center [486, 323] width 25 height 10
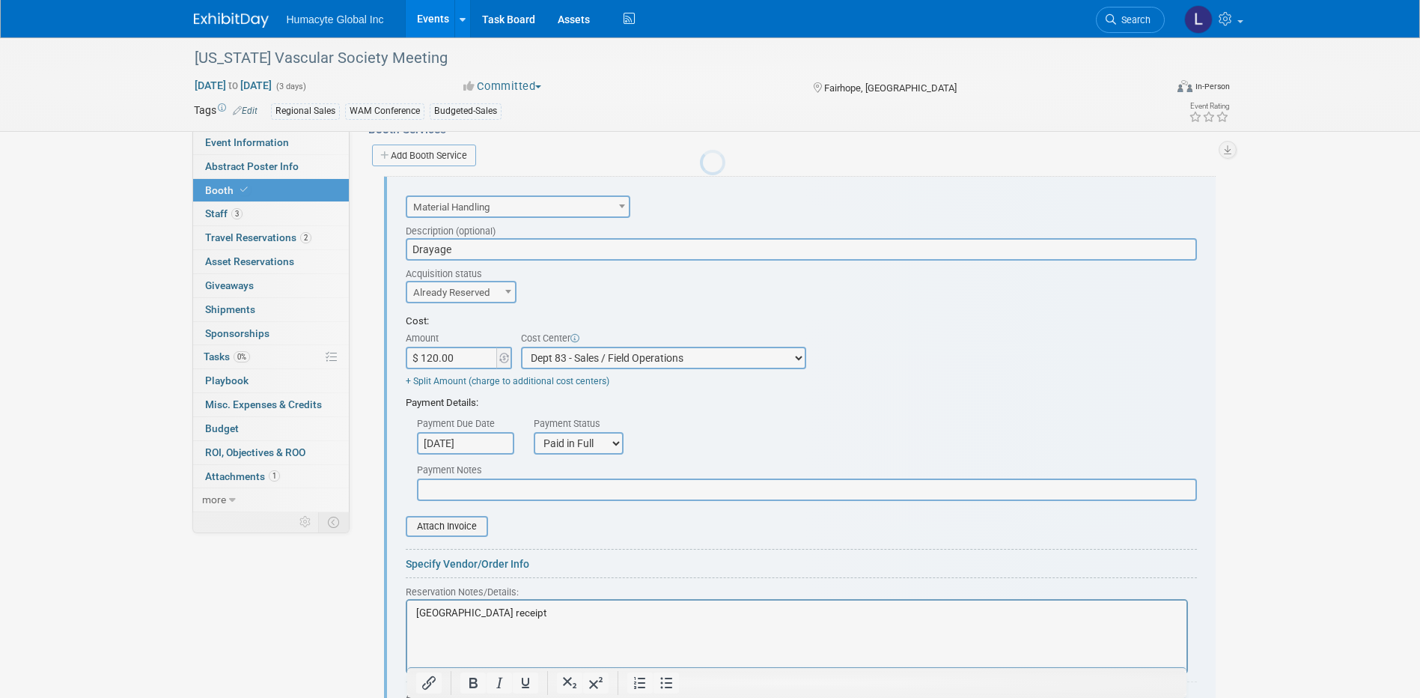
scroll to position [0, 0]
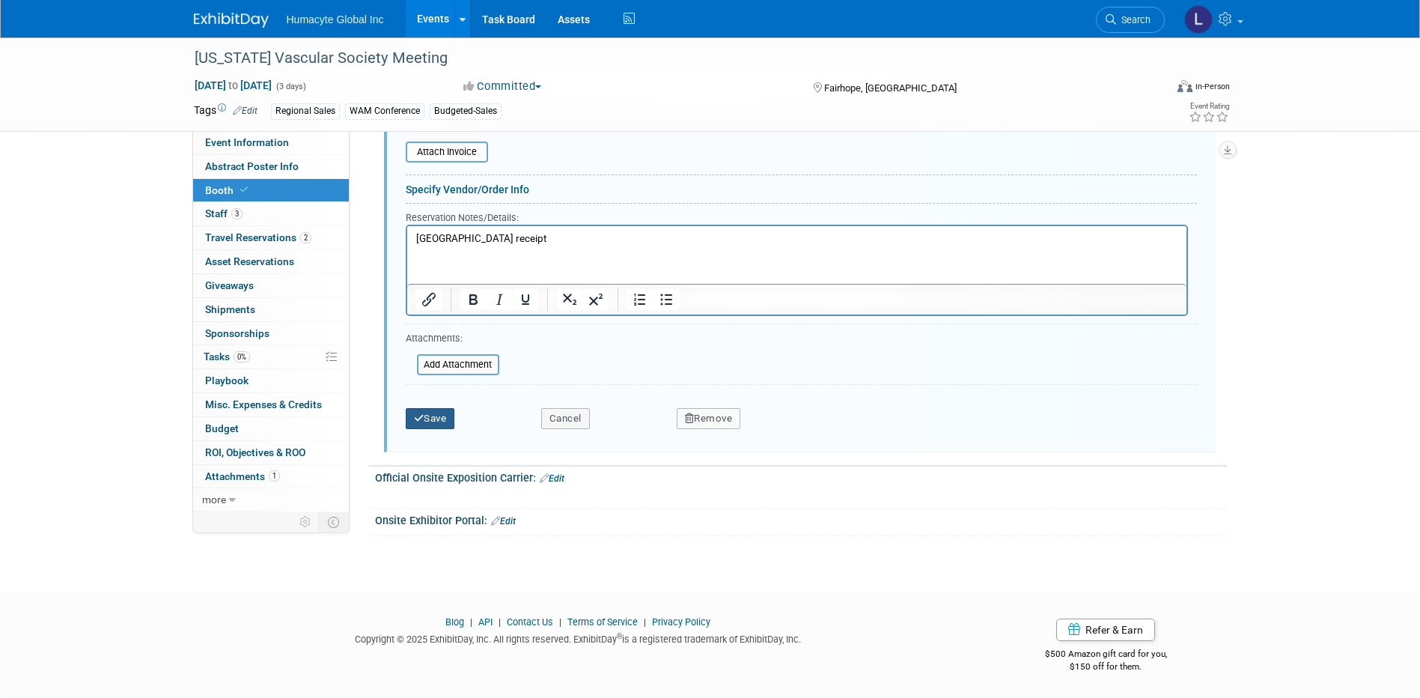
click at [442, 412] on button "Save" at bounding box center [430, 418] width 49 height 21
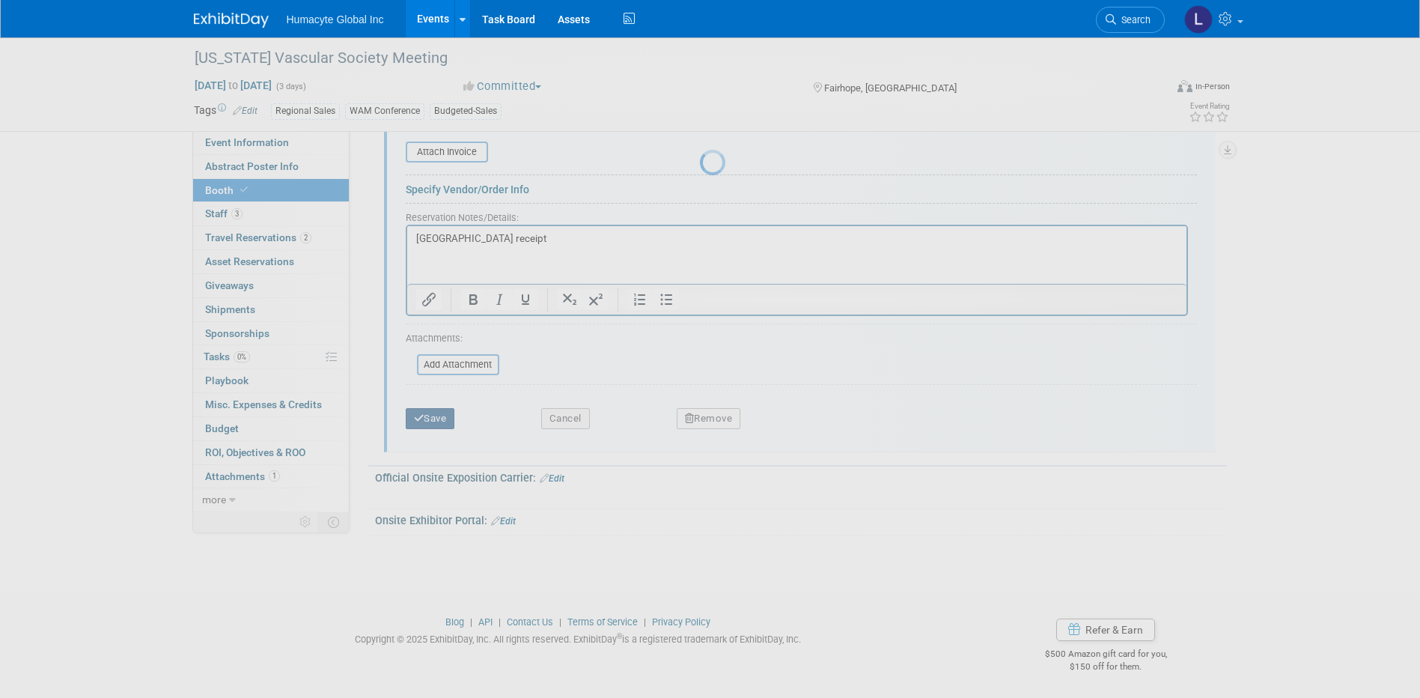
scroll to position [356, 0]
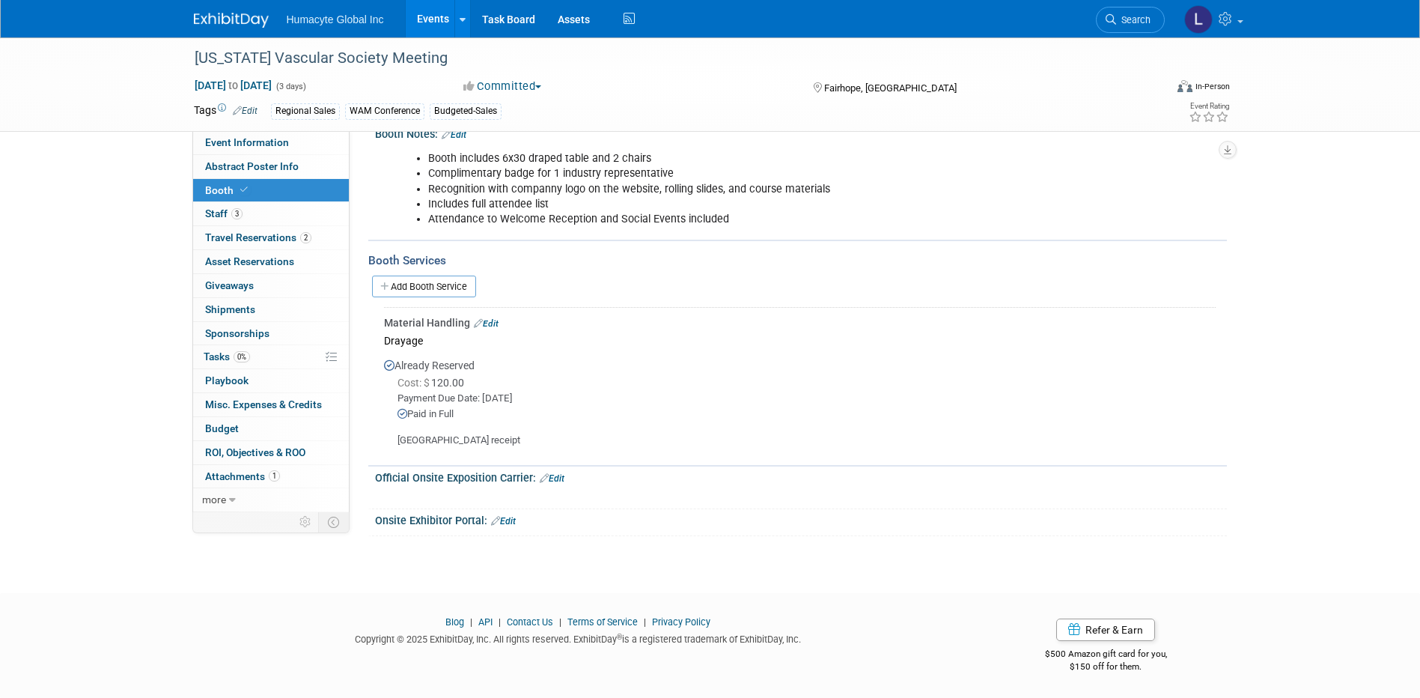
click at [569, 330] on div "Drayage" at bounding box center [800, 340] width 832 height 20
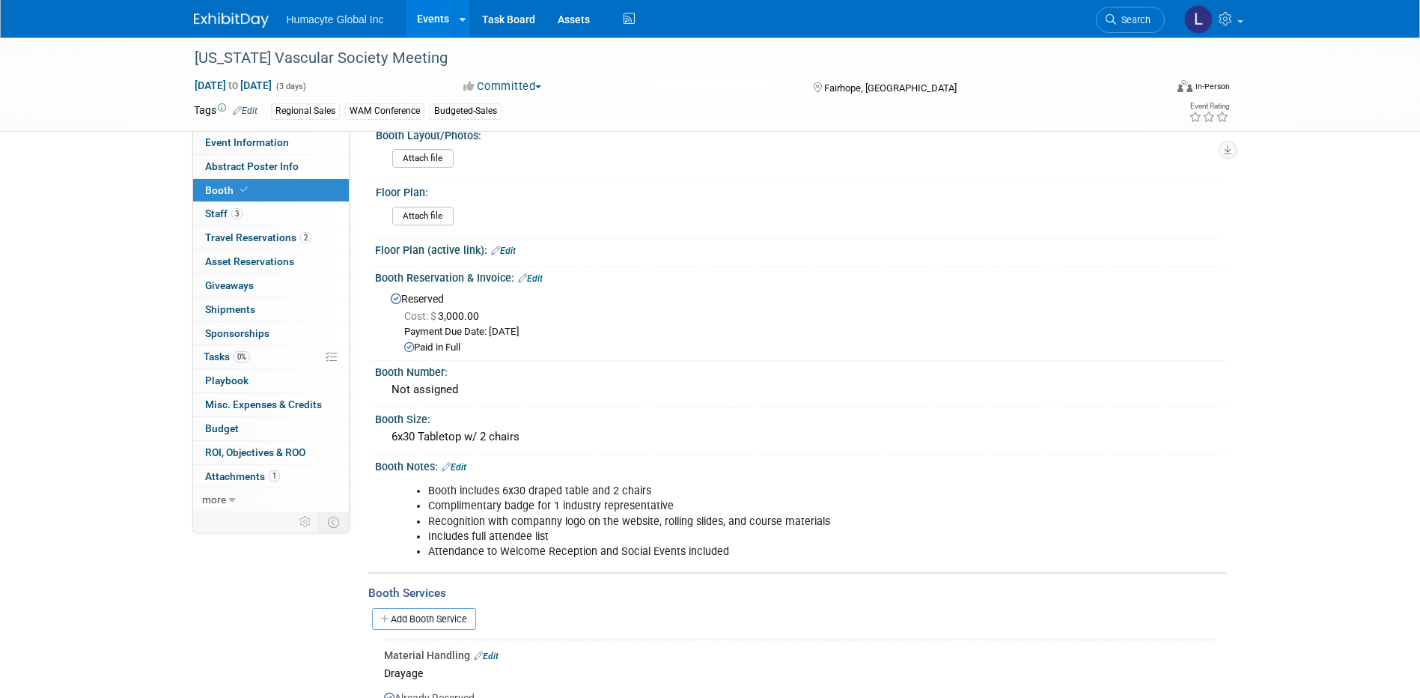
scroll to position [0, 0]
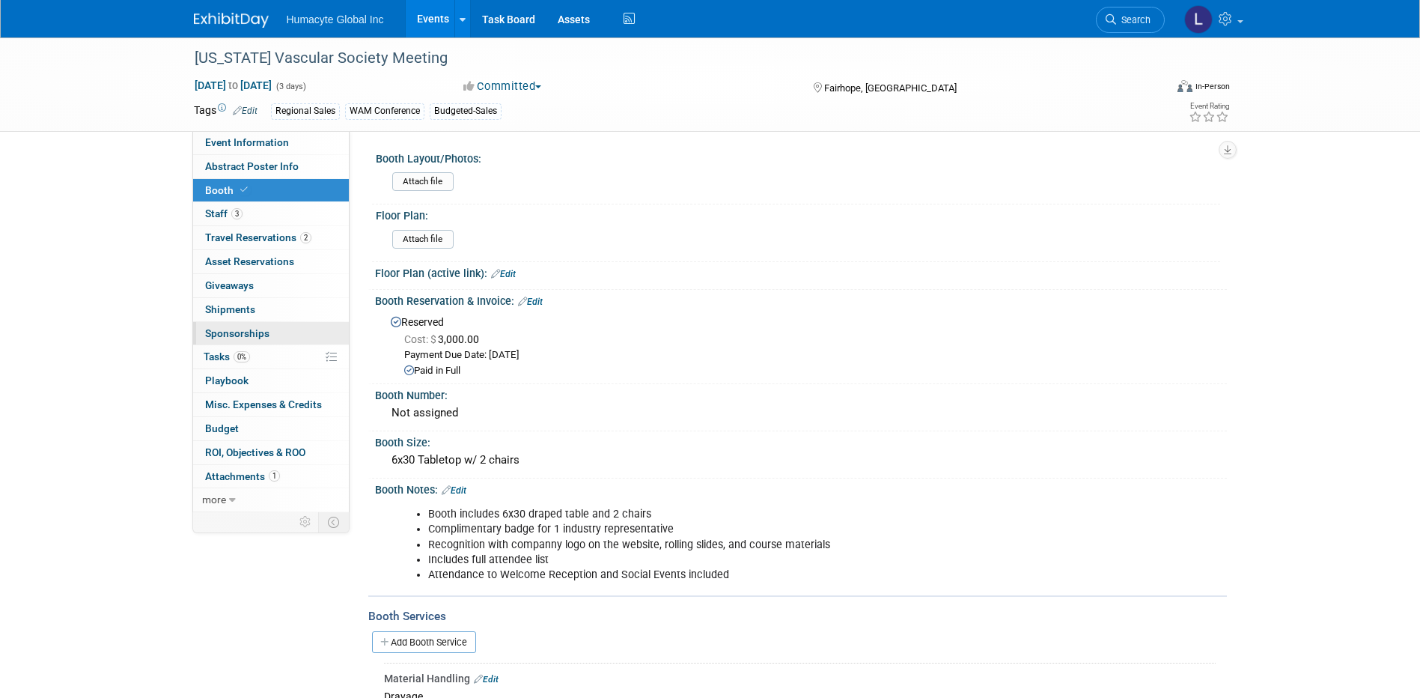
click at [231, 332] on span "Sponsorships 0" at bounding box center [237, 333] width 64 height 12
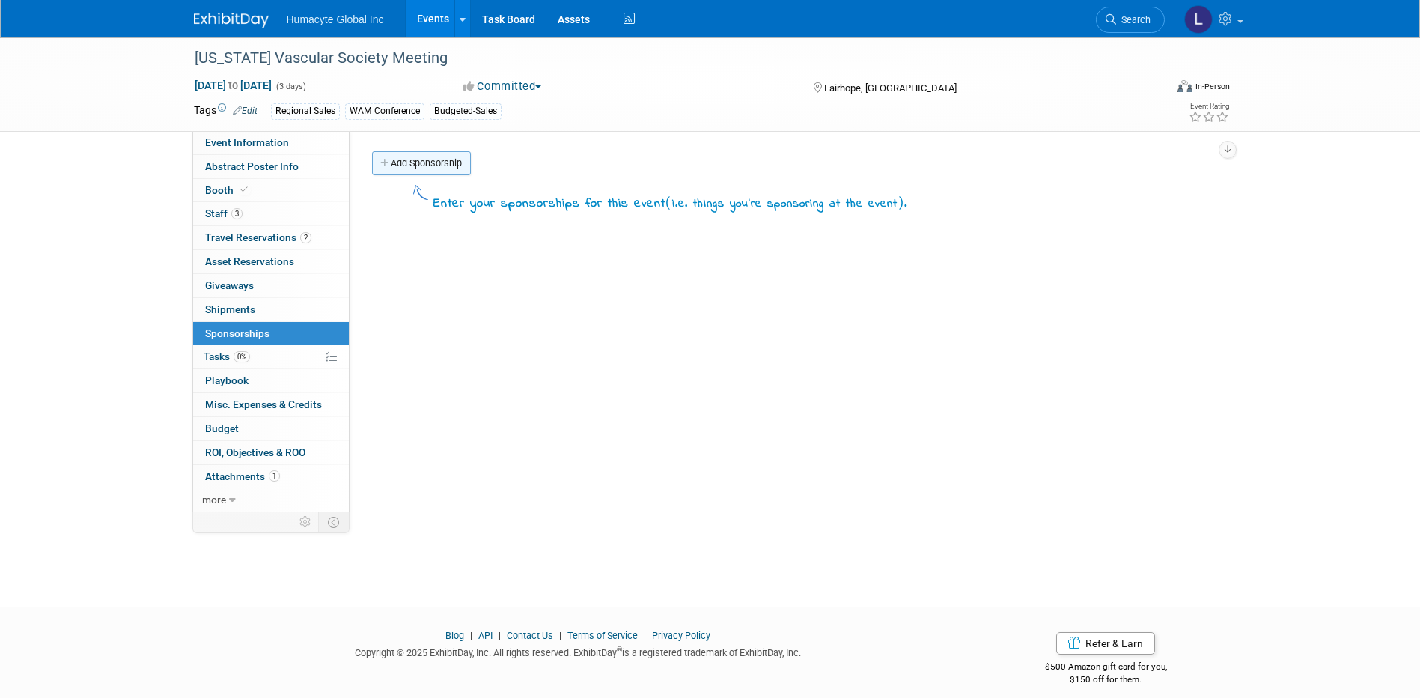
click at [398, 168] on link "Add Sponsorship" at bounding box center [421, 163] width 99 height 24
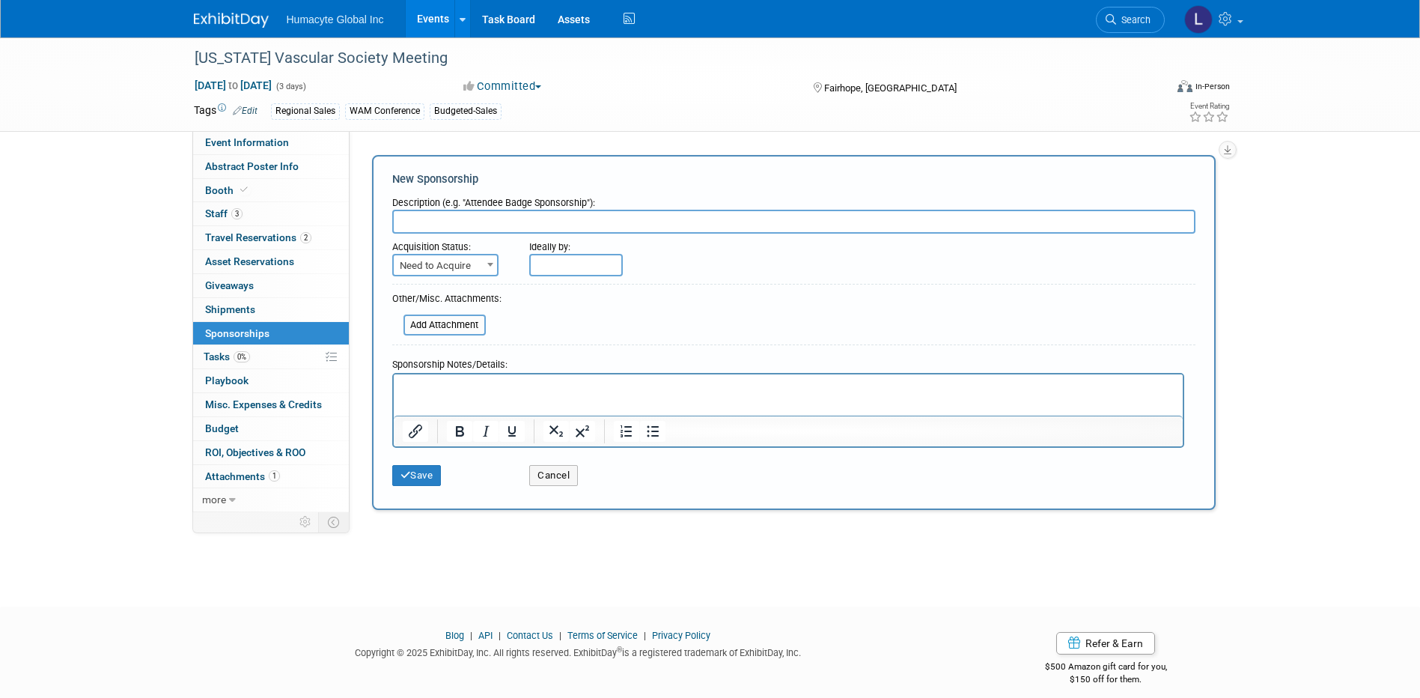
click at [457, 223] on input "text" at bounding box center [793, 222] width 803 height 24
paste input "Sponsorship - Sim Session (50% discount)"
type input "Sponsorship - Sim Session (50% discount)"
click at [430, 257] on span "Need to Acquire" at bounding box center [445, 265] width 103 height 21
select select "2"
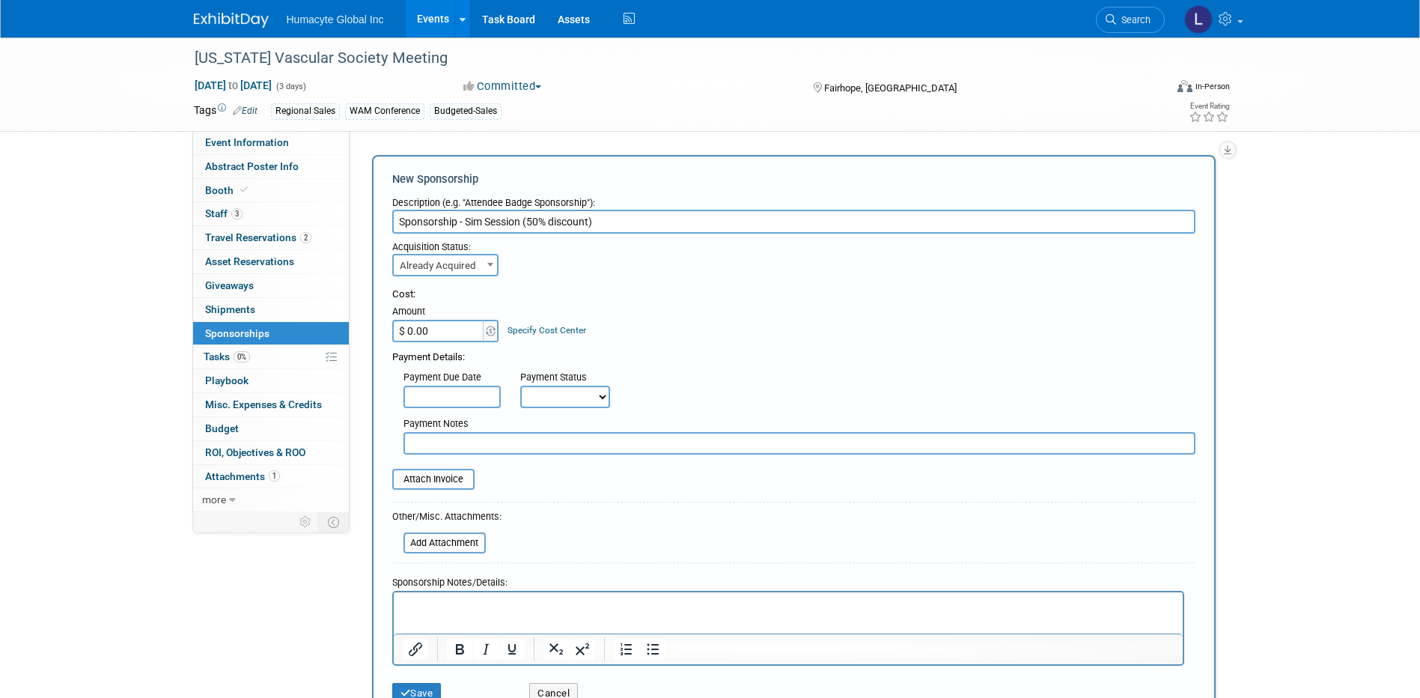
click at [466, 324] on input "$ 0.00" at bounding box center [439, 331] width 94 height 22
type input "$ 3,000.00"
click at [713, 375] on div "Payment Due Date Payment Status Not Paid Yet Partially Paid Paid in Full Next P…" at bounding box center [794, 386] width 826 height 43
click at [548, 332] on link "Specify Cost Center" at bounding box center [547, 330] width 79 height 10
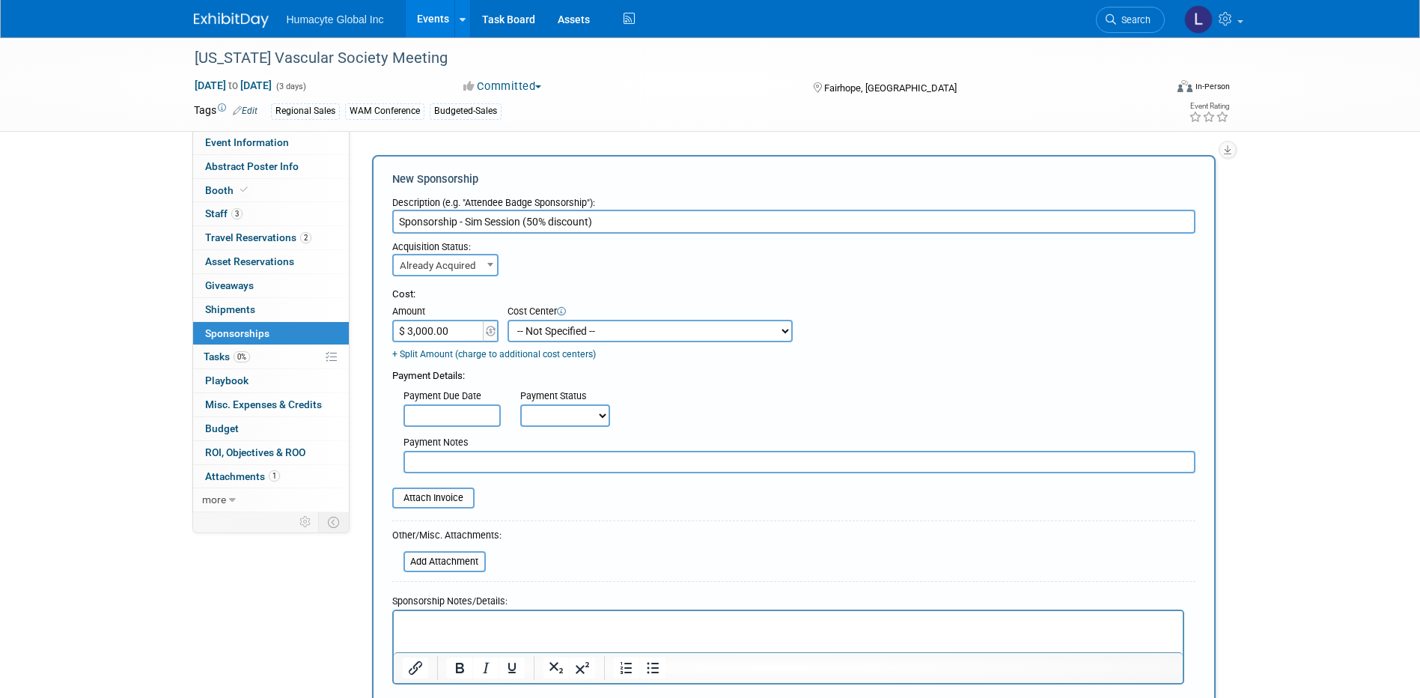
click at [548, 332] on select "-- Not Specified -- Dept 10 - Clinical Dept 11 - Clinical Ops Dept 12 - Medical…" at bounding box center [650, 331] width 285 height 22
select select "18966166"
click at [508, 320] on select "-- Not Specified -- Dept 10 - Clinical Dept 11 - Clinical Ops Dept 12 - Medical…" at bounding box center [650, 331] width 285 height 22
click at [661, 365] on div "Payment Details:" at bounding box center [793, 372] width 803 height 22
click at [435, 420] on input "text" at bounding box center [452, 415] width 97 height 22
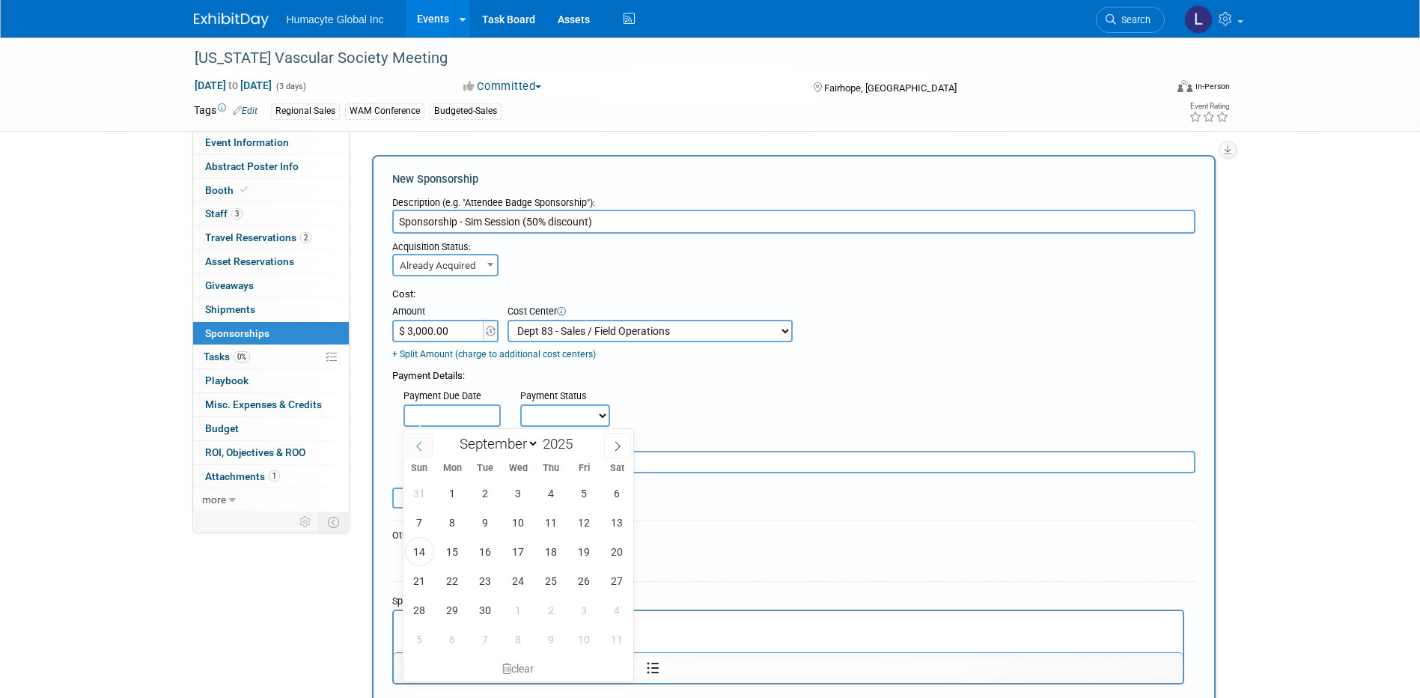
click at [421, 443] on icon at bounding box center [419, 446] width 10 height 10
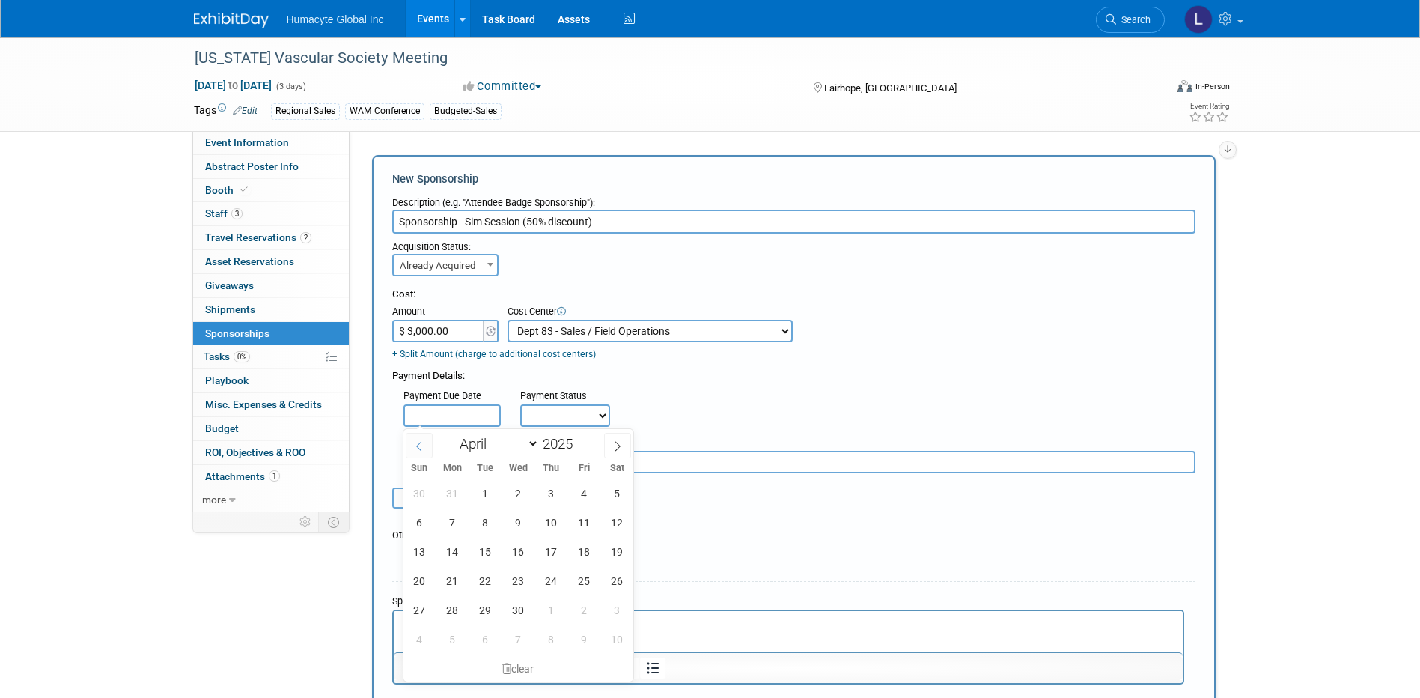
click at [421, 443] on icon at bounding box center [419, 446] width 10 height 10
select select "2"
click at [553, 551] on span "13" at bounding box center [551, 551] width 29 height 29
type input "Mar 13, 2025"
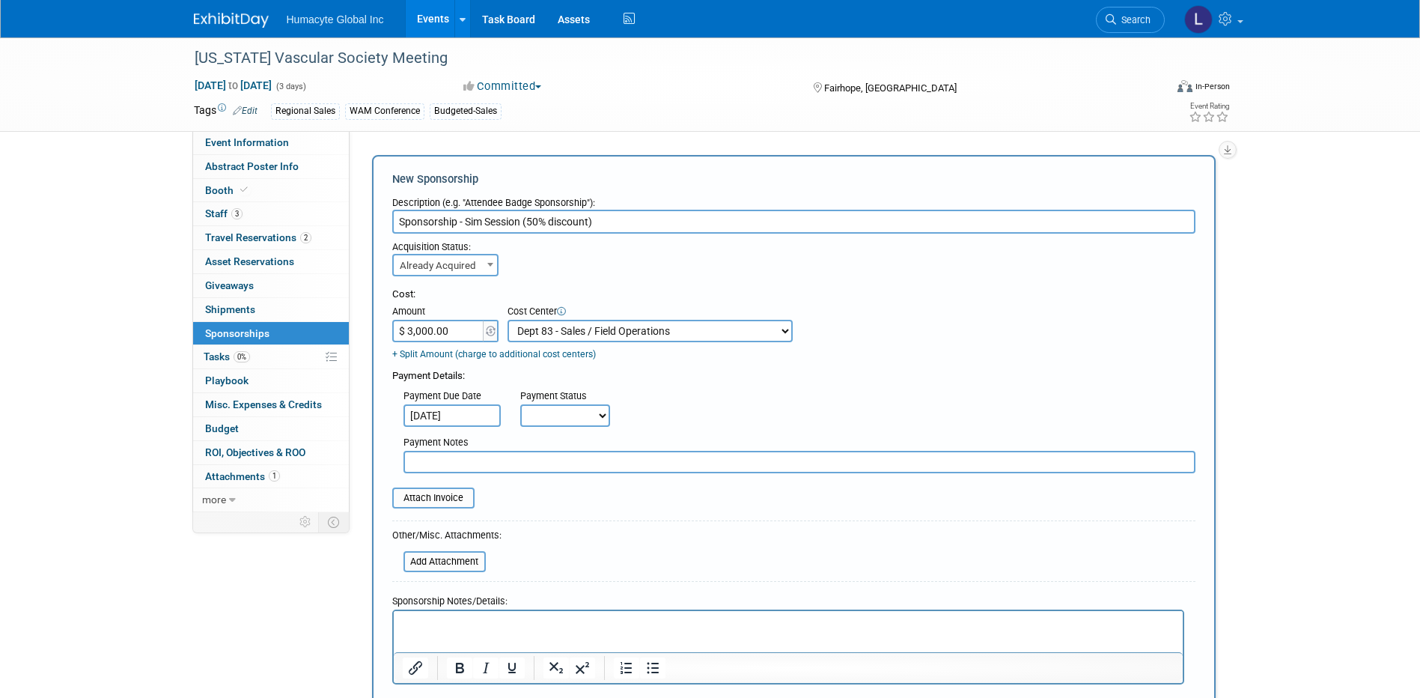
click at [566, 412] on select "Not Paid Yet Partially Paid Paid in Full" at bounding box center [565, 415] width 90 height 22
select select "1"
click at [520, 405] on select "Not Paid Yet Partially Paid Paid in Full" at bounding box center [565, 415] width 90 height 22
click at [647, 494] on table "Attach Invoice" at bounding box center [793, 497] width 803 height 21
click at [666, 451] on div "Payment Notes" at bounding box center [800, 443] width 792 height 15
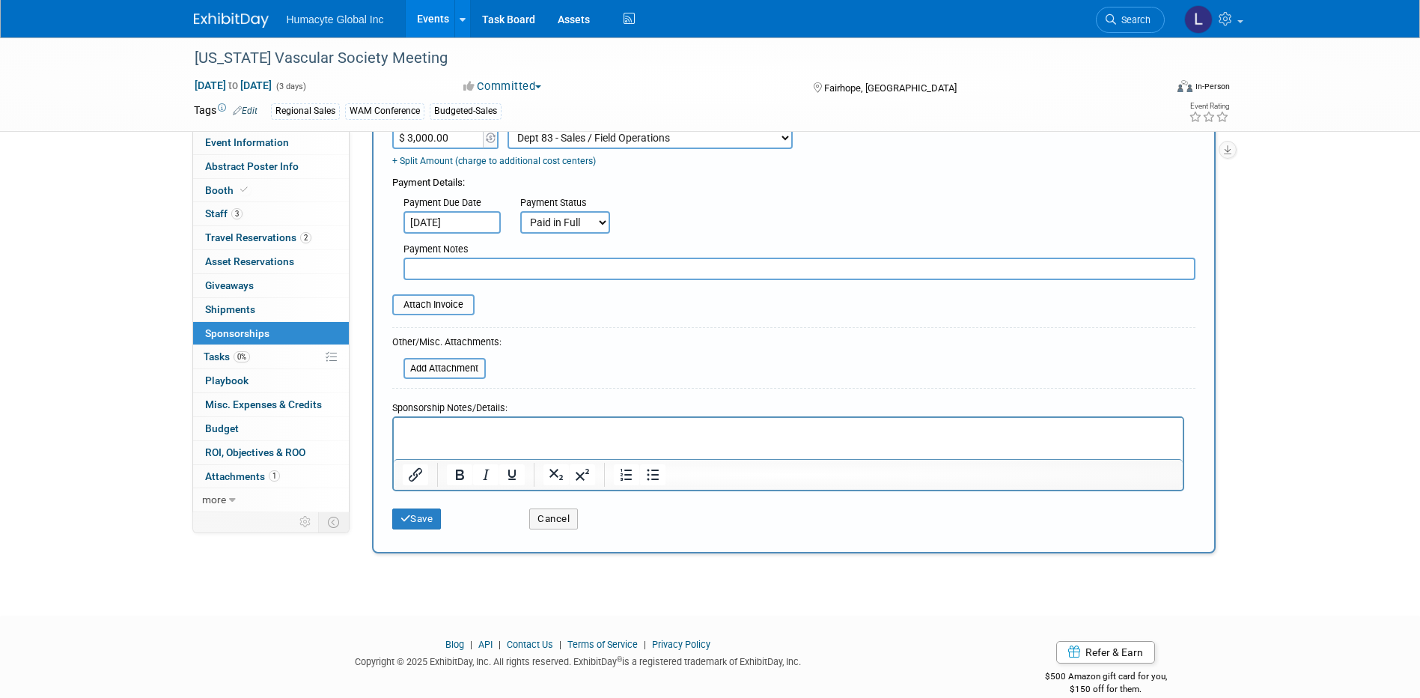
scroll to position [217, 0]
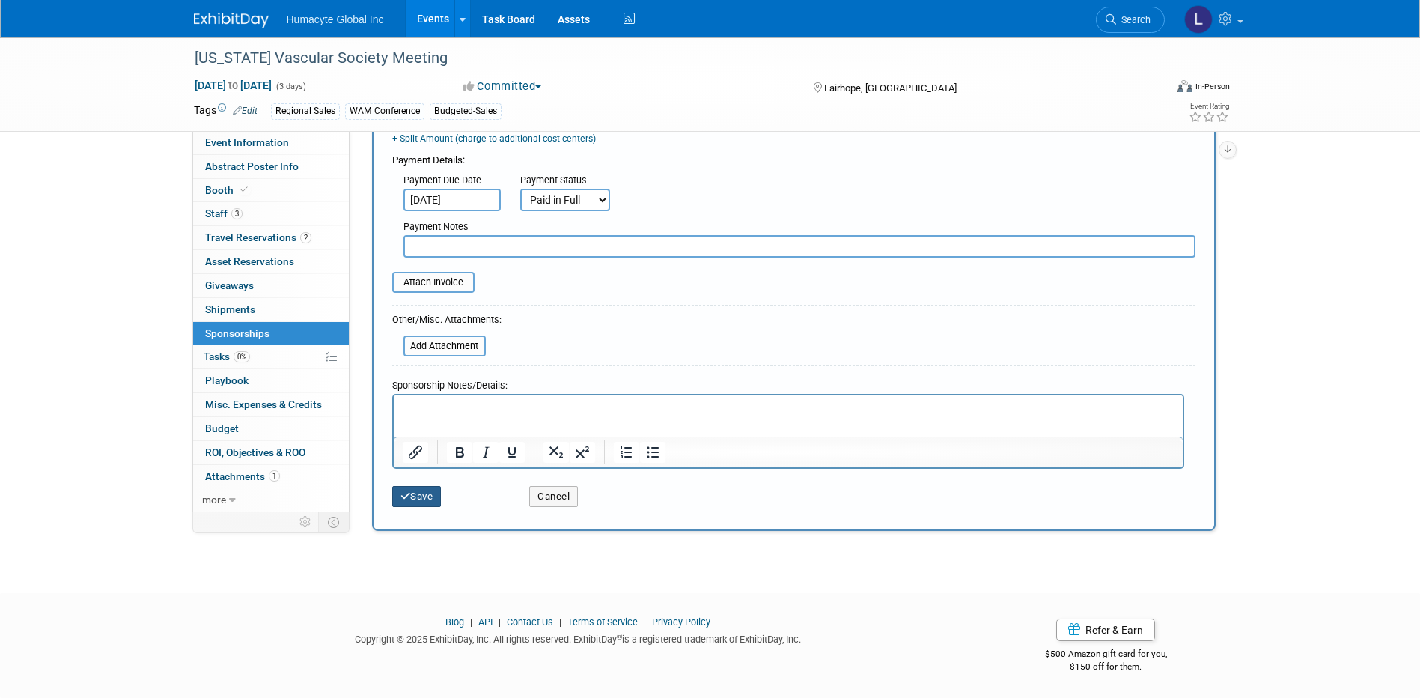
click at [430, 493] on button "Save" at bounding box center [416, 496] width 49 height 21
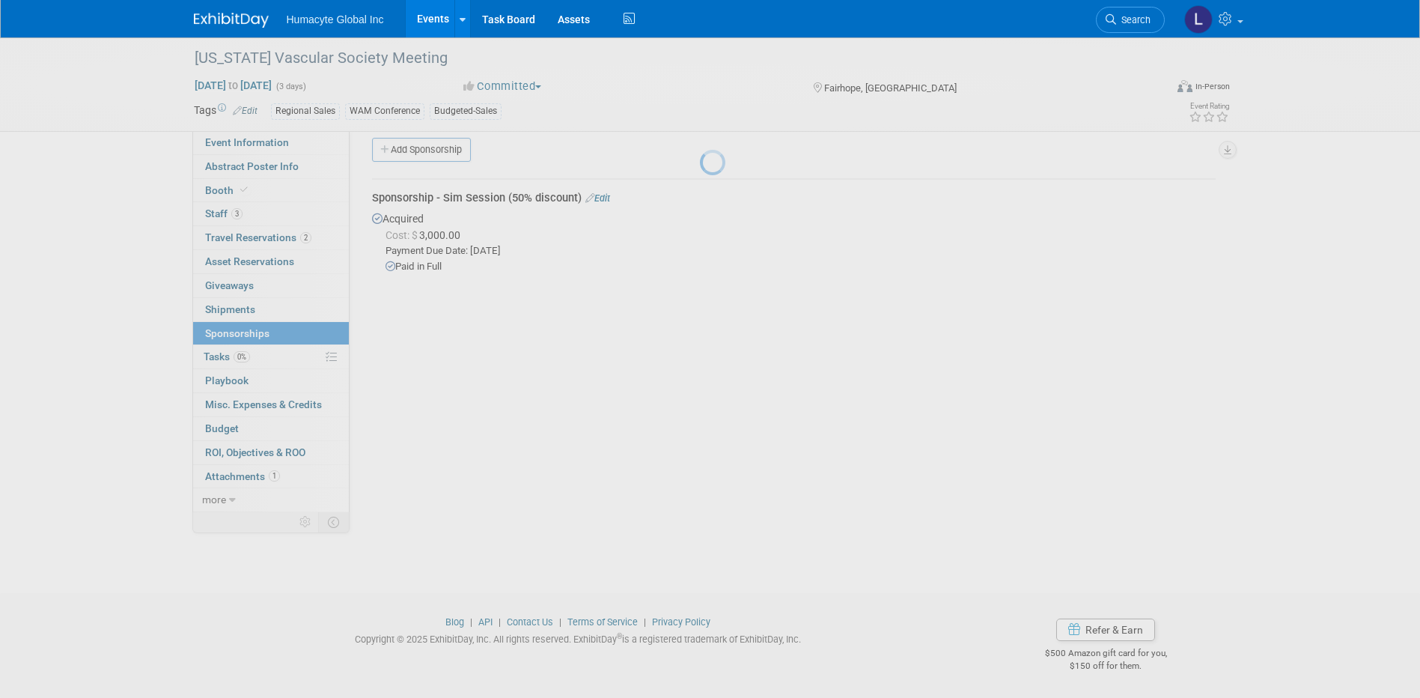
scroll to position [13, 0]
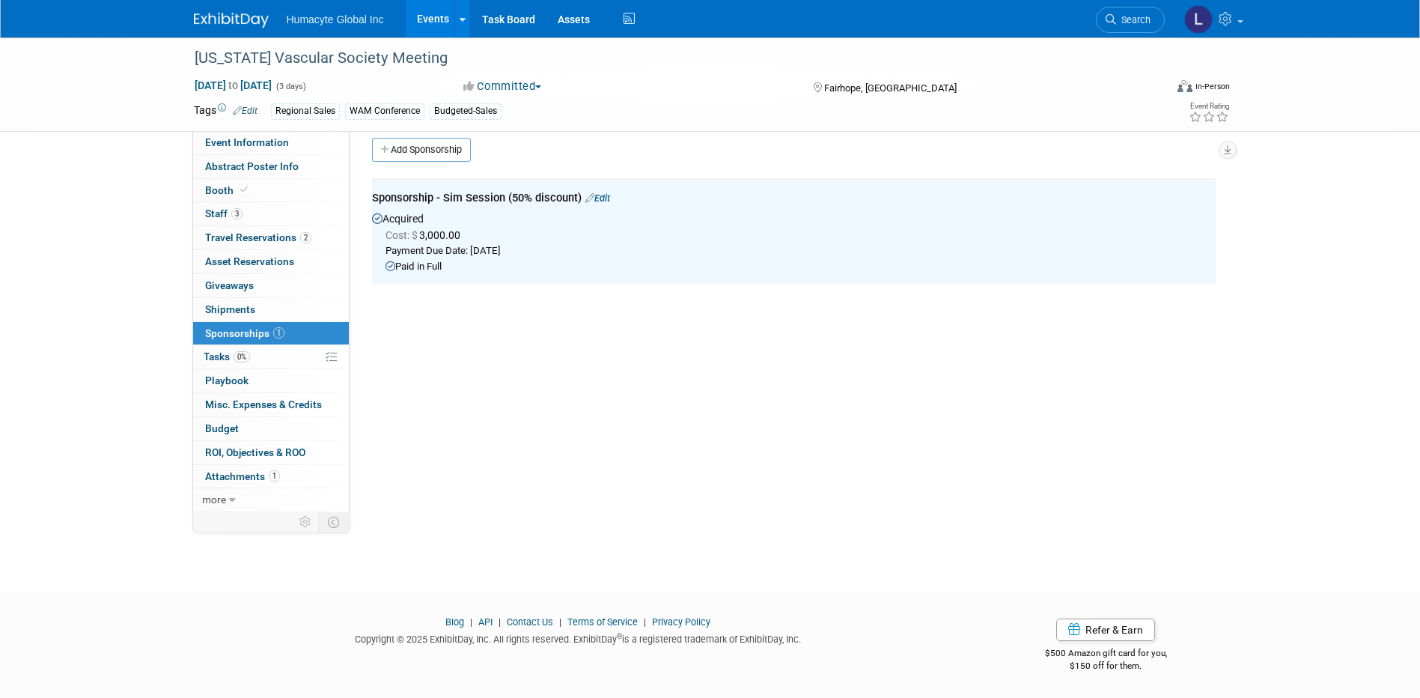
click at [529, 407] on div "Initiator: Chris Martin Department: Discovery & Pipeline Commercial Managed Car…" at bounding box center [788, 308] width 877 height 381
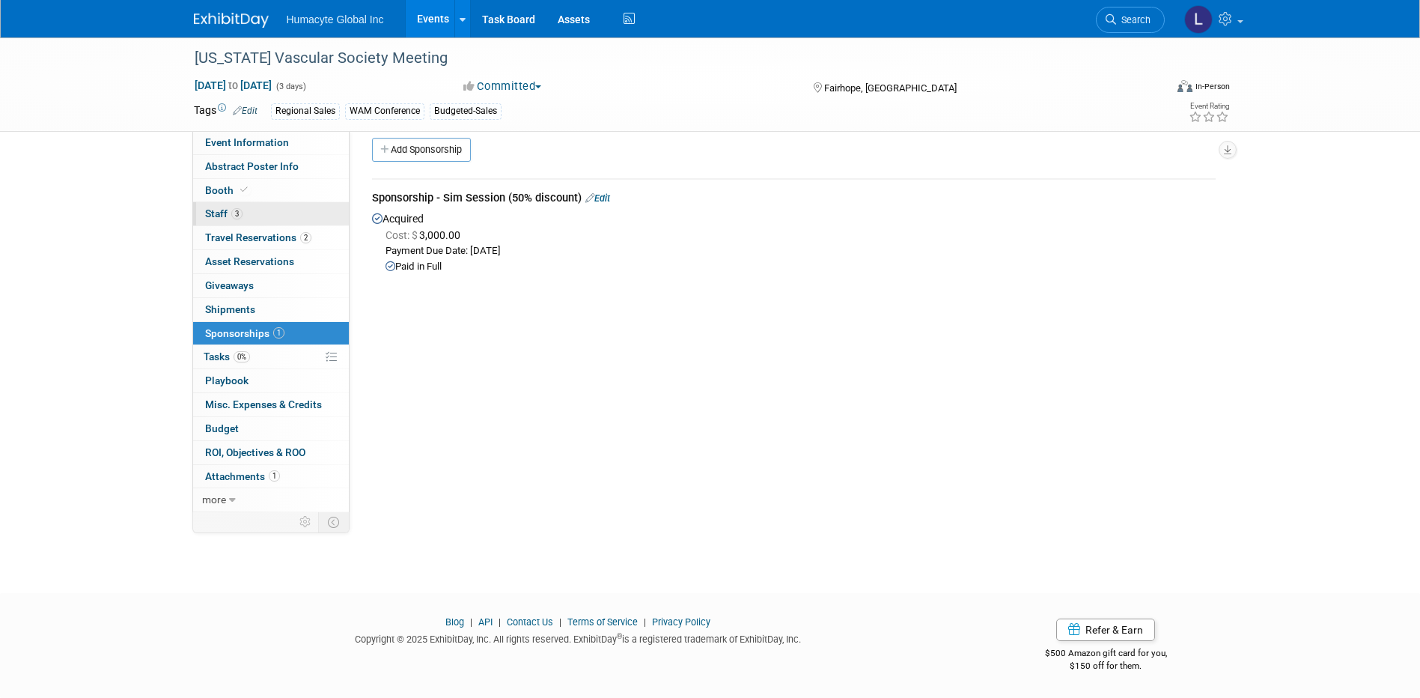
click at [218, 215] on span "Staff 3" at bounding box center [223, 213] width 37 height 12
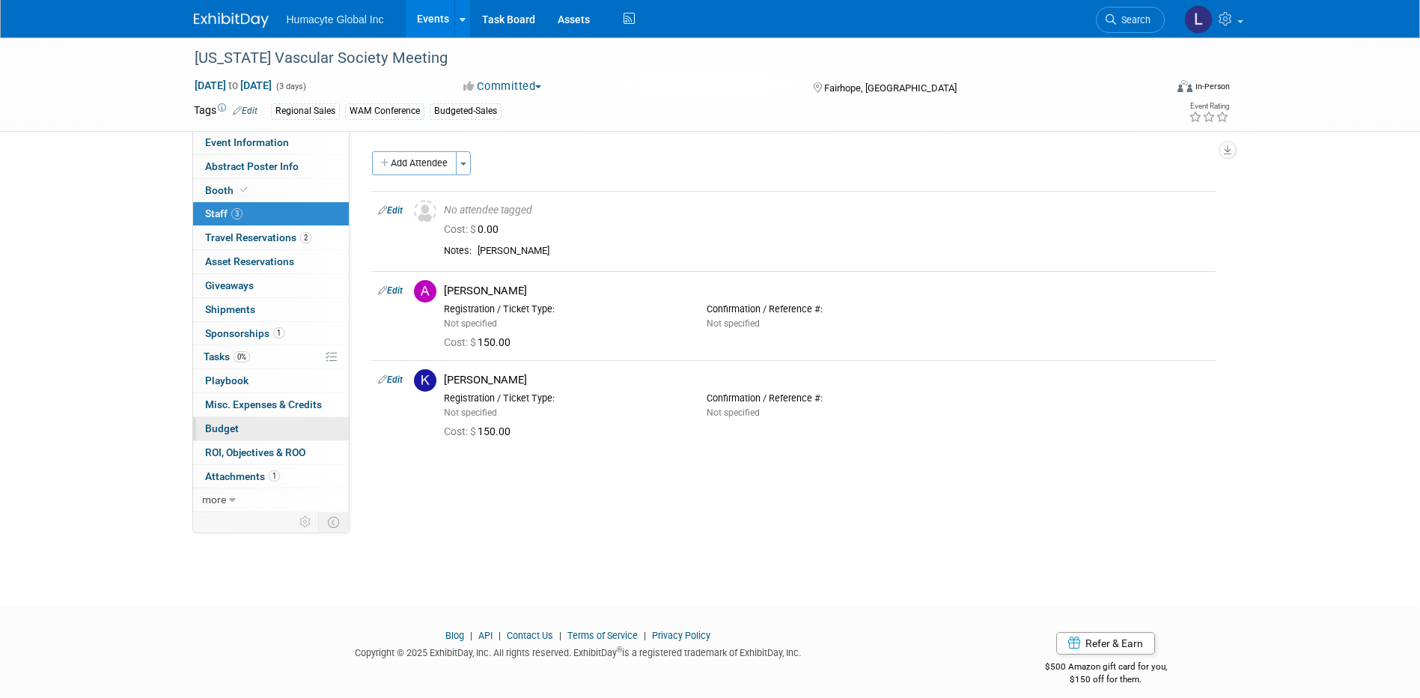
click at [223, 425] on span "Budget" at bounding box center [222, 428] width 34 height 12
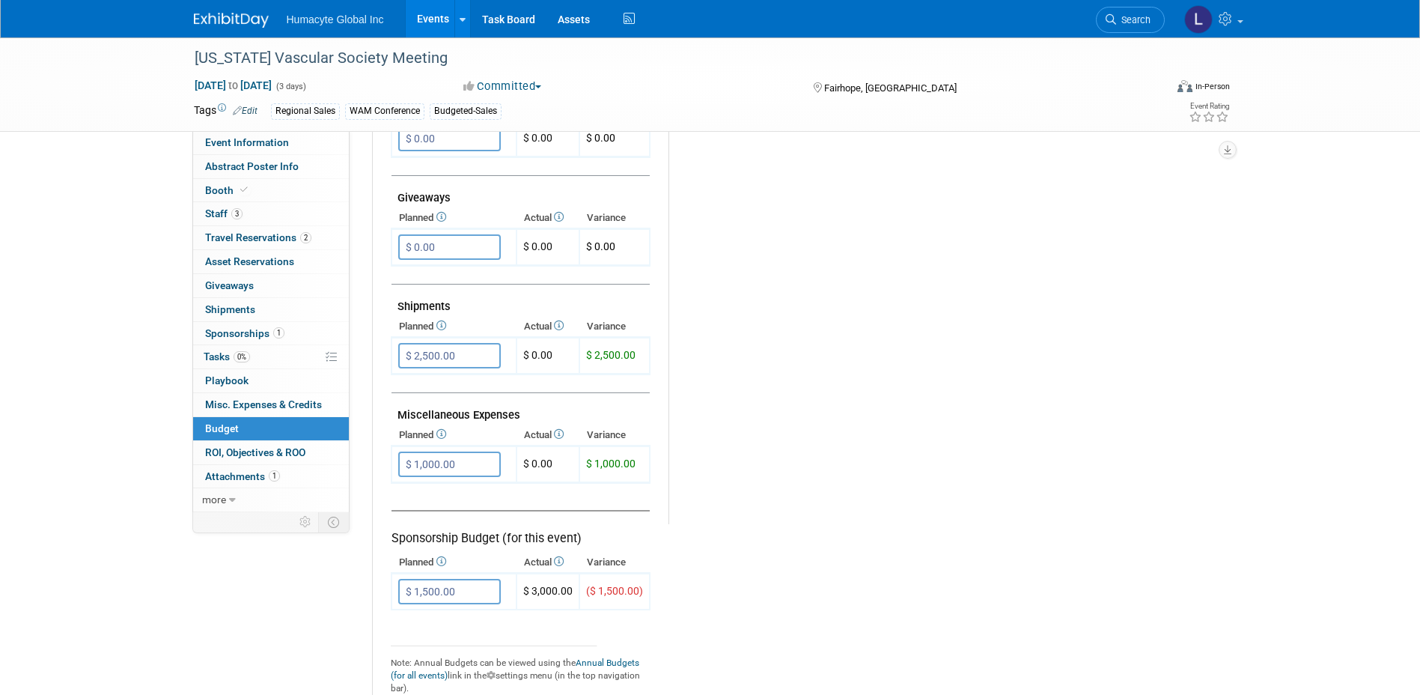
scroll to position [749, 0]
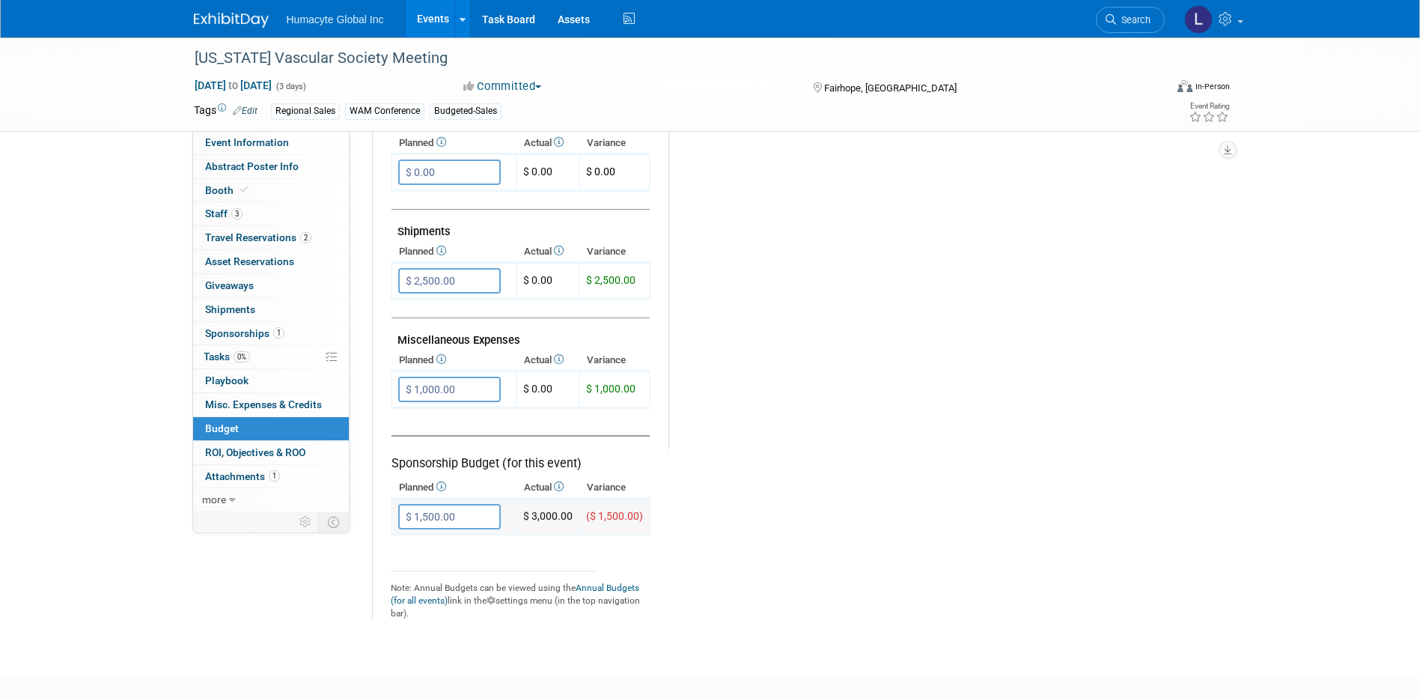
click at [436, 520] on input "$ 1,500.00" at bounding box center [449, 516] width 103 height 25
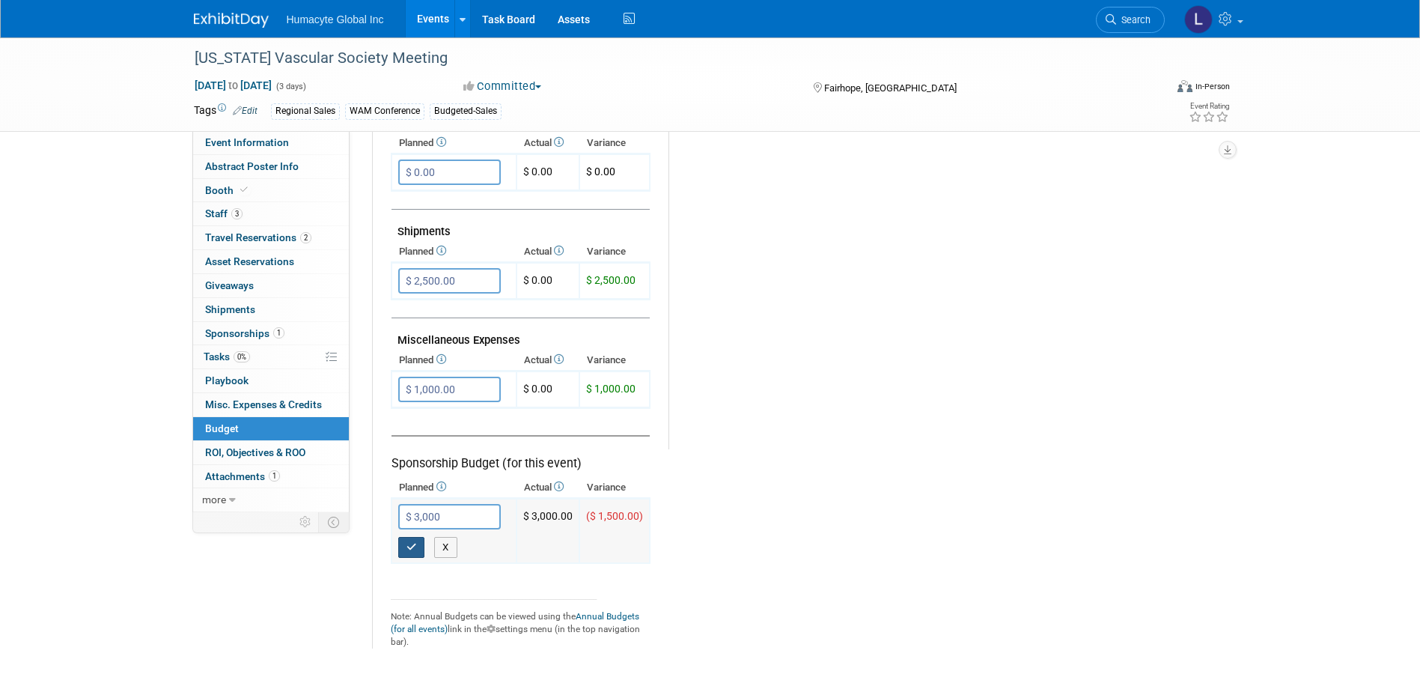
type input "$ 3,000.00"
click at [413, 547] on icon "button" at bounding box center [412, 547] width 10 height 10
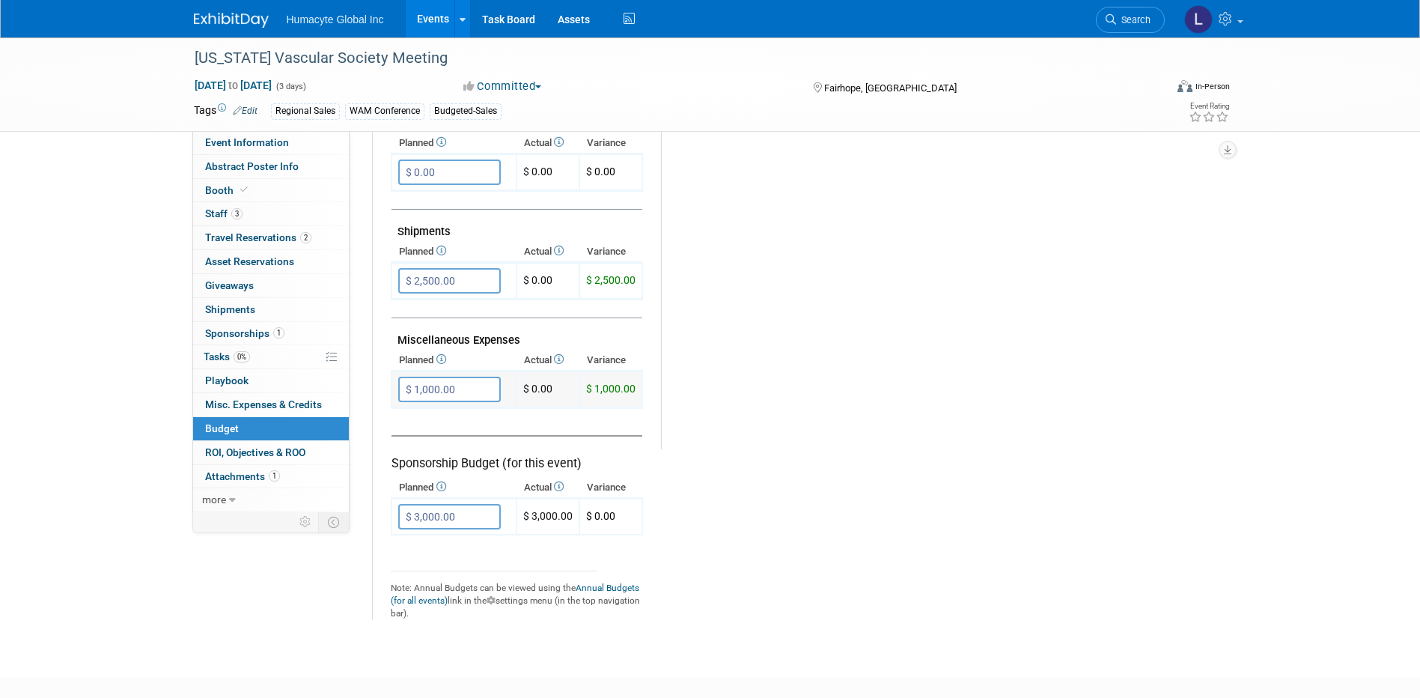
click at [469, 388] on input "$ 1,000.00" at bounding box center [449, 389] width 103 height 25
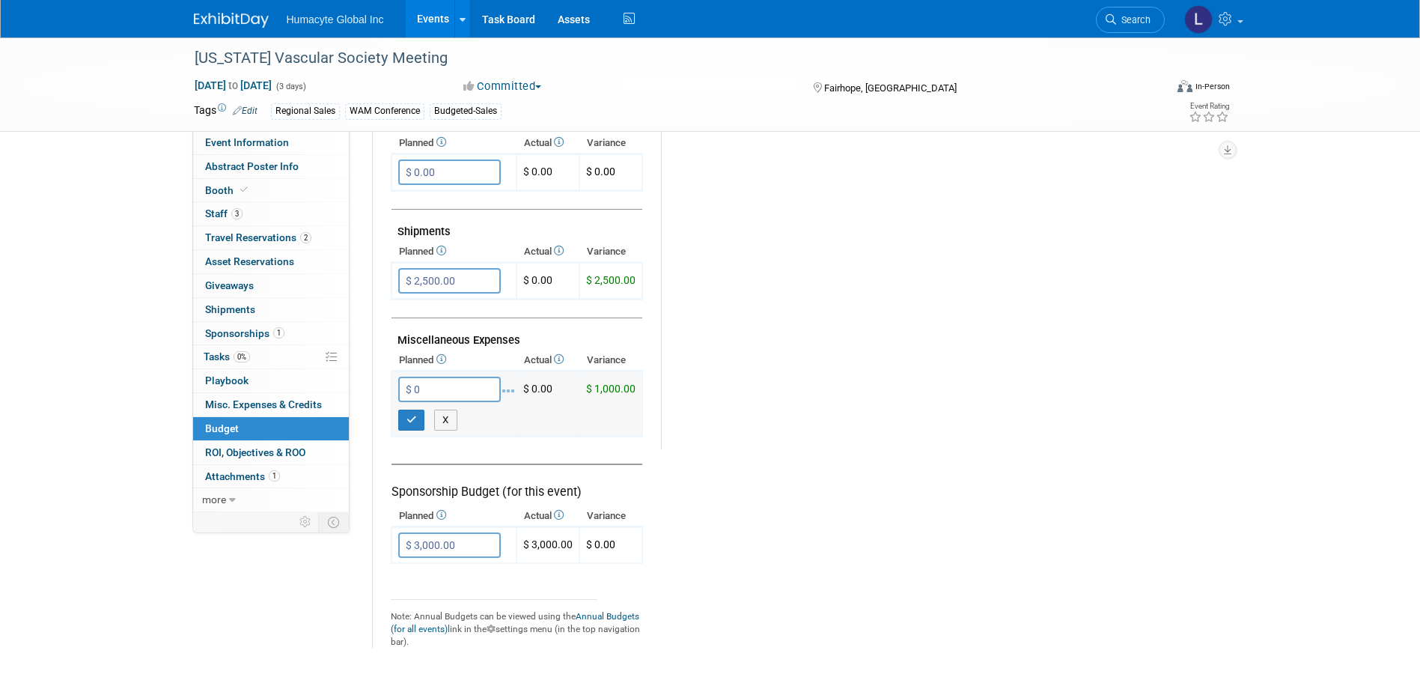
type input "$ 0.00"
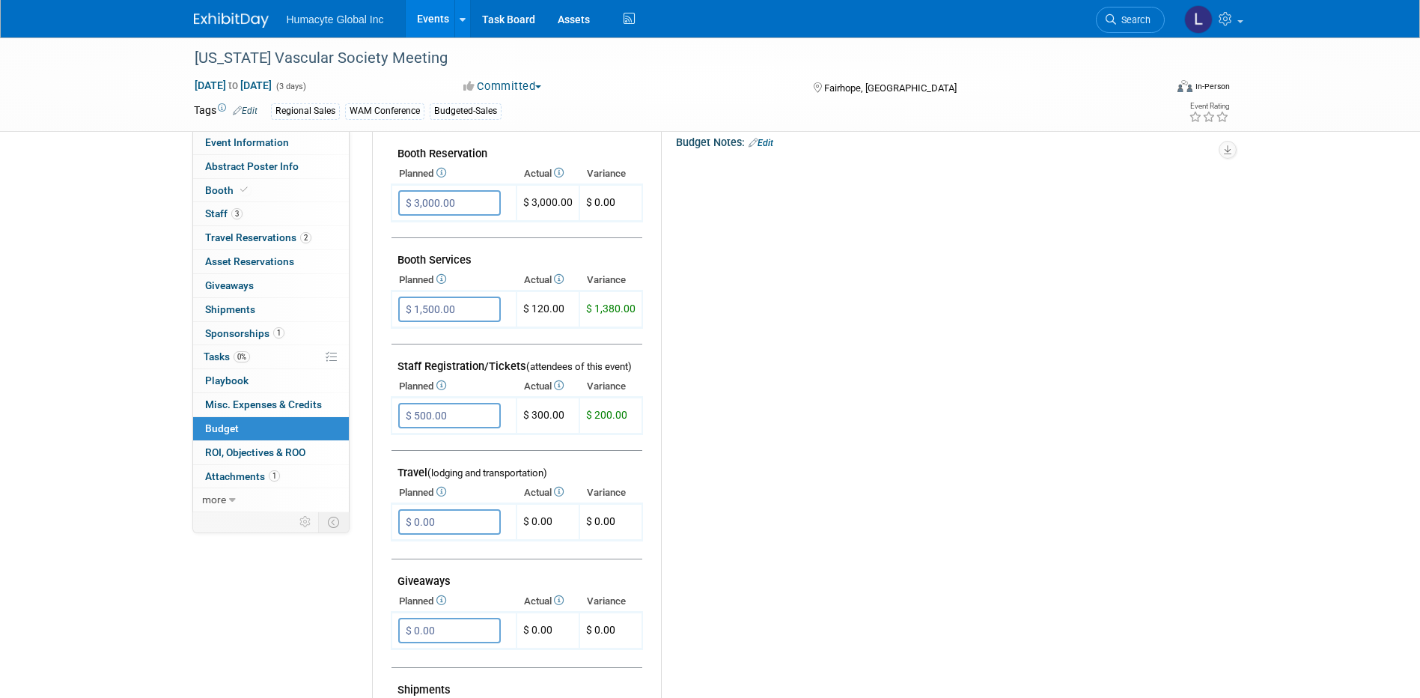
scroll to position [299, 0]
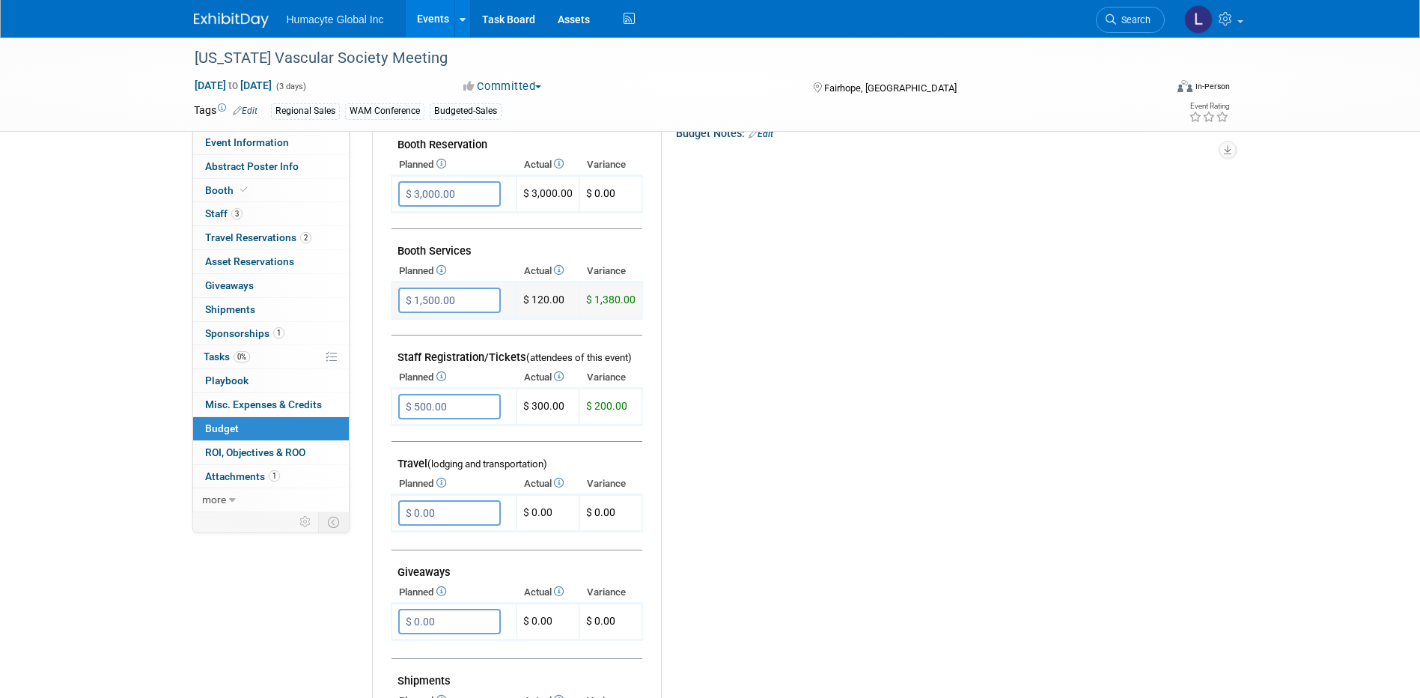
click at [421, 295] on input "$ 1,500.00" at bounding box center [449, 299] width 103 height 25
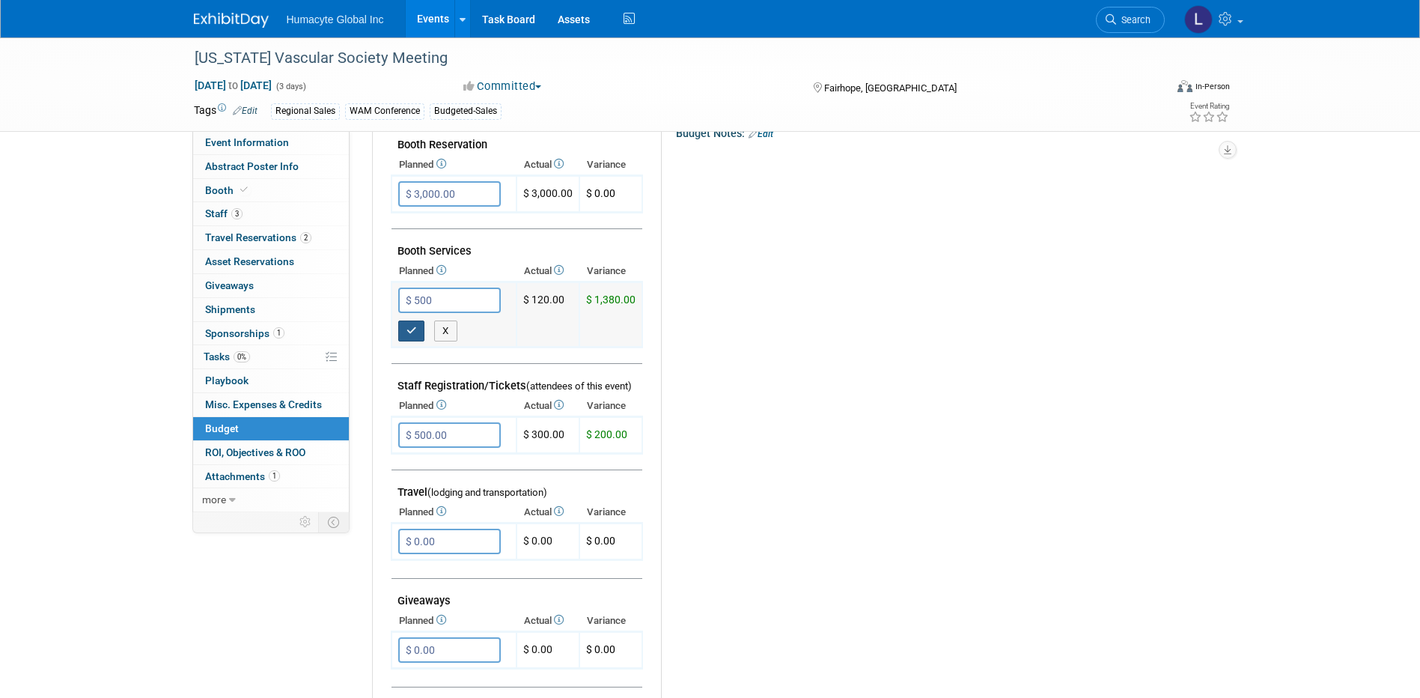
type input "$ 500.00"
click at [415, 321] on button "button" at bounding box center [411, 330] width 27 height 21
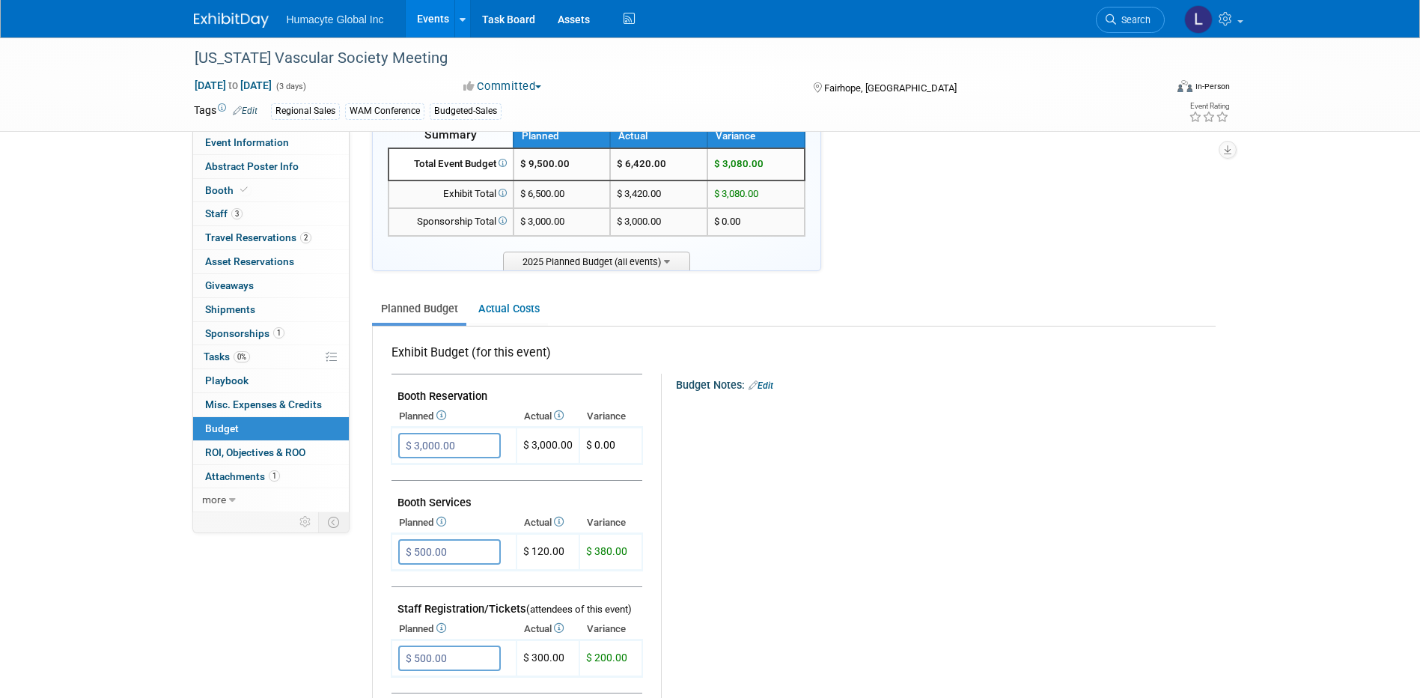
scroll to position [150, 0]
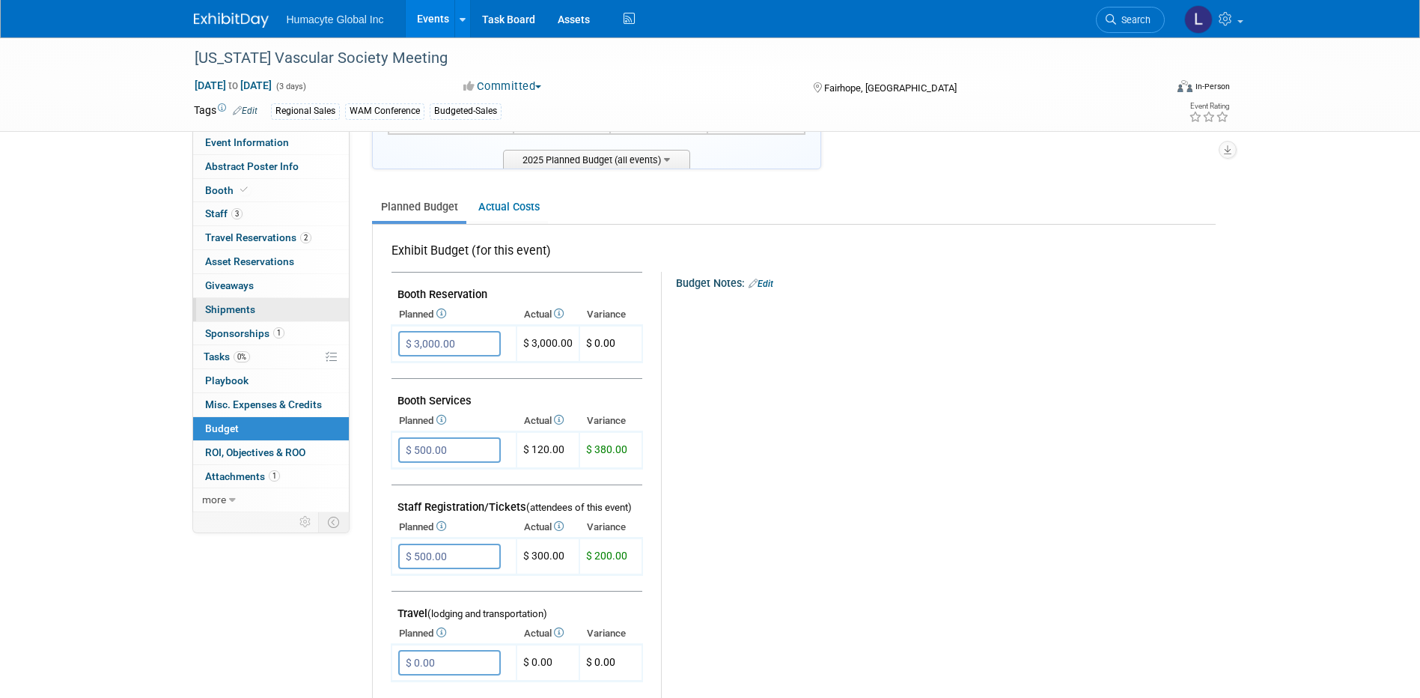
click at [219, 299] on link "0 Shipments 0" at bounding box center [271, 309] width 156 height 23
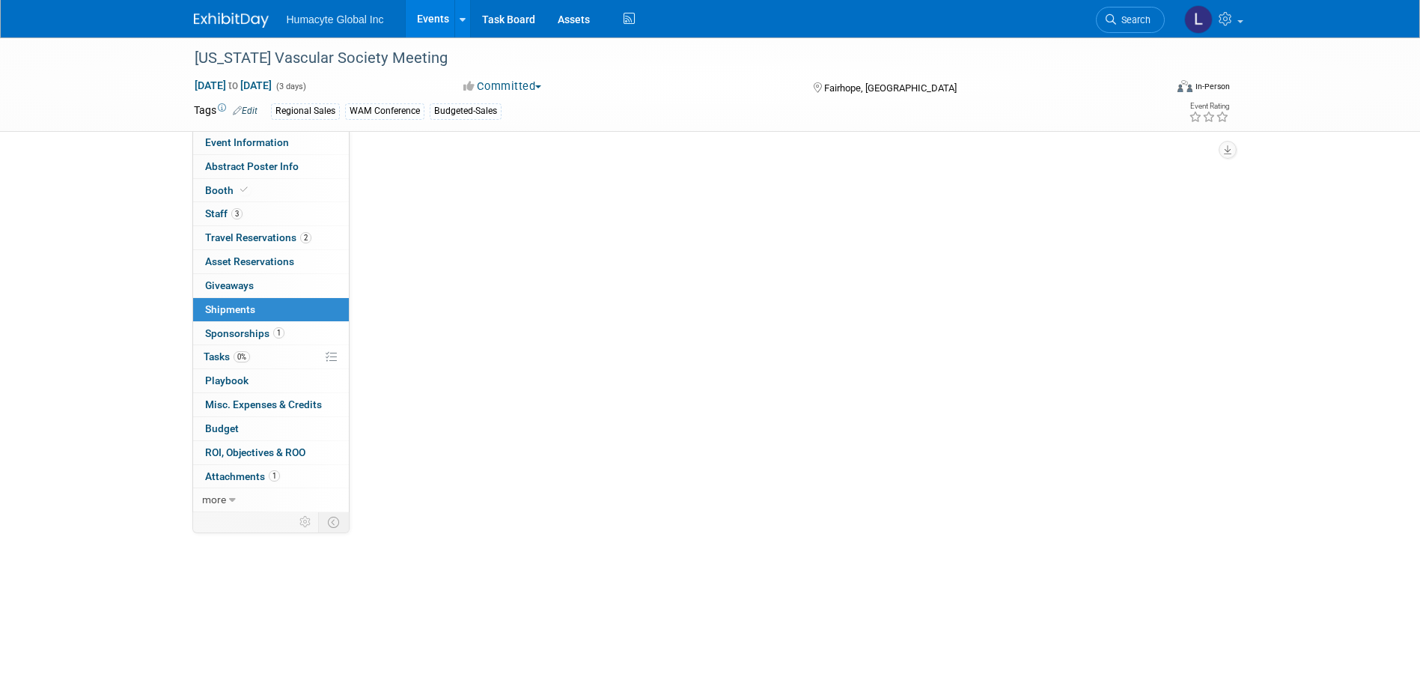
scroll to position [0, 0]
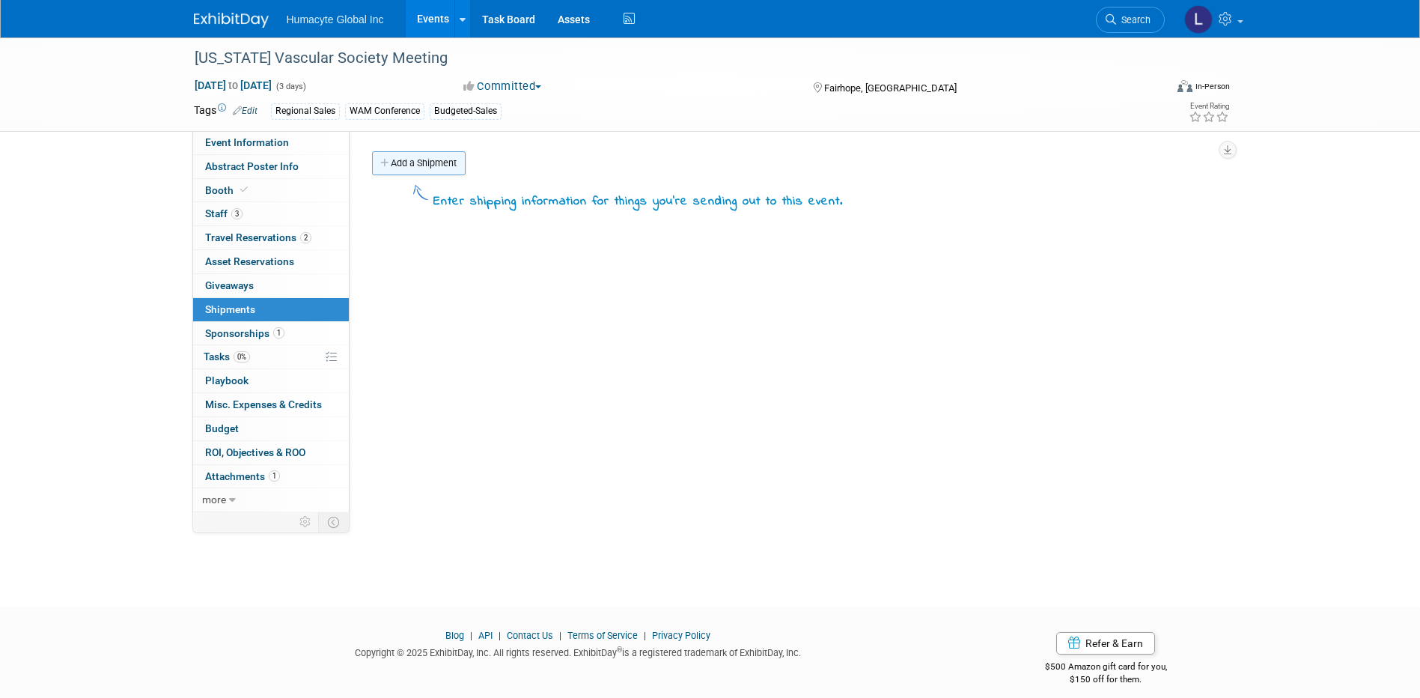
click at [437, 165] on link "Add a Shipment" at bounding box center [419, 163] width 94 height 24
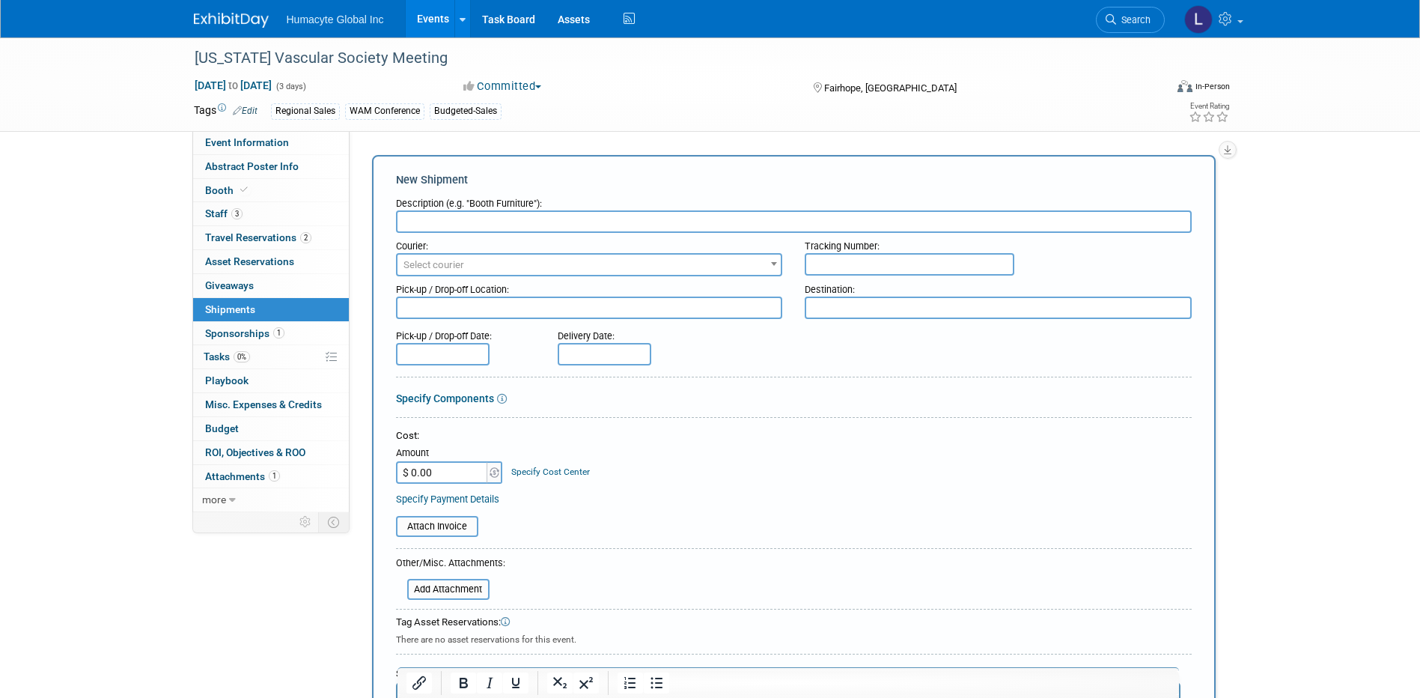
click at [508, 222] on input "text" at bounding box center [794, 221] width 796 height 22
type input "Prep Inbound Shipping"
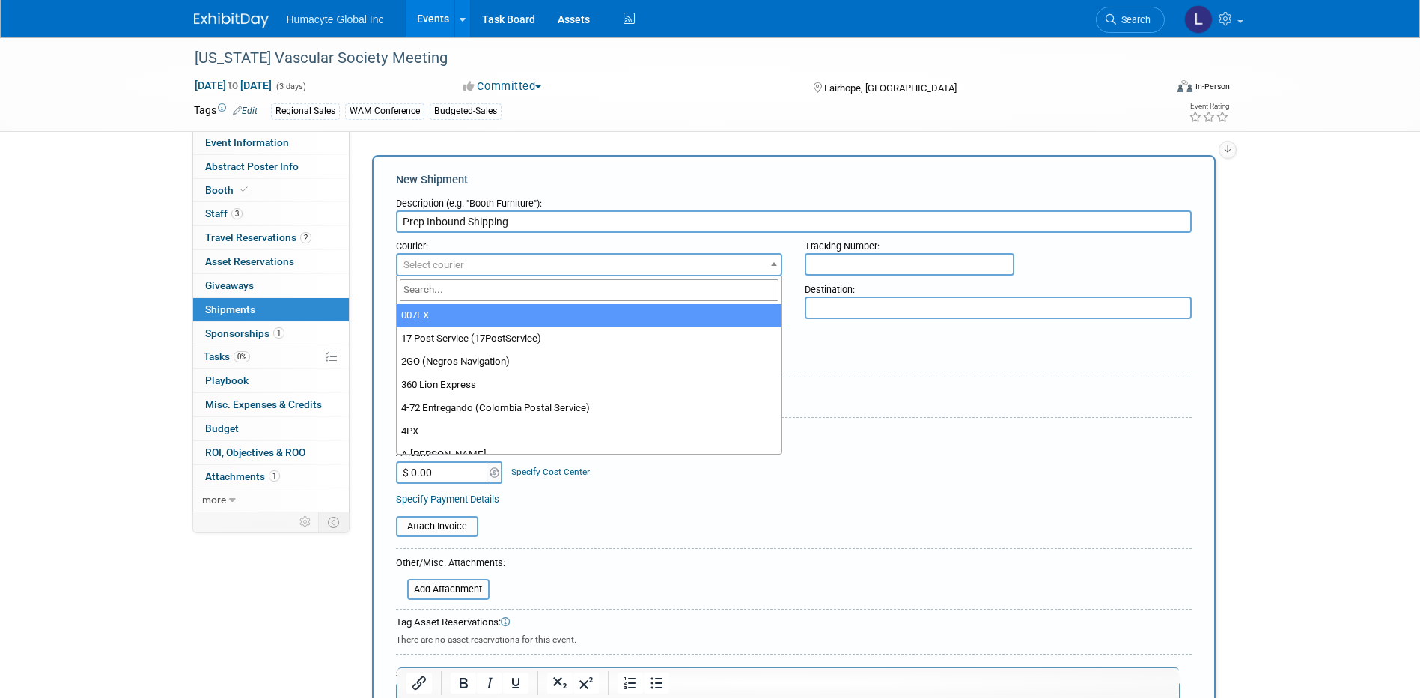
click at [418, 260] on span "Select courier" at bounding box center [434, 264] width 61 height 11
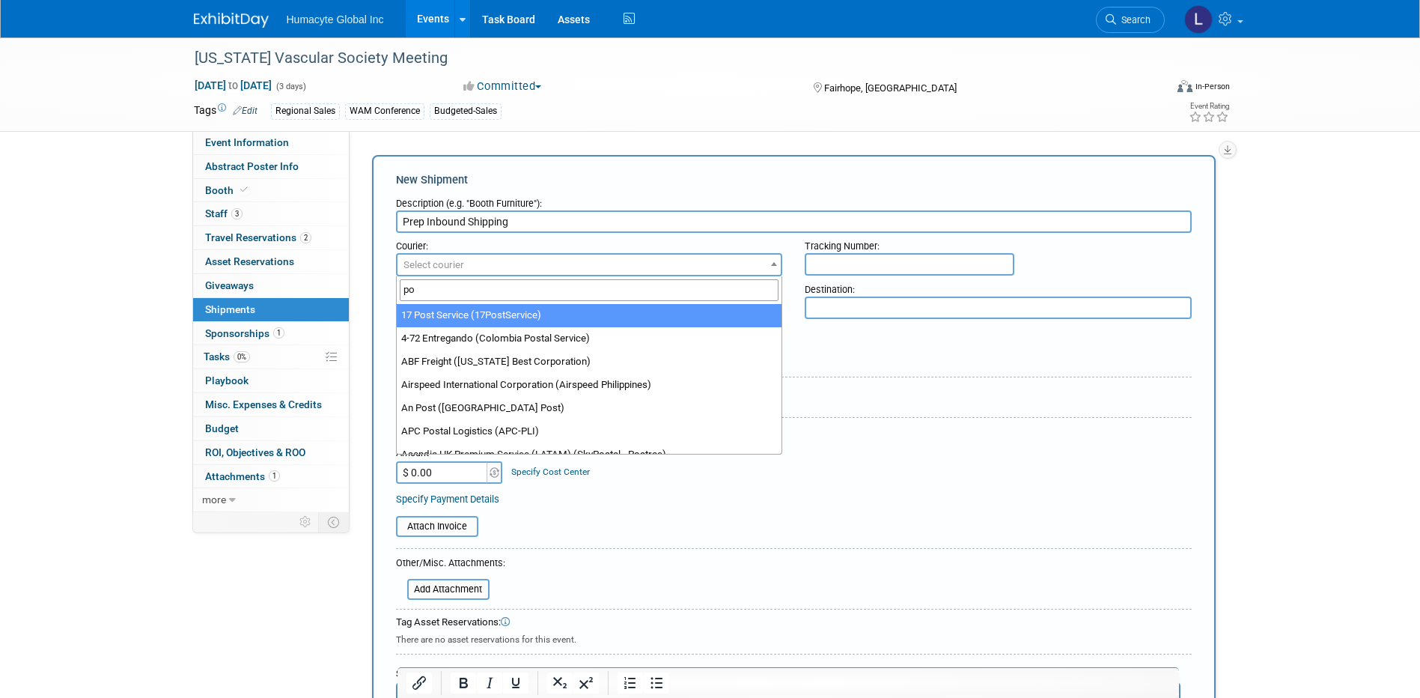
type input "p"
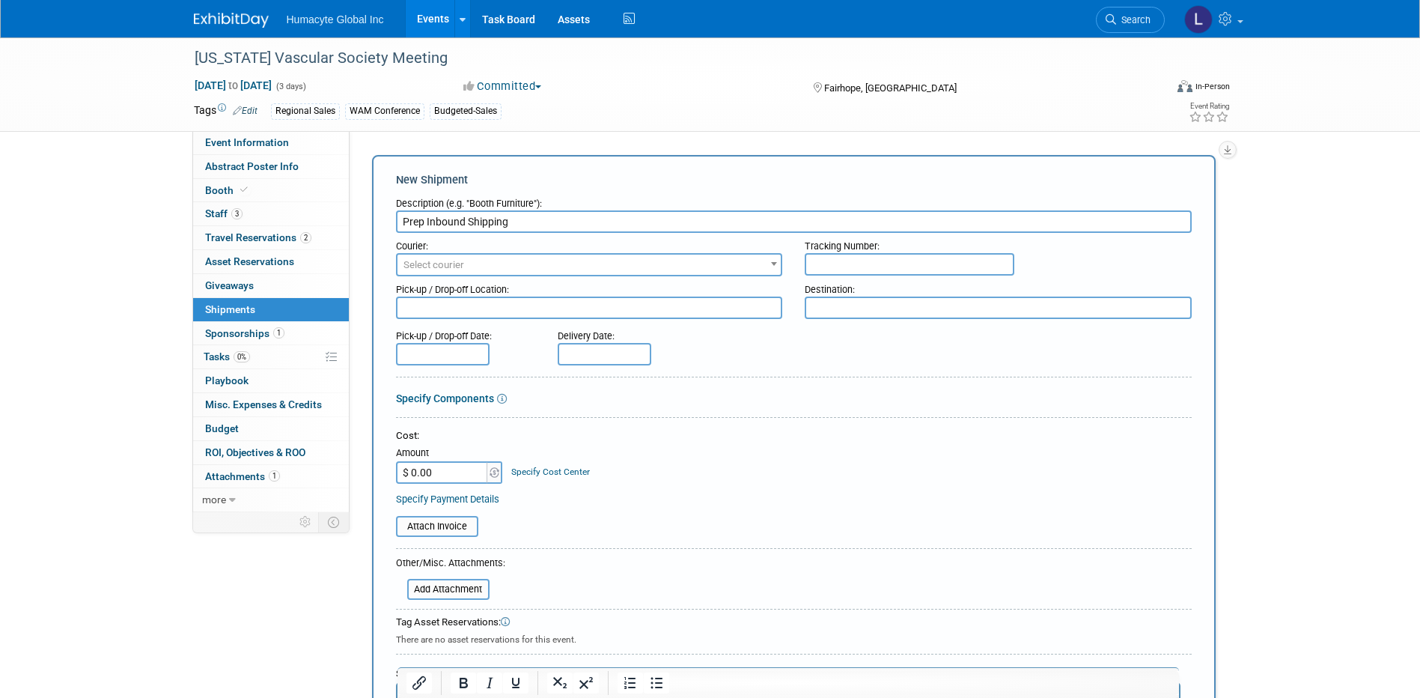
click at [842, 361] on div "Pick-up / Drop-off Date: Delivery Date:" at bounding box center [794, 344] width 818 height 43
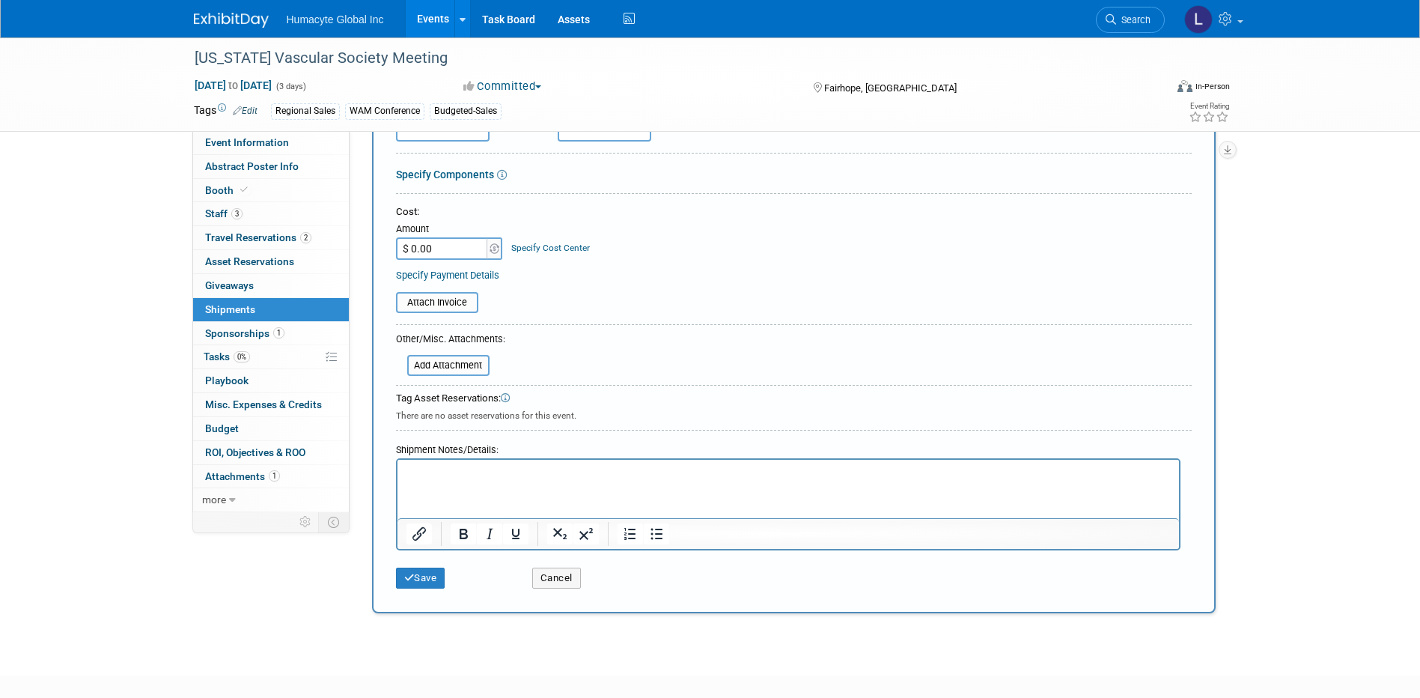
scroll to position [225, 0]
click at [447, 249] on input "$ 0.00" at bounding box center [443, 248] width 94 height 22
type input "$ 1,055.00"
click at [572, 243] on link "Specify Cost Center" at bounding box center [550, 247] width 79 height 10
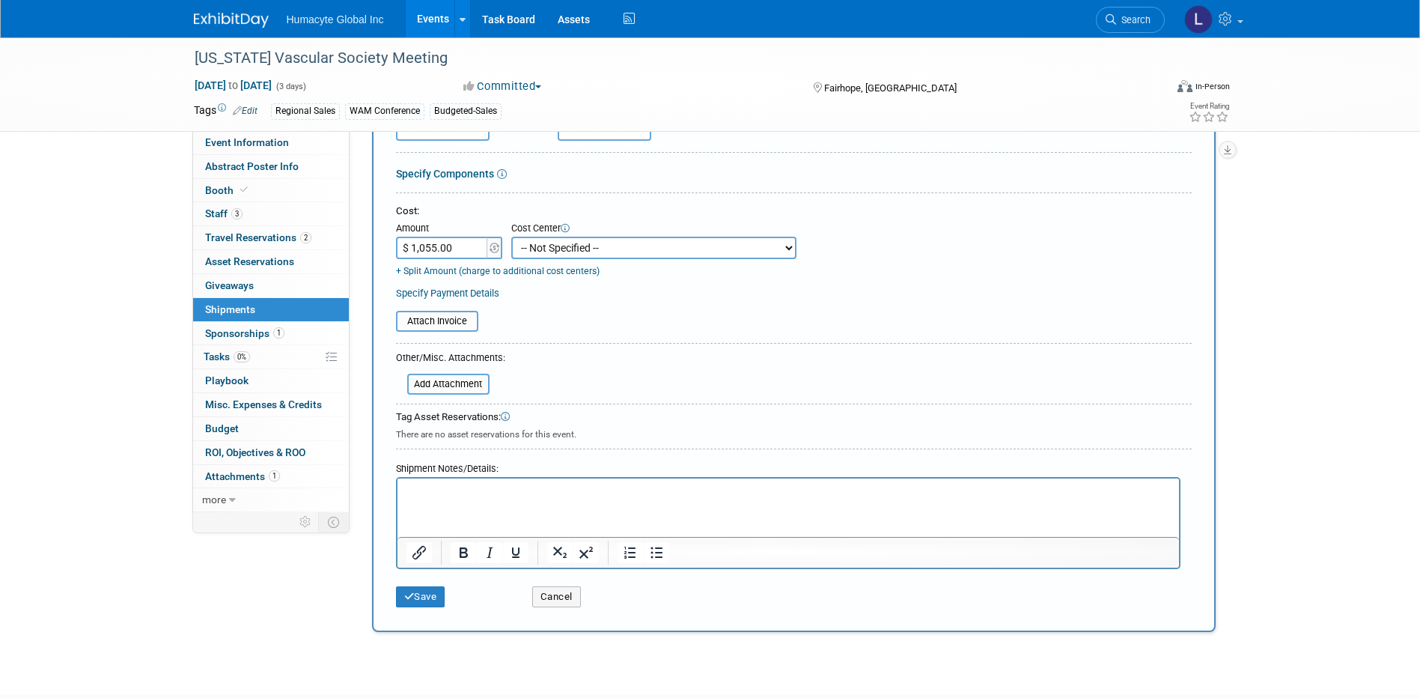
click at [572, 246] on select "-- Not Specified -- Dept 10 - Clinical Dept 11 - Clinical Ops Dept 12 - Medical…" at bounding box center [653, 248] width 285 height 22
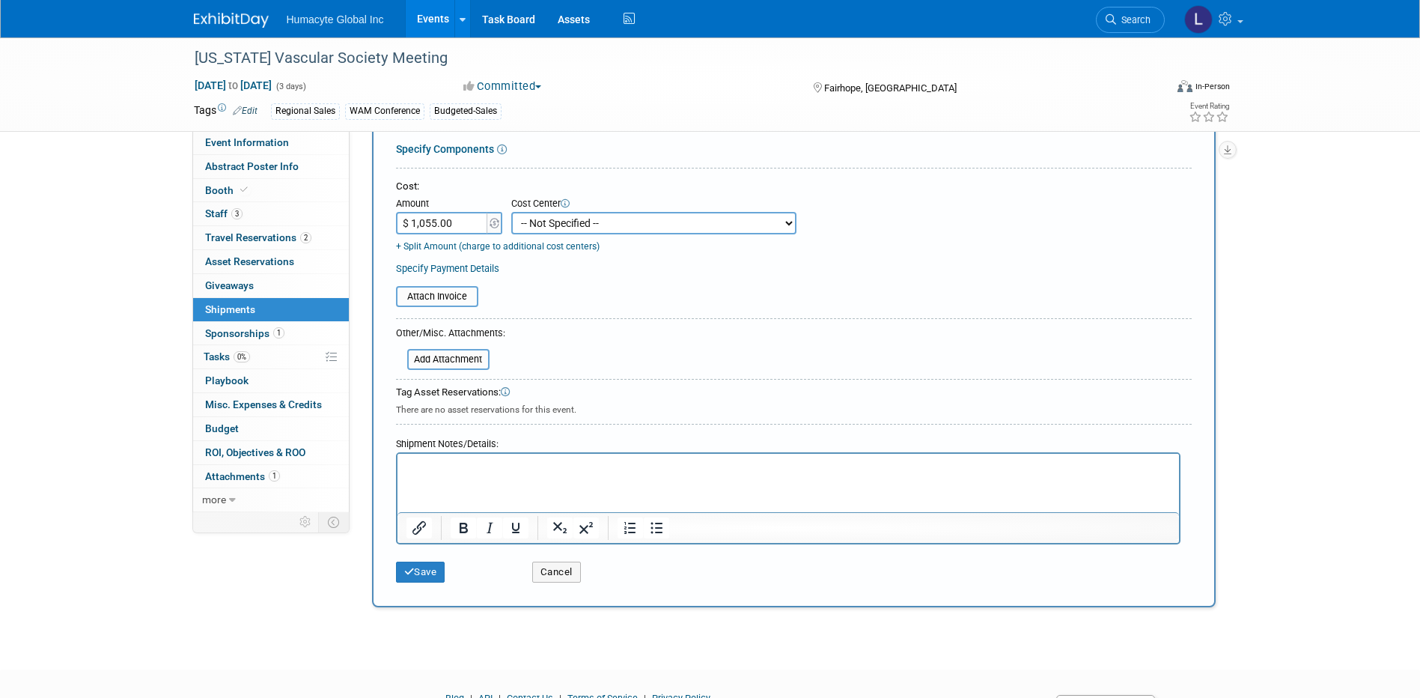
scroll to position [176, 0]
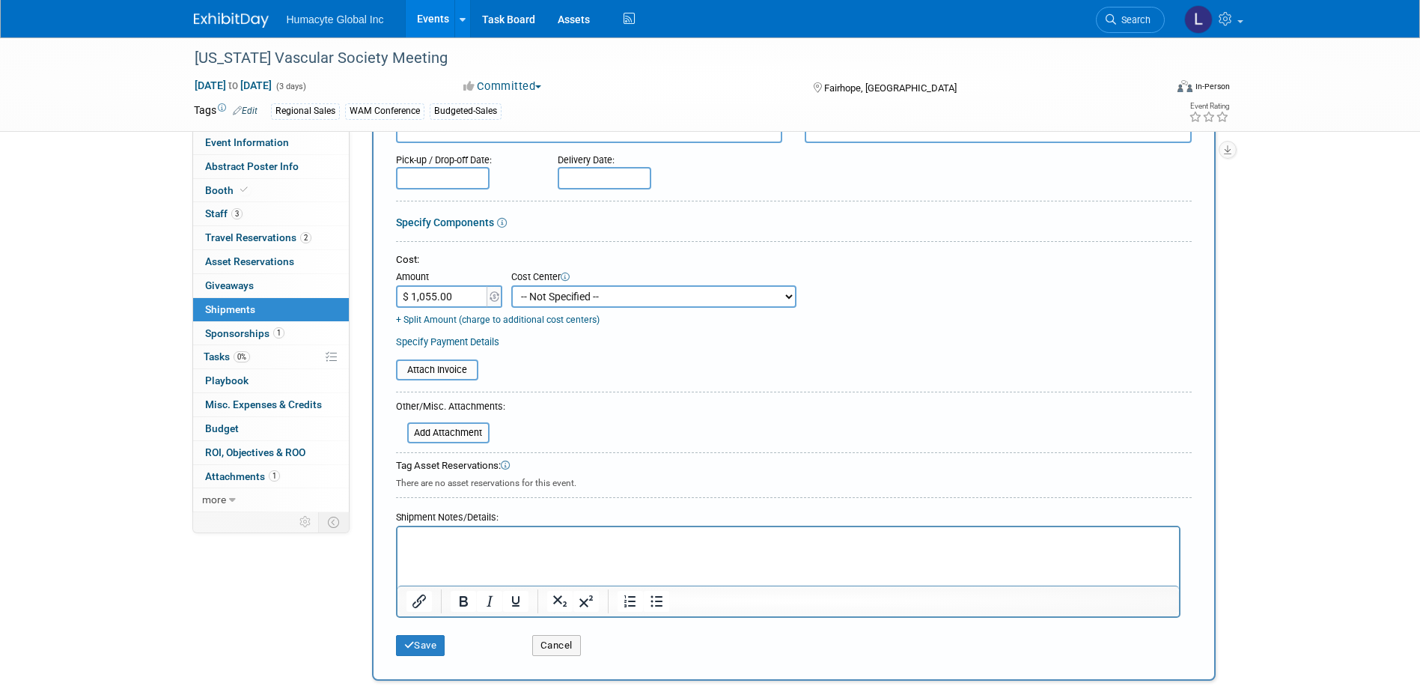
click at [618, 309] on td "+ Split Amount (charge to additional cost centers)" at bounding box center [596, 317] width 401 height 19
click at [616, 296] on select "-- Not Specified -- Dept 10 - Clinical Dept 11 - Clinical Ops Dept 12 - Medical…" at bounding box center [653, 296] width 285 height 22
select select "18966166"
click at [511, 285] on select "-- Not Specified -- Dept 10 - Clinical Dept 11 - Clinical Ops Dept 12 - Medical…" at bounding box center [653, 296] width 285 height 22
click at [665, 475] on div "There are no asset reservations for this event." at bounding box center [794, 481] width 796 height 16
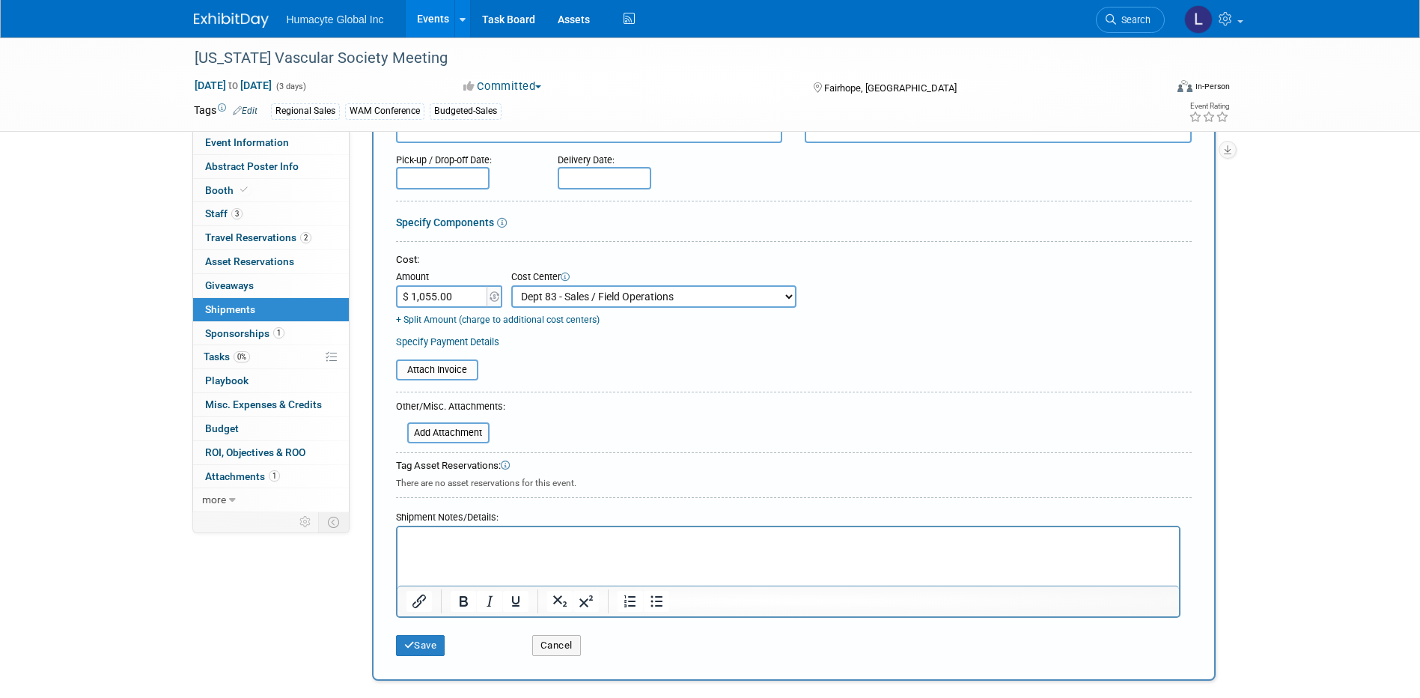
click at [445, 544] on p "Rich Text Area. Press ALT-0 for help." at bounding box center [788, 539] width 764 height 15
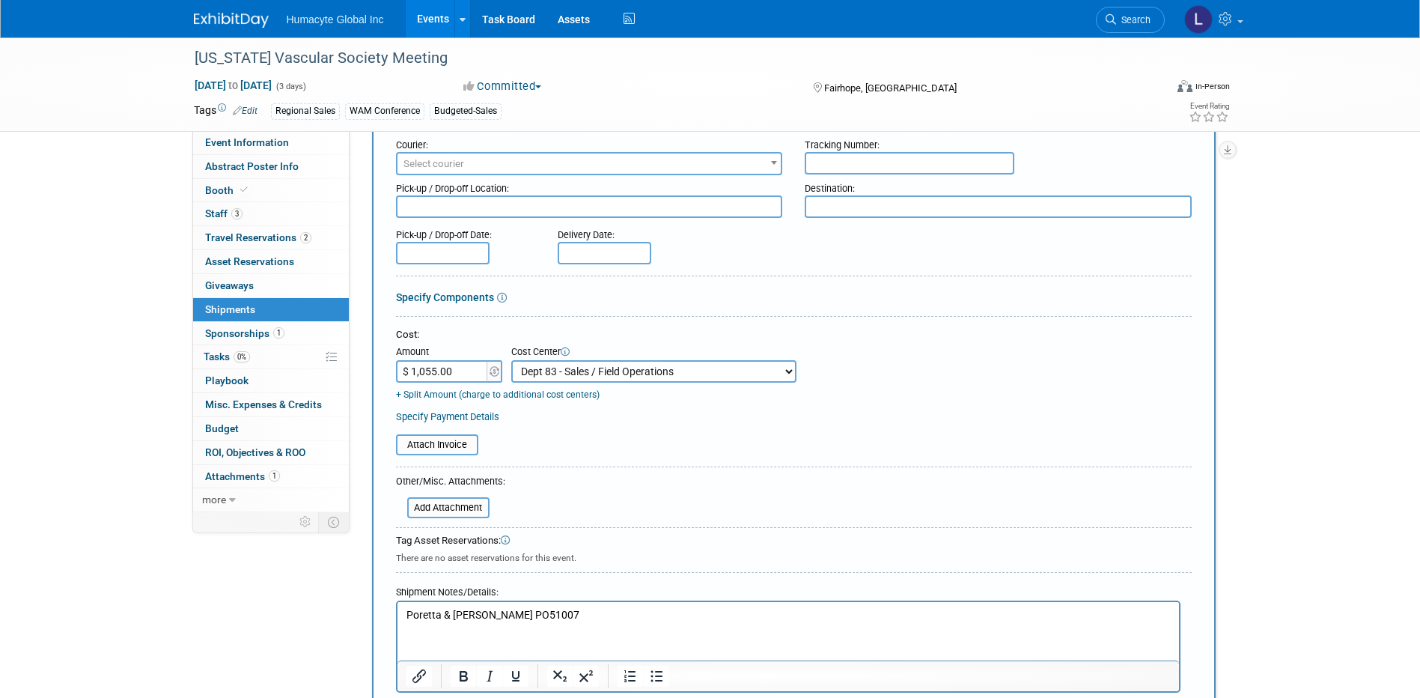
click at [593, 601] on div at bounding box center [788, 646] width 785 height 92
click at [577, 613] on p "Poretta & Orr PO51007" at bounding box center [788, 614] width 764 height 15
click at [517, 618] on p "Poretta & Orr PO51007" at bounding box center [788, 614] width 764 height 15
click at [507, 635] on p "Invoice B29514A" at bounding box center [788, 629] width 764 height 15
click at [664, 544] on div "Tag Asset Reservations:" at bounding box center [794, 541] width 796 height 14
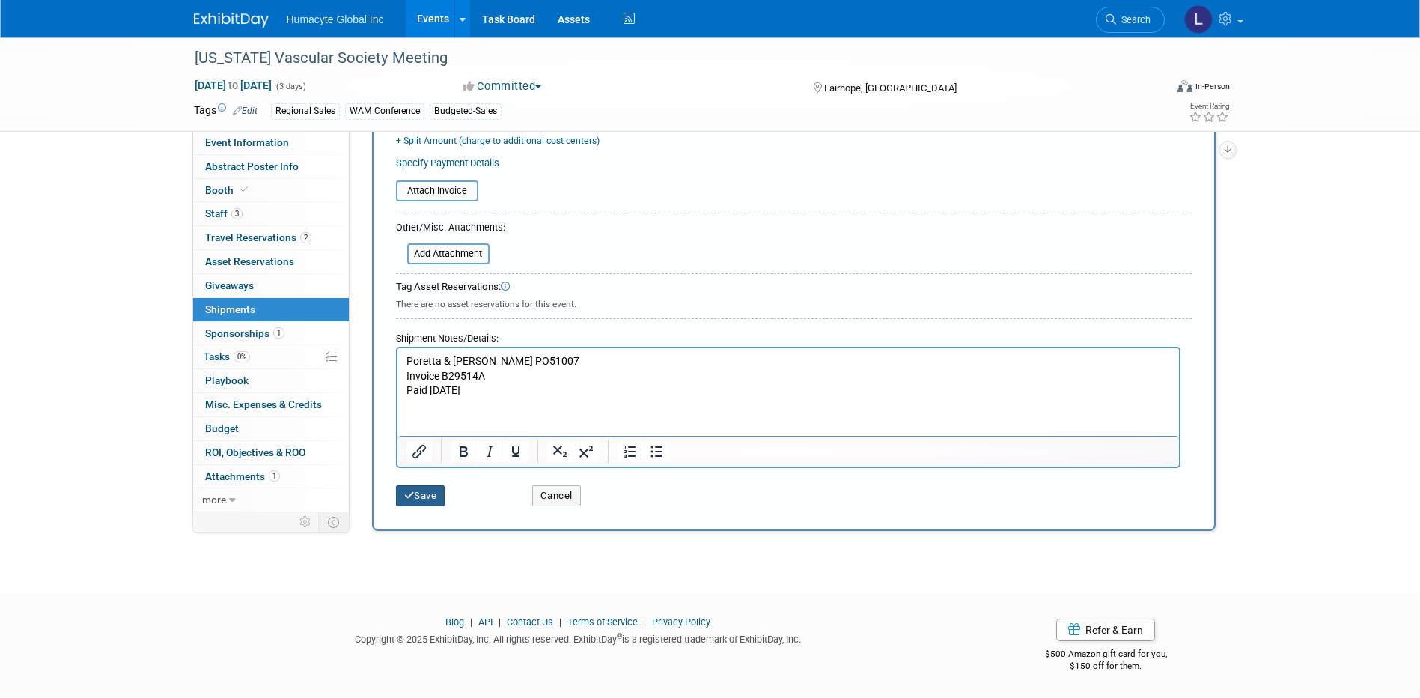
click at [431, 490] on button "Save" at bounding box center [420, 495] width 49 height 21
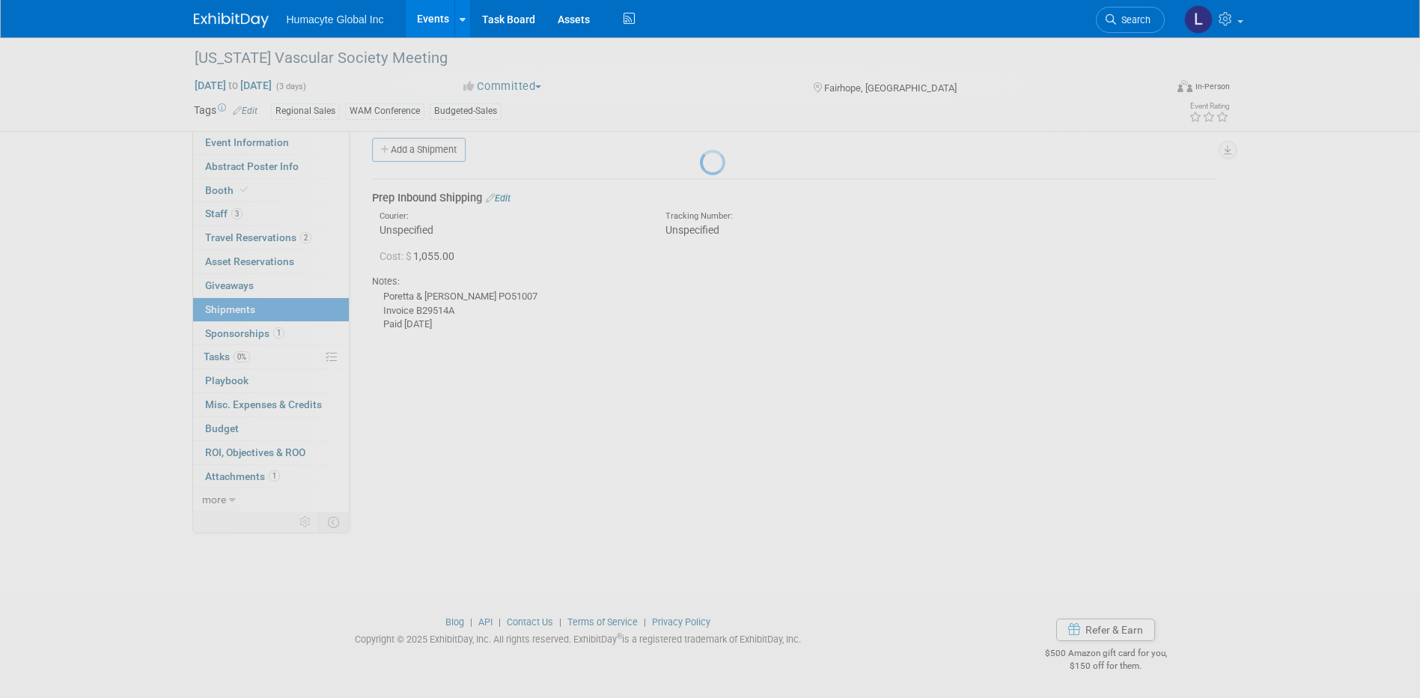
scroll to position [13, 0]
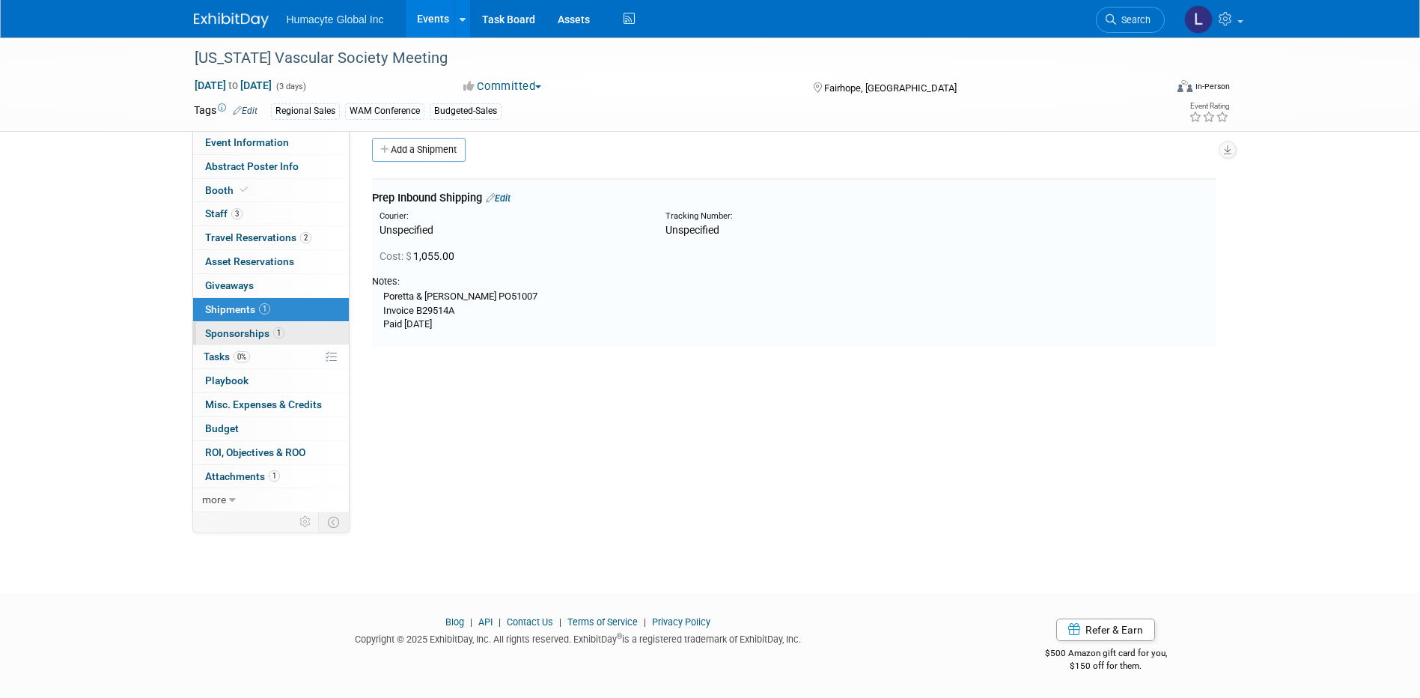
click at [240, 331] on span "Sponsorships 1" at bounding box center [244, 333] width 79 height 12
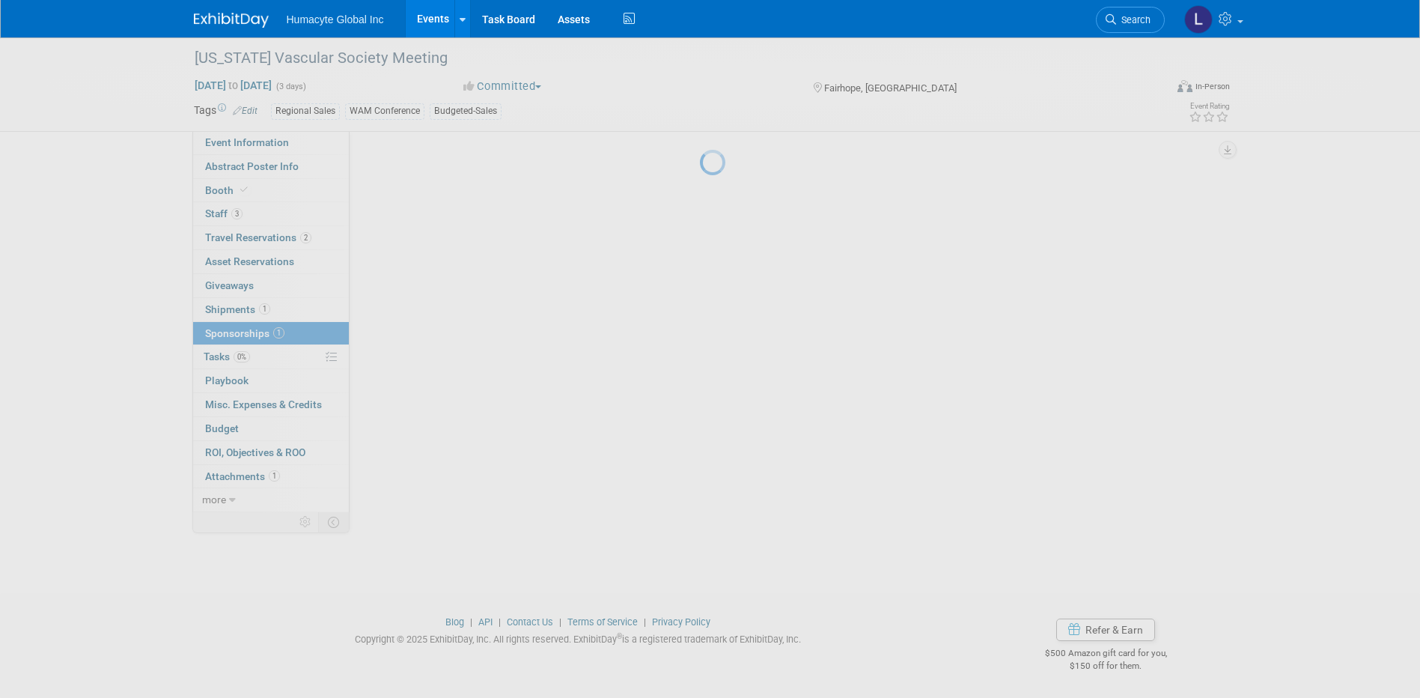
scroll to position [0, 0]
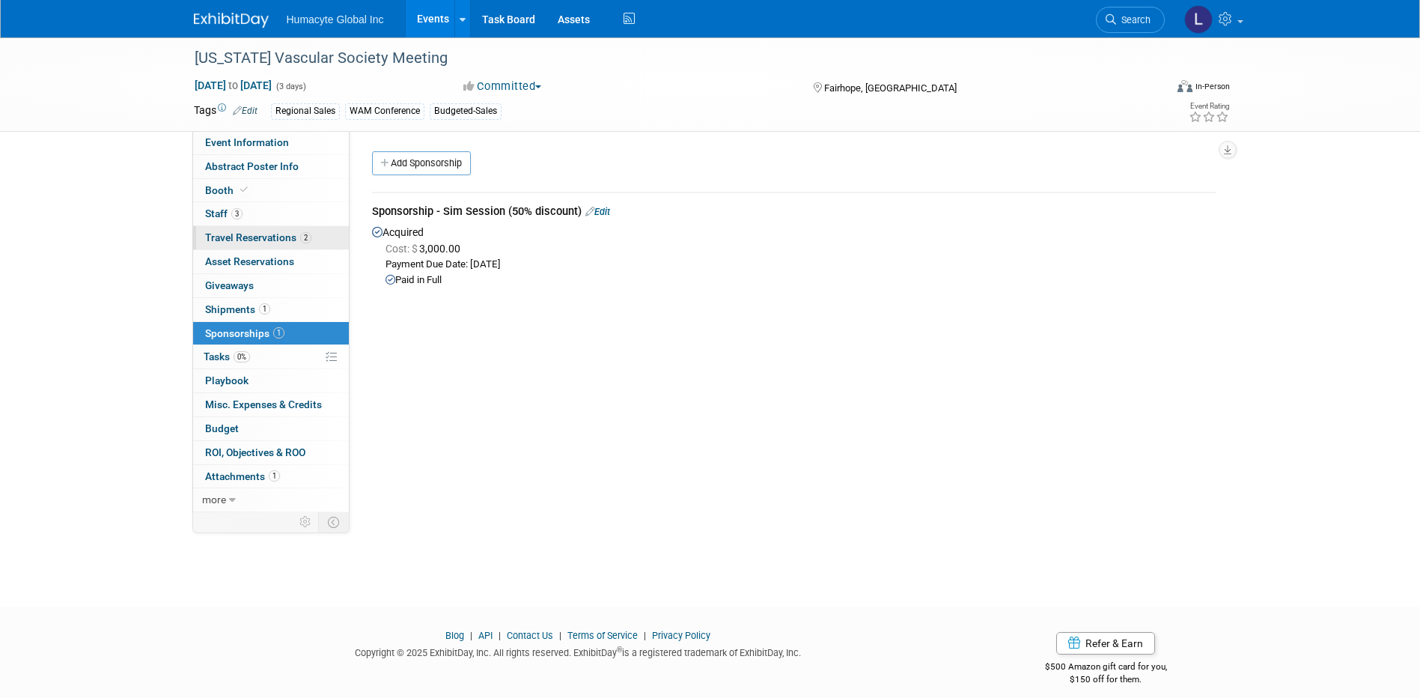
click at [228, 233] on span "Travel Reservations 2" at bounding box center [258, 237] width 106 height 12
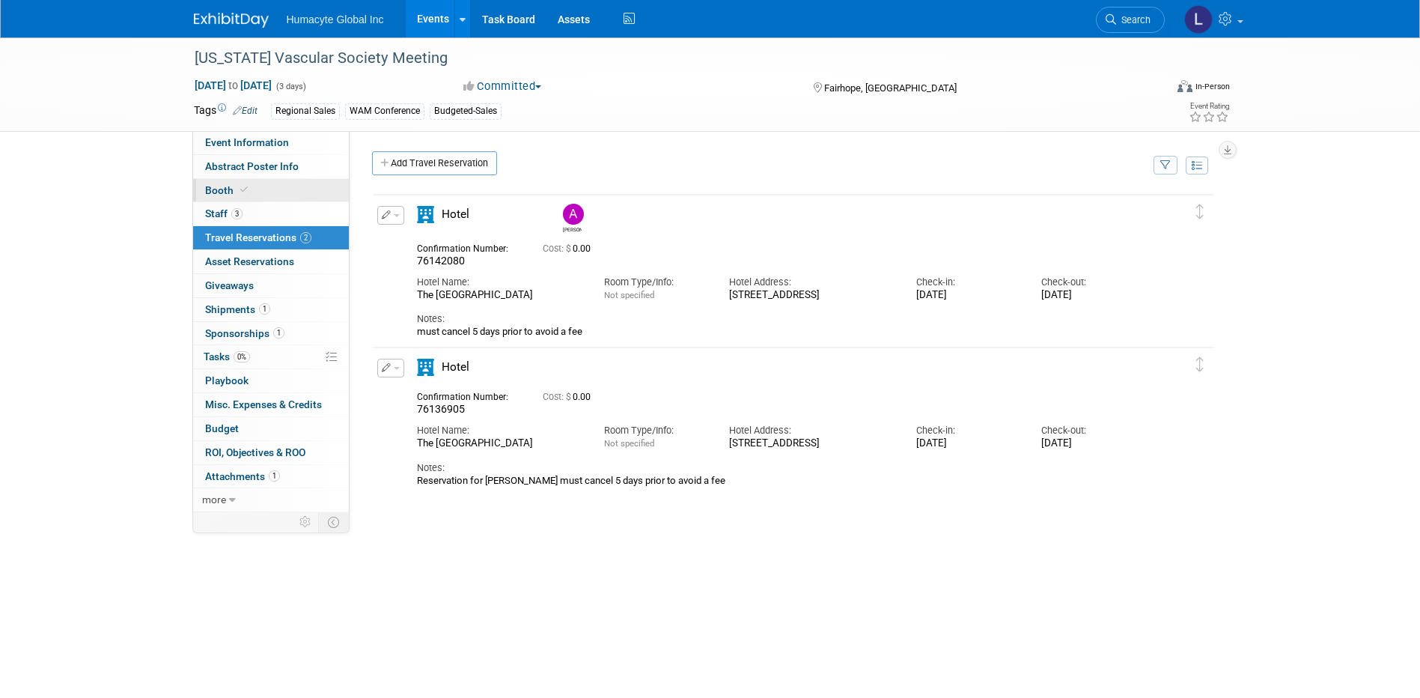
click at [225, 186] on span "Booth" at bounding box center [228, 190] width 46 height 12
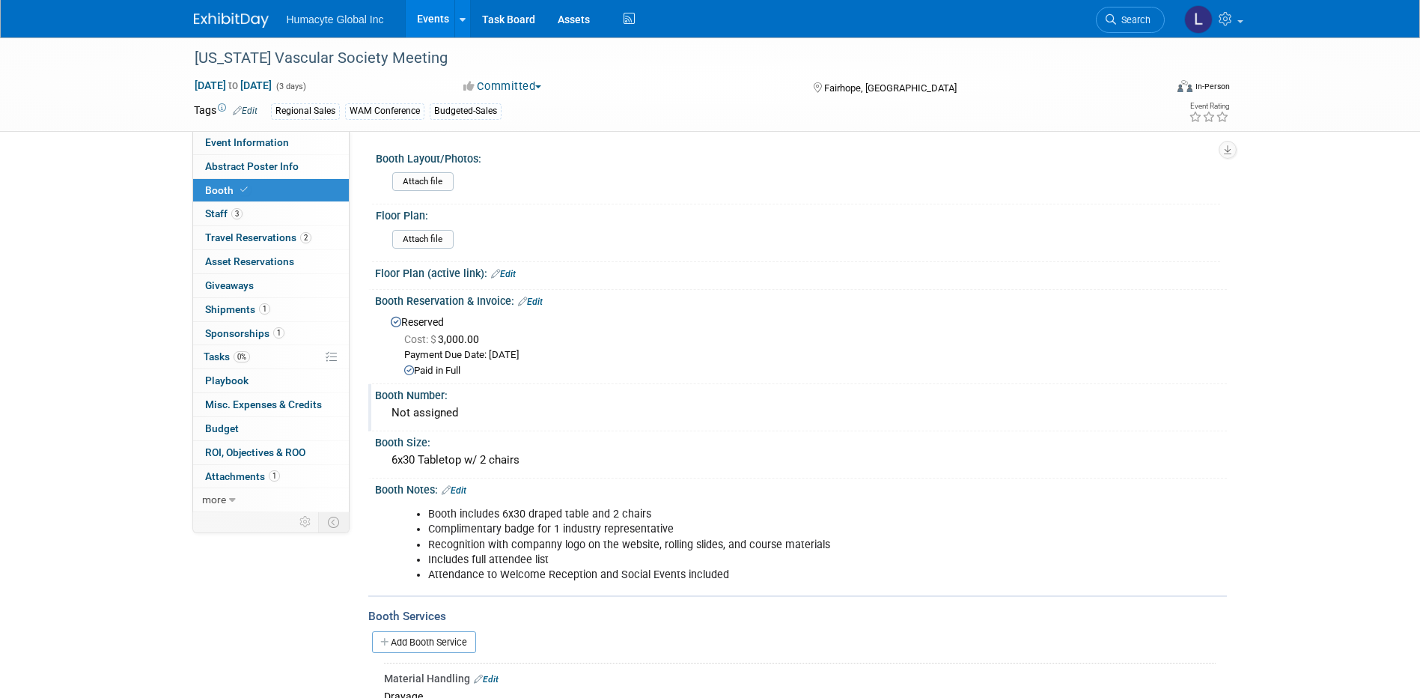
click at [1116, 412] on div "Not assigned" at bounding box center [800, 412] width 829 height 23
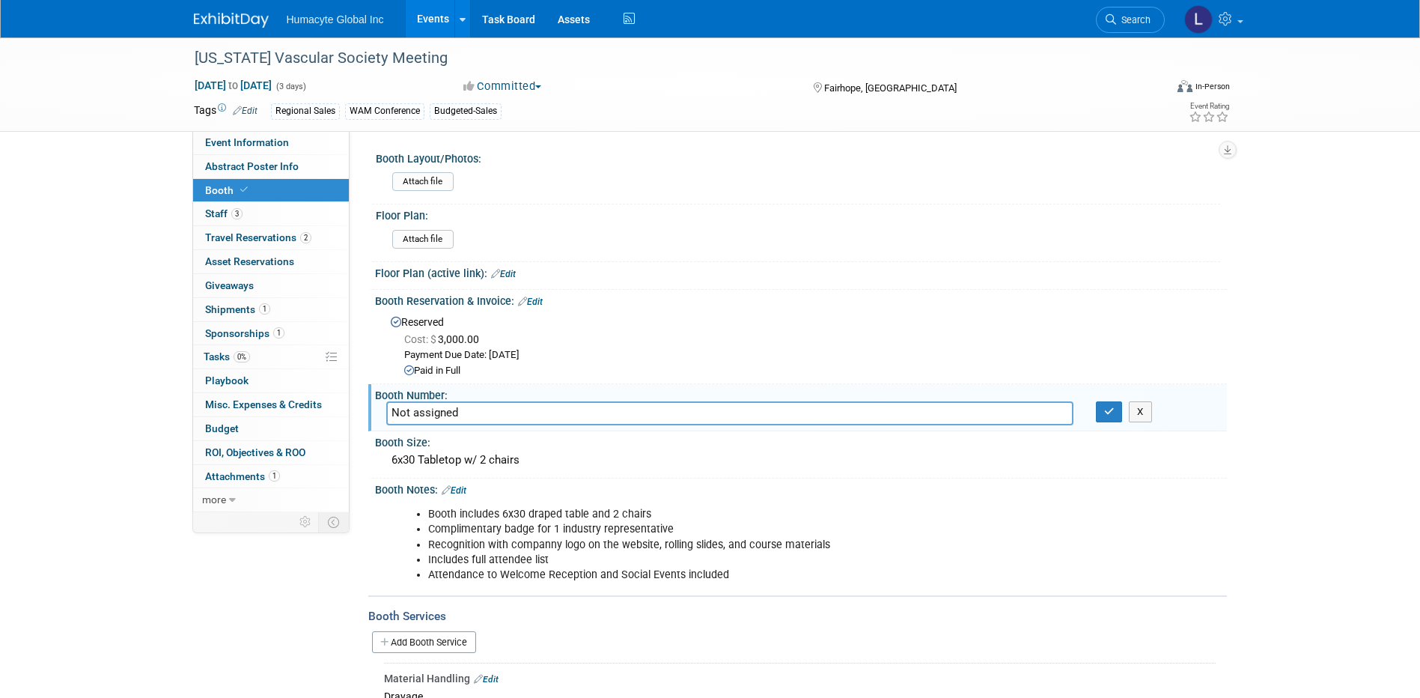
click at [165, 588] on div "Alabama Vascular Society Meeting Jul 24, 2025 to Jul 26, 2025 (3 days) Jul 24, …" at bounding box center [710, 479] width 1420 height 884
click at [213, 424] on span "Budget" at bounding box center [222, 428] width 34 height 12
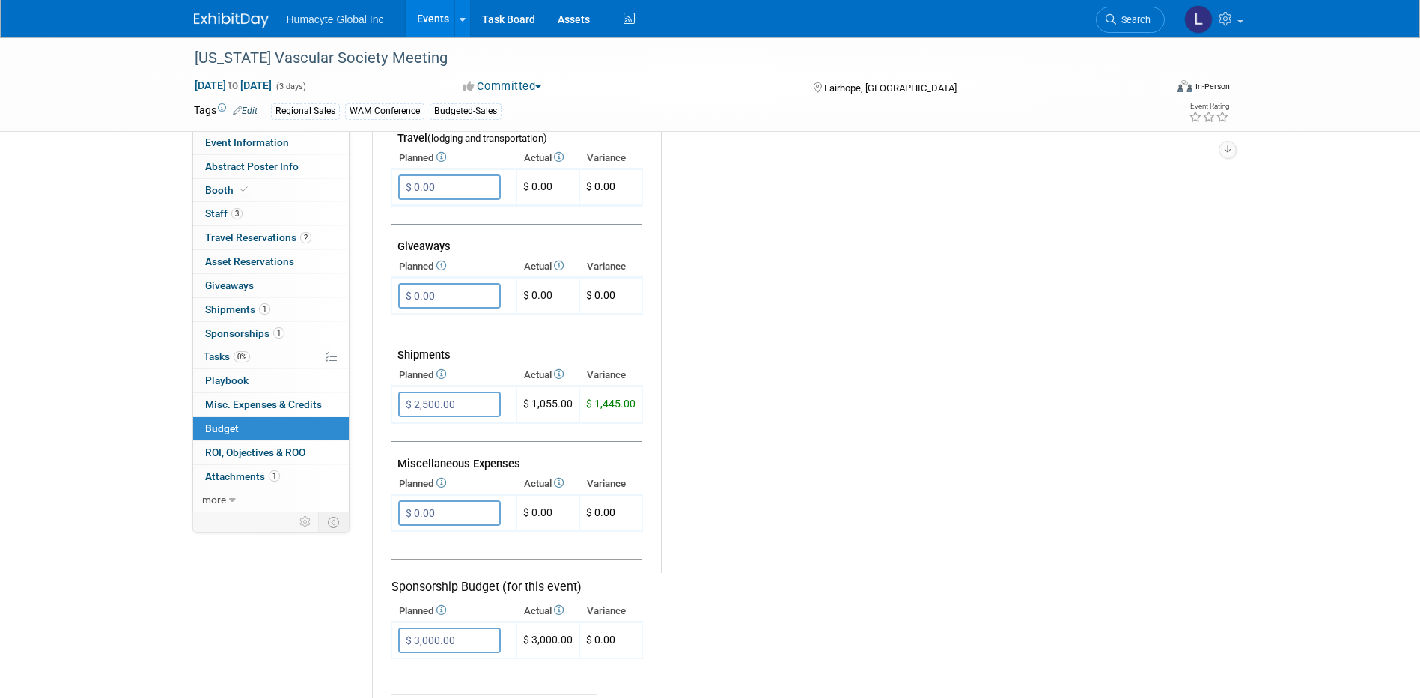
scroll to position [599, 0]
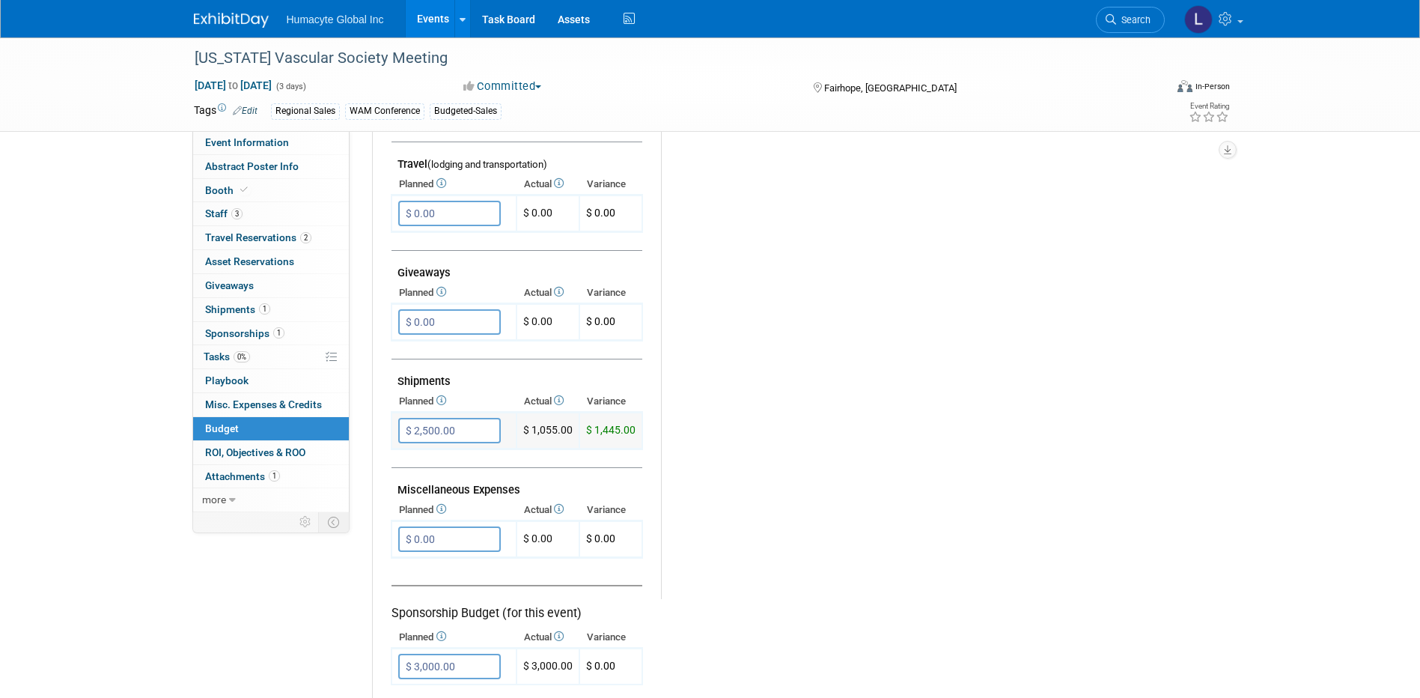
click at [425, 429] on input "$ 2,500.00" at bounding box center [449, 430] width 103 height 25
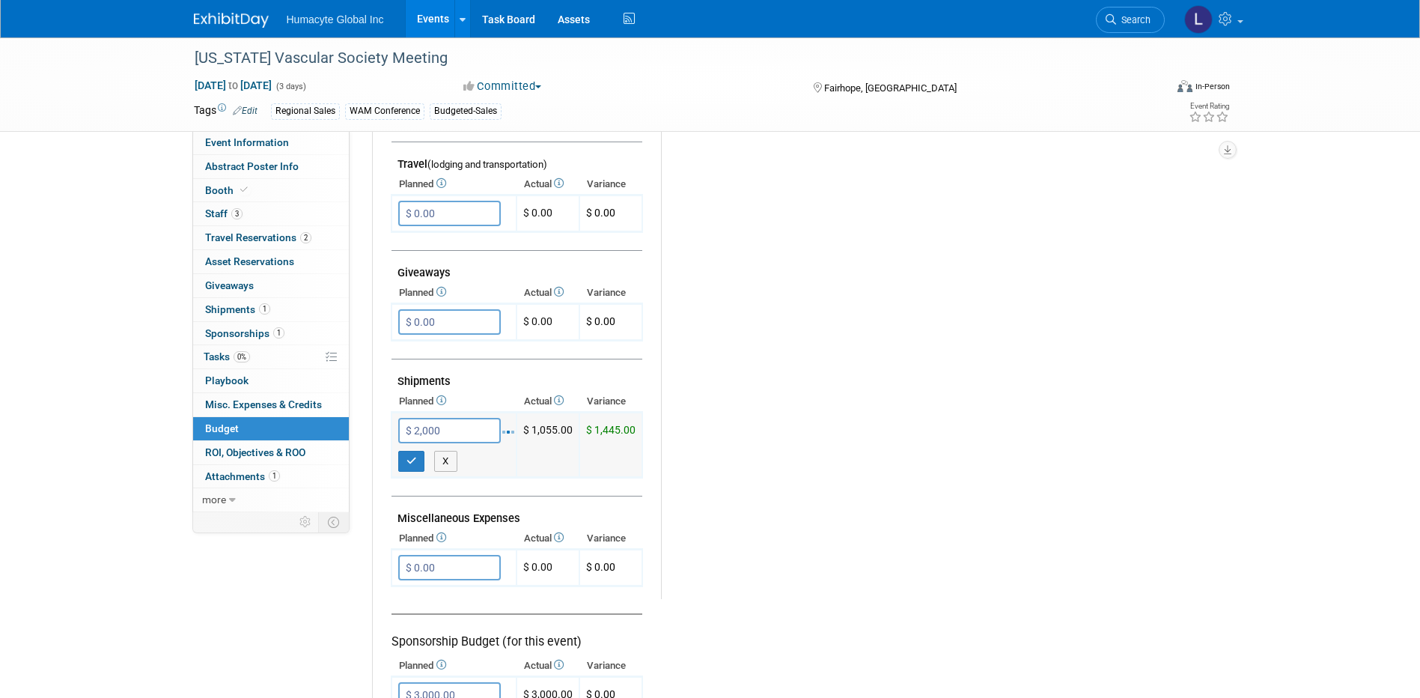
type input "$ 2,000.00"
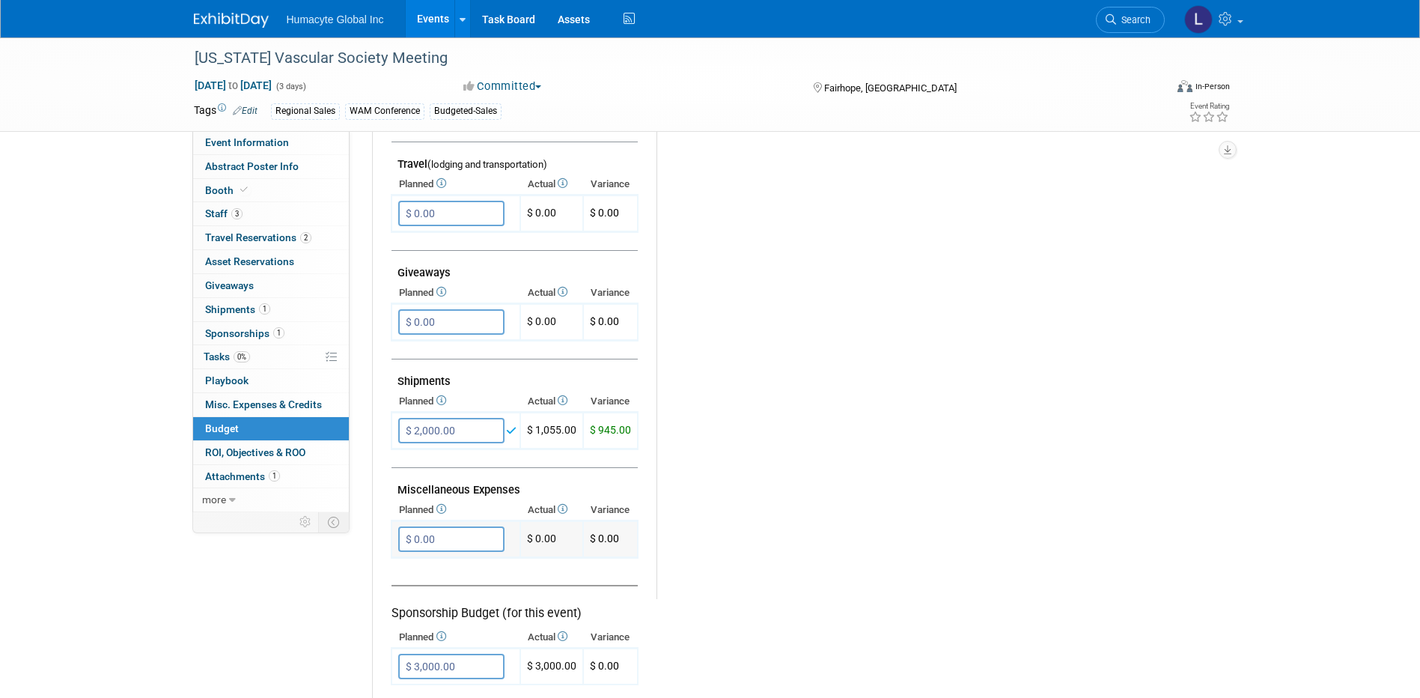
click at [423, 538] on input "$ 0.00" at bounding box center [451, 538] width 106 height 25
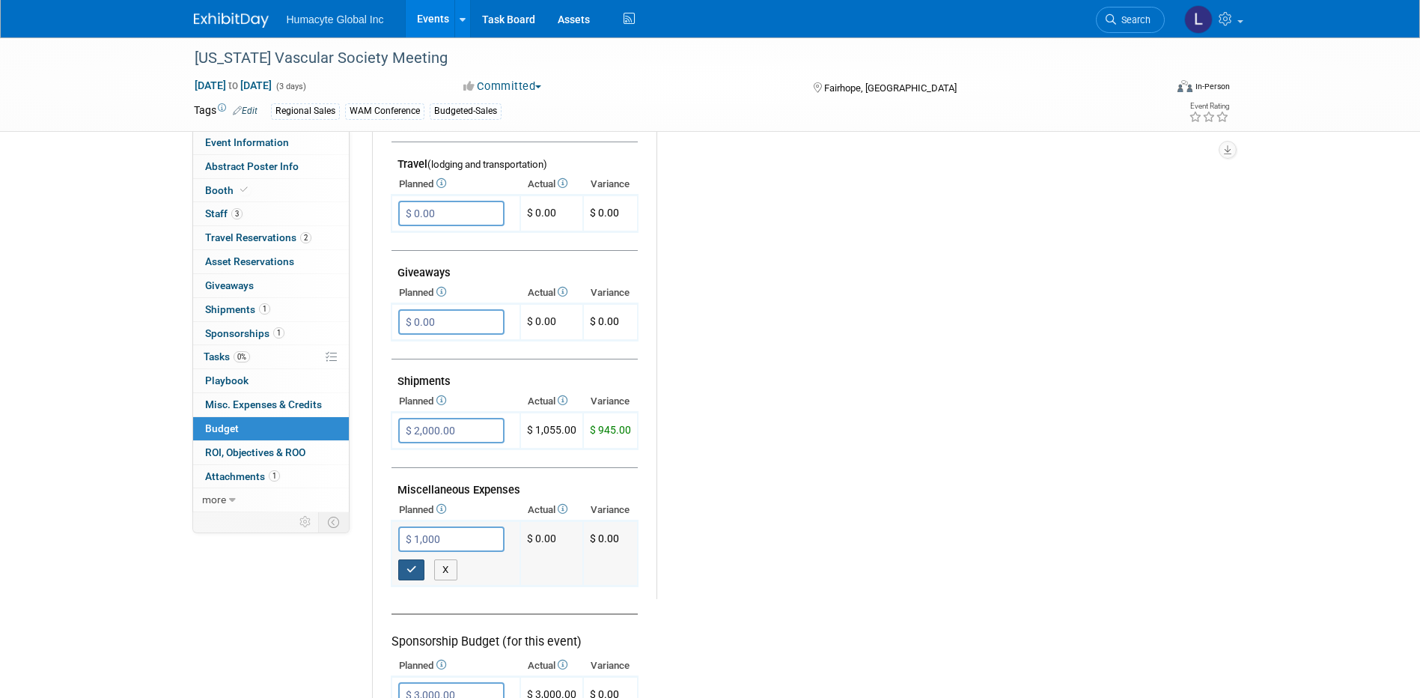
type input "$ 1,000.00"
click at [407, 565] on icon "button" at bounding box center [412, 569] width 10 height 10
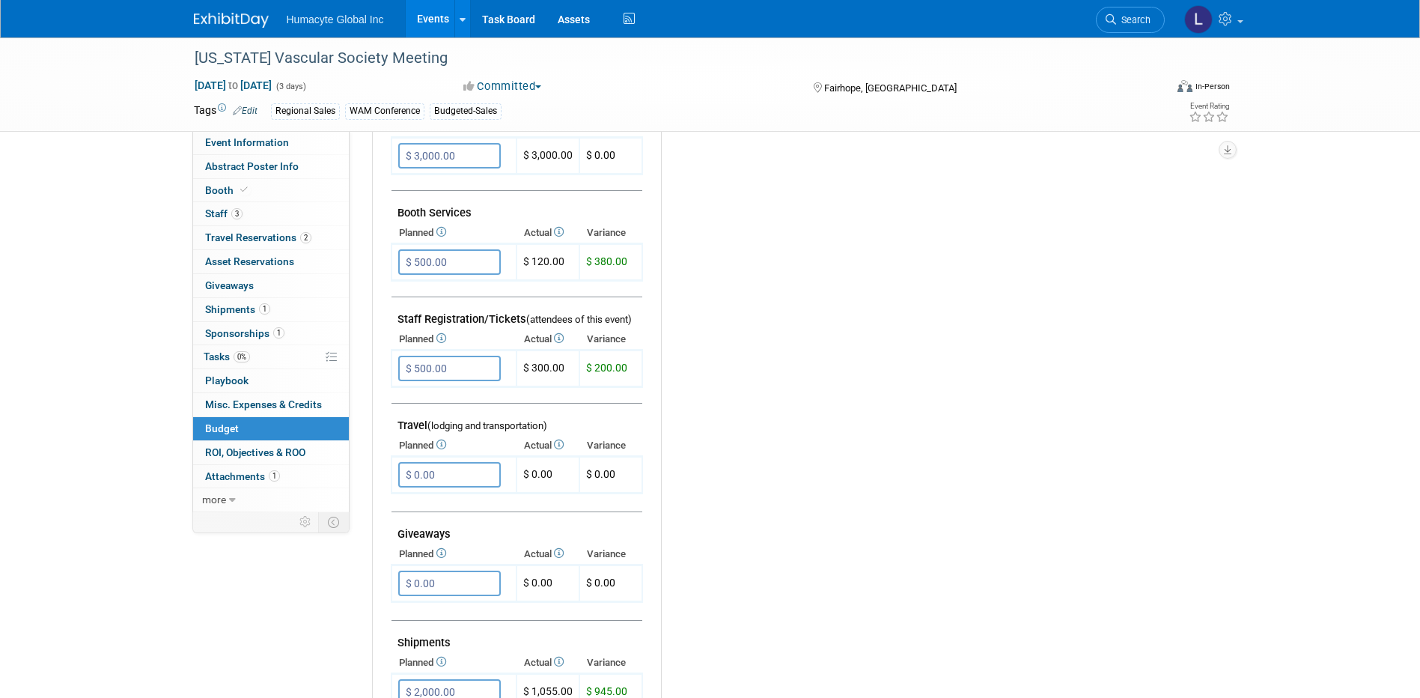
scroll to position [449, 0]
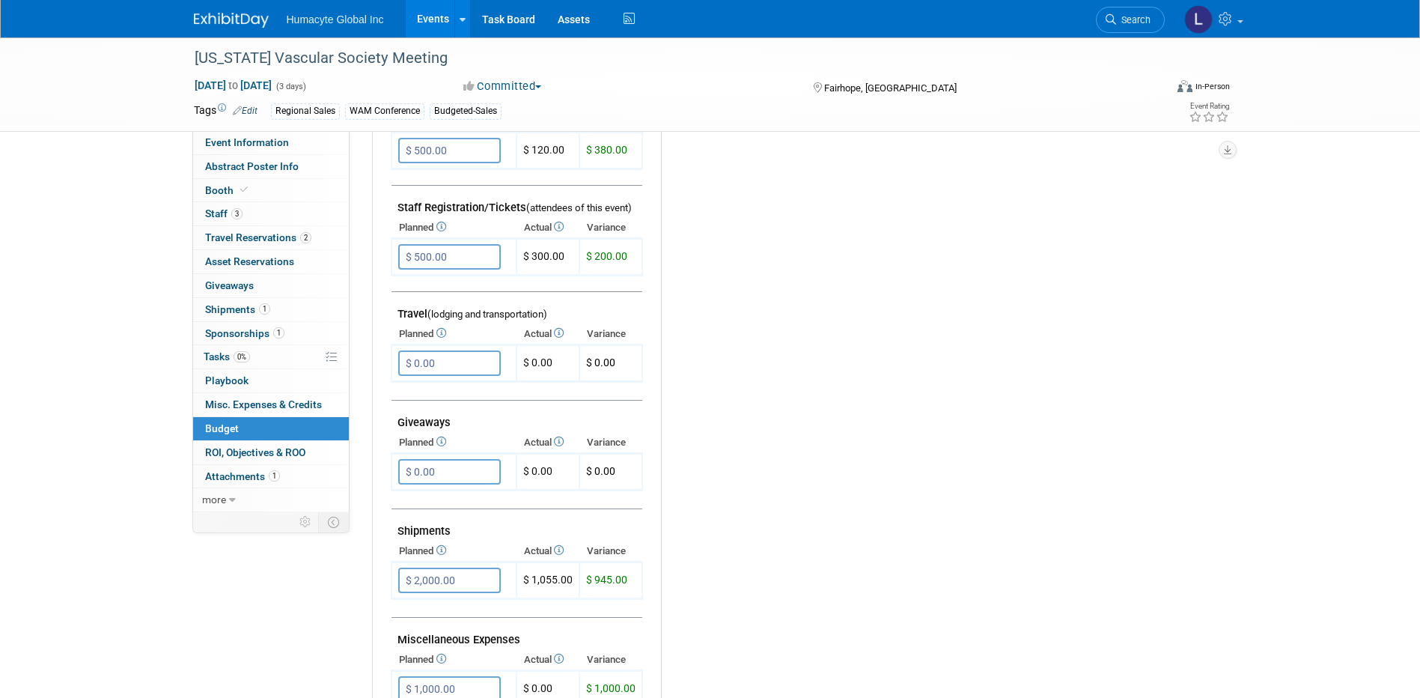
click at [427, 15] on link "Events" at bounding box center [433, 18] width 55 height 37
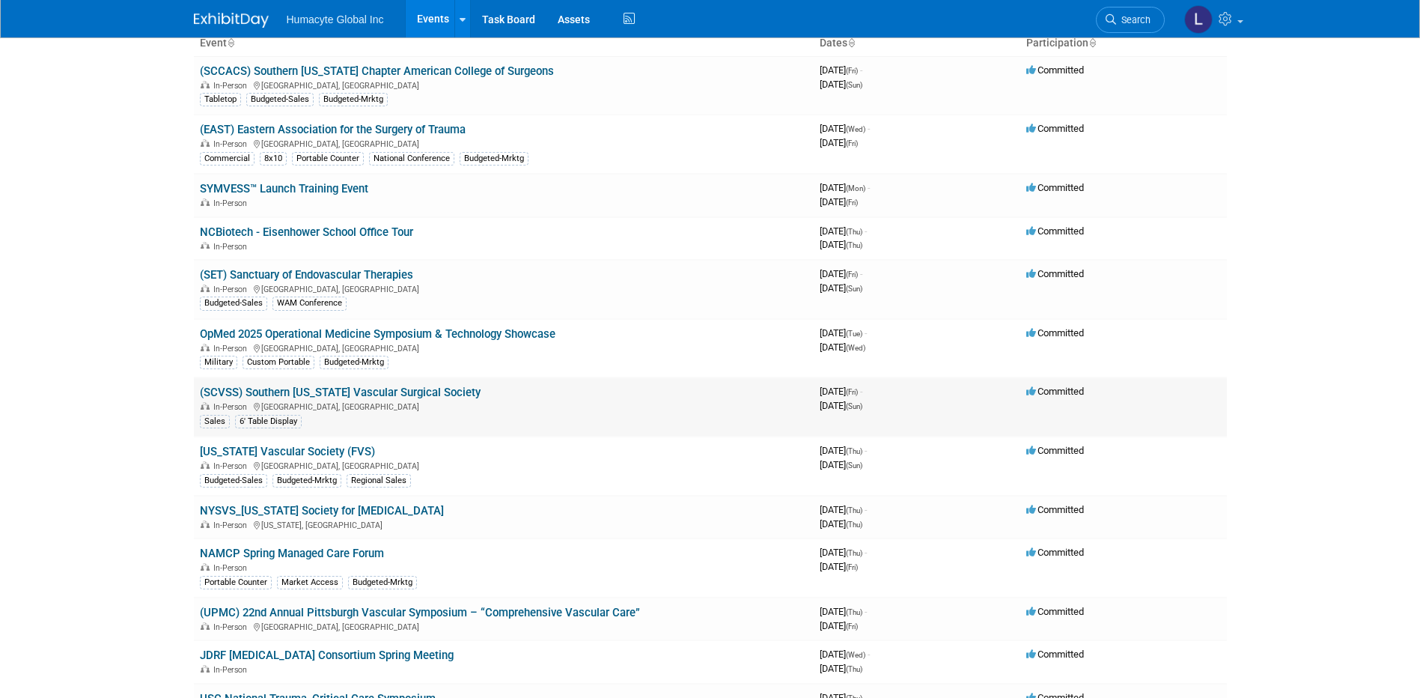
scroll to position [225, 0]
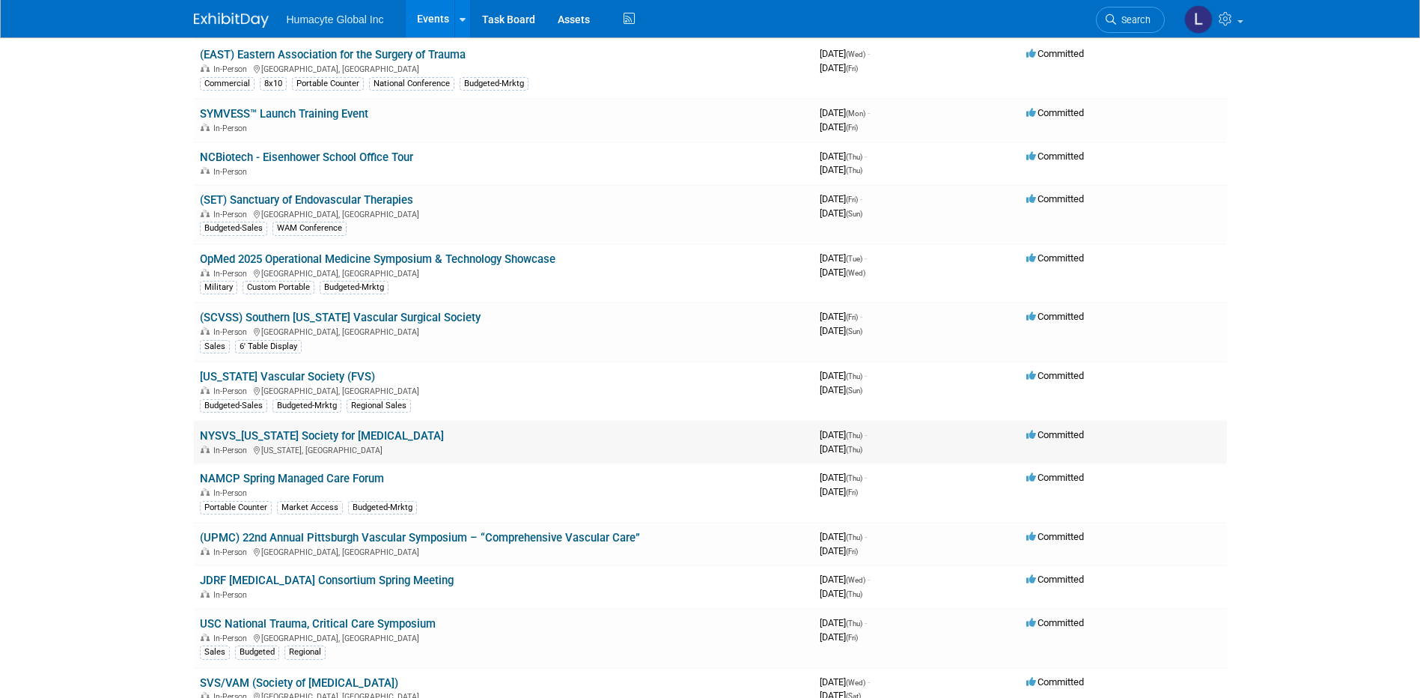
click at [359, 435] on link "NYSVS_[US_STATE] Society for [MEDICAL_DATA]" at bounding box center [322, 435] width 244 height 13
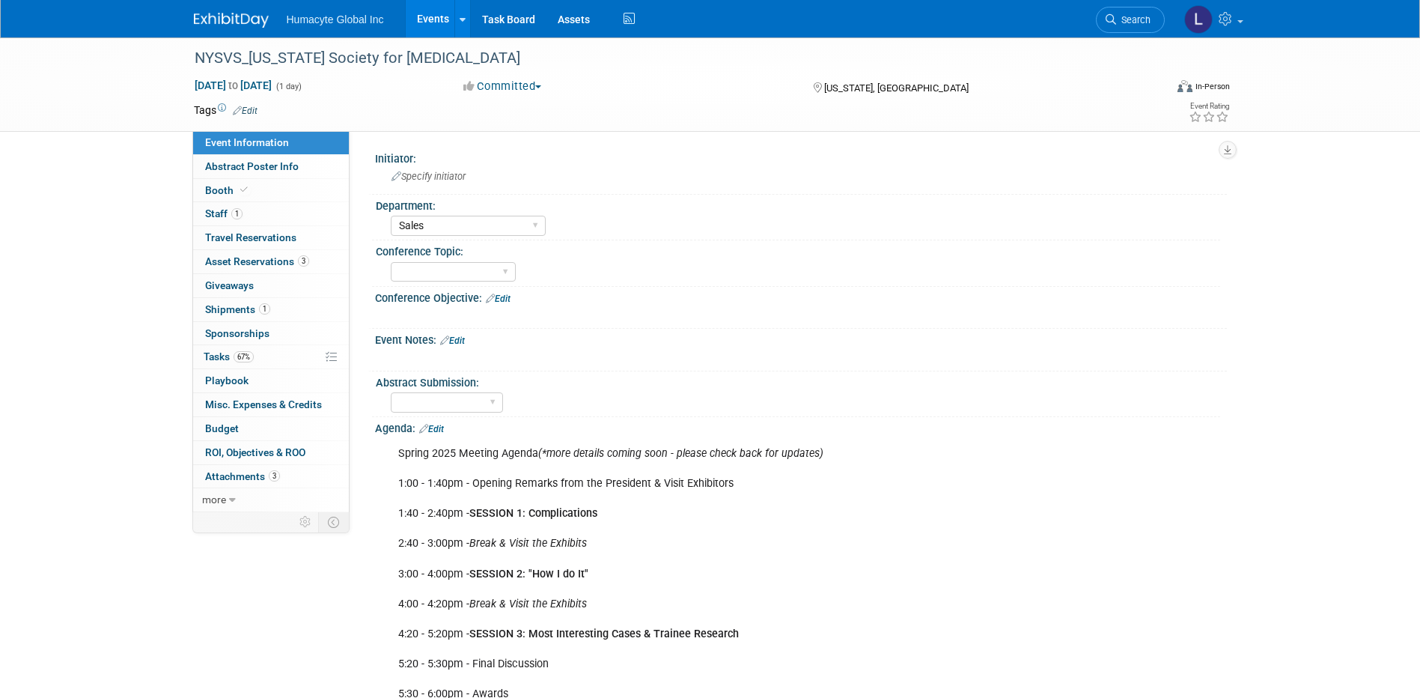
select select "Sales"
click at [224, 308] on span "Shipments 1" at bounding box center [237, 309] width 65 height 12
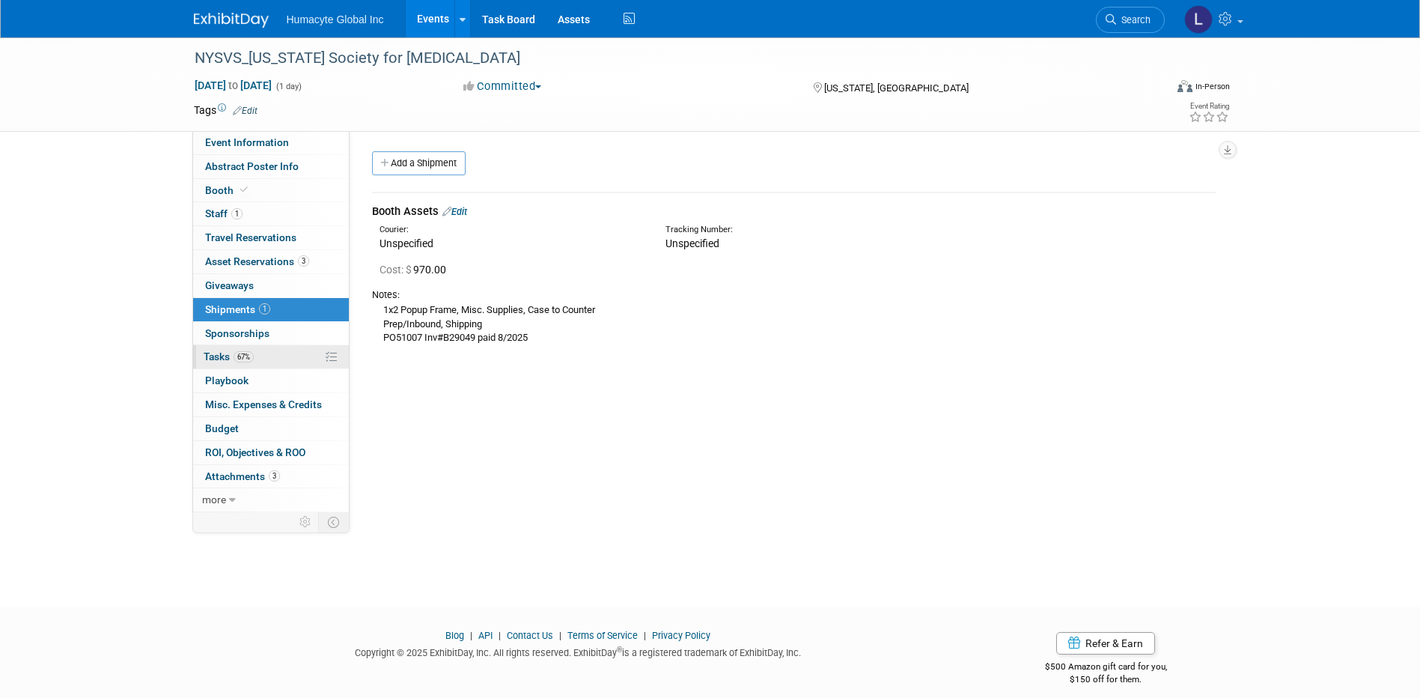
click at [225, 351] on span "Tasks 67%" at bounding box center [229, 356] width 50 height 12
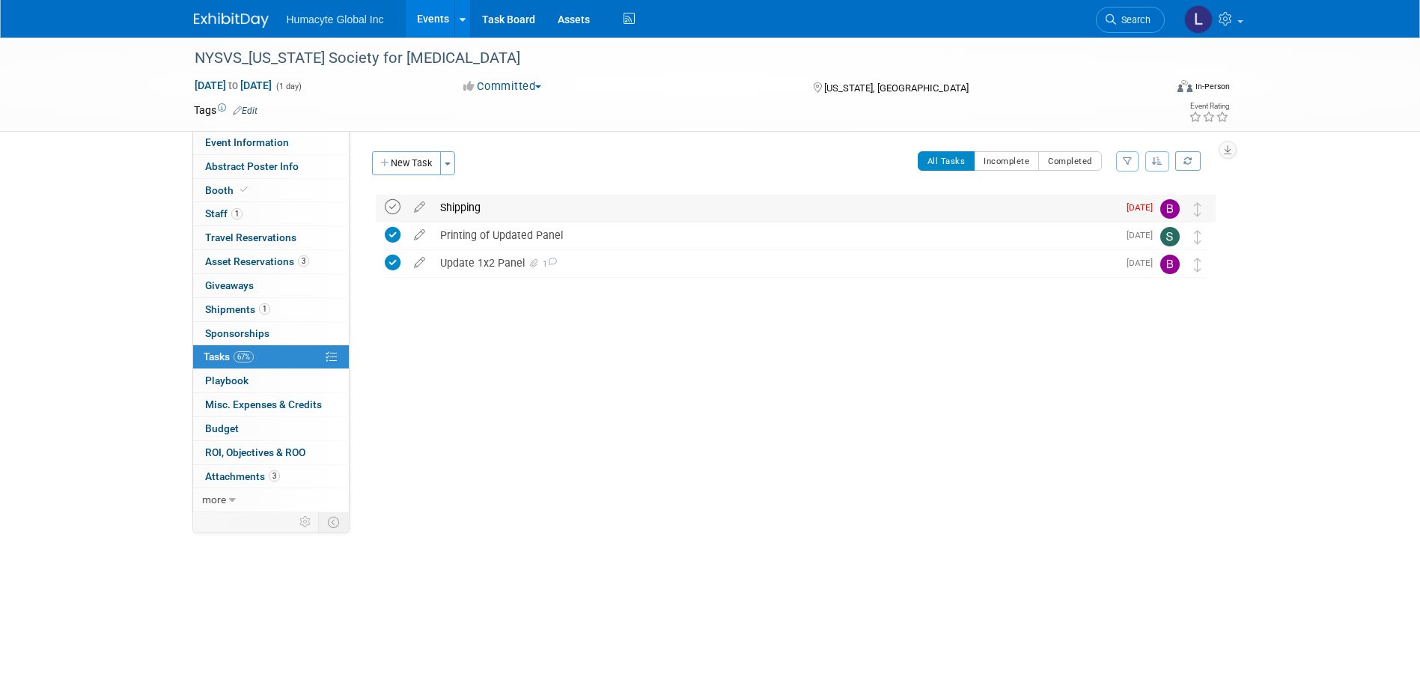
click at [395, 201] on icon at bounding box center [393, 207] width 16 height 16
click at [222, 433] on span "Budget" at bounding box center [222, 428] width 34 height 12
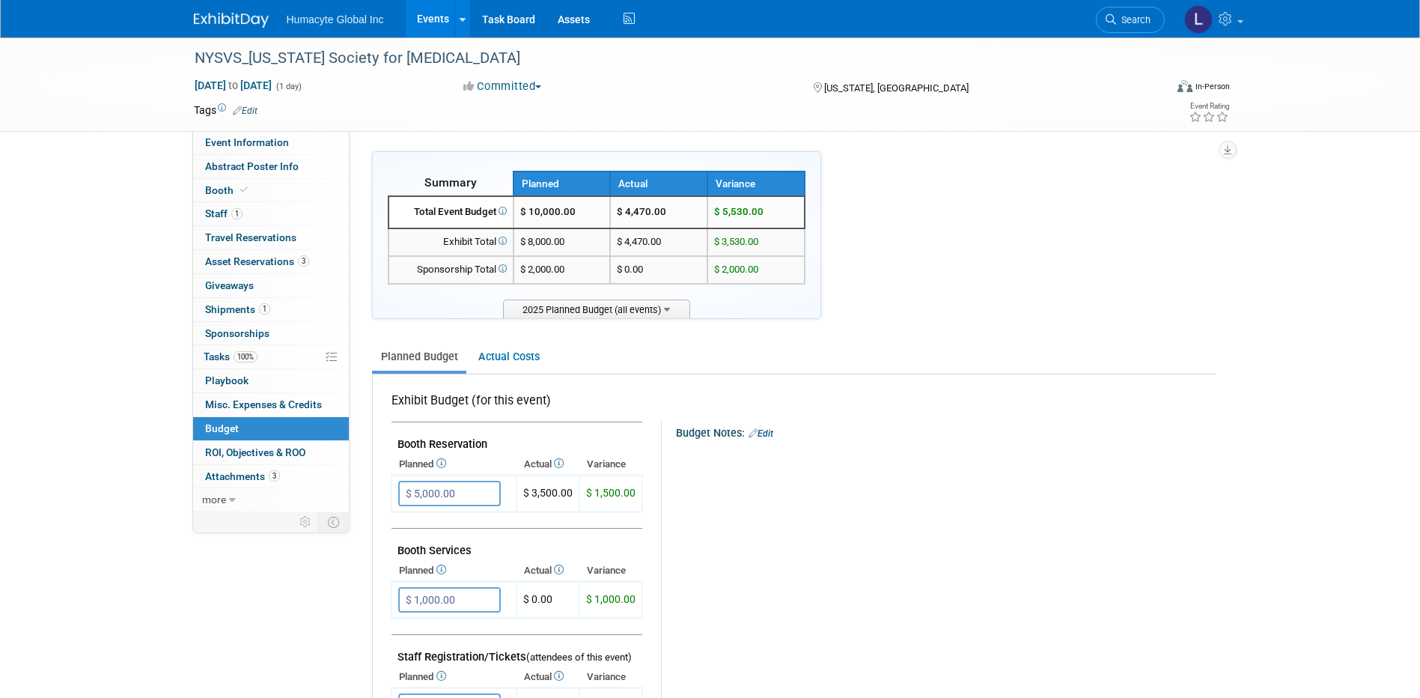
click at [436, 22] on link "Events" at bounding box center [433, 18] width 55 height 37
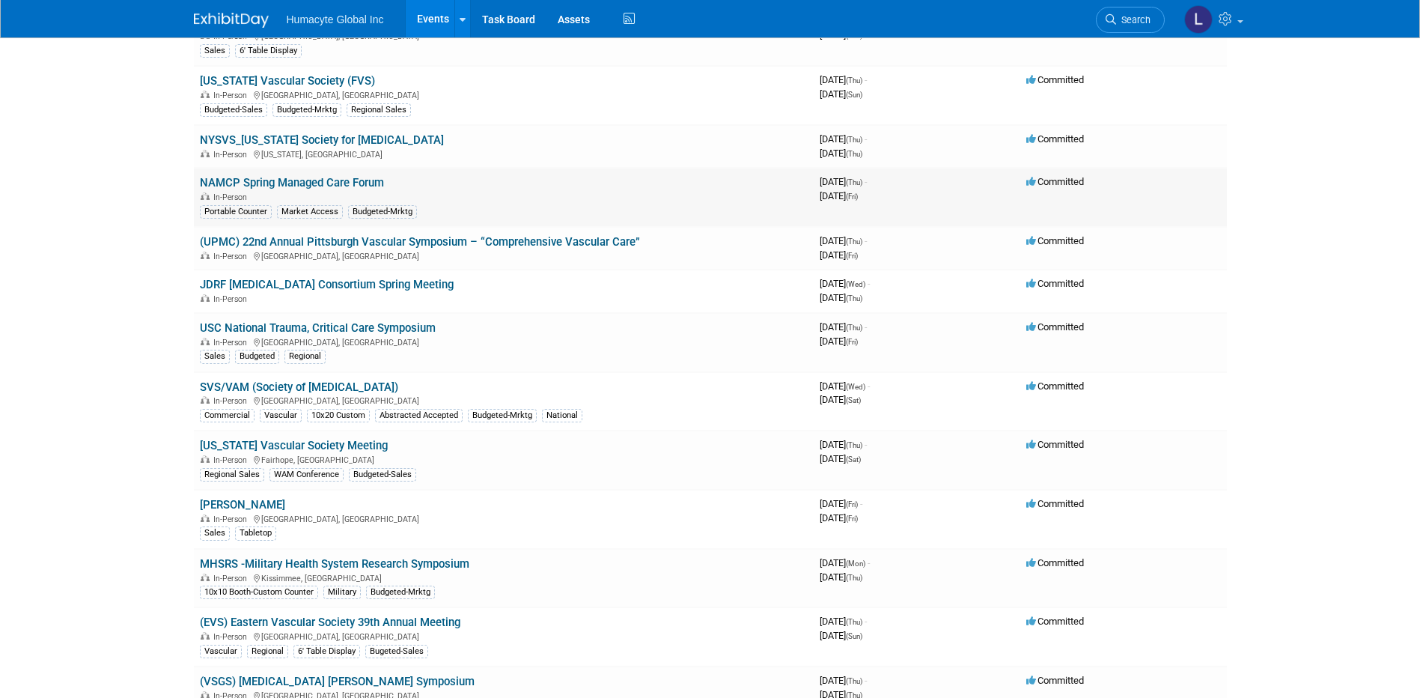
scroll to position [524, 0]
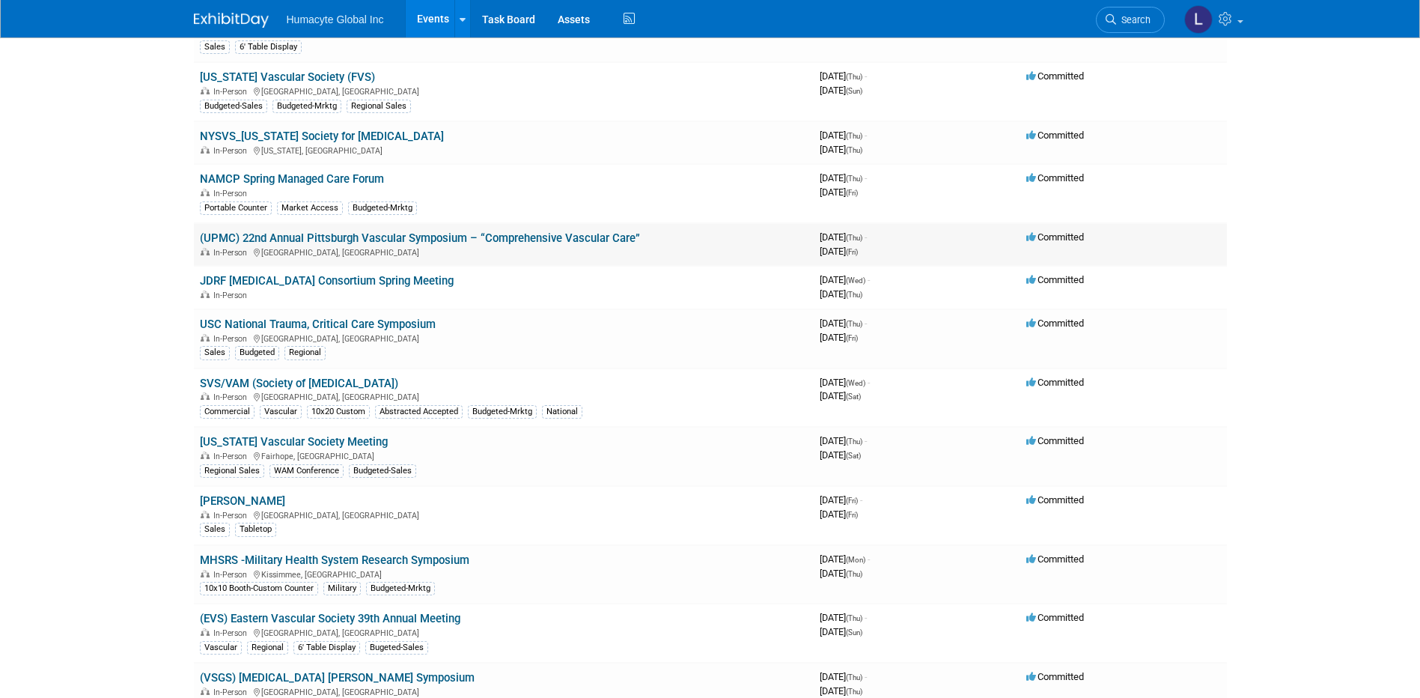
click at [291, 240] on link "(UPMC) 22nd Annual Pittsburgh Vascular Symposium – “Comprehensive Vascular Care”" at bounding box center [420, 237] width 440 height 13
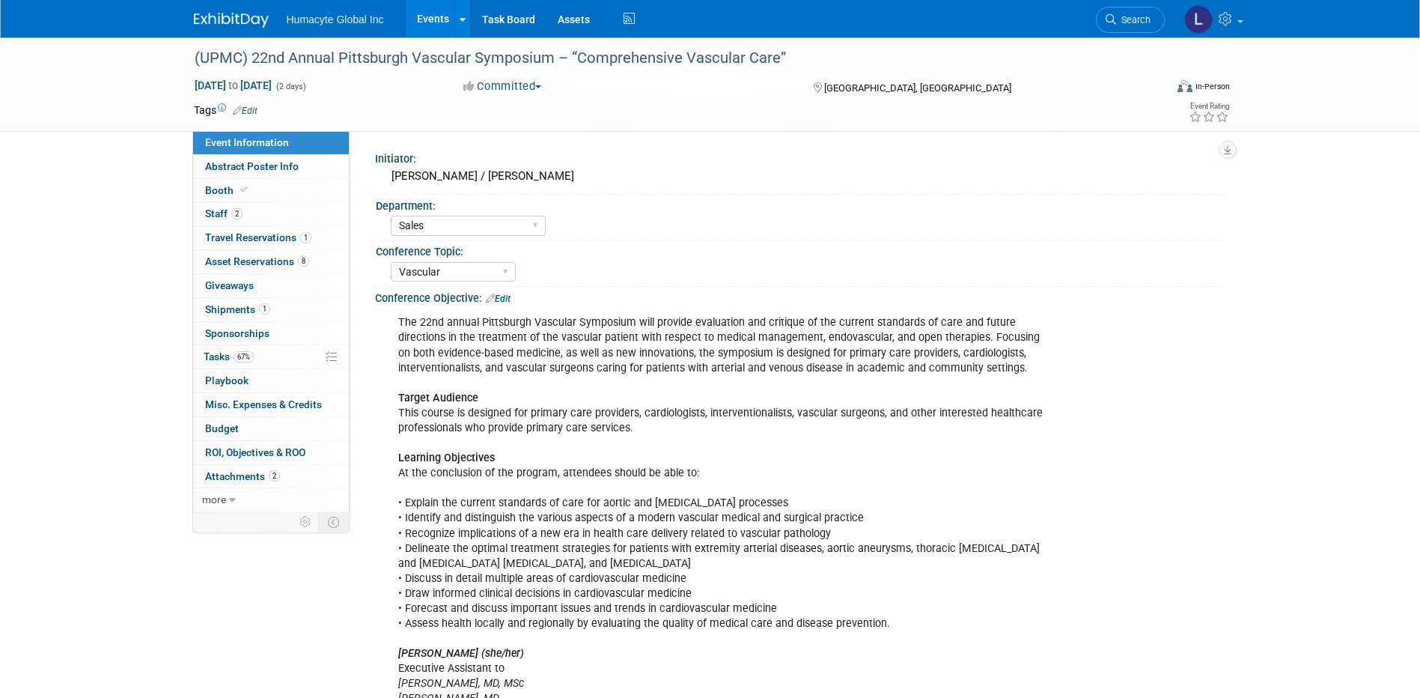
select select "Sales"
select select "Vascular"
click at [222, 355] on span "Tasks 67%" at bounding box center [229, 356] width 50 height 12
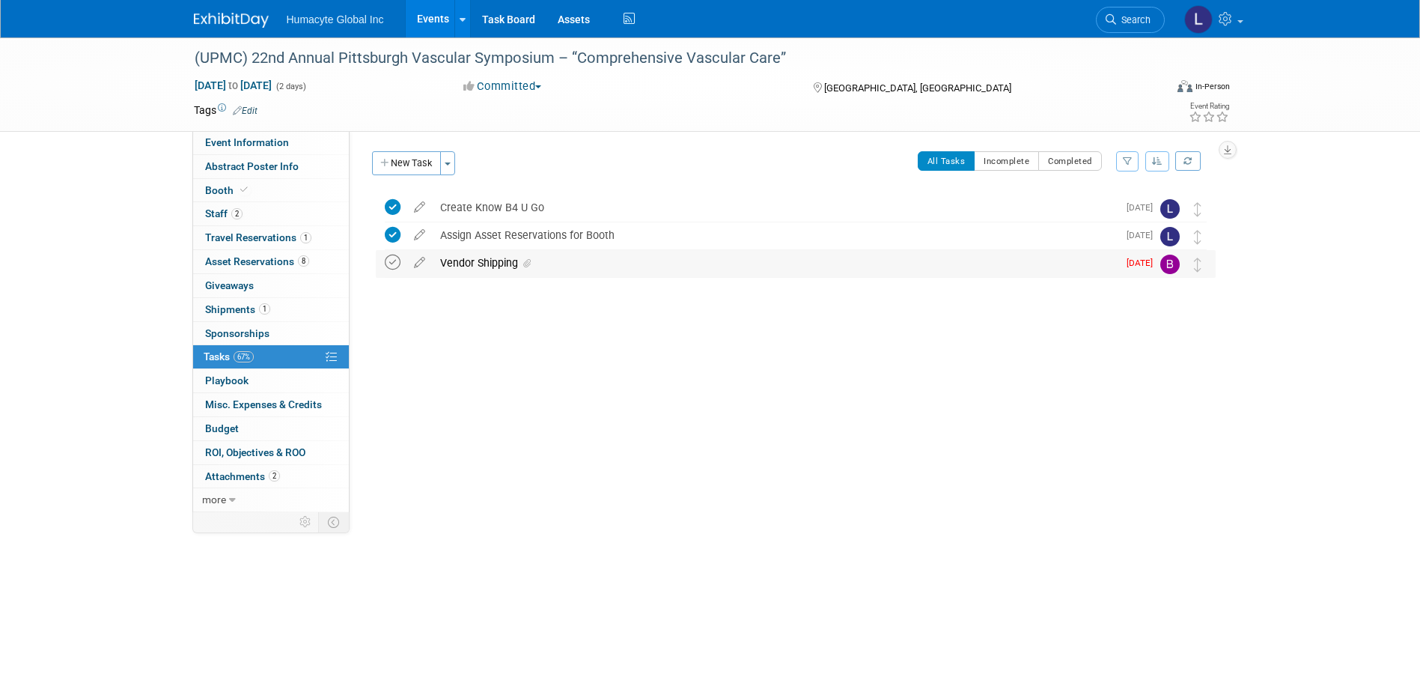
click at [389, 266] on icon at bounding box center [393, 263] width 16 height 16
click at [224, 427] on span "Budget" at bounding box center [222, 428] width 34 height 12
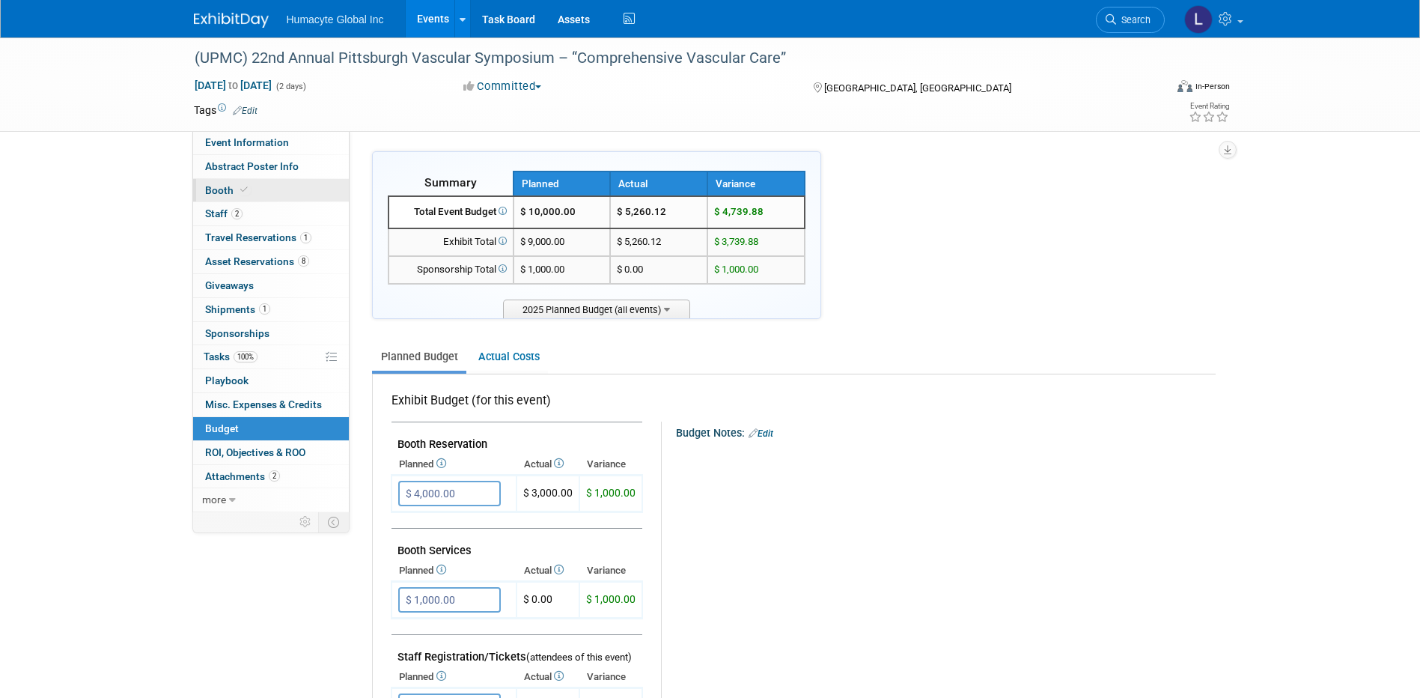
click at [233, 185] on span "Booth" at bounding box center [228, 190] width 46 height 12
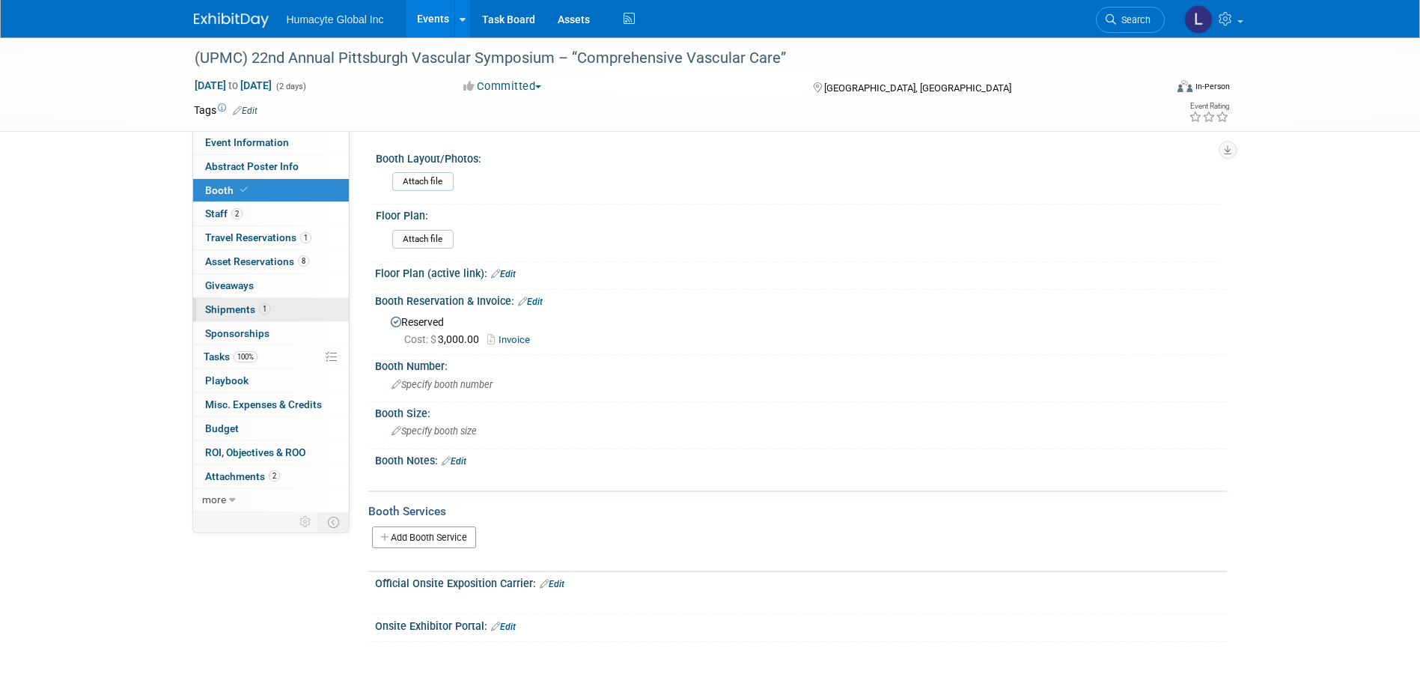
click at [233, 308] on span "Shipments 1" at bounding box center [237, 309] width 65 height 12
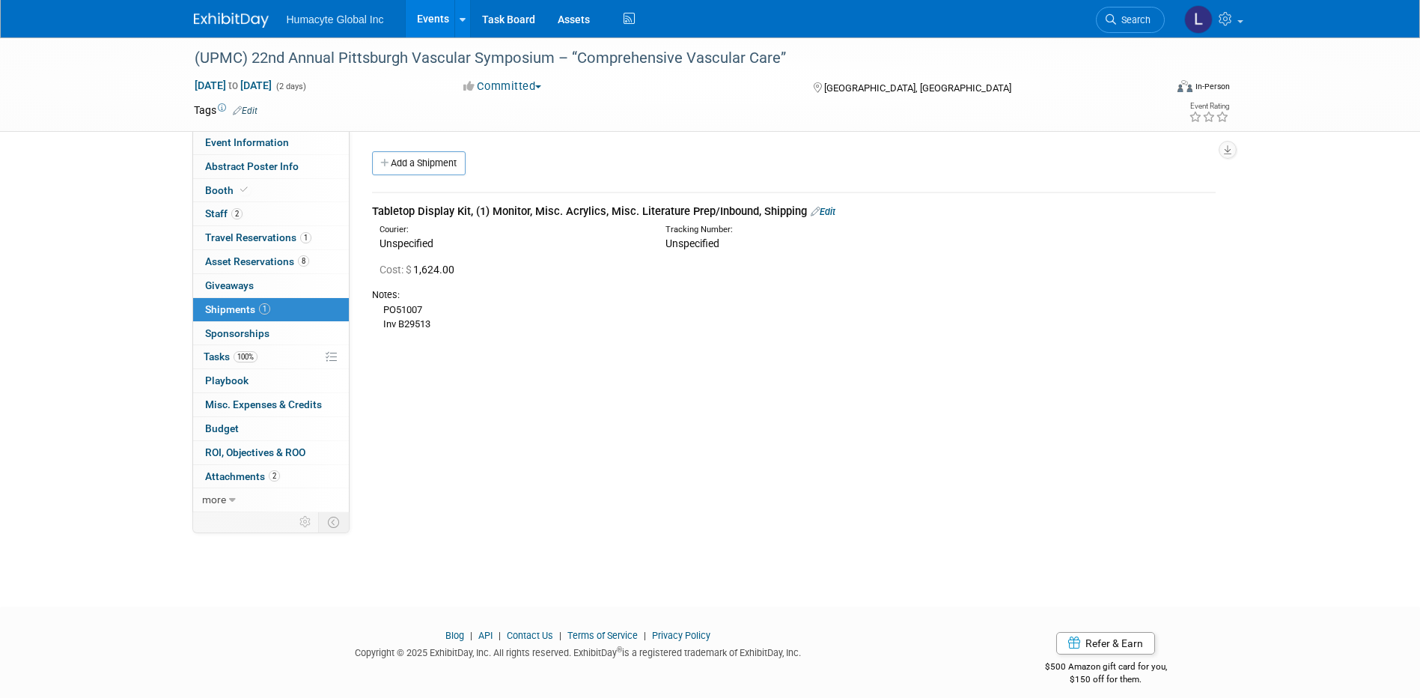
click at [934, 539] on div "(UPMC) 22nd Annual Pittsburgh Vascular Symposium – “Comprehensive Vascular Care…" at bounding box center [710, 308] width 1420 height 542
click at [228, 427] on span "Budget" at bounding box center [222, 428] width 34 height 12
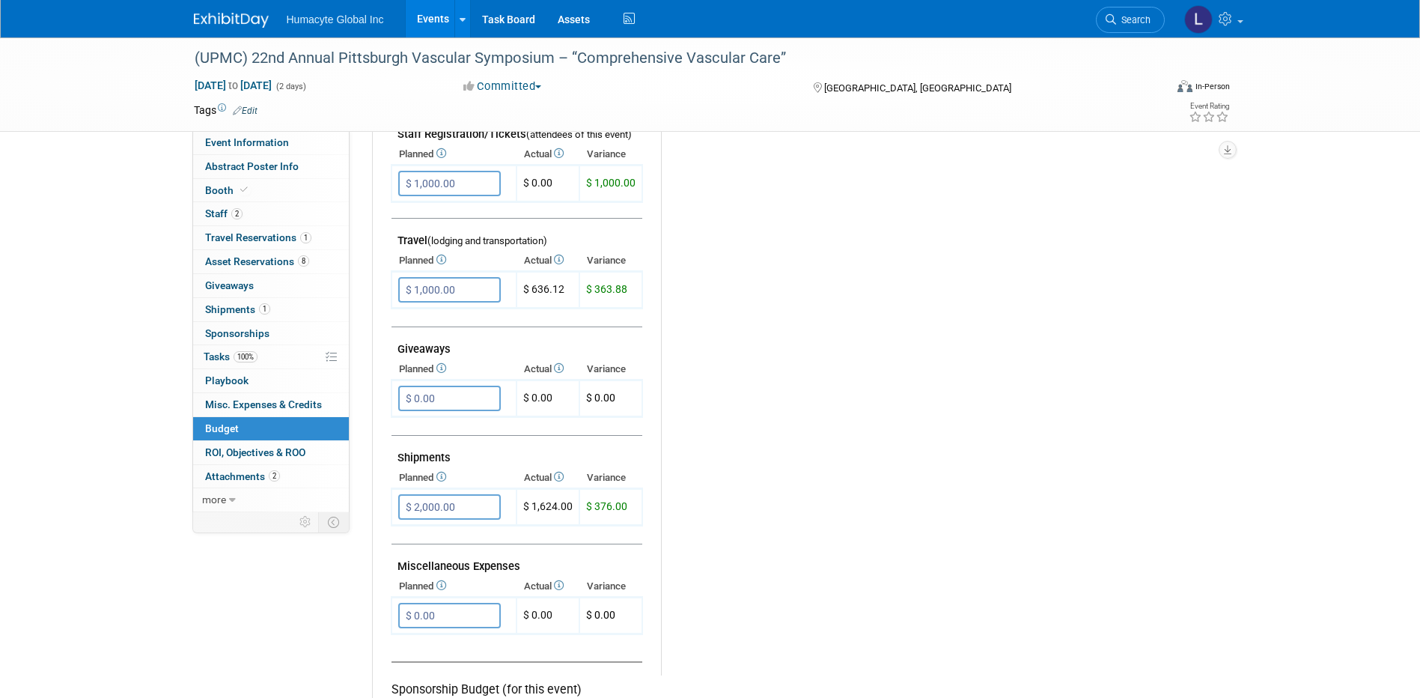
scroll to position [524, 0]
click at [244, 234] on span "Travel Reservations 1" at bounding box center [258, 237] width 106 height 12
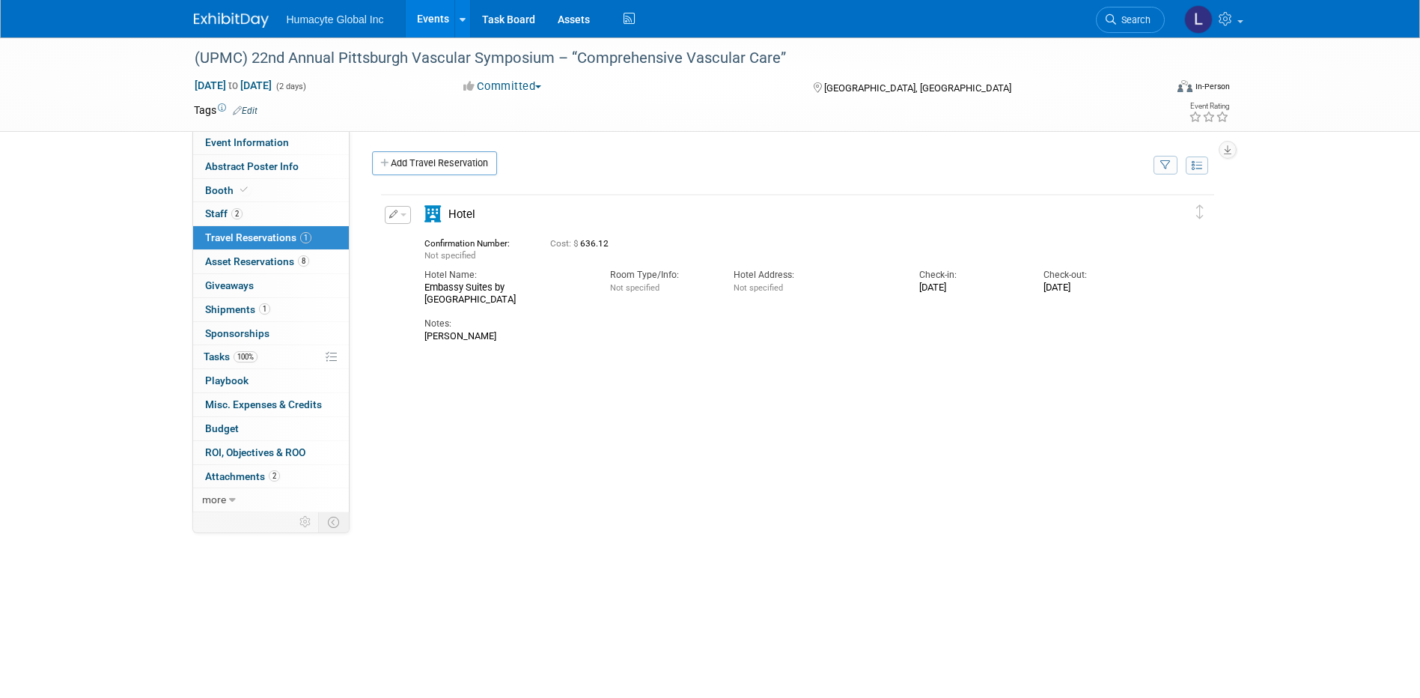
click at [401, 215] on span "button" at bounding box center [404, 214] width 6 height 3
click at [415, 240] on button "Edit Reservation" at bounding box center [449, 241] width 127 height 22
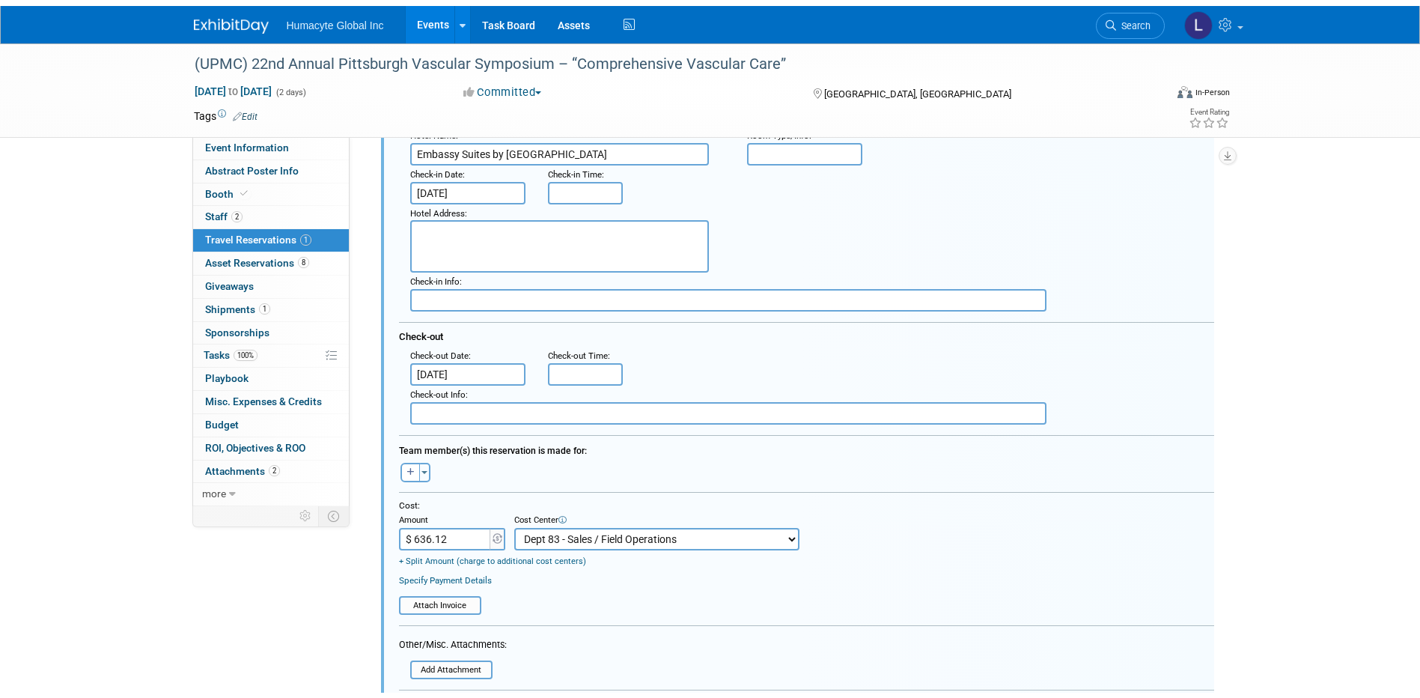
scroll to position [401, 0]
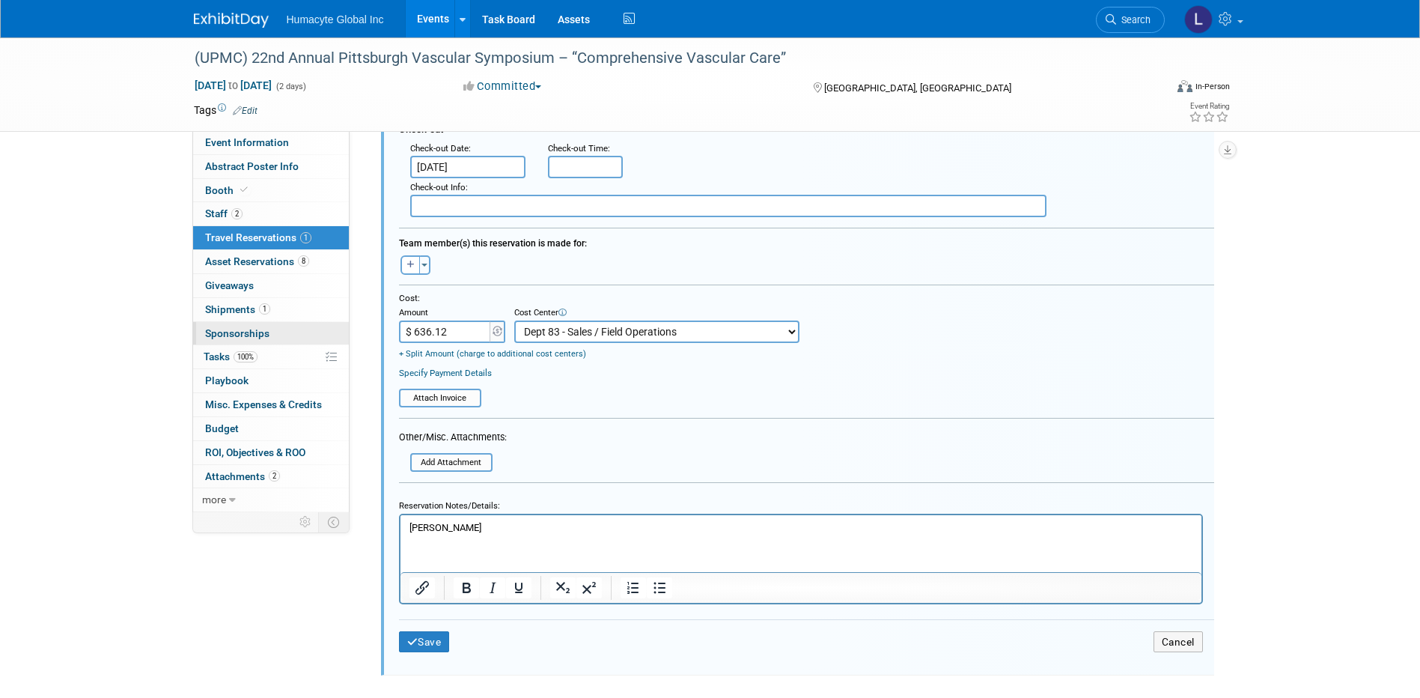
drag, startPoint x: 484, startPoint y: 332, endPoint x: 260, endPoint y: 322, distance: 224.8
click at [306, 322] on div "Event Information Event Info Abstract Poster Info Abstract Poster Info Booth Bo…" at bounding box center [711, 158] width 1056 height 1043
click at [466, 332] on input "$ 636.12" at bounding box center [446, 331] width 94 height 22
type input "$ 0.00"
click at [424, 645] on button "Save" at bounding box center [424, 642] width 51 height 22
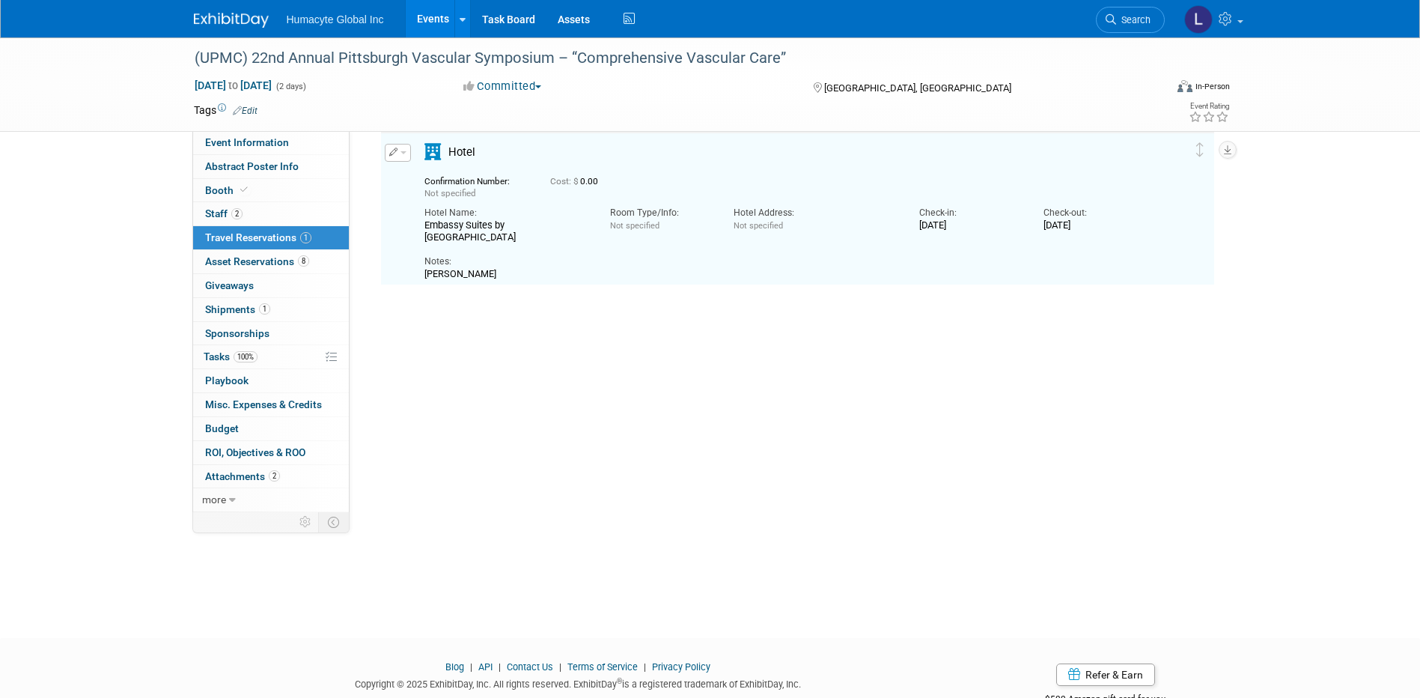
scroll to position [26, 0]
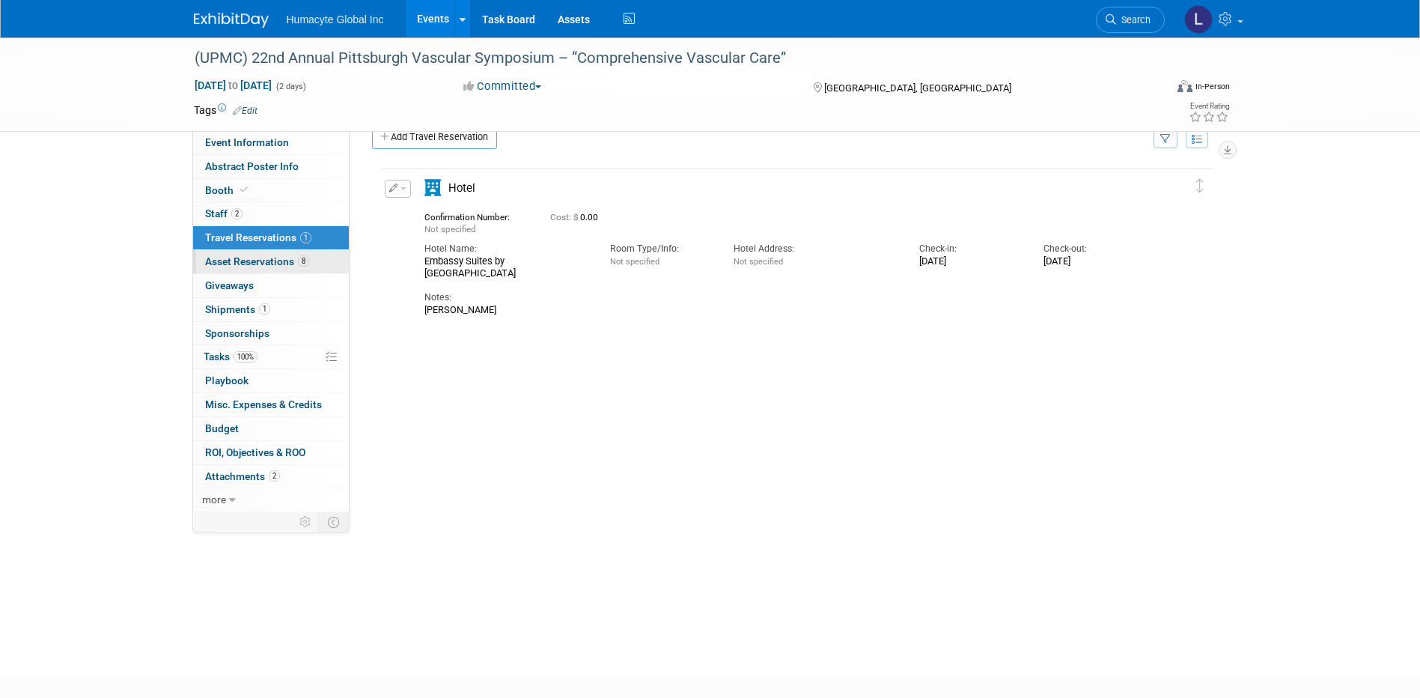
click at [263, 263] on span "Asset Reservations 8" at bounding box center [257, 261] width 104 height 12
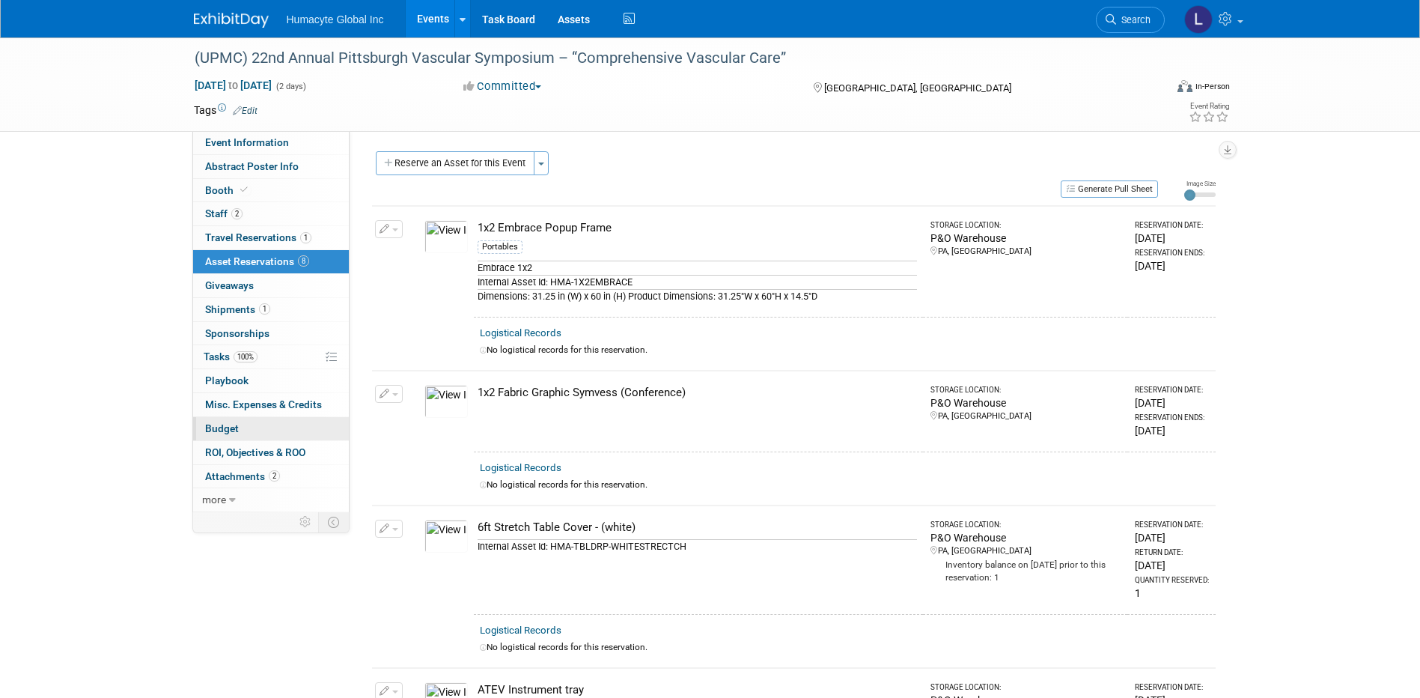
click at [226, 424] on span "Budget" at bounding box center [222, 428] width 34 height 12
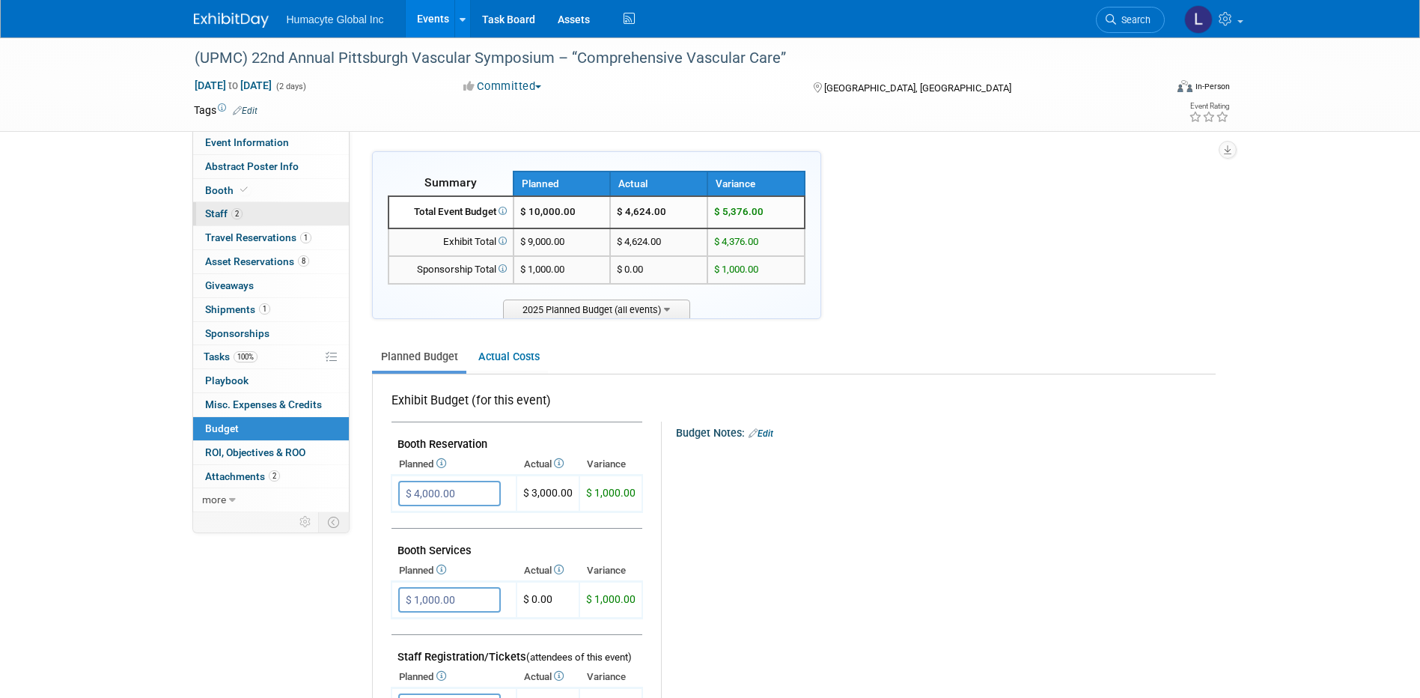
click at [220, 207] on span "Staff 2" at bounding box center [223, 213] width 37 height 12
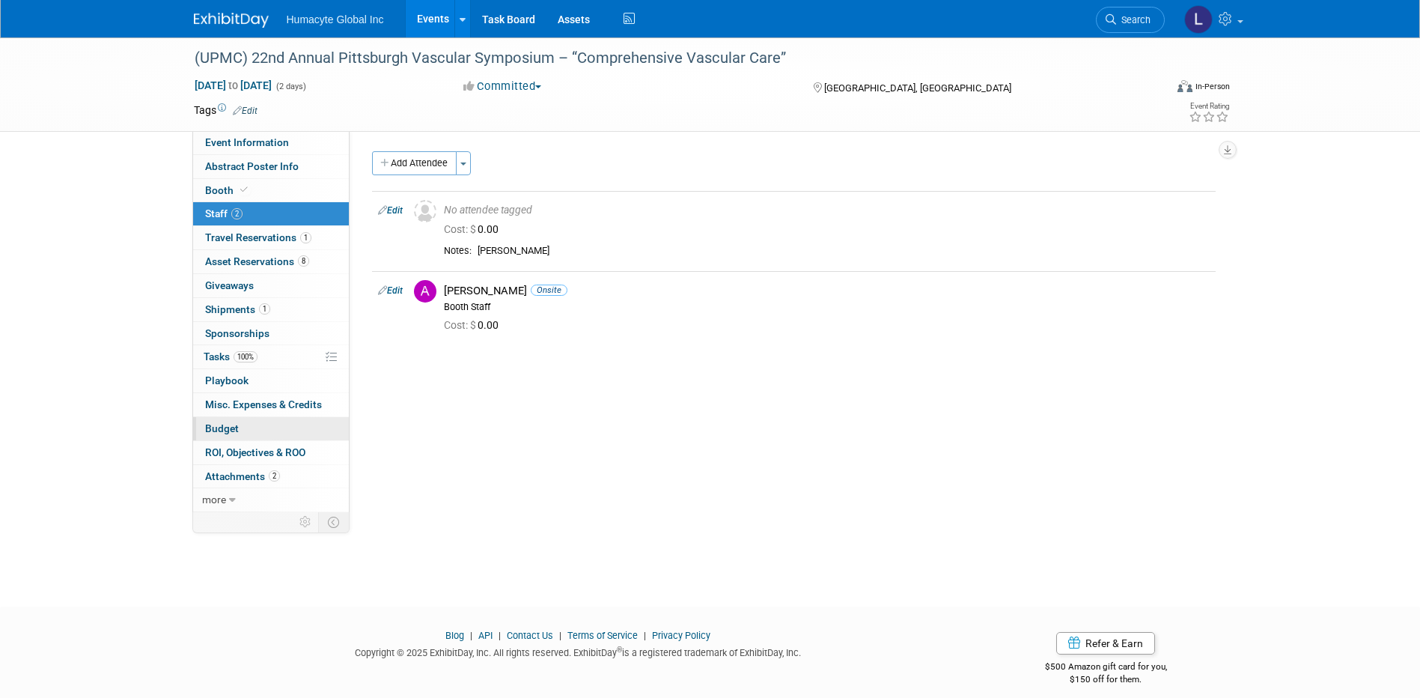
click at [219, 426] on span "Budget" at bounding box center [222, 428] width 34 height 12
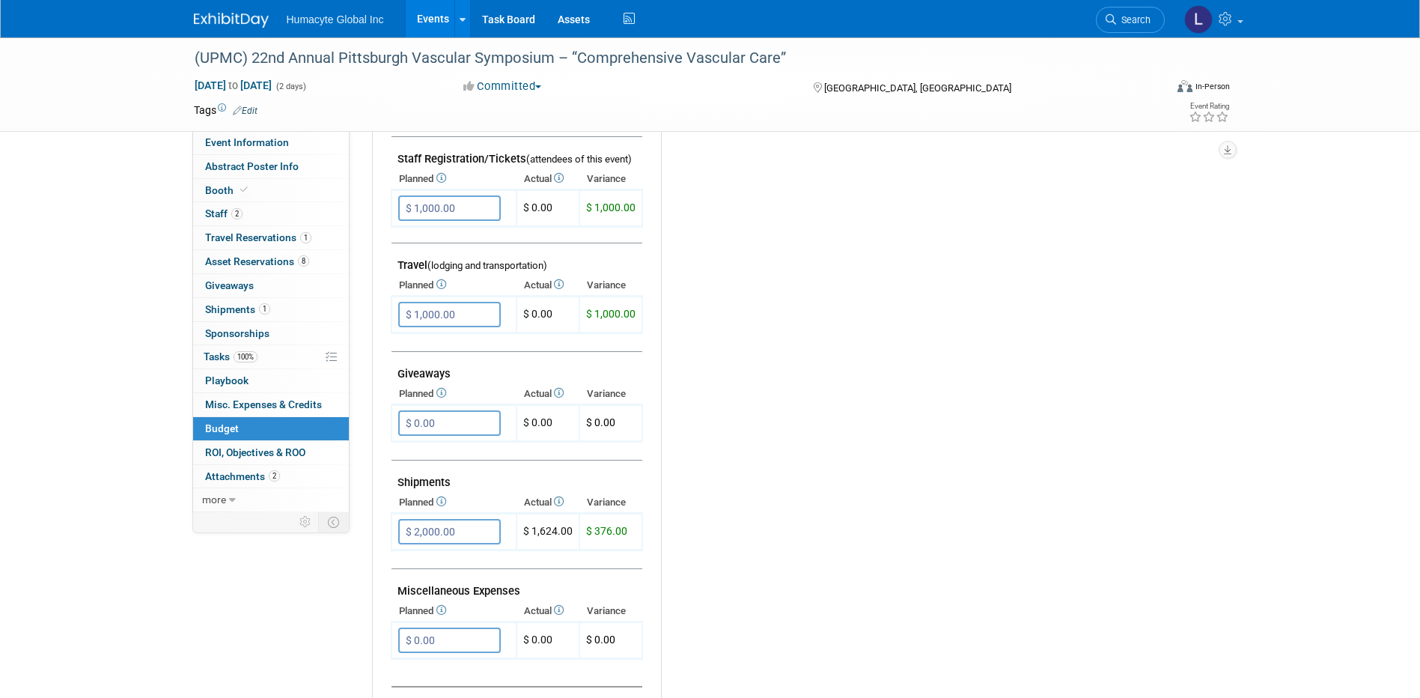
scroll to position [599, 0]
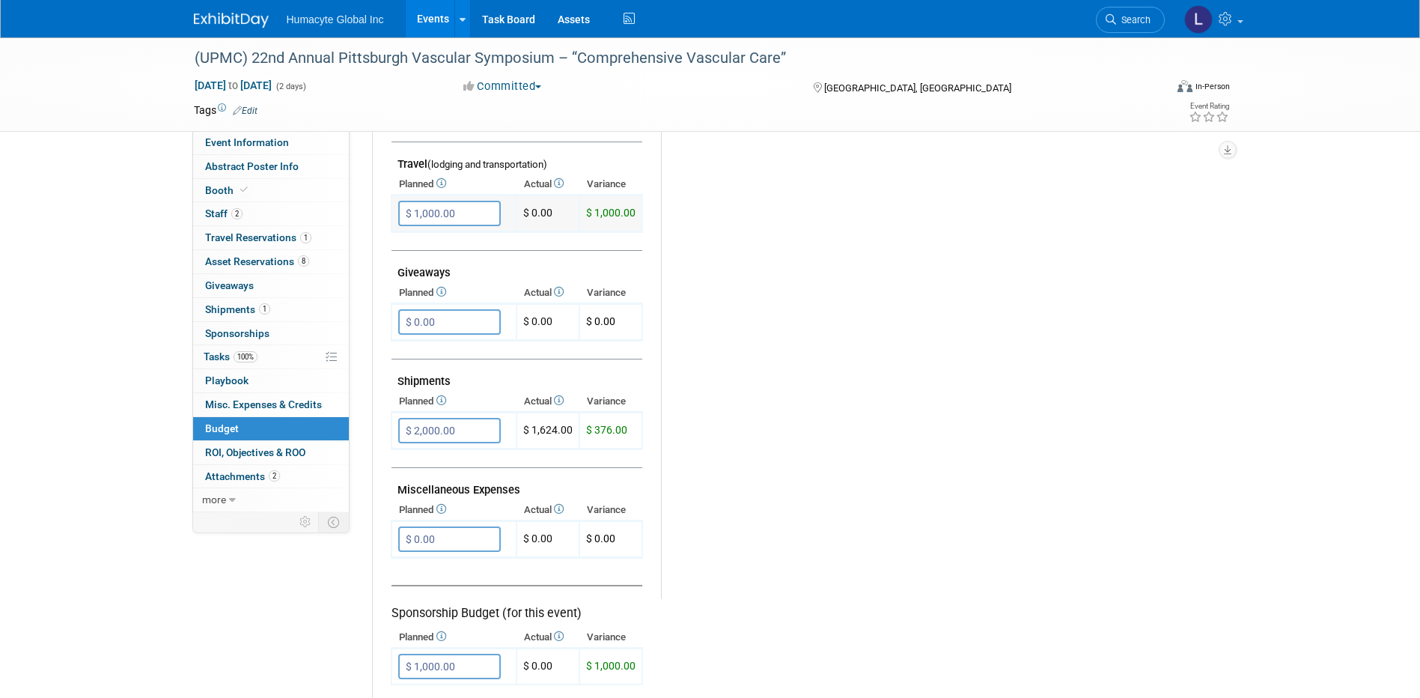
click at [468, 215] on input "$ 1,000.00" at bounding box center [449, 213] width 103 height 25
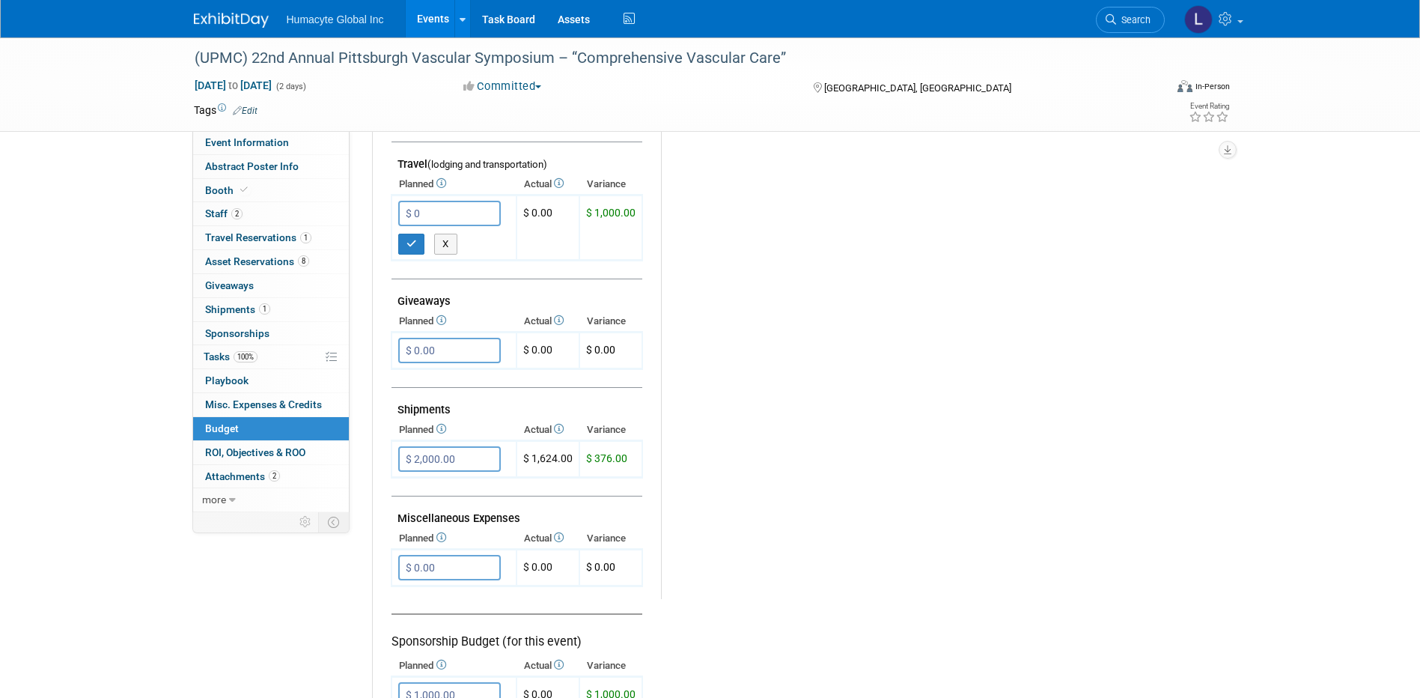
type input "$ 0.00"
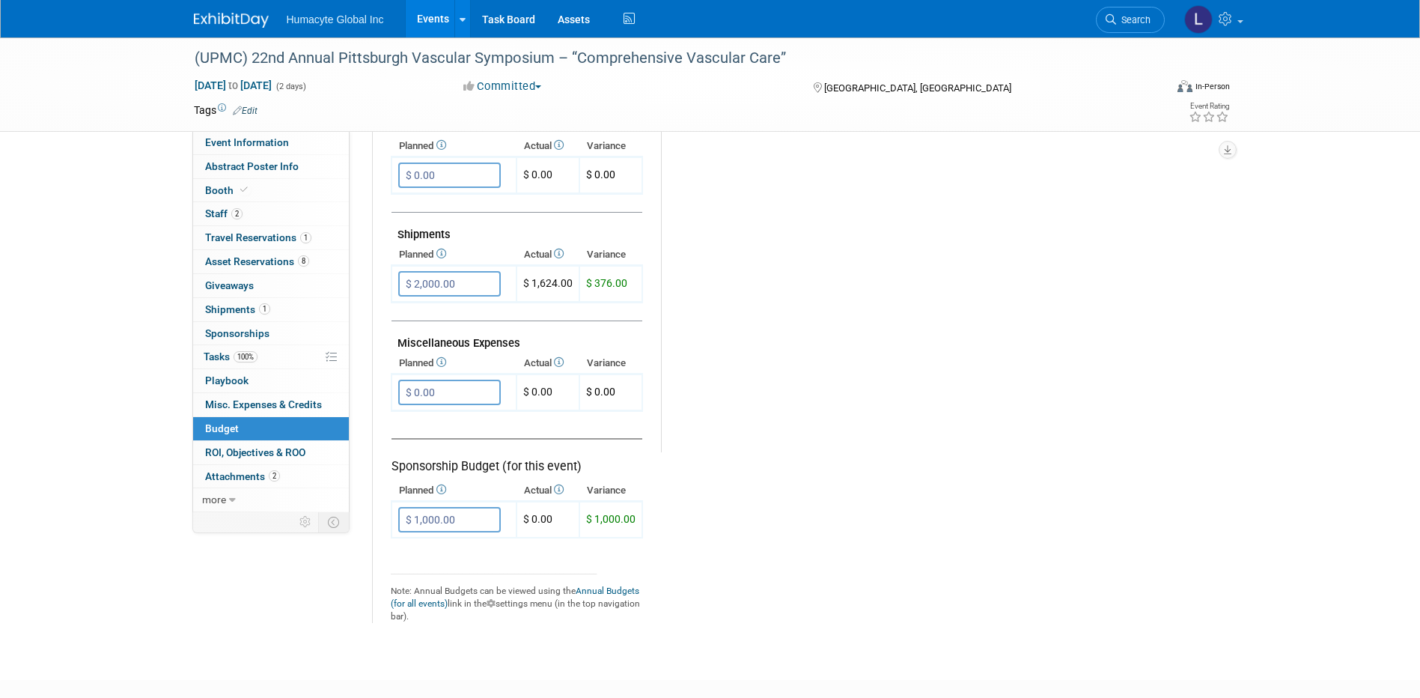
scroll to position [749, 0]
click at [436, 404] on td "$ 0.00 X" at bounding box center [454, 389] width 125 height 37
click at [435, 383] on input "$ 0.00" at bounding box center [449, 389] width 103 height 25
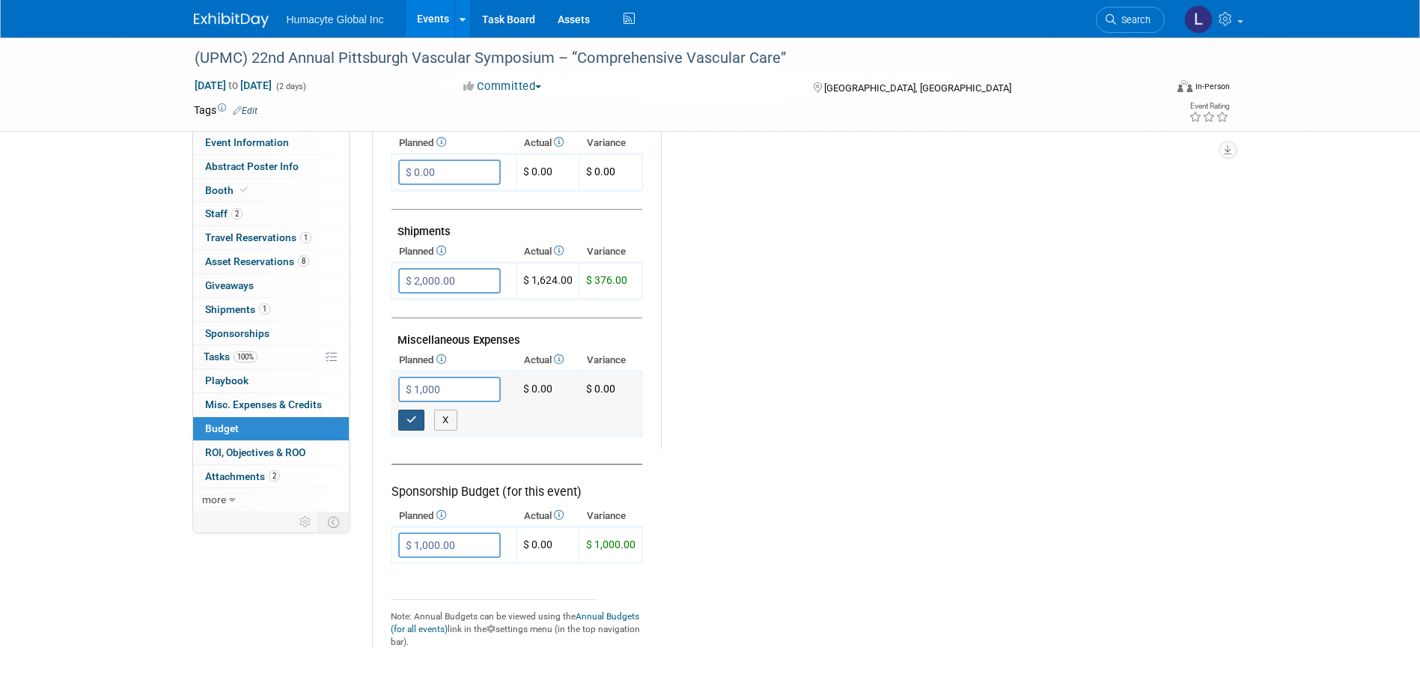
type input "$ 1,000.00"
click at [407, 418] on icon "button" at bounding box center [412, 420] width 10 height 10
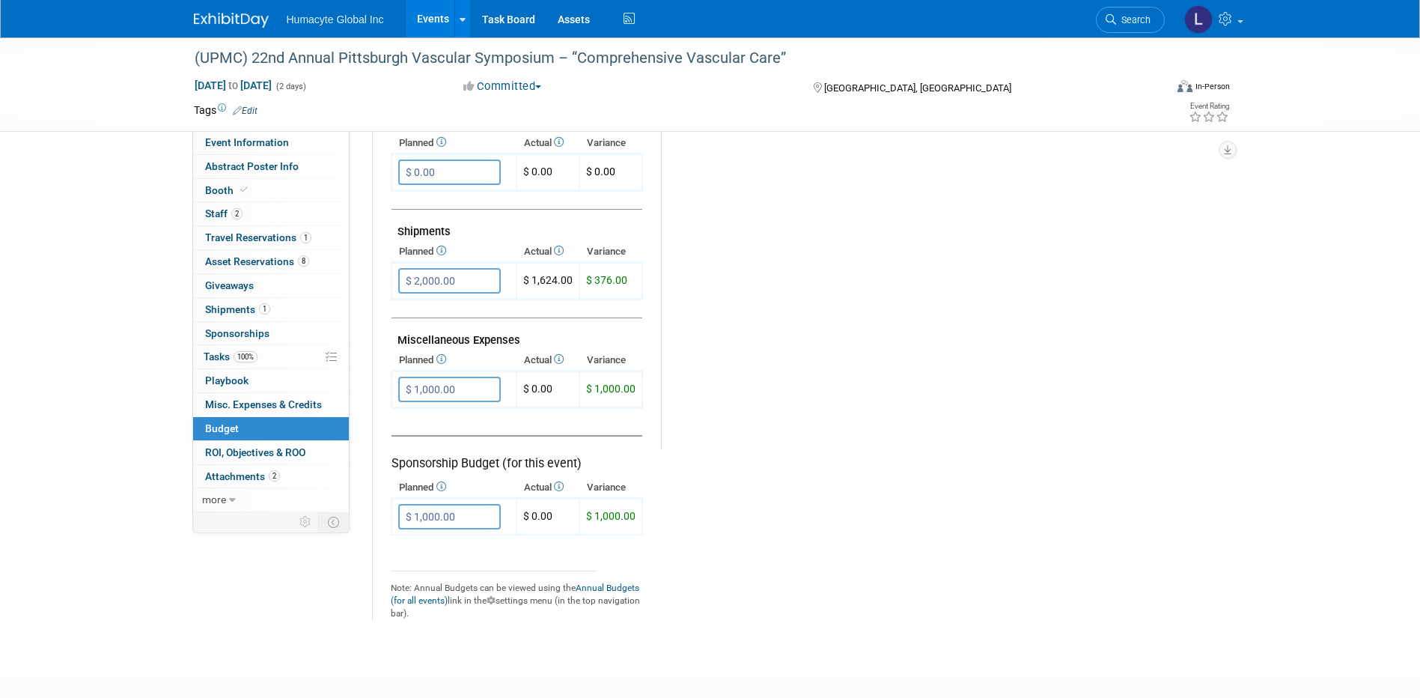
click at [438, 13] on link "Events" at bounding box center [433, 18] width 55 height 37
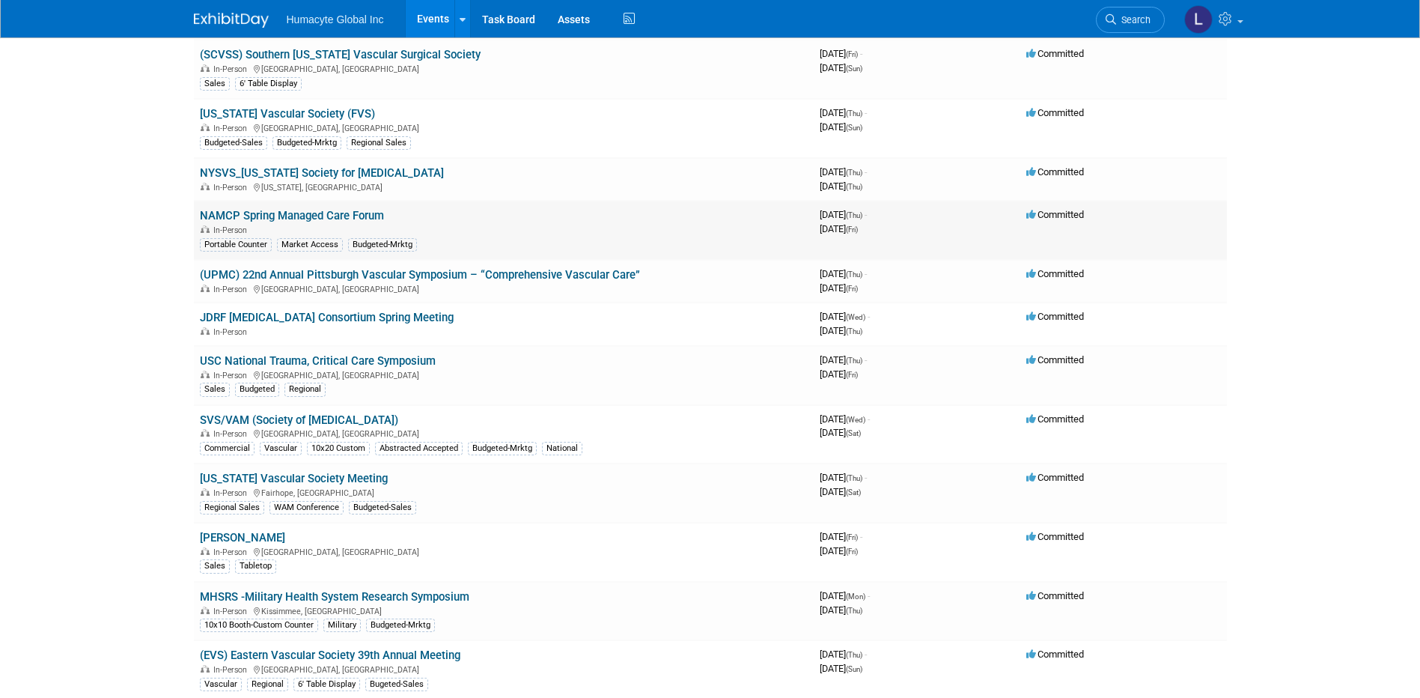
scroll to position [524, 0]
